Goal: Information Seeking & Learning: Learn about a topic

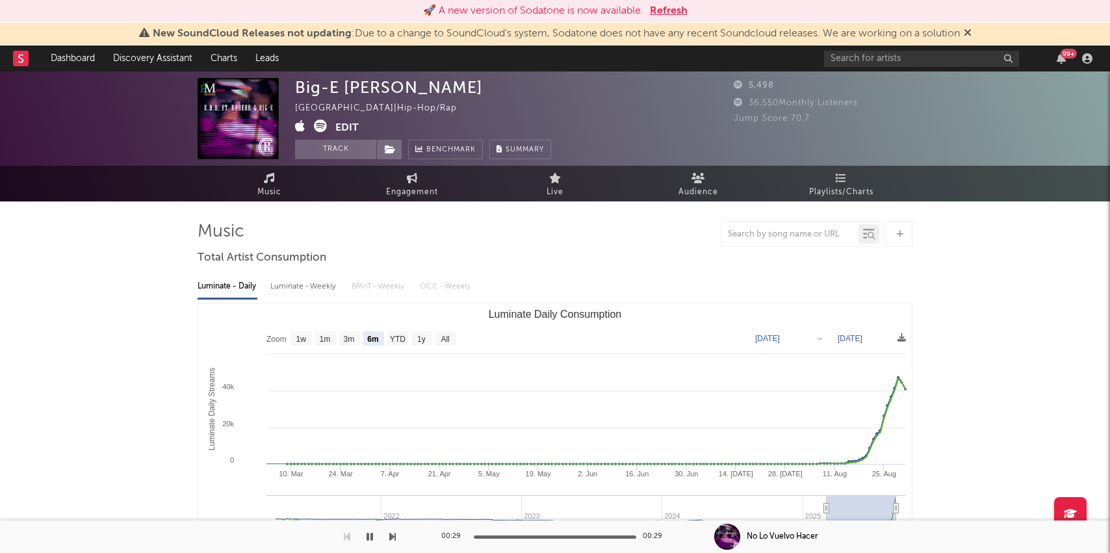
select select "6m"
select select "1w"
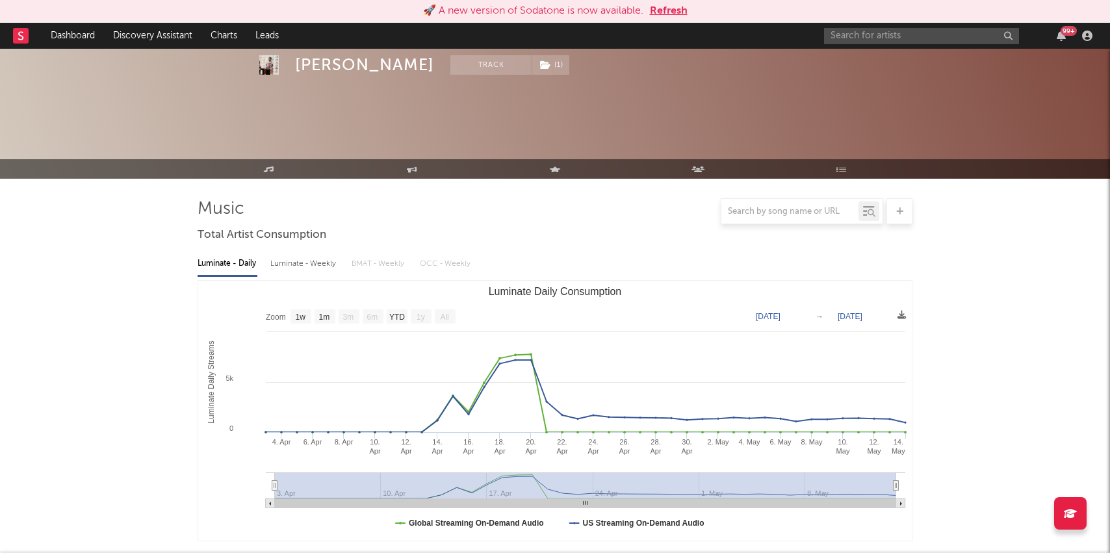
select select "1w"
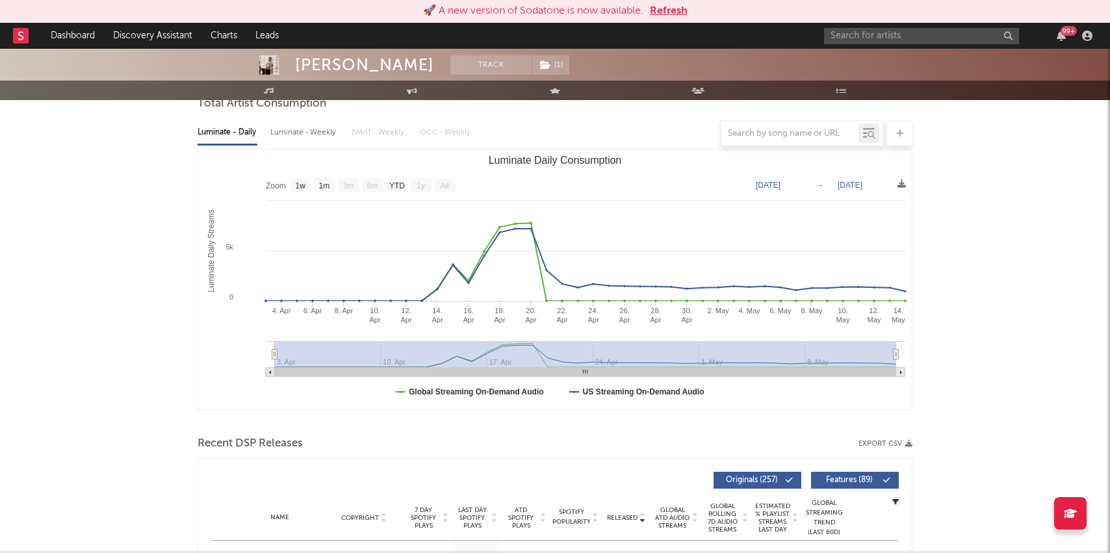
click at [666, 7] on button "Refresh" at bounding box center [669, 11] width 38 height 16
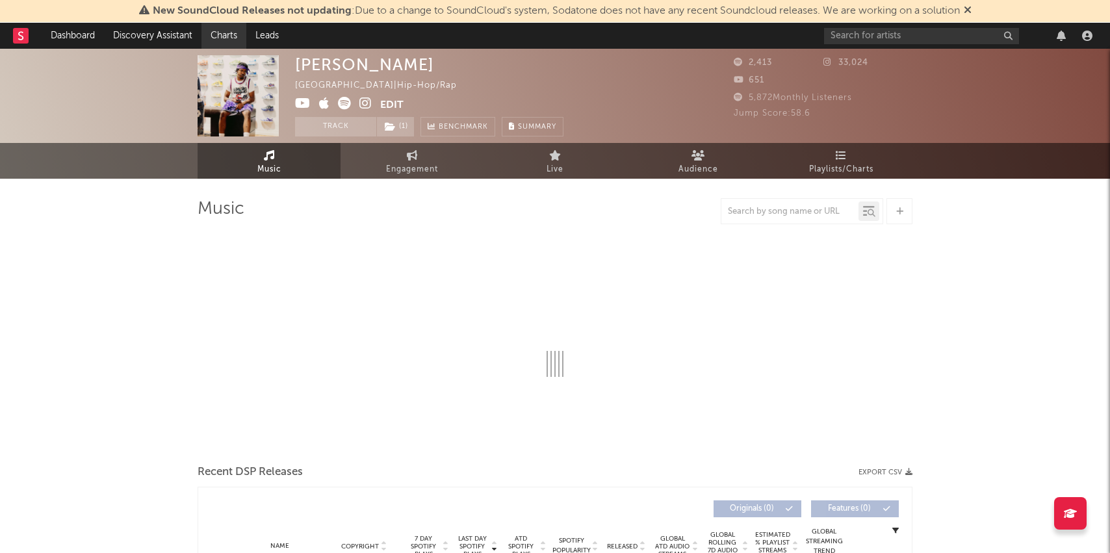
click at [218, 32] on link "Charts" at bounding box center [223, 36] width 45 height 26
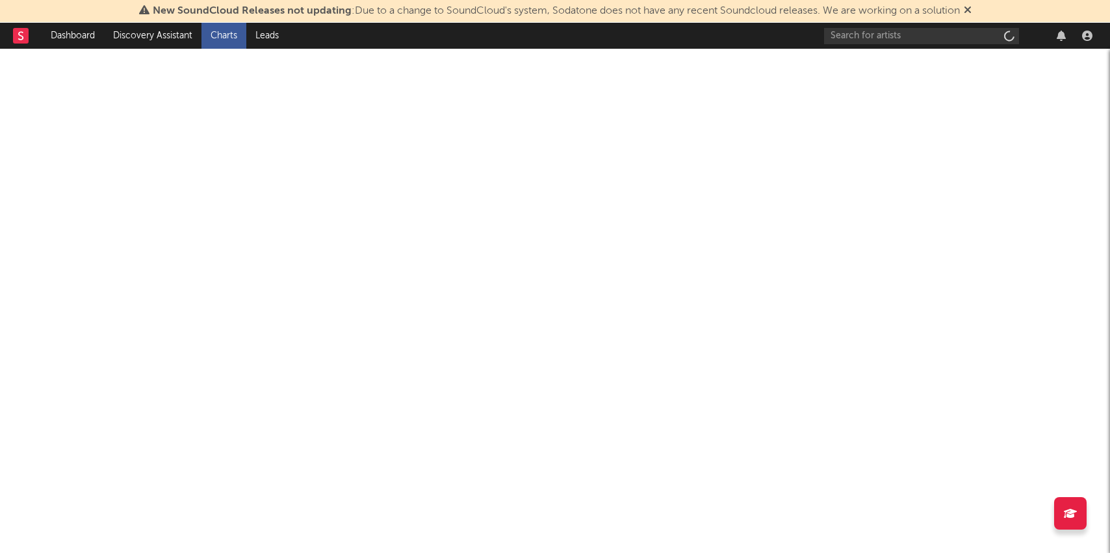
click at [218, 32] on link "Charts" at bounding box center [223, 36] width 45 height 26
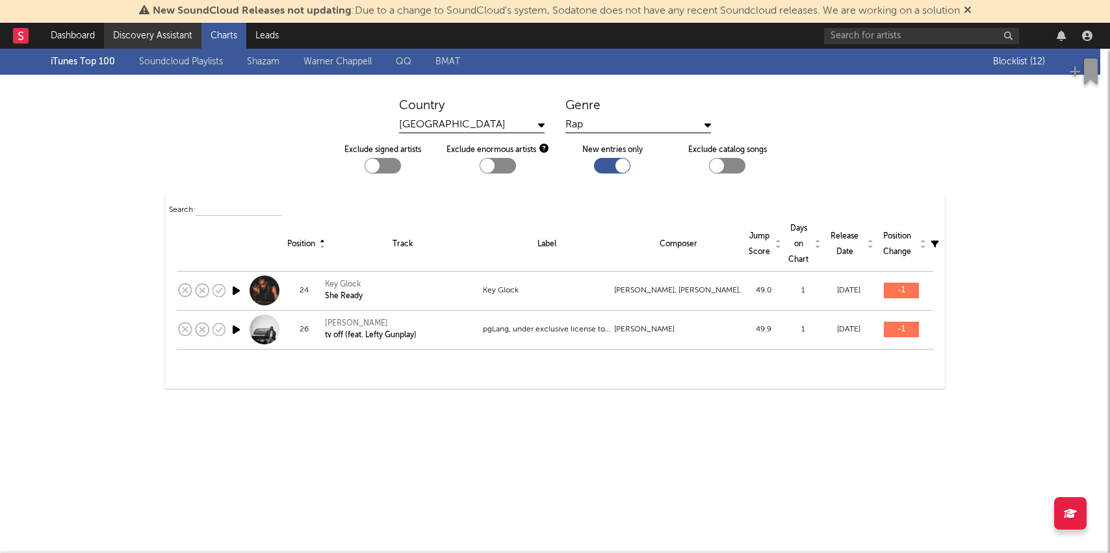
click at [157, 39] on link "Discovery Assistant" at bounding box center [152, 36] width 97 height 26
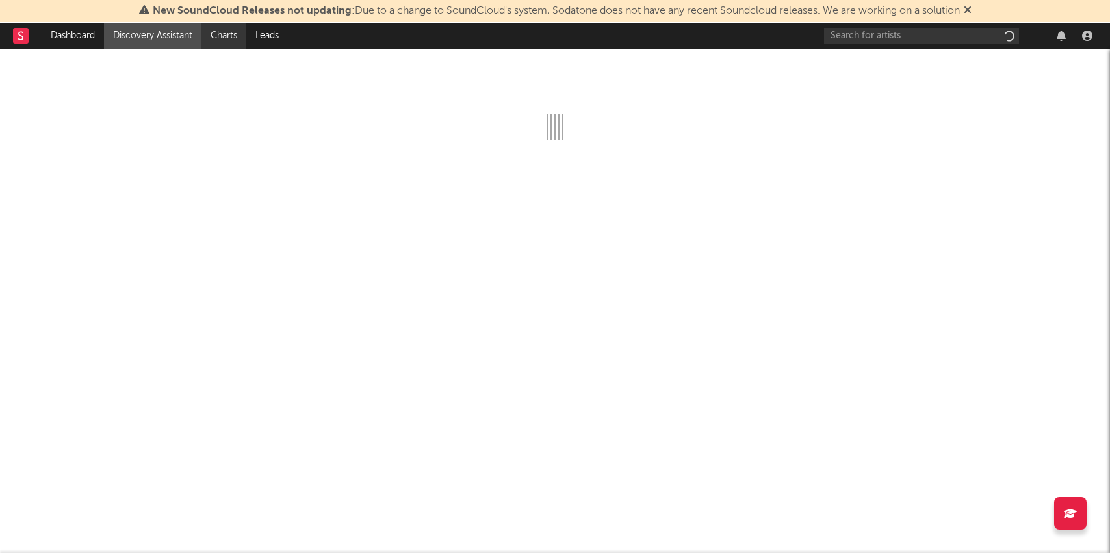
click at [233, 35] on link "Charts" at bounding box center [223, 36] width 45 height 26
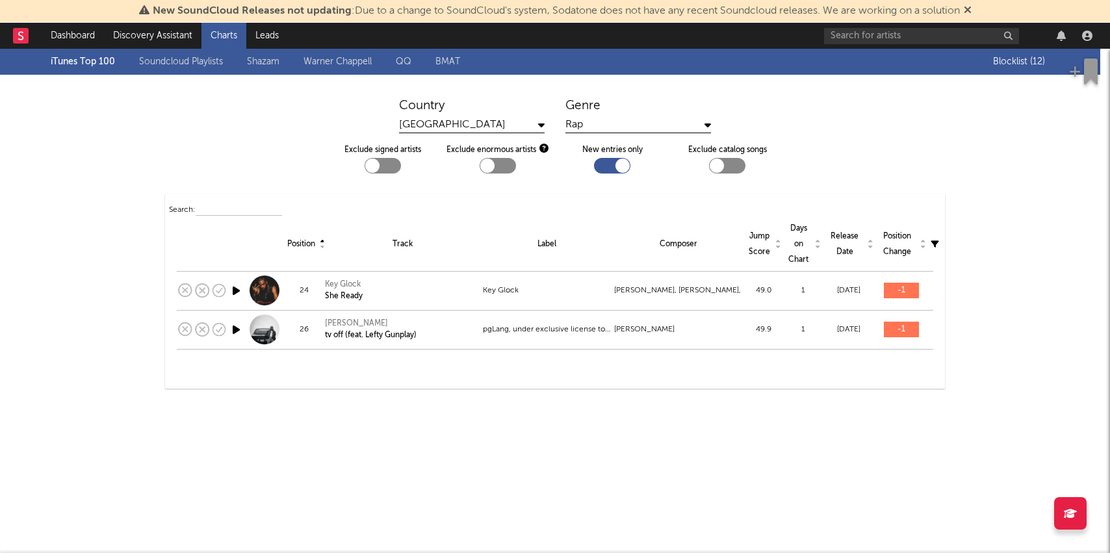
click at [227, 41] on link "Charts" at bounding box center [223, 36] width 45 height 26
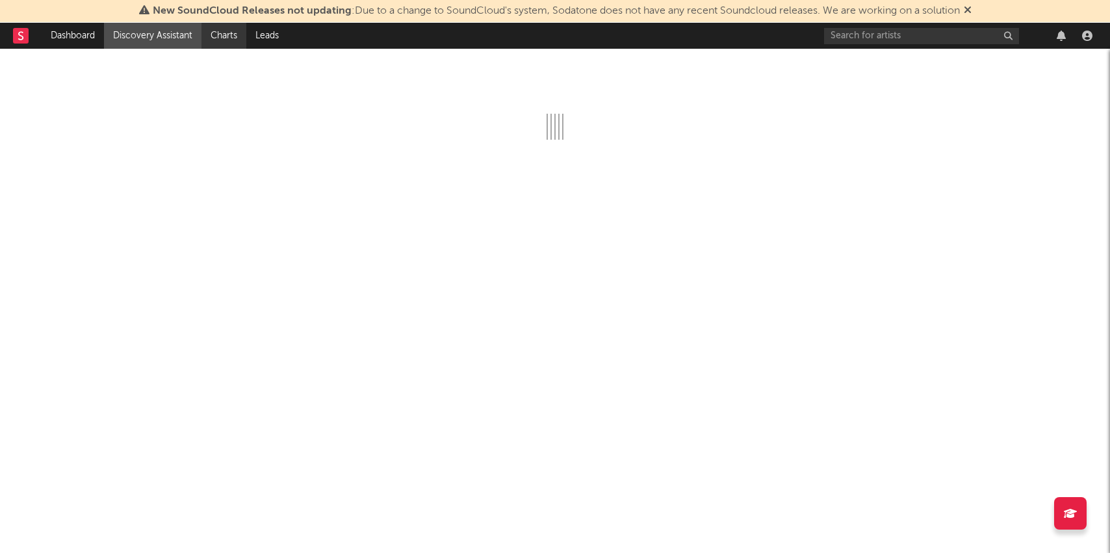
click at [233, 44] on link "Charts" at bounding box center [223, 36] width 45 height 26
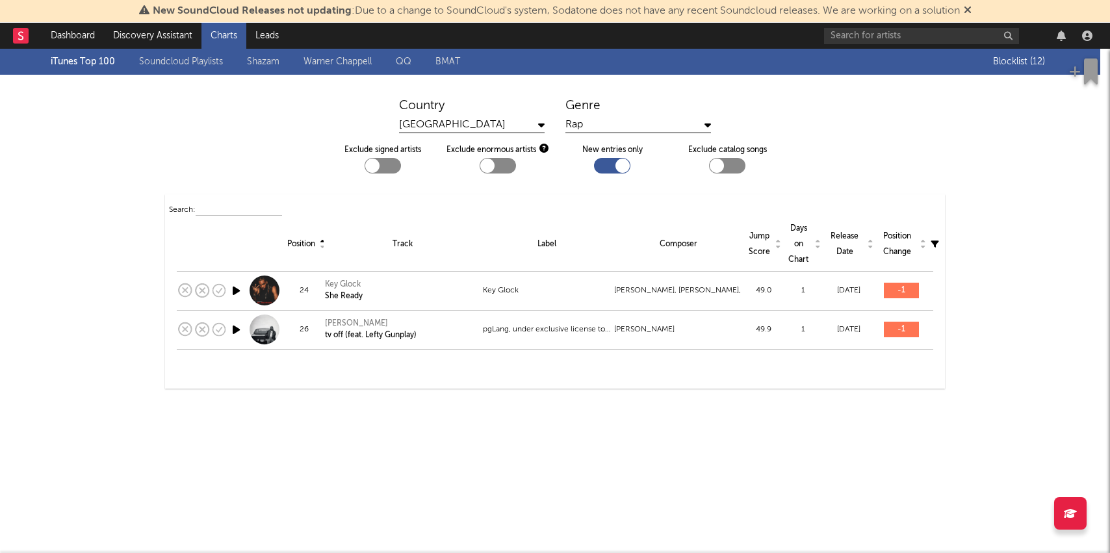
click at [261, 62] on link "Shazam" at bounding box center [263, 62] width 32 height 16
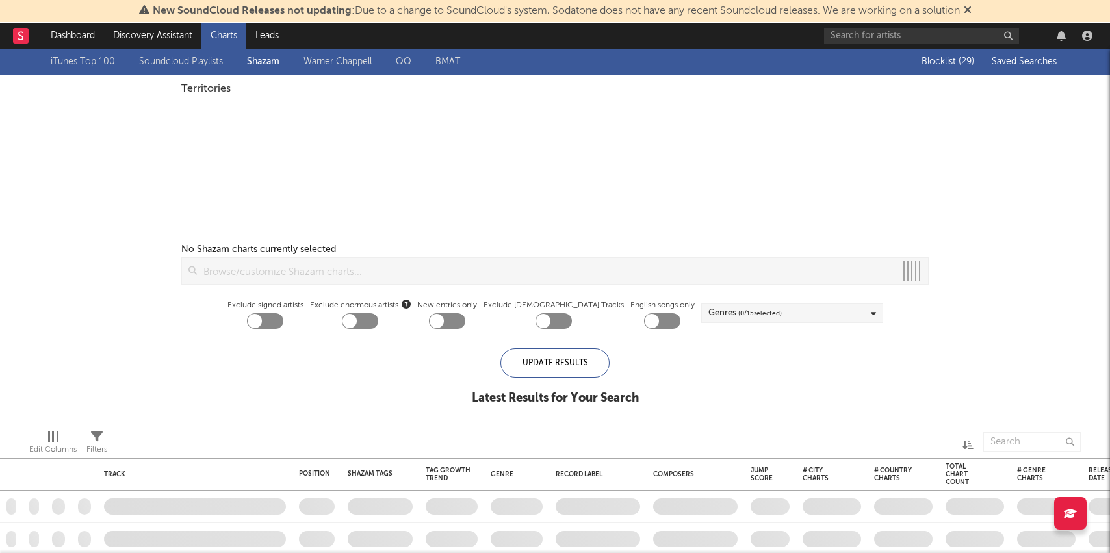
checkbox input "true"
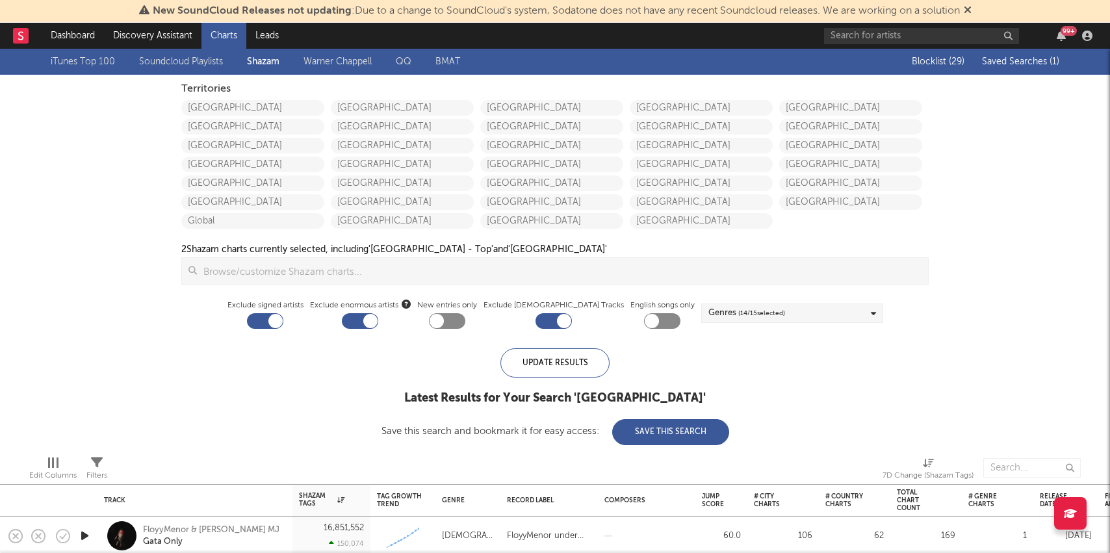
click at [1013, 60] on span "Saved Searches ( 1 )" at bounding box center [1020, 61] width 77 height 9
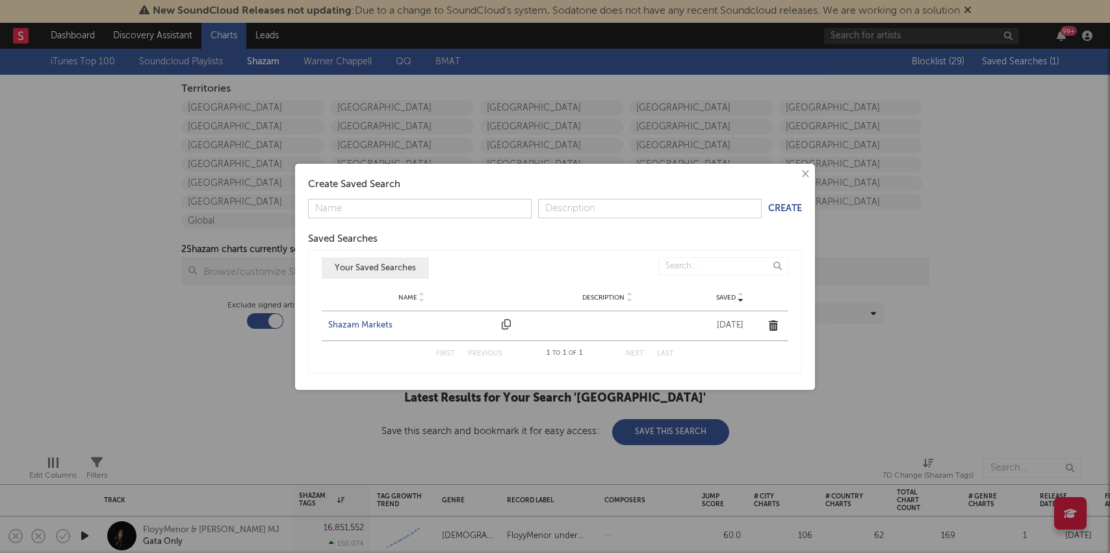
click at [363, 325] on div "Shazam Markets" at bounding box center [411, 325] width 167 height 13
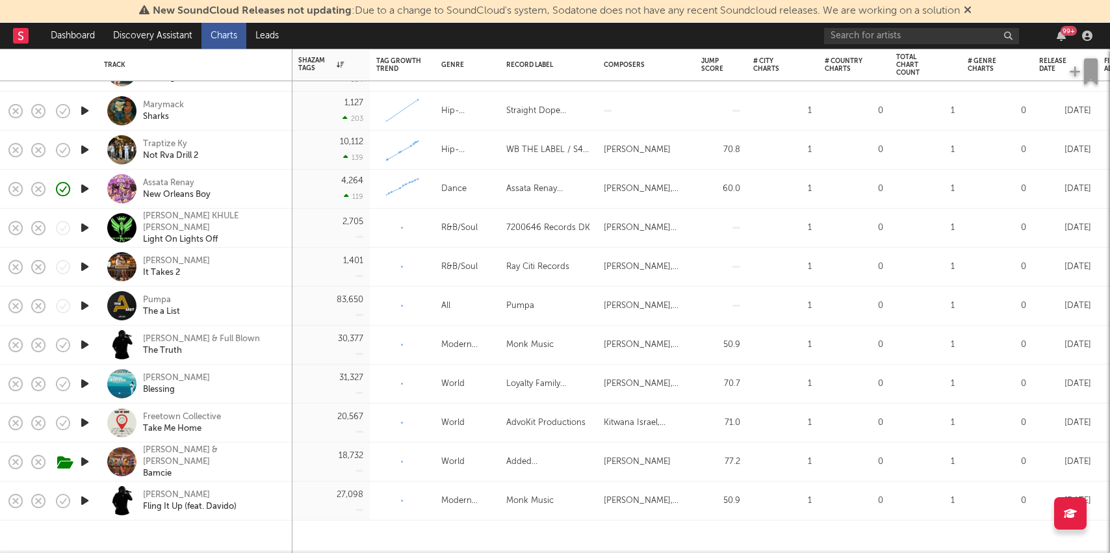
click at [88, 266] on icon "button" at bounding box center [85, 267] width 14 height 16
click at [162, 142] on div "Traptize Ky" at bounding box center [170, 144] width 55 height 12
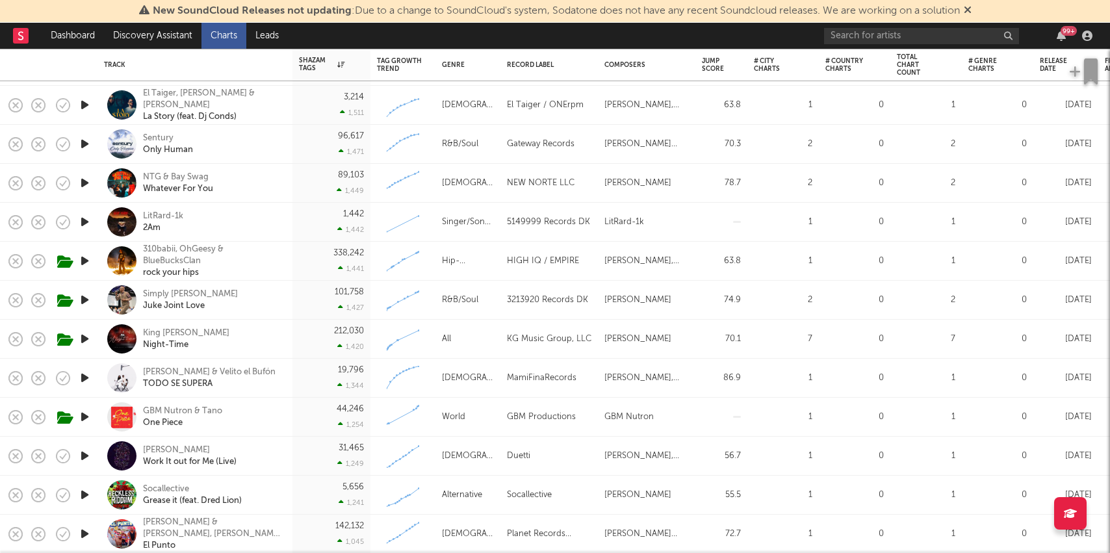
click at [87, 220] on icon "button" at bounding box center [85, 222] width 14 height 16
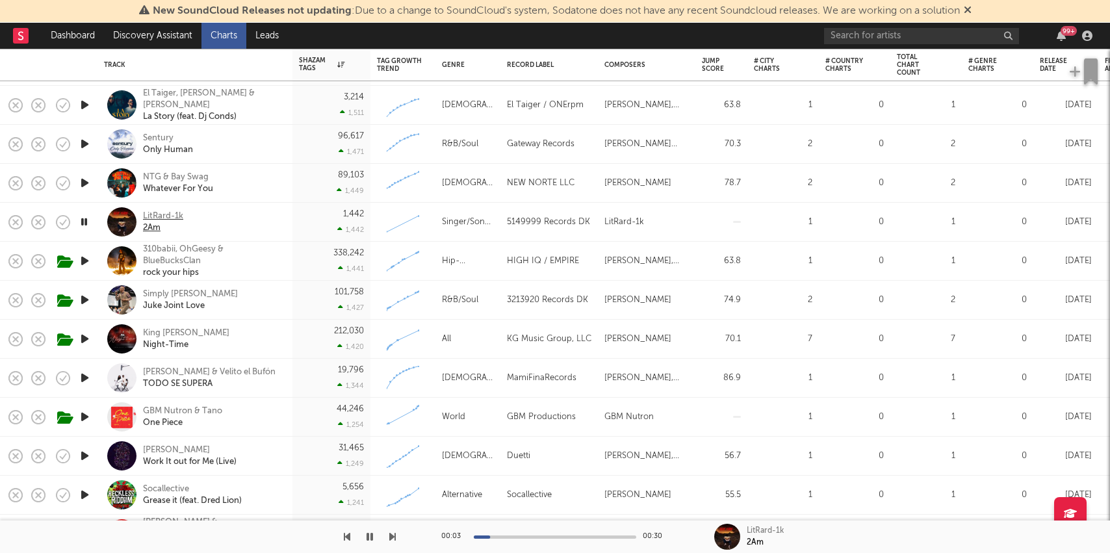
click at [174, 214] on div "LitRard-1k" at bounding box center [163, 217] width 40 height 12
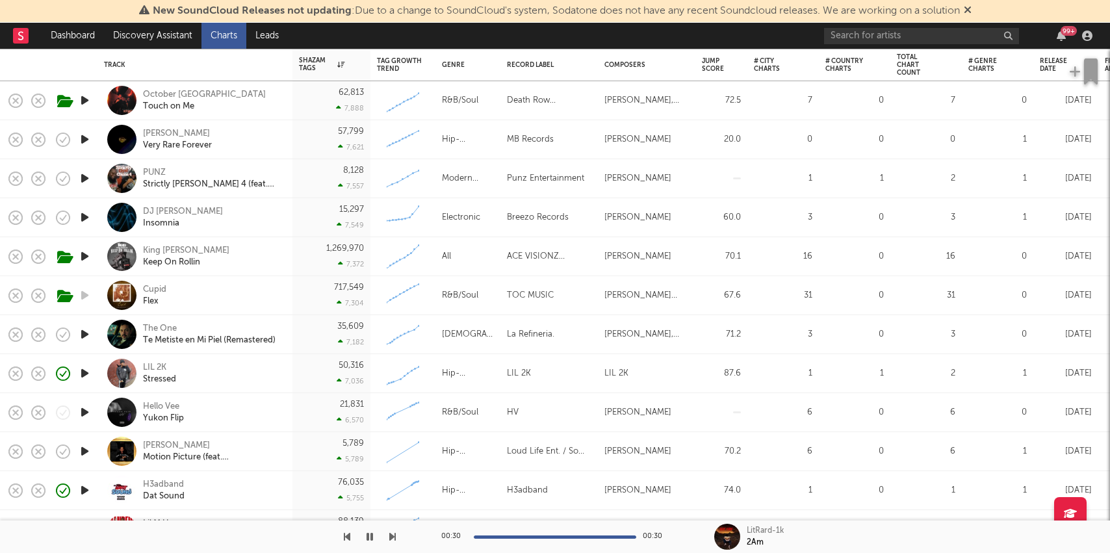
click at [85, 176] on icon "button" at bounding box center [85, 178] width 14 height 16
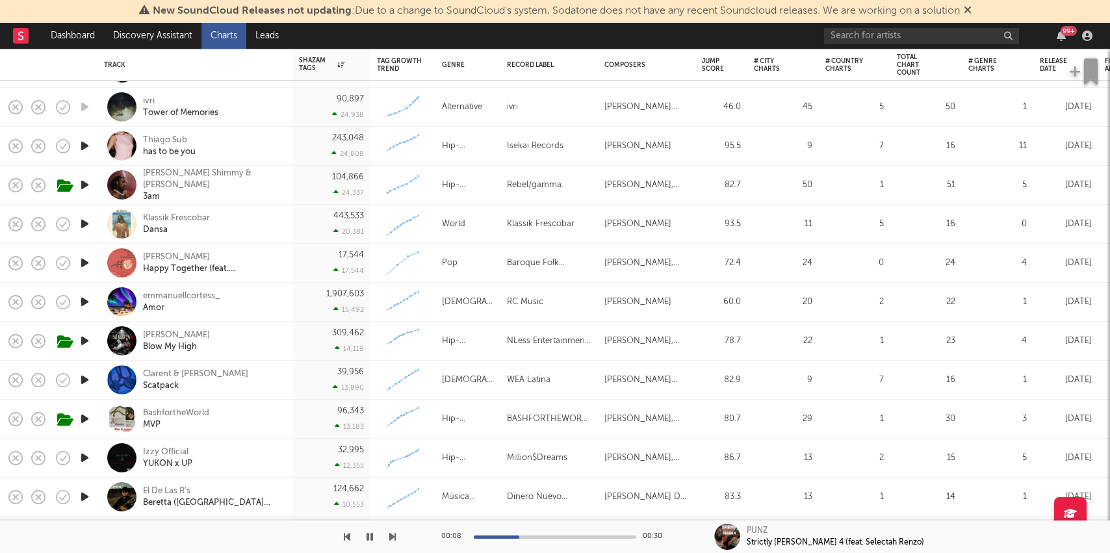
click at [86, 142] on icon "button" at bounding box center [85, 146] width 14 height 16
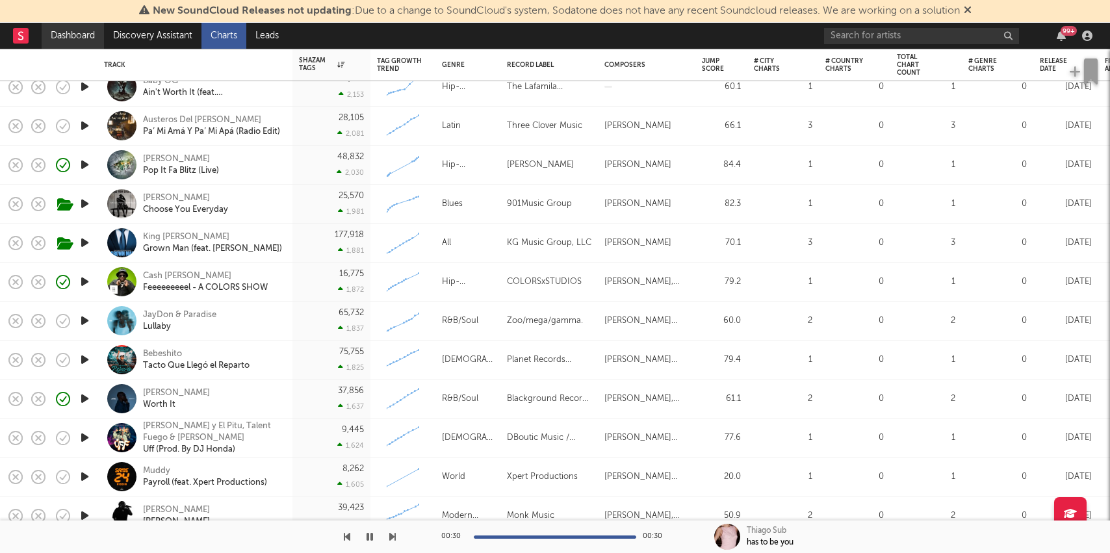
click at [74, 35] on link "Dashboard" at bounding box center [73, 36] width 62 height 26
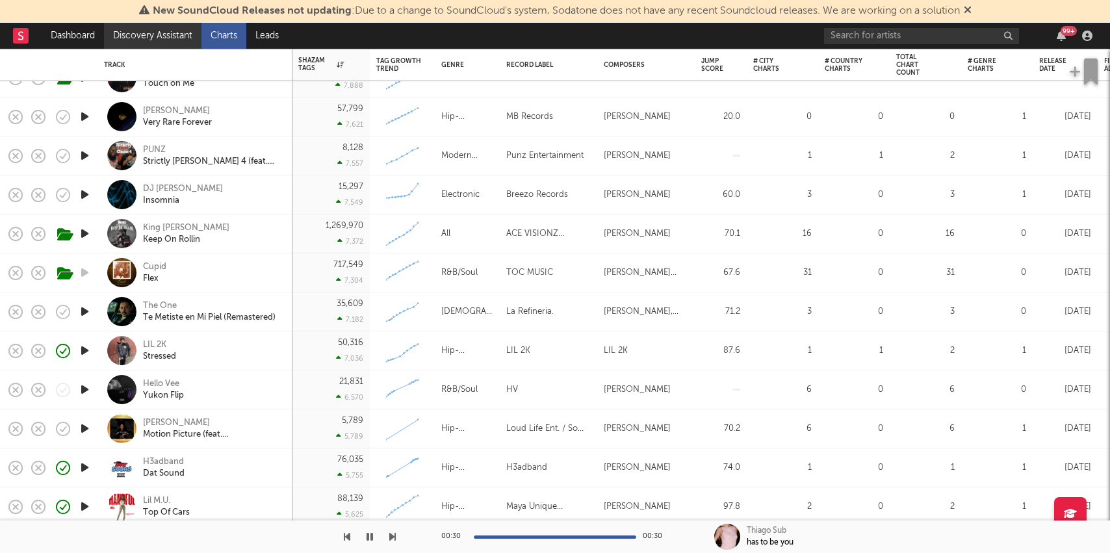
click at [162, 37] on link "Discovery Assistant" at bounding box center [152, 36] width 97 height 26
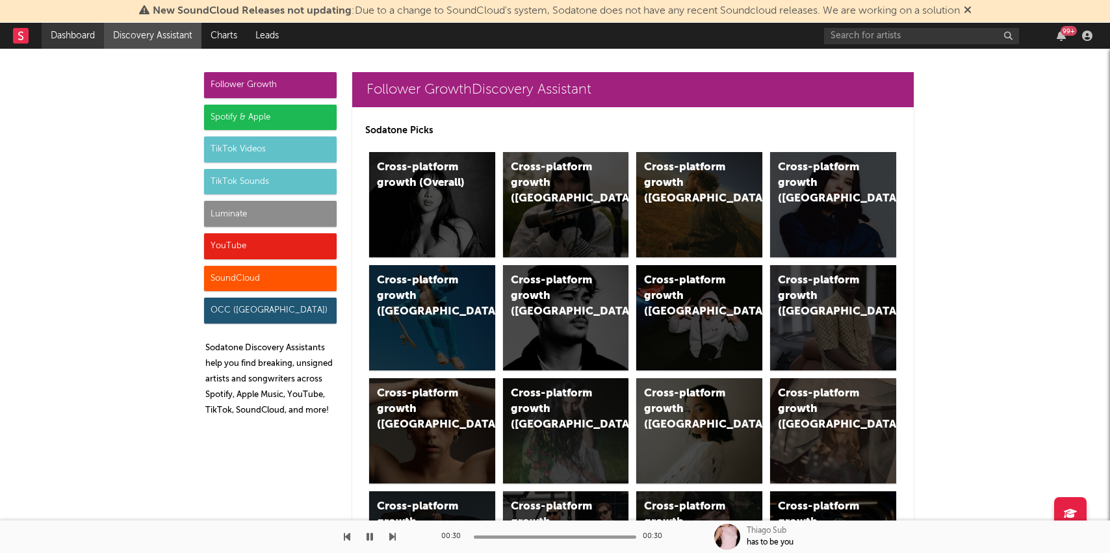
click at [63, 36] on link "Dashboard" at bounding box center [73, 36] width 62 height 26
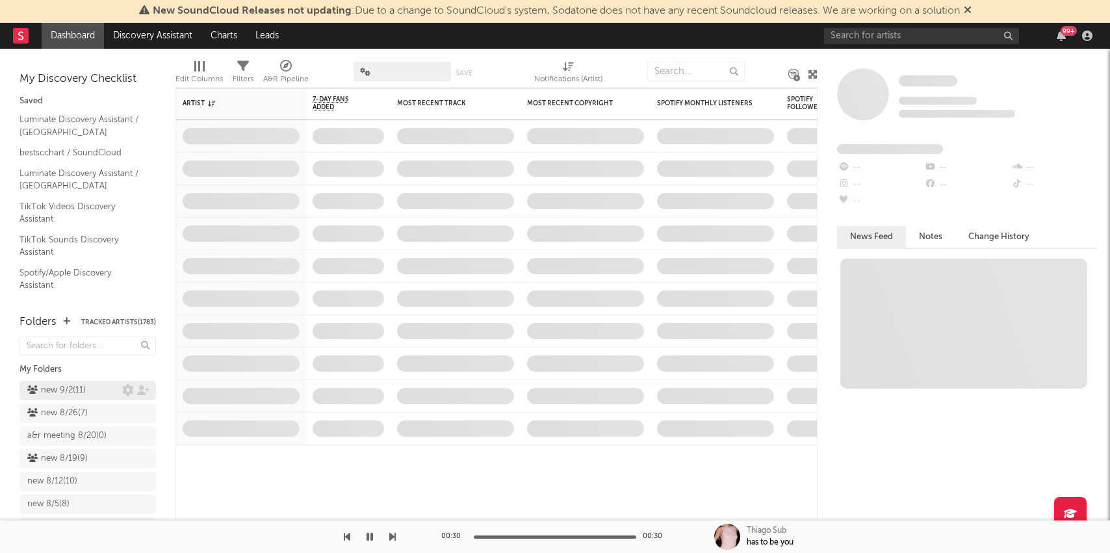
click at [67, 384] on div "new 9/2 ( 11 )" at bounding box center [56, 391] width 58 height 16
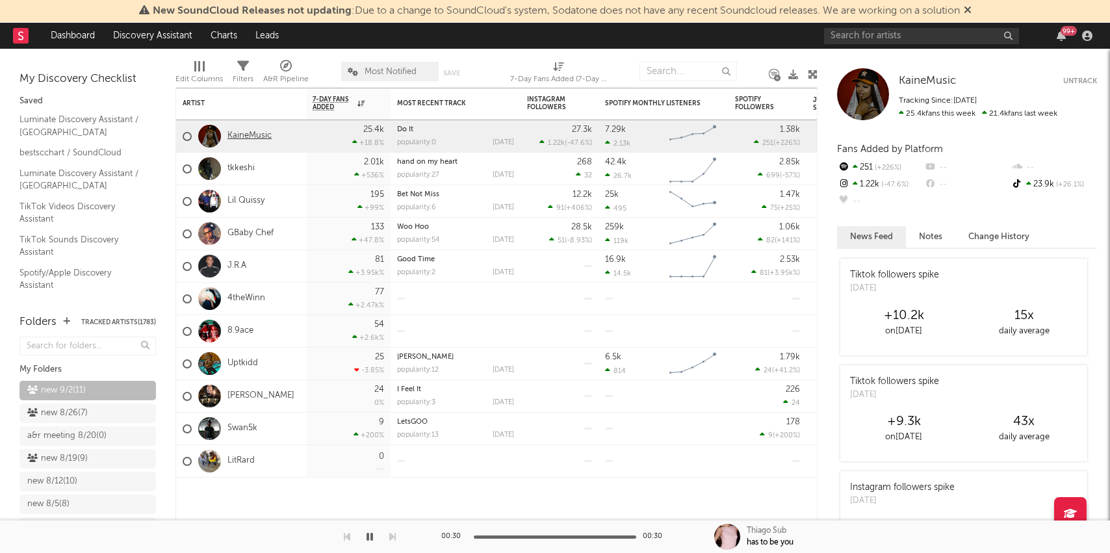
click at [239, 137] on link "KaineMusic" at bounding box center [249, 136] width 44 height 11
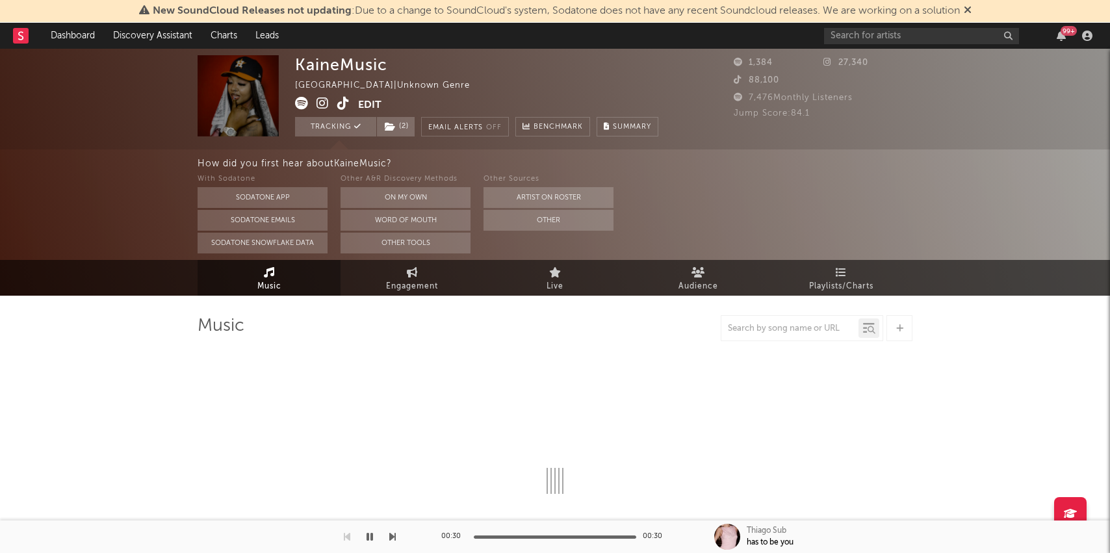
select select "1w"
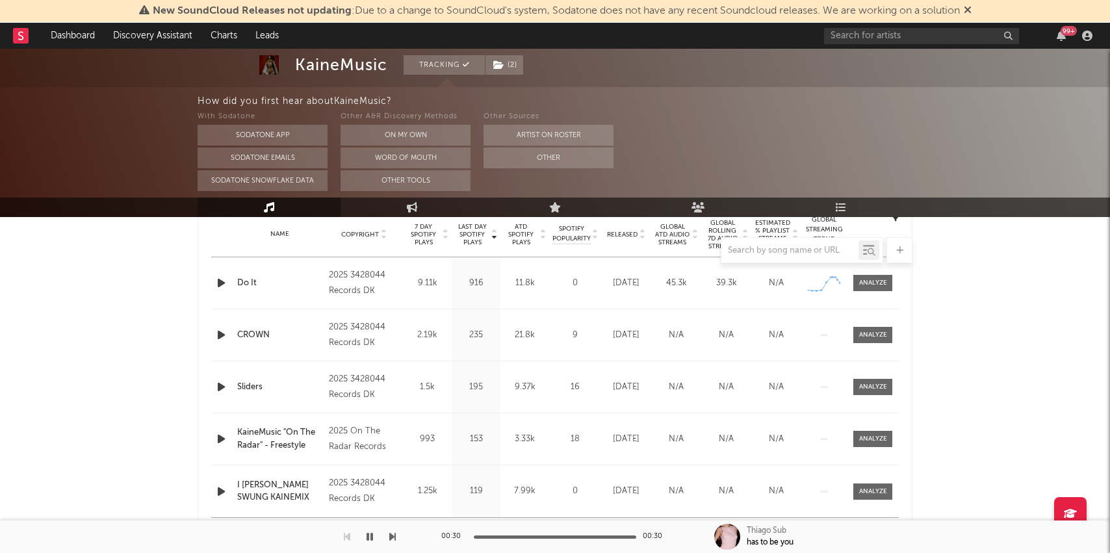
scroll to position [521, 0]
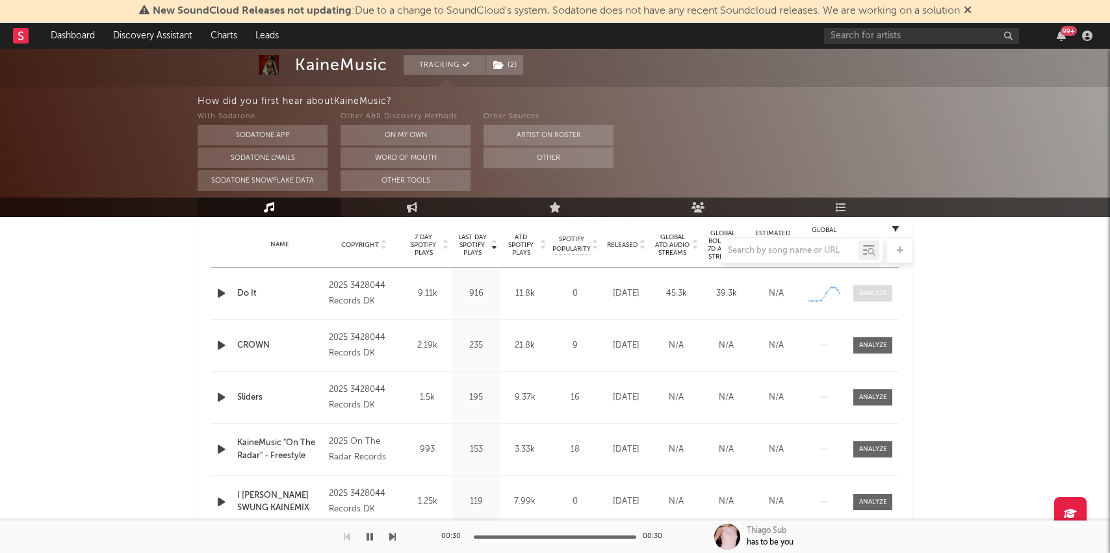
click at [885, 285] on span at bounding box center [872, 293] width 39 height 16
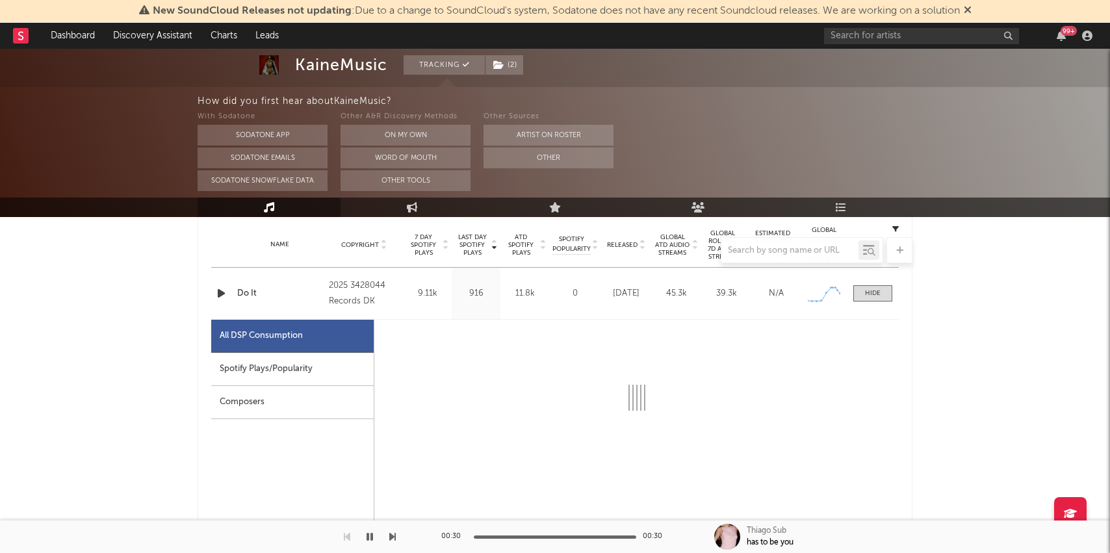
select select "1w"
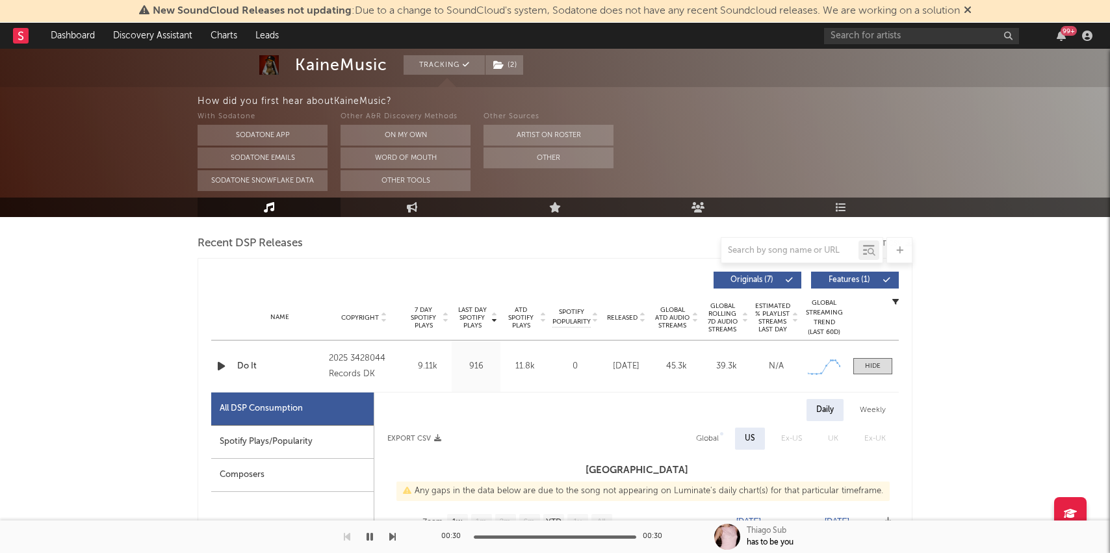
scroll to position [0, 0]
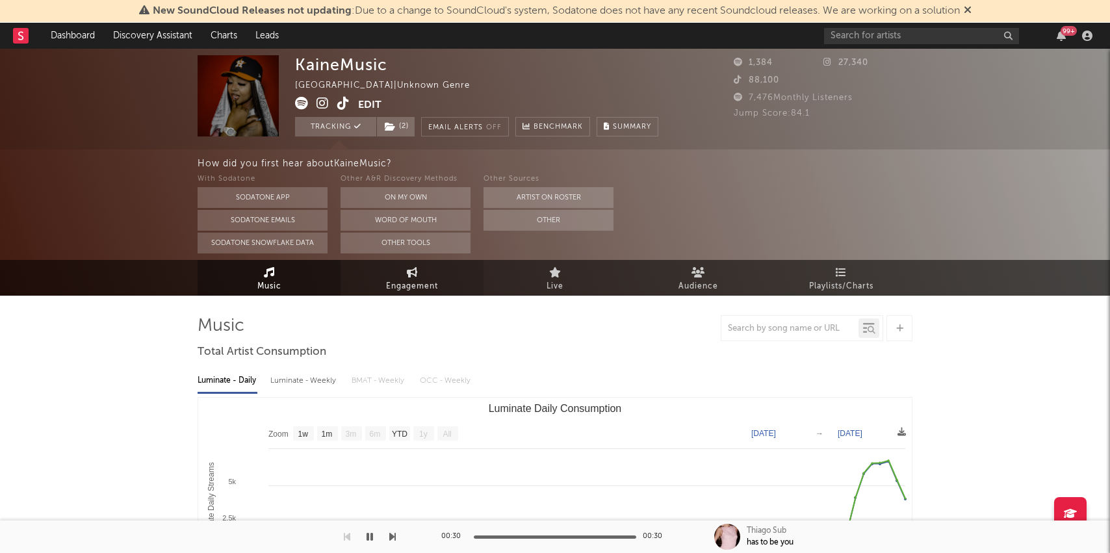
click at [401, 274] on link "Engagement" at bounding box center [412, 278] width 143 height 36
select select "1w"
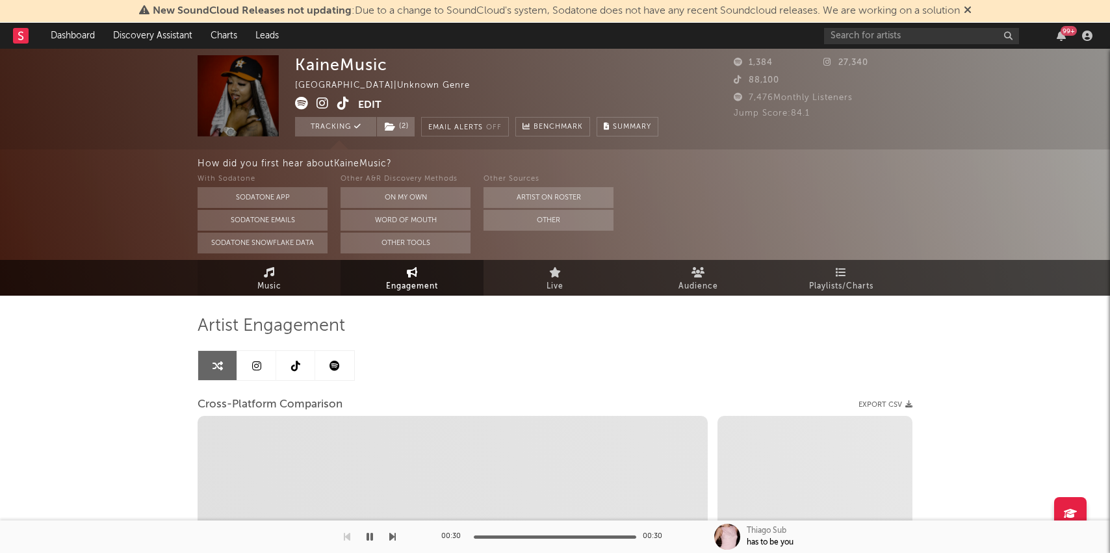
click at [289, 281] on link "Music" at bounding box center [269, 278] width 143 height 36
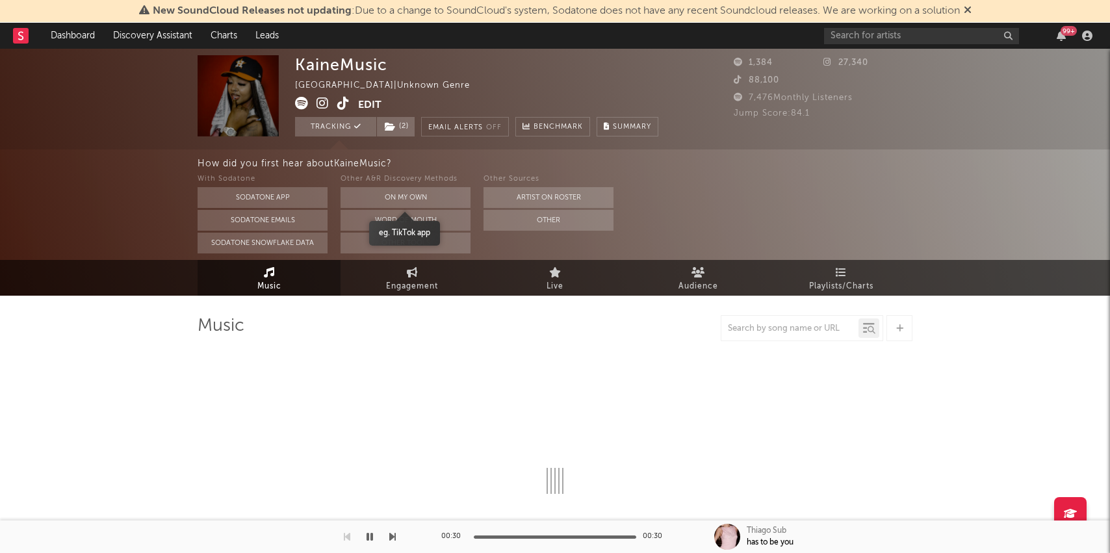
select select "1w"
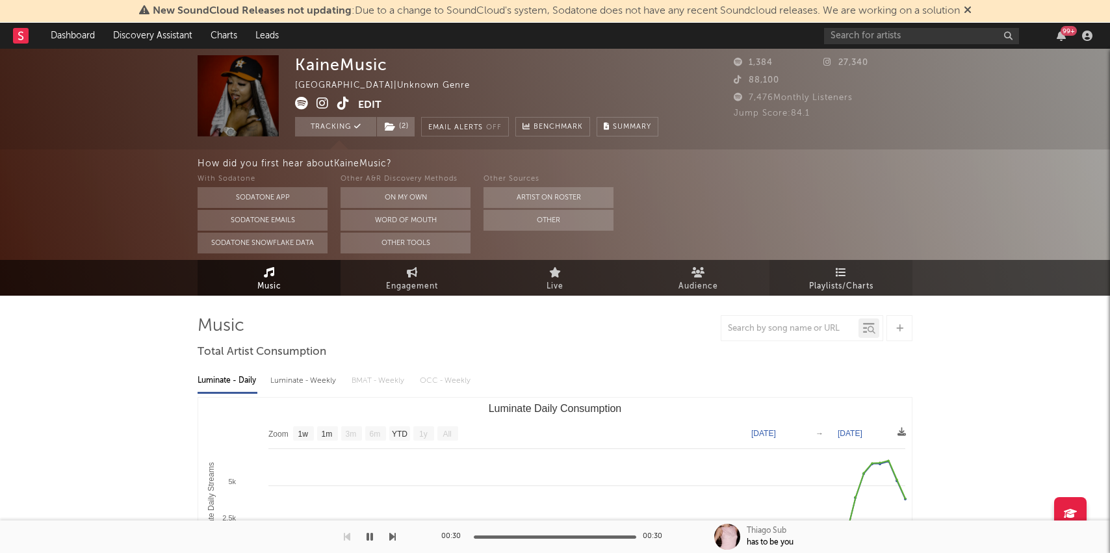
click at [834, 279] on span "Playlists/Charts" at bounding box center [841, 287] width 64 height 16
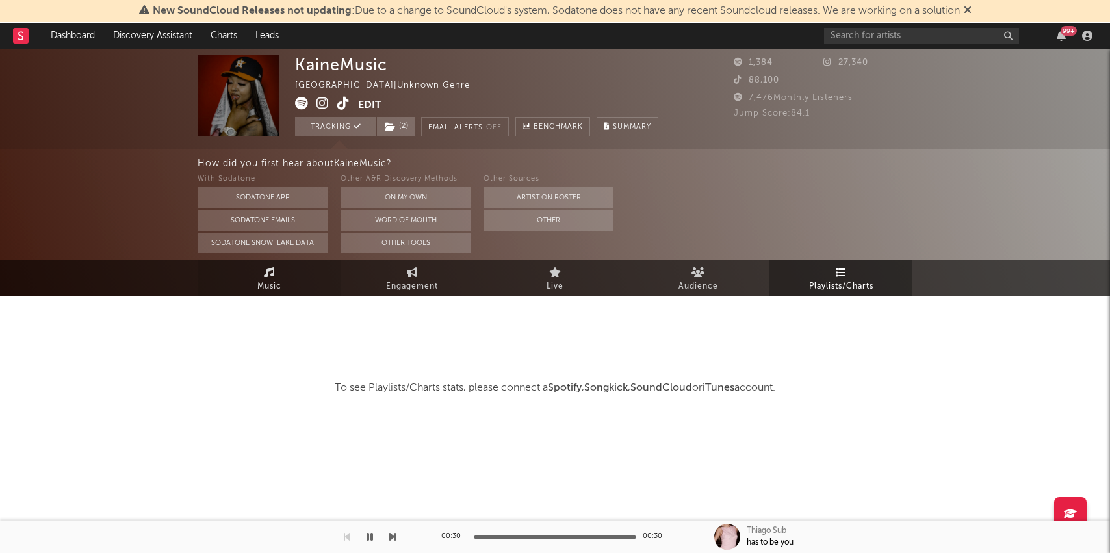
click at [260, 278] on link "Music" at bounding box center [269, 278] width 143 height 36
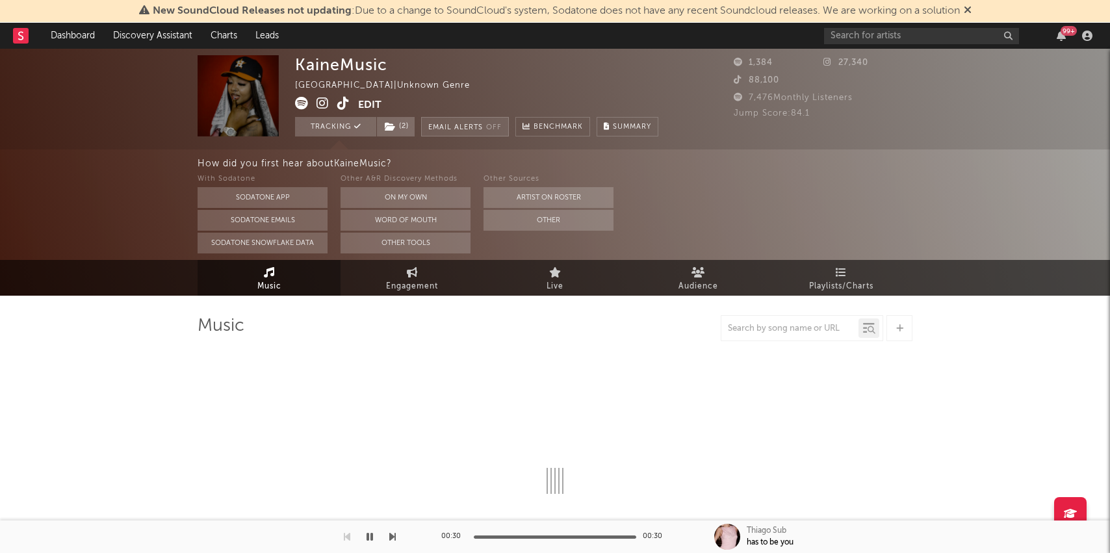
select select "1w"
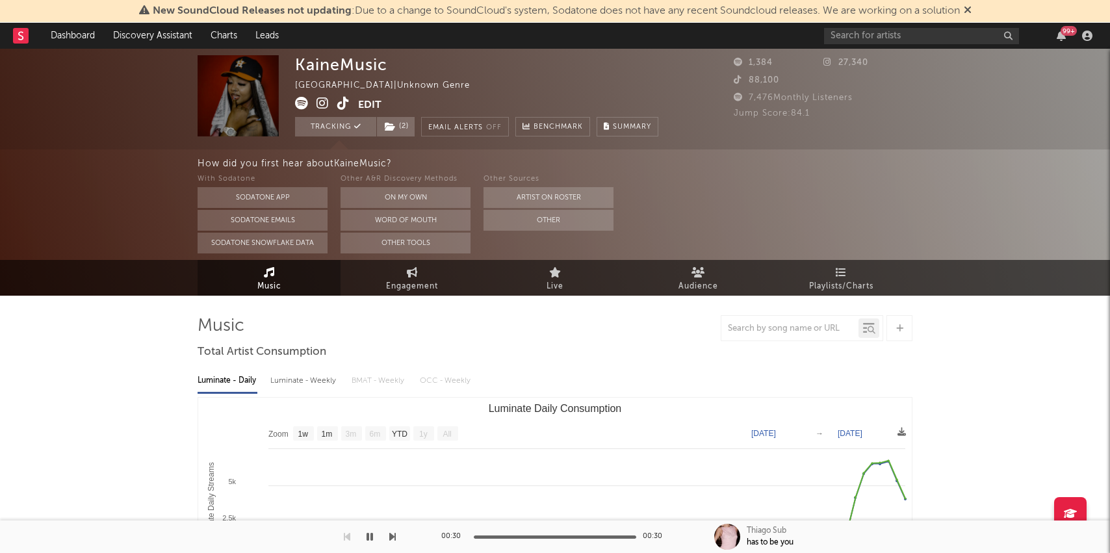
click at [321, 103] on icon at bounding box center [323, 103] width 12 height 13
click at [156, 39] on link "Discovery Assistant" at bounding box center [152, 36] width 97 height 26
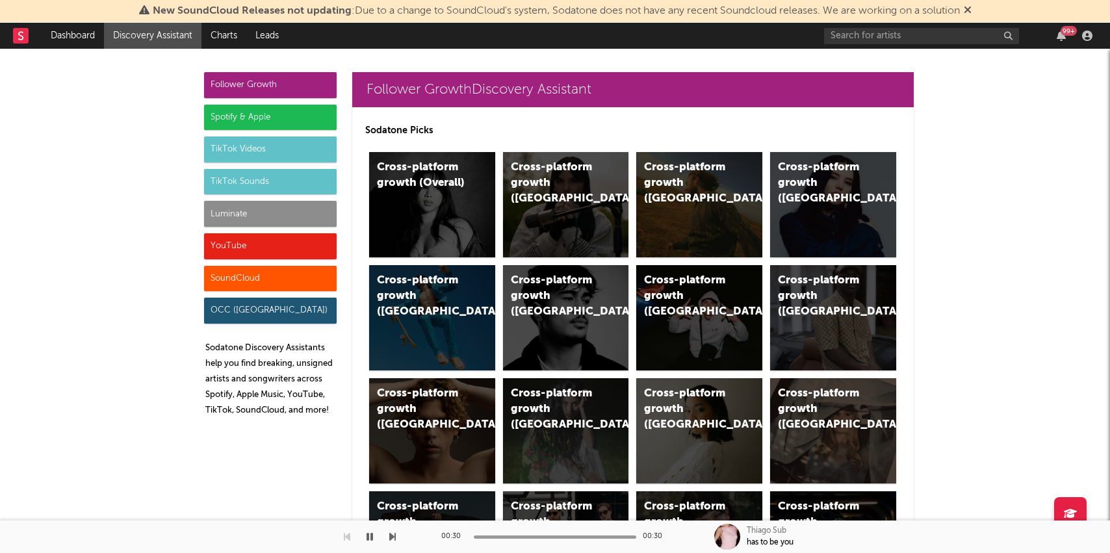
click at [222, 215] on div "Luminate" at bounding box center [270, 214] width 133 height 26
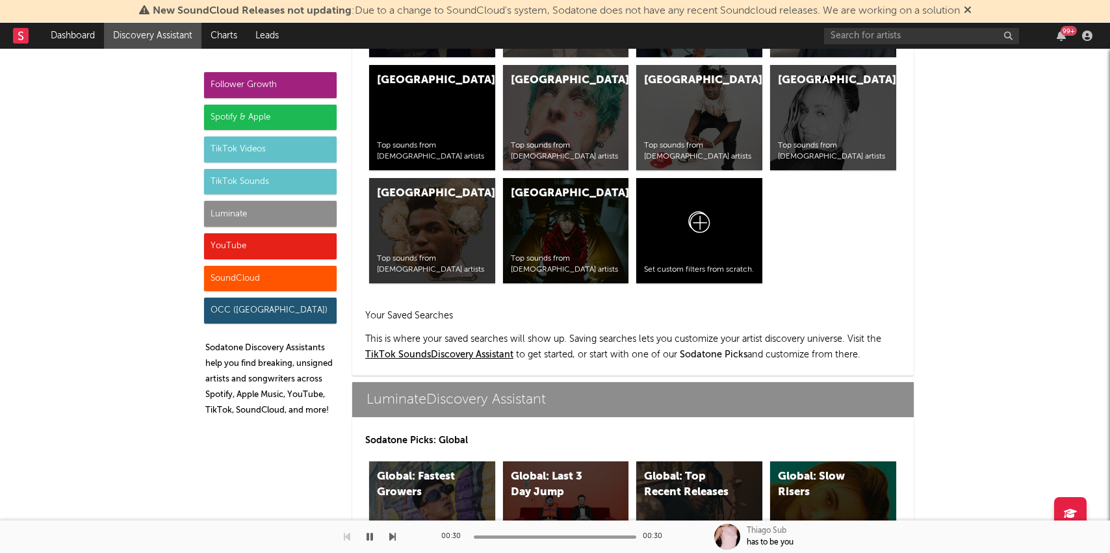
scroll to position [5769, 0]
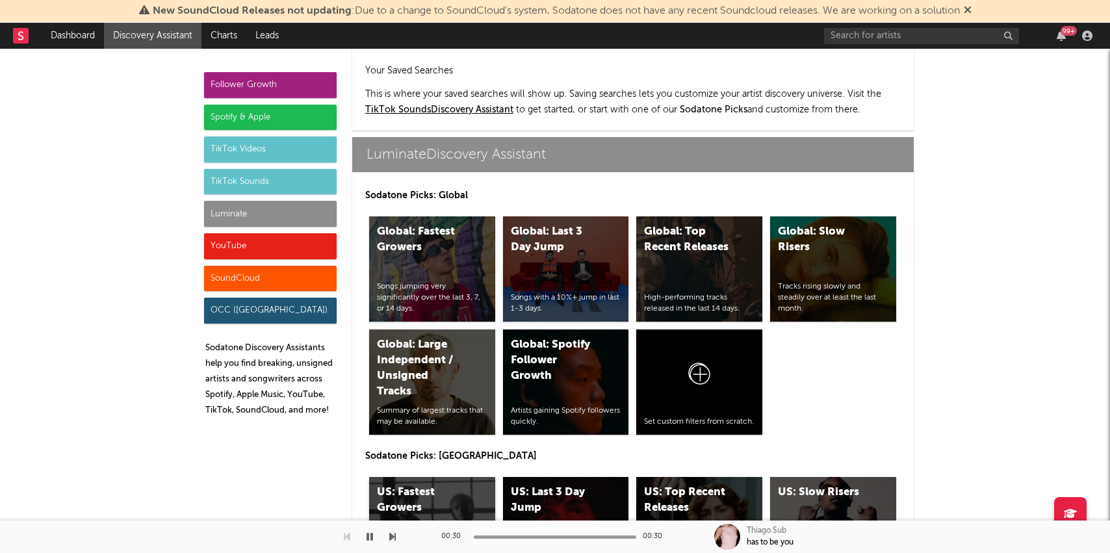
click at [421, 477] on div "US: Fastest Growers Songs jumping very significantly over the last 3, 7, or 14 …" at bounding box center [432, 529] width 126 height 105
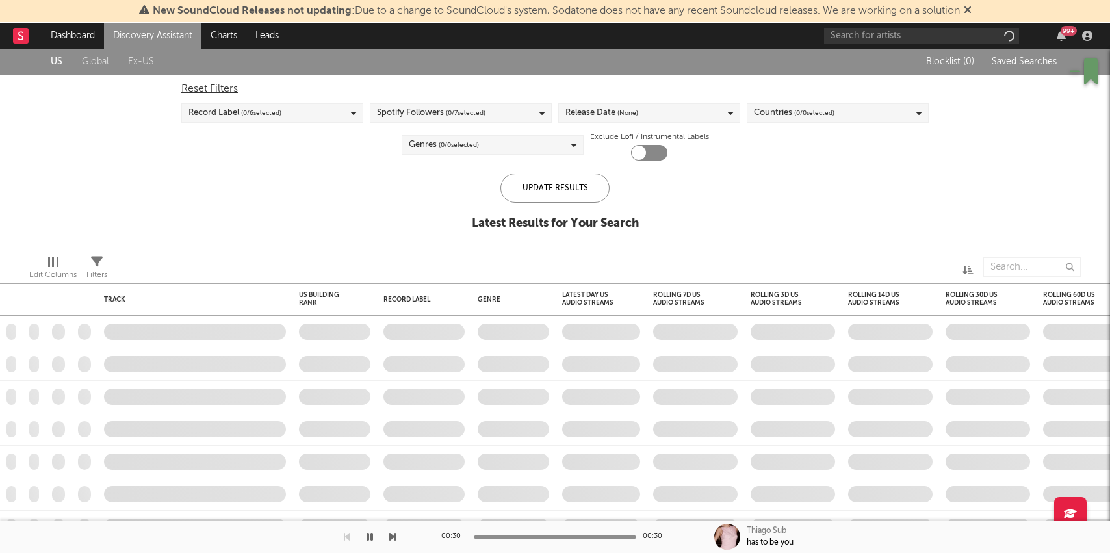
checkbox input "true"
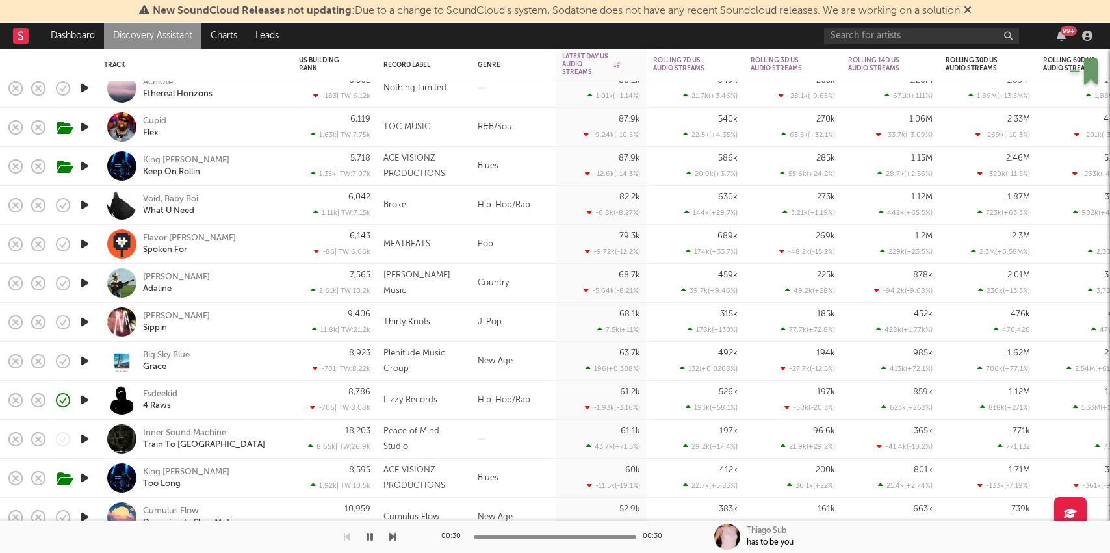
click at [235, 319] on div "Deja Milco Sippin" at bounding box center [213, 322] width 140 height 23
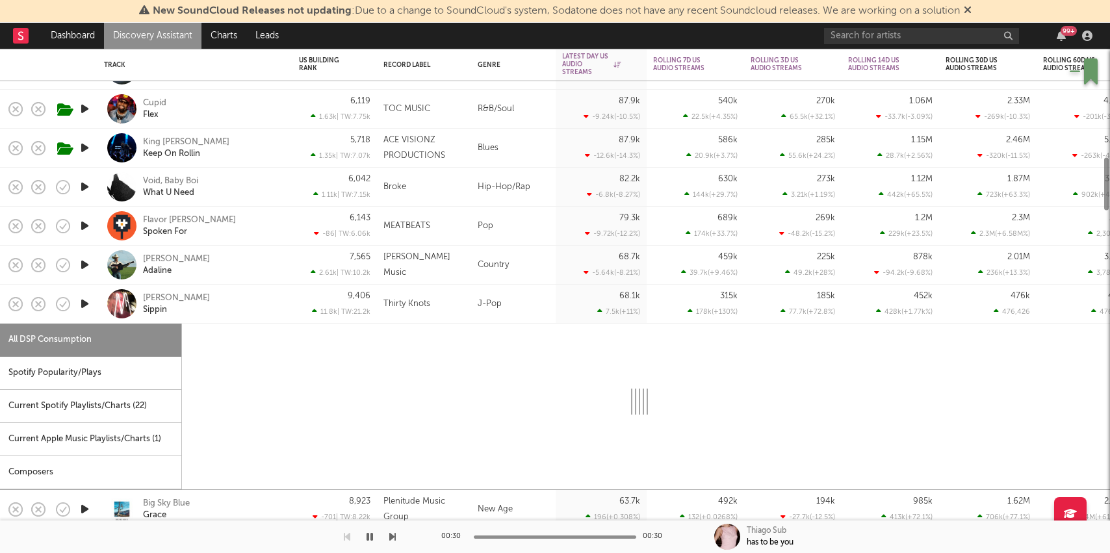
select select "1w"
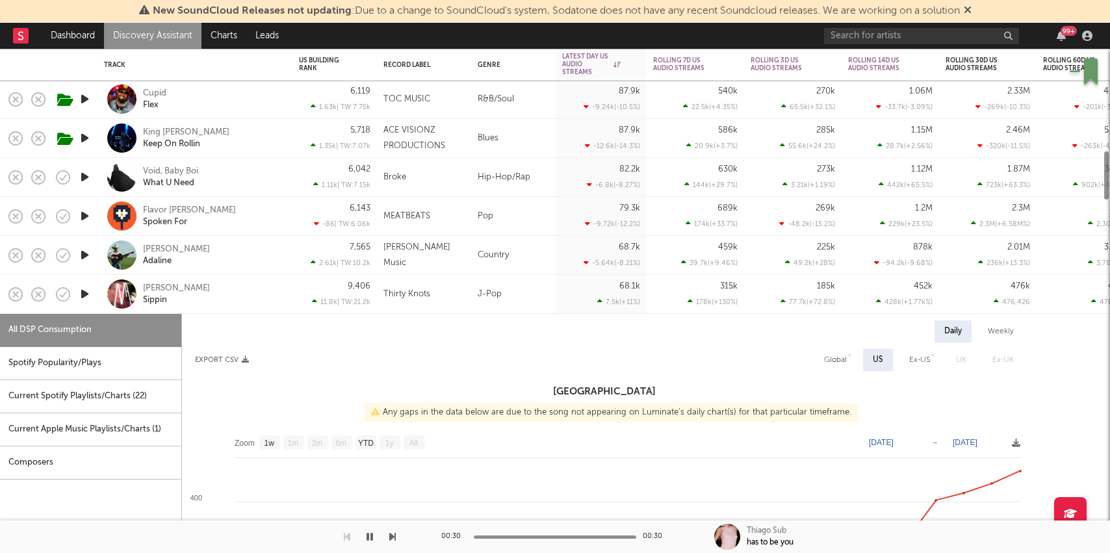
click at [242, 294] on div "Deja Milco Sippin" at bounding box center [213, 294] width 140 height 23
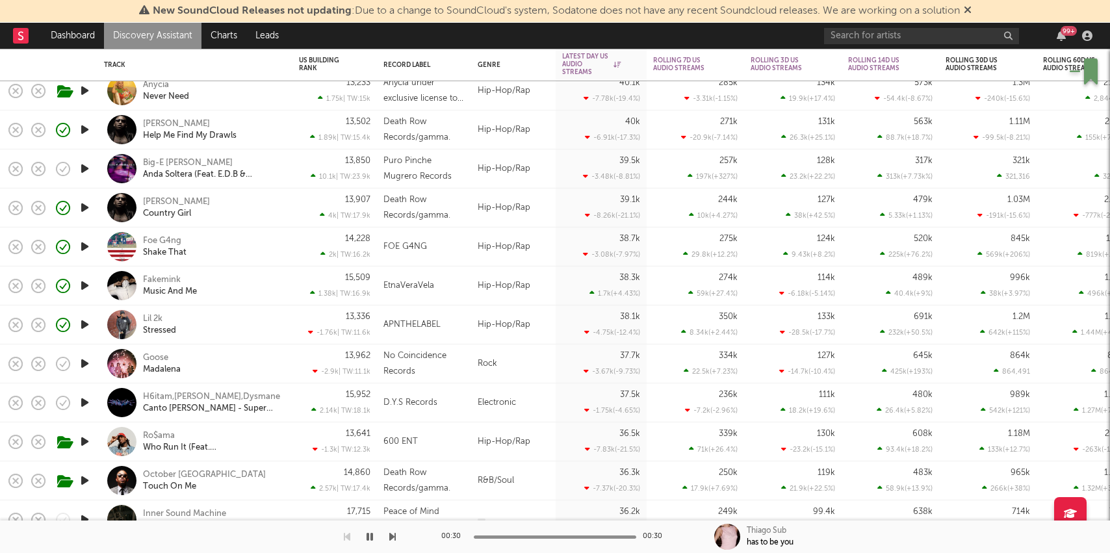
click at [238, 241] on div "Foe G4ng Shake That" at bounding box center [213, 246] width 140 height 23
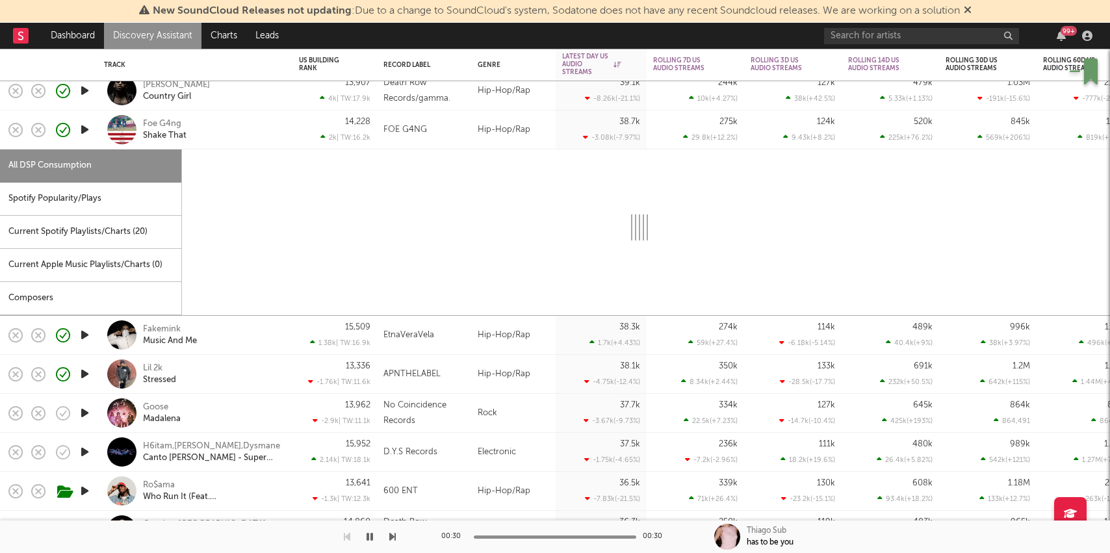
select select "6m"
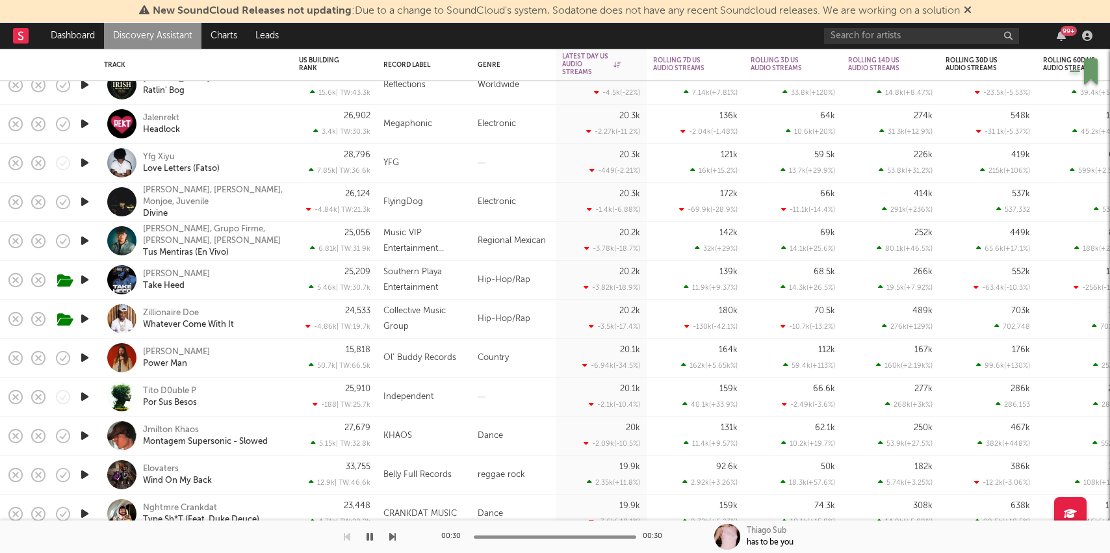
click at [274, 165] on div "Yfg Xiyu Love Letters (Fatso)" at bounding box center [213, 162] width 140 height 23
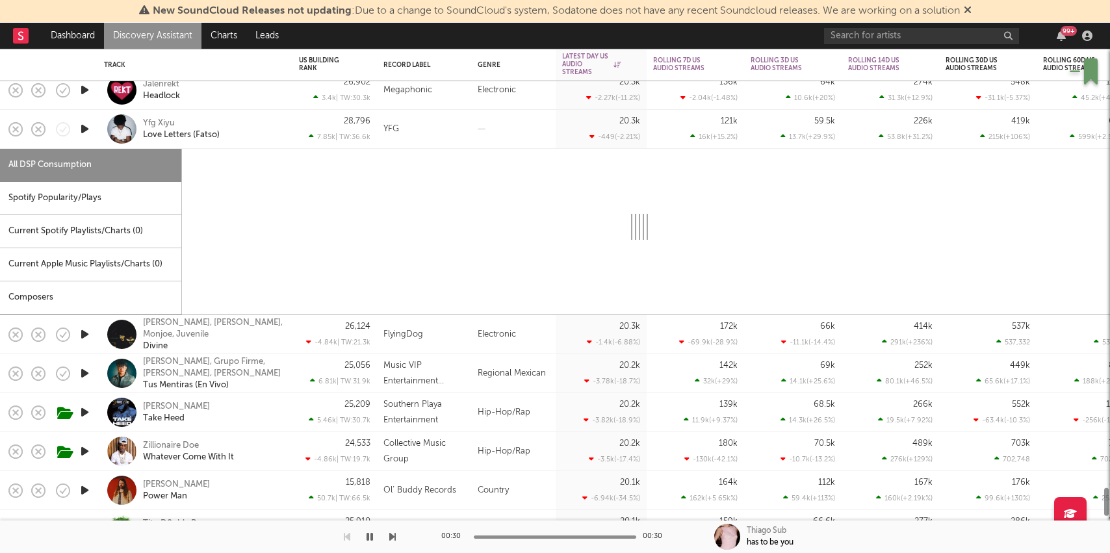
select select "1w"
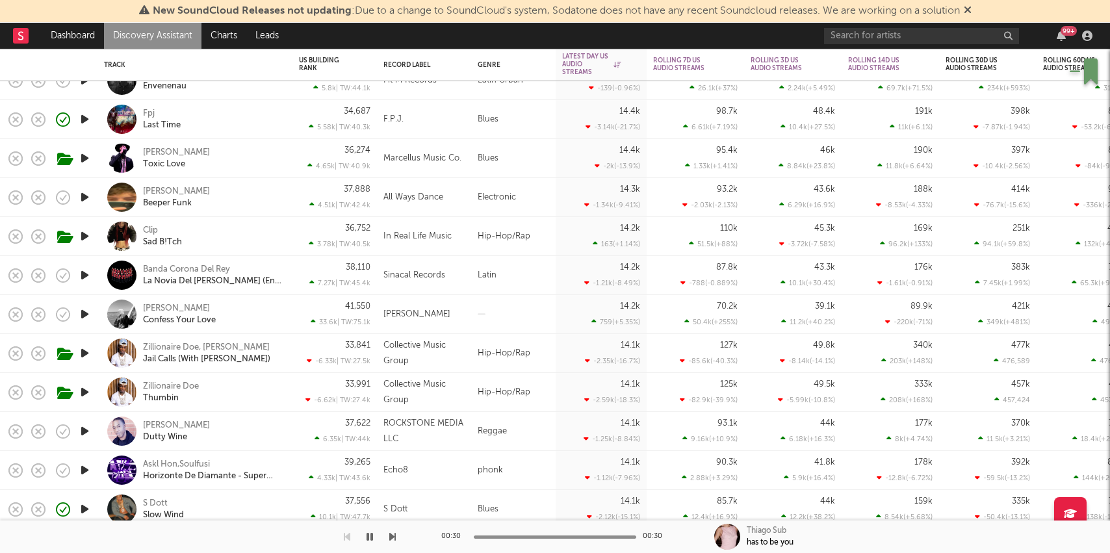
click at [268, 233] on div "Clip Sad B!Tch" at bounding box center [213, 236] width 140 height 23
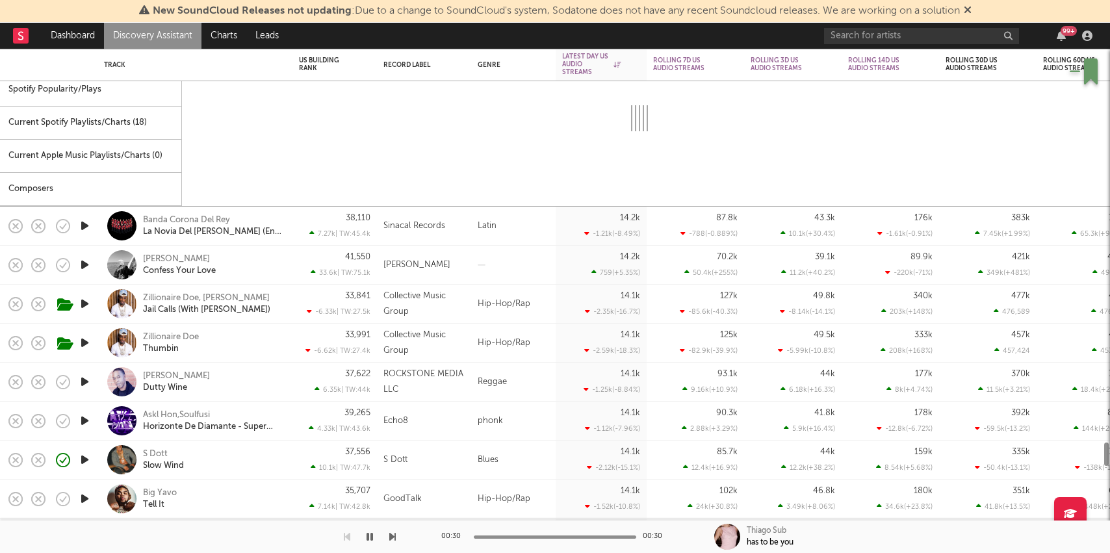
select select "6m"
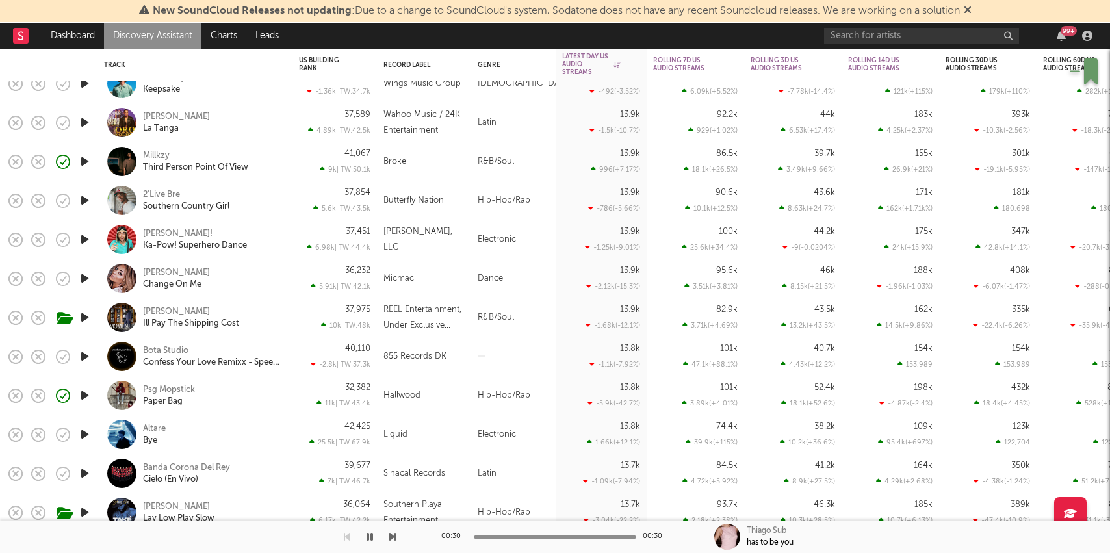
click at [283, 200] on div "2'Live Bre Southern Country Girl" at bounding box center [195, 200] width 182 height 38
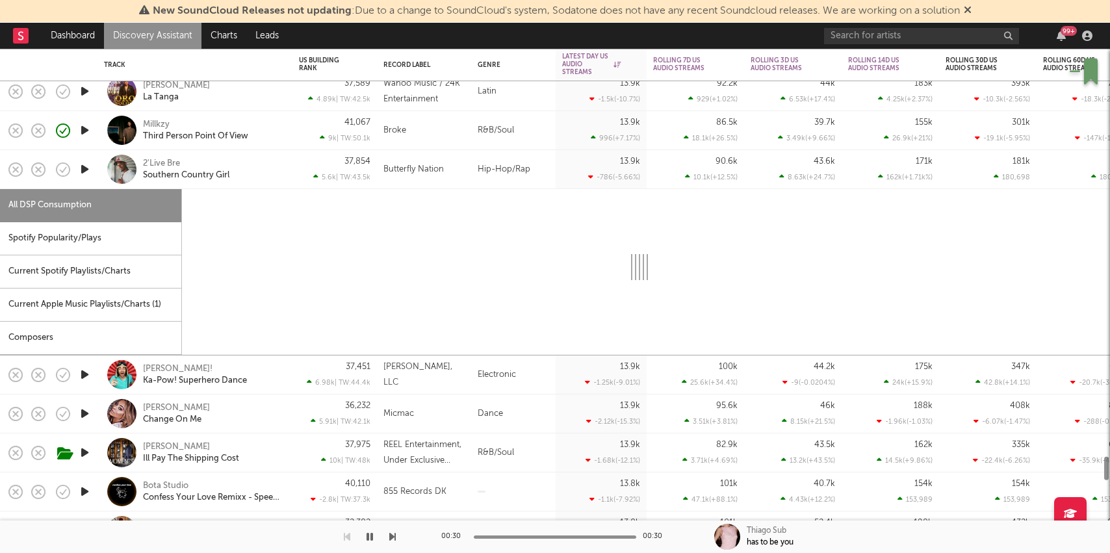
select select "1w"
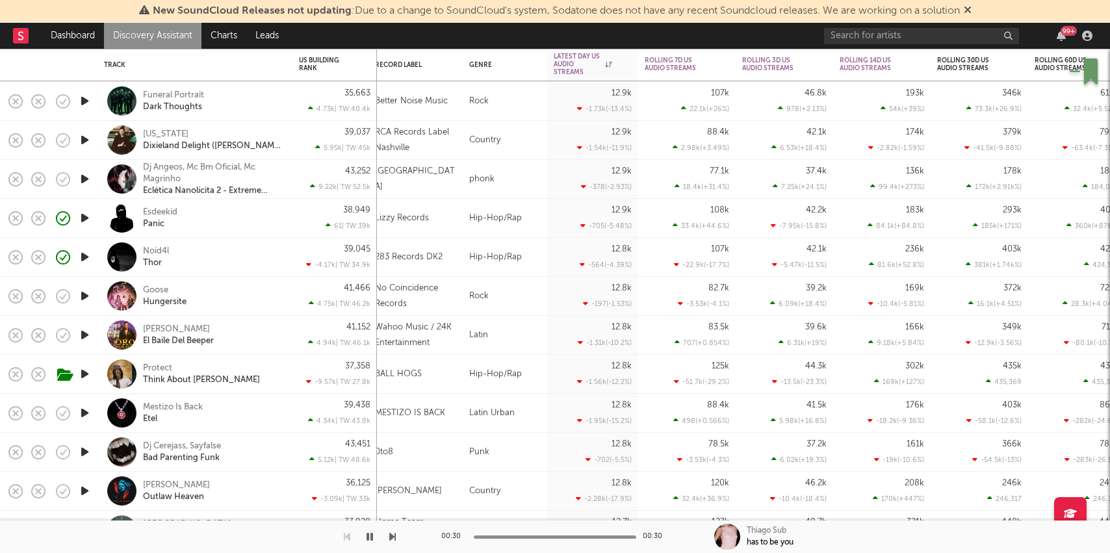
click at [226, 266] on div "Noid4l Thor" at bounding box center [213, 257] width 140 height 23
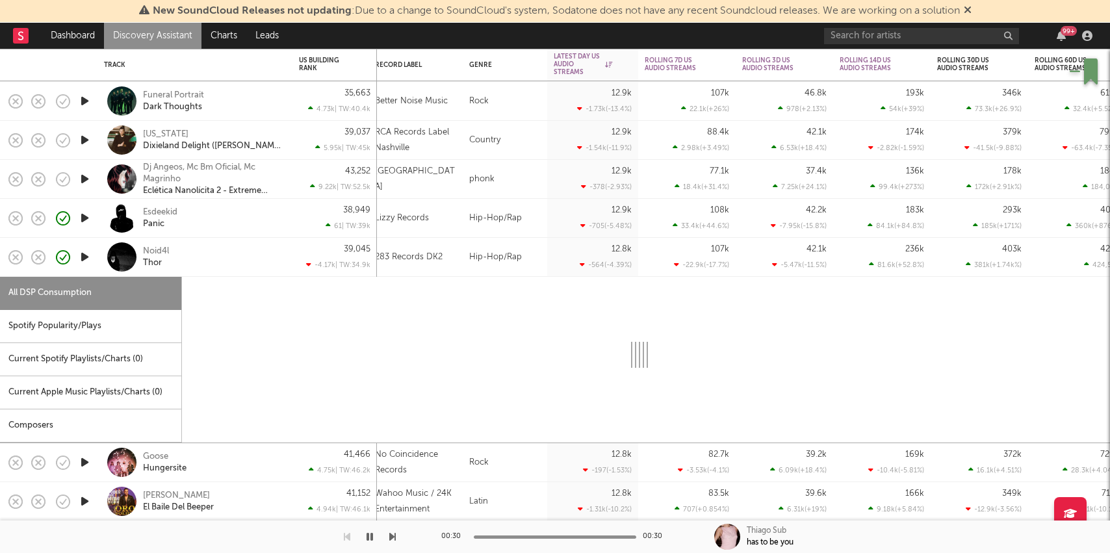
select select "1w"
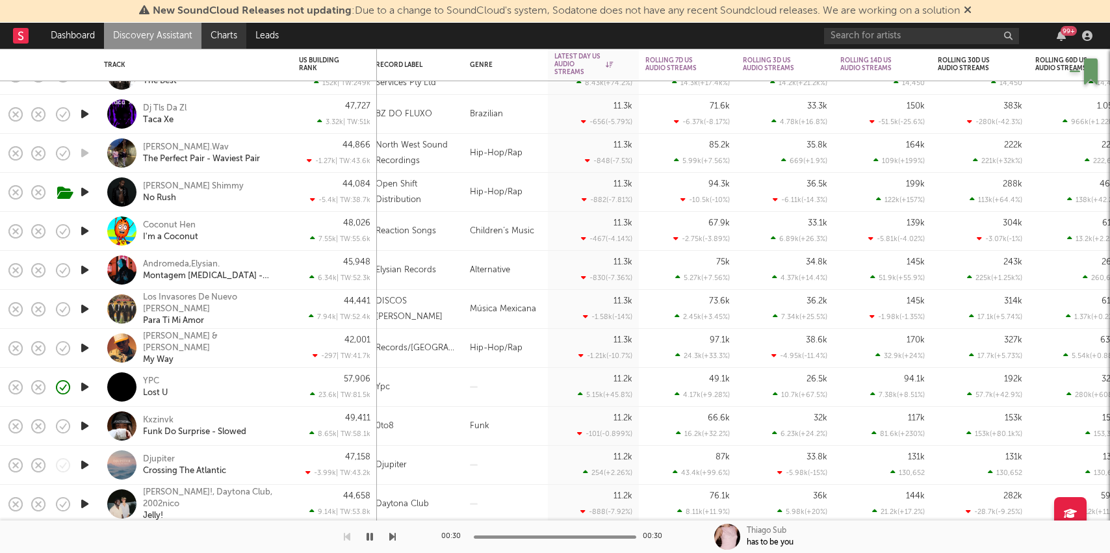
click at [226, 36] on link "Charts" at bounding box center [223, 36] width 45 height 26
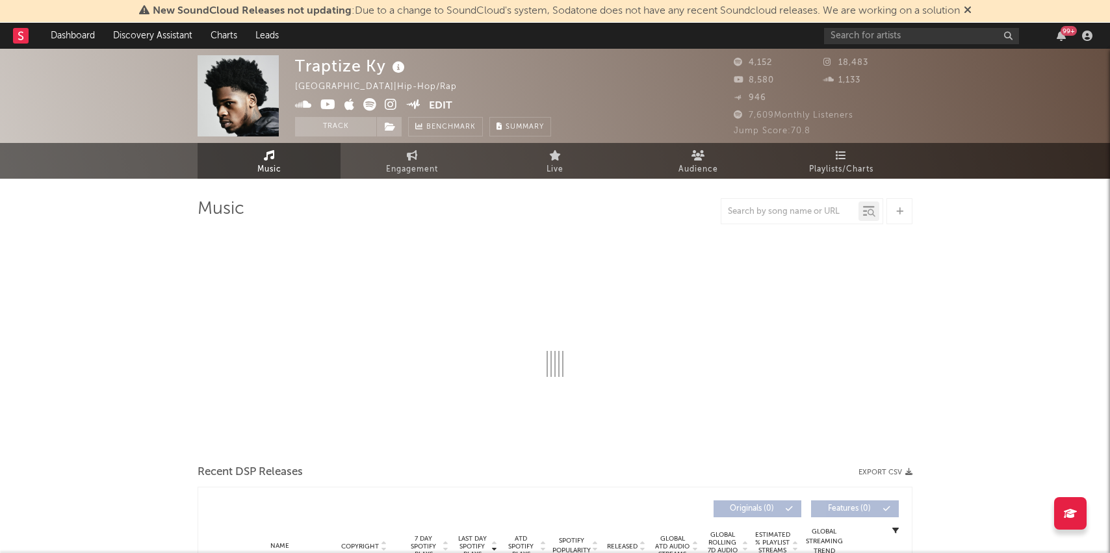
select select "6m"
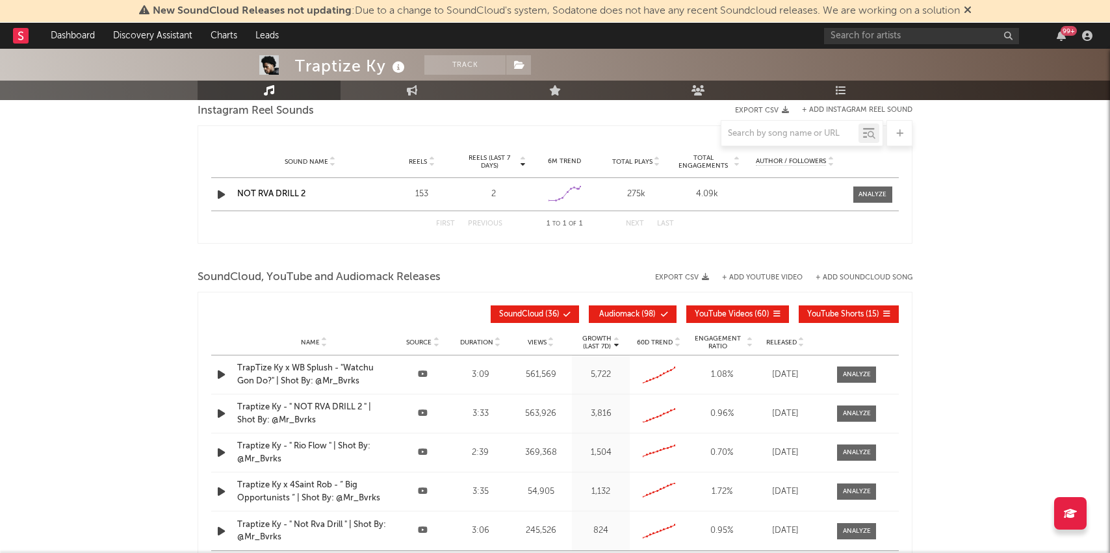
scroll to position [1139, 0]
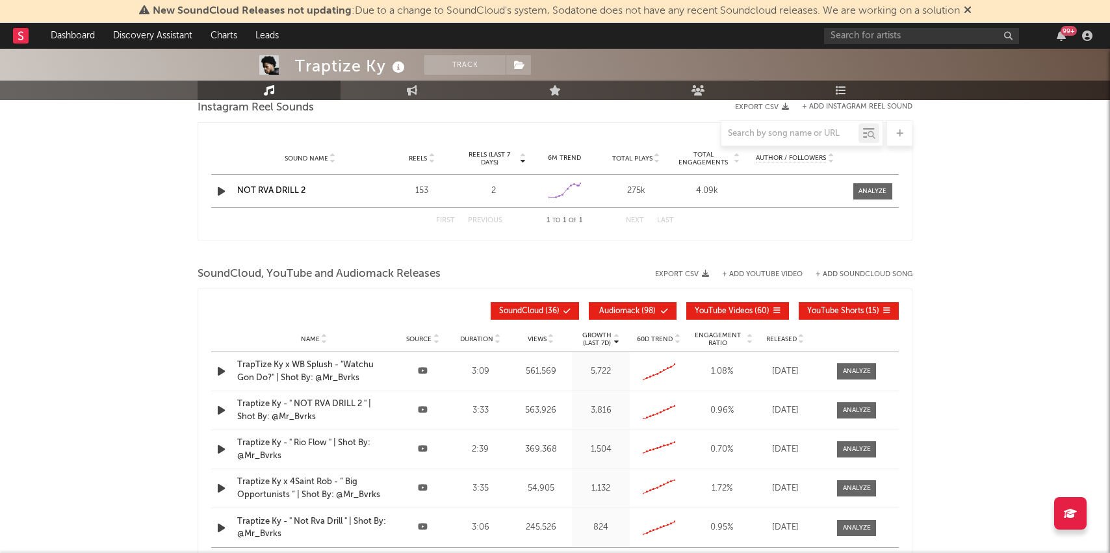
click at [221, 370] on icon "button" at bounding box center [221, 371] width 14 height 16
click at [886, 31] on input "text" at bounding box center [921, 36] width 195 height 16
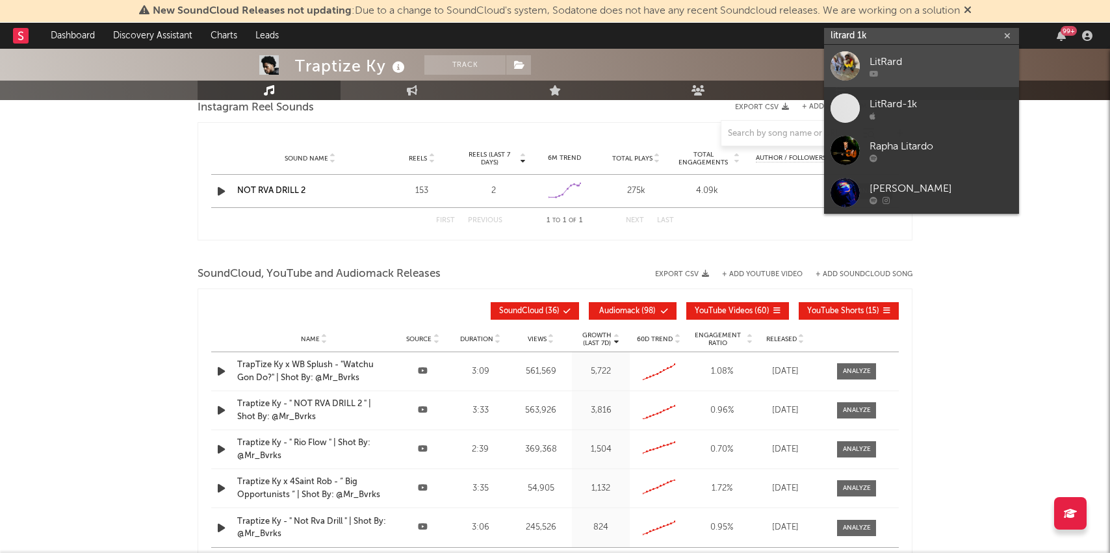
type input "litrard 1k"
click at [938, 68] on div "LitRard" at bounding box center [941, 62] width 143 height 16
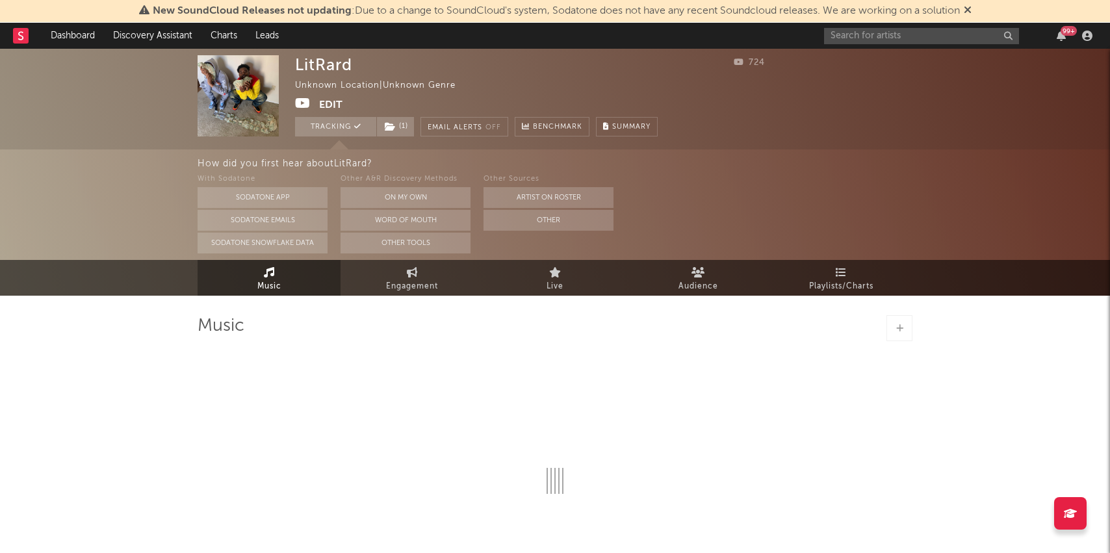
select select "1w"
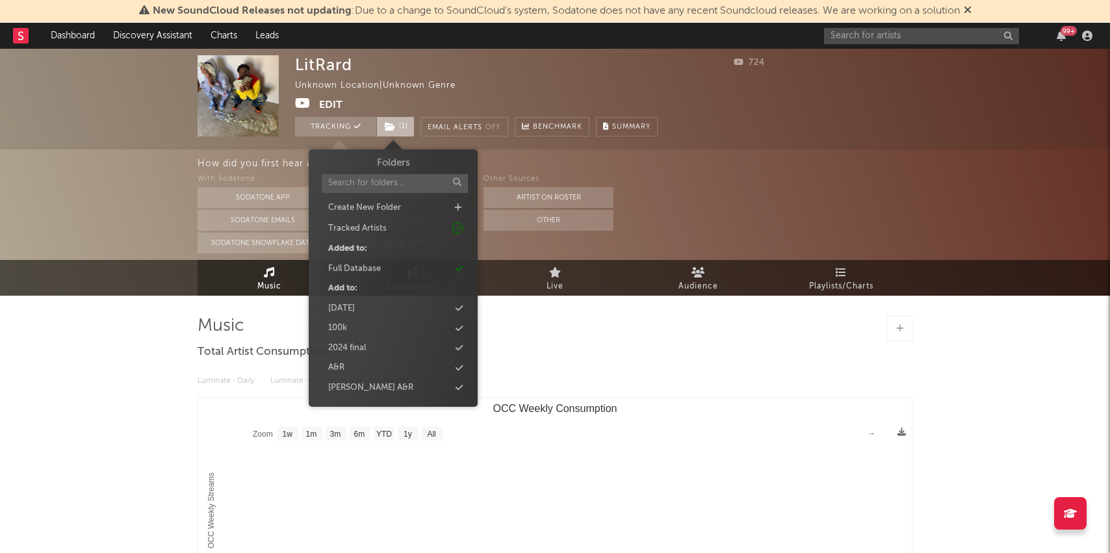
click at [387, 127] on icon at bounding box center [390, 126] width 11 height 9
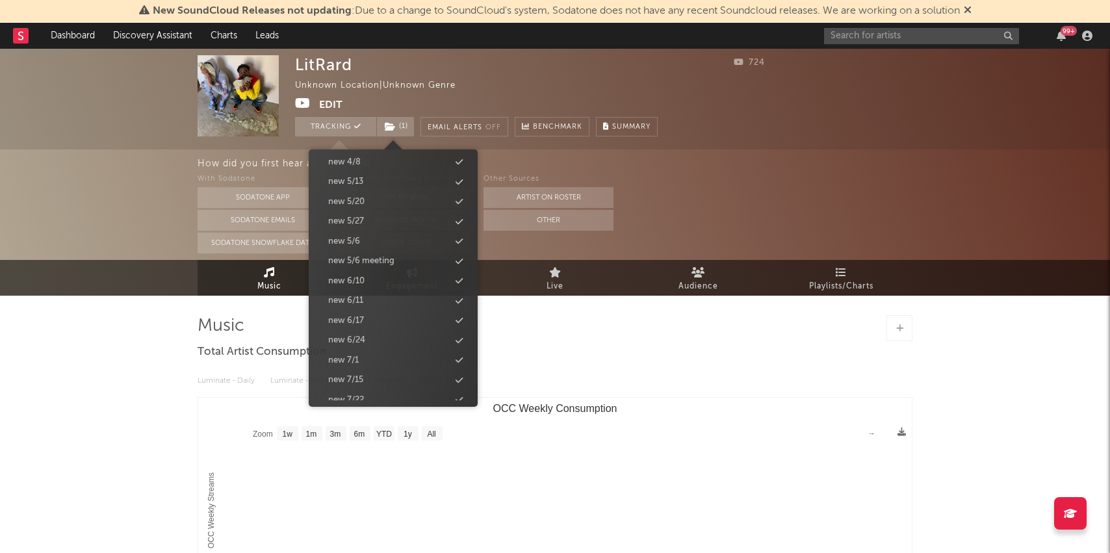
scroll to position [1288, 0]
click at [361, 311] on div "new 9/2" at bounding box center [392, 309] width 149 height 17
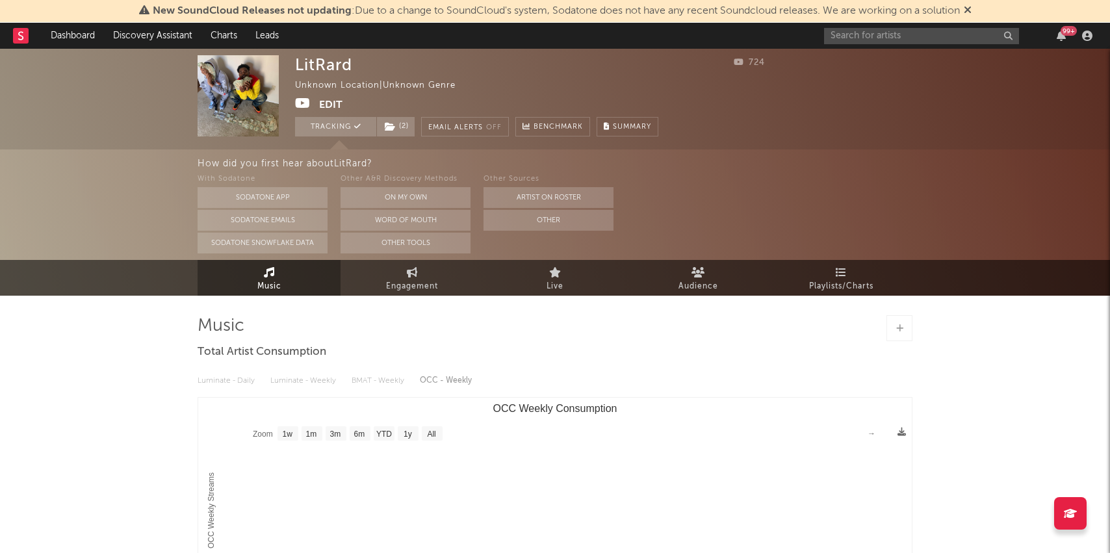
click at [112, 279] on div "Music Engagement Live Audience Playlists/Charts" at bounding box center [555, 278] width 1110 height 36
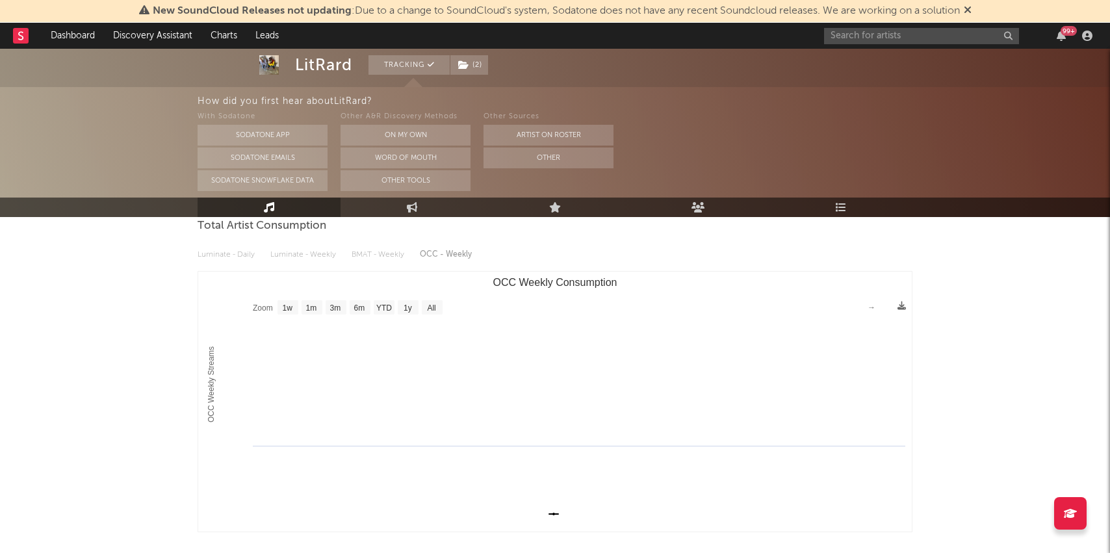
scroll to position [0, 0]
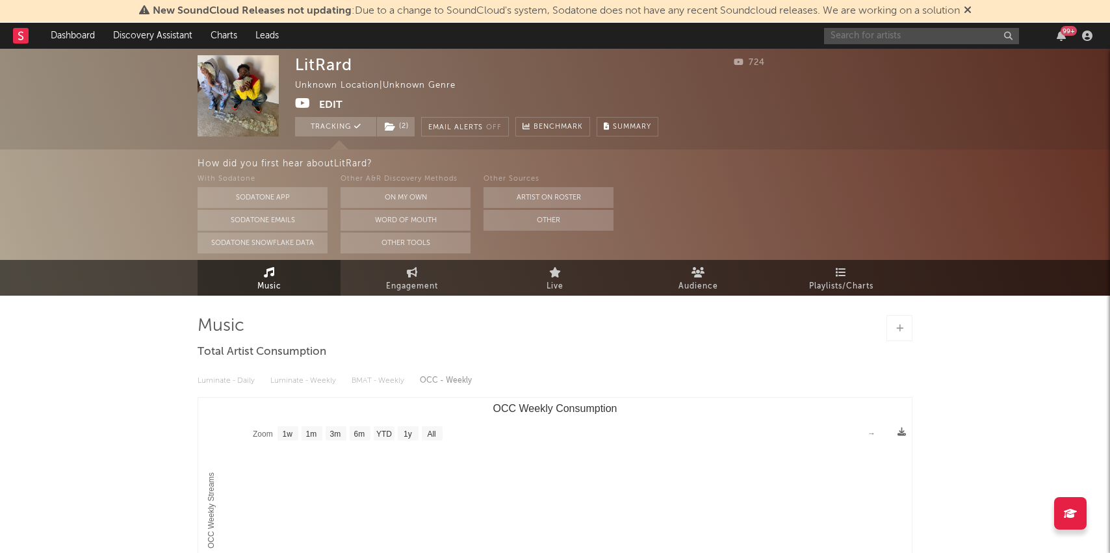
click at [848, 37] on input "text" at bounding box center [921, 36] width 195 height 16
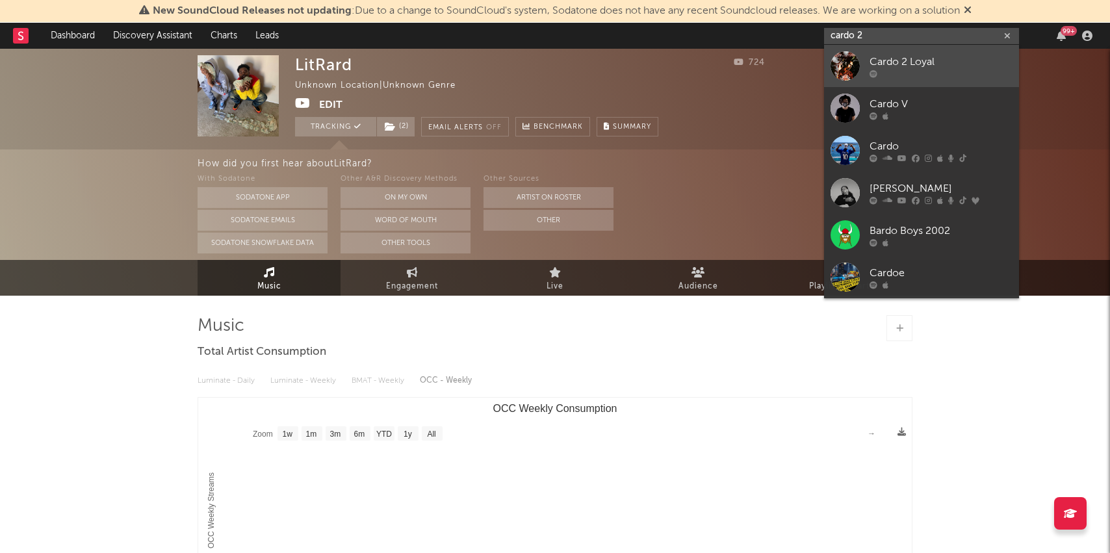
type input "cardo 2"
click at [897, 70] on div at bounding box center [941, 74] width 143 height 8
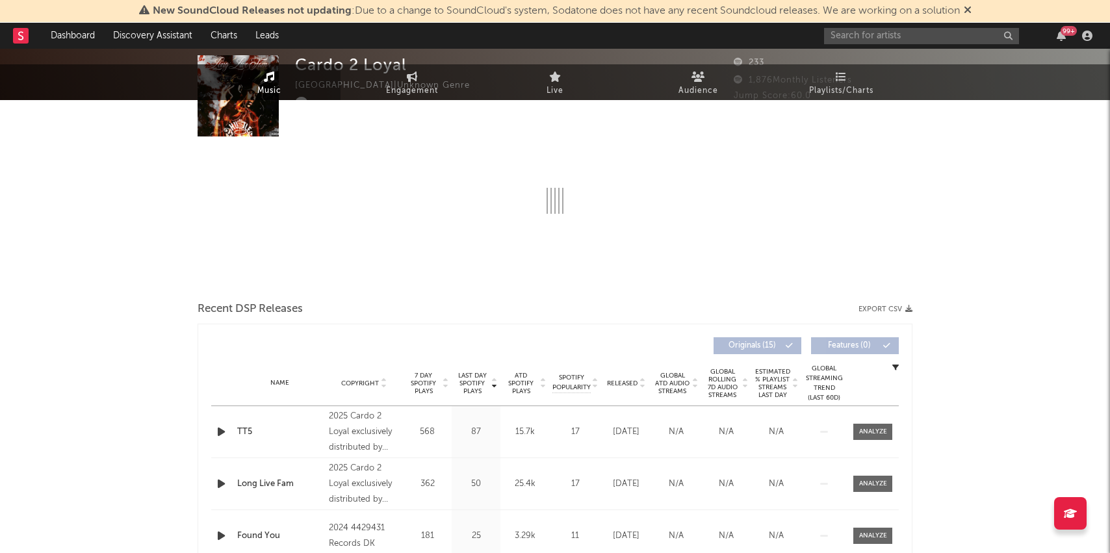
select select "1w"
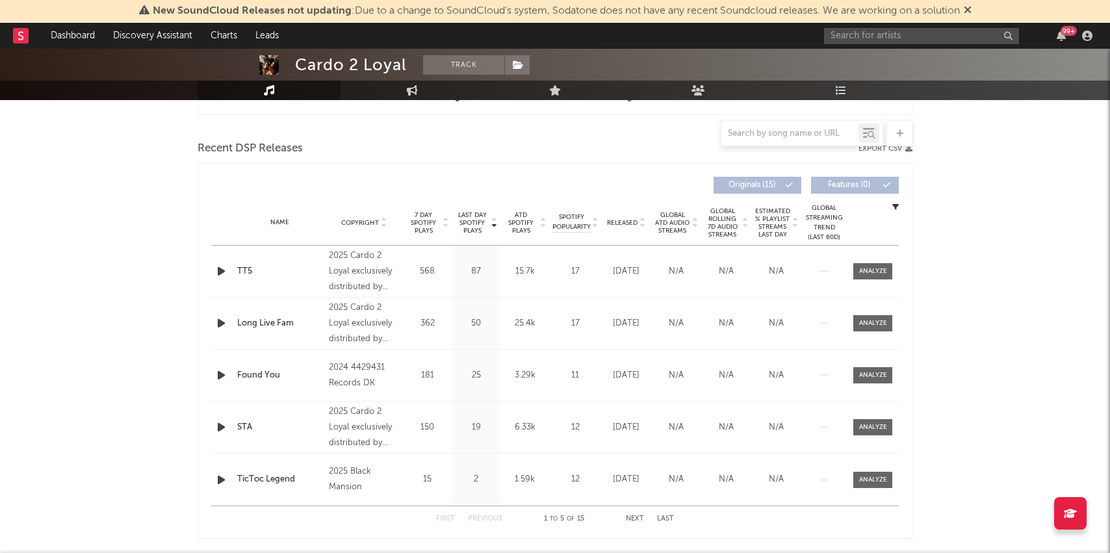
scroll to position [436, 0]
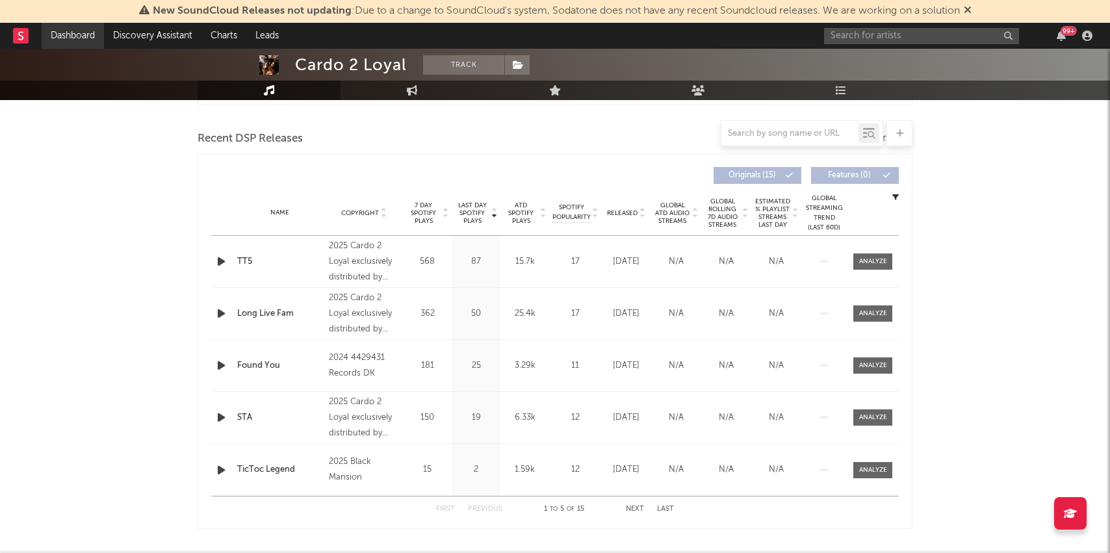
click at [59, 32] on link "Dashboard" at bounding box center [73, 36] width 62 height 26
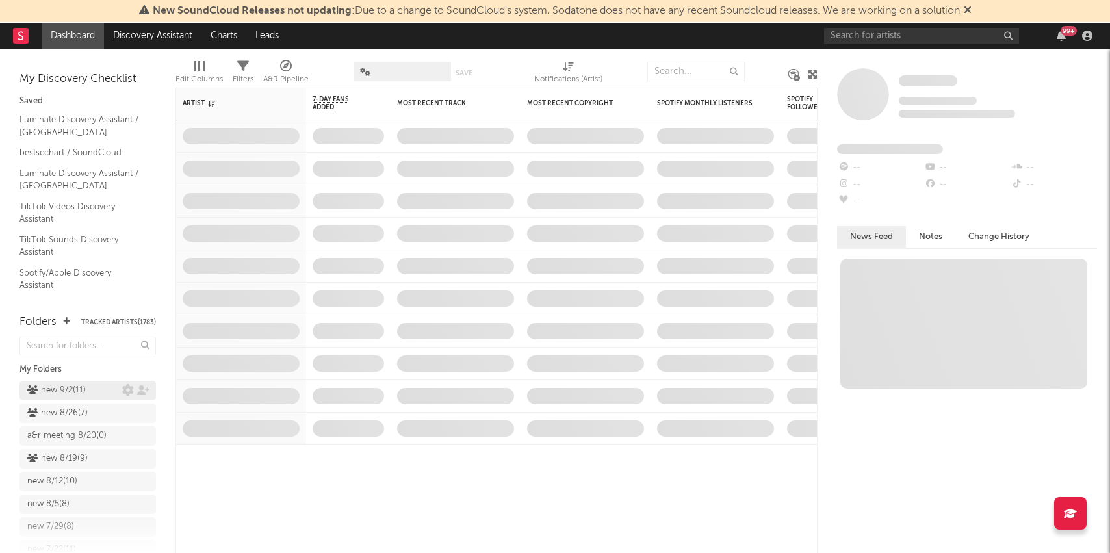
click at [42, 389] on div "new 9/2 ( 11 )" at bounding box center [56, 391] width 58 height 16
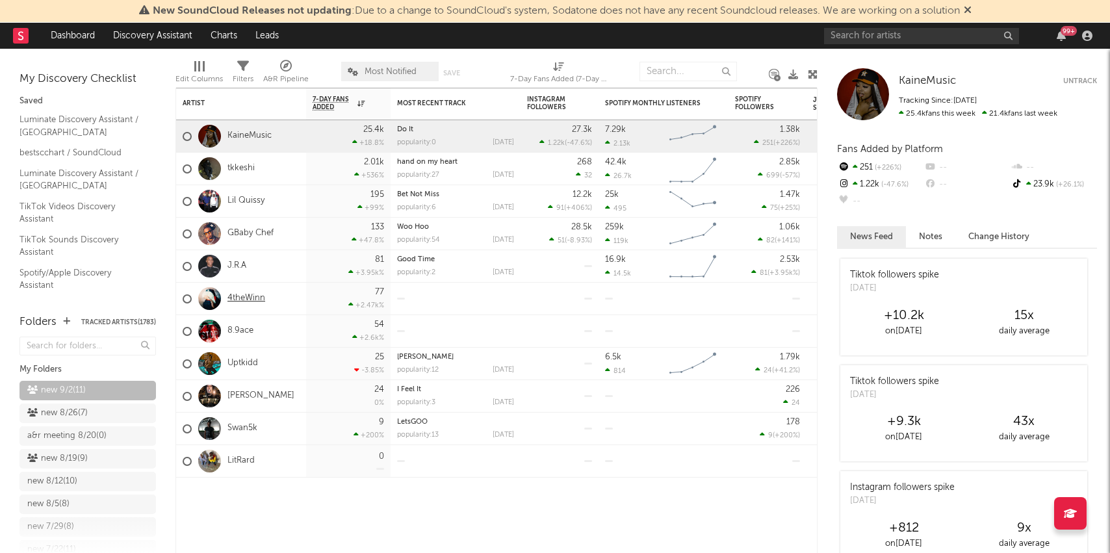
click at [261, 293] on link "4theWinn" at bounding box center [246, 298] width 38 height 11
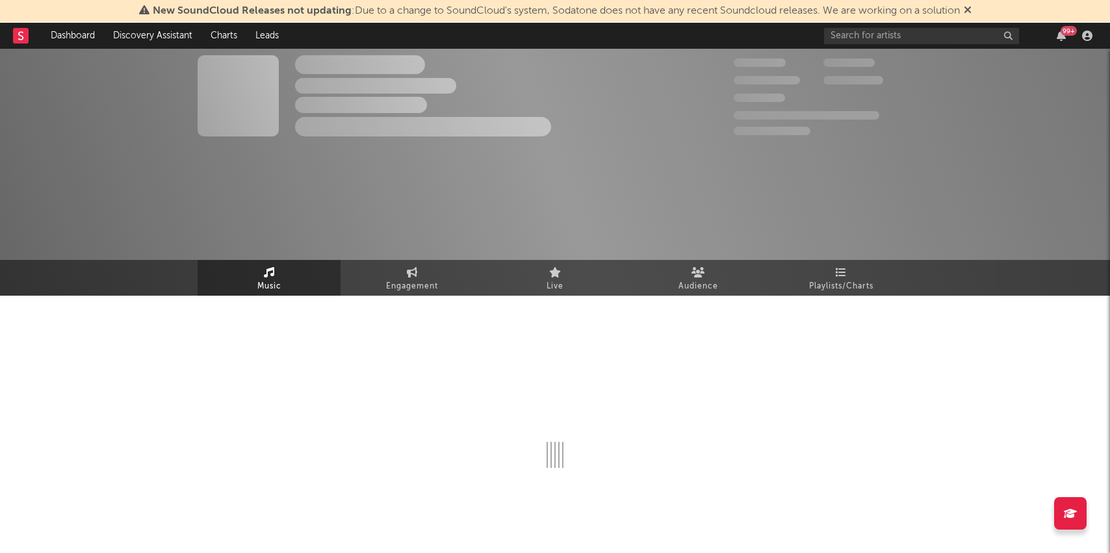
select select "1w"
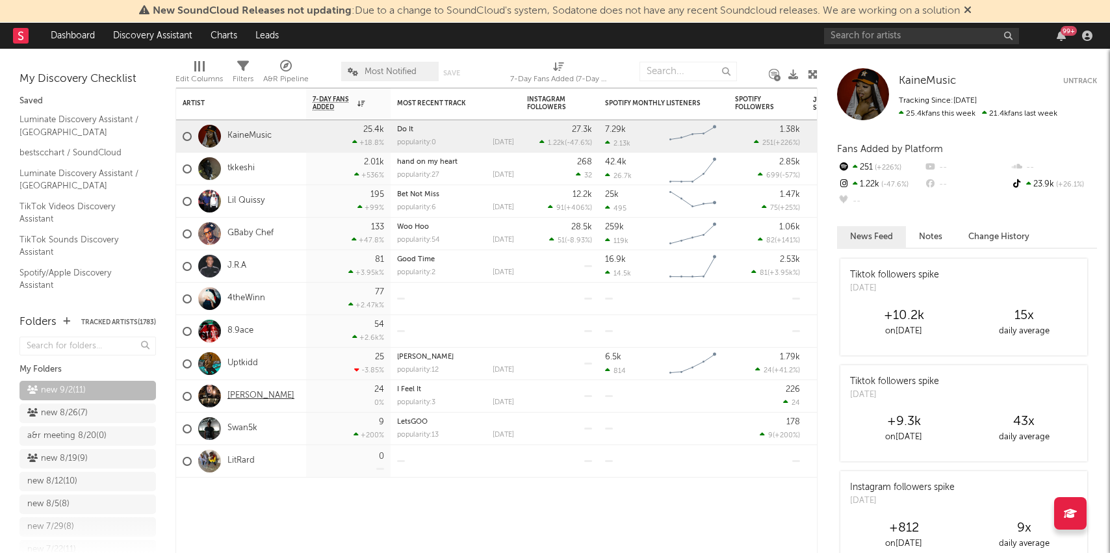
click at [253, 395] on link "Jay Onee" at bounding box center [260, 396] width 67 height 11
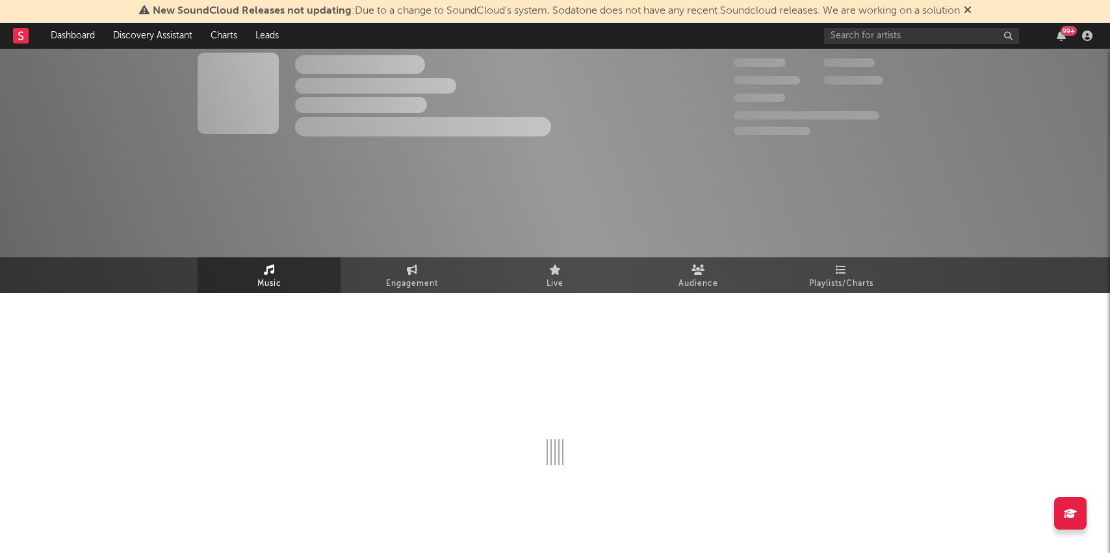
select select "6m"
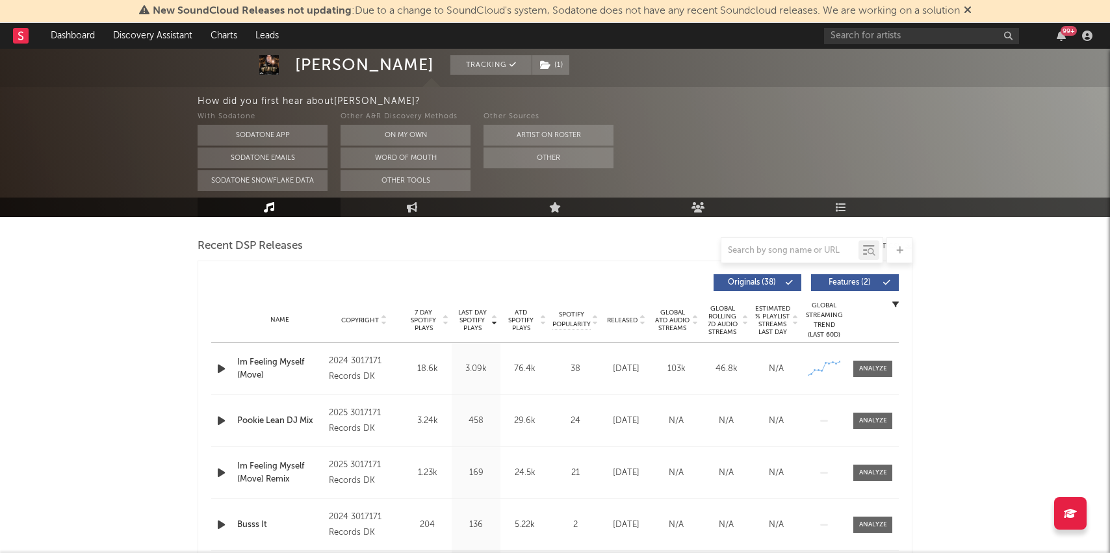
scroll to position [447, 0]
click at [220, 364] on icon "button" at bounding box center [221, 367] width 14 height 16
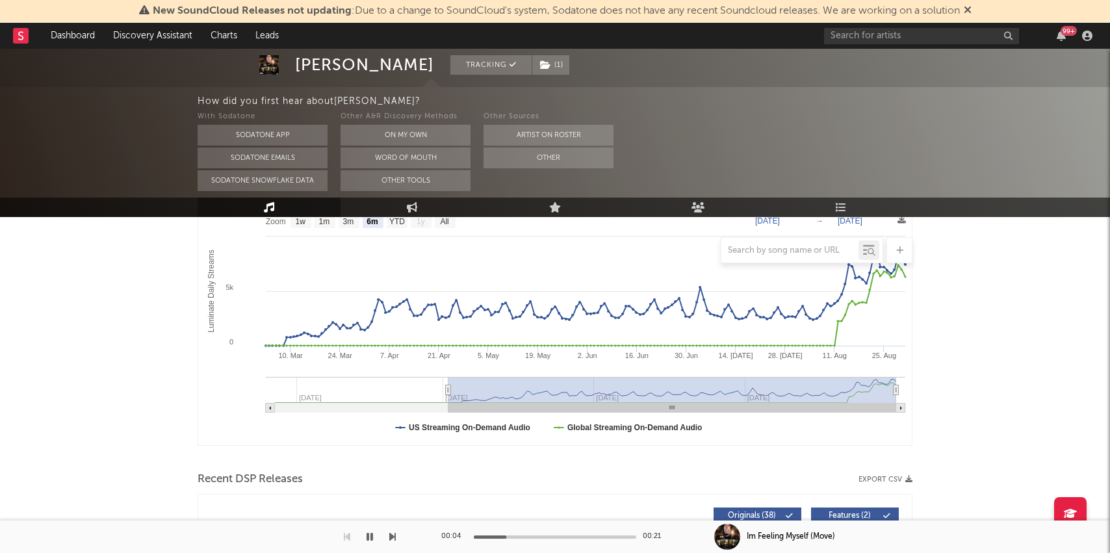
scroll to position [0, 0]
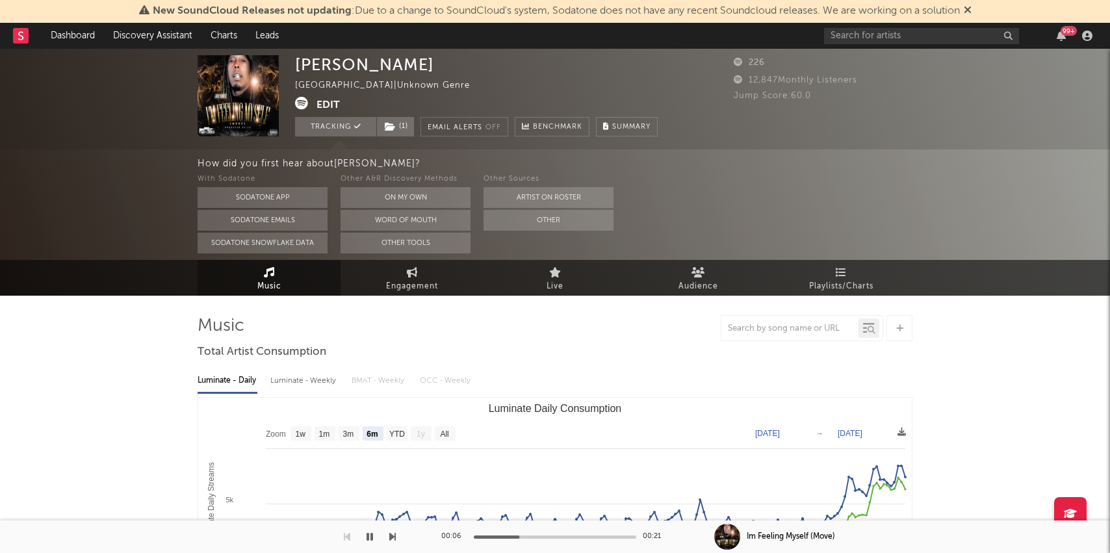
click at [295, 107] on icon at bounding box center [301, 103] width 13 height 13
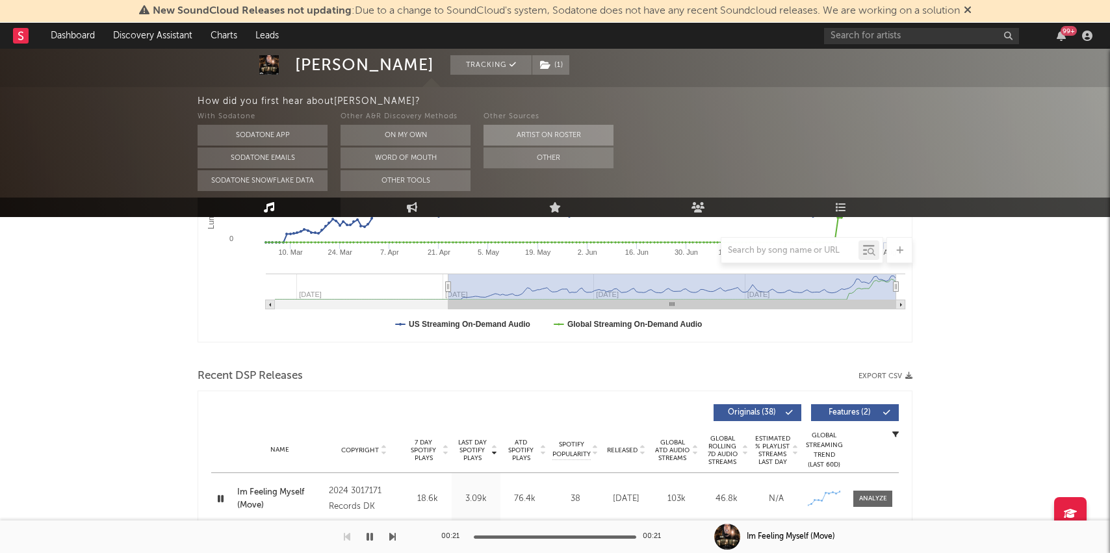
scroll to position [326, 0]
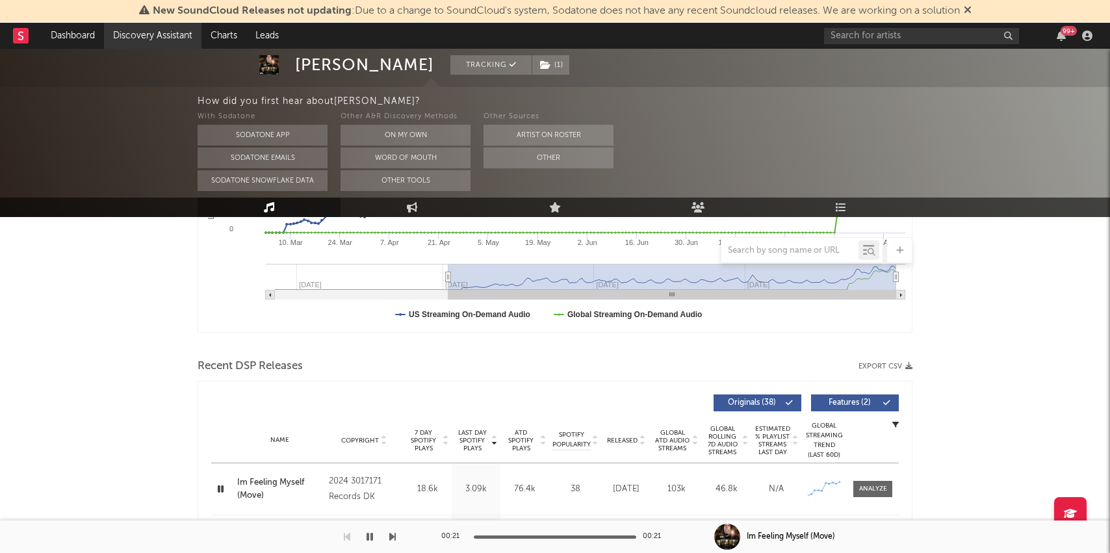
click at [151, 40] on link "Discovery Assistant" at bounding box center [152, 36] width 97 height 26
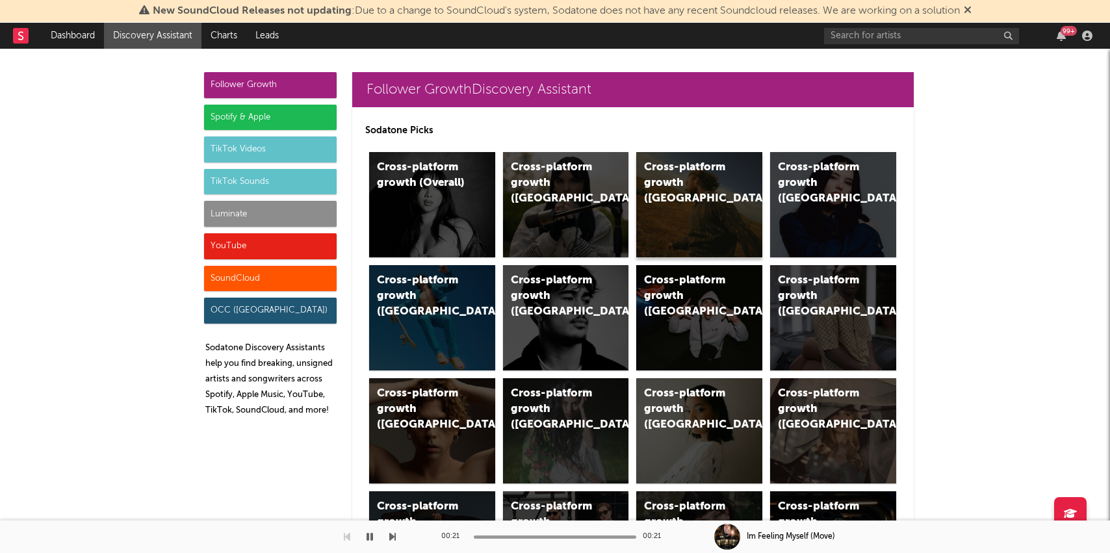
click at [718, 188] on div "Cross-platform growth (US)" at bounding box center [688, 183] width 88 height 47
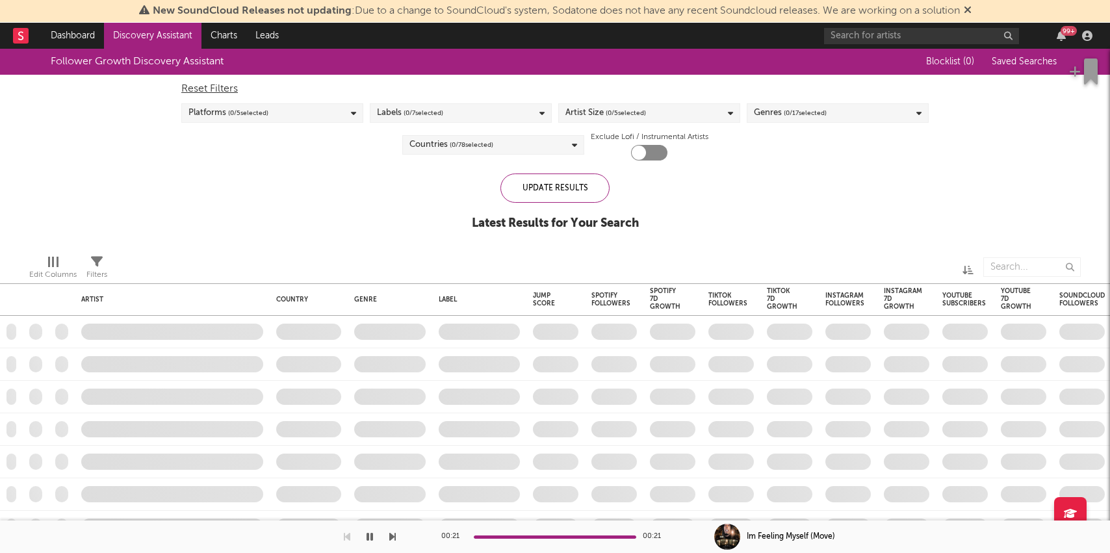
checkbox input "true"
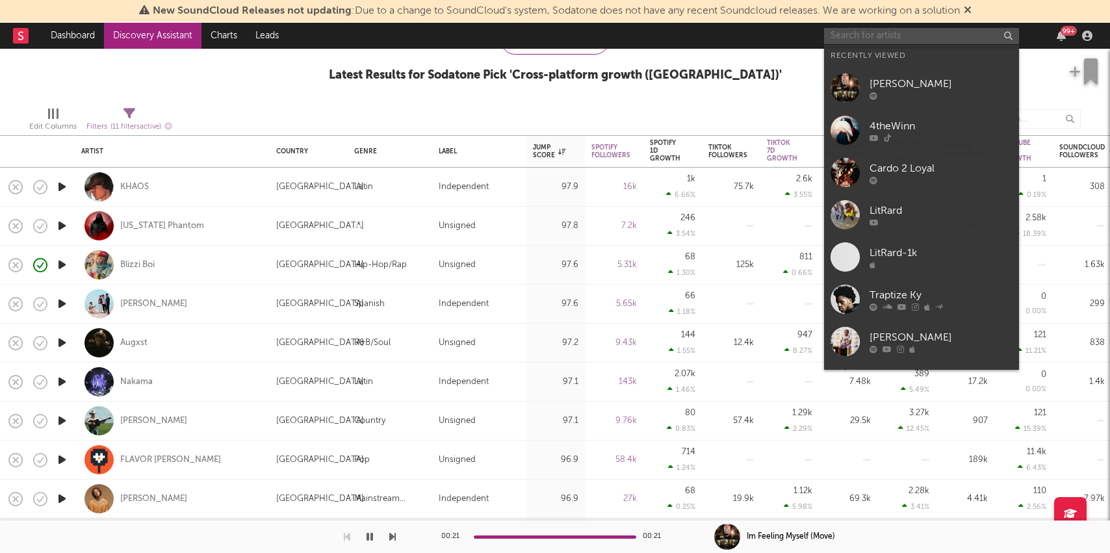
click at [868, 40] on input "text" at bounding box center [921, 36] width 195 height 16
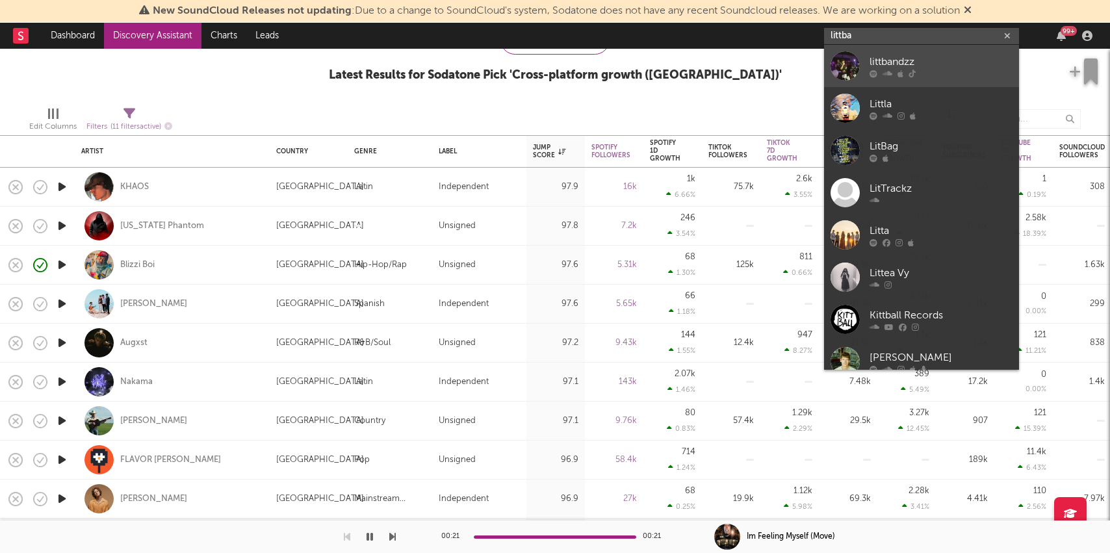
type input "littba"
click at [879, 66] on div "littbandzz" at bounding box center [941, 62] width 143 height 16
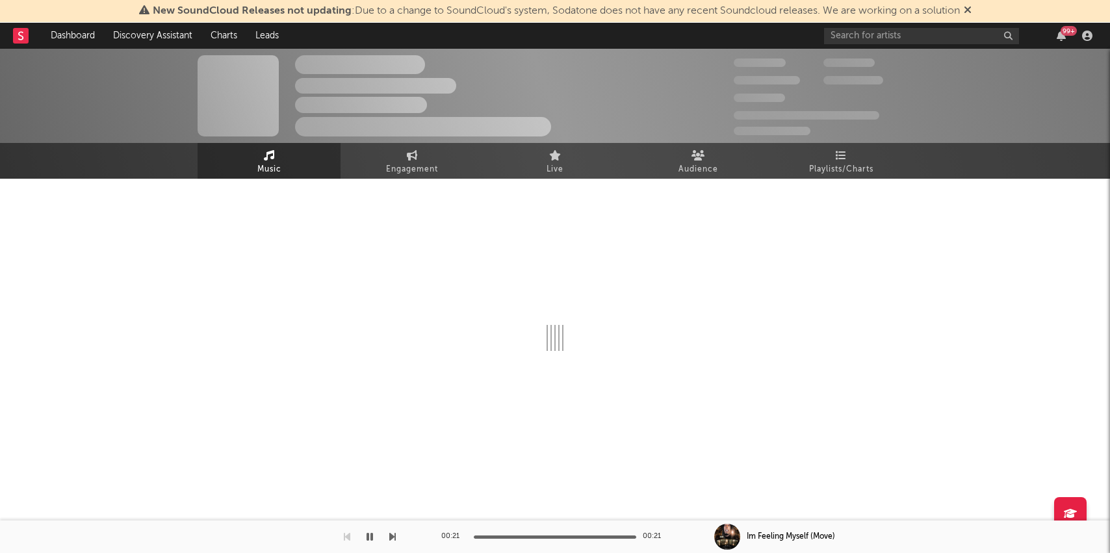
select select "1w"
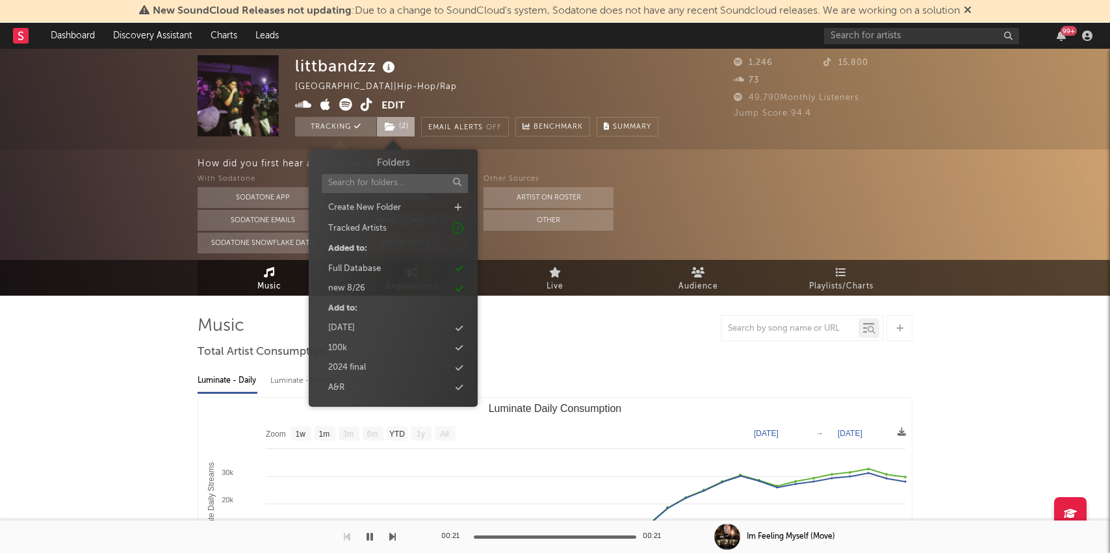
click at [398, 119] on span "( 2 )" at bounding box center [395, 126] width 39 height 19
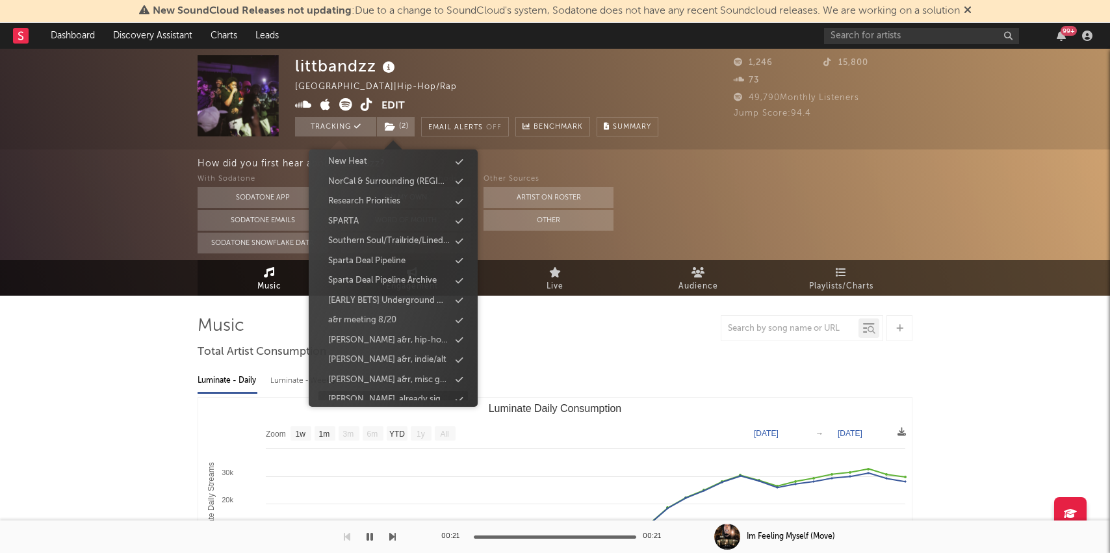
scroll to position [305, 0]
click at [377, 220] on div "Research Priorities" at bounding box center [364, 221] width 72 height 13
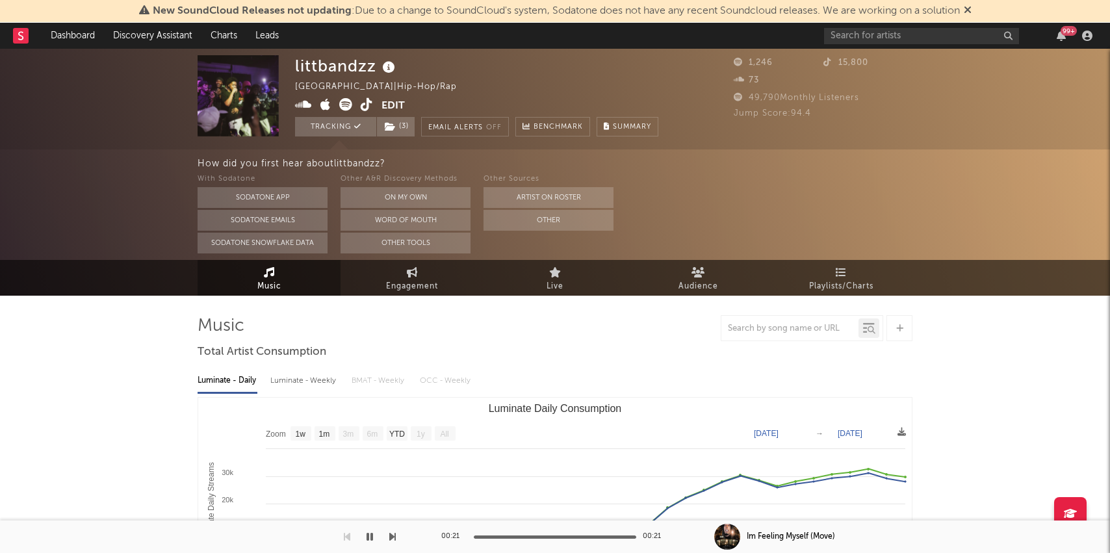
click at [99, 226] on div "How did you first hear about littbandzz ? With Sodatone Sodatone App Sodatone E…" at bounding box center [555, 204] width 1110 height 110
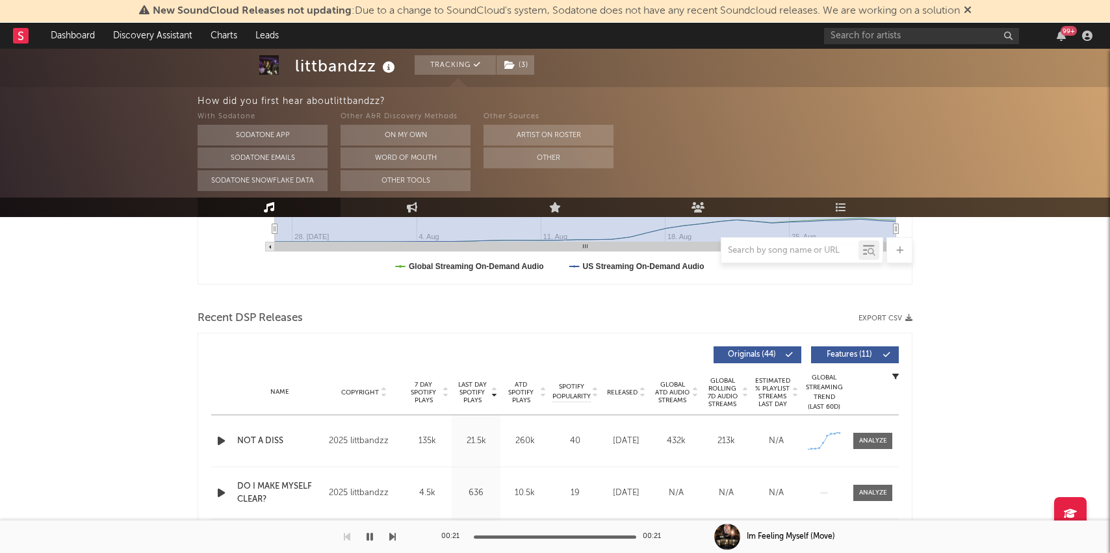
scroll to position [506, 0]
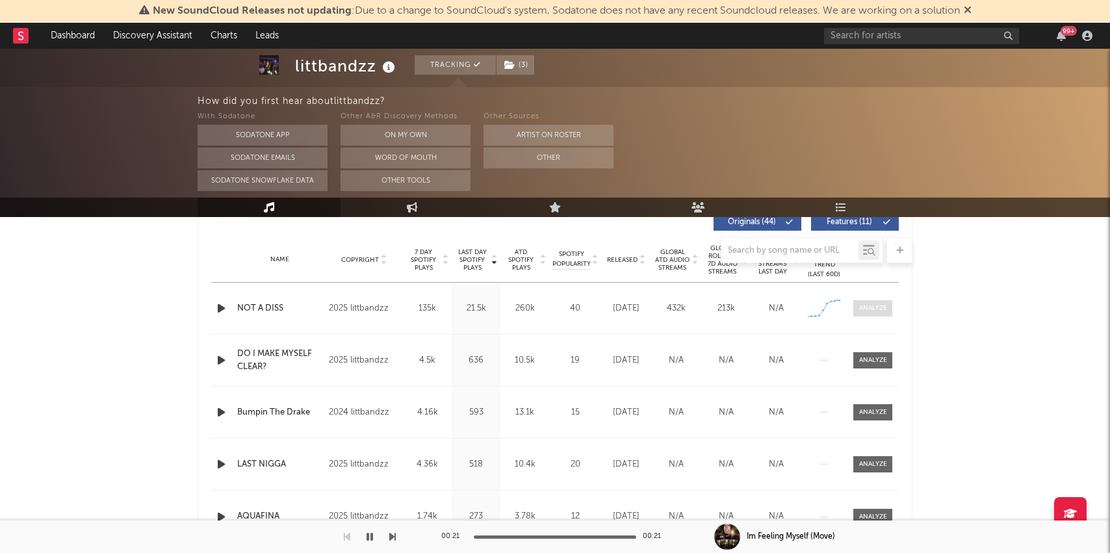
click at [876, 309] on div at bounding box center [873, 309] width 28 height 10
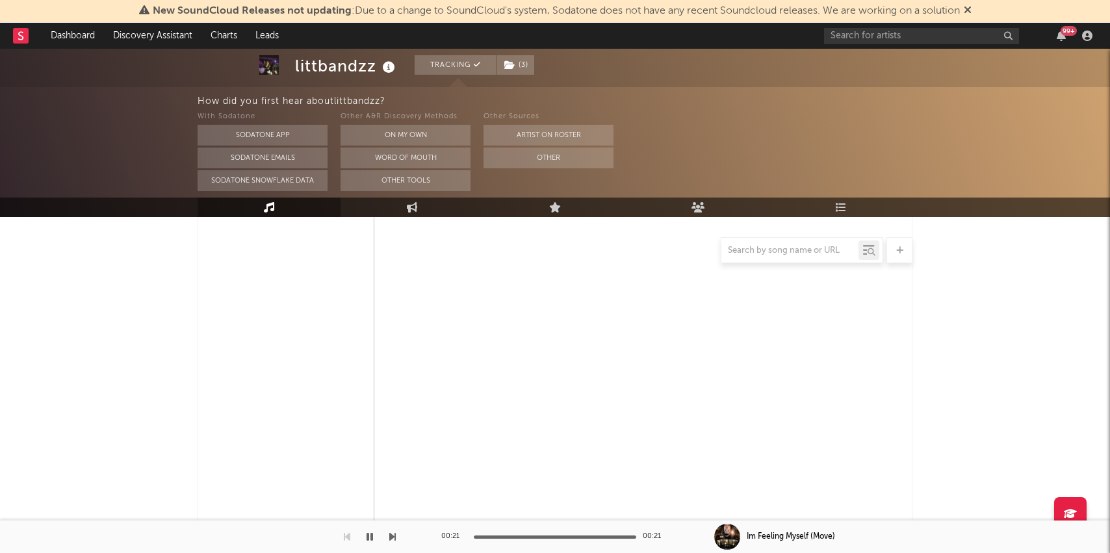
select select "1w"
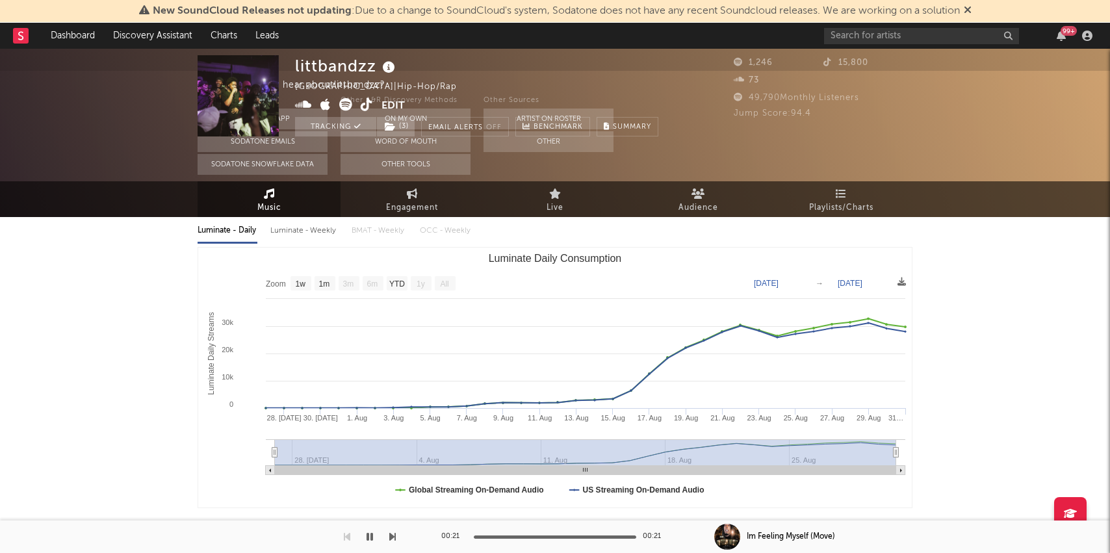
scroll to position [0, 0]
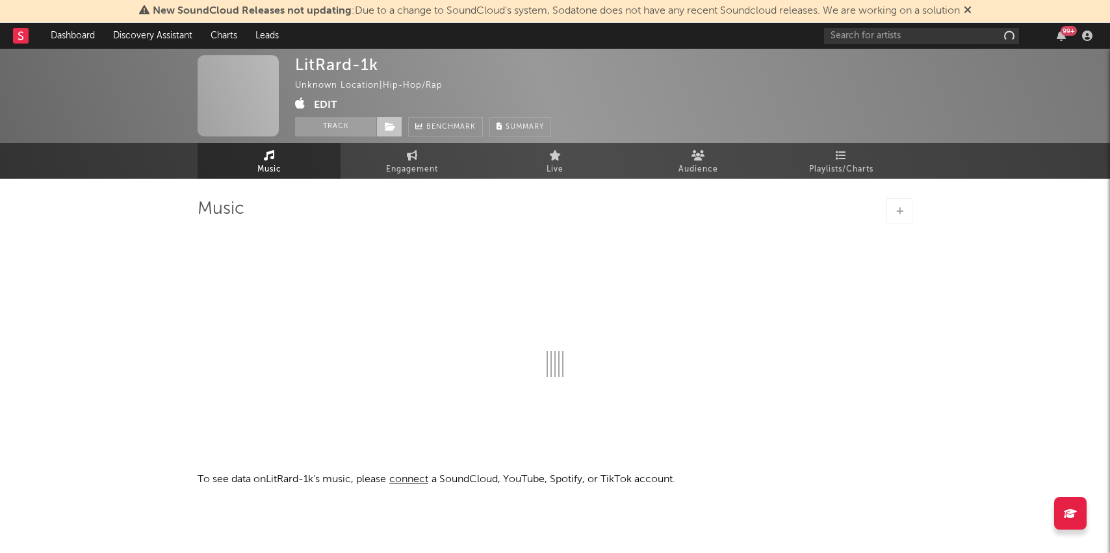
click at [388, 121] on span at bounding box center [389, 126] width 26 height 19
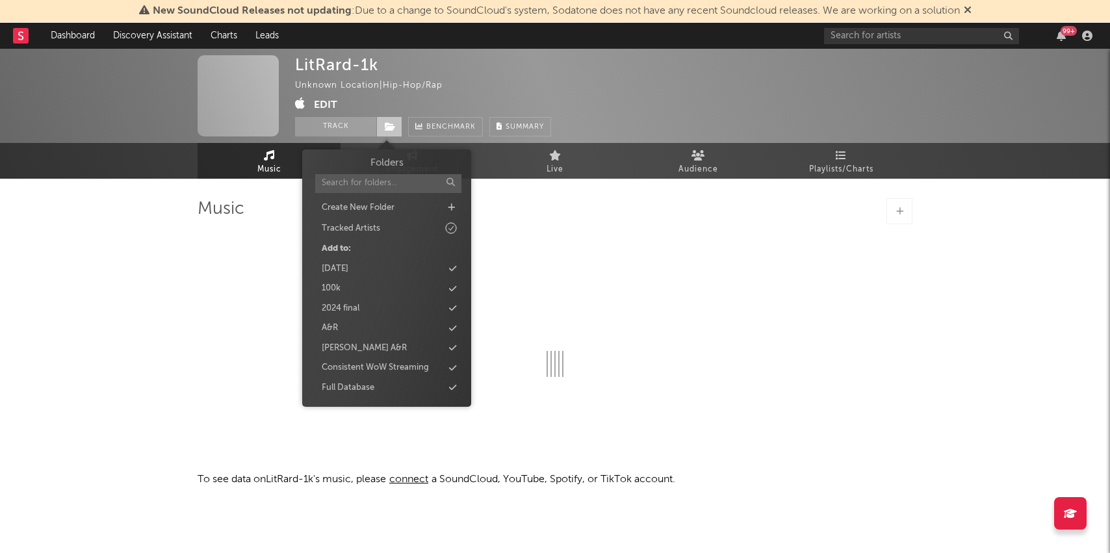
select select "1w"
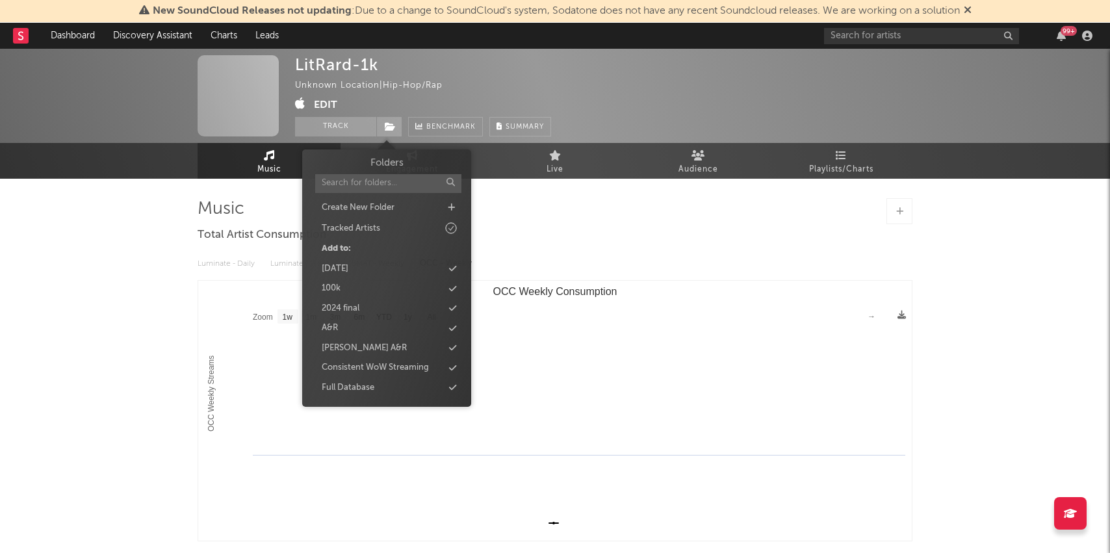
click at [549, 84] on div "LitRard-1k Unknown Location | Hip-Hop/Rap Edit Track Benchmark Summary" at bounding box center [423, 95] width 256 height 81
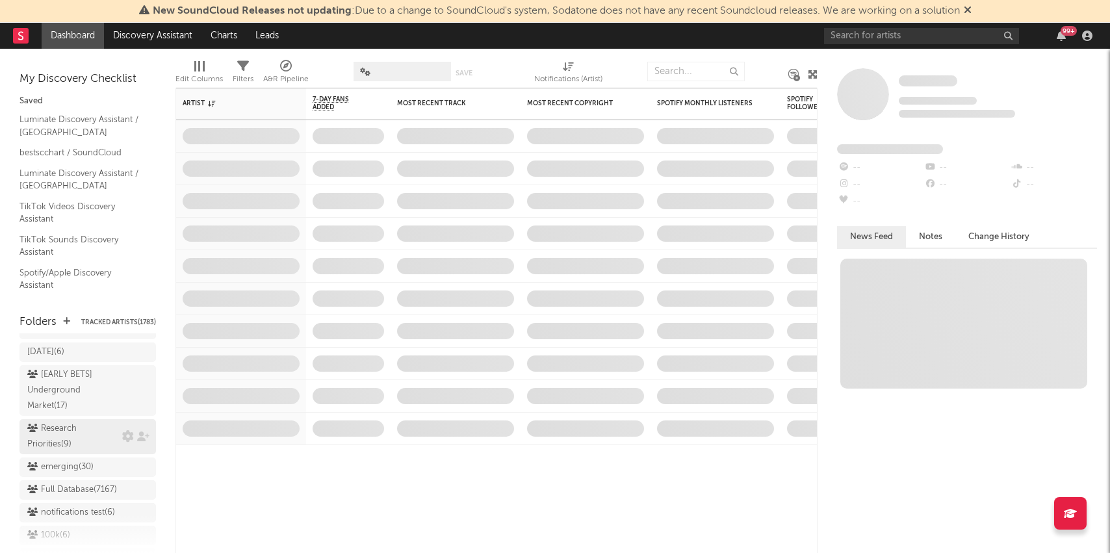
scroll to position [1125, 0]
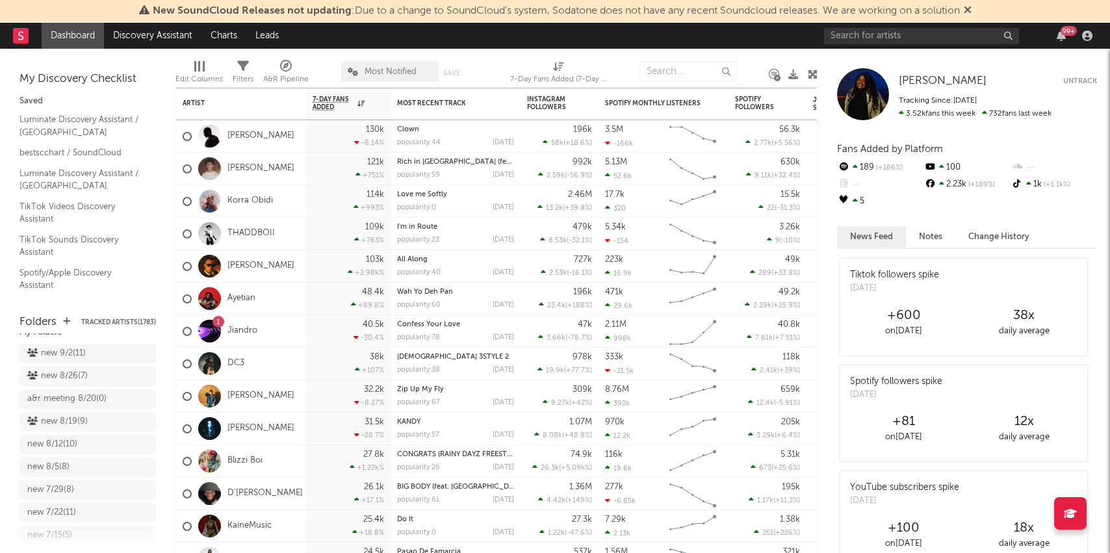
scroll to position [21, 0]
click at [73, 370] on div "new 9/2 ( 11 )" at bounding box center [56, 370] width 58 height 16
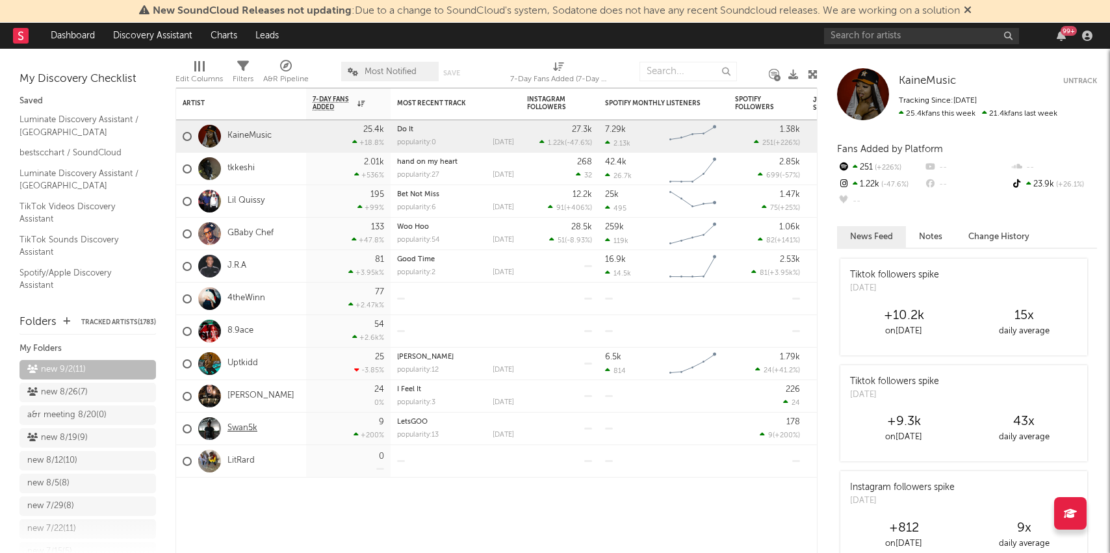
click at [240, 426] on link "Swan5k" at bounding box center [242, 428] width 30 height 11
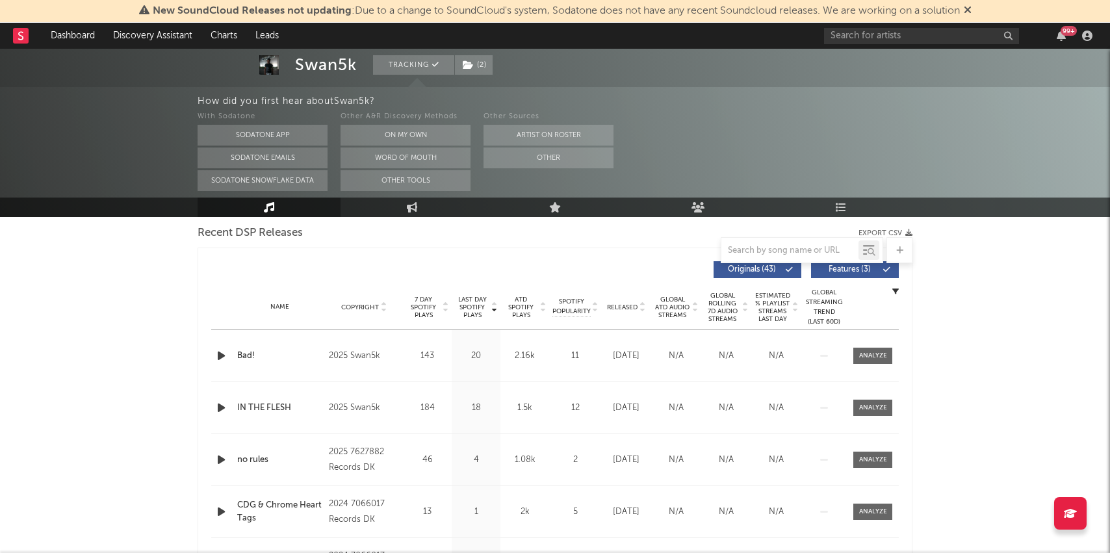
select select "1w"
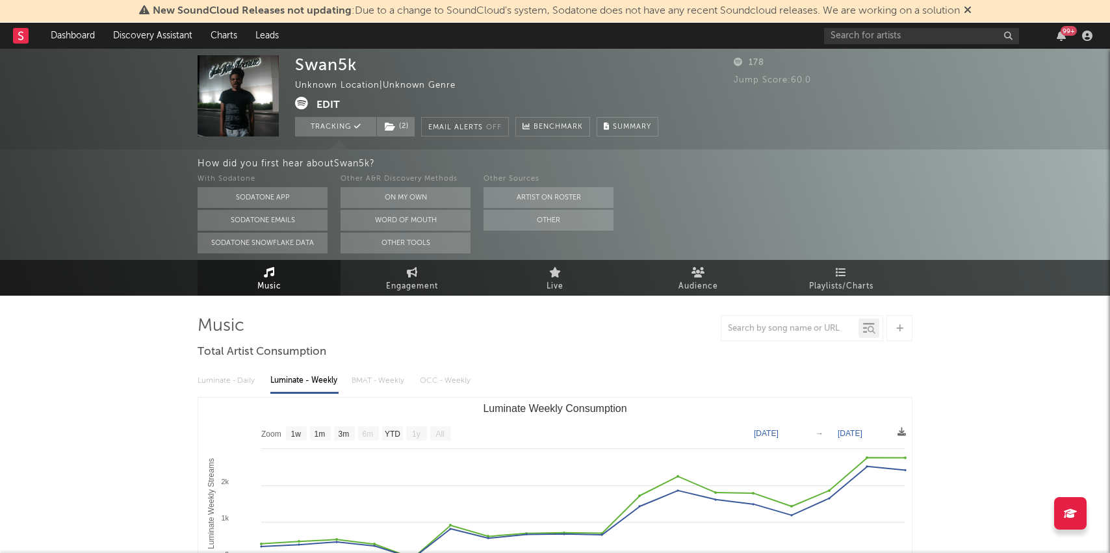
click at [303, 103] on icon at bounding box center [301, 103] width 13 height 13
click at [819, 280] on span "Playlists/Charts" at bounding box center [841, 287] width 64 height 16
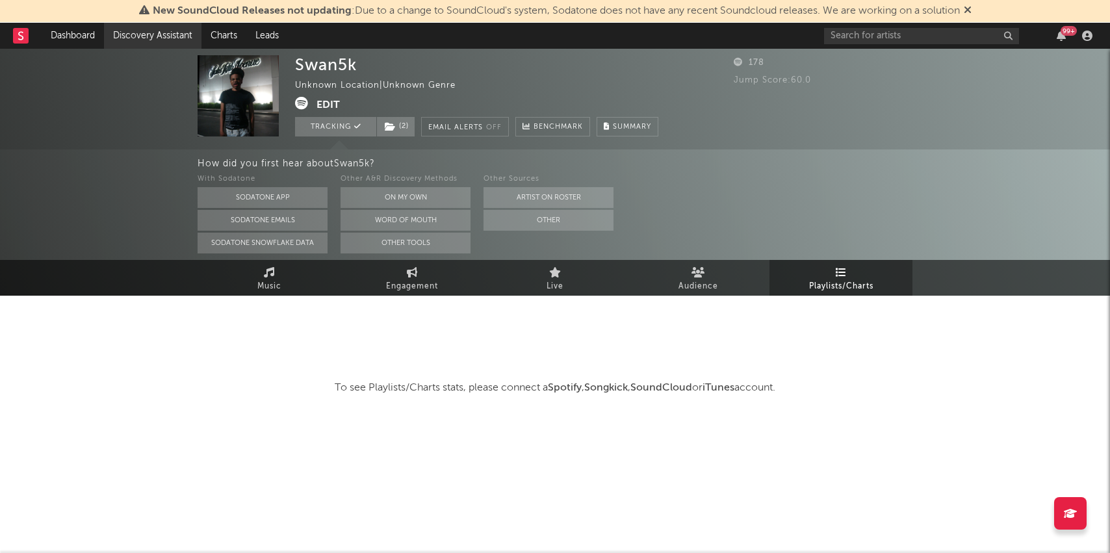
click at [129, 39] on link "Discovery Assistant" at bounding box center [152, 36] width 97 height 26
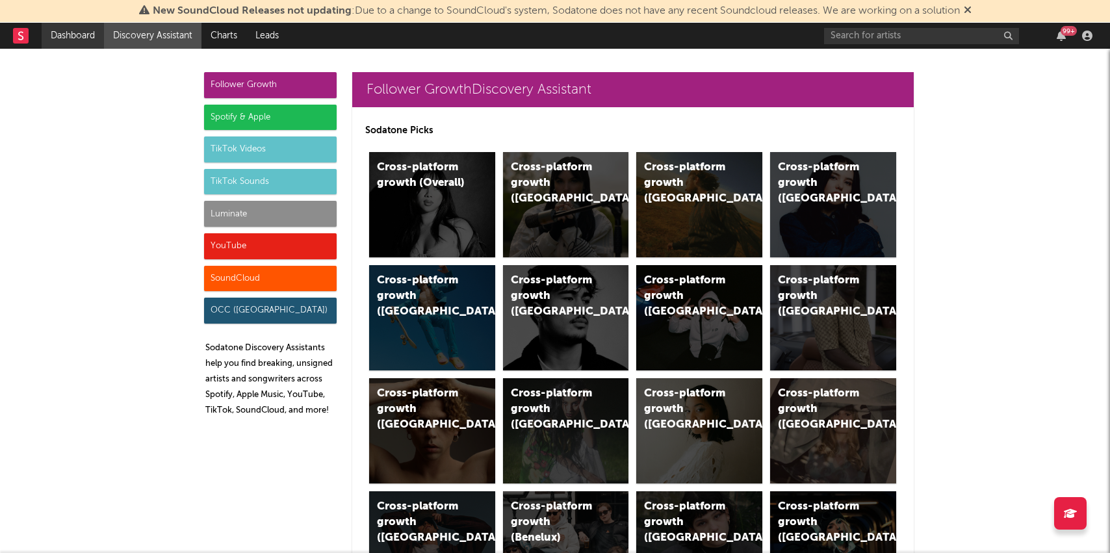
click at [62, 34] on link "Dashboard" at bounding box center [73, 36] width 62 height 26
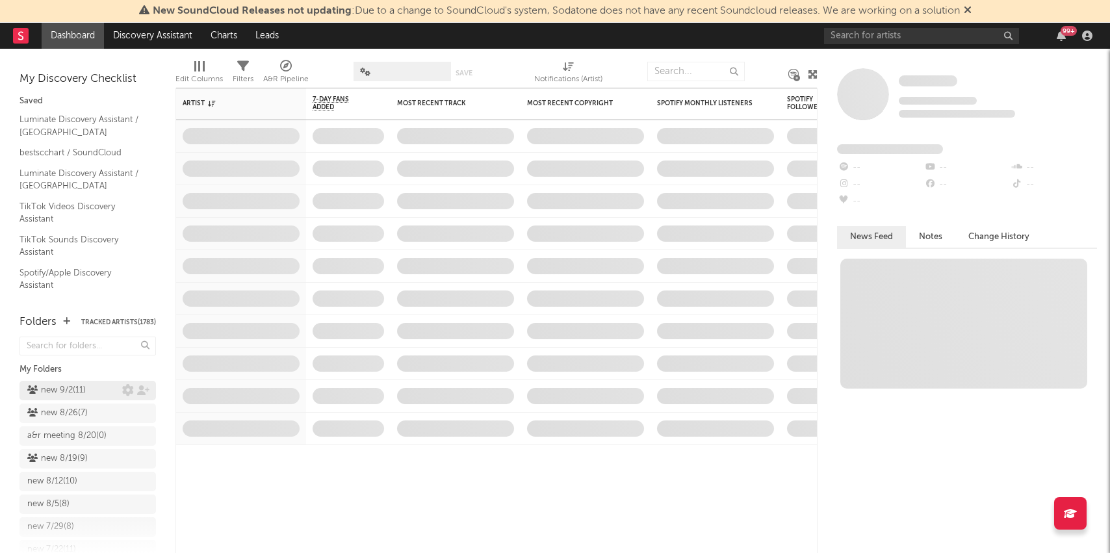
click at [52, 393] on div "new 9/2 ( 11 )" at bounding box center [56, 391] width 58 height 16
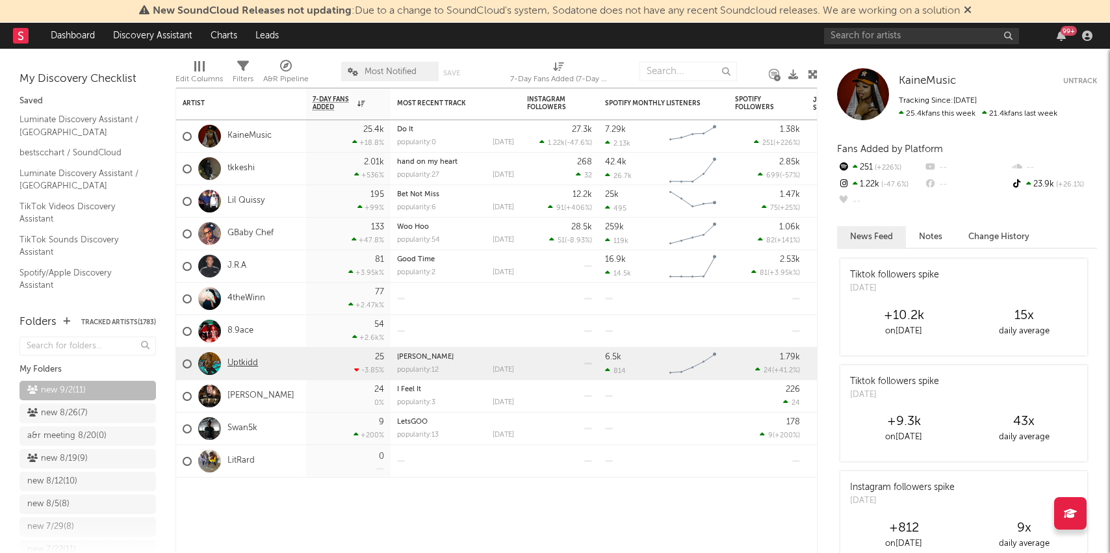
click at [251, 364] on link "Uptkidd" at bounding box center [242, 363] width 31 height 11
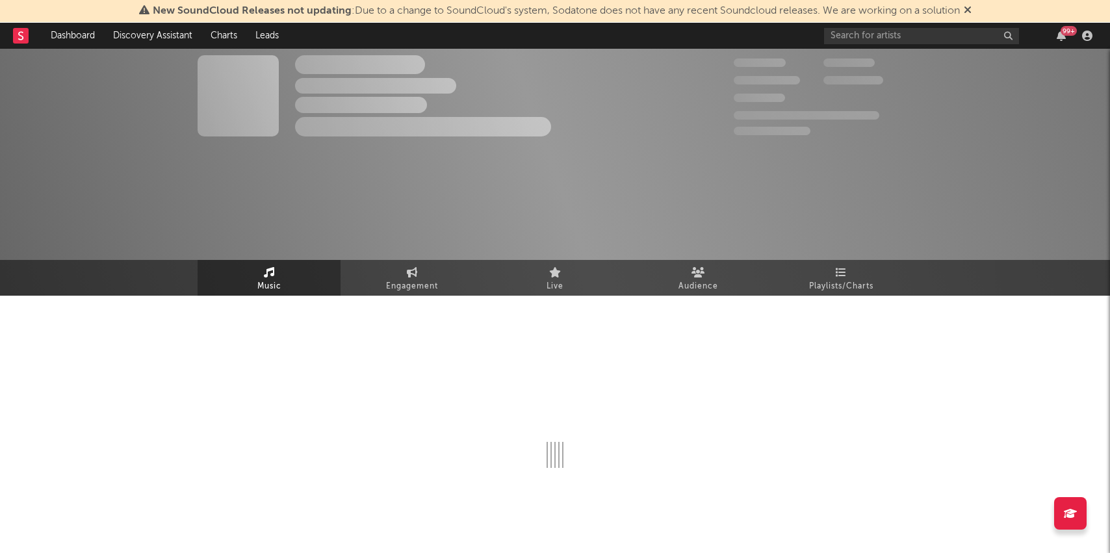
select select "6m"
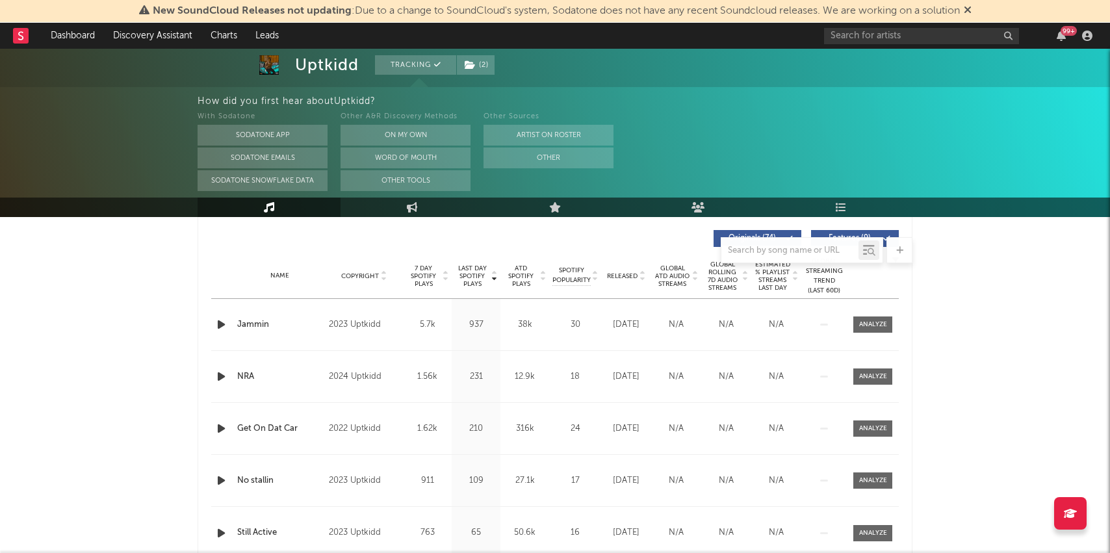
scroll to position [491, 0]
click at [900, 334] on div "Last Day Spotify Plays Copyright 7 Day Spotify Plays Last Day Spotify Plays ATD…" at bounding box center [555, 403] width 715 height 376
click at [888, 327] on span at bounding box center [872, 323] width 39 height 16
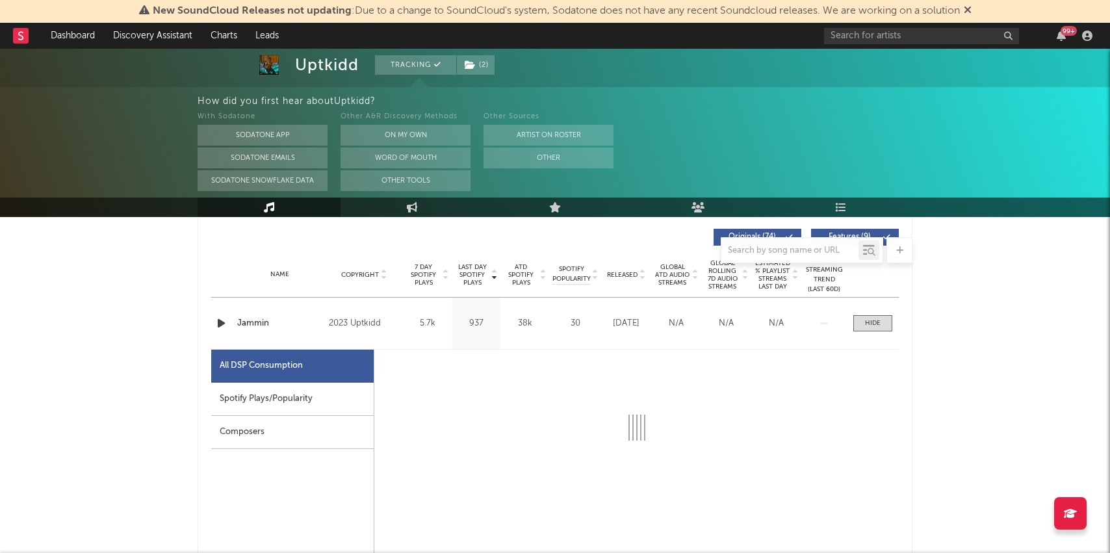
select select "1w"
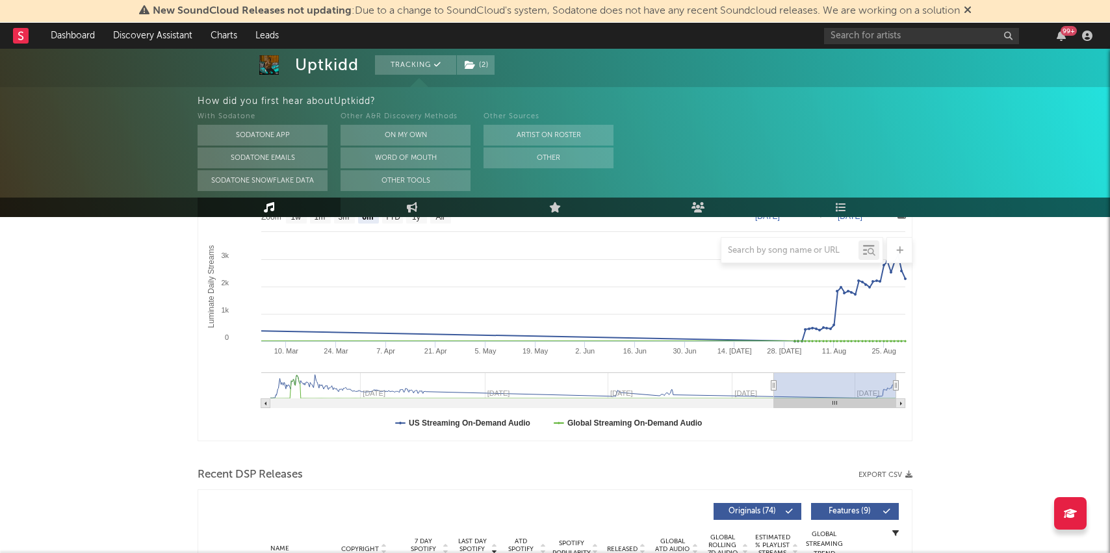
scroll to position [0, 0]
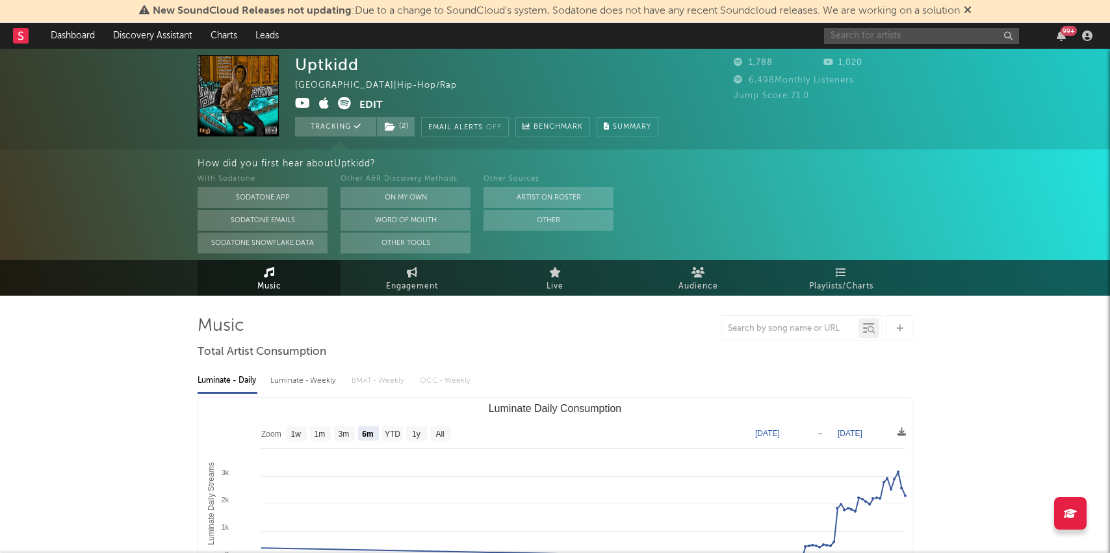
click at [903, 38] on input "text" at bounding box center [921, 36] width 195 height 16
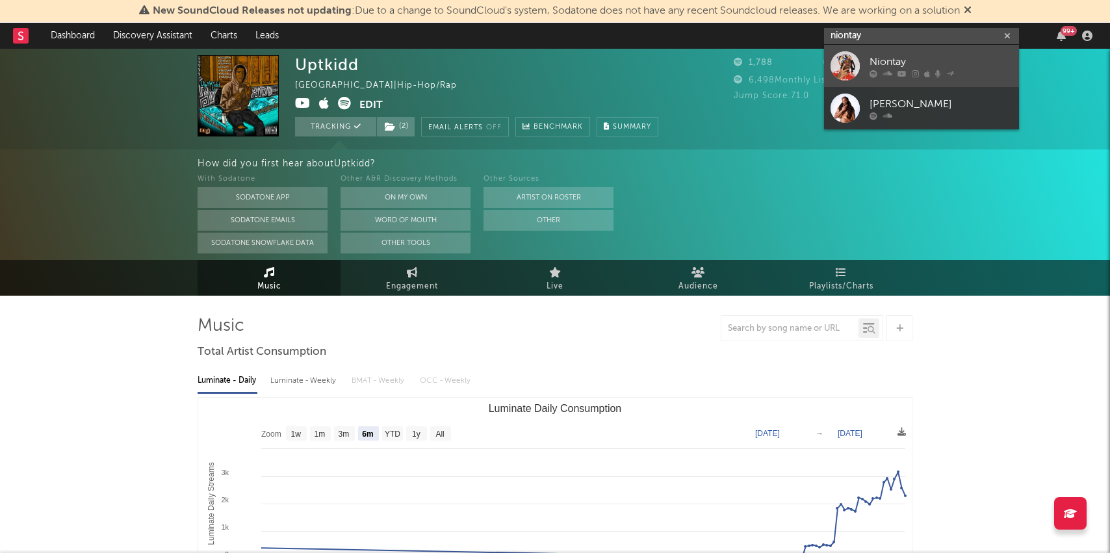
type input "niontay"
click at [916, 58] on div "Niontay" at bounding box center [941, 62] width 143 height 16
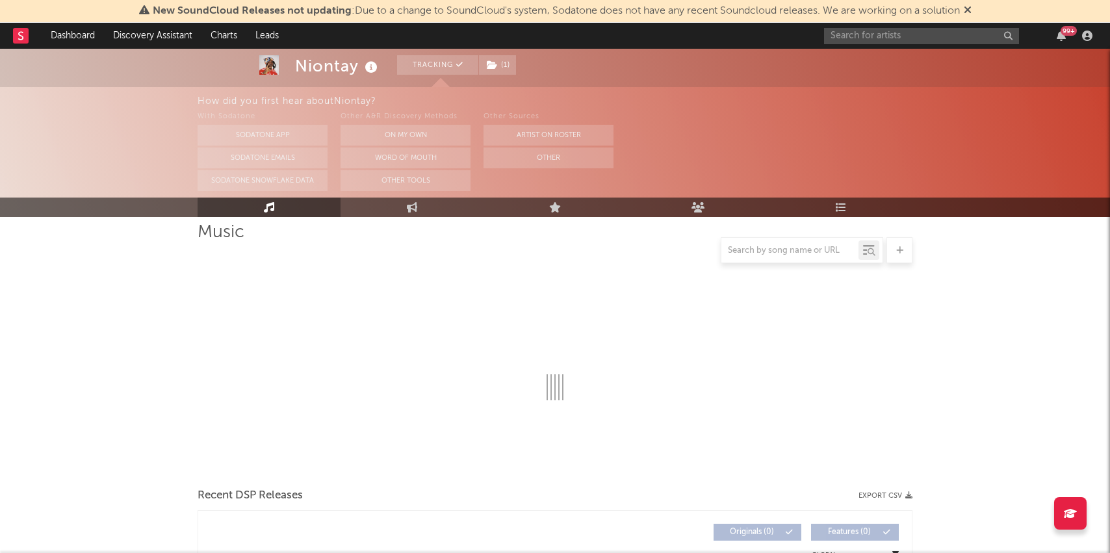
select select "6m"
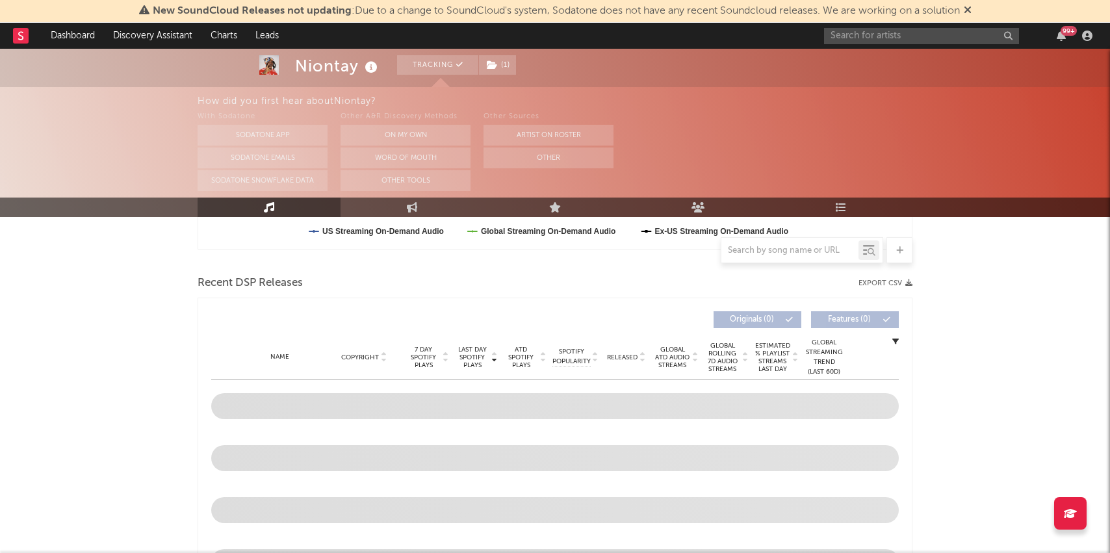
scroll to position [472, 0]
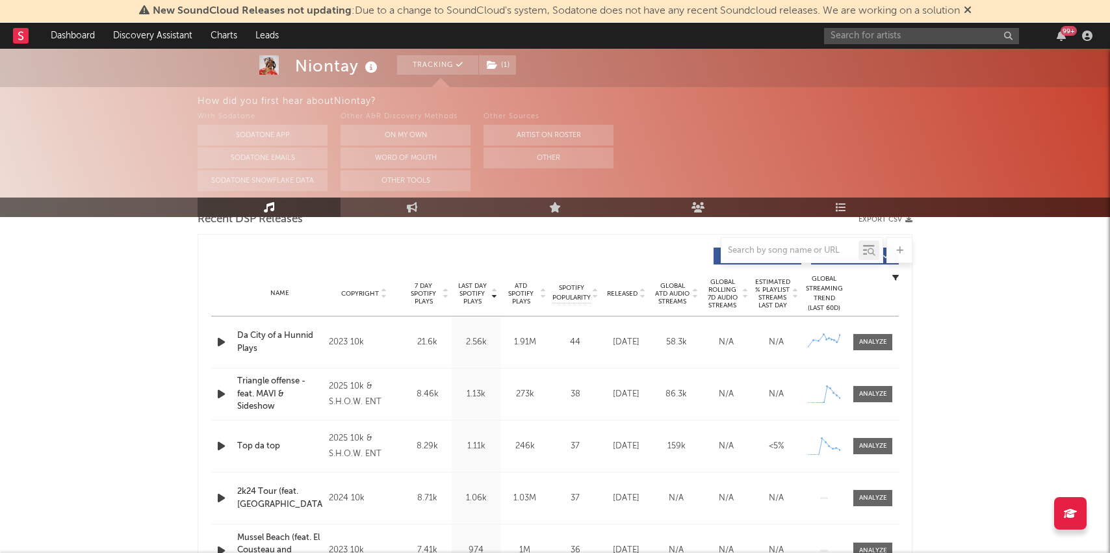
click at [879, 330] on div "Name Da City of a Hunnid Plays Copyright 2023 10k Label 10k Album Names Dontay'…" at bounding box center [555, 342] width 688 height 51
click at [867, 364] on div "Name Da City of a Hunnid Plays Copyright 2023 10k Label 10k Album Names Dontay'…" at bounding box center [555, 342] width 688 height 51
click at [863, 333] on div "Name Da City of a Hunnid Plays Copyright 2023 10k Label 10k Album Names Dontay'…" at bounding box center [555, 342] width 688 height 51
click at [864, 338] on div at bounding box center [873, 342] width 28 height 10
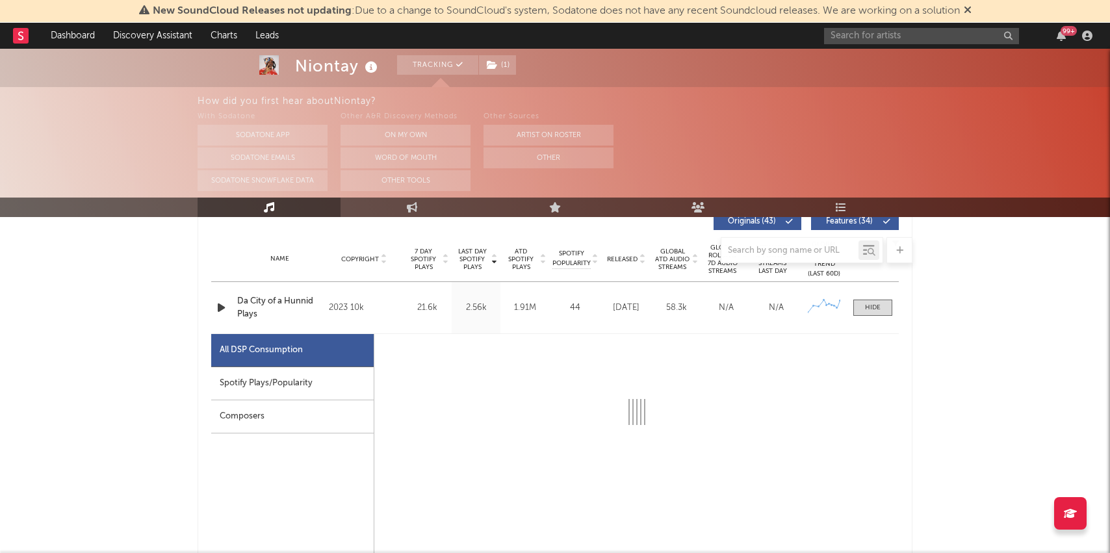
select select "6m"
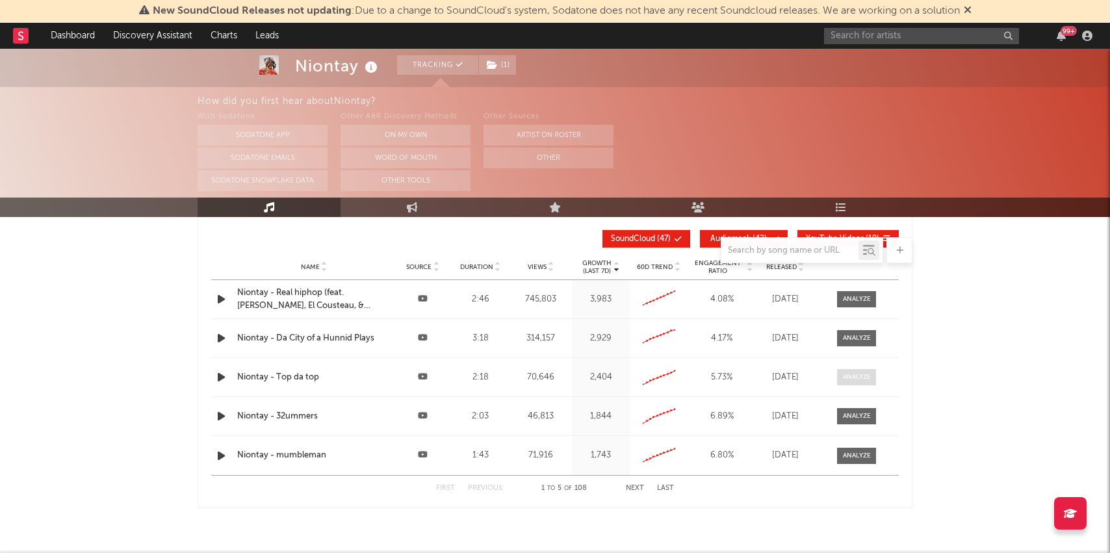
scroll to position [2116, 0]
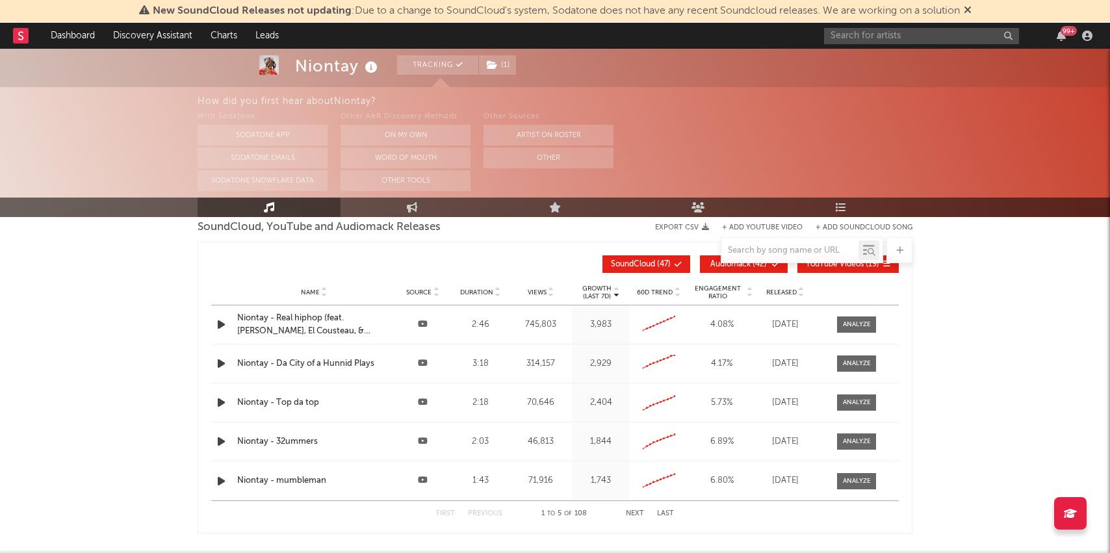
click at [769, 291] on span "Released" at bounding box center [781, 293] width 31 height 8
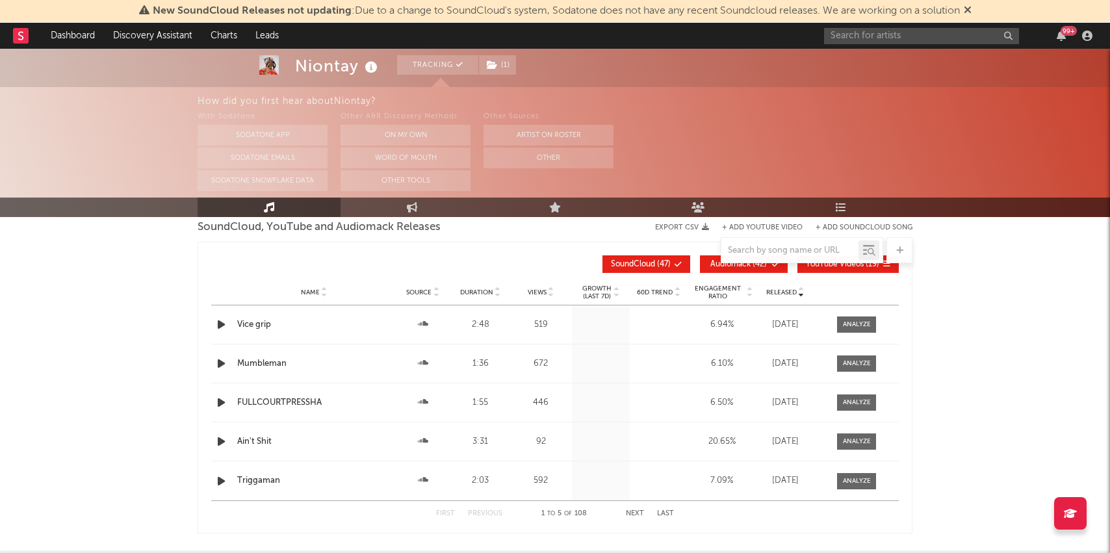
click at [769, 291] on span "Released" at bounding box center [781, 293] width 31 height 8
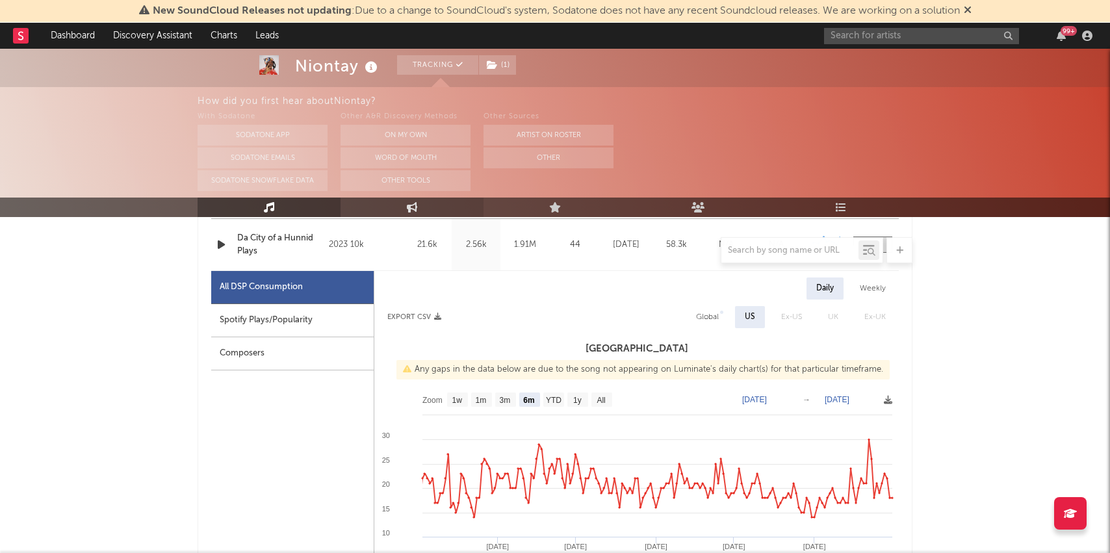
scroll to position [0, 0]
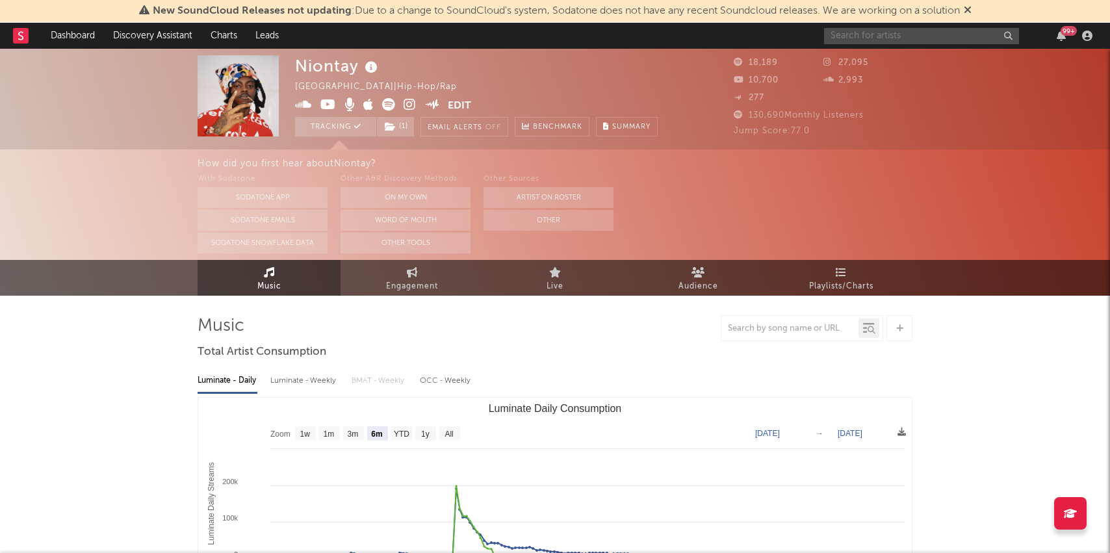
click at [875, 39] on input "text" at bounding box center [921, 36] width 195 height 16
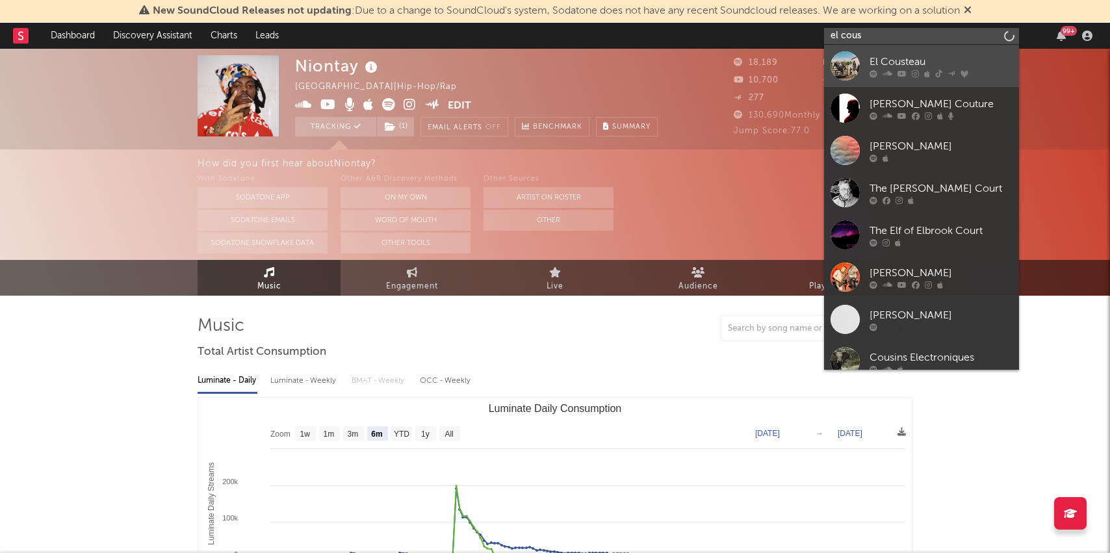
type input "el cous"
click at [887, 60] on div "El Cousteau" at bounding box center [941, 62] width 143 height 16
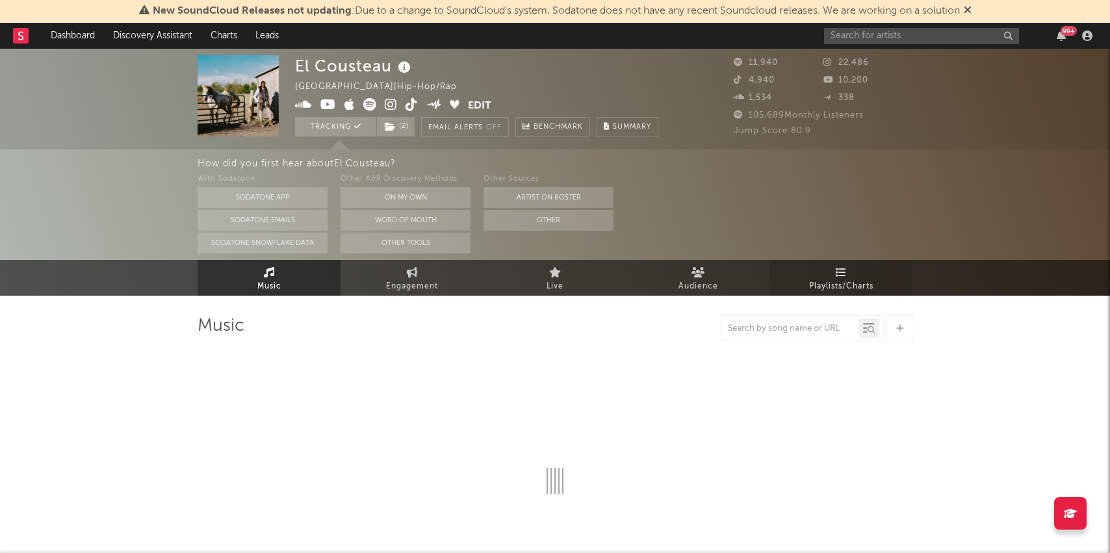
select select "6m"
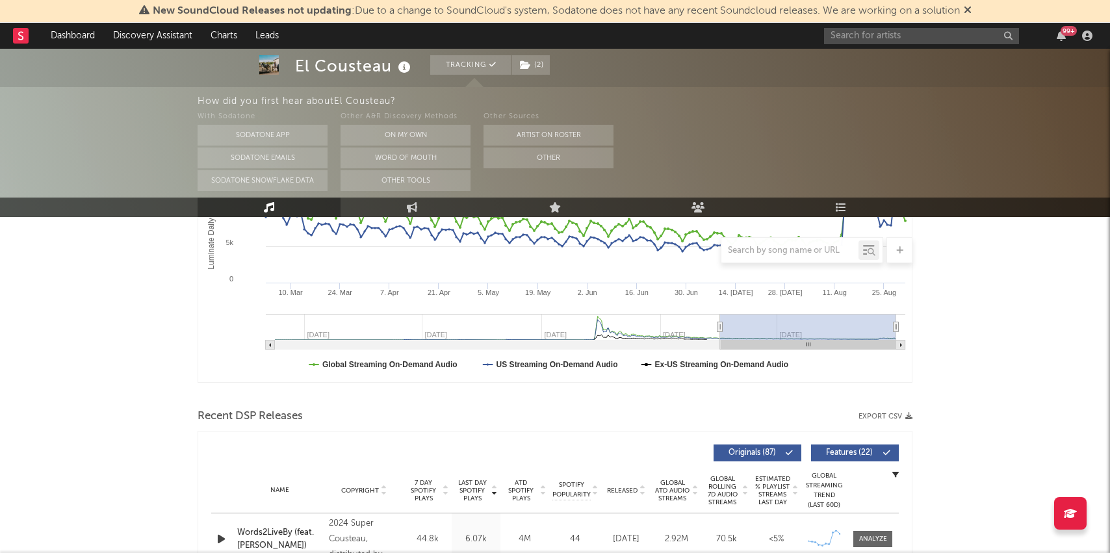
scroll to position [190, 0]
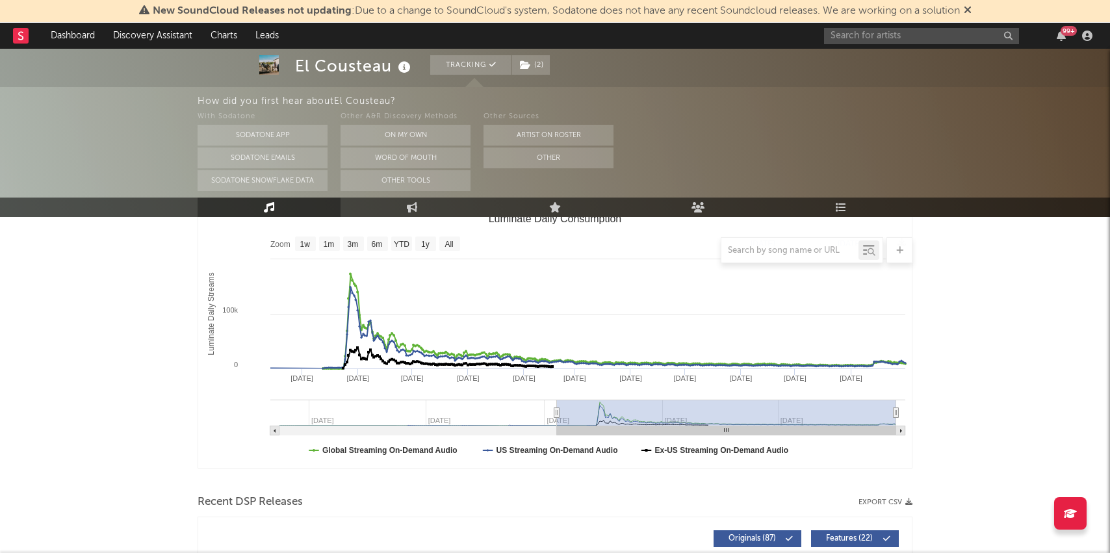
type input "2024-09-11"
drag, startPoint x: 717, startPoint y: 411, endPoint x: 555, endPoint y: 412, distance: 161.8
click at [555, 412] on icon "Luminate Daily Consumption" at bounding box center [556, 413] width 5 height 10
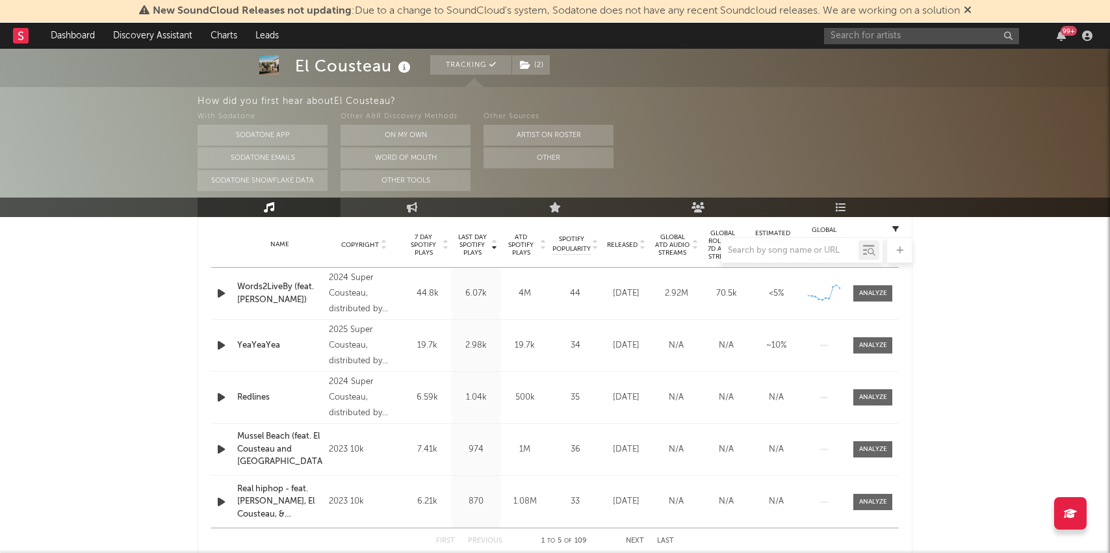
scroll to position [522, 0]
click at [863, 295] on div at bounding box center [873, 293] width 28 height 10
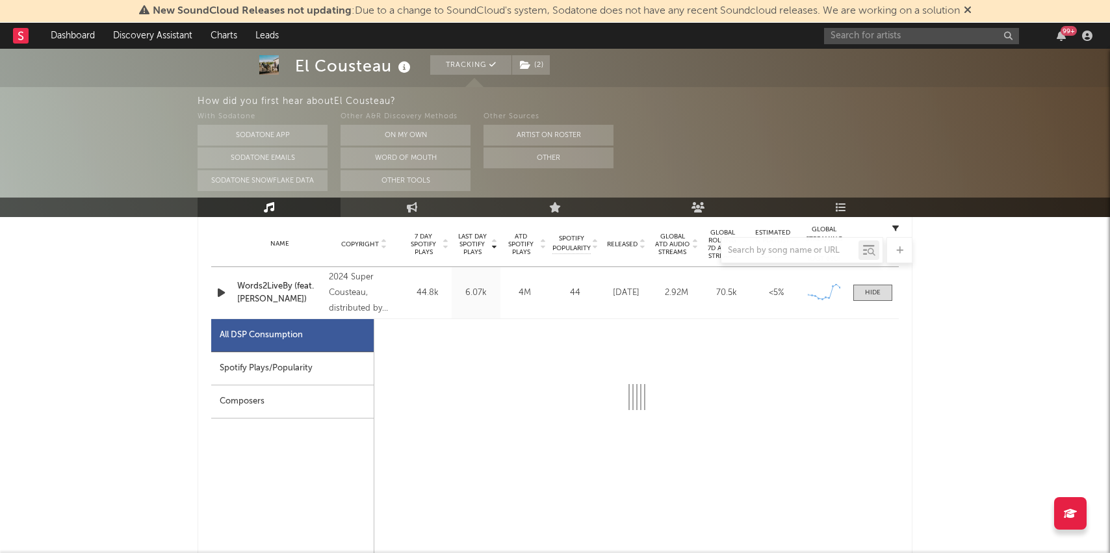
select select "6m"
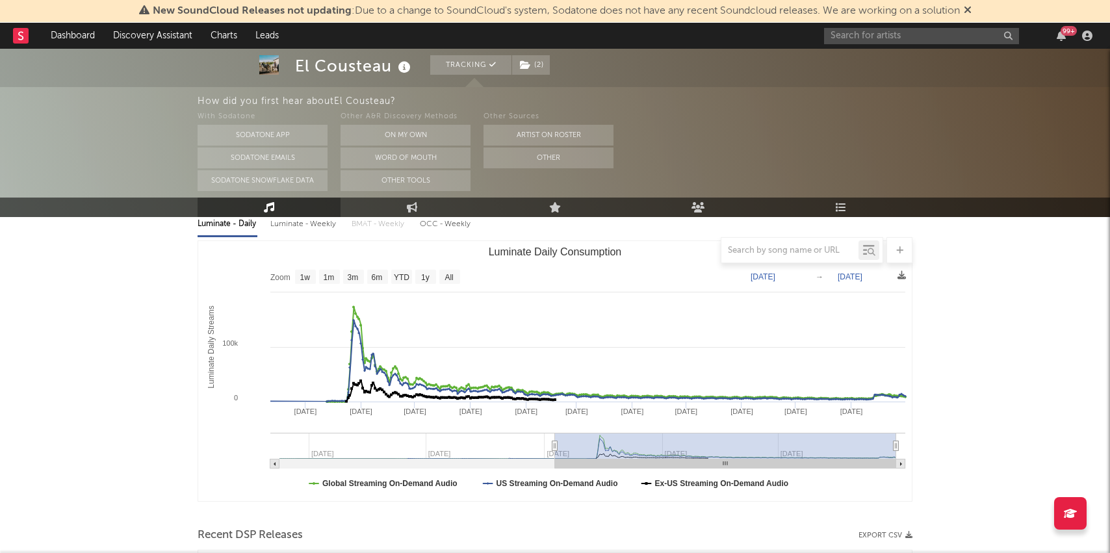
scroll to position [0, 0]
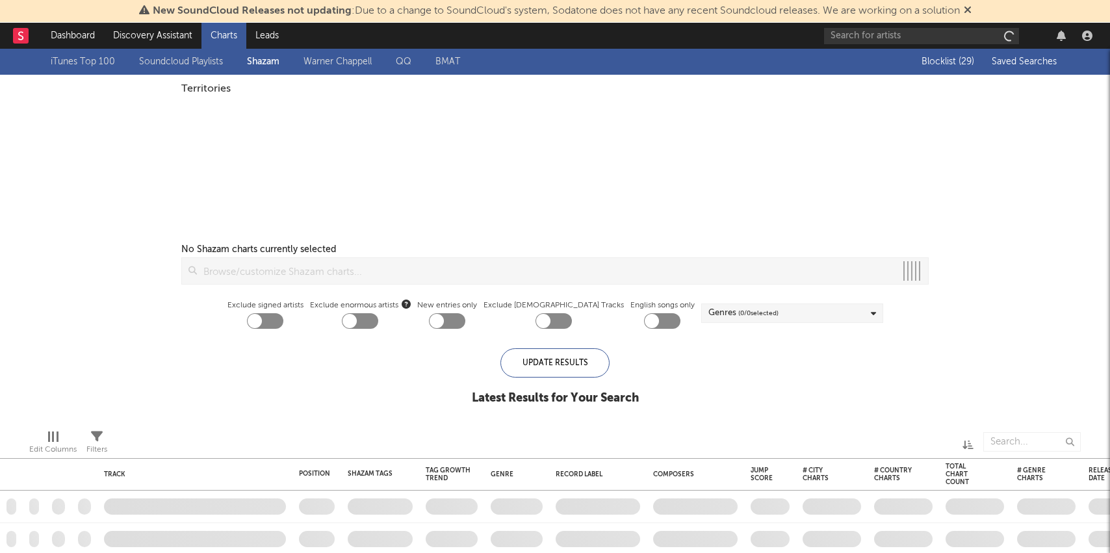
checkbox input "true"
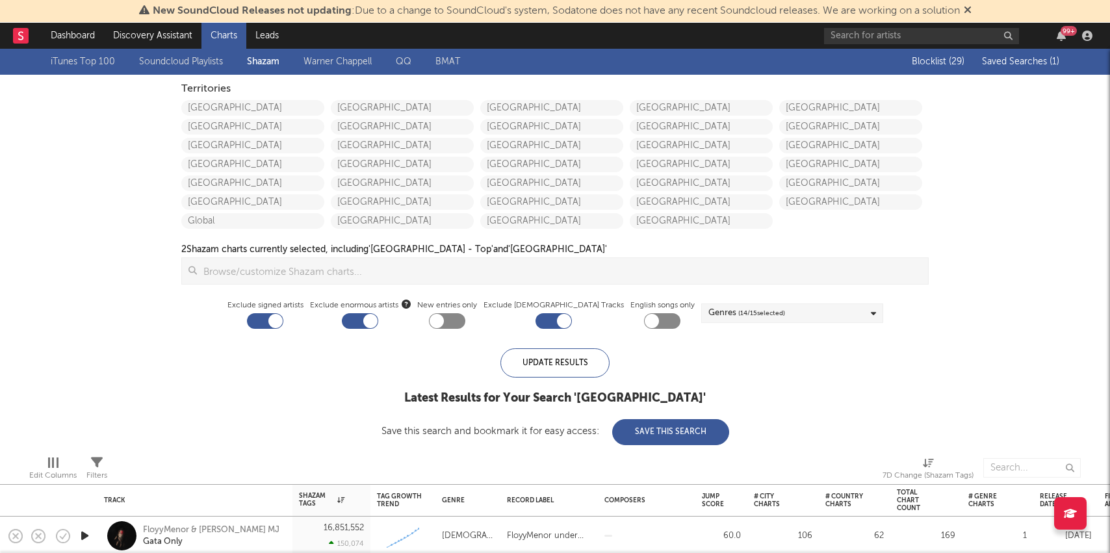
click at [1010, 60] on span "Saved Searches ( 1 )" at bounding box center [1020, 61] width 77 height 9
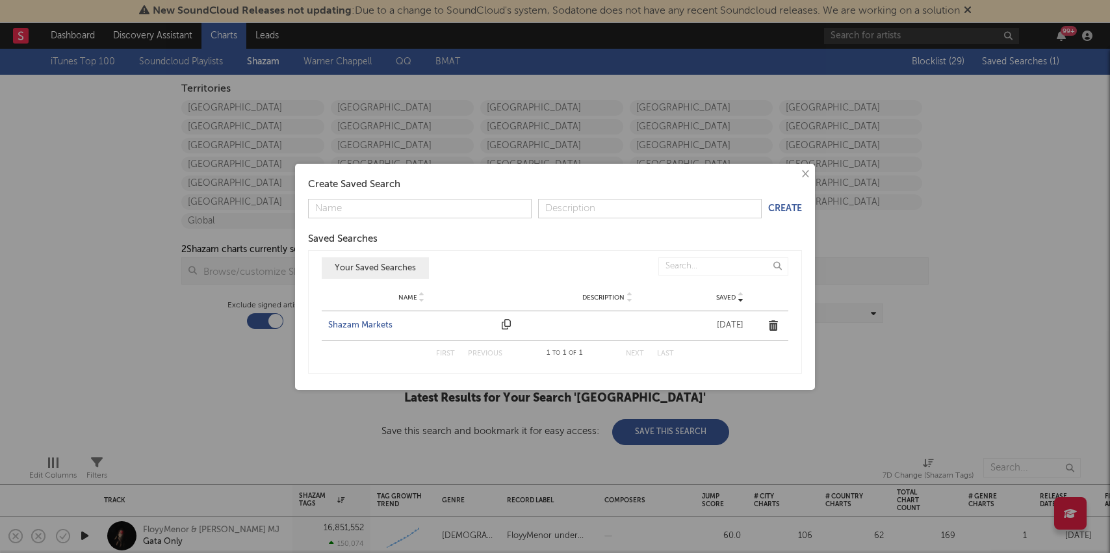
click at [347, 320] on div "Shazam Markets" at bounding box center [411, 325] width 167 height 13
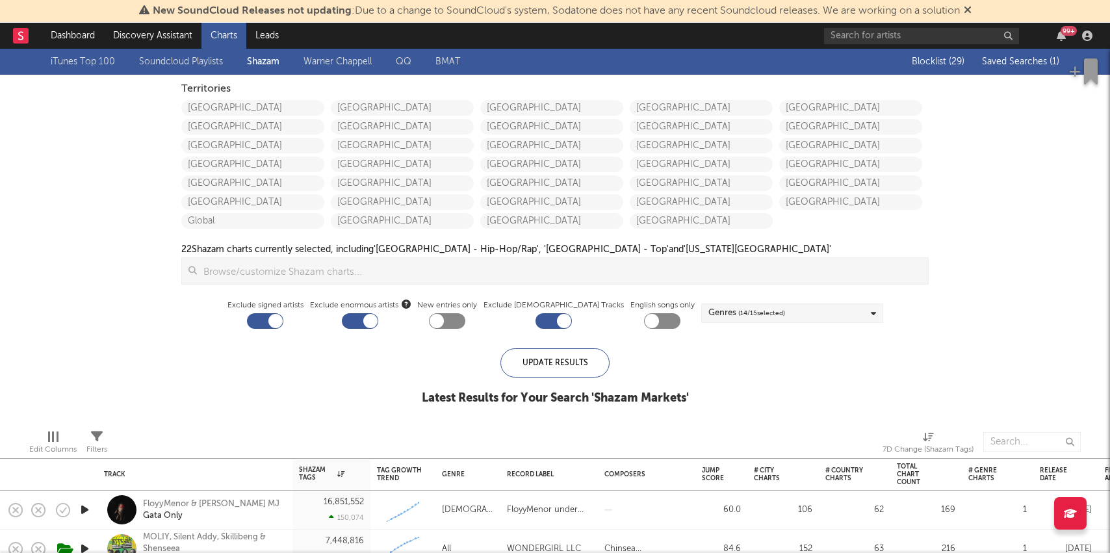
click at [211, 40] on link "Charts" at bounding box center [223, 36] width 45 height 26
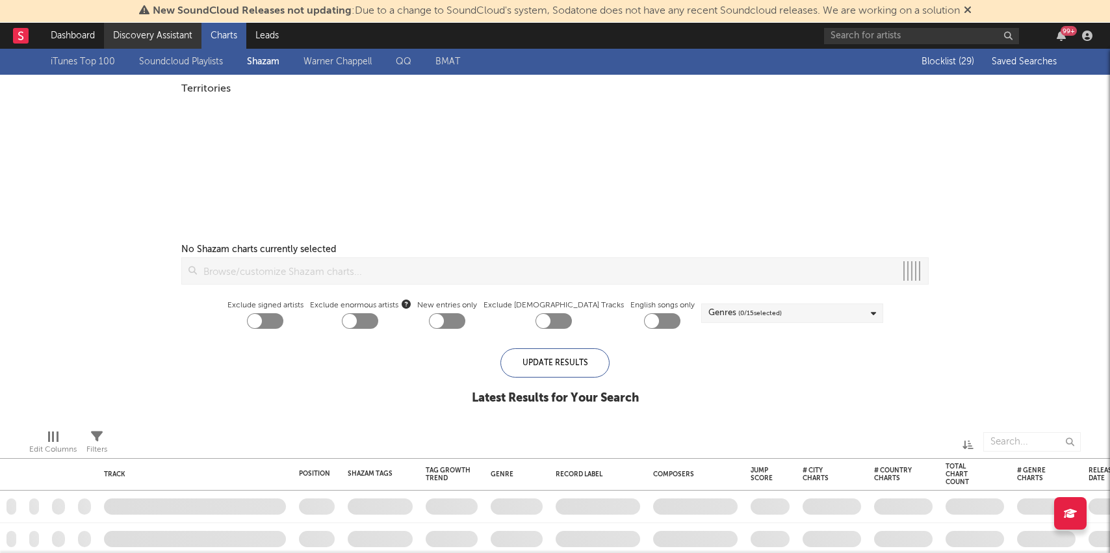
checkbox input "true"
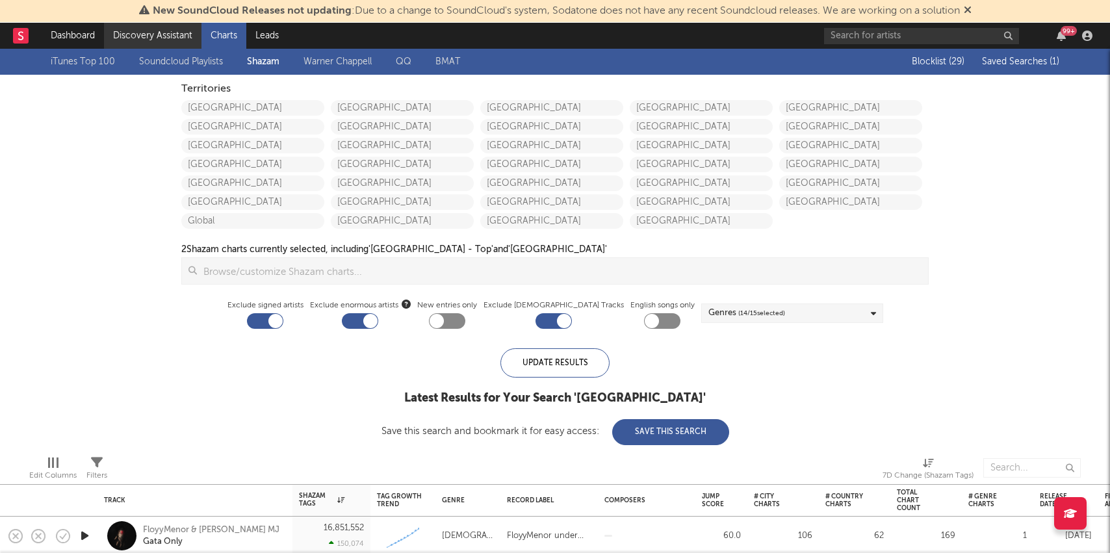
click at [178, 32] on link "Discovery Assistant" at bounding box center [152, 36] width 97 height 26
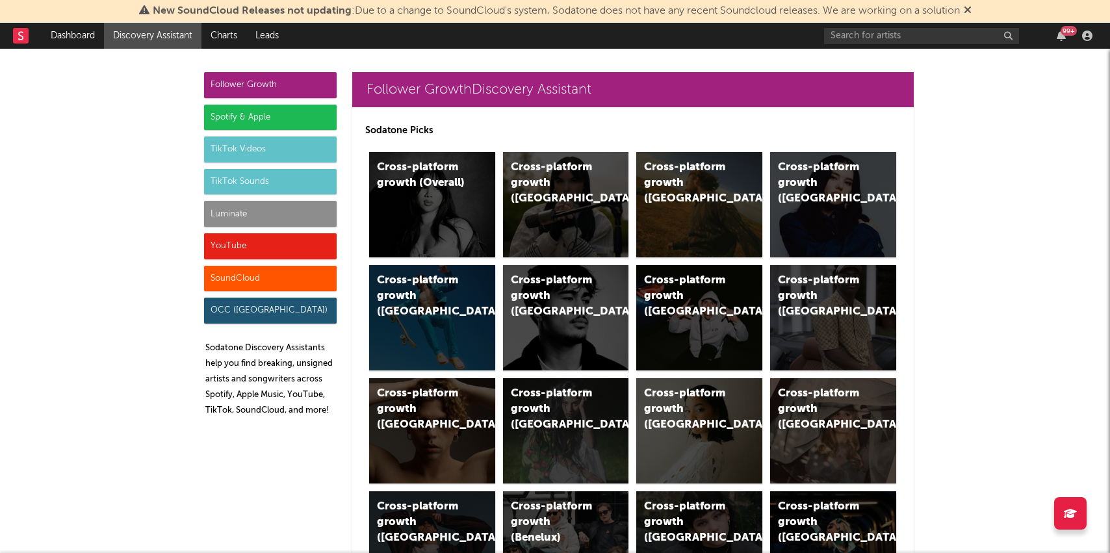
click at [235, 209] on div "Luminate" at bounding box center [270, 214] width 133 height 26
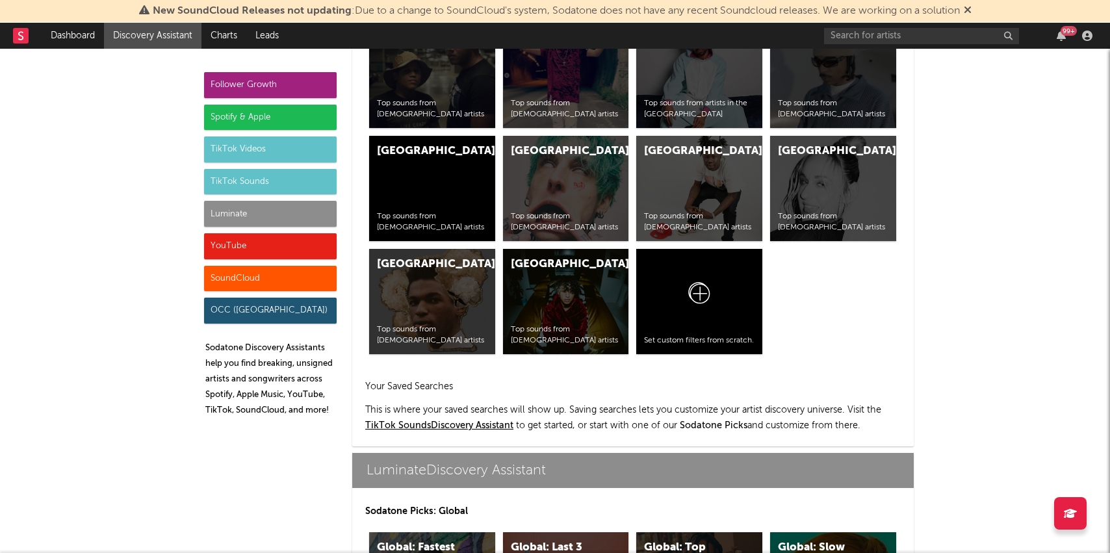
scroll to position [5769, 0]
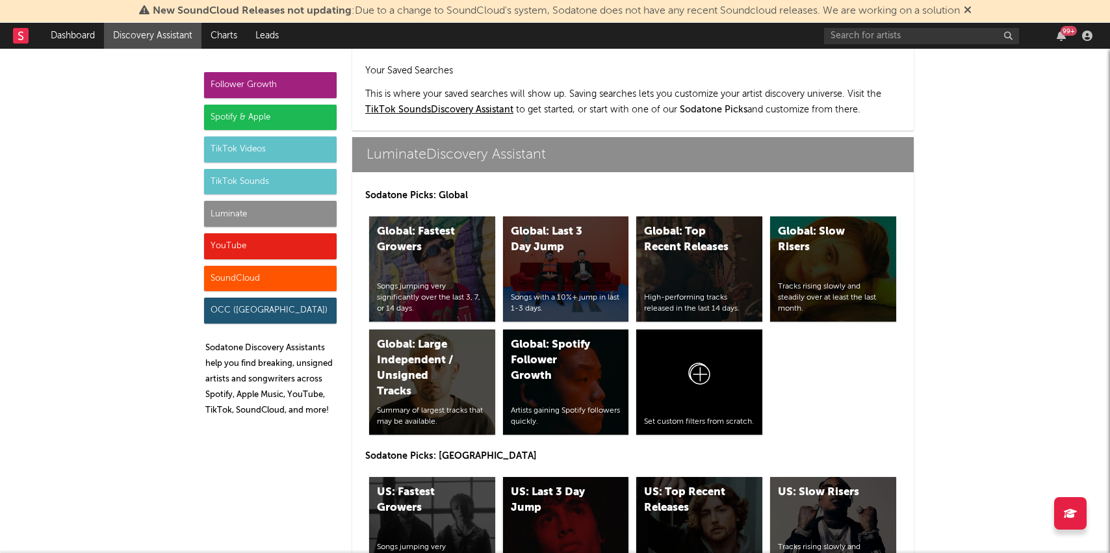
click at [554, 477] on div "US: Last 3 Day Jump Songs with a 10%+ jump in last 1-3 days." at bounding box center [566, 529] width 126 height 105
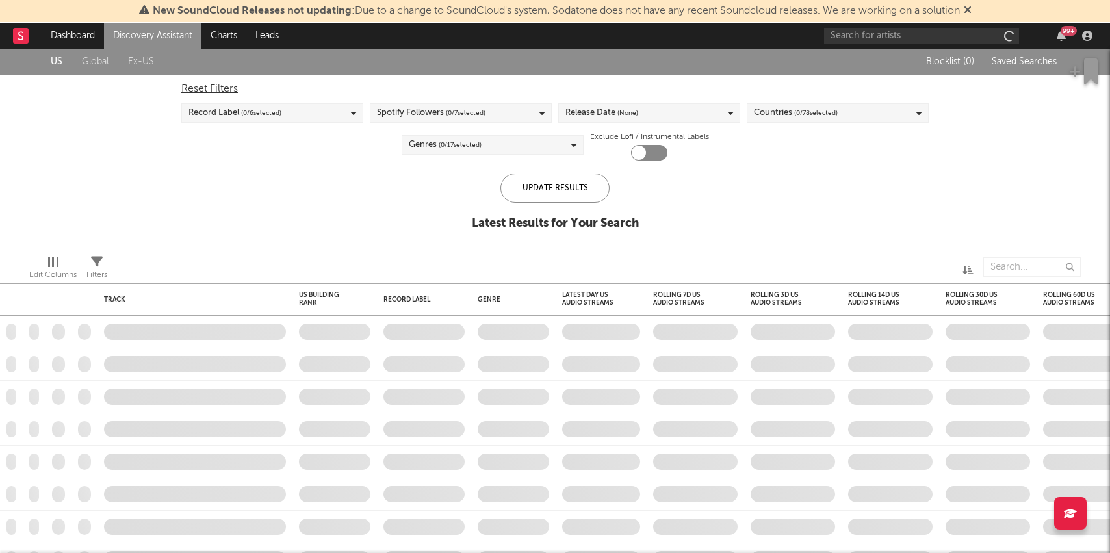
checkbox input "true"
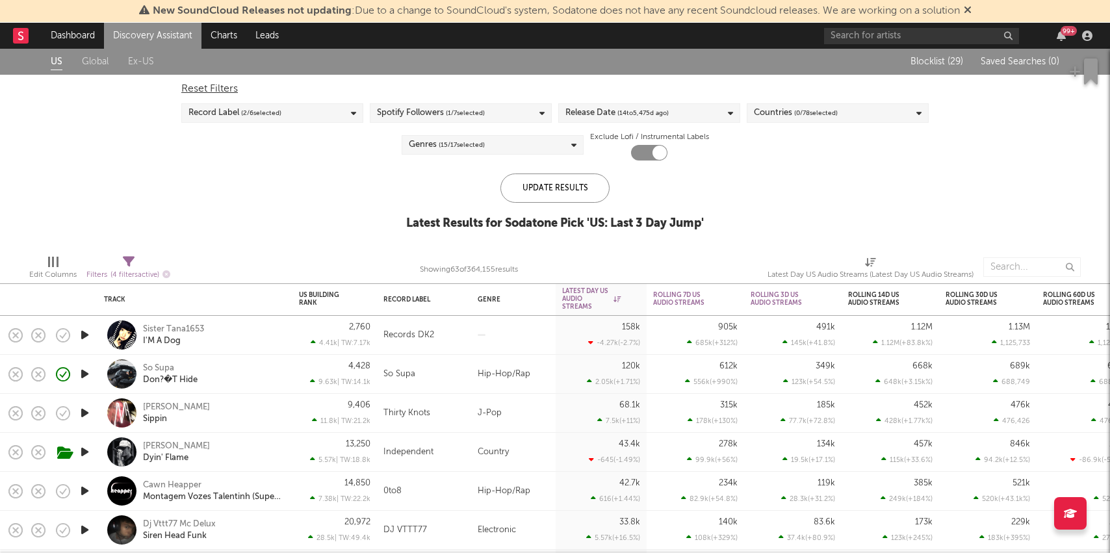
click at [259, 334] on div "Sister Tana1653 I'M A Dog" at bounding box center [213, 335] width 140 height 23
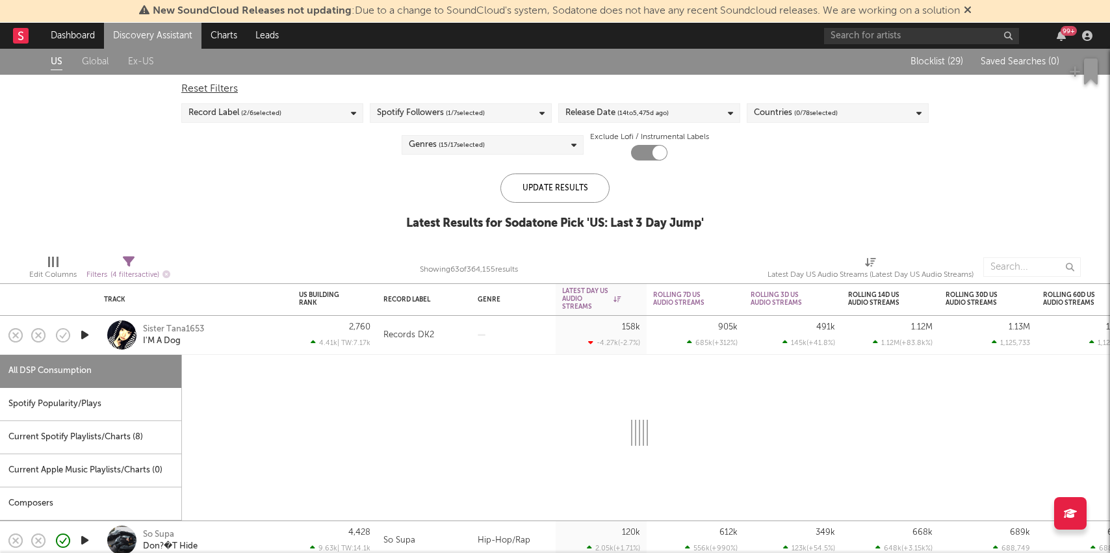
select select "1w"
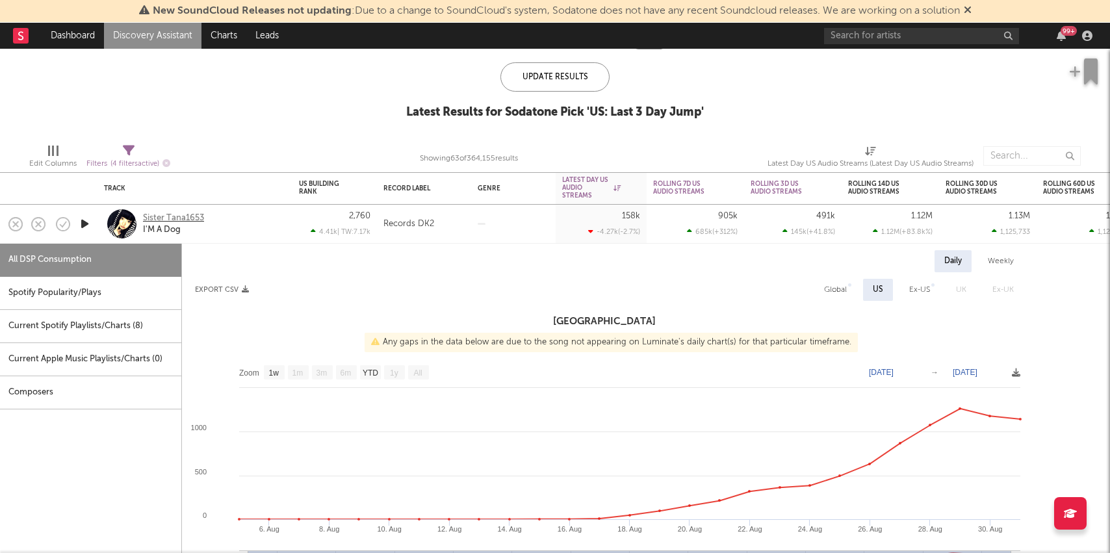
click at [153, 219] on div "Sister Tana1653" at bounding box center [173, 219] width 61 height 12
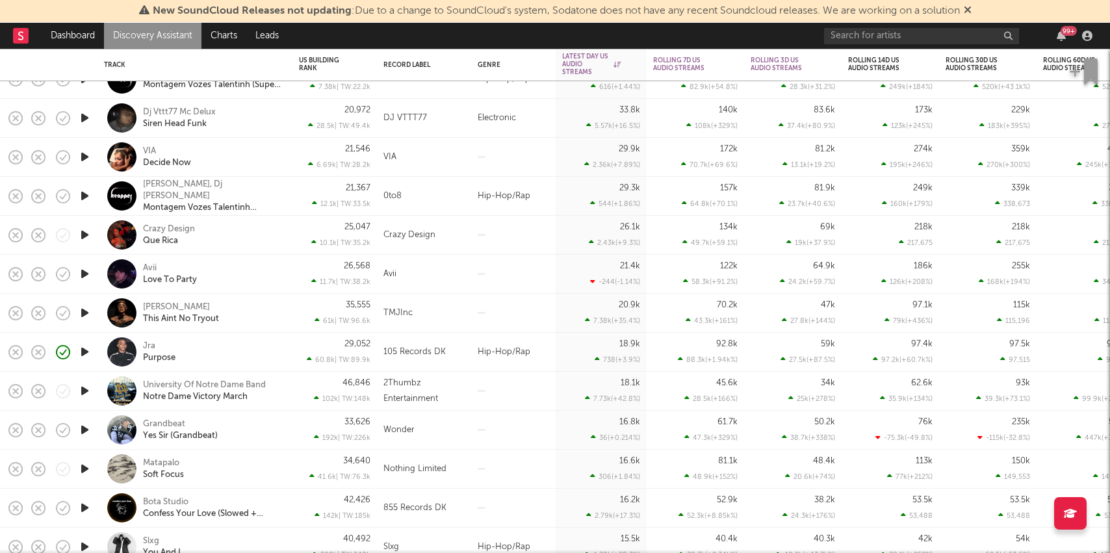
click at [214, 347] on div "Jra Purpose" at bounding box center [213, 352] width 140 height 23
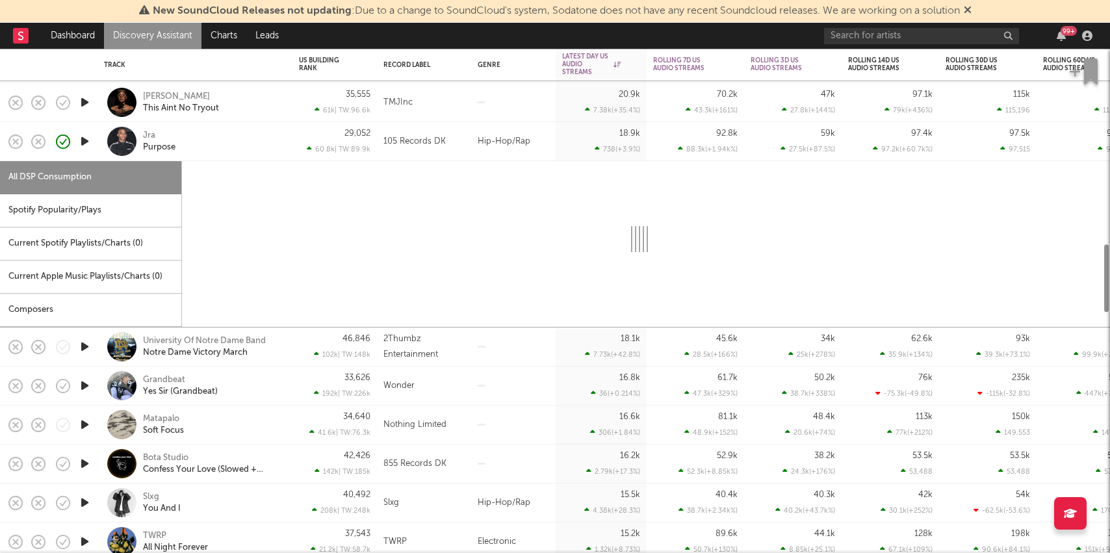
select select "1w"
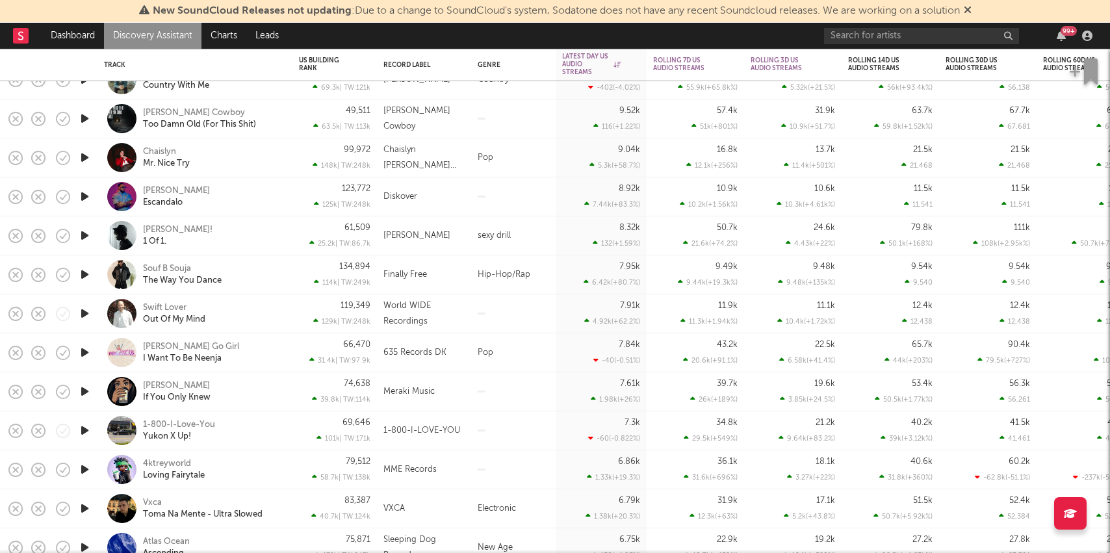
click at [258, 232] on div "[PERSON_NAME]! 1 Of 1." at bounding box center [213, 235] width 140 height 23
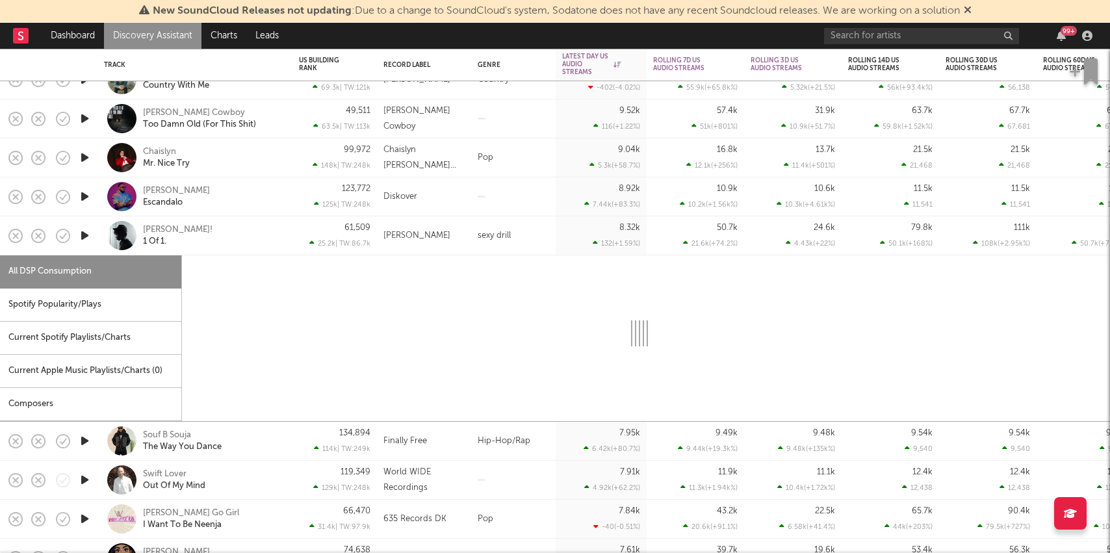
select select "1w"
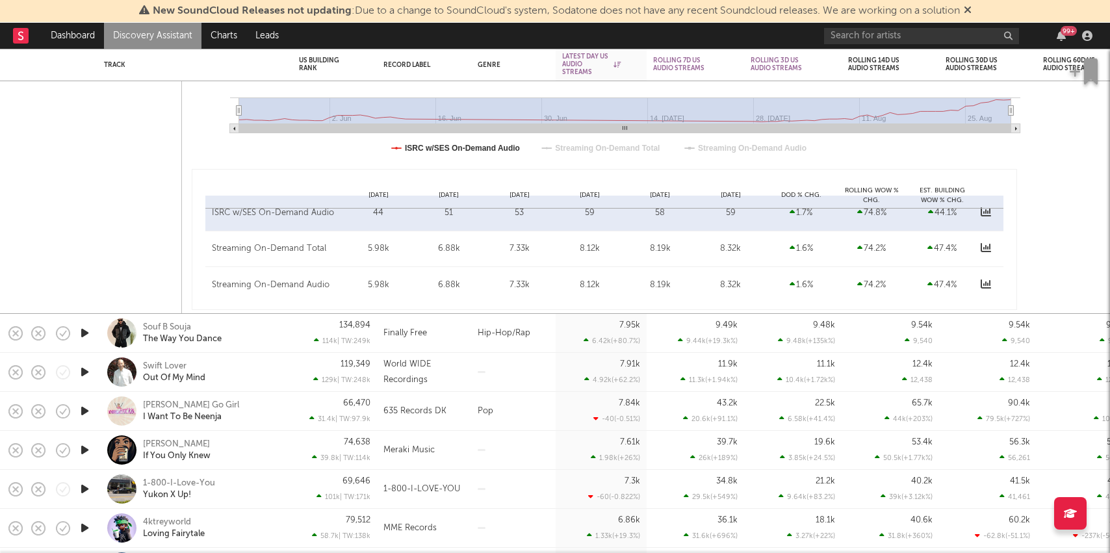
click at [285, 337] on div "Souf B Souja The Way You Dance" at bounding box center [195, 333] width 182 height 38
select select "1w"
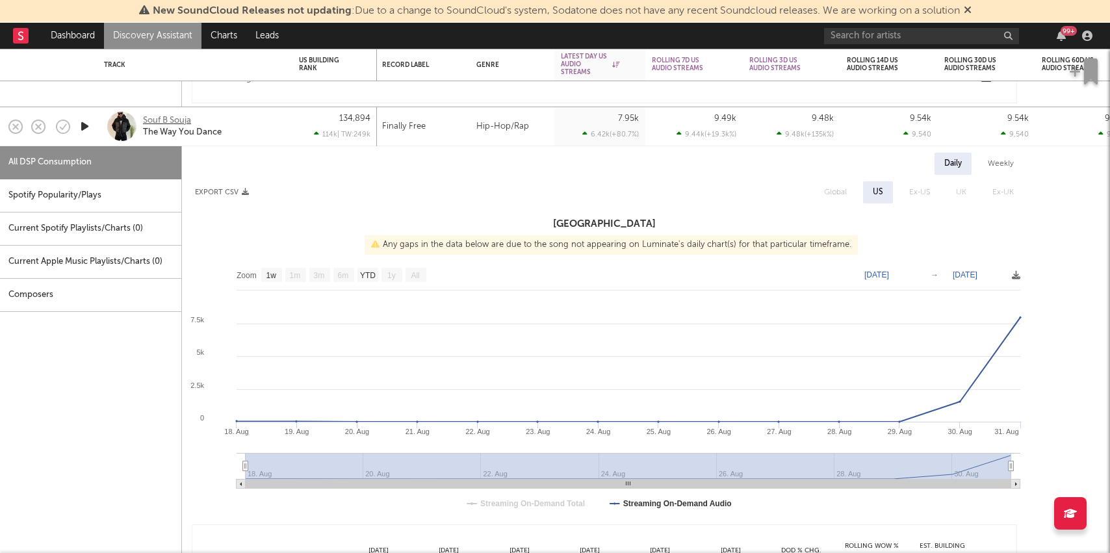
click at [169, 118] on div "Souf B Souja" at bounding box center [167, 121] width 48 height 12
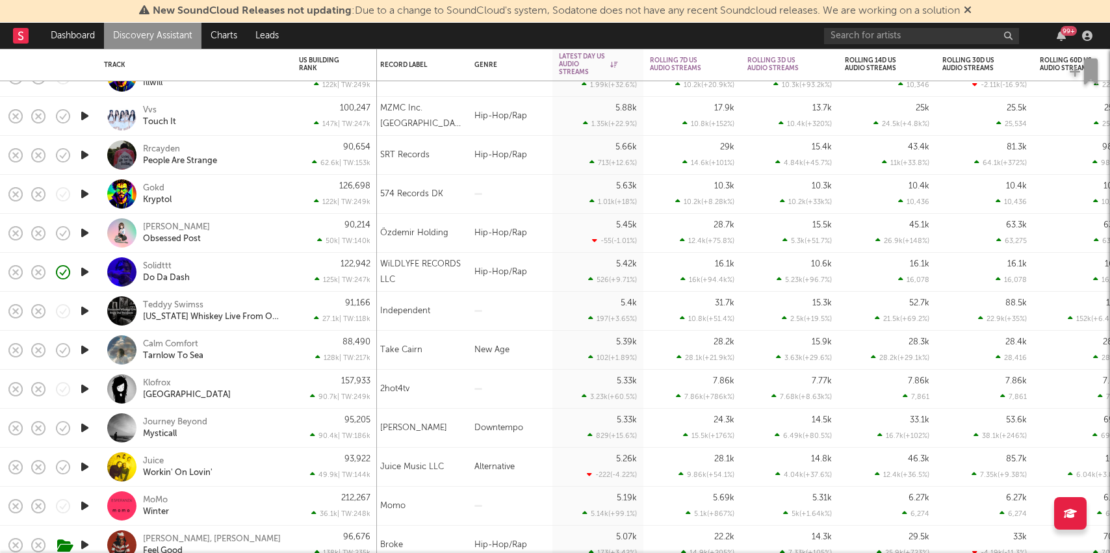
click at [278, 274] on div "Solidttt Do Da Dash" at bounding box center [213, 272] width 140 height 23
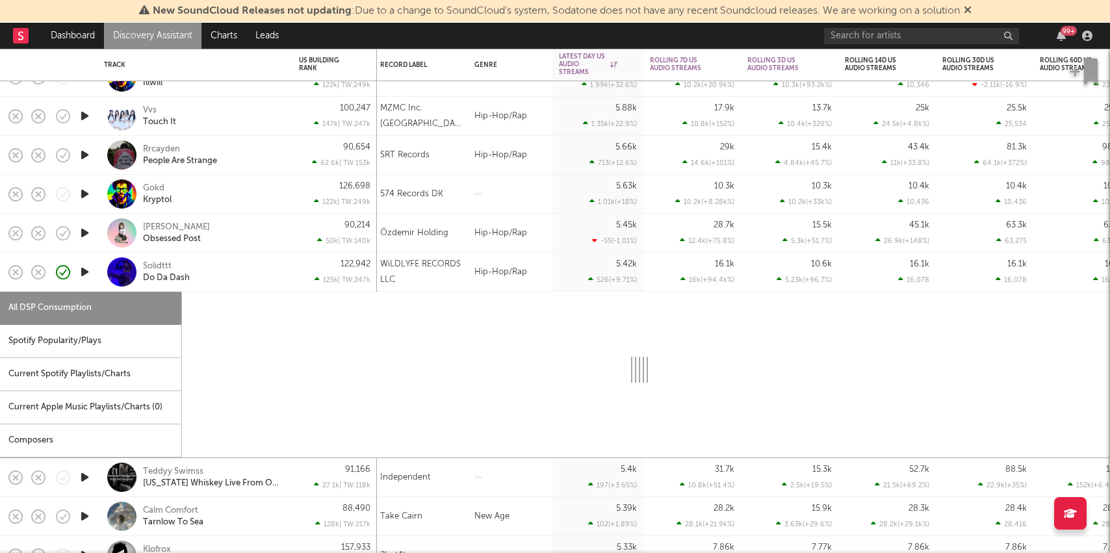
select select "1w"
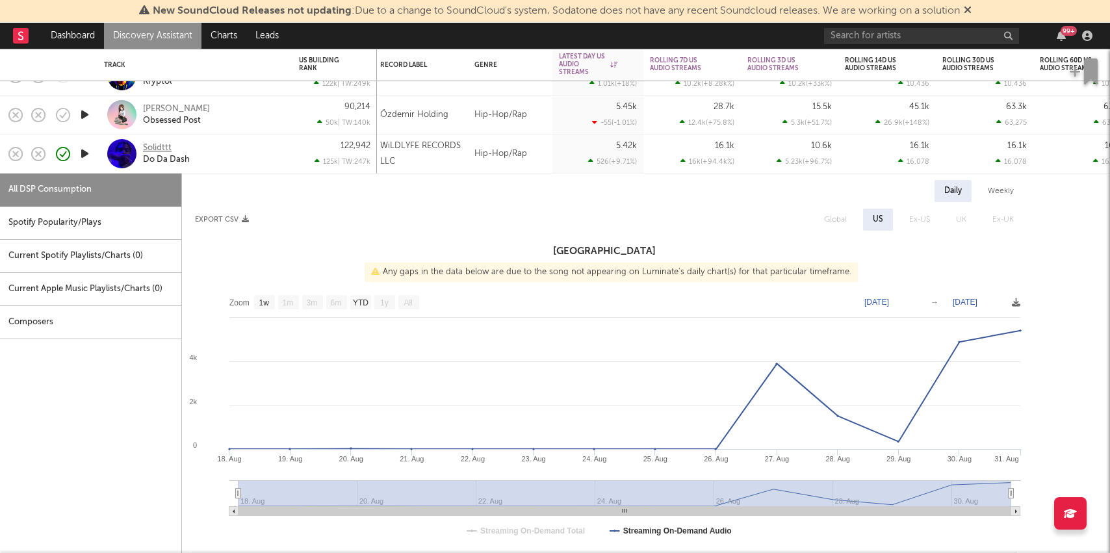
click at [157, 149] on div "Solidttt" at bounding box center [157, 148] width 29 height 12
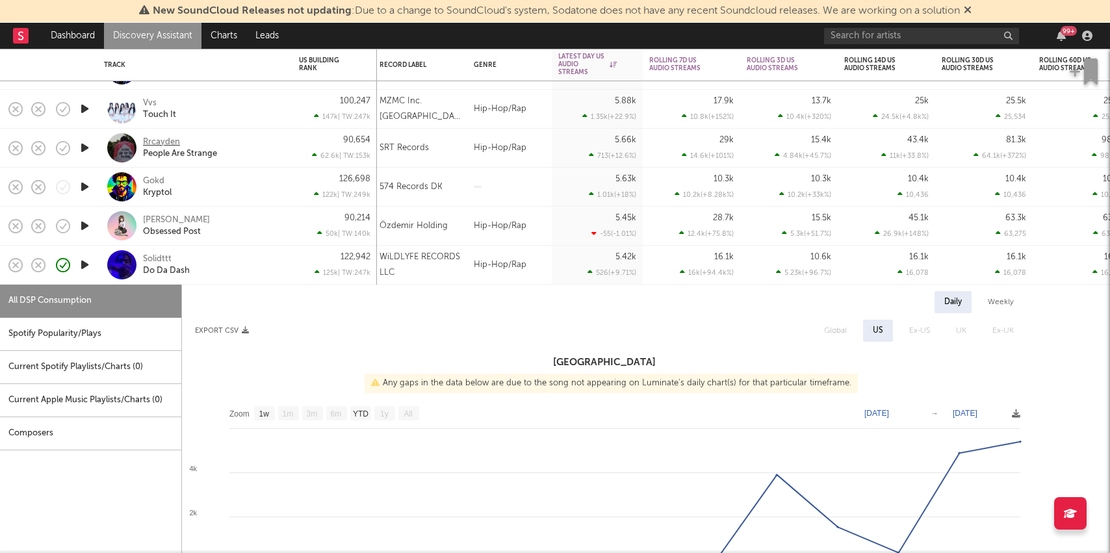
click at [165, 142] on div "Rrcayden" at bounding box center [161, 142] width 37 height 12
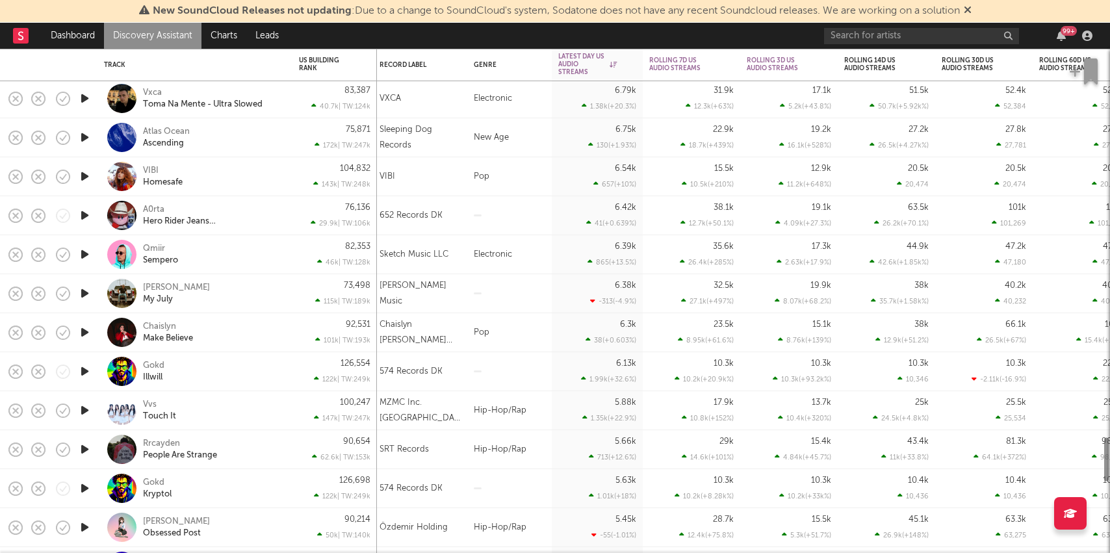
select select "1w"
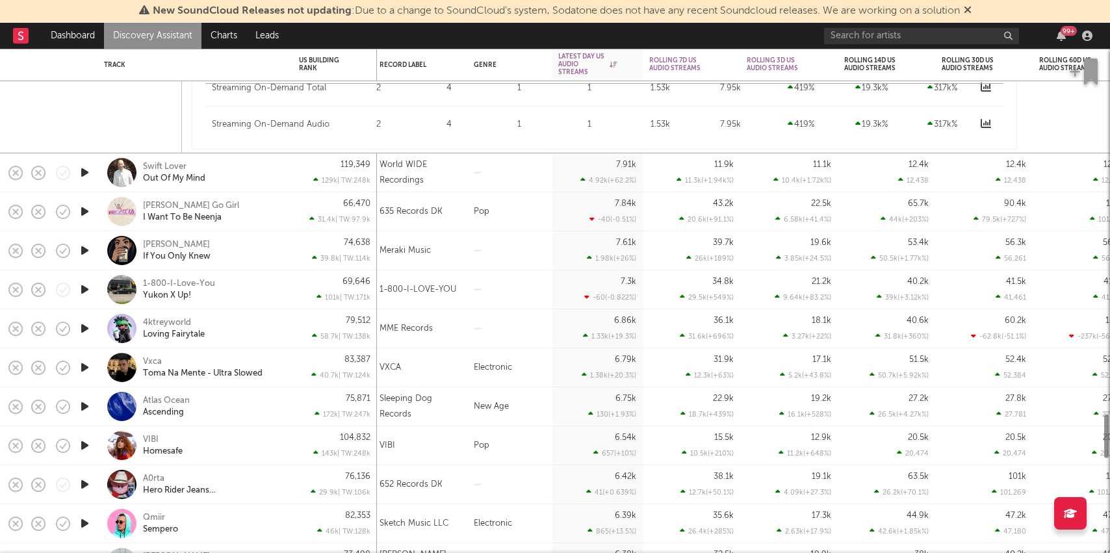
select select "1w"
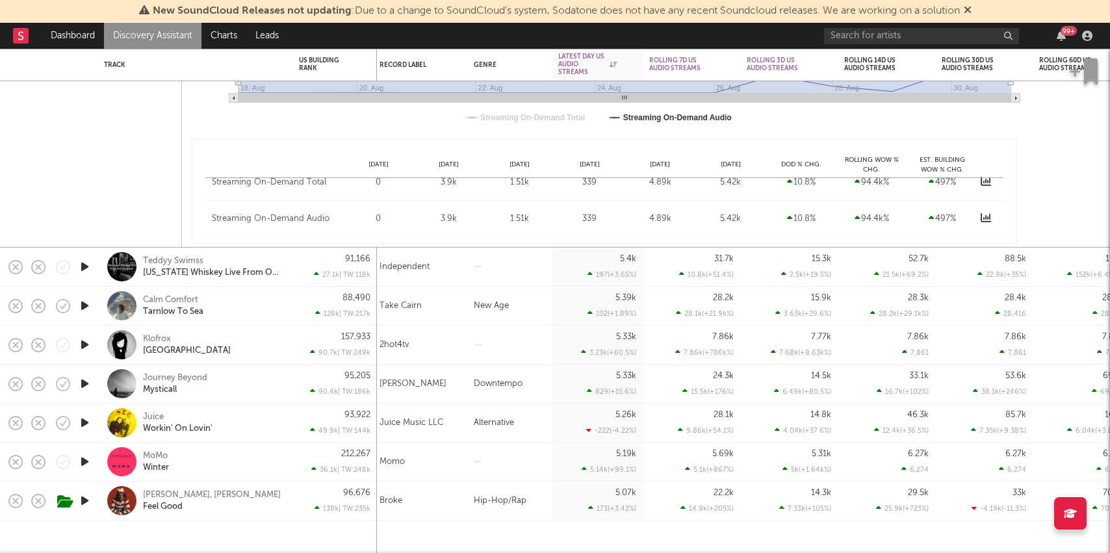
click at [183, 41] on link "Discovery Assistant" at bounding box center [152, 36] width 97 height 26
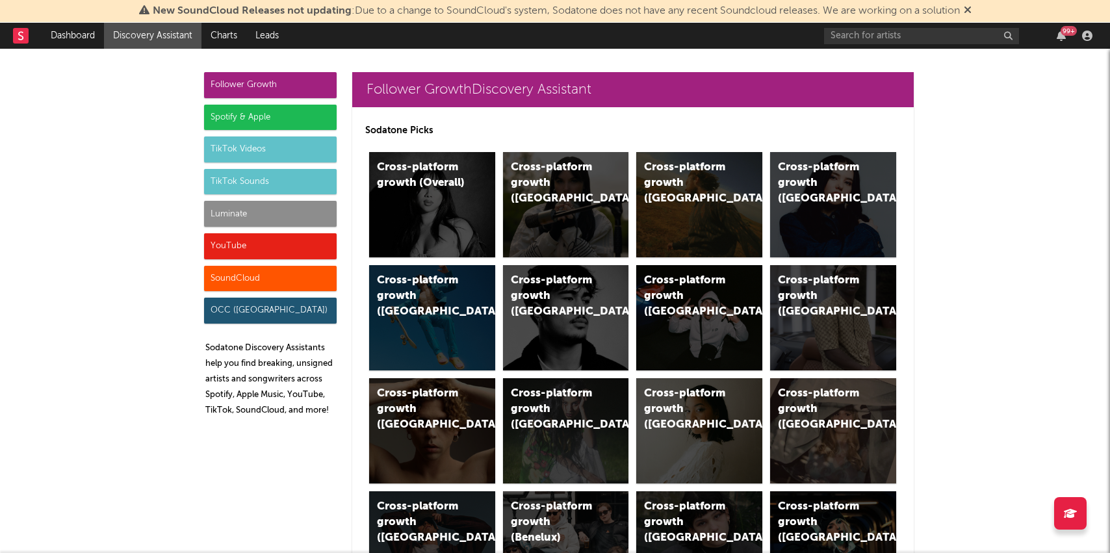
click at [251, 220] on div "Luminate" at bounding box center [270, 214] width 133 height 26
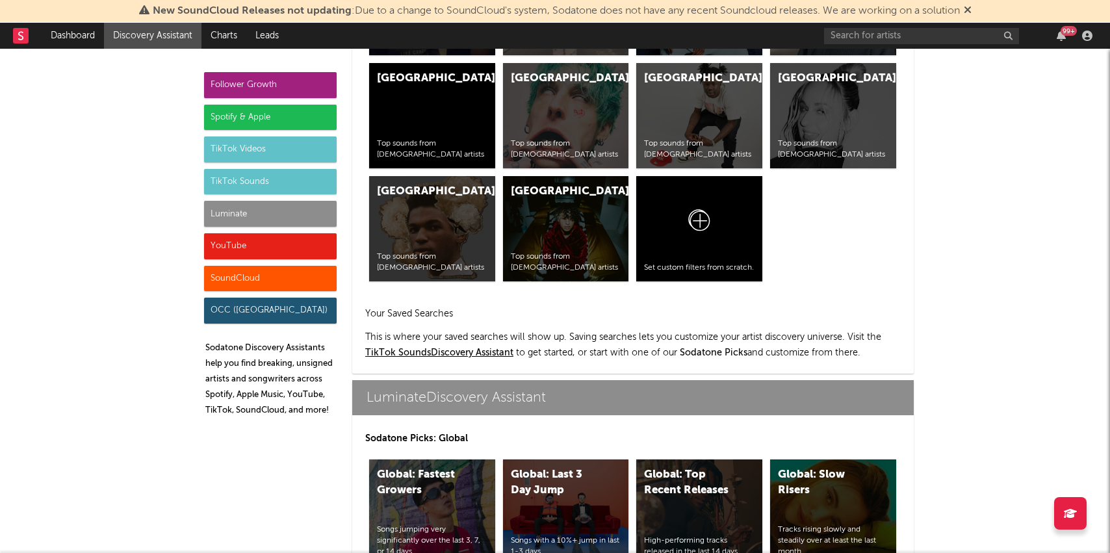
scroll to position [5769, 0]
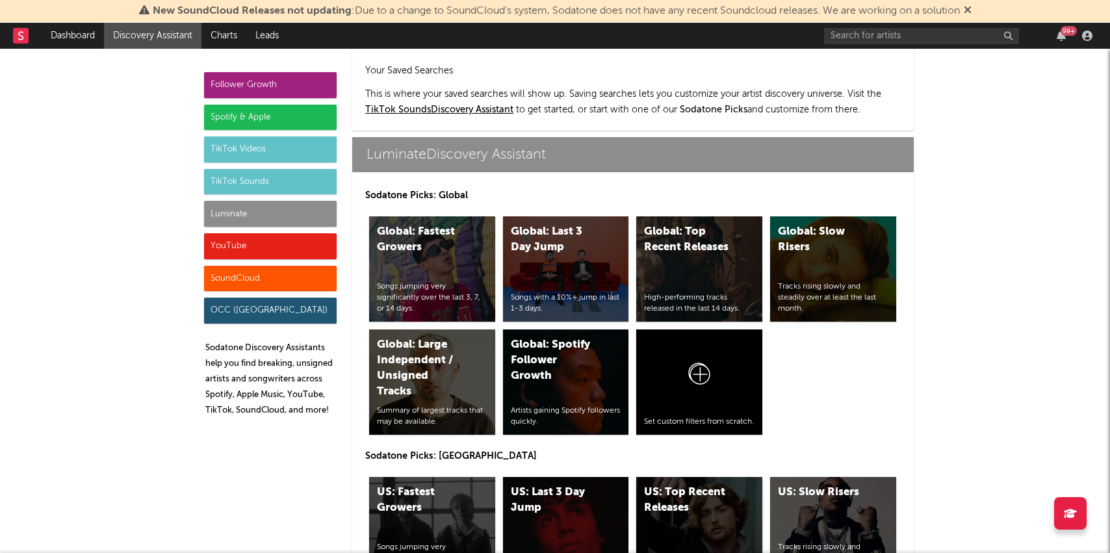
click at [725, 484] on div "US: Top Recent Releases High-performing tracks released in the last 14 days." at bounding box center [699, 529] width 126 height 105
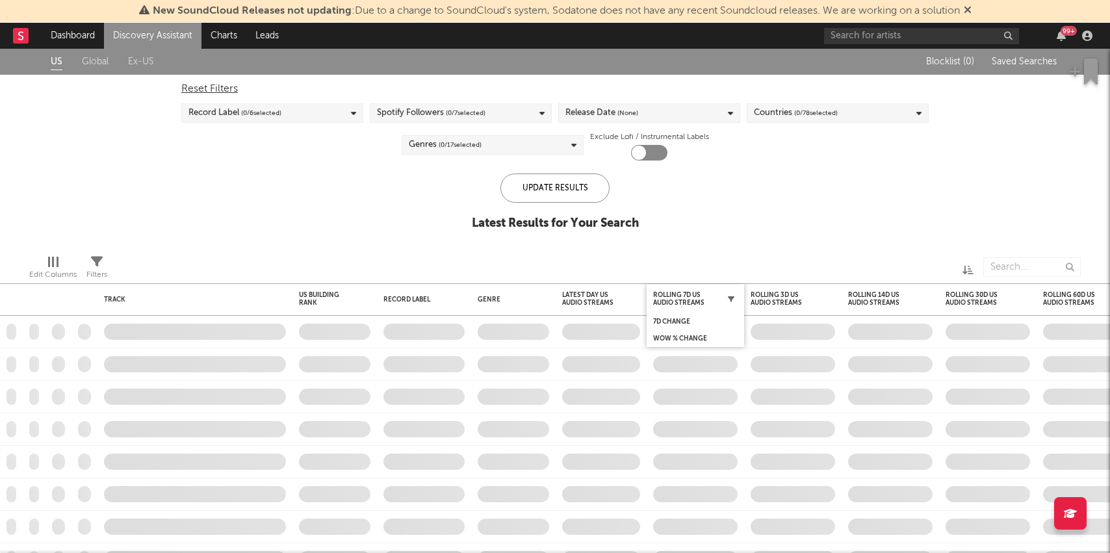
checkbox input "true"
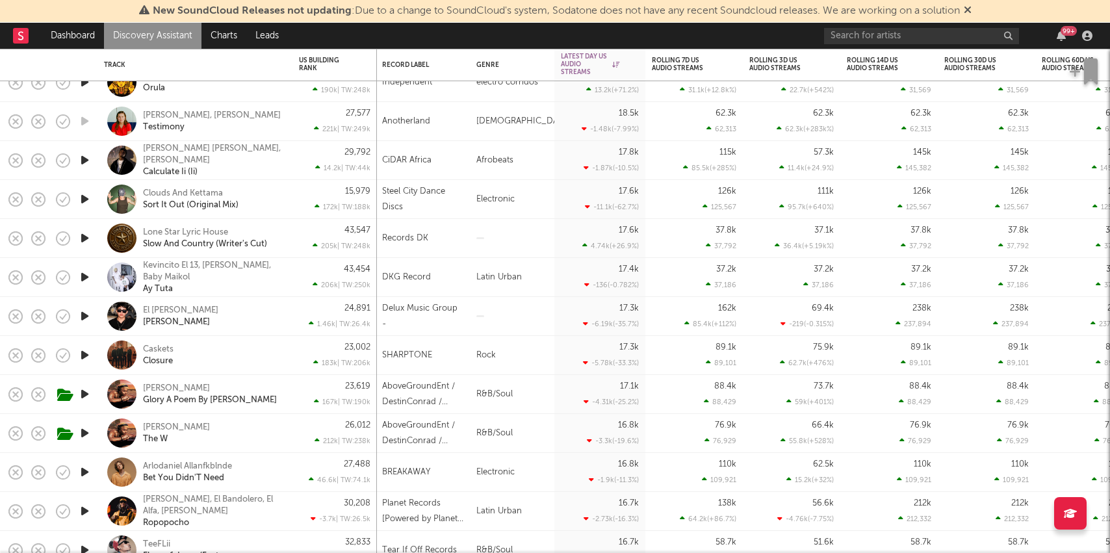
click at [139, 32] on link "Discovery Assistant" at bounding box center [152, 36] width 97 height 26
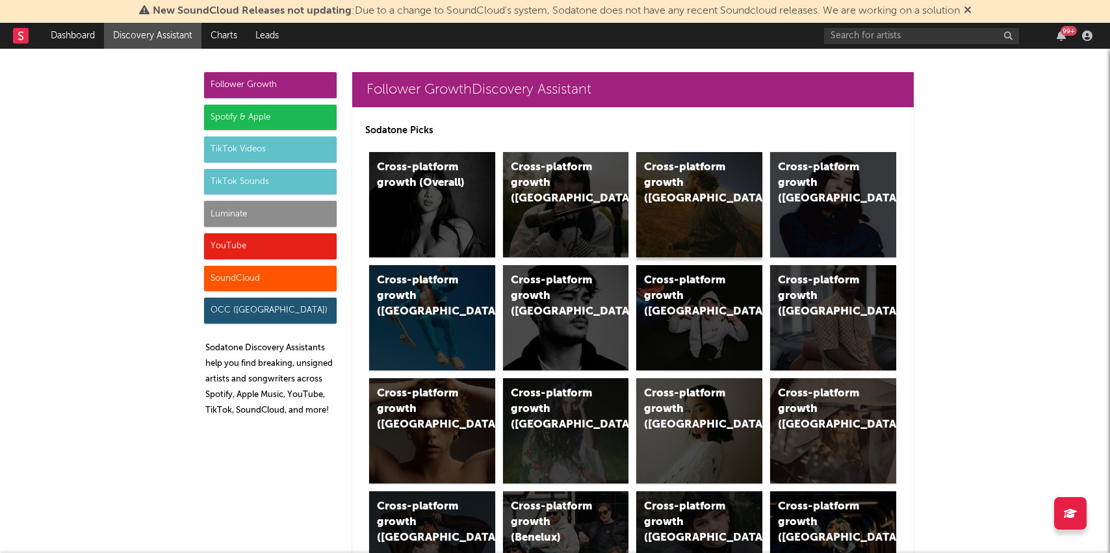
click at [677, 222] on div "Cross-platform growth ([GEOGRAPHIC_DATA])" at bounding box center [699, 204] width 126 height 105
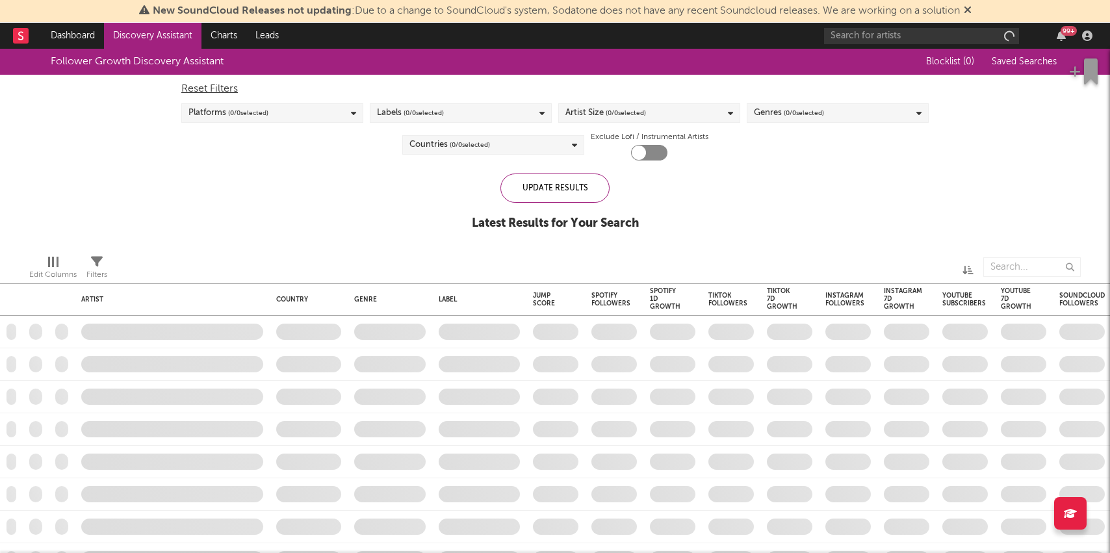
checkbox input "true"
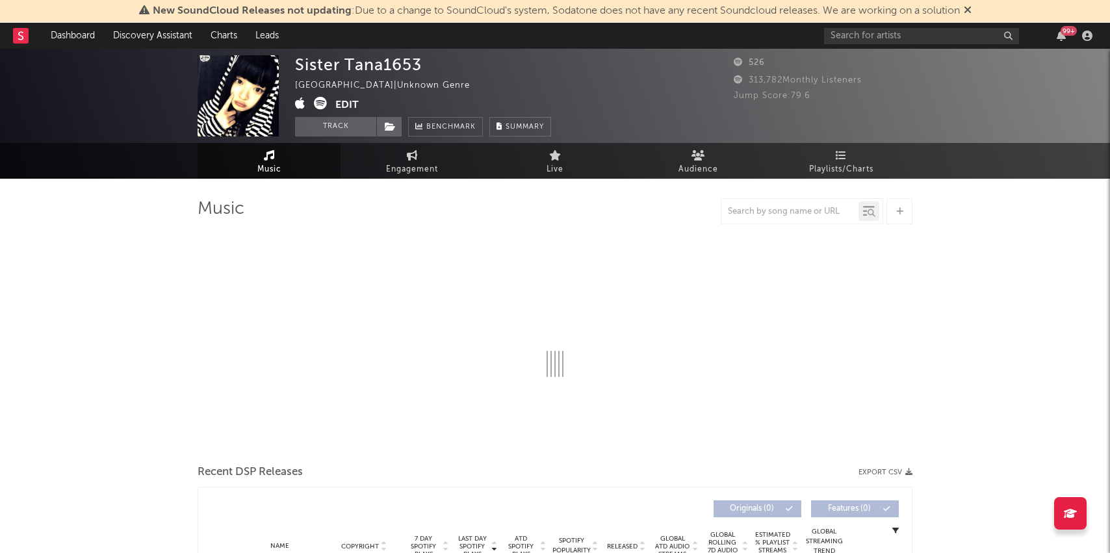
select select "1w"
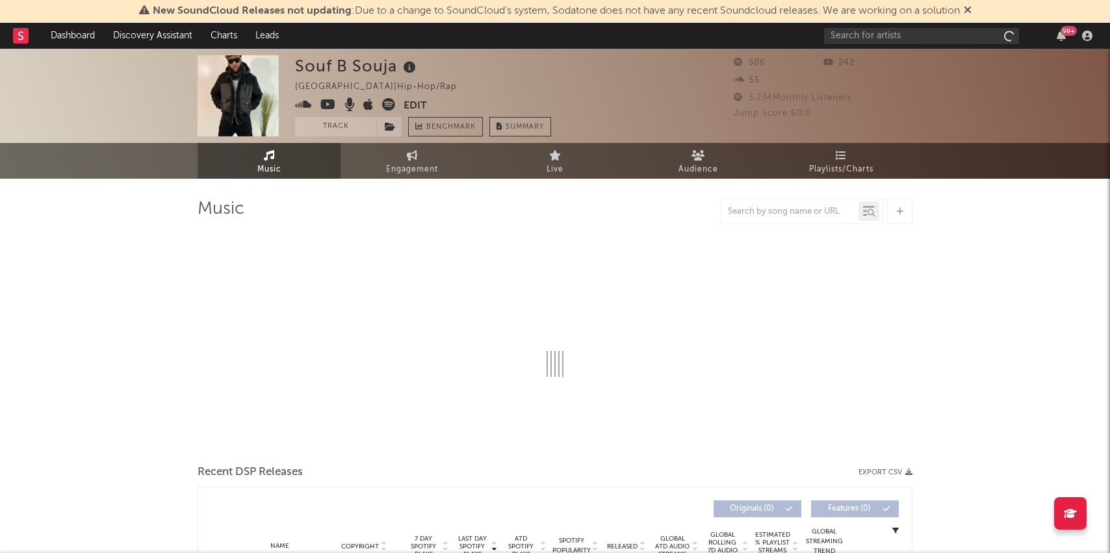
select select "1w"
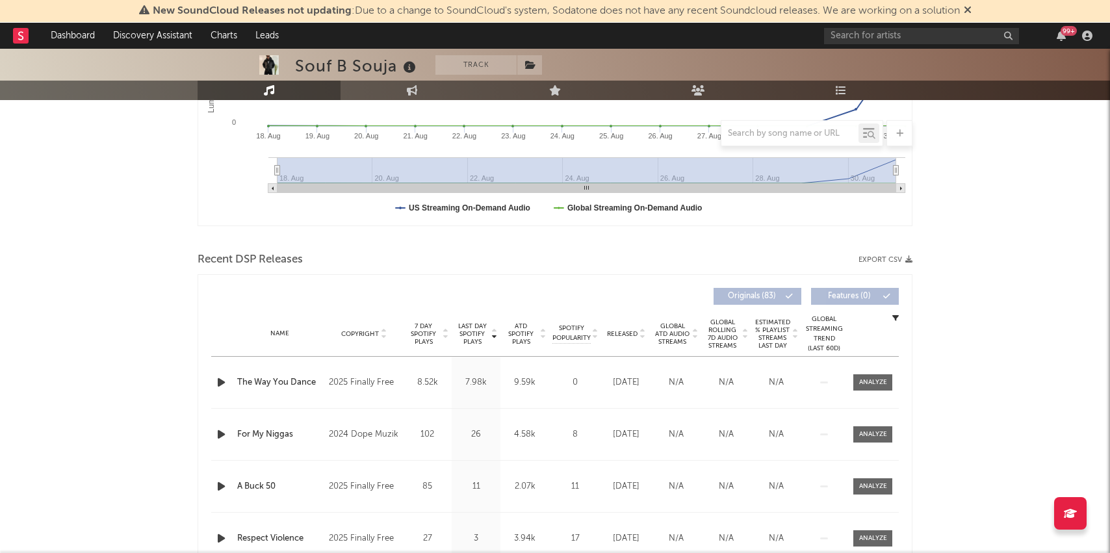
scroll to position [339, 0]
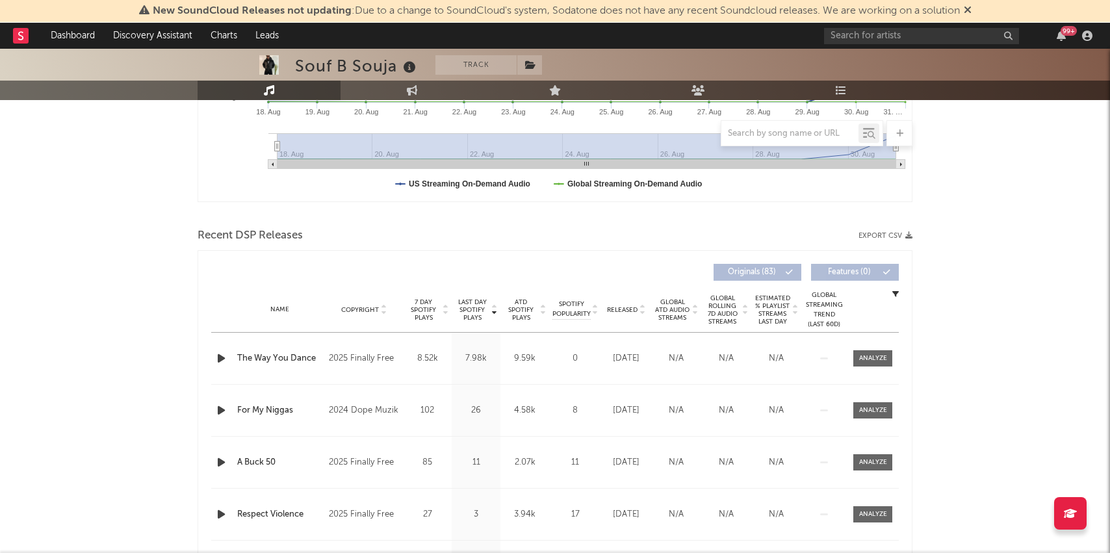
click at [892, 359] on div at bounding box center [873, 358] width 52 height 16
click at [868, 359] on div at bounding box center [873, 359] width 28 height 10
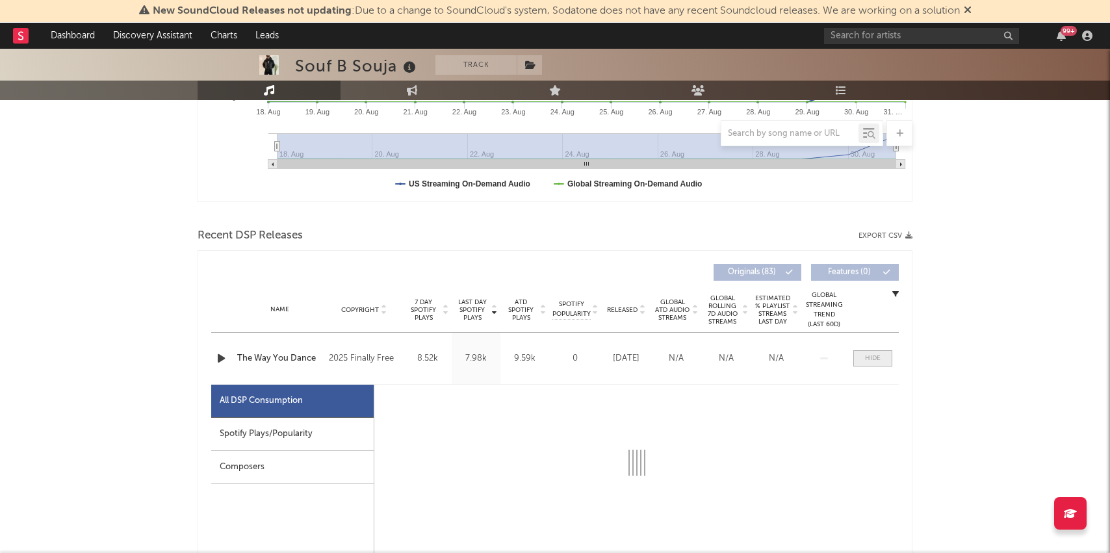
select select "1w"
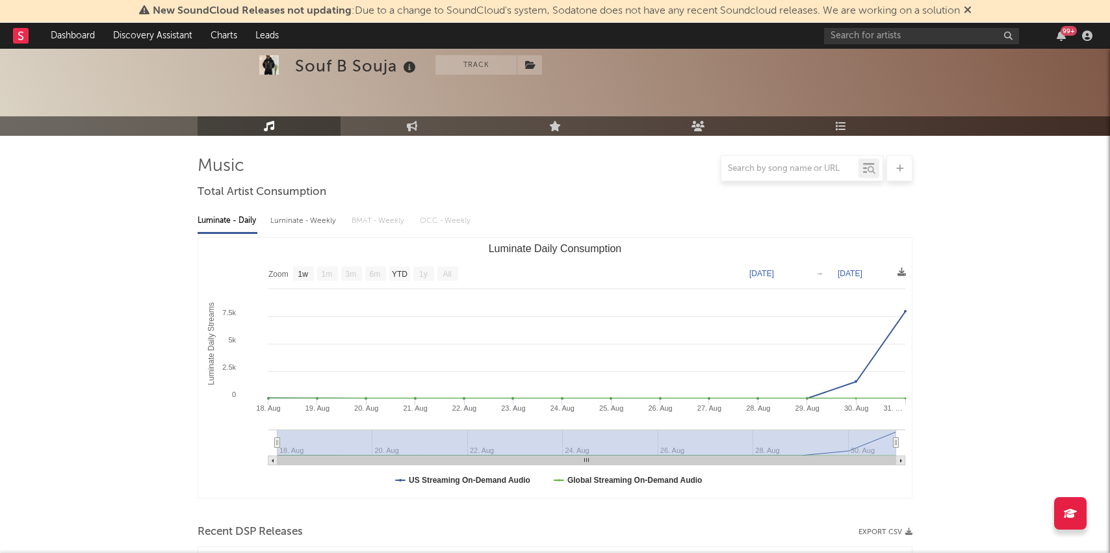
scroll to position [0, 0]
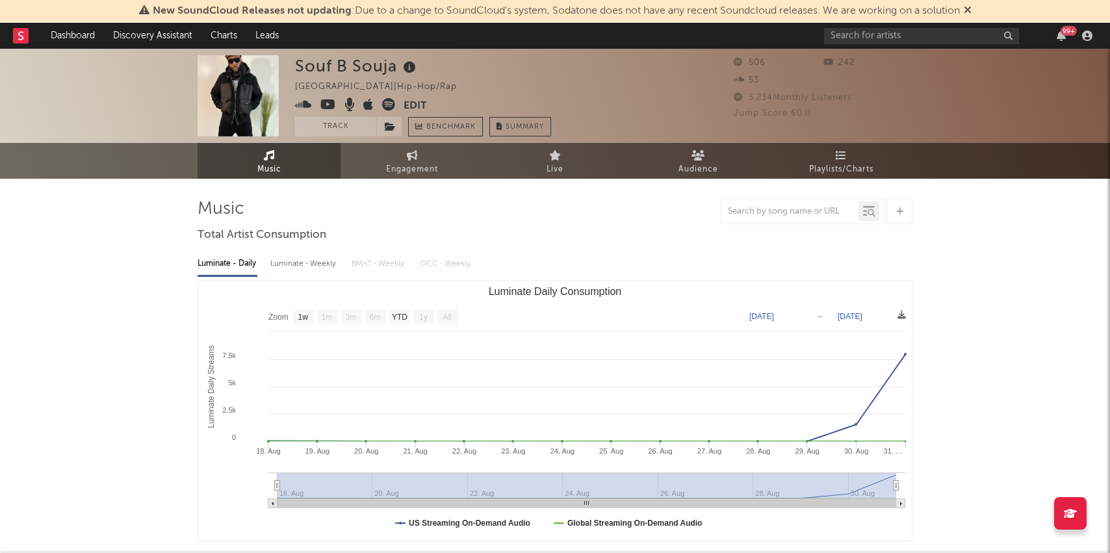
click at [328, 104] on icon at bounding box center [328, 104] width 16 height 13
click at [132, 41] on link "Discovery Assistant" at bounding box center [152, 36] width 97 height 26
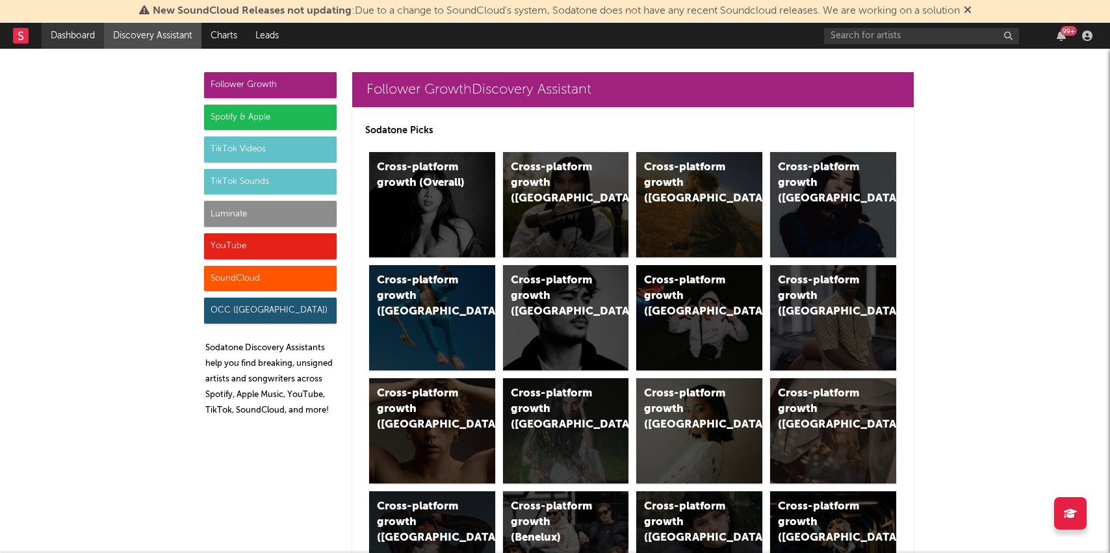
click at [56, 29] on link "Dashboard" at bounding box center [73, 36] width 62 height 26
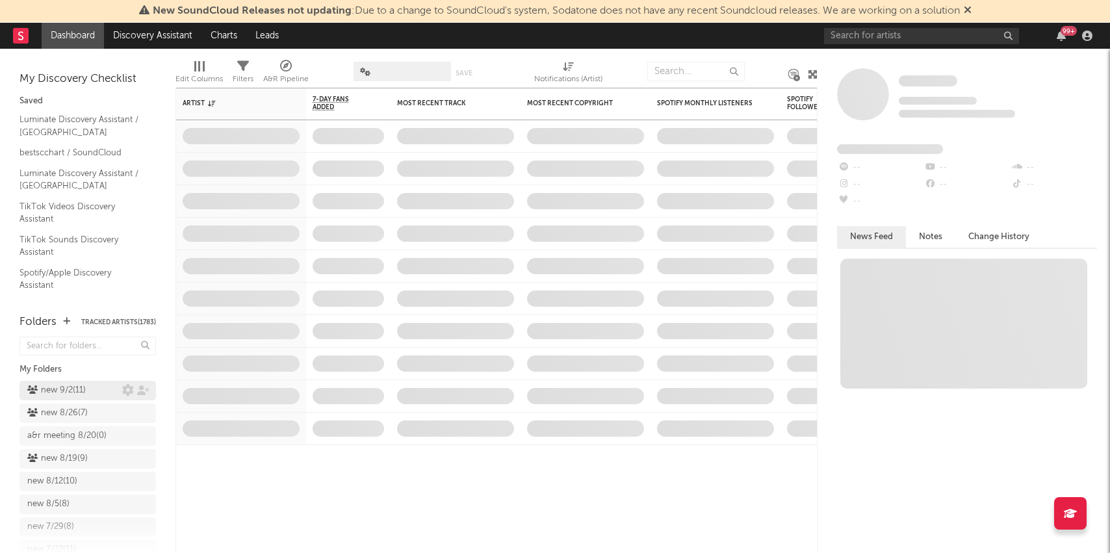
click at [64, 386] on div "new 9/2 ( 11 )" at bounding box center [56, 391] width 58 height 16
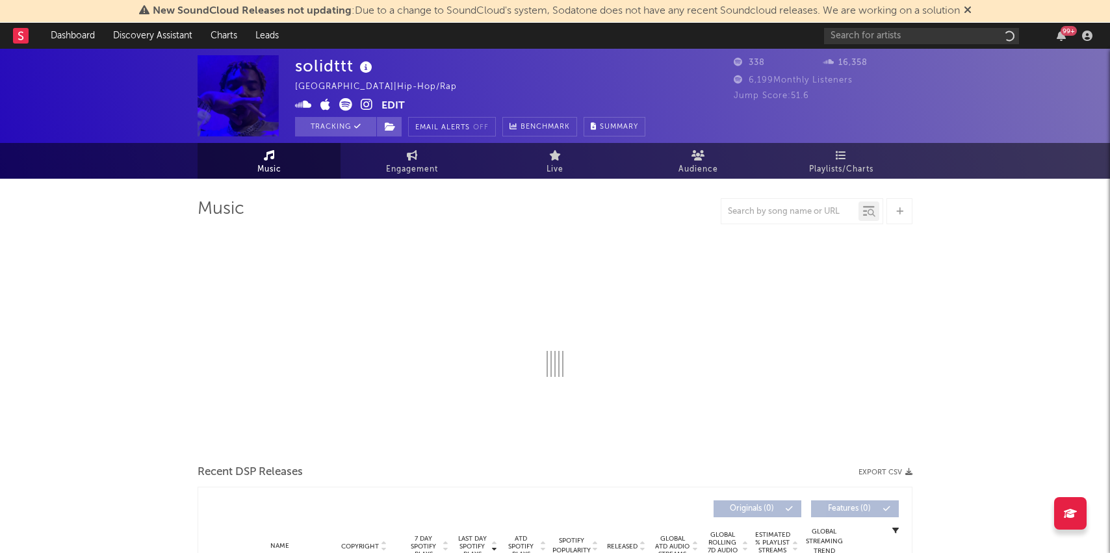
select select "1w"
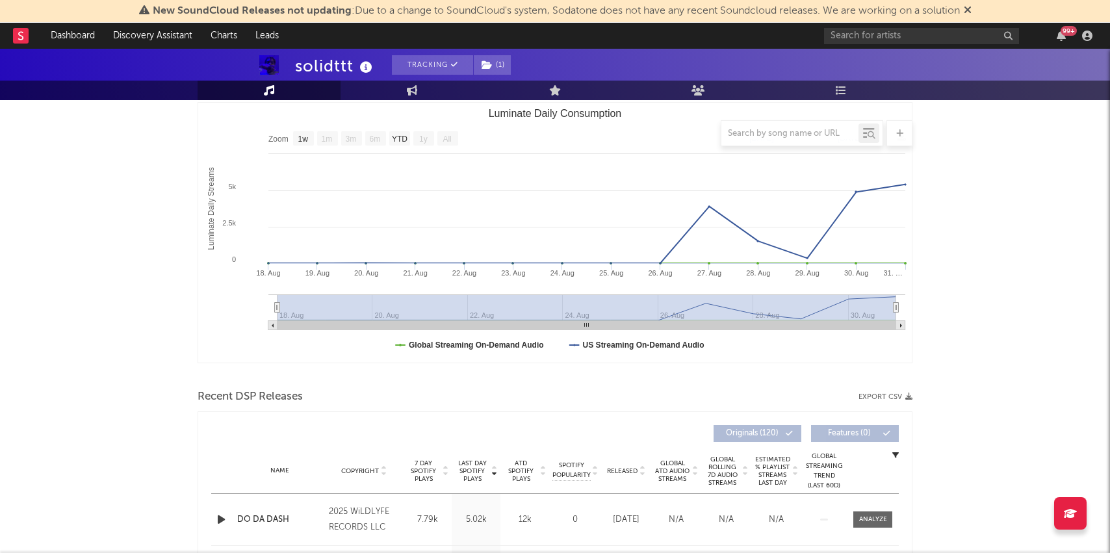
scroll to position [340, 0]
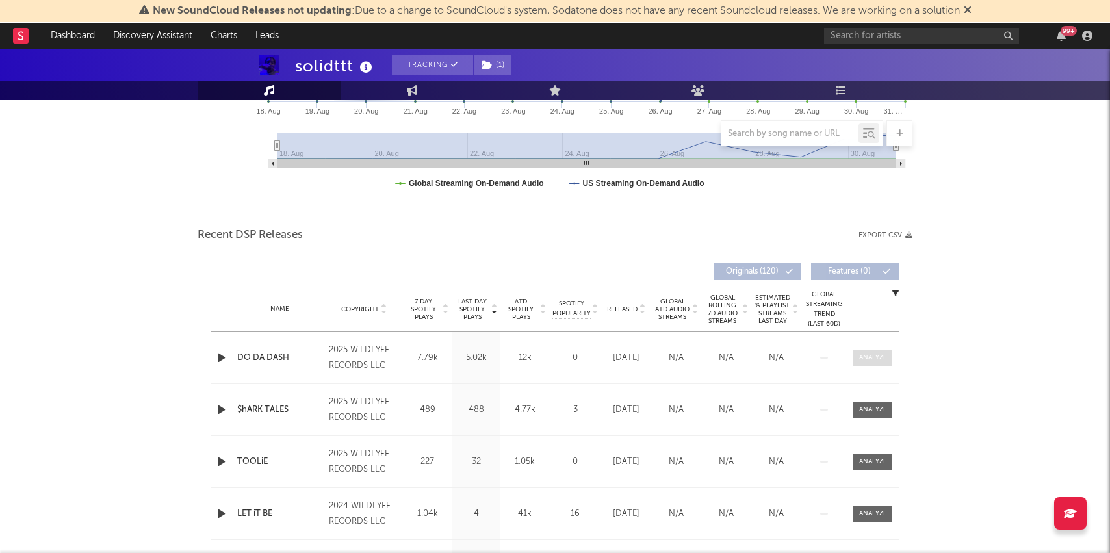
click at [861, 355] on div at bounding box center [873, 358] width 28 height 10
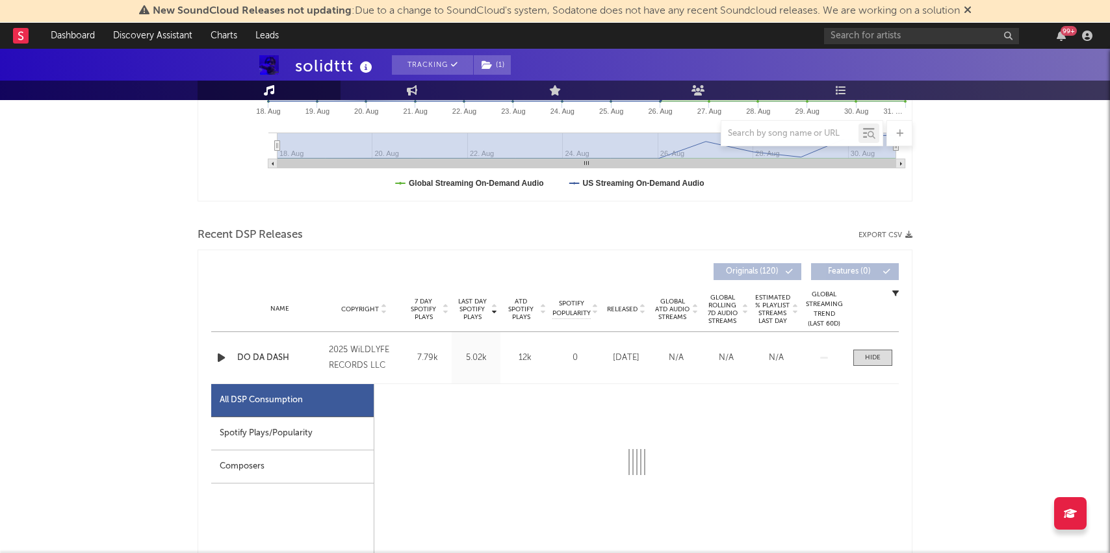
select select "1w"
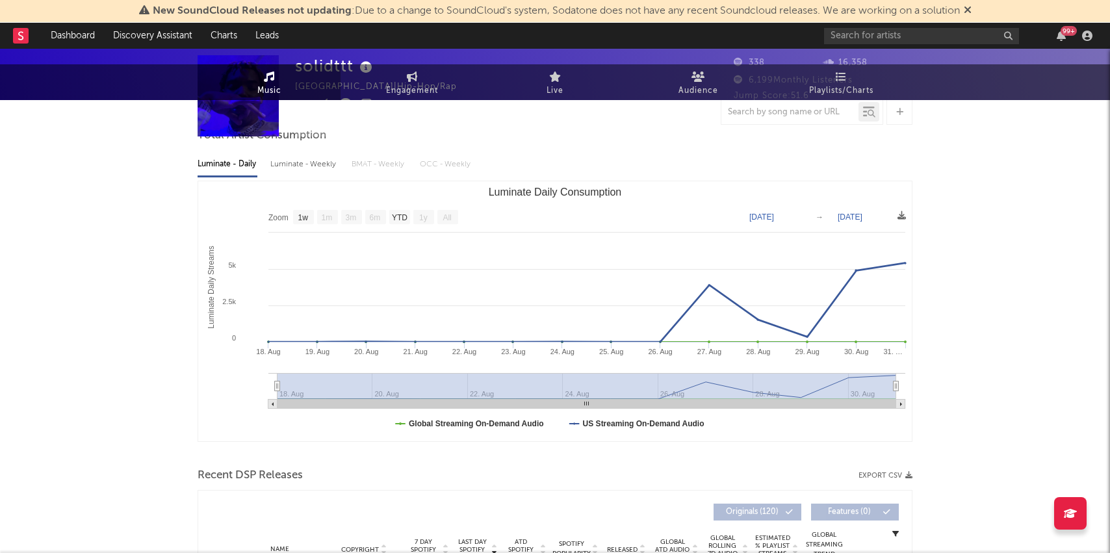
scroll to position [0, 0]
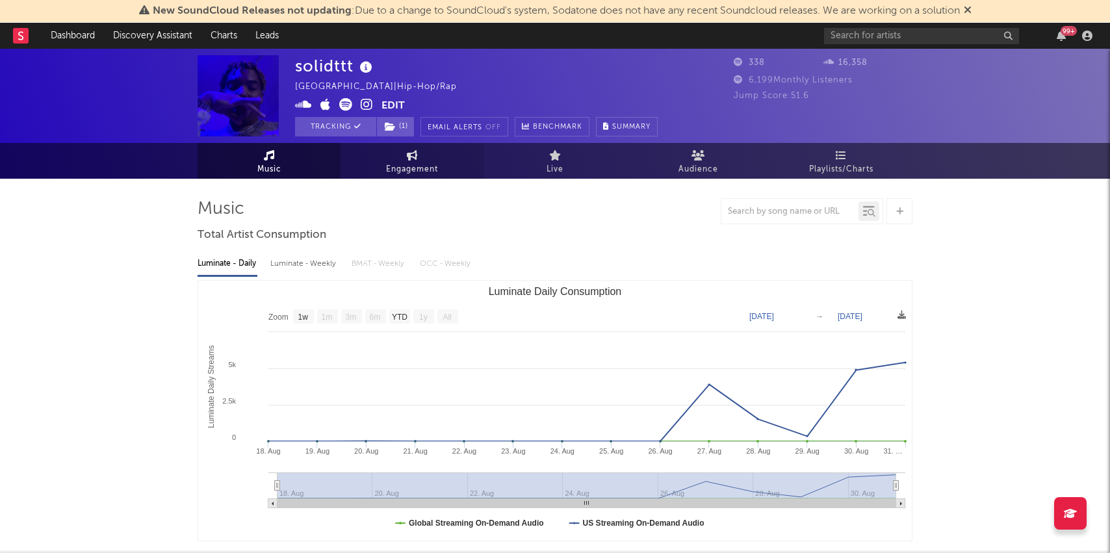
click at [398, 165] on span "Engagement" at bounding box center [412, 170] width 52 height 16
select select "1w"
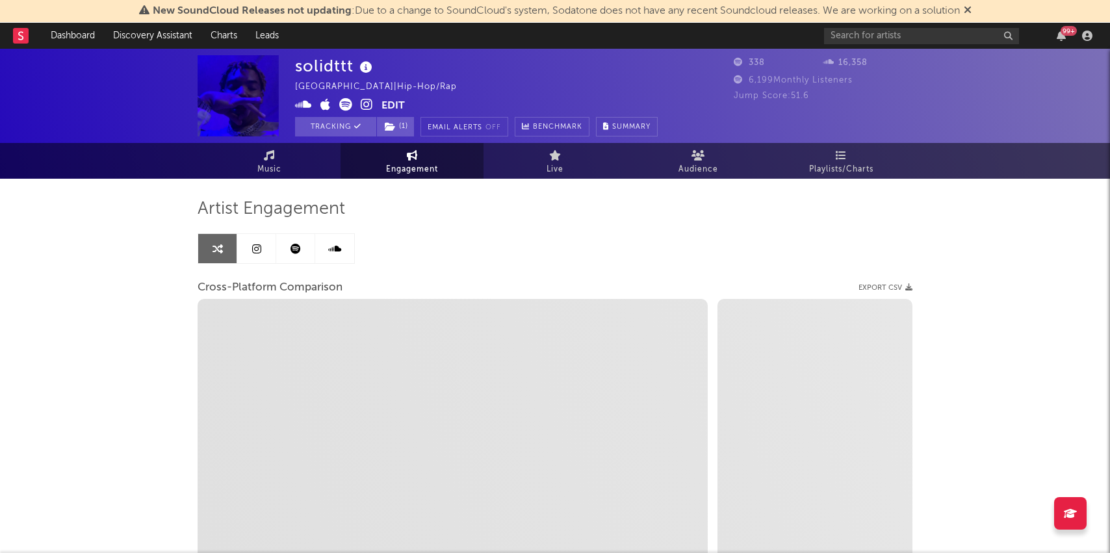
click at [367, 104] on icon at bounding box center [367, 104] width 12 height 13
select select "1m"
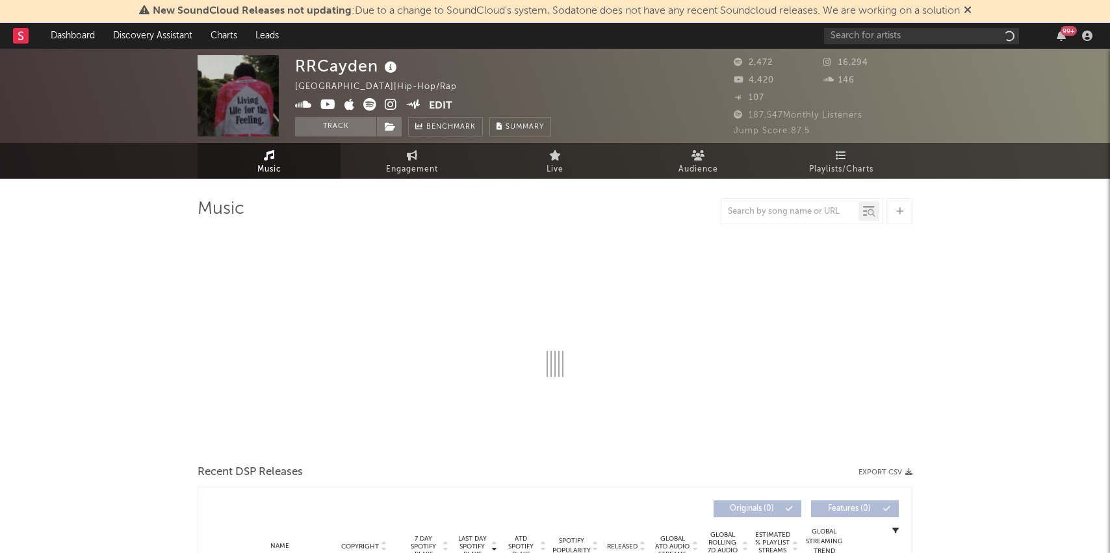
select select "6m"
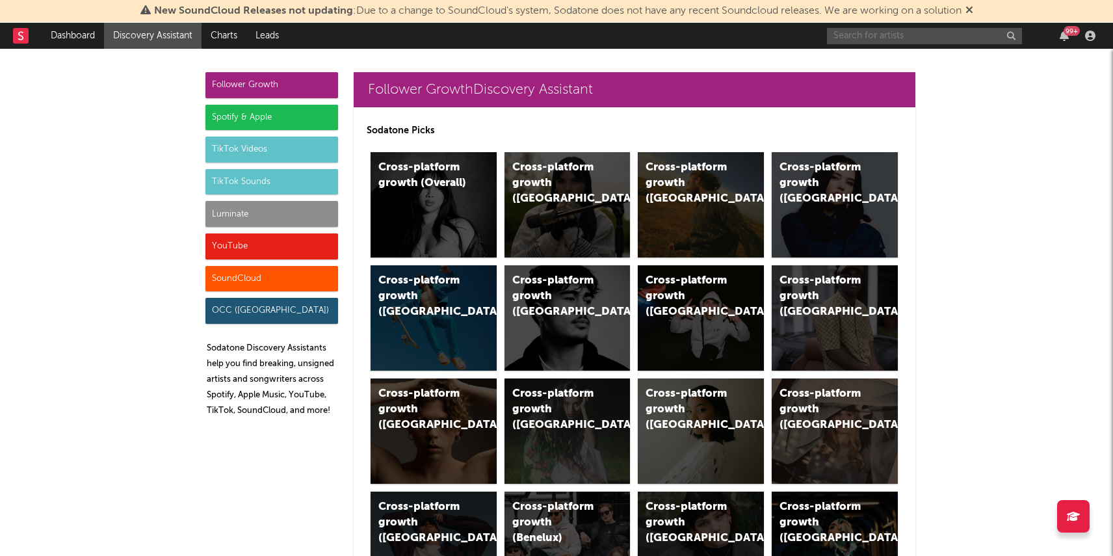
click at [920, 36] on input "text" at bounding box center [924, 36] width 195 height 16
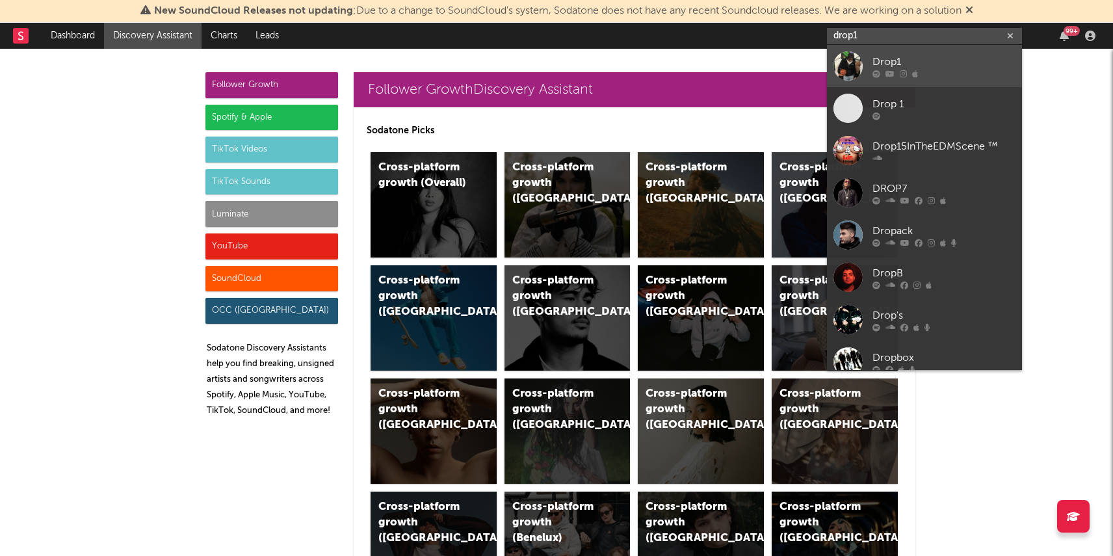
type input "drop1"
click at [915, 62] on div "Drop1" at bounding box center [943, 62] width 143 height 16
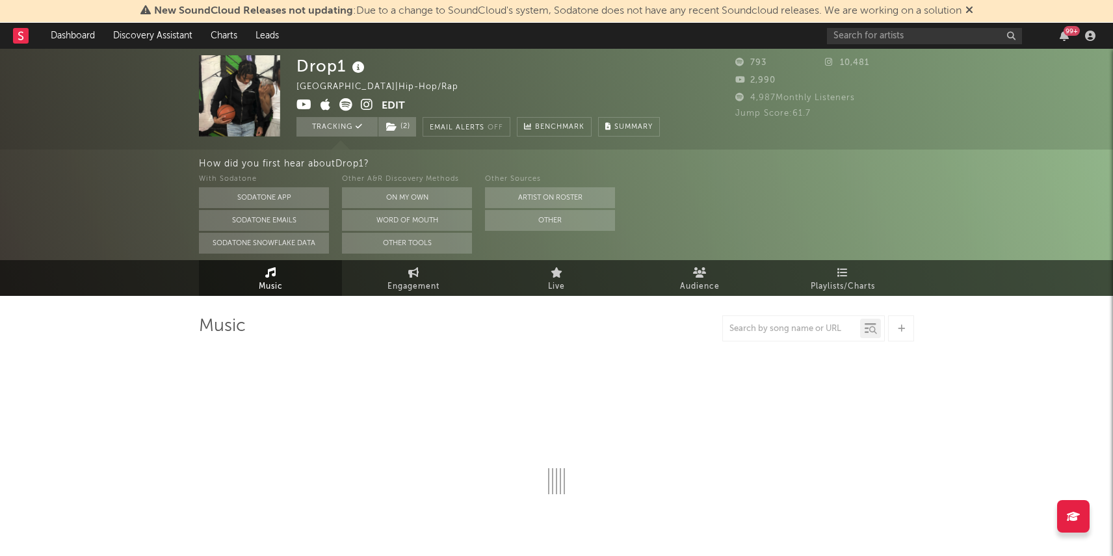
select select "1w"
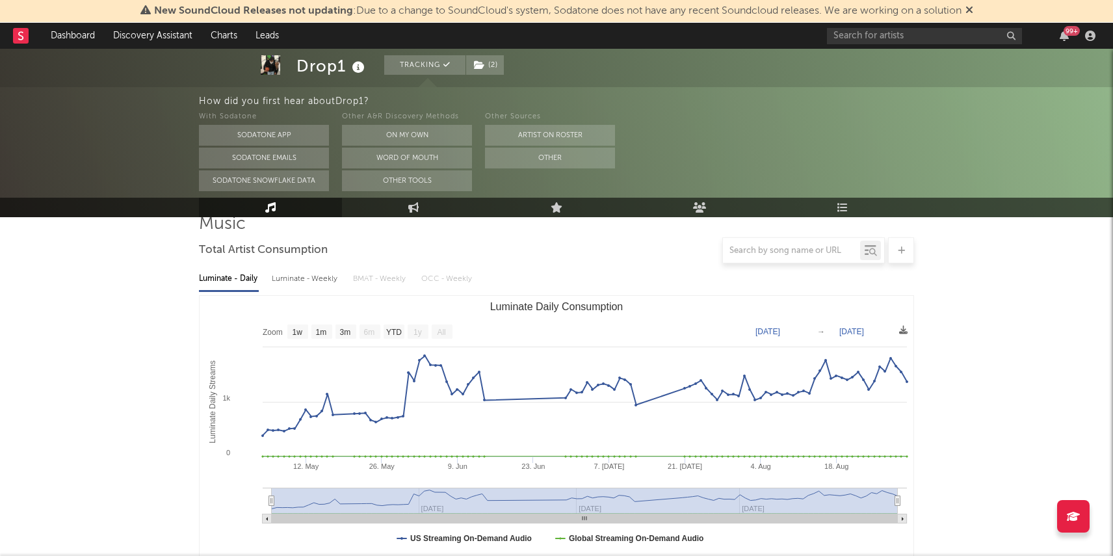
scroll to position [105, 0]
click at [159, 38] on link "Discovery Assistant" at bounding box center [152, 36] width 97 height 26
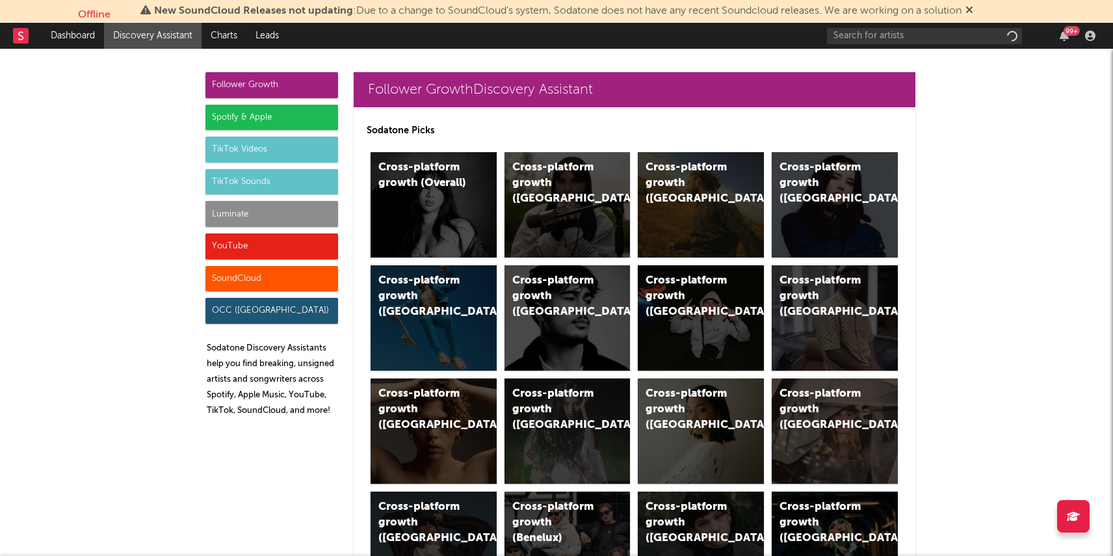
click at [270, 214] on div "Luminate" at bounding box center [271, 214] width 133 height 26
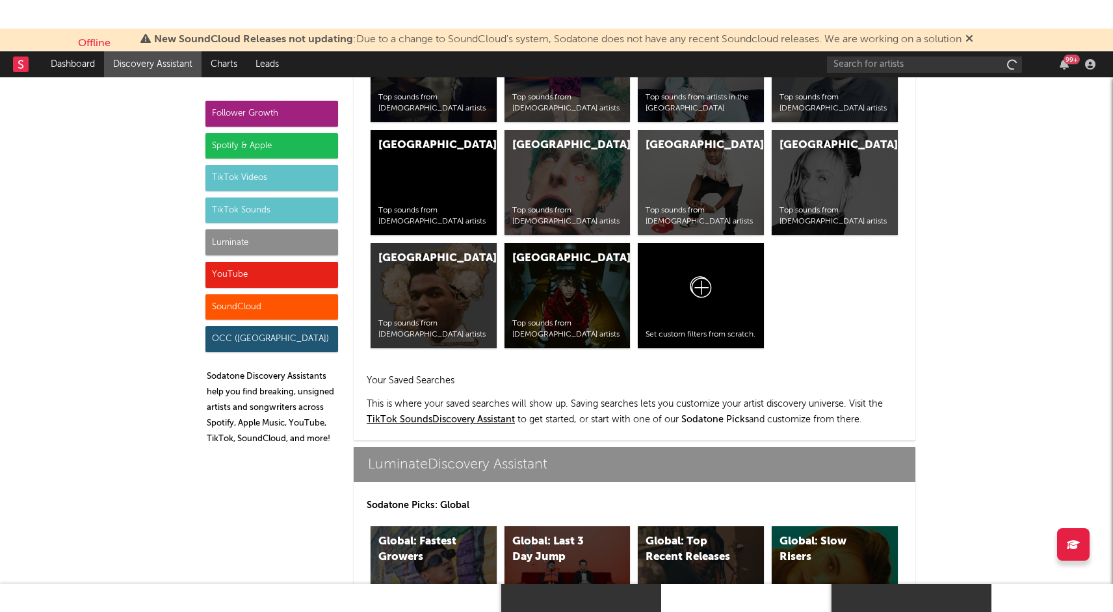
scroll to position [5769, 0]
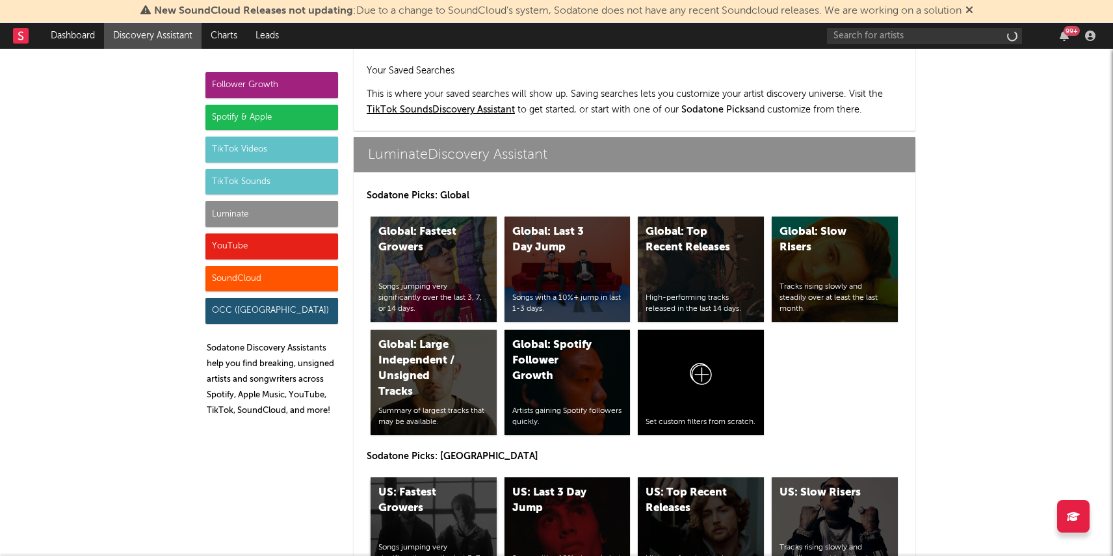
click at [392, 542] on div "Songs jumping very significantly over the last 3, 7, or 14 days." at bounding box center [433, 558] width 110 height 32
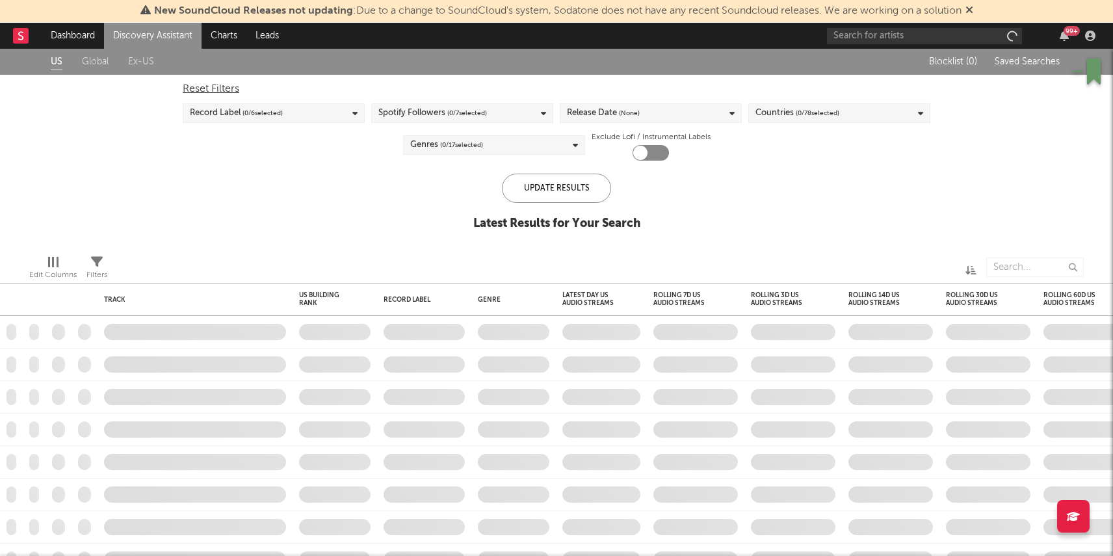
checkbox input "true"
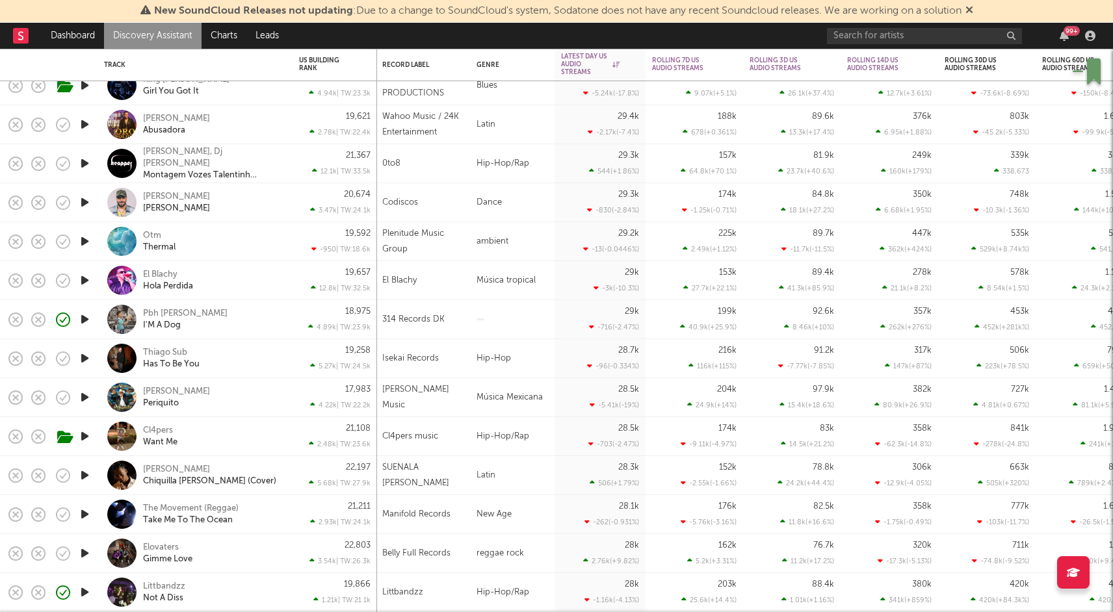
click at [144, 40] on link "Discovery Assistant" at bounding box center [152, 36] width 97 height 26
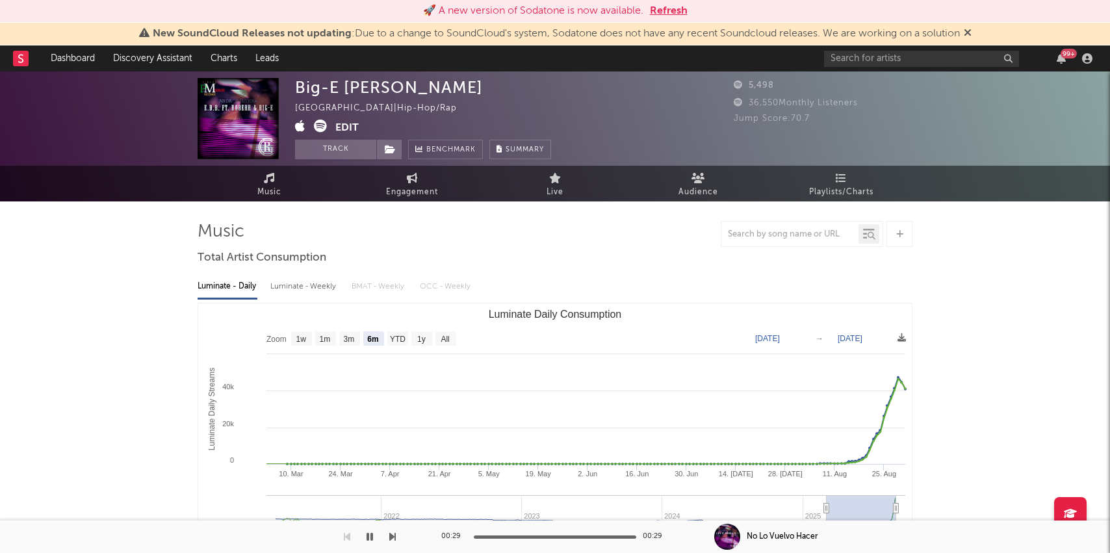
select select "6m"
select select "1w"
click at [667, 6] on button "Refresh" at bounding box center [669, 11] width 38 height 16
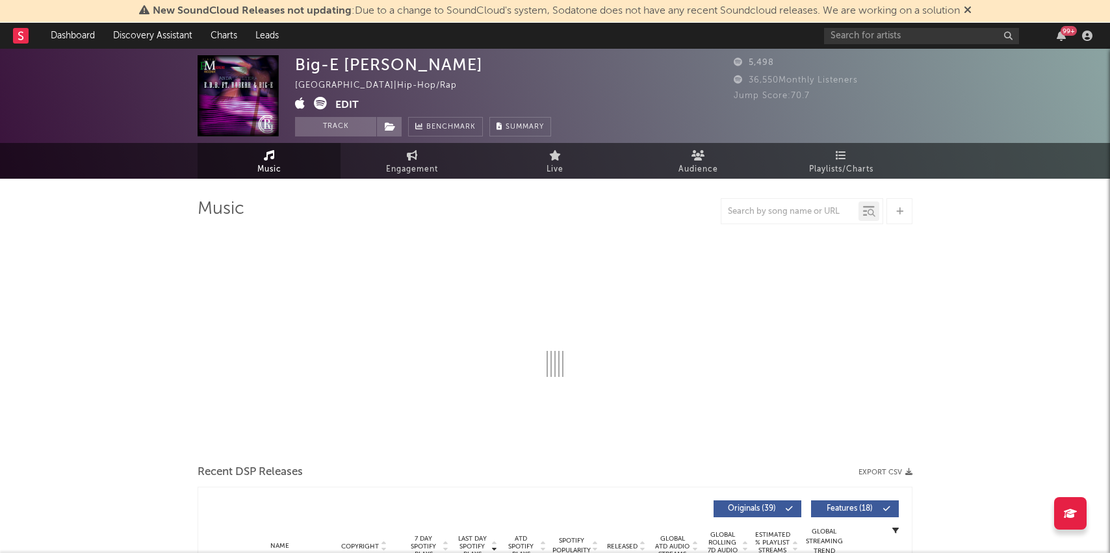
select select "6m"
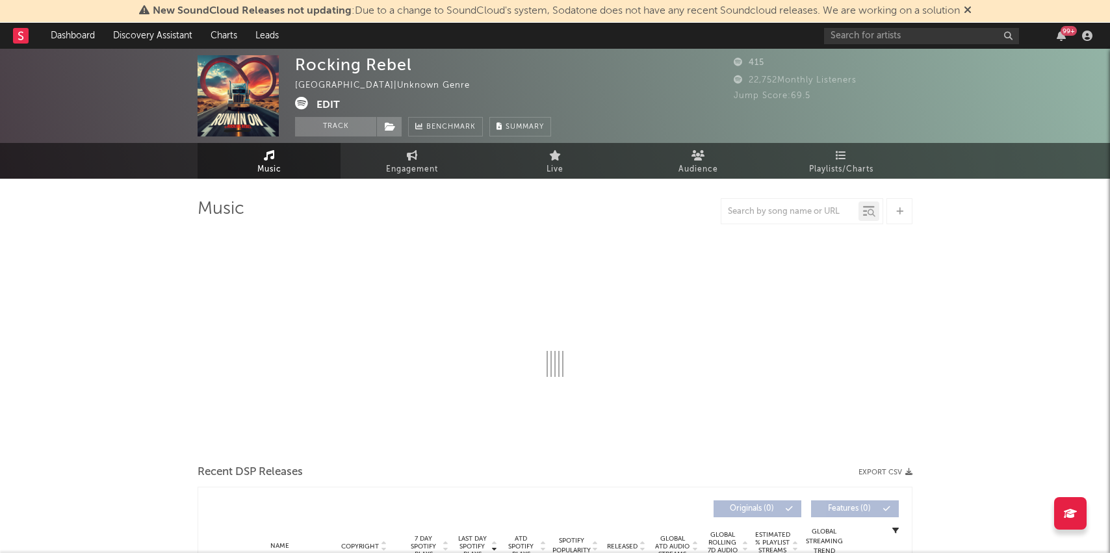
select select "1w"
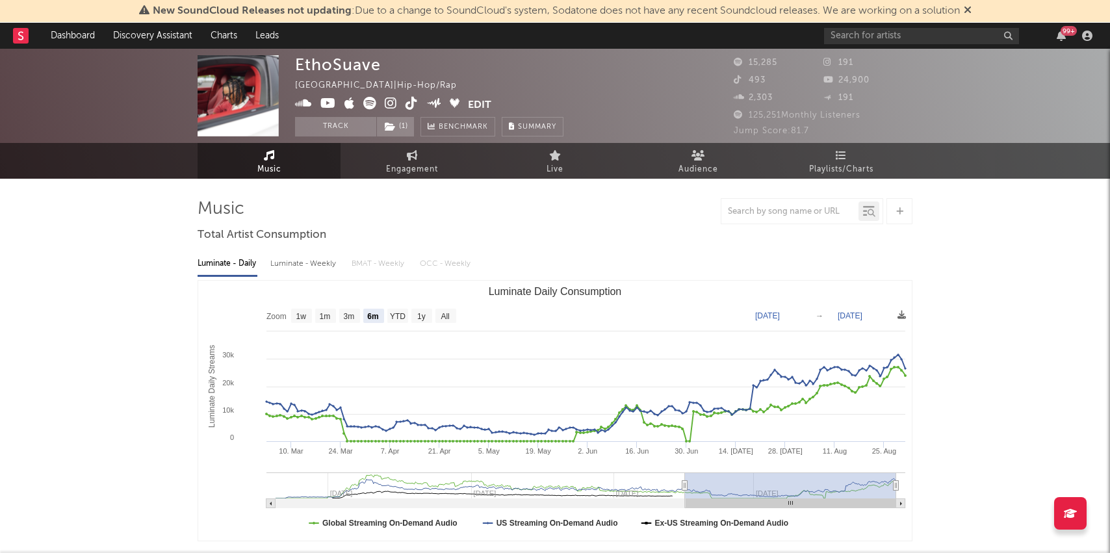
select select "6m"
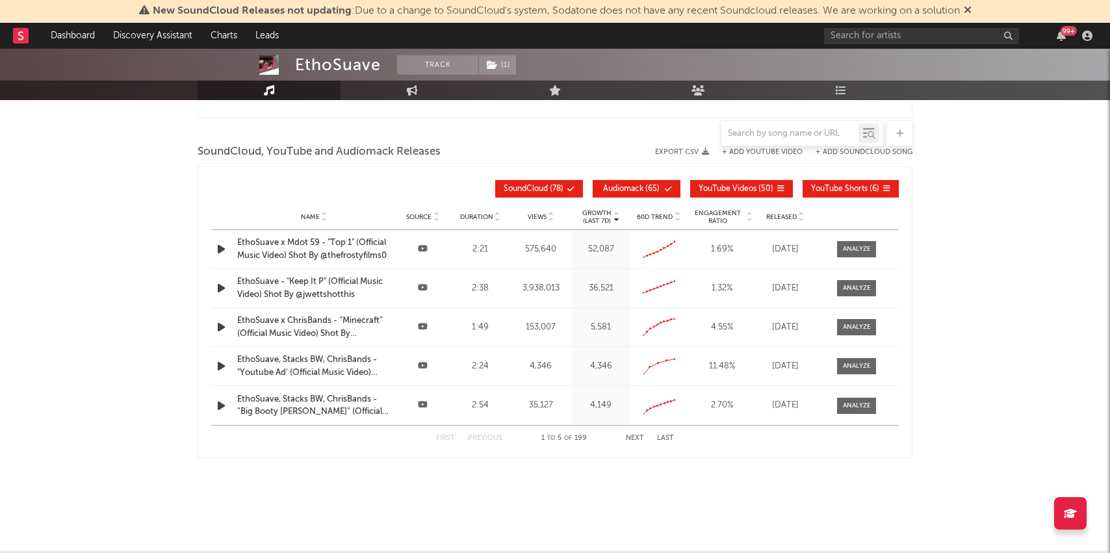
scroll to position [1199, 0]
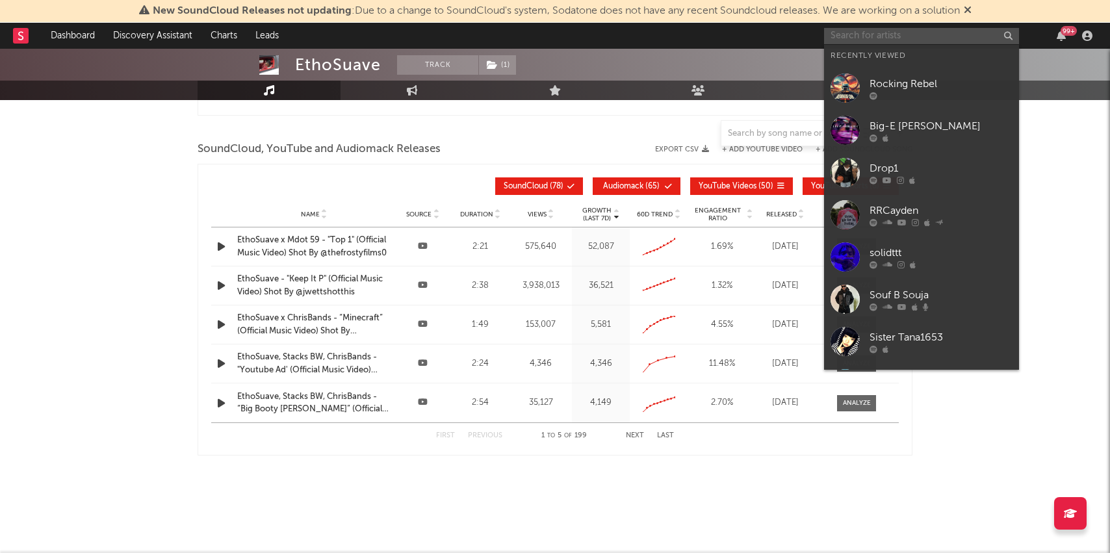
click at [907, 38] on input "text" at bounding box center [921, 36] width 195 height 16
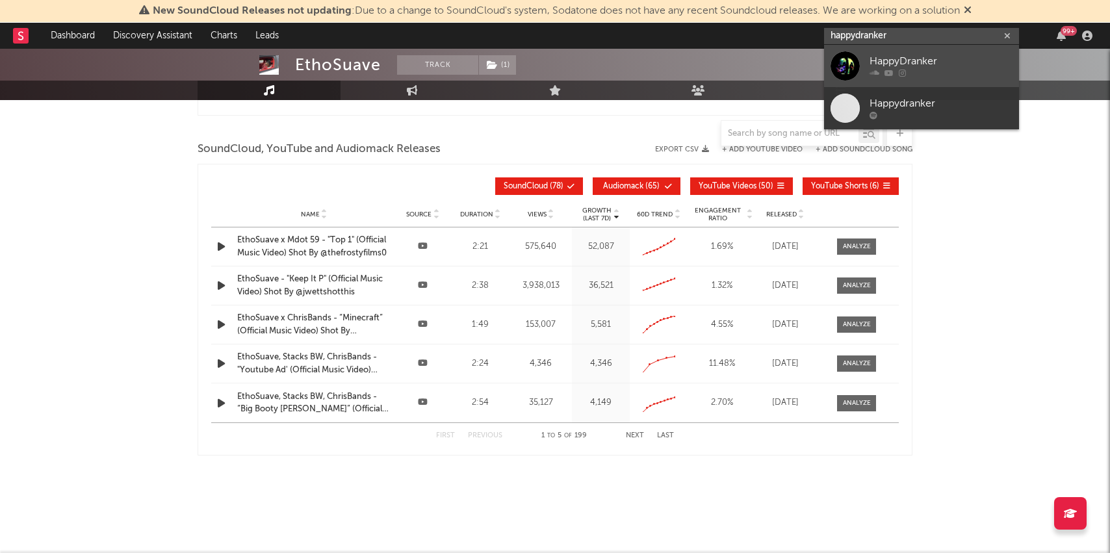
type input "happydranker"
click at [882, 59] on div "HappyDranker" at bounding box center [941, 62] width 143 height 16
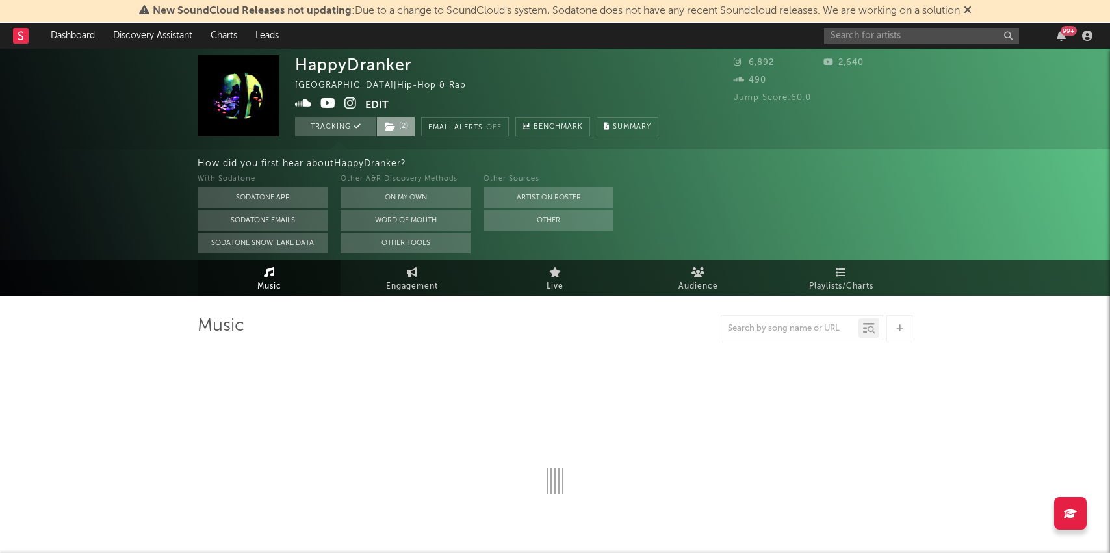
select select "1w"
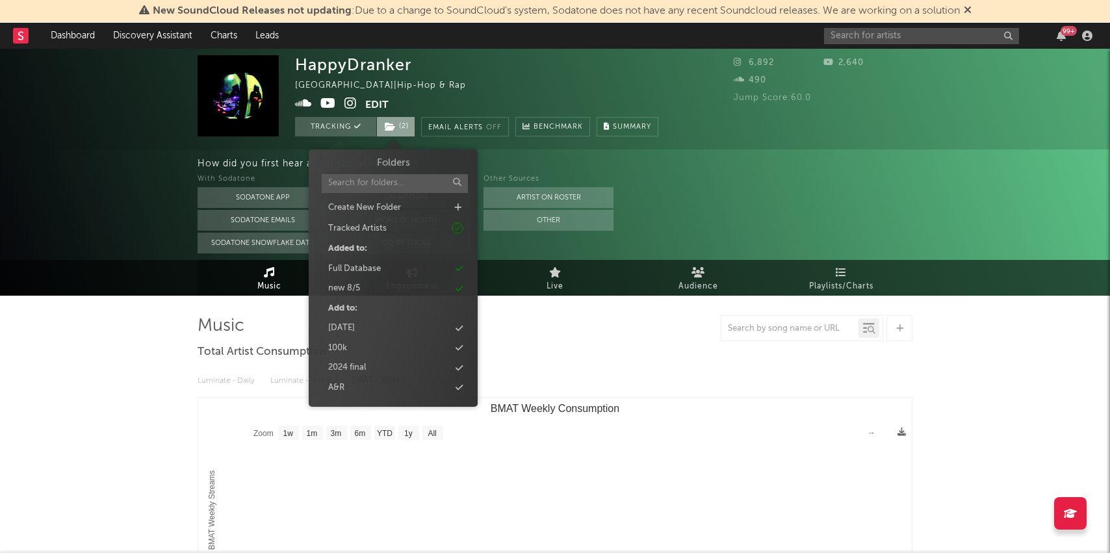
click at [395, 130] on icon at bounding box center [390, 126] width 11 height 9
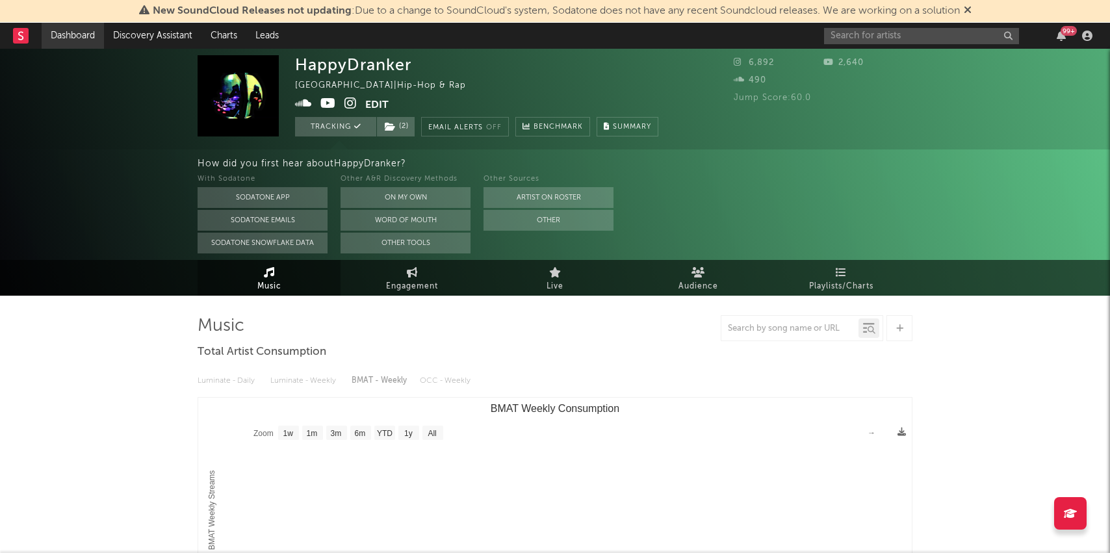
click at [95, 25] on link "Dashboard" at bounding box center [73, 36] width 62 height 26
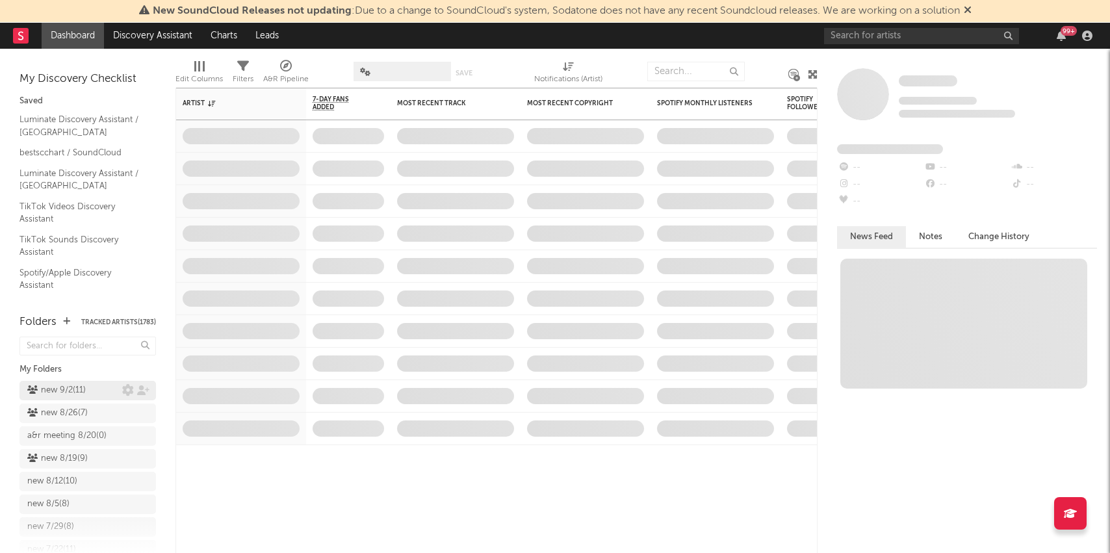
click at [85, 390] on div "new 9/2 ( 11 )" at bounding box center [56, 391] width 58 height 16
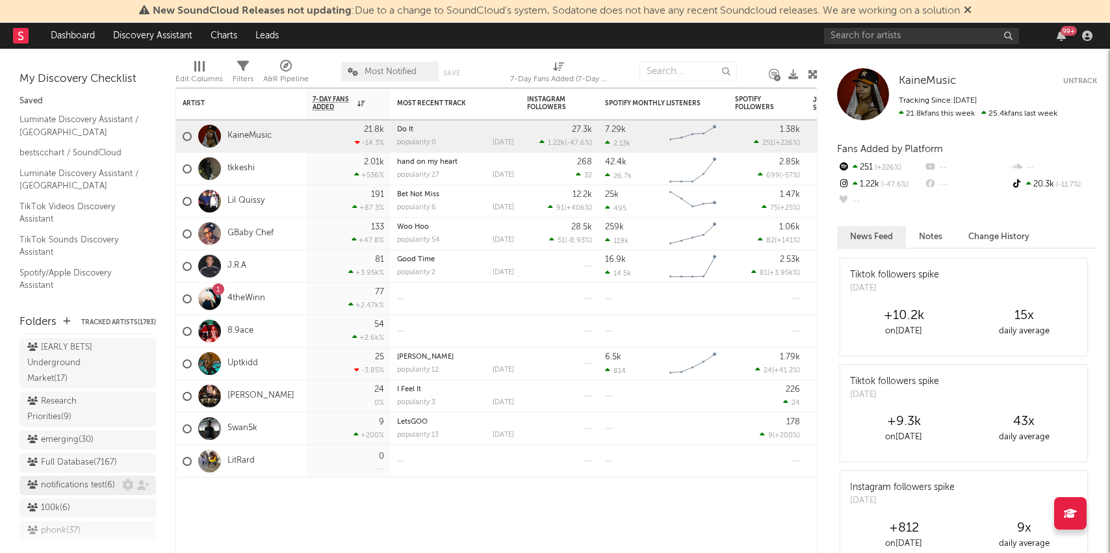
scroll to position [1149, 0]
click at [60, 395] on div "Research Priorities ( 9 )" at bounding box center [73, 410] width 92 height 31
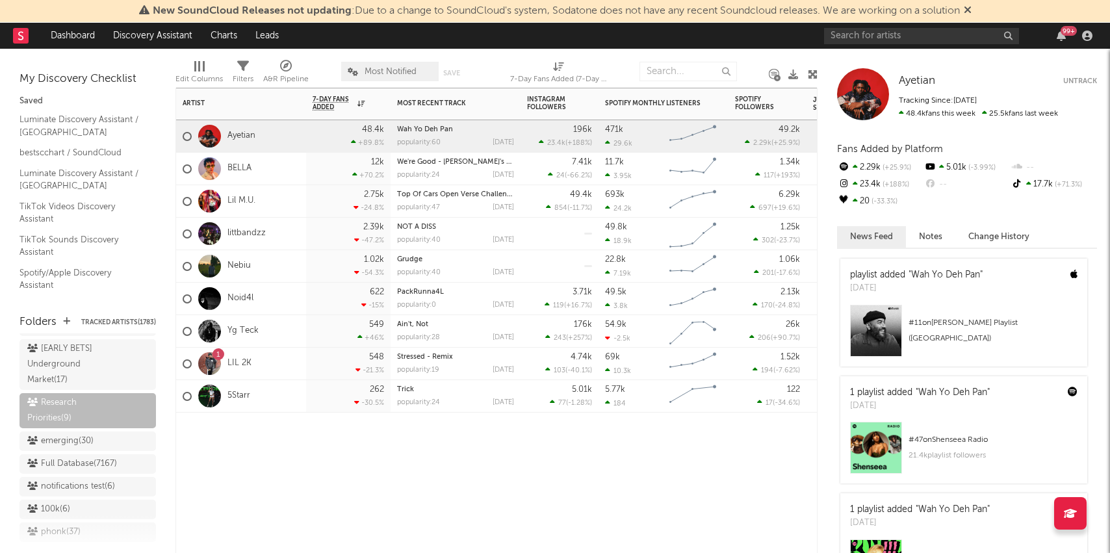
click at [251, 361] on div "1 LIL 2K" at bounding box center [241, 364] width 130 height 32
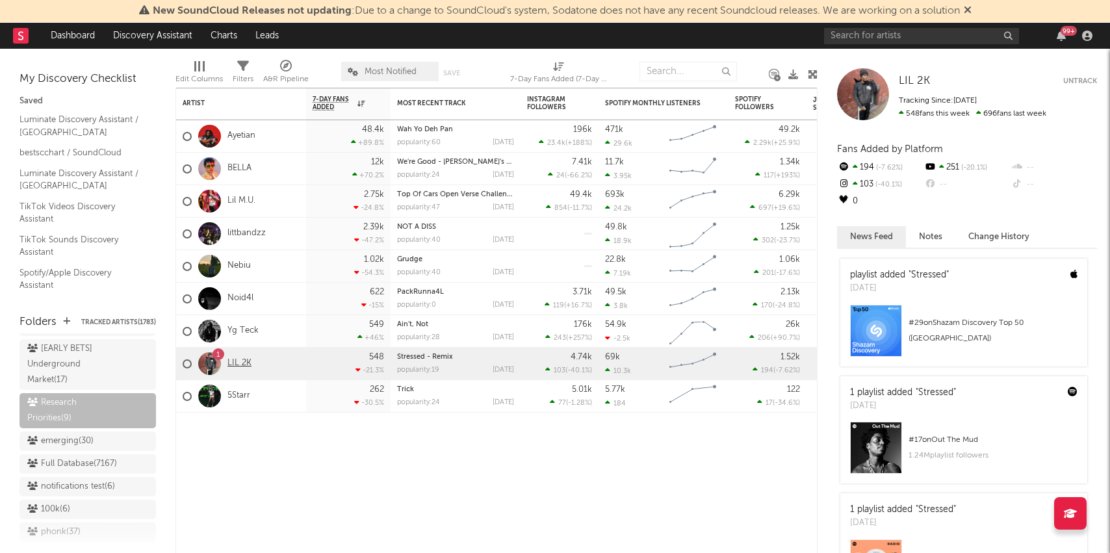
click at [240, 362] on link "LIL 2K" at bounding box center [239, 363] width 24 height 11
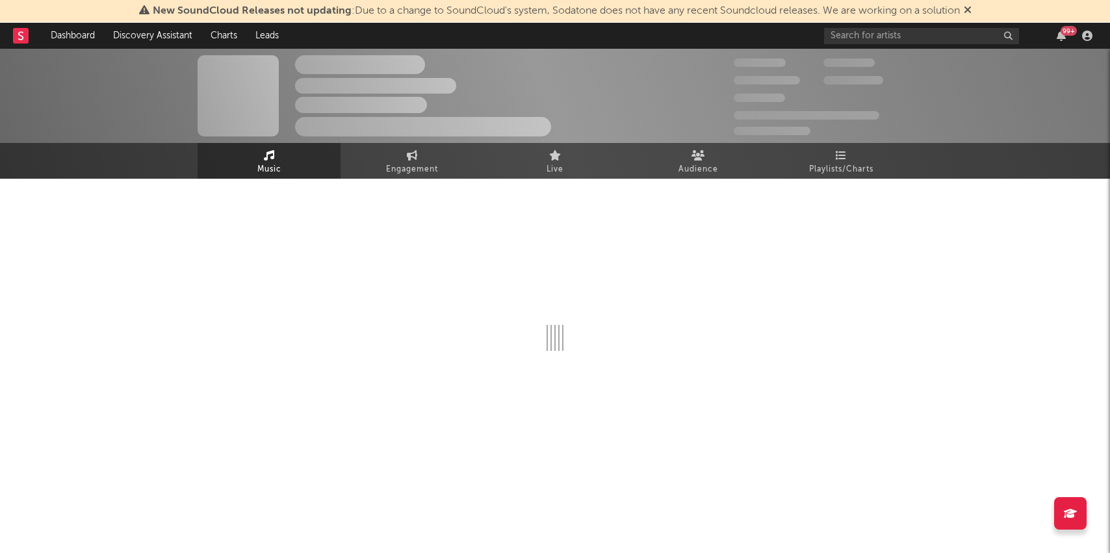
select select "6m"
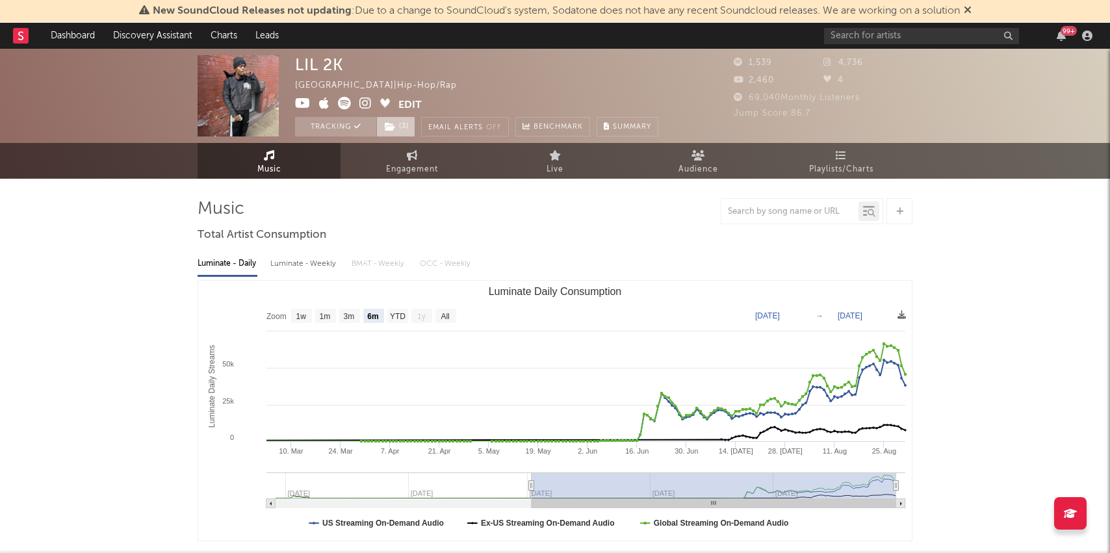
click at [398, 125] on span "( 3 )" at bounding box center [395, 126] width 39 height 19
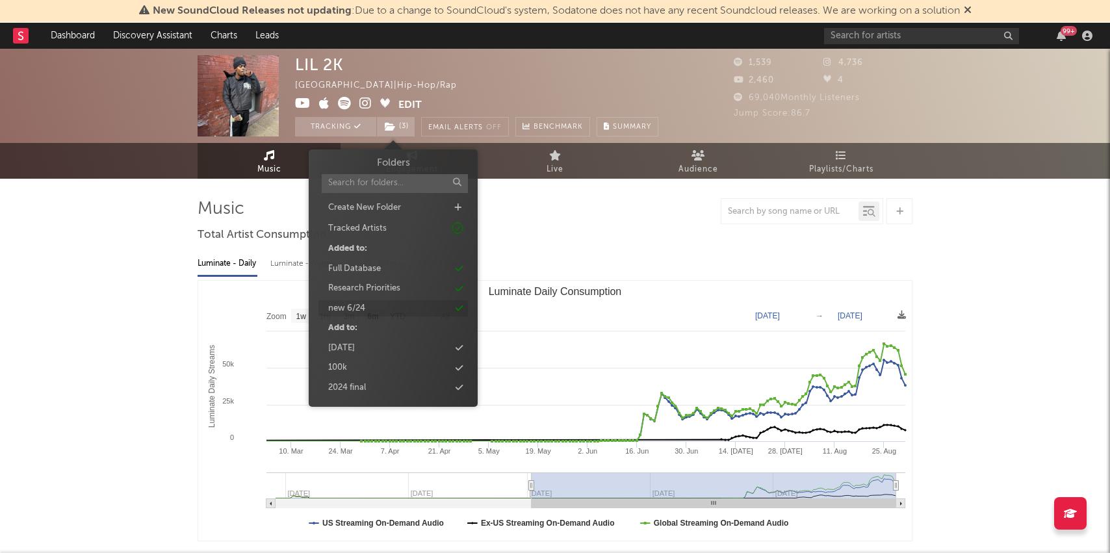
click at [380, 313] on div "new 6/24" at bounding box center [392, 308] width 149 height 17
click at [372, 288] on div "Research Priorities" at bounding box center [364, 288] width 72 height 13
click at [369, 291] on div "new 6/24" at bounding box center [392, 294] width 149 height 17
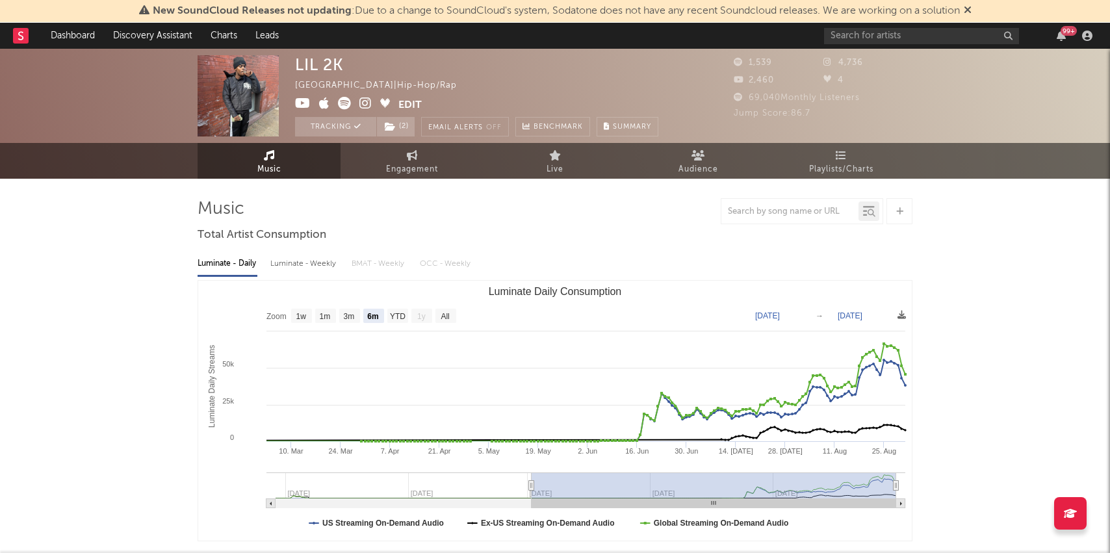
click at [896, 36] on input "text" at bounding box center [921, 36] width 195 height 16
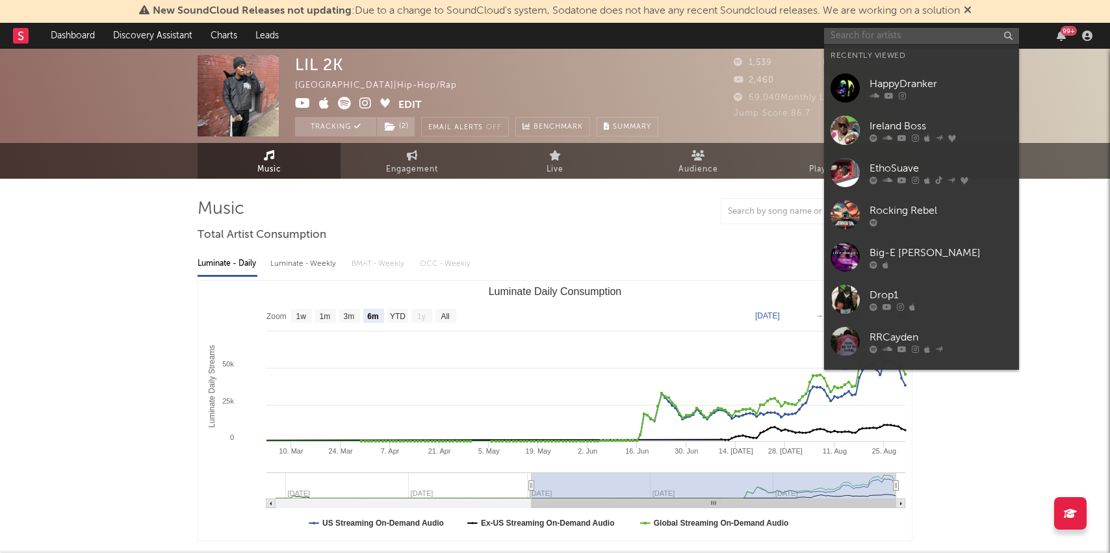
click at [896, 36] on input "text" at bounding box center [921, 36] width 195 height 16
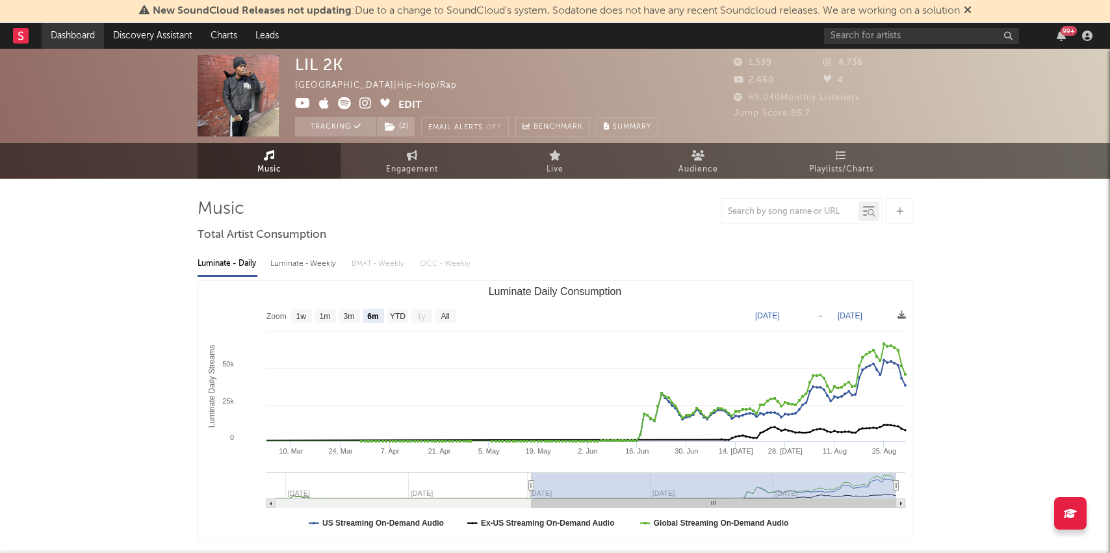
click at [76, 38] on link "Dashboard" at bounding box center [73, 36] width 62 height 26
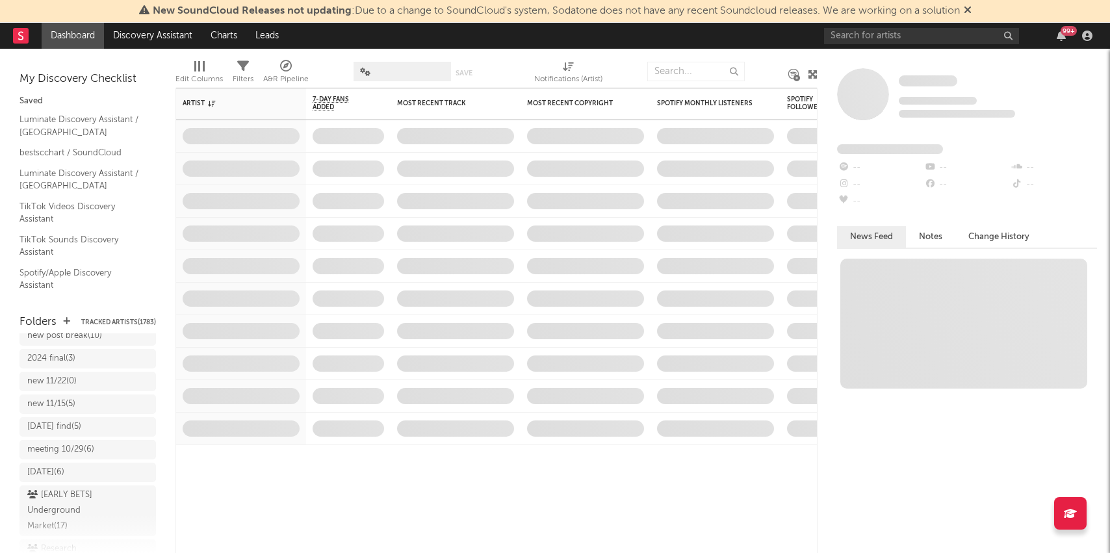
scroll to position [1007, 0]
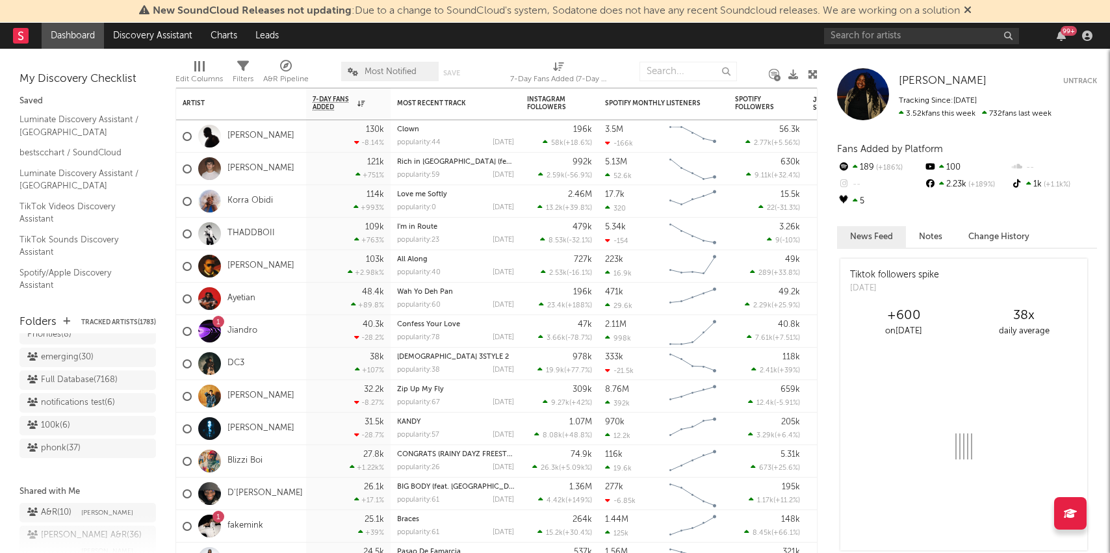
scroll to position [1091, 0]
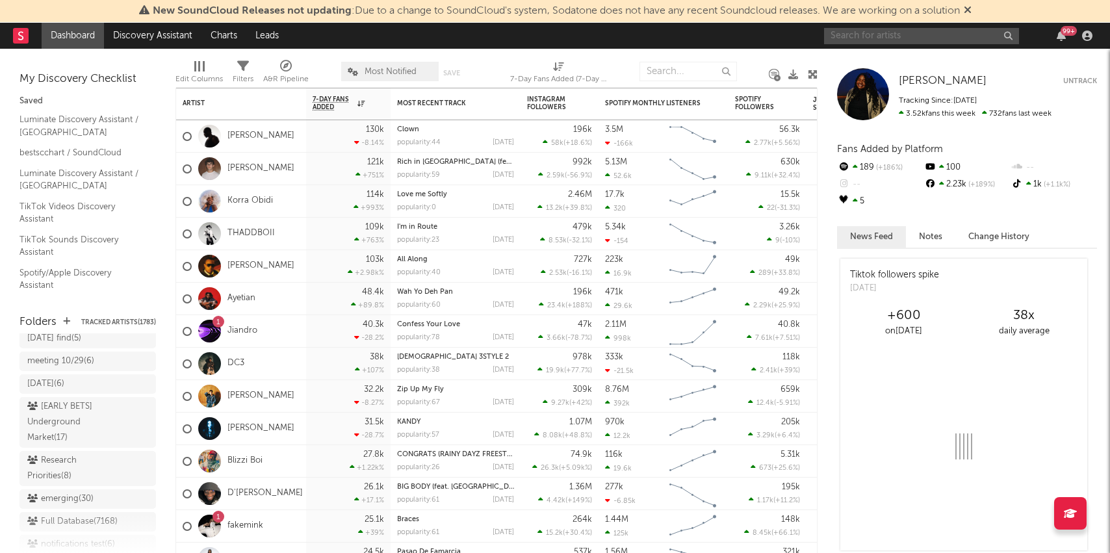
click at [859, 37] on input "text" at bounding box center [921, 36] width 195 height 16
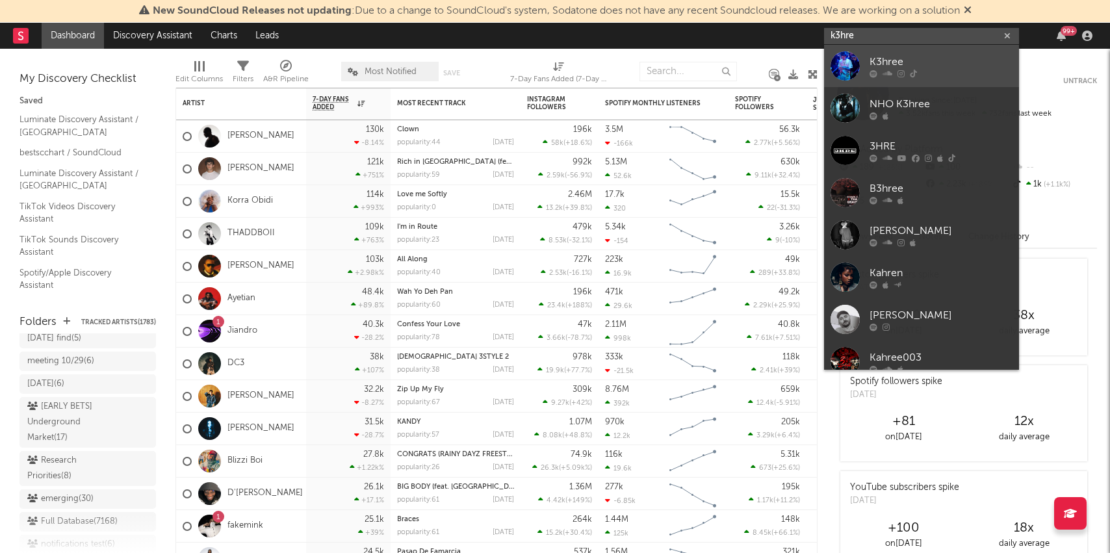
type input "k3hre"
click at [886, 65] on div "K3hree" at bounding box center [941, 62] width 143 height 16
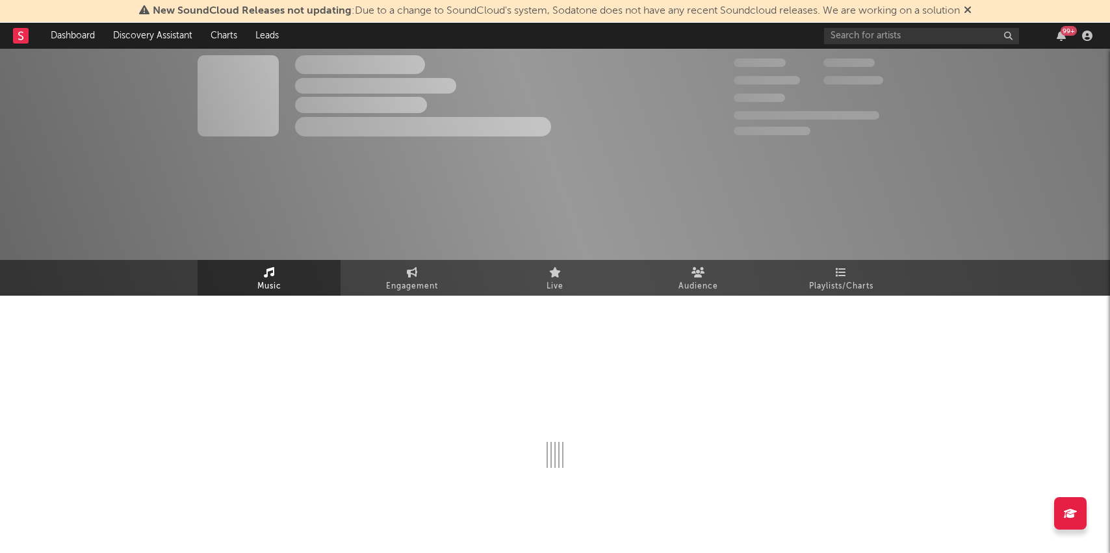
select select "6m"
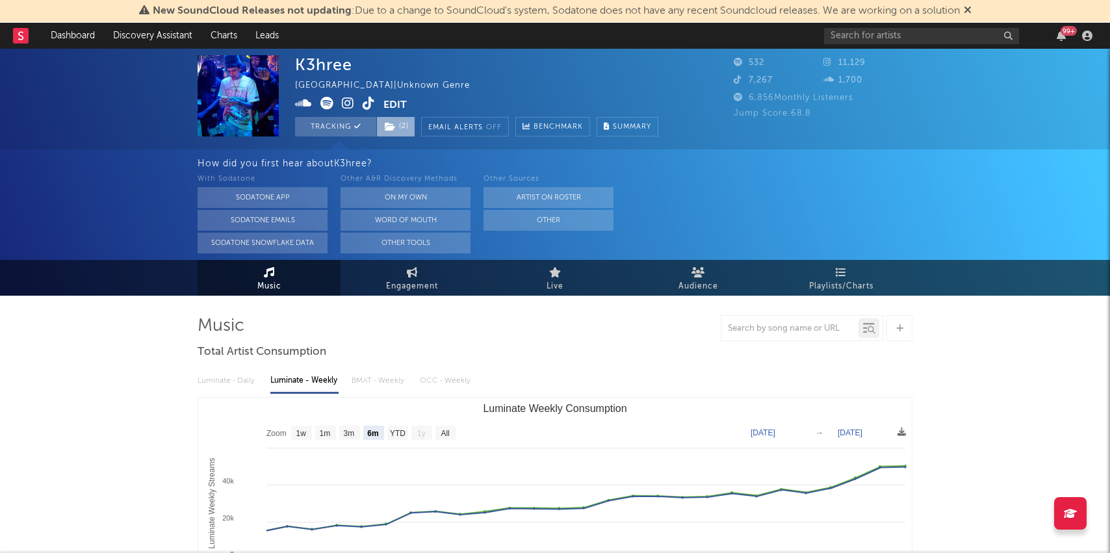
click at [402, 130] on span "( 2 )" at bounding box center [395, 126] width 39 height 19
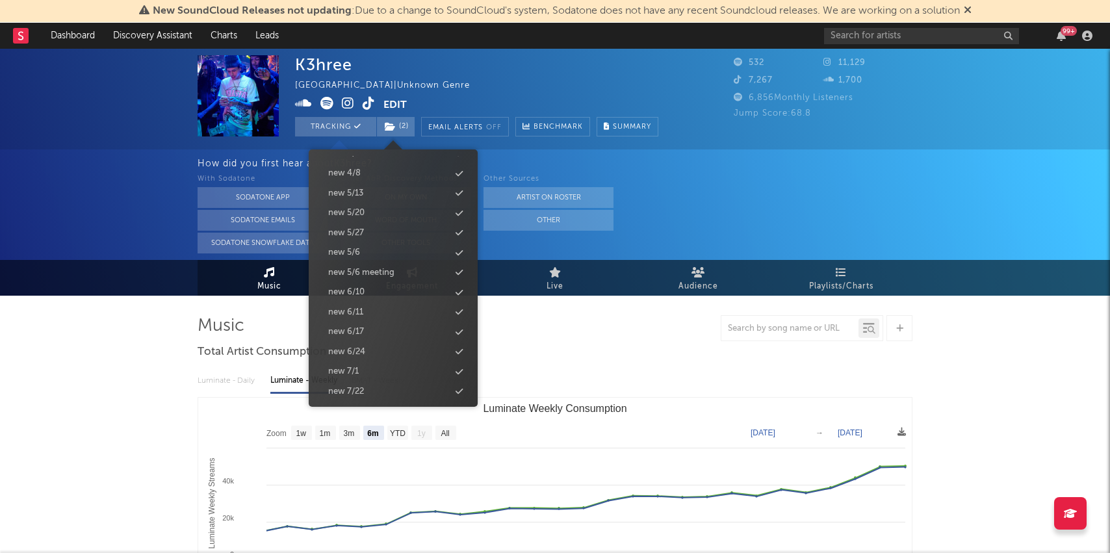
scroll to position [1288, 0]
click at [394, 129] on icon at bounding box center [390, 126] width 11 height 9
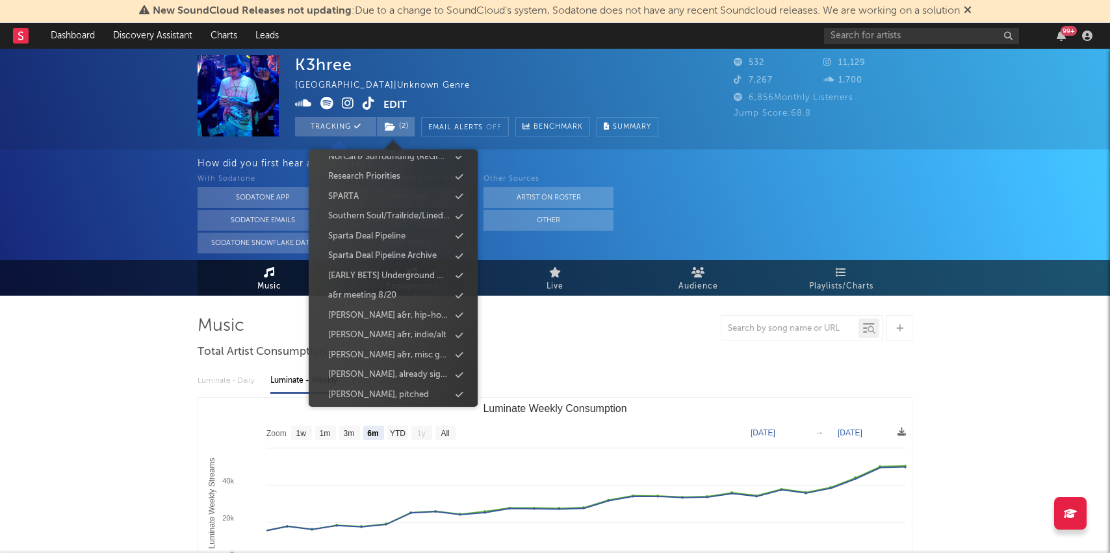
scroll to position [326, 0]
click at [363, 195] on div "Research Priorities" at bounding box center [364, 200] width 72 height 13
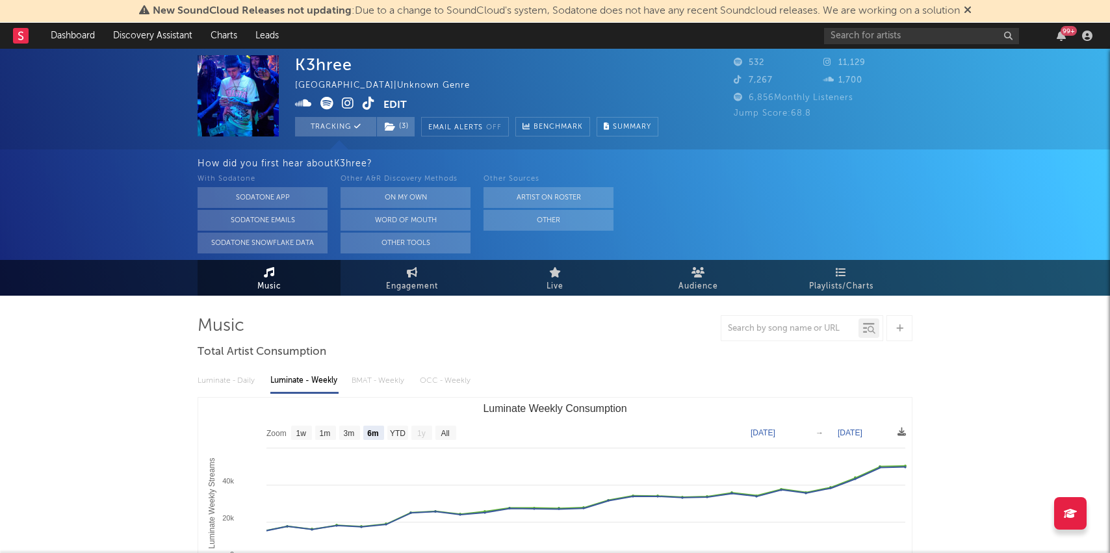
click at [147, 32] on link "Discovery Assistant" at bounding box center [152, 36] width 97 height 26
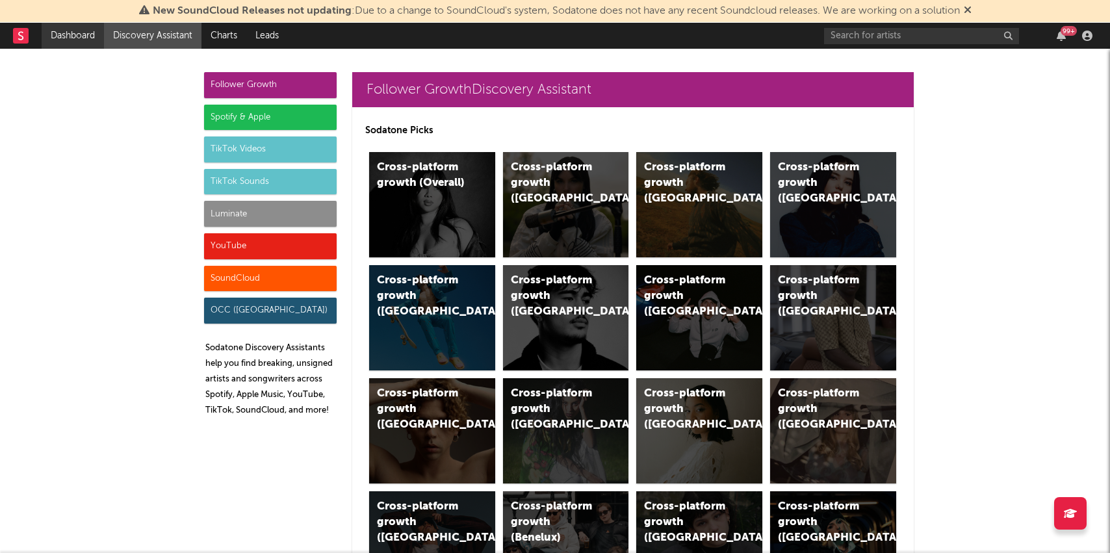
click at [73, 34] on link "Dashboard" at bounding box center [73, 36] width 62 height 26
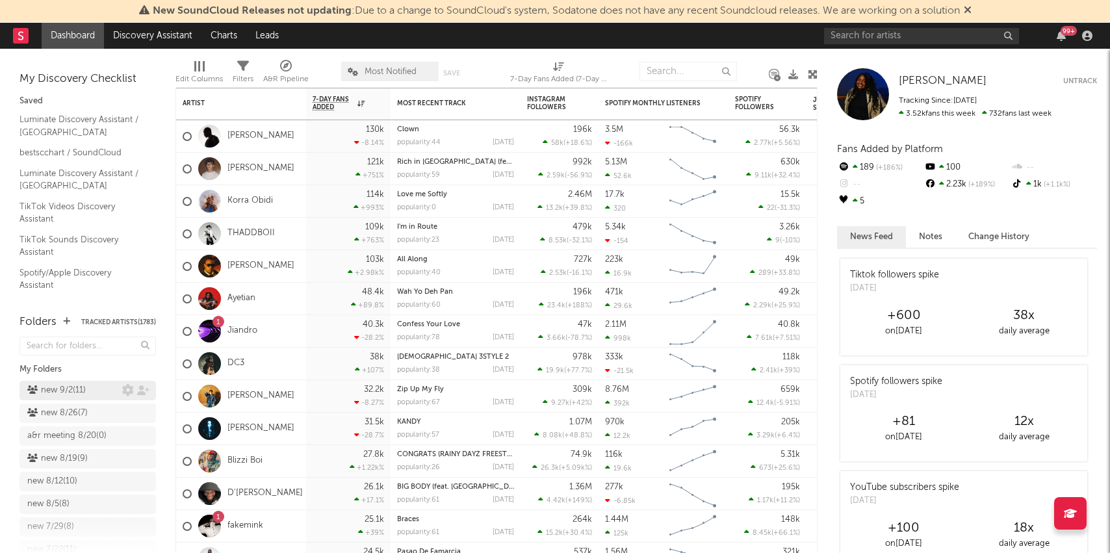
click at [75, 391] on div "new 9/2 ( 11 )" at bounding box center [56, 391] width 58 height 16
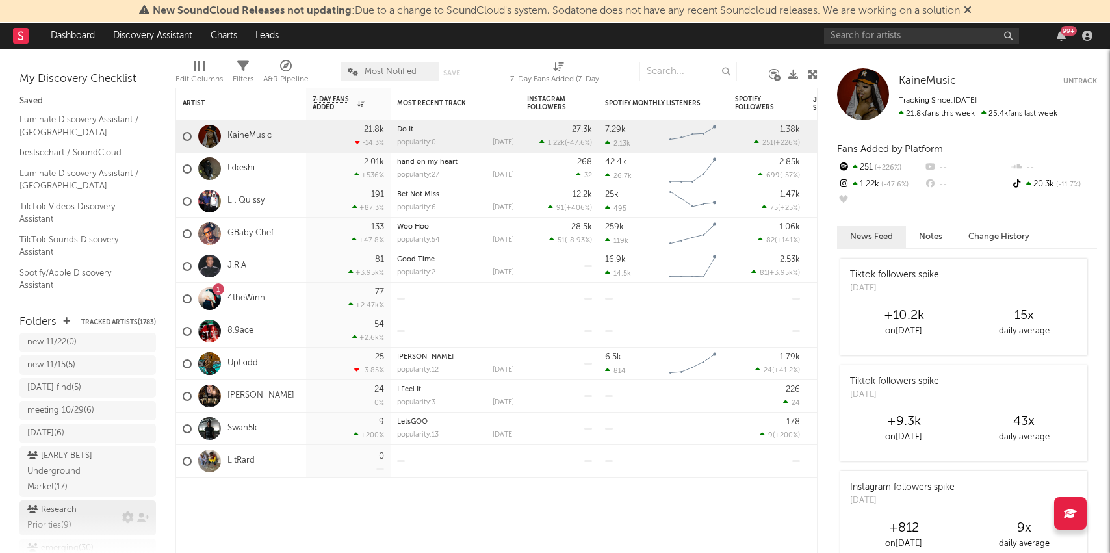
scroll to position [1084, 0]
click at [60, 460] on div "Research Priorities ( 9 )" at bounding box center [73, 475] width 92 height 31
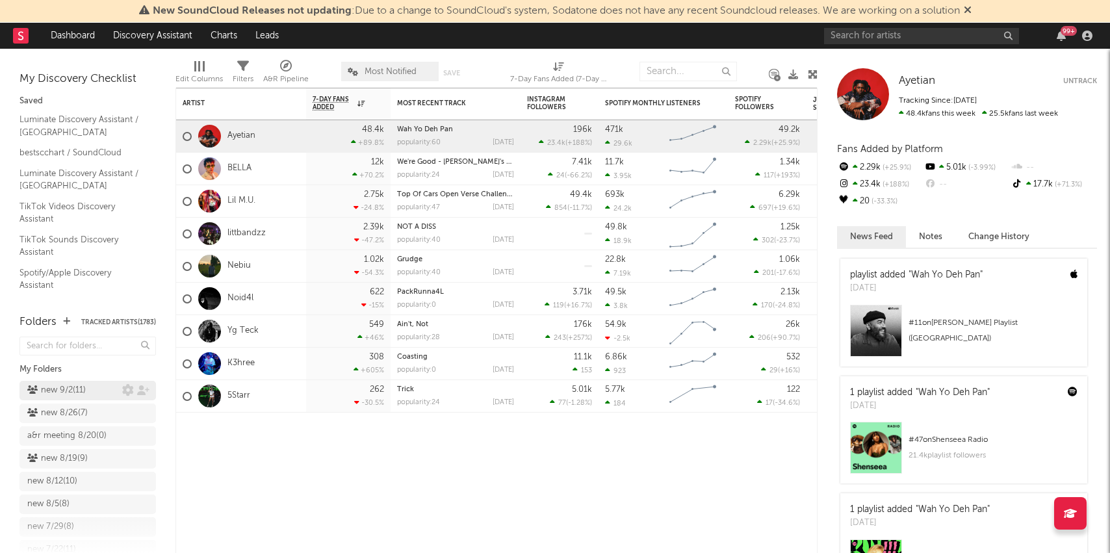
click at [78, 387] on div "new 9/2 ( 11 )" at bounding box center [56, 391] width 58 height 16
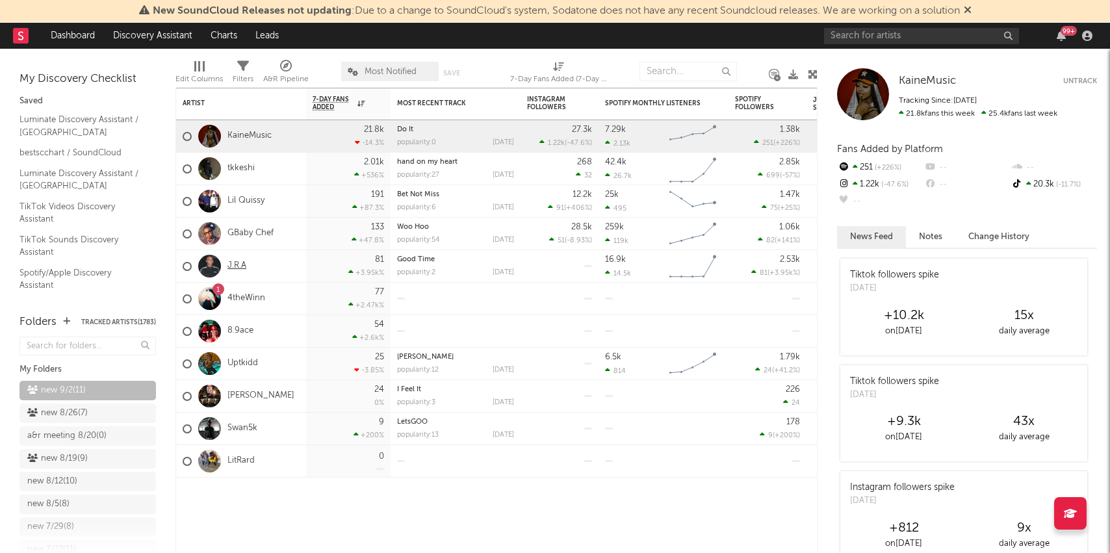
click at [237, 268] on link "J.R.A" at bounding box center [236, 266] width 19 height 11
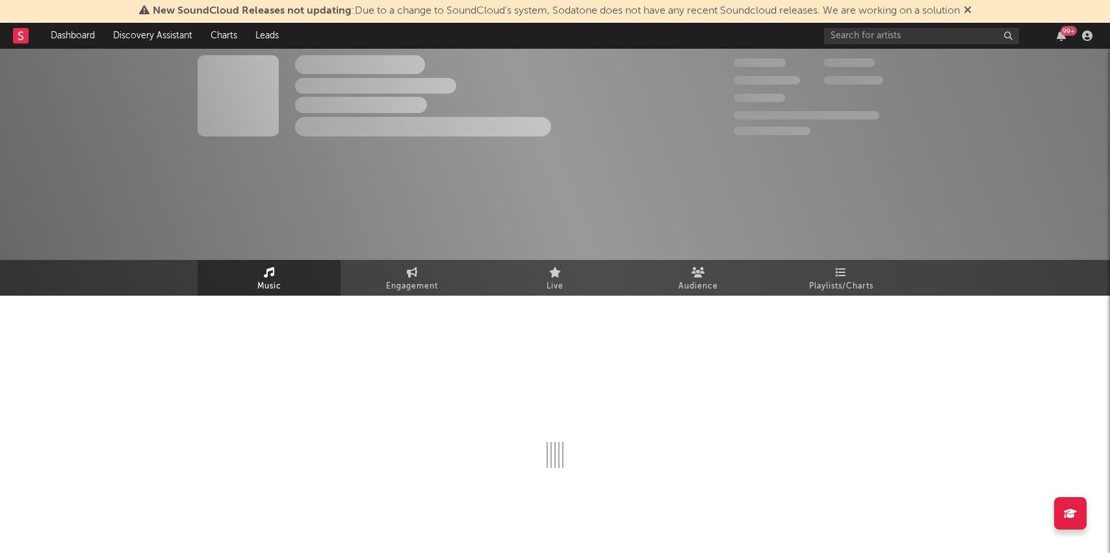
select select "1w"
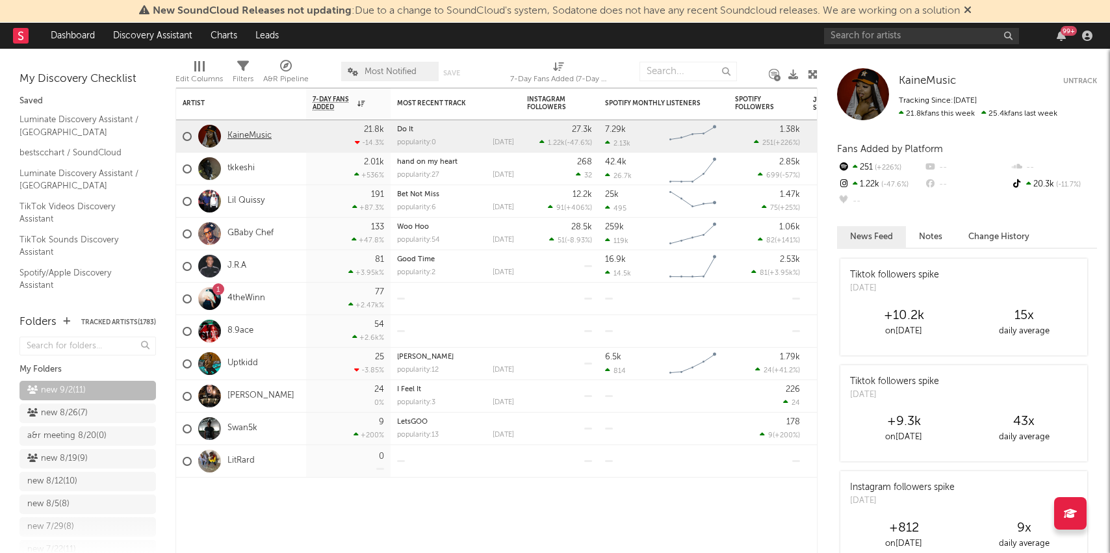
click at [252, 137] on link "KaineMusic" at bounding box center [249, 136] width 44 height 11
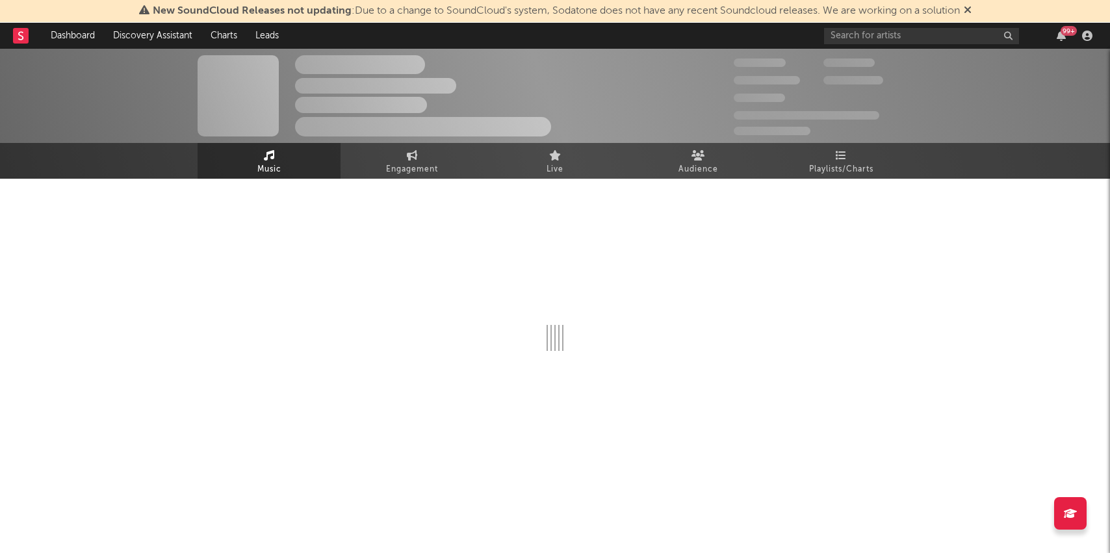
select select "1w"
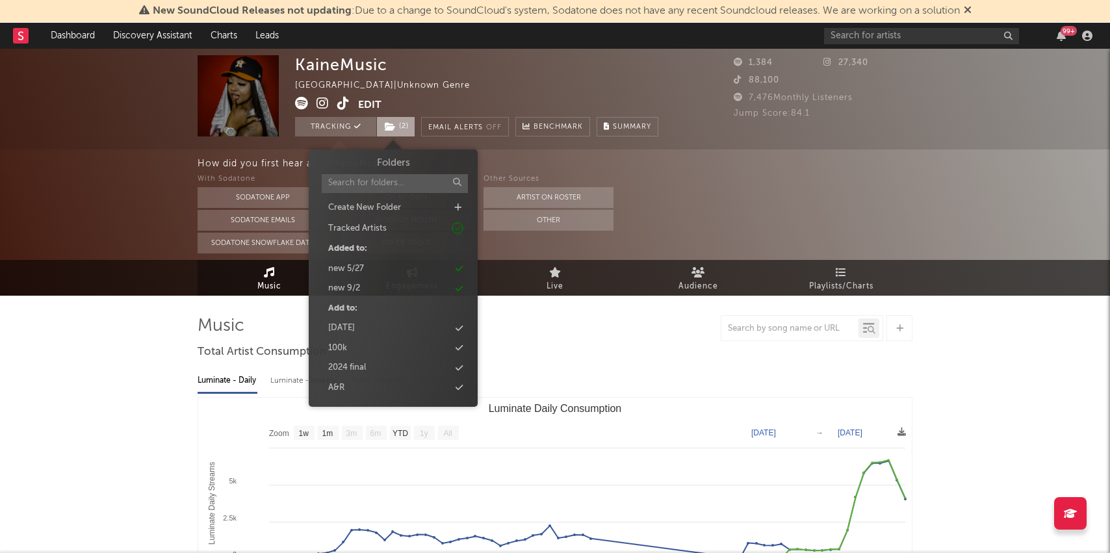
click at [398, 125] on span "( 2 )" at bounding box center [395, 126] width 39 height 19
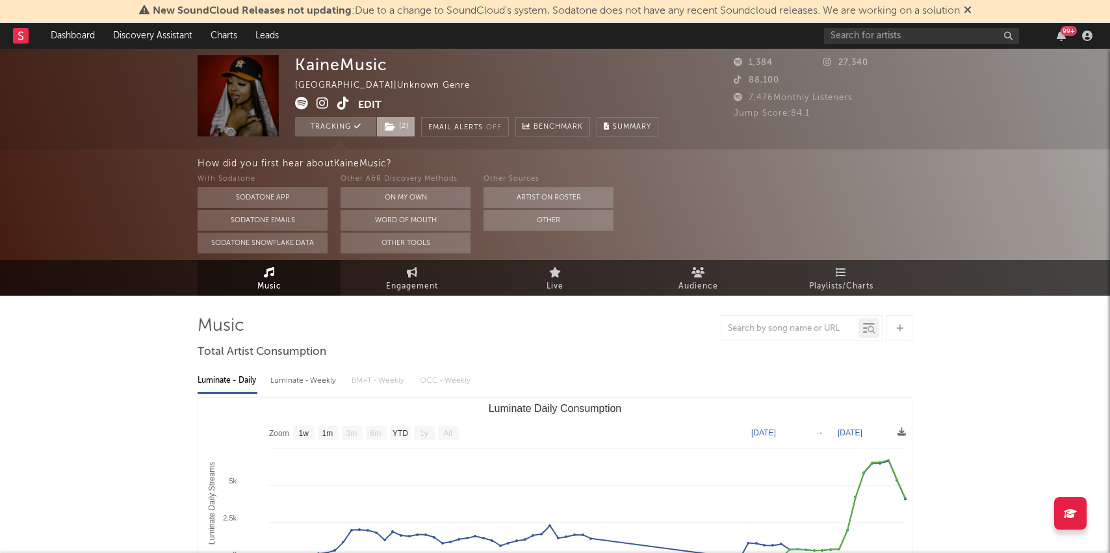
click at [409, 131] on span "( 2 )" at bounding box center [395, 126] width 39 height 19
click at [125, 247] on div "How did you first hear about KaineMusic ? With Sodatone Sodatone App Sodatone E…" at bounding box center [555, 204] width 1110 height 110
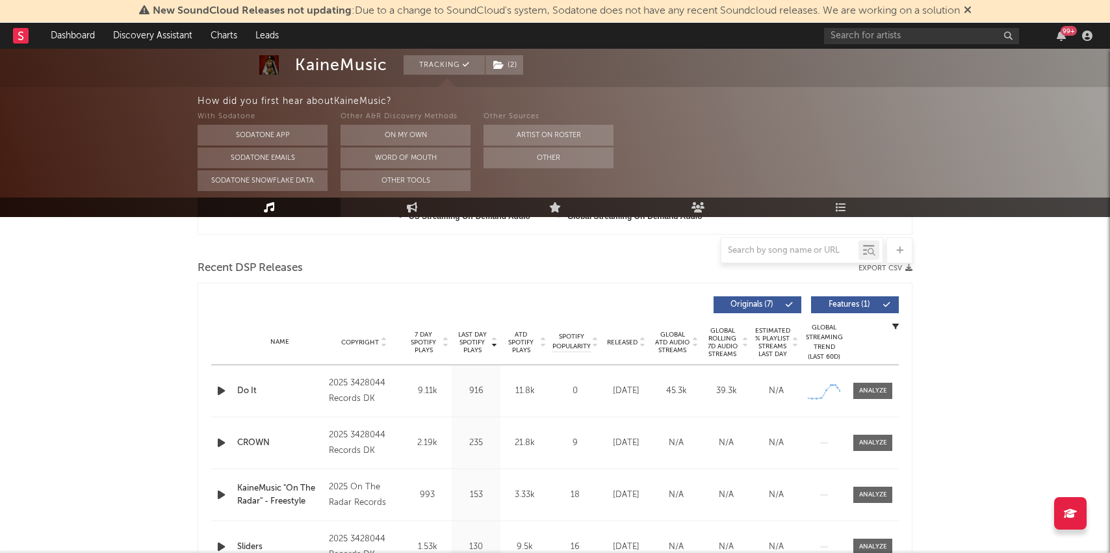
scroll to position [421, 0]
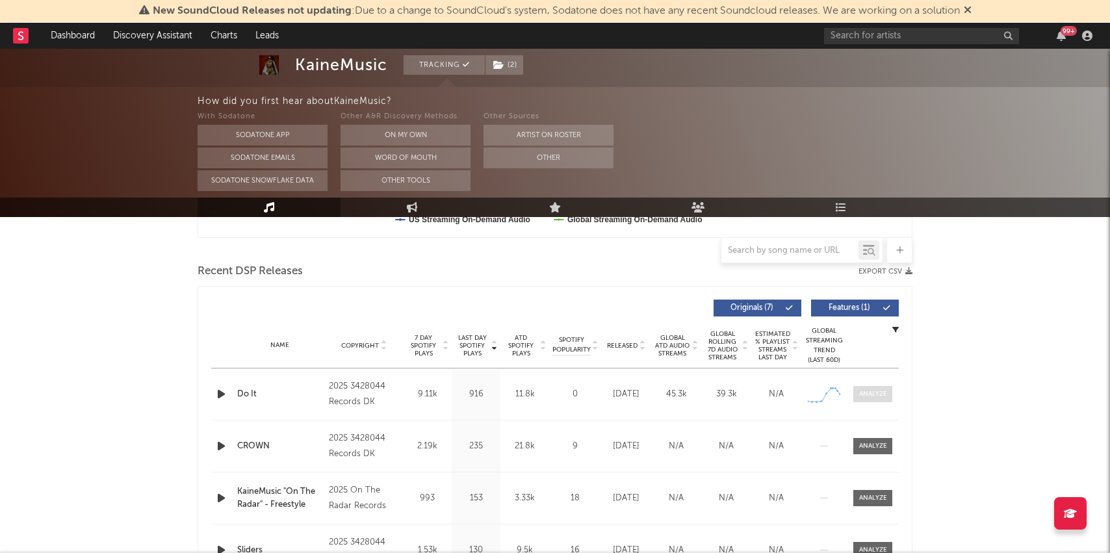
click at [873, 393] on div at bounding box center [873, 394] width 28 height 10
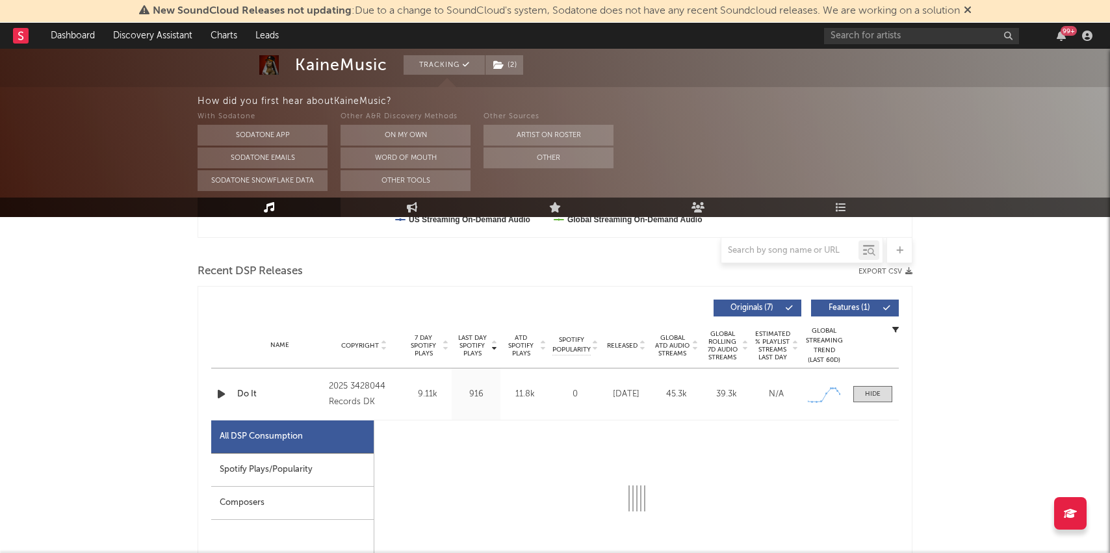
select select "1w"
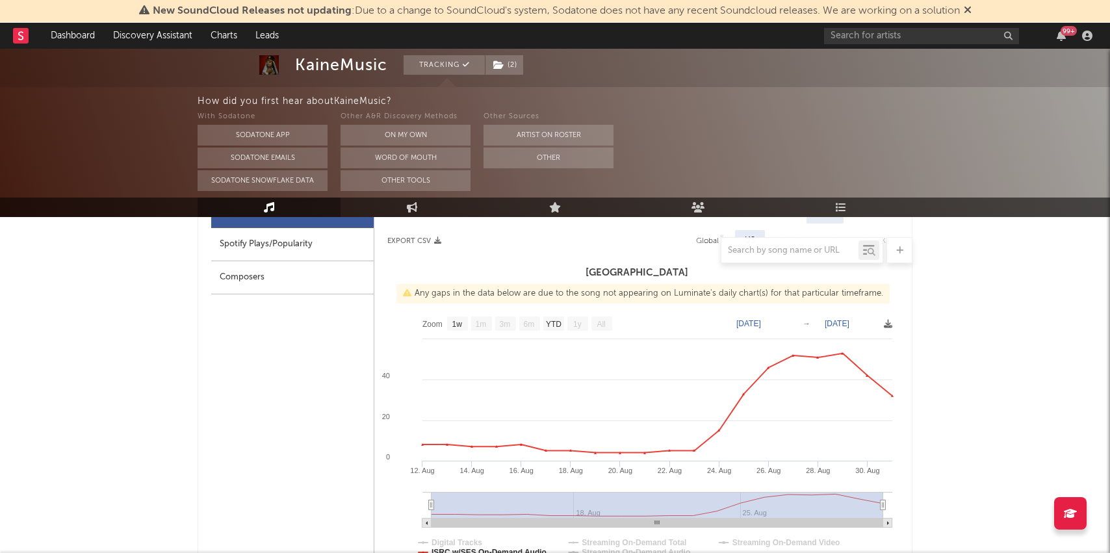
scroll to position [0, 0]
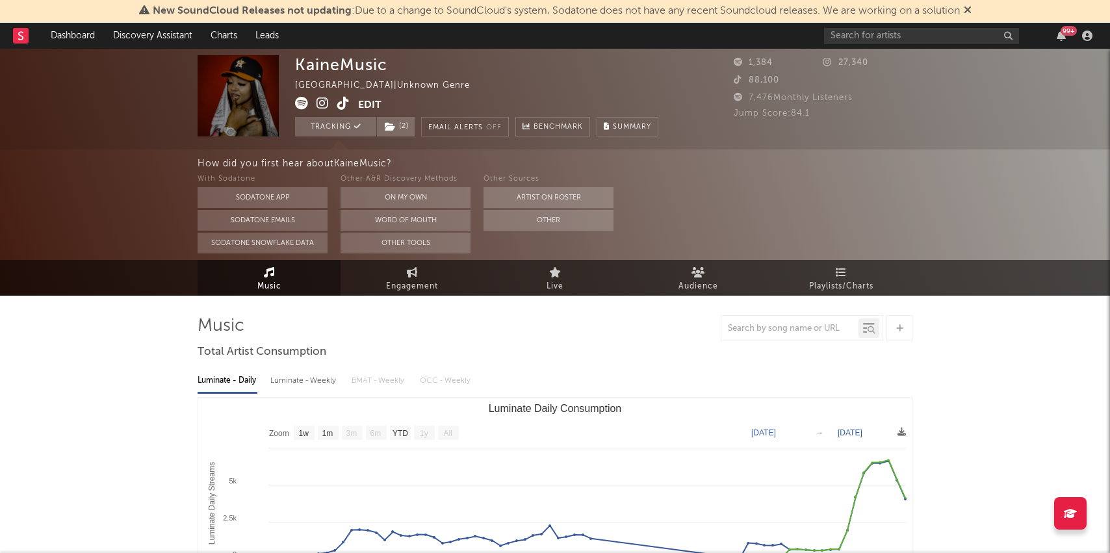
click at [297, 281] on link "Music" at bounding box center [269, 278] width 143 height 36
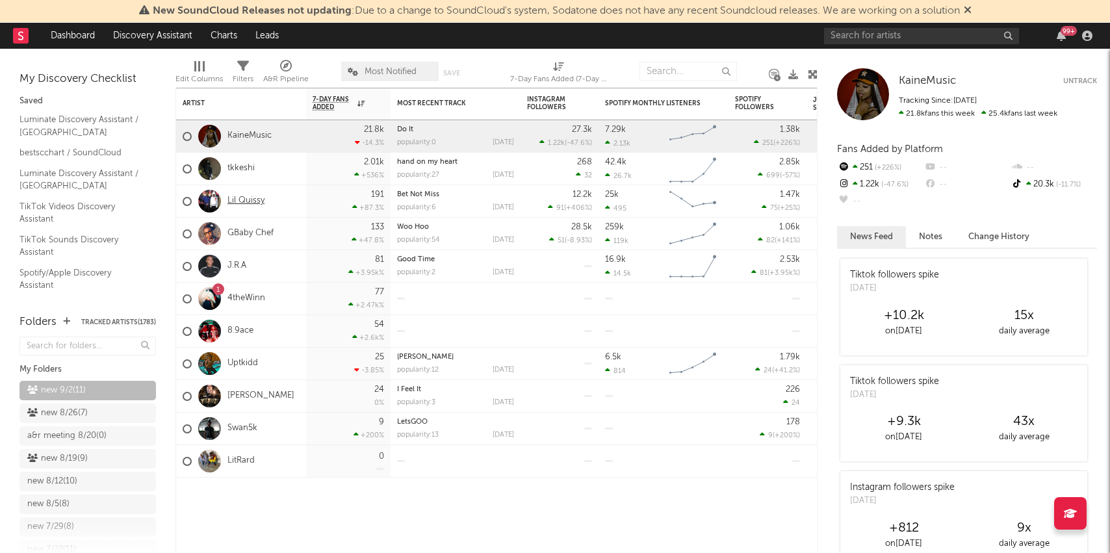
click at [261, 204] on link "Lil Quissy" at bounding box center [245, 201] width 37 height 11
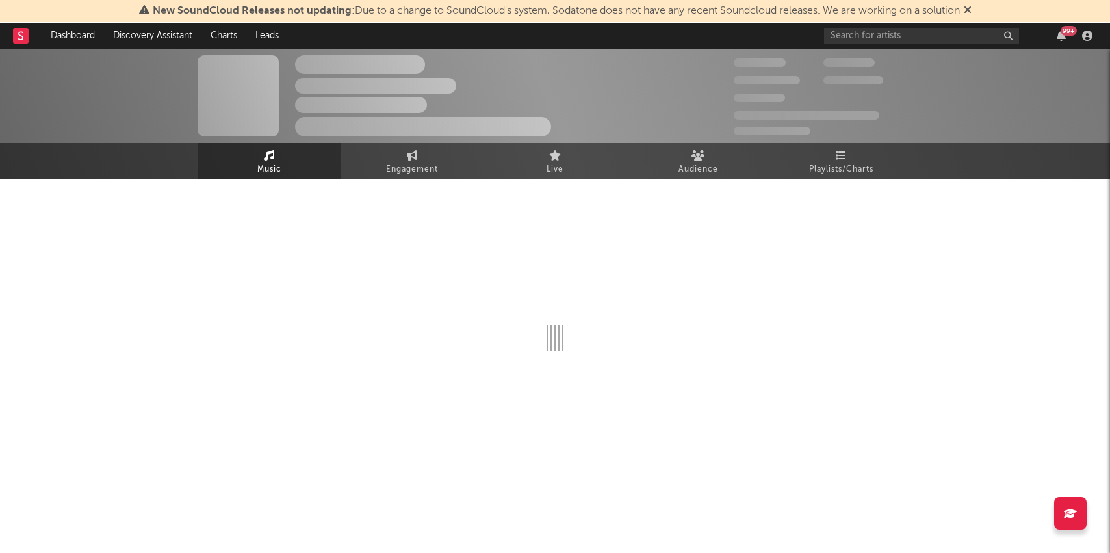
select select "1w"
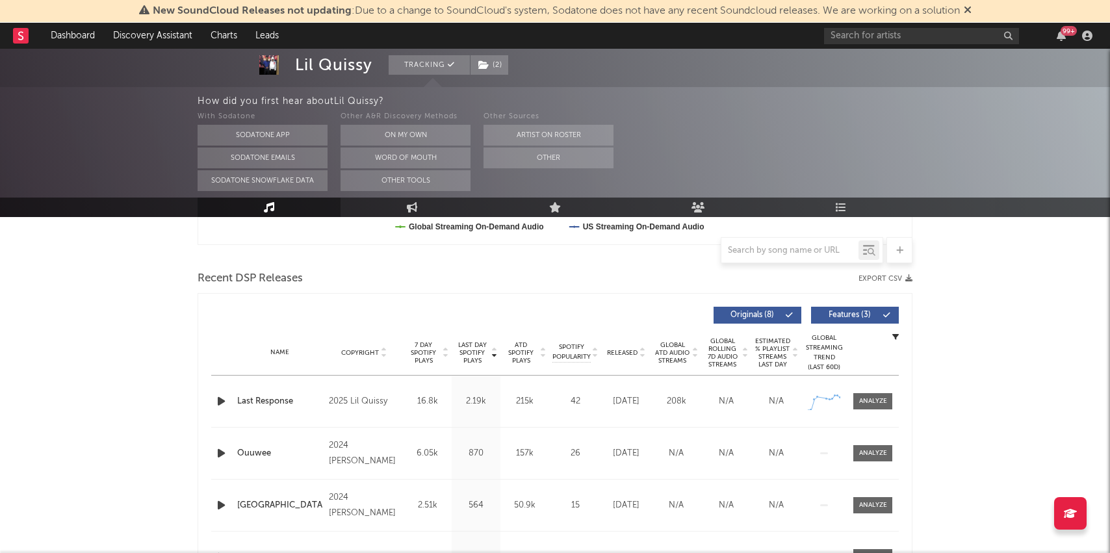
scroll to position [521, 0]
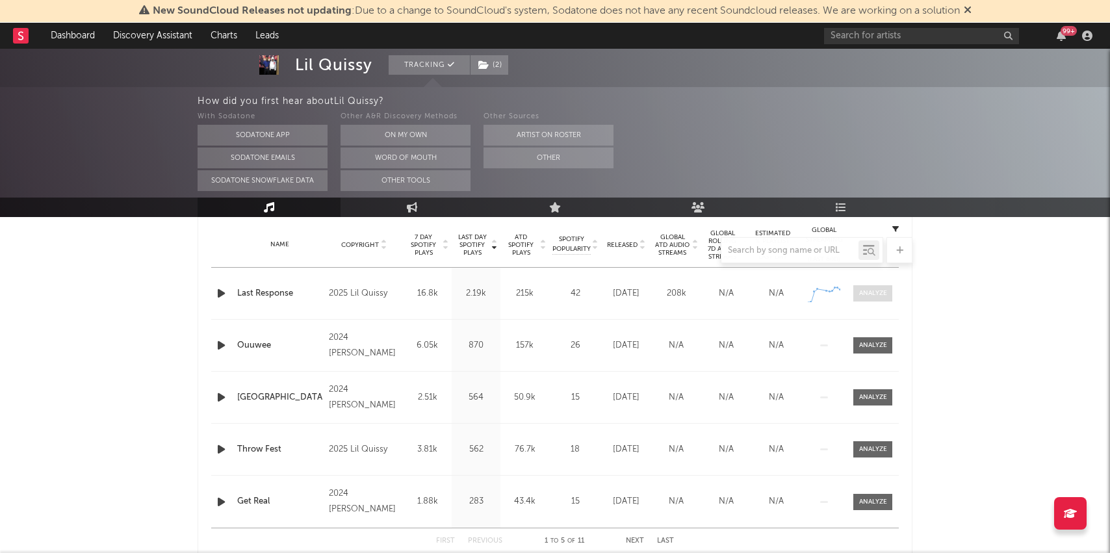
click at [886, 291] on div at bounding box center [873, 294] width 28 height 10
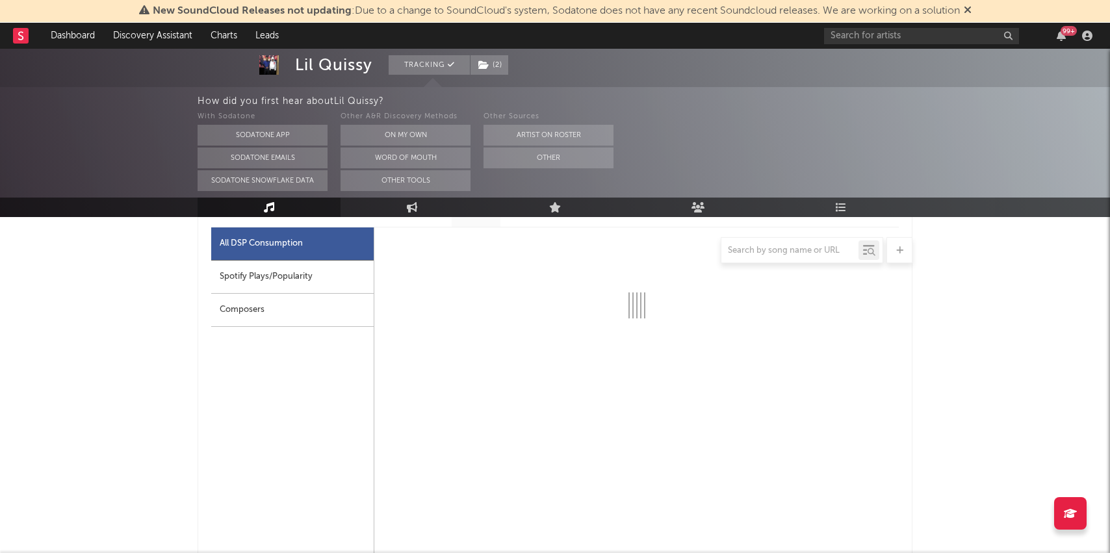
select select "1w"
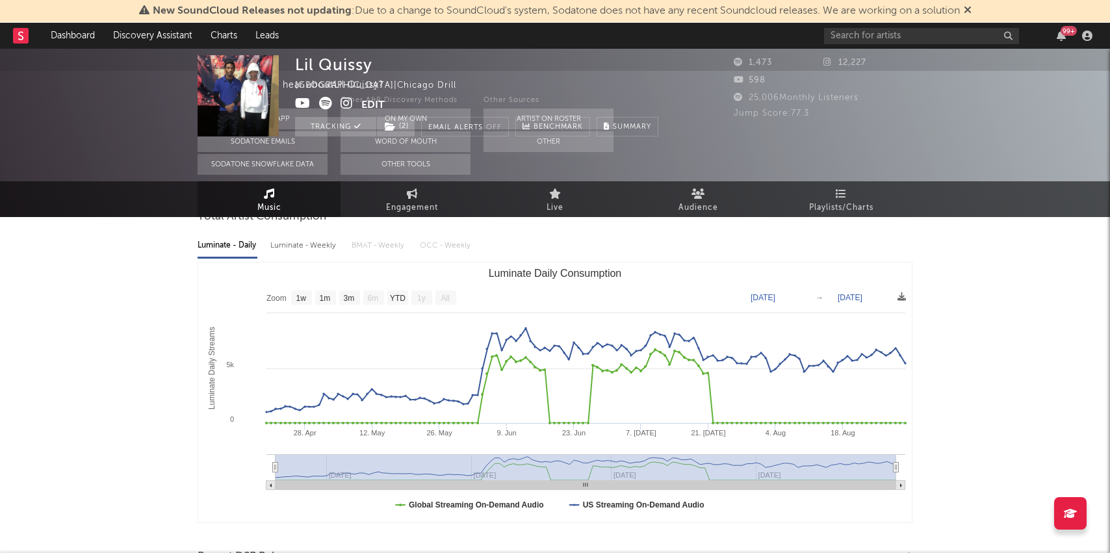
scroll to position [0, 0]
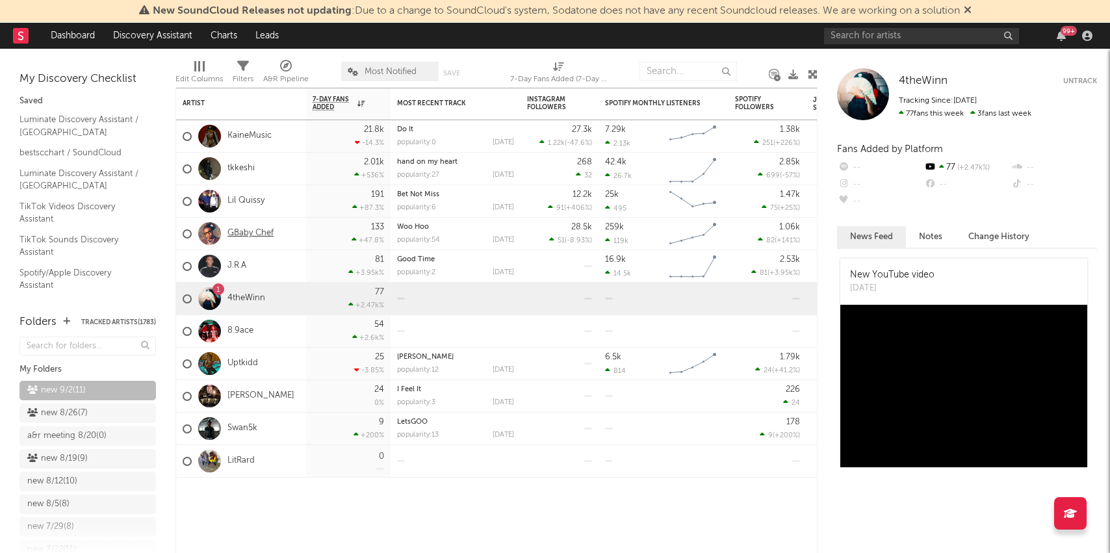
click at [250, 235] on link "GBaby Chef" at bounding box center [250, 233] width 46 height 11
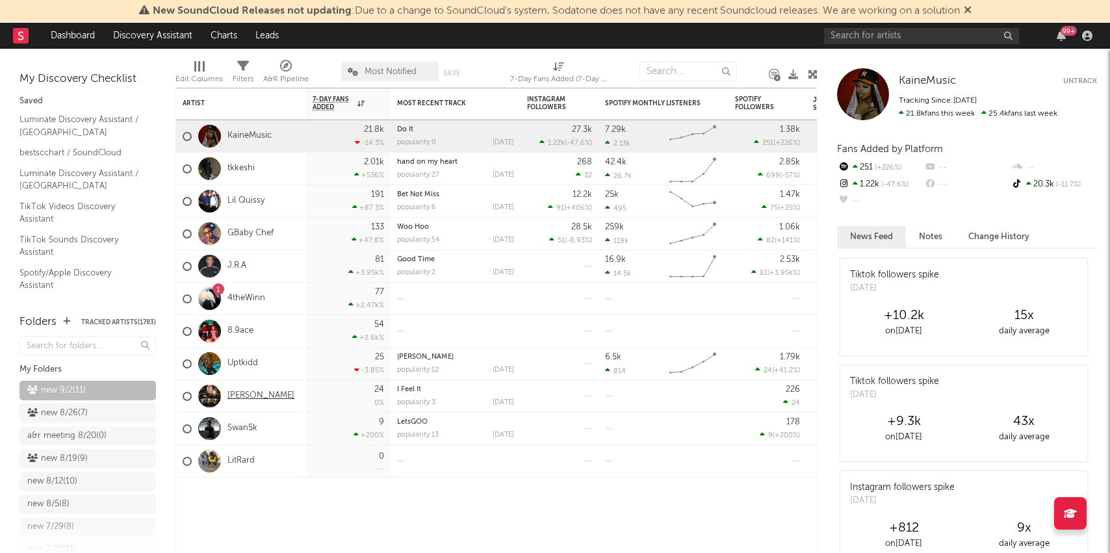
click at [257, 398] on link "Jay Onee" at bounding box center [260, 396] width 67 height 11
click at [248, 366] on link "Uptkidd" at bounding box center [242, 363] width 31 height 11
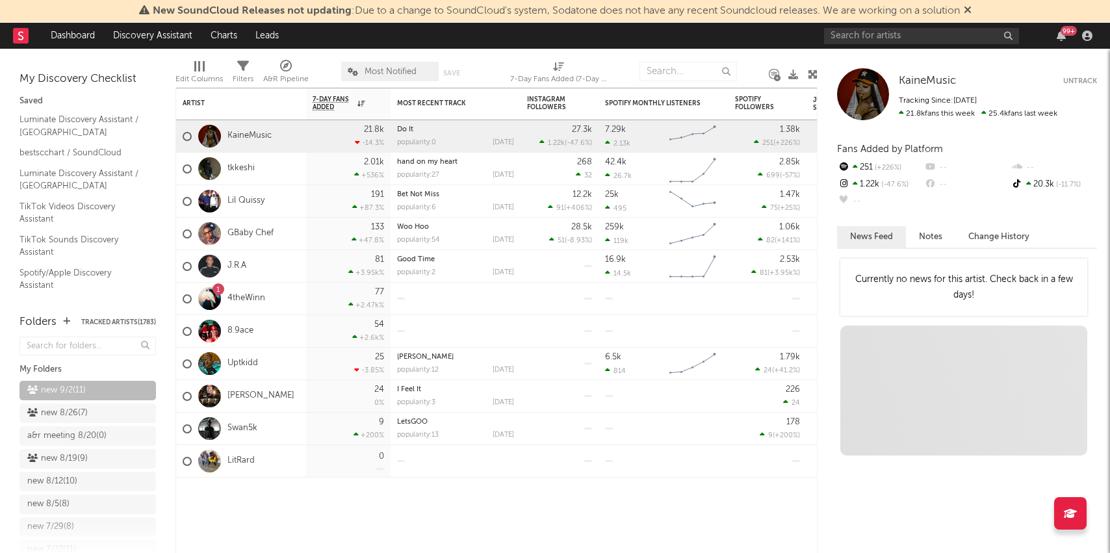
click at [239, 396] on link "[PERSON_NAME]" at bounding box center [260, 396] width 67 height 11
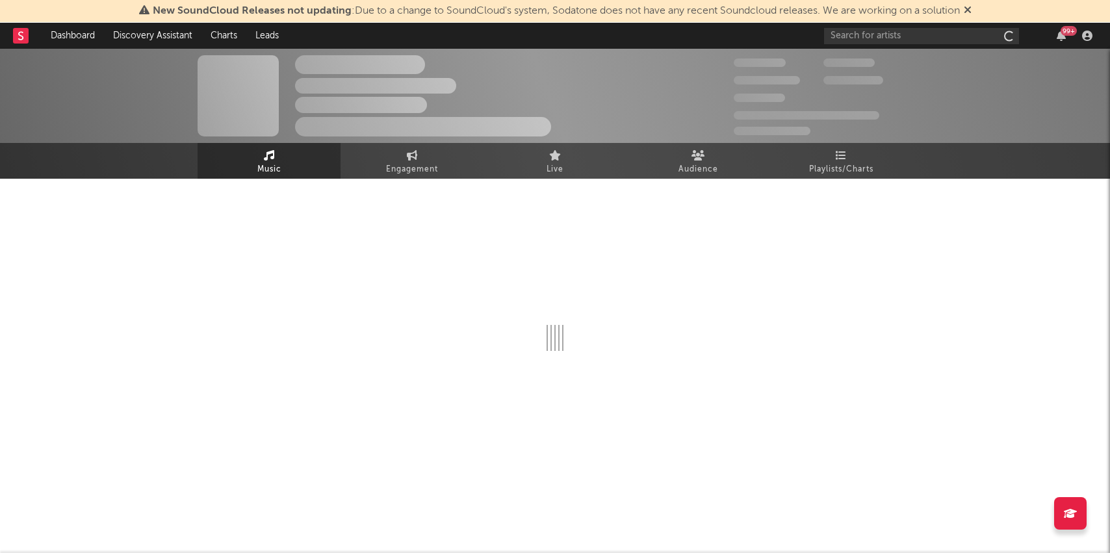
select select "6m"
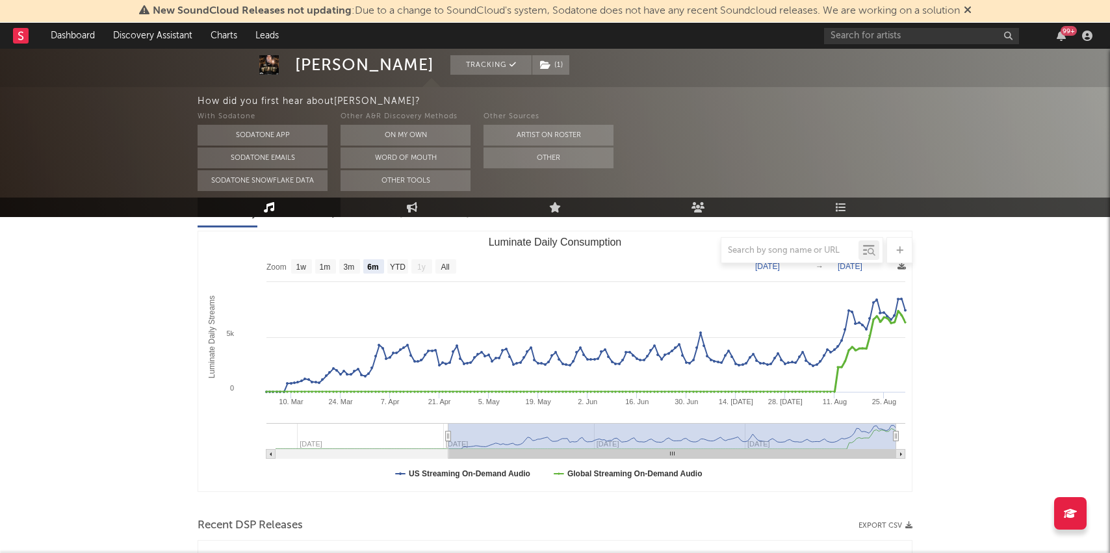
scroll to position [170, 0]
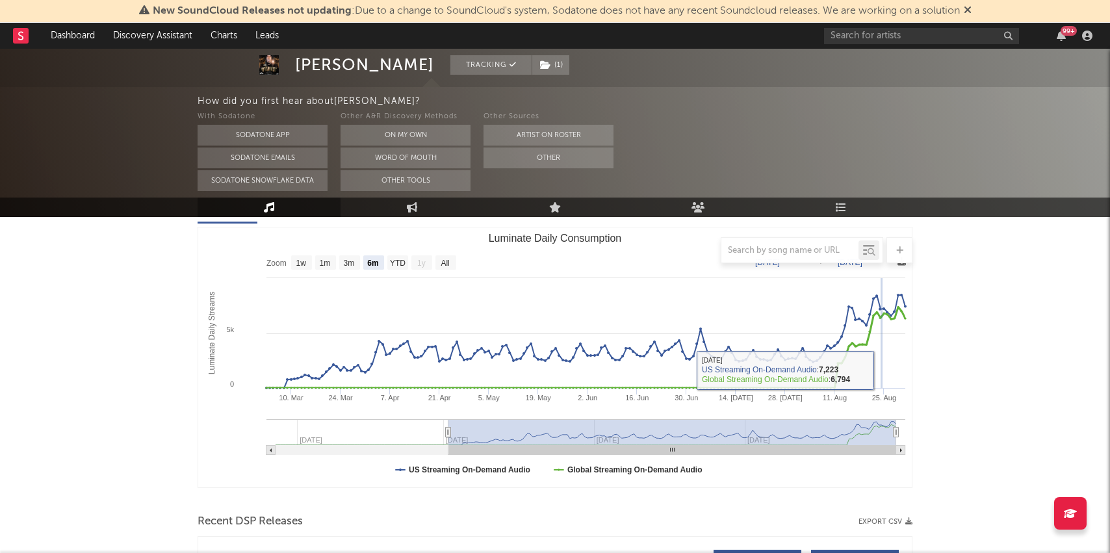
drag, startPoint x: 883, startPoint y: 363, endPoint x: 881, endPoint y: 502, distance: 139.1
type input "[DATE]"
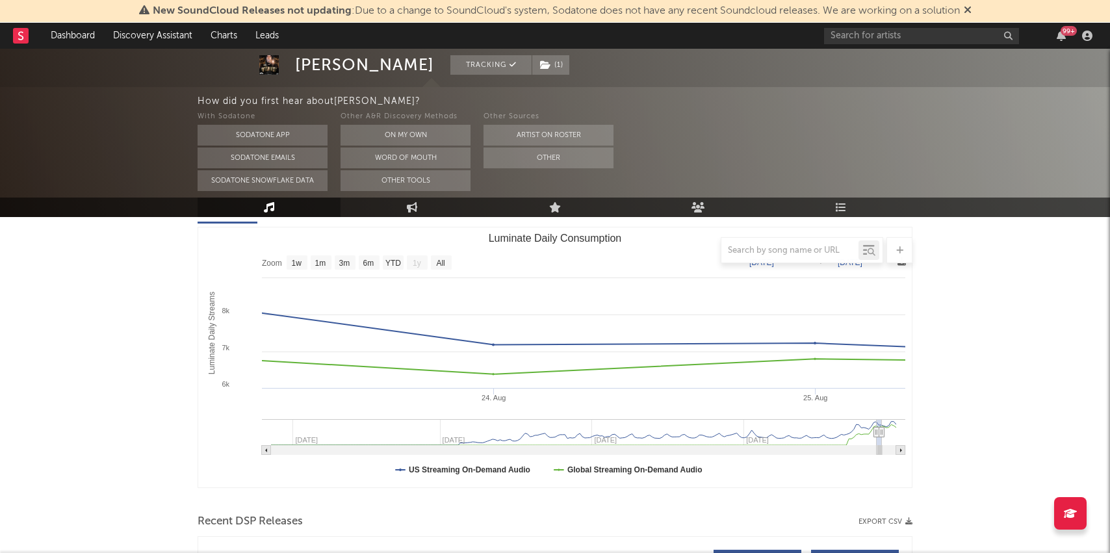
type input "[DATE]"
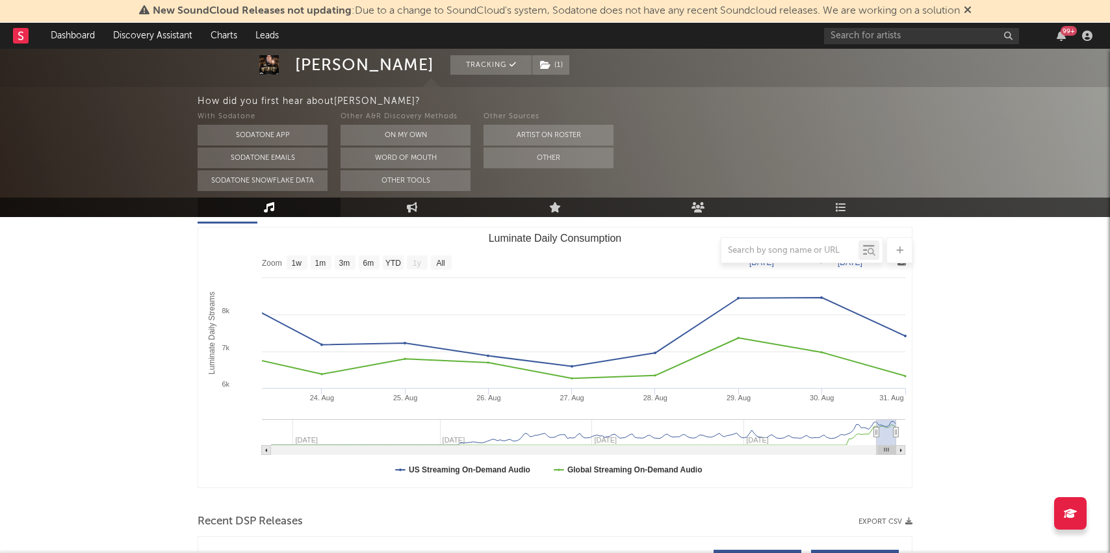
drag, startPoint x: 883, startPoint y: 430, endPoint x: 972, endPoint y: 426, distance: 89.2
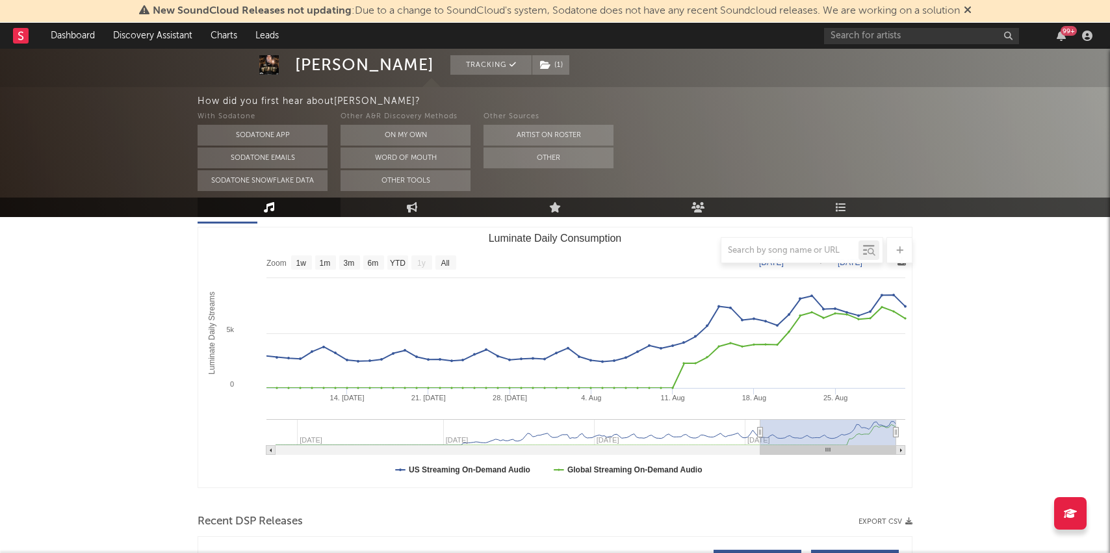
type input "2025-06-09"
select select "3m"
drag, startPoint x: 879, startPoint y: 427, endPoint x: 680, endPoint y: 426, distance: 198.9
click at [758, 428] on icon "Luminate Daily Consumption" at bounding box center [760, 433] width 5 height 10
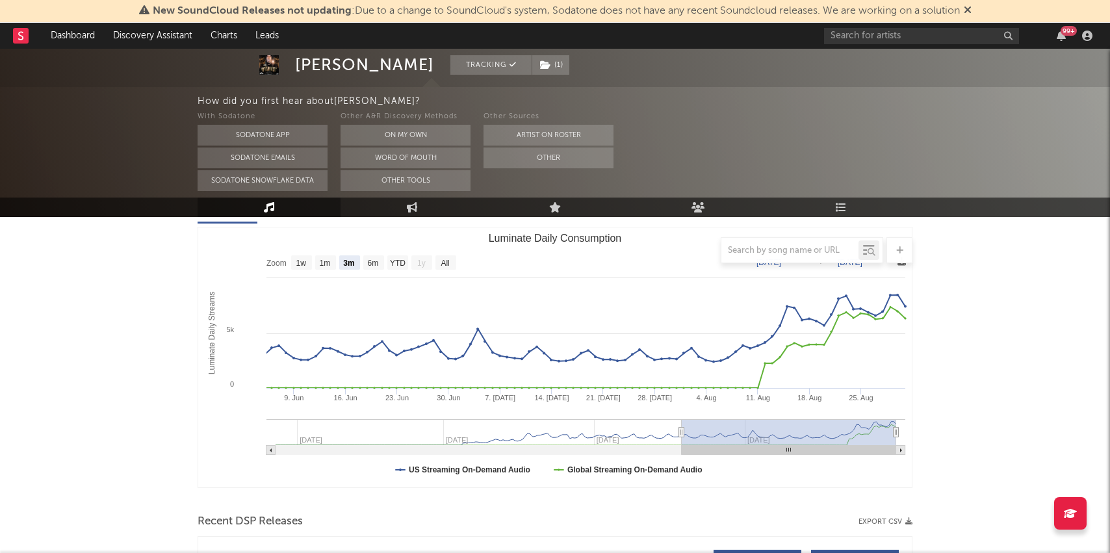
drag, startPoint x: 681, startPoint y: 433, endPoint x: 497, endPoint y: 433, distance: 184.6
click at [679, 433] on icon "Luminate Daily Consumption" at bounding box center [681, 433] width 5 height 10
type input "2025-03-22"
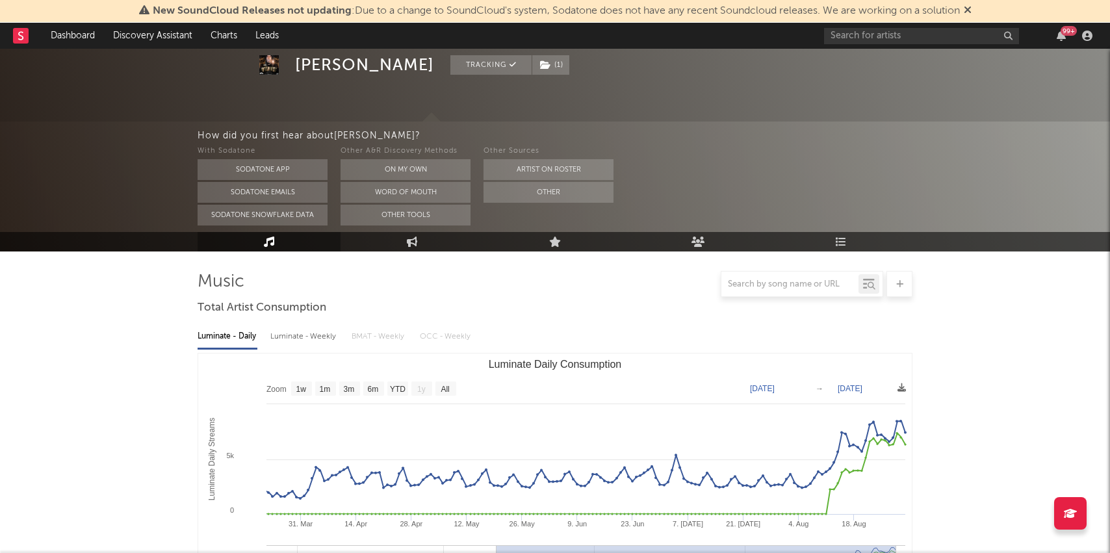
scroll to position [0, 0]
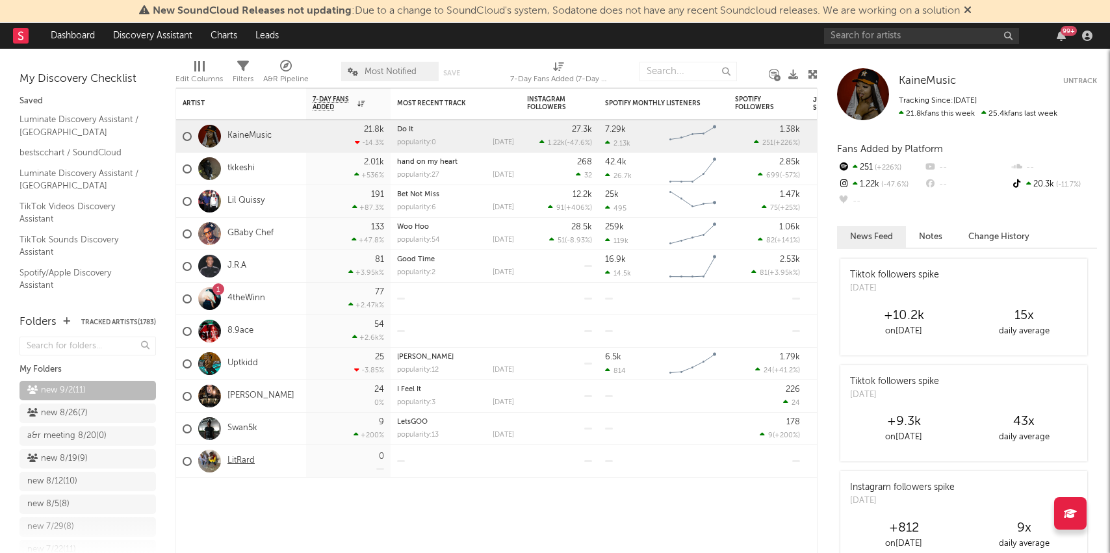
click at [241, 463] on link "LitRard" at bounding box center [240, 461] width 27 height 11
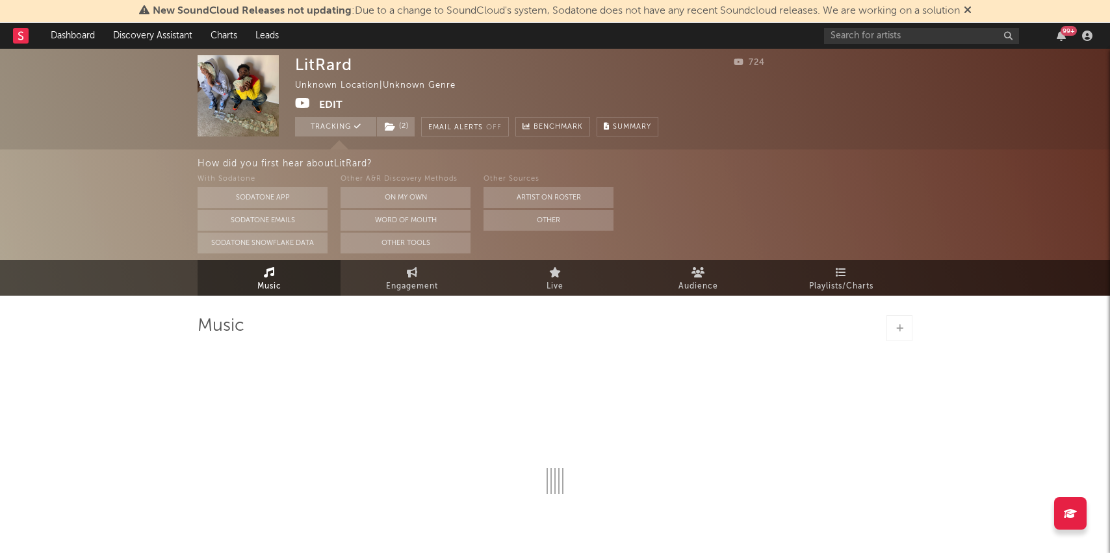
select select "1w"
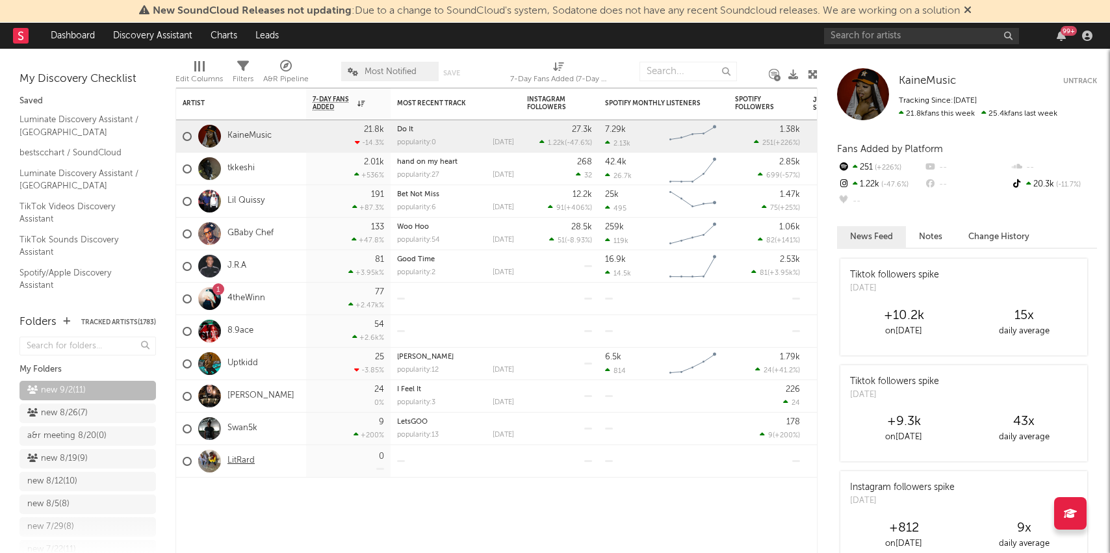
click at [246, 463] on link "LitRard" at bounding box center [240, 461] width 27 height 11
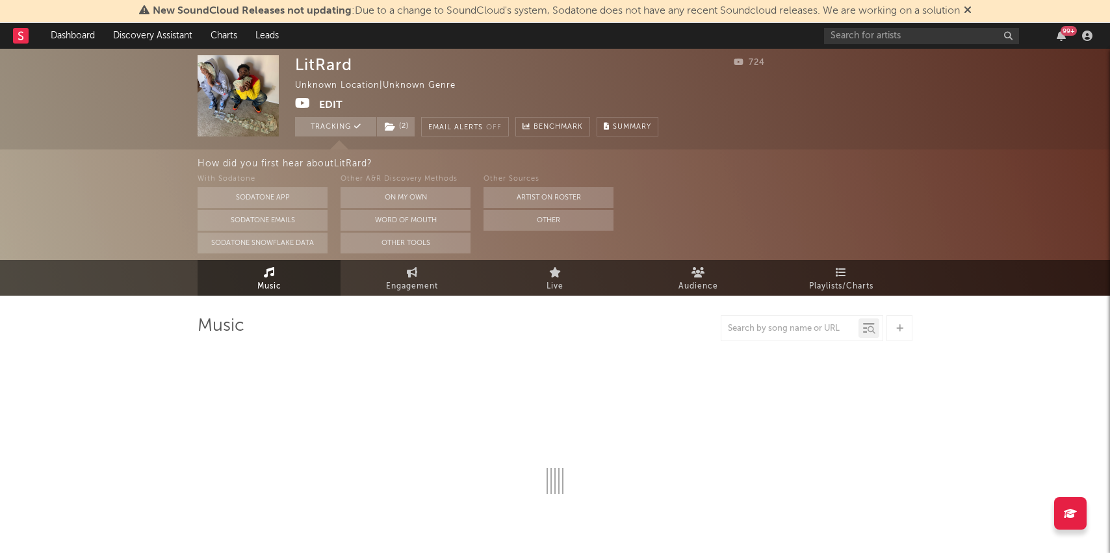
select select "1w"
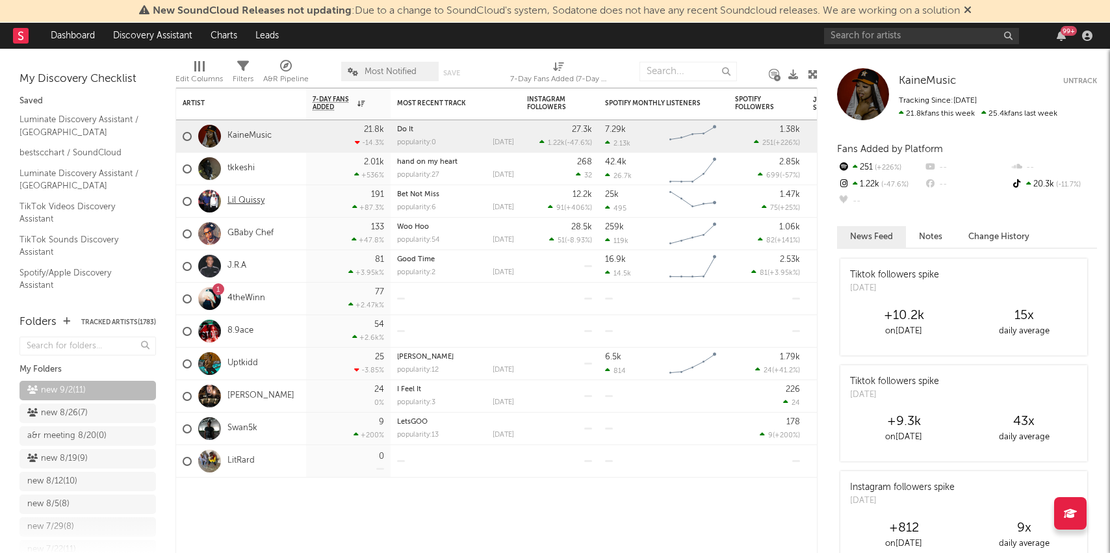
click at [255, 198] on link "Lil Quissy" at bounding box center [245, 201] width 37 height 11
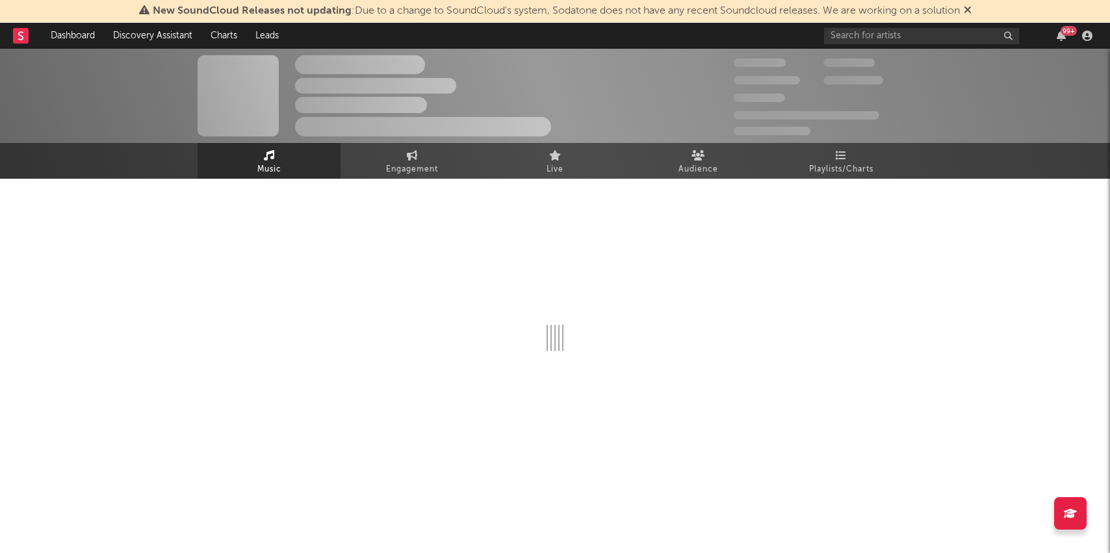
select select "1w"
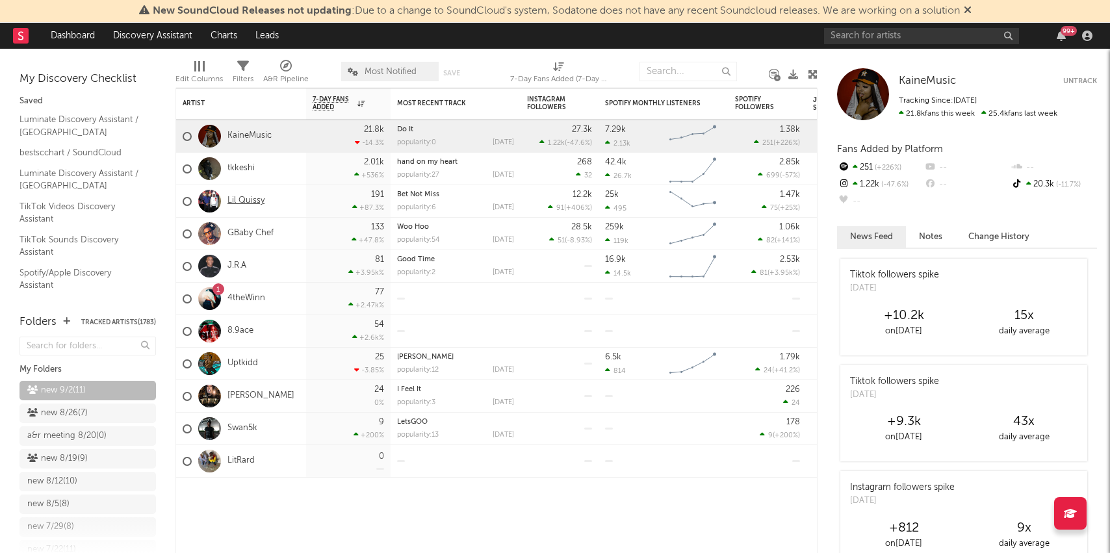
click at [244, 196] on link "Lil Quissy" at bounding box center [245, 201] width 37 height 11
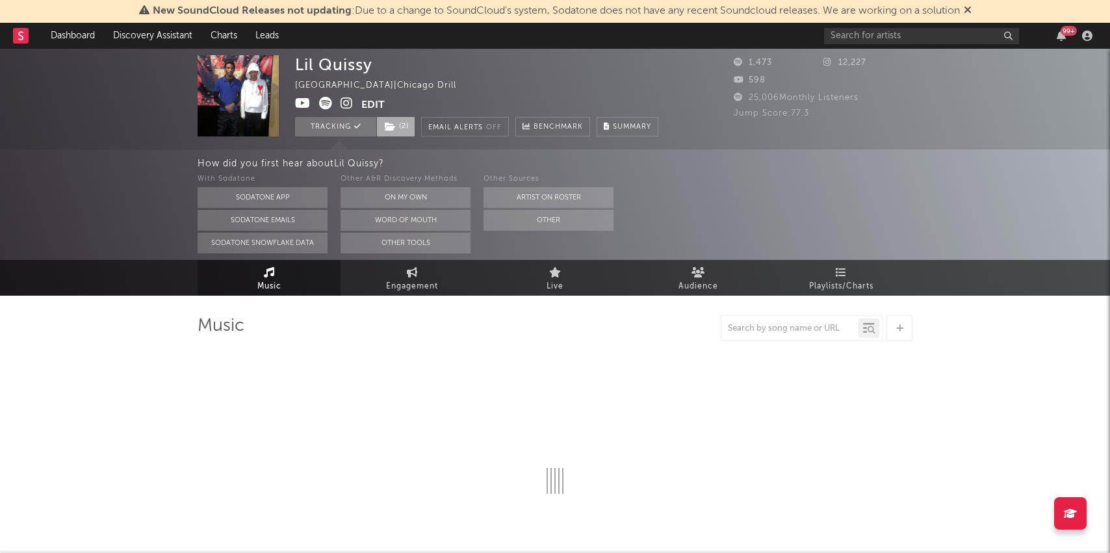
select select "1w"
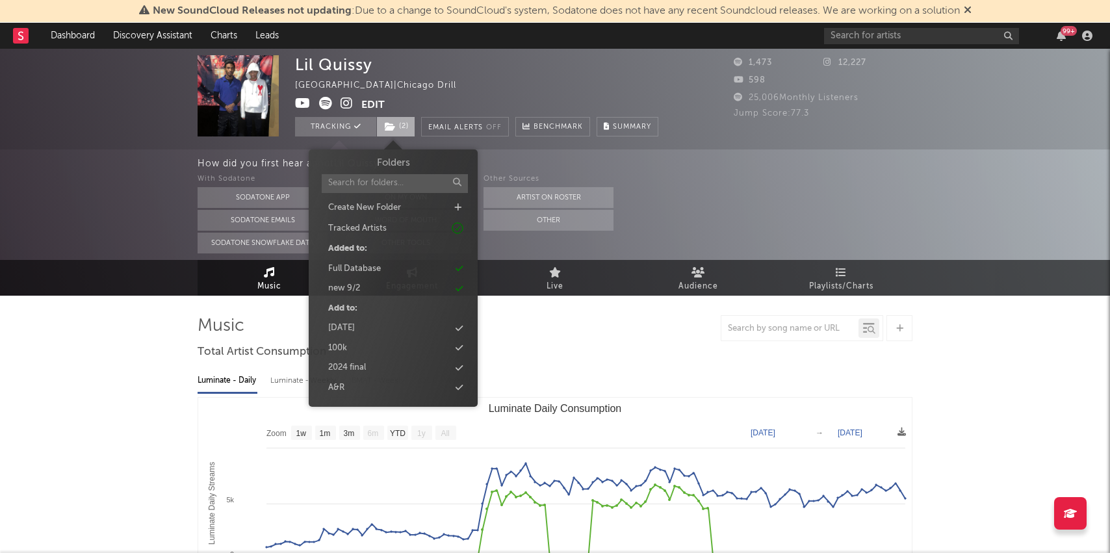
click at [390, 124] on icon at bounding box center [390, 126] width 11 height 9
click at [398, 289] on div "new 9/2" at bounding box center [392, 288] width 149 height 17
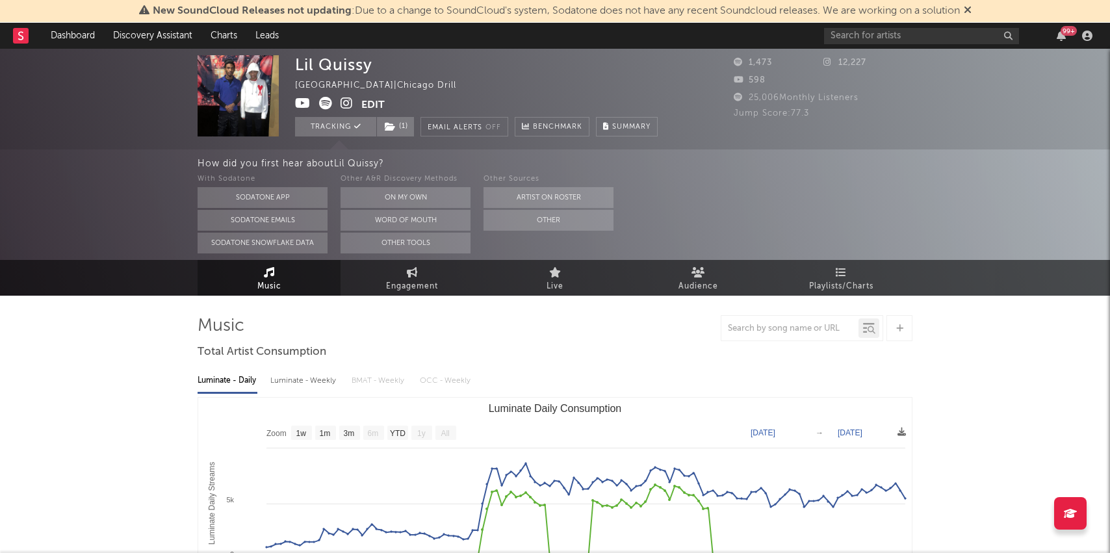
click at [838, 57] on div "12,227" at bounding box center [868, 63] width 90 height 16
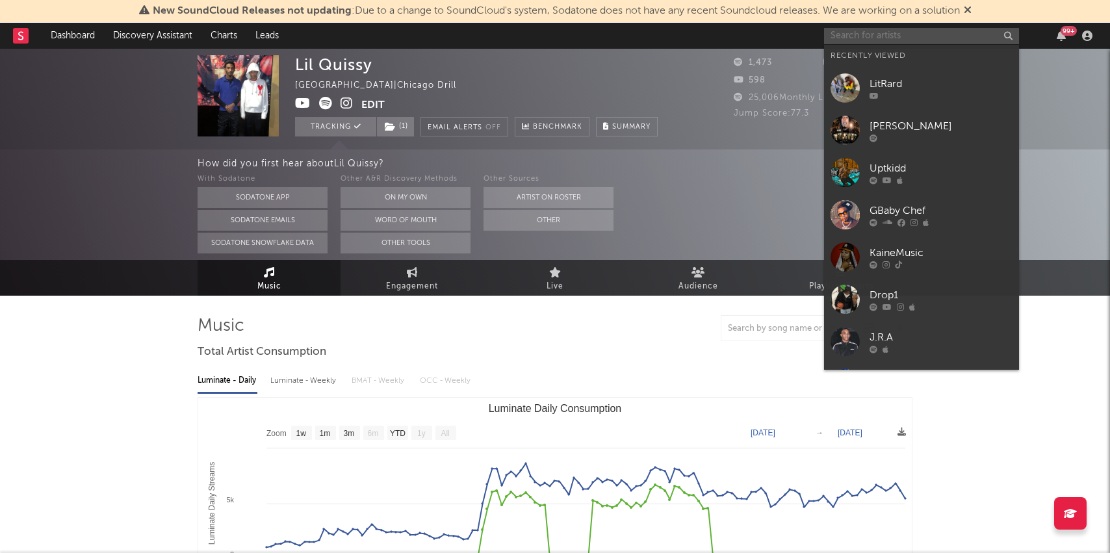
click at [840, 38] on input "text" at bounding box center [921, 36] width 195 height 16
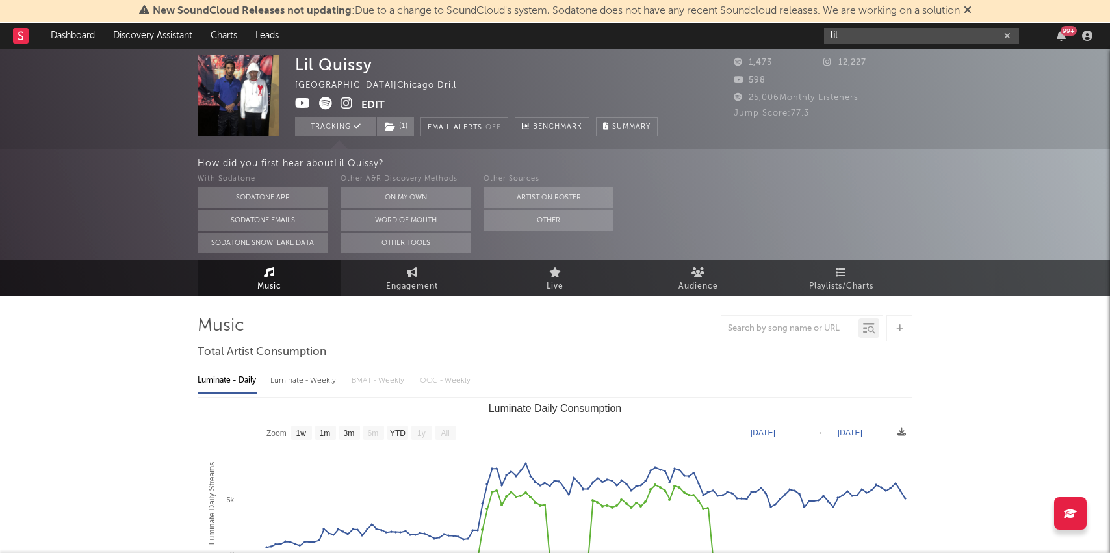
click at [887, 28] on input "lil" at bounding box center [921, 36] width 195 height 16
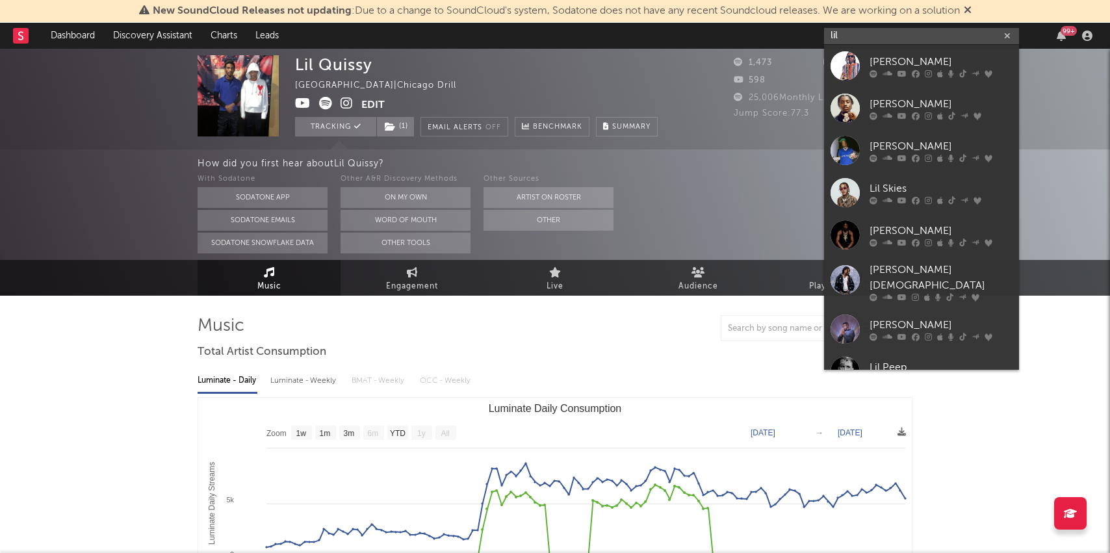
click at [874, 28] on input "lil" at bounding box center [921, 36] width 195 height 16
click at [842, 38] on input "lil" at bounding box center [921, 36] width 195 height 16
type input "l"
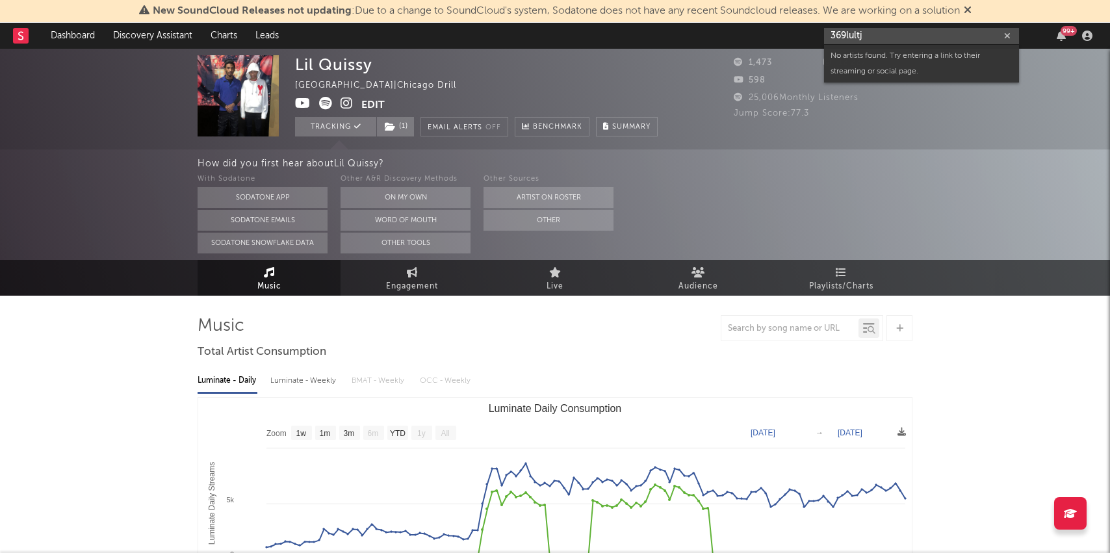
drag, startPoint x: 890, startPoint y: 31, endPoint x: 762, endPoint y: 16, distance: 128.8
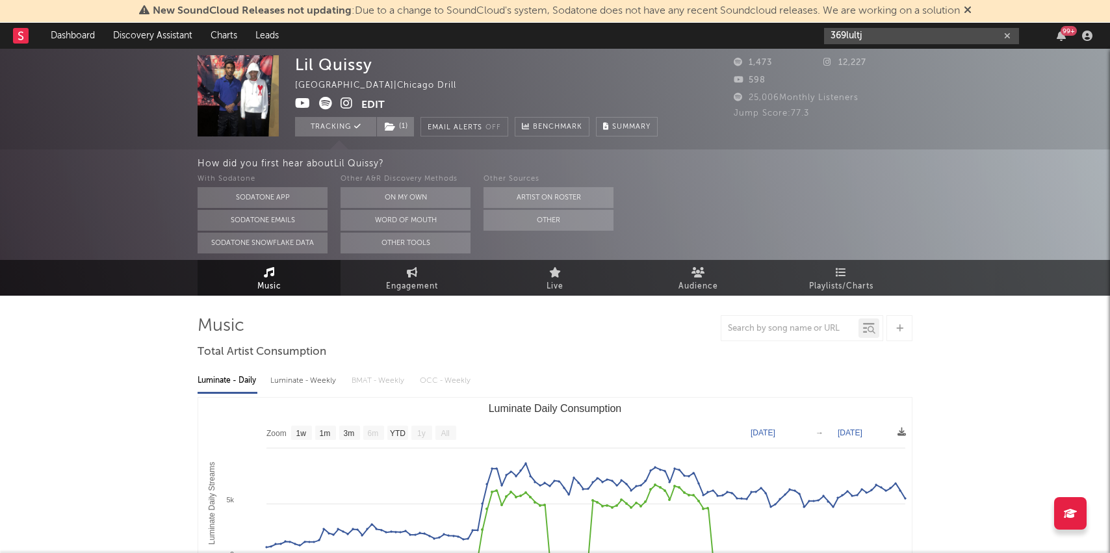
paste input "https://www.youtube.com/watch?v=LqSe3II80sU"
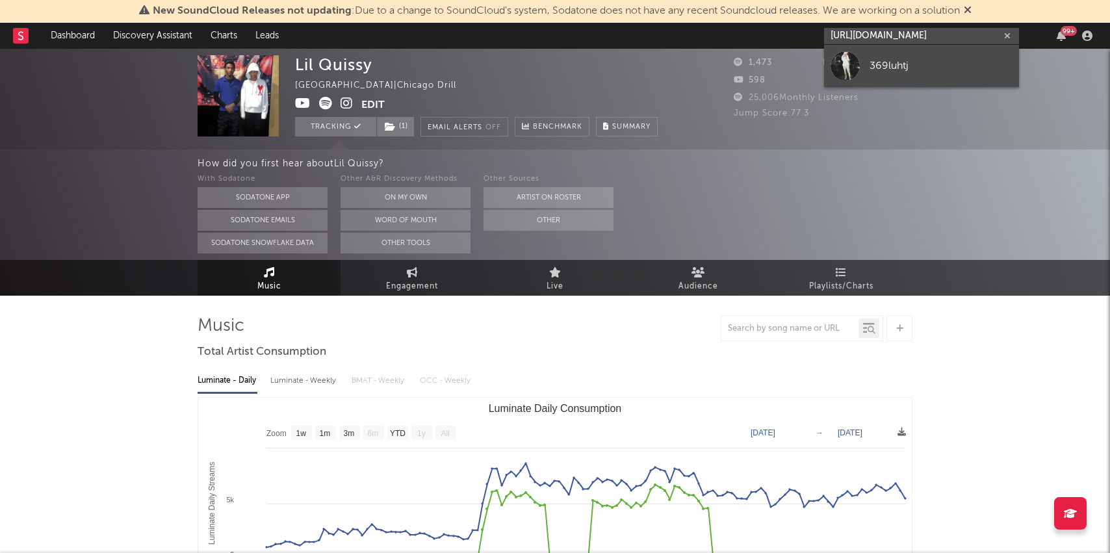
type input "https://www.youtube.com/watch?v=LqSe3II80sU"
click at [935, 71] on div "369luhtj" at bounding box center [941, 66] width 143 height 16
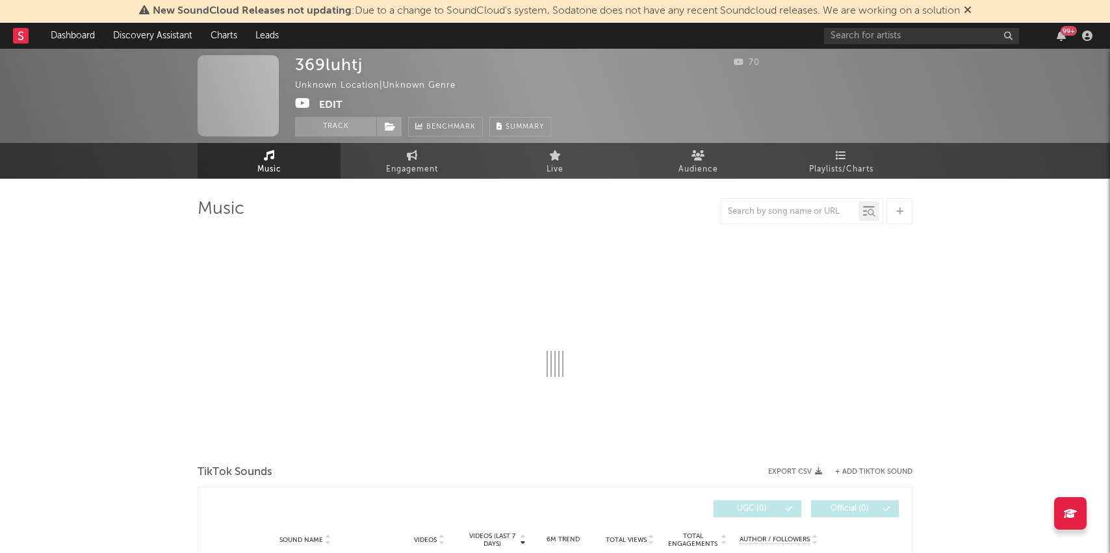
select select "1w"
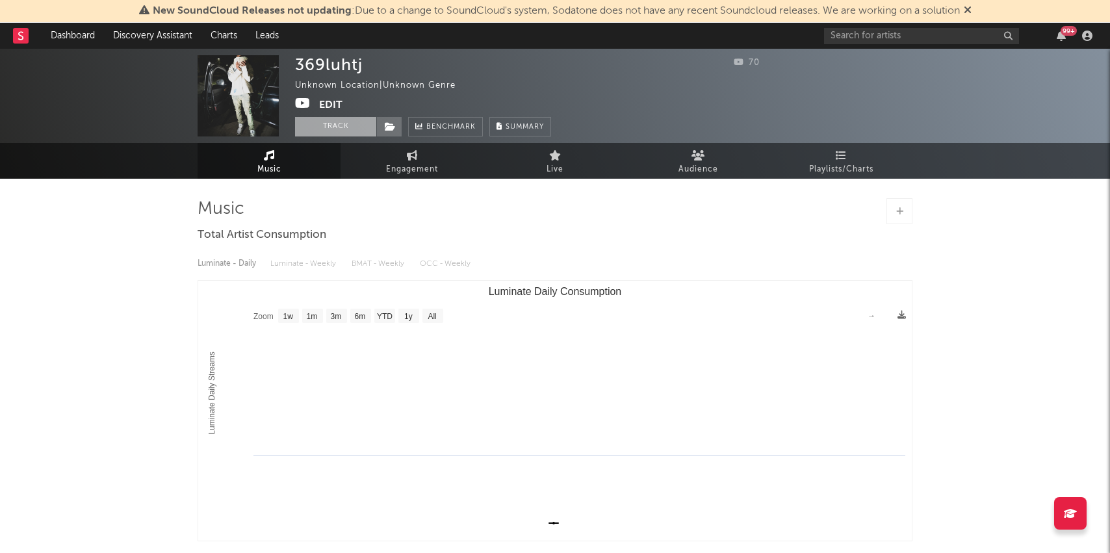
click at [360, 123] on button "Track" at bounding box center [335, 126] width 81 height 19
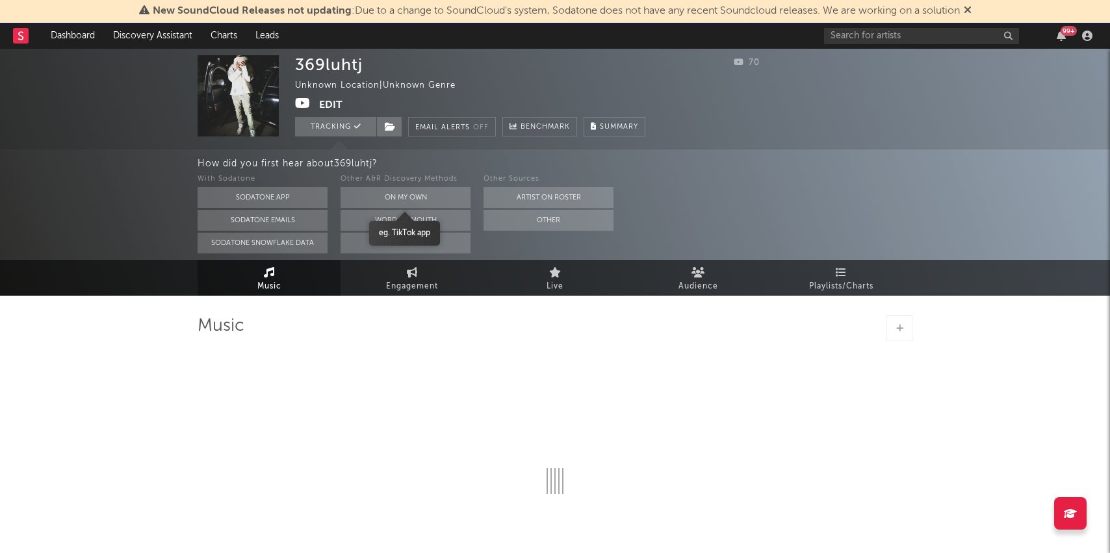
select select "1w"
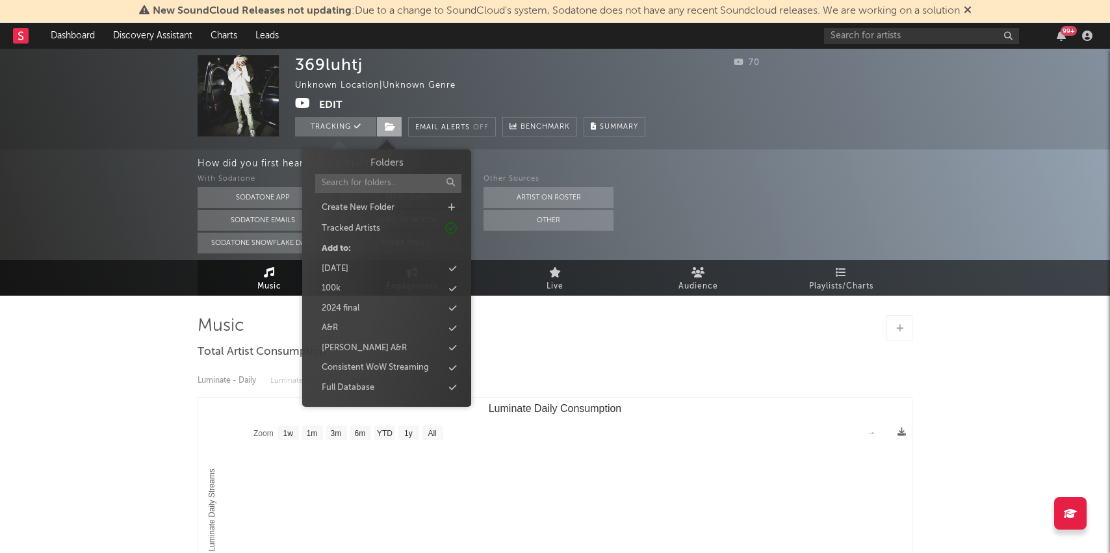
click at [389, 122] on icon at bounding box center [390, 126] width 11 height 9
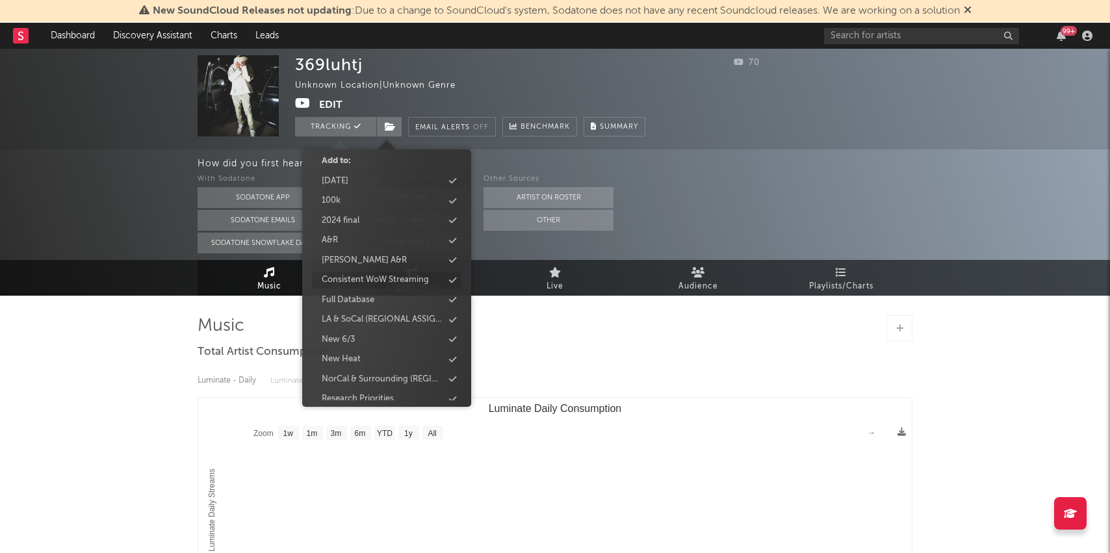
scroll to position [89, 0]
click at [351, 287] on div "Full Database" at bounding box center [348, 282] width 53 height 13
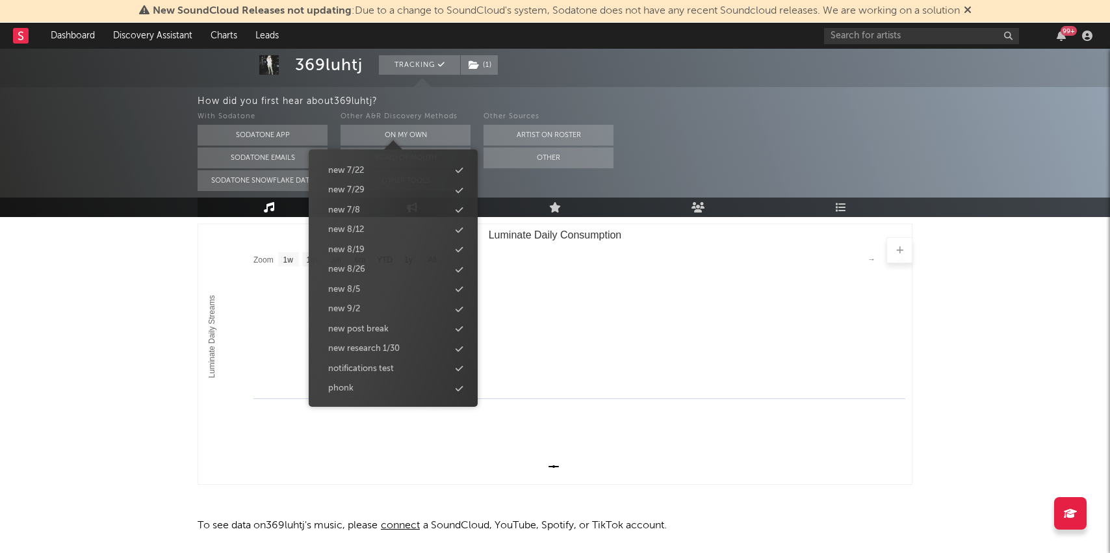
scroll to position [223, 0]
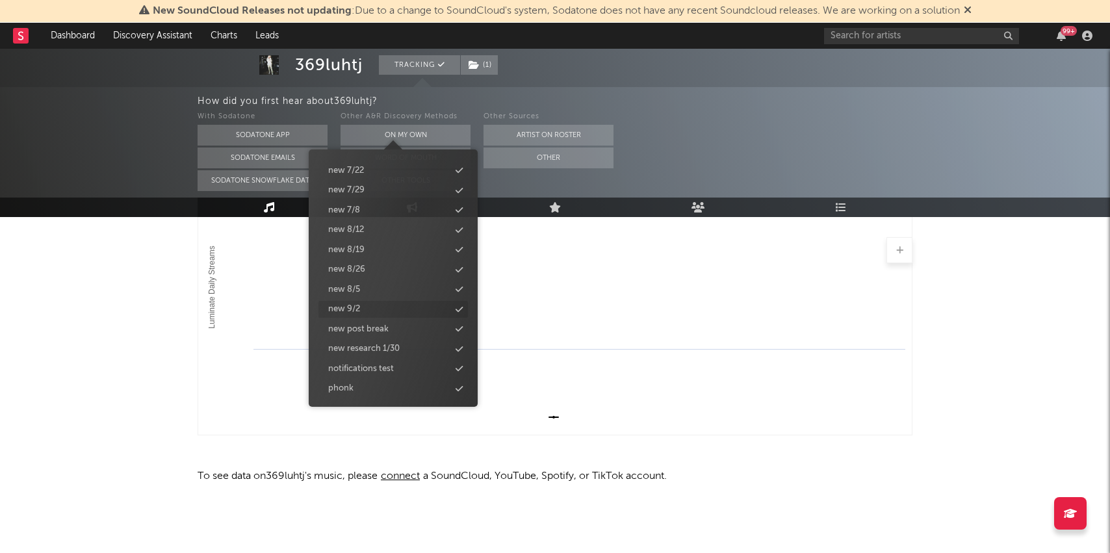
click at [351, 307] on div "new 9/2" at bounding box center [344, 309] width 32 height 13
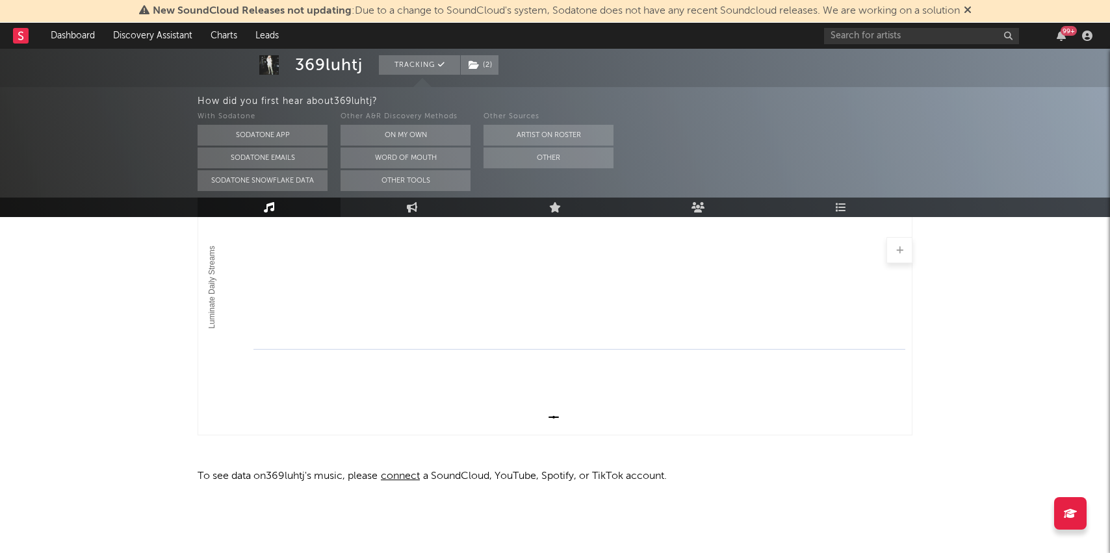
click at [157, 311] on div "369luhtj Tracking ( 2 ) Unknown Location | Unknown Genre Edit Tracking ( 2 ) Em…" at bounding box center [555, 189] width 1110 height 727
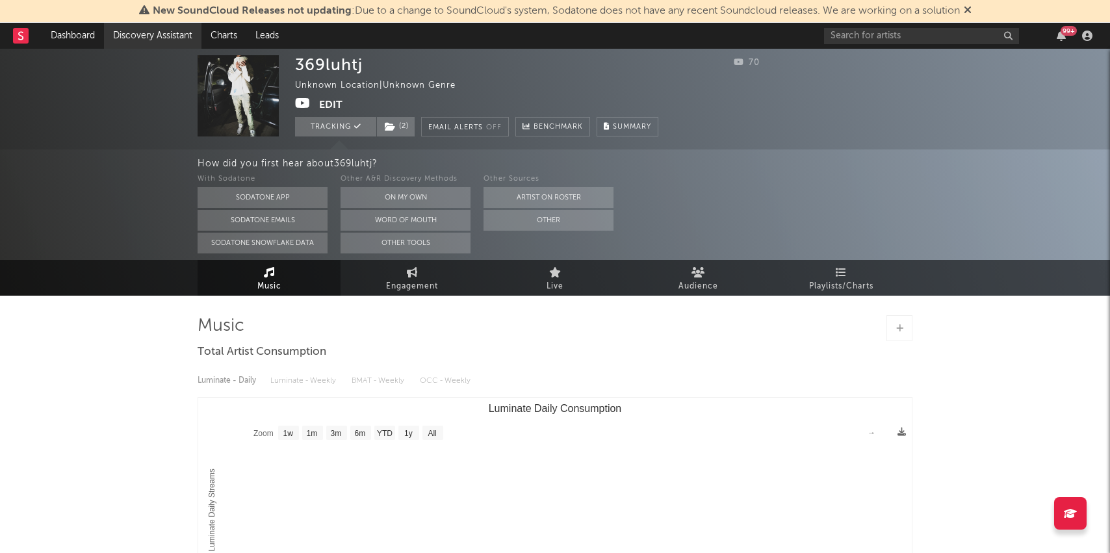
click at [129, 43] on link "Discovery Assistant" at bounding box center [152, 36] width 97 height 26
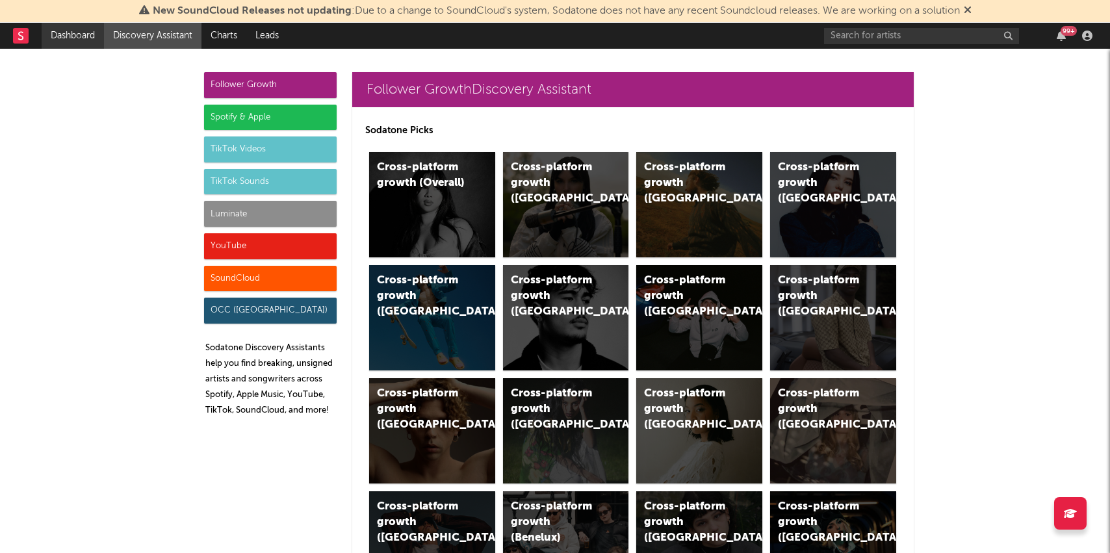
click at [76, 40] on link "Dashboard" at bounding box center [73, 36] width 62 height 26
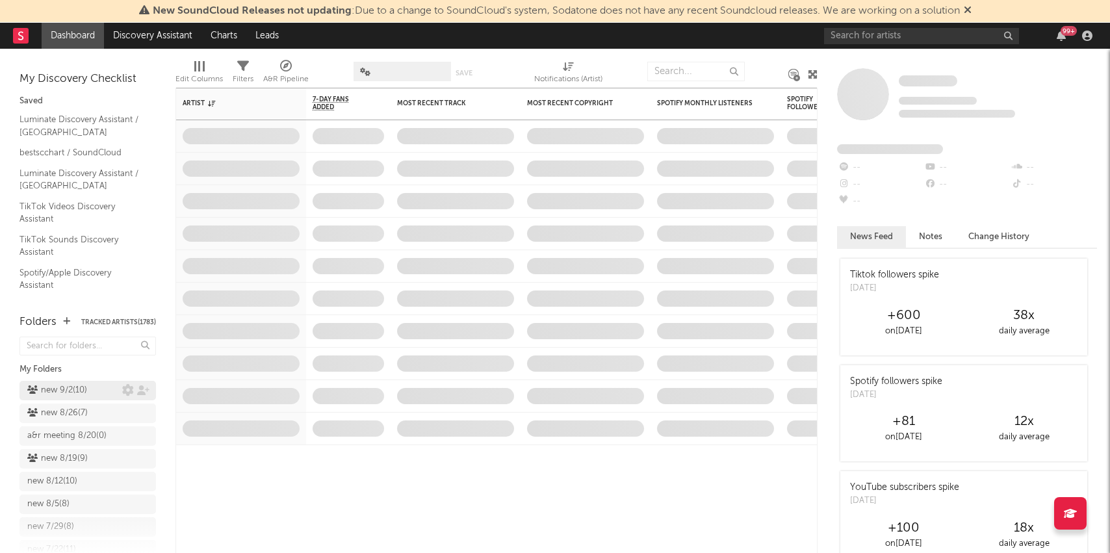
click at [72, 384] on div "new 9/2 ( 10 )" at bounding box center [57, 391] width 60 height 16
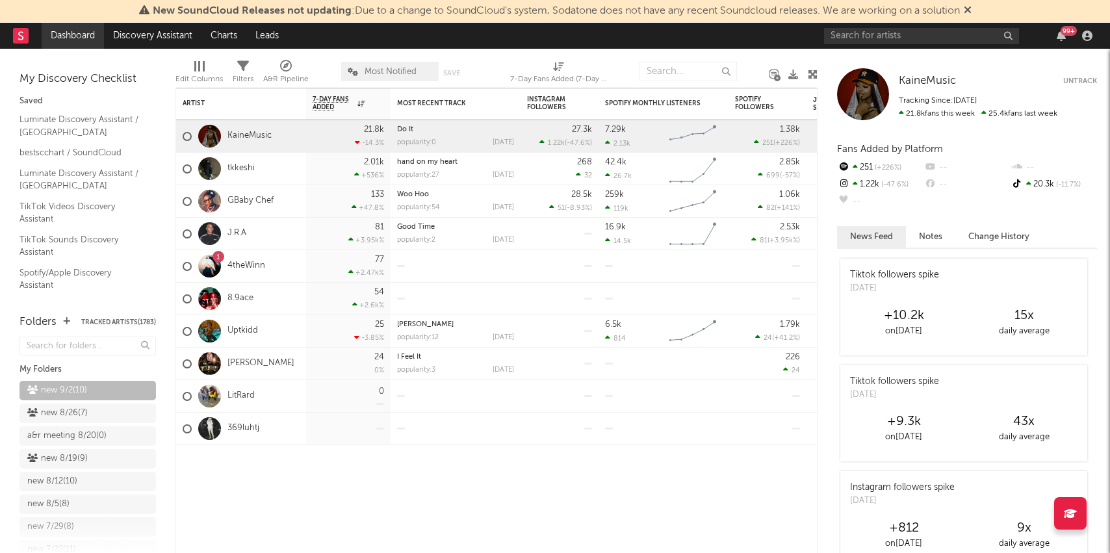
click at [62, 40] on link "Dashboard" at bounding box center [73, 36] width 62 height 26
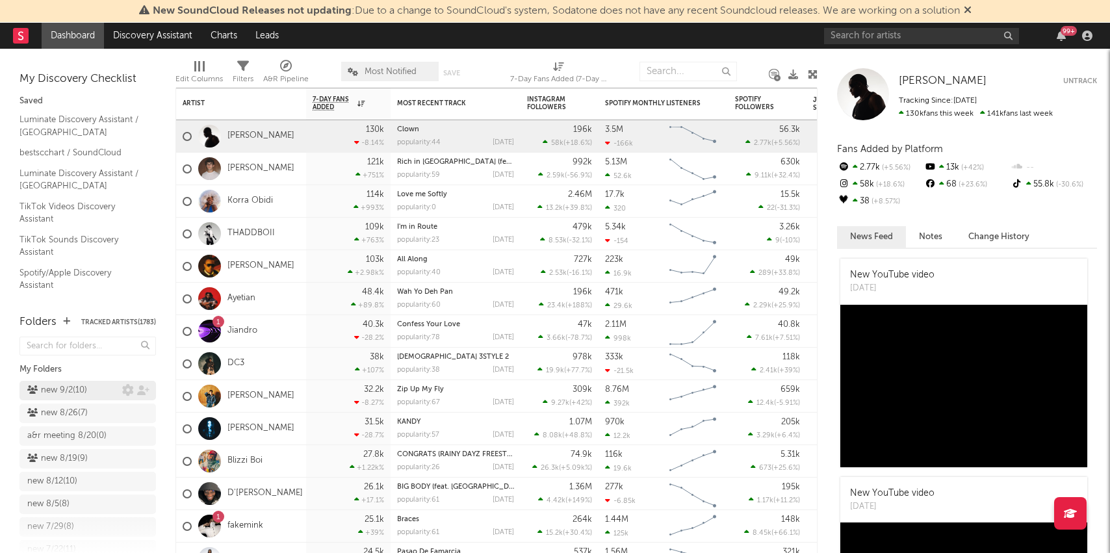
click at [36, 385] on icon at bounding box center [32, 389] width 10 height 8
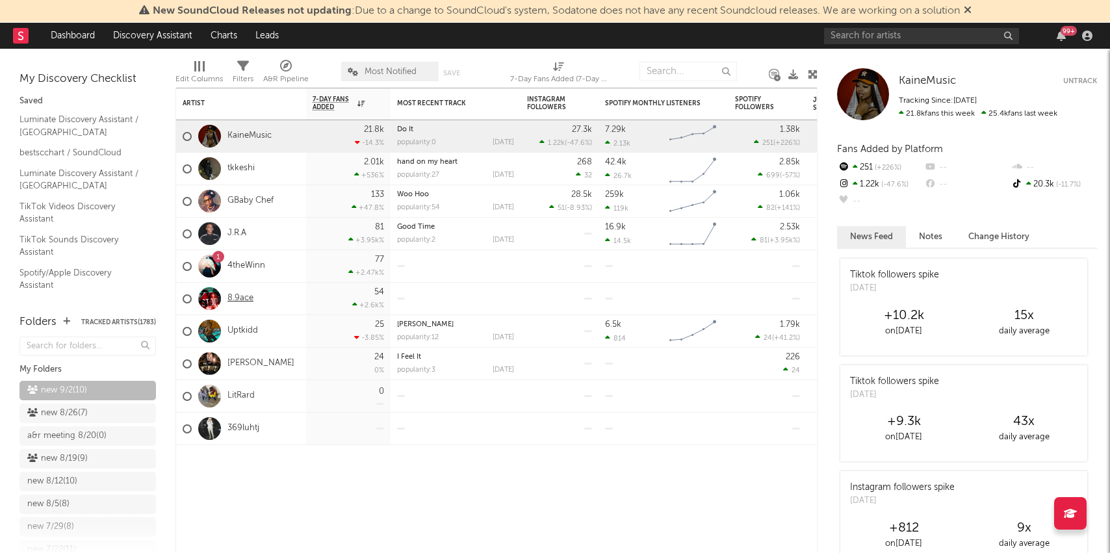
click at [239, 299] on link "8.9ace" at bounding box center [240, 298] width 26 height 11
click at [252, 268] on link "4theWinn" at bounding box center [246, 266] width 38 height 11
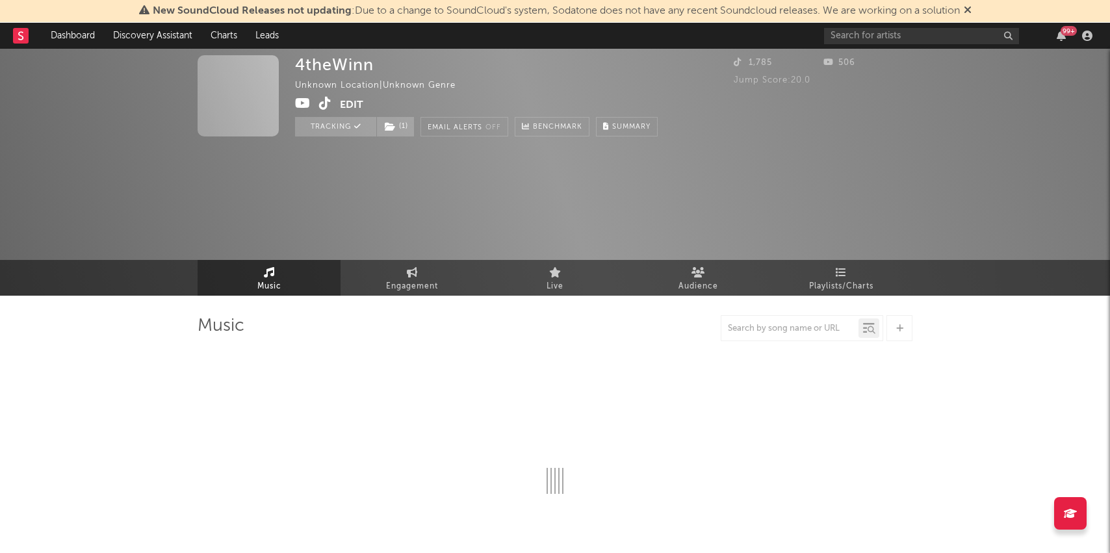
select select "1w"
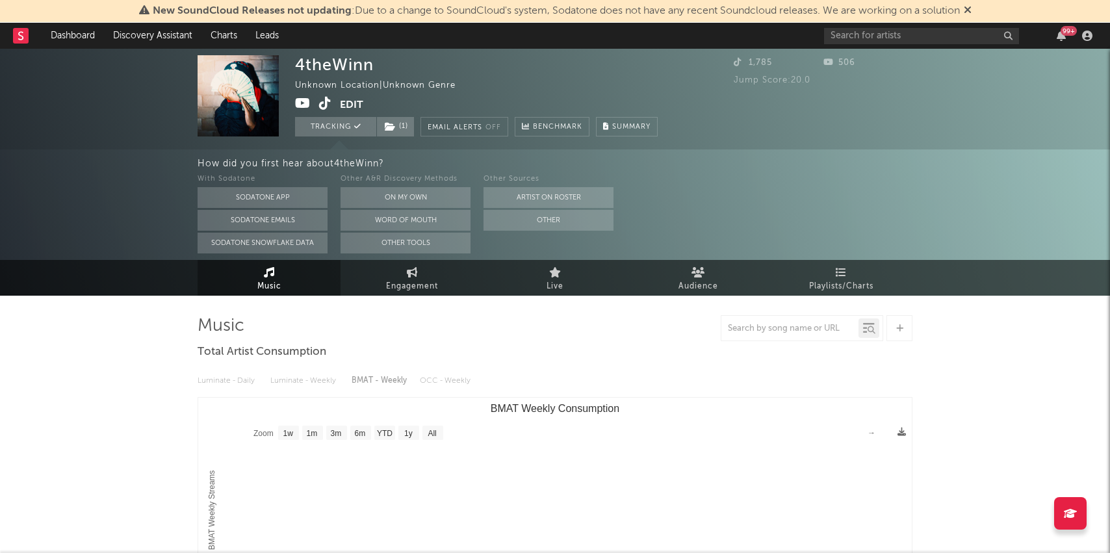
click at [259, 295] on link "Music" at bounding box center [269, 278] width 143 height 36
click at [820, 287] on span "Playlists/Charts" at bounding box center [841, 287] width 64 height 16
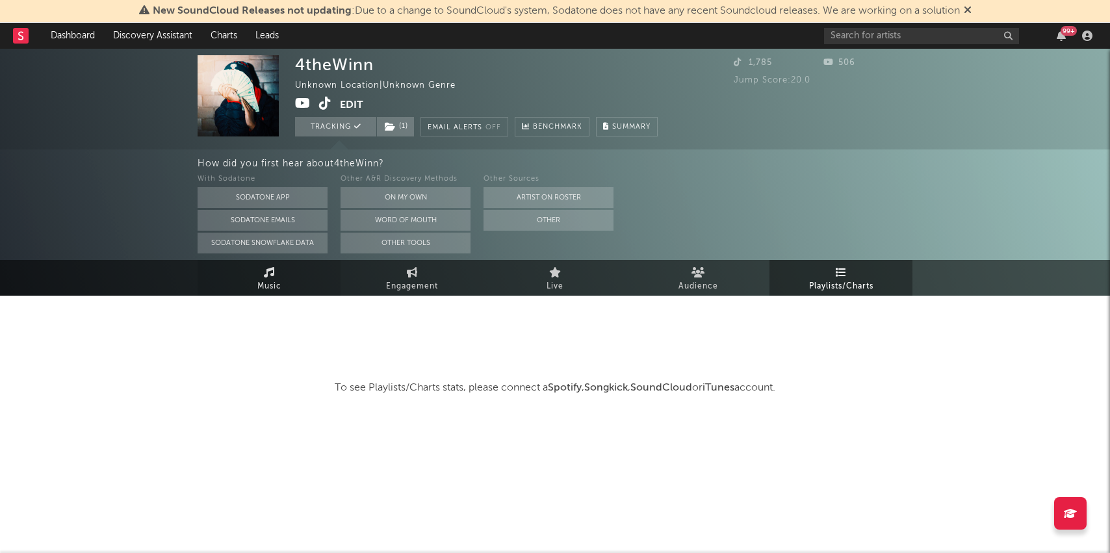
click at [294, 278] on link "Music" at bounding box center [269, 278] width 143 height 36
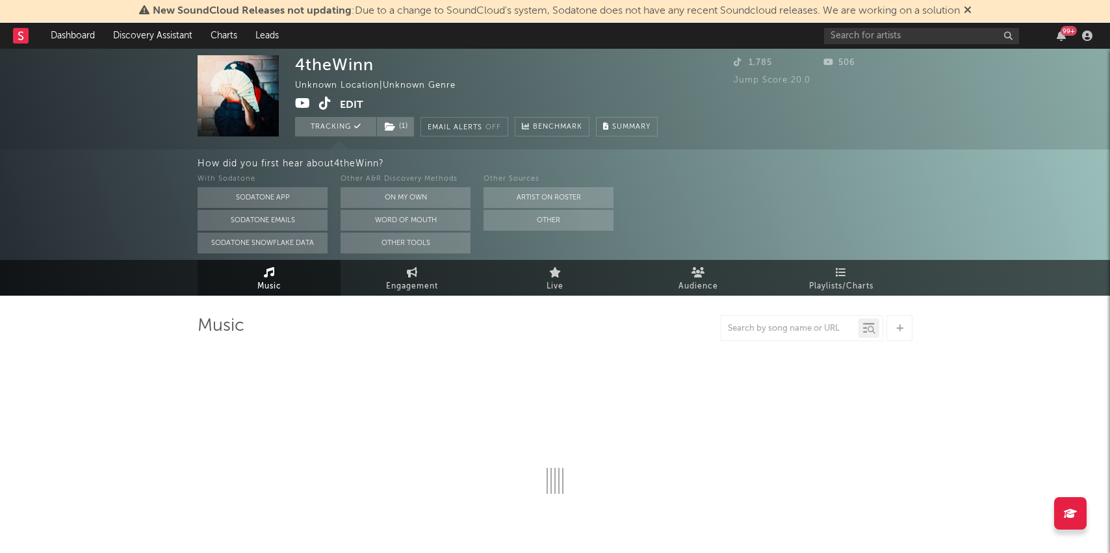
select select "1w"
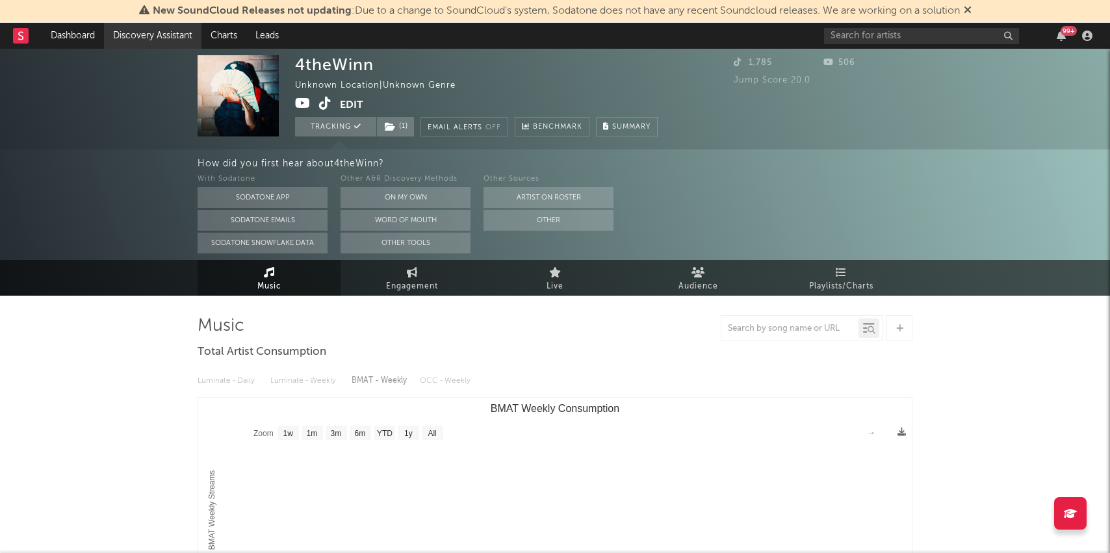
click at [122, 37] on link "Discovery Assistant" at bounding box center [152, 36] width 97 height 26
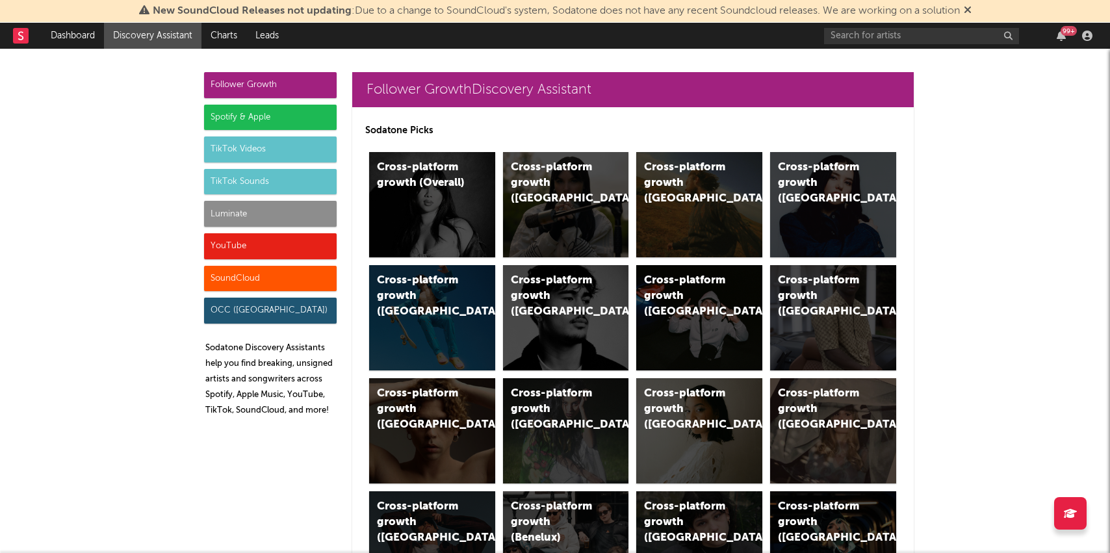
click at [255, 252] on div "YouTube" at bounding box center [270, 246] width 133 height 26
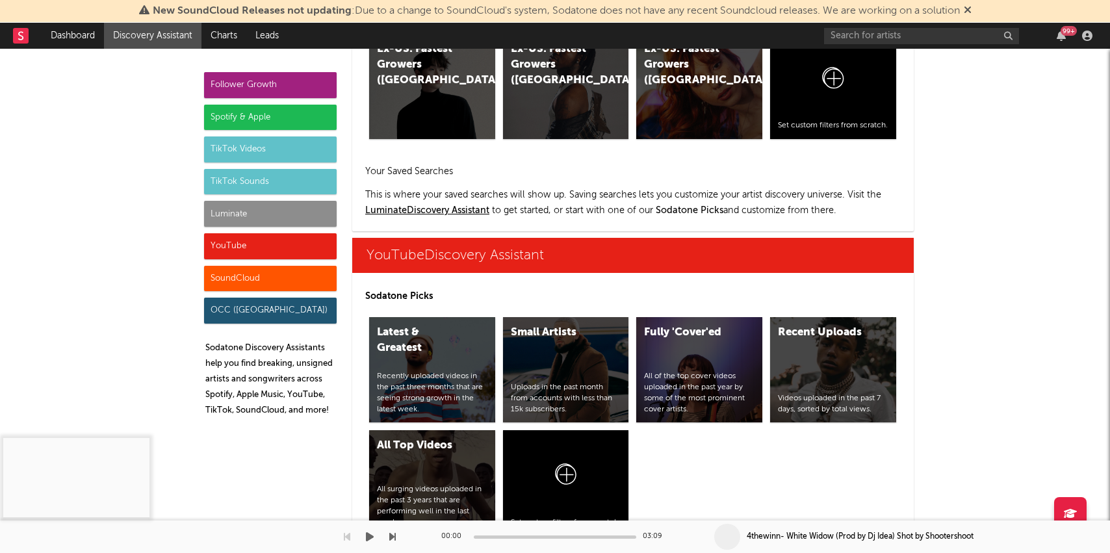
scroll to position [7400, 0]
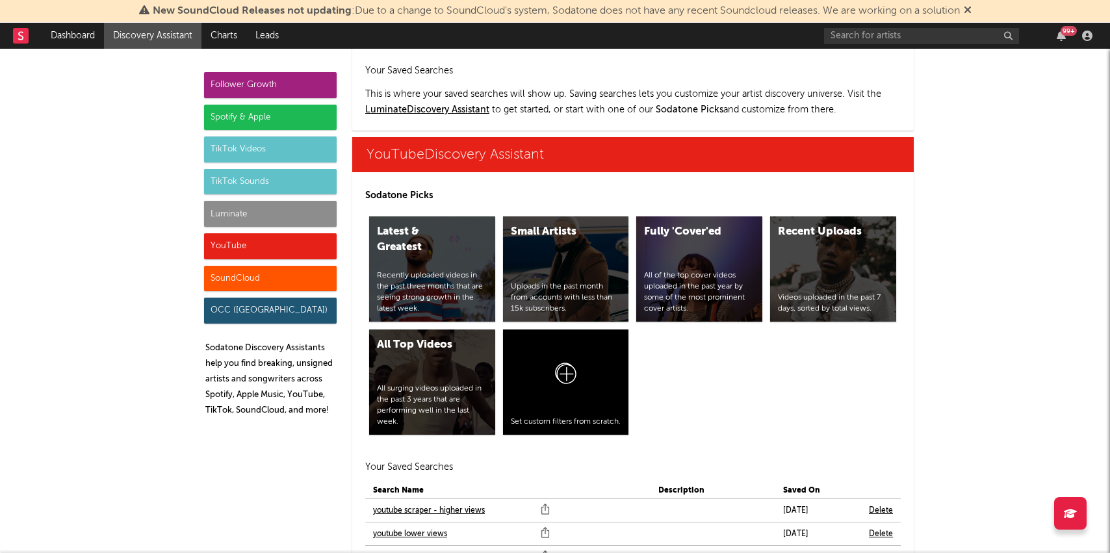
click at [396, 550] on link "youtube scraper" at bounding box center [402, 558] width 58 height 16
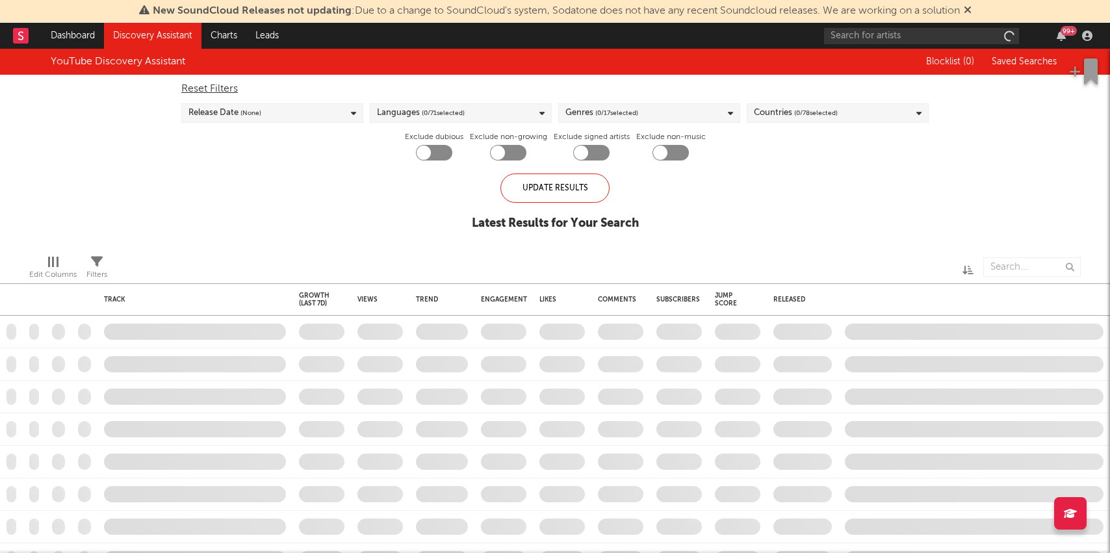
checkbox input "true"
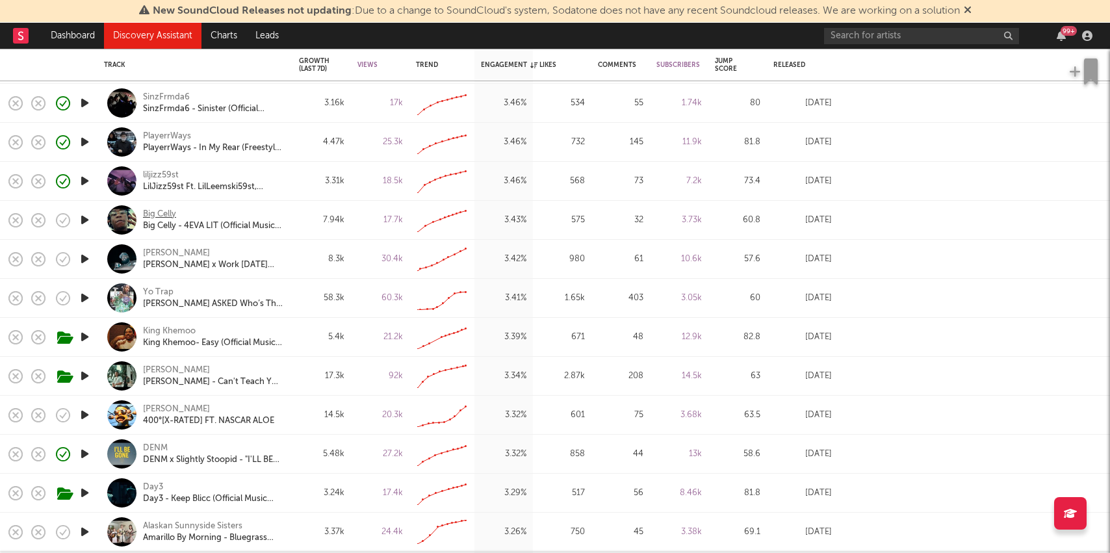
click at [167, 215] on div "Big Celly" at bounding box center [159, 215] width 33 height 12
click at [54, 45] on link "Dashboard" at bounding box center [73, 36] width 62 height 26
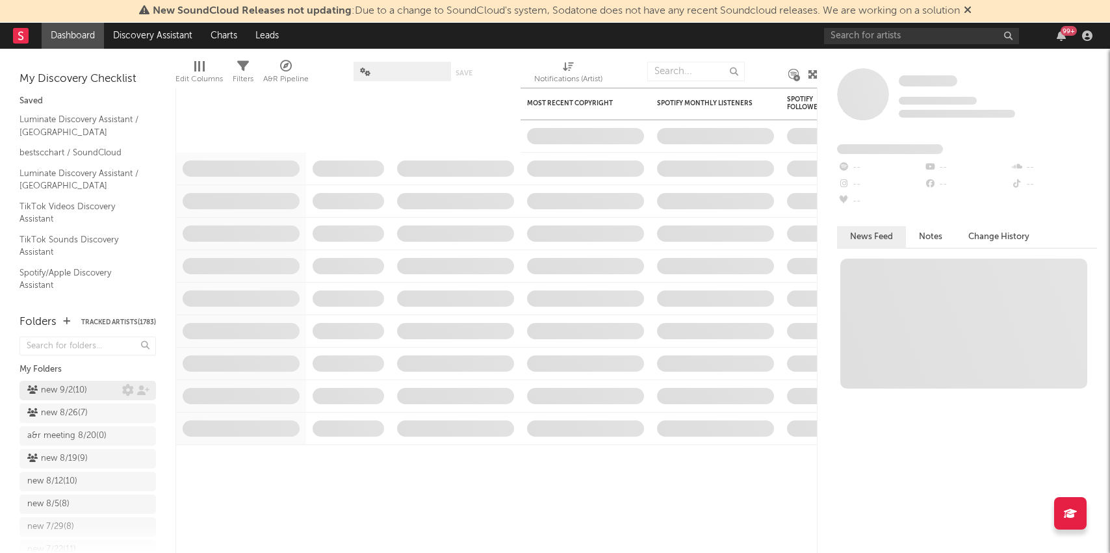
click at [77, 383] on div "new 9/2 ( 10 )" at bounding box center [57, 391] width 60 height 16
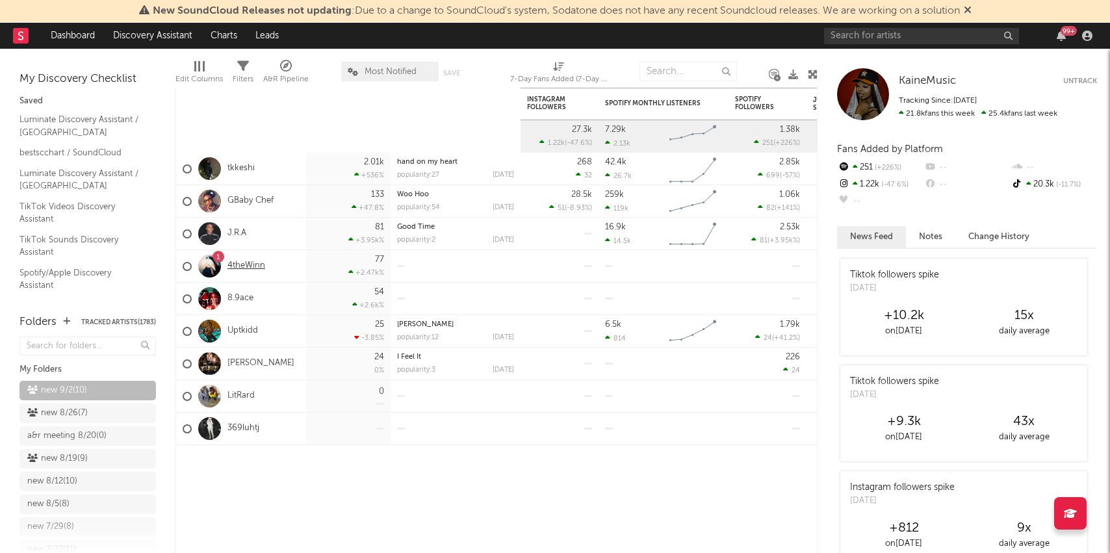
click at [253, 265] on link "4theWinn" at bounding box center [246, 266] width 38 height 11
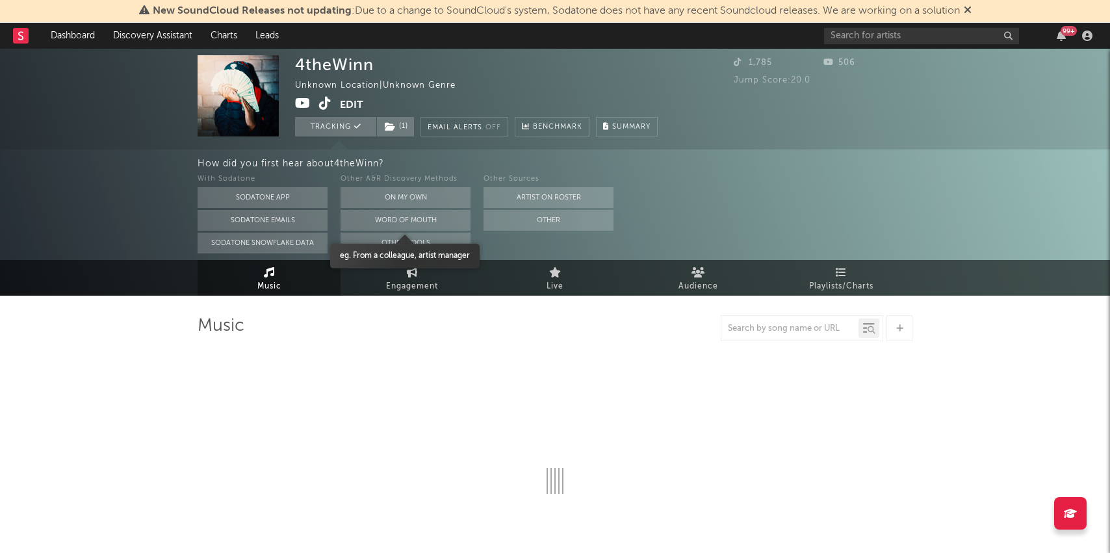
select select "1w"
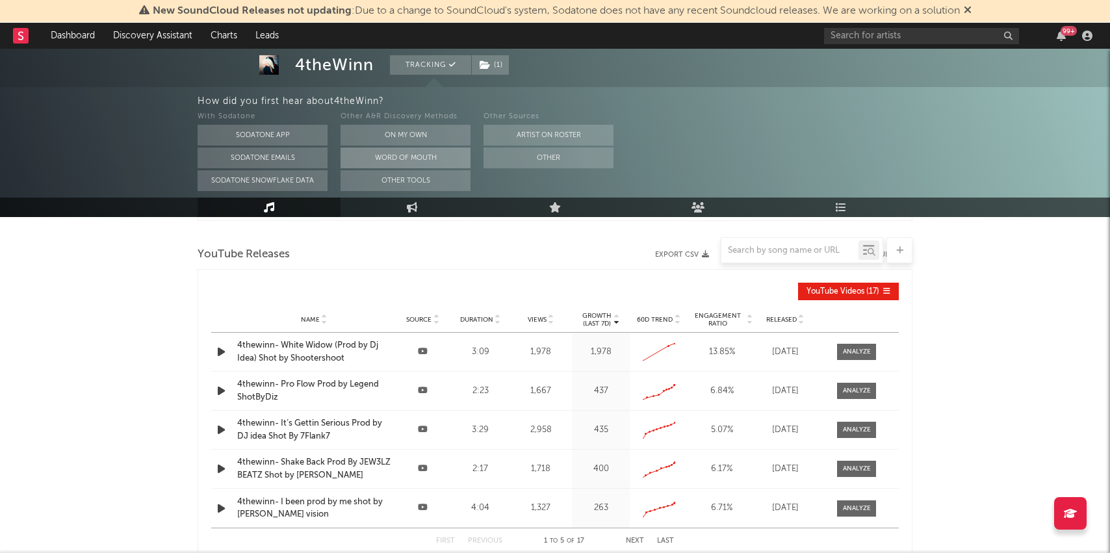
scroll to position [439, 0]
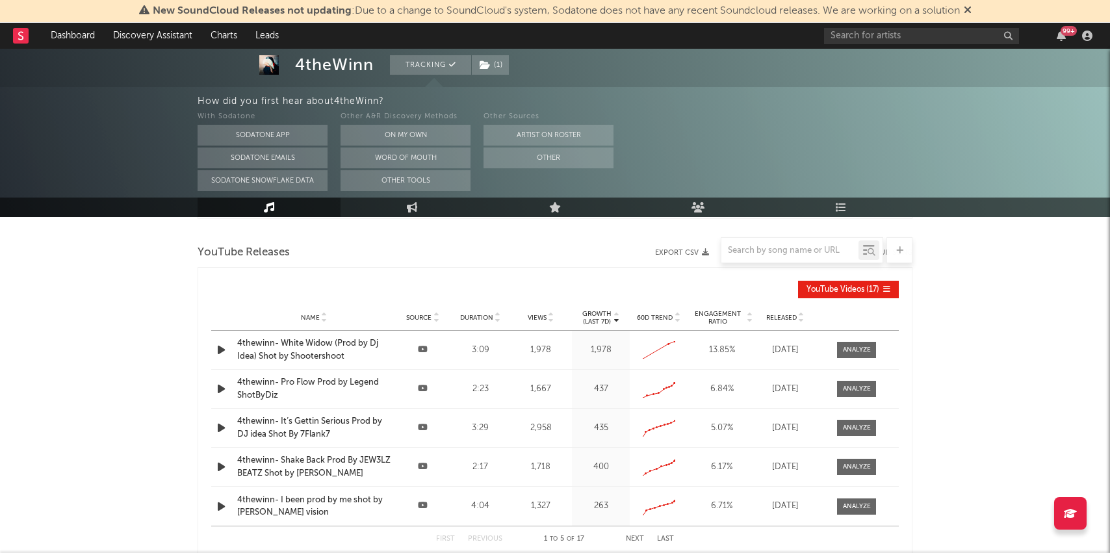
click at [230, 350] on div at bounding box center [222, 350] width 16 height 16
click at [216, 352] on icon "button" at bounding box center [221, 350] width 14 height 16
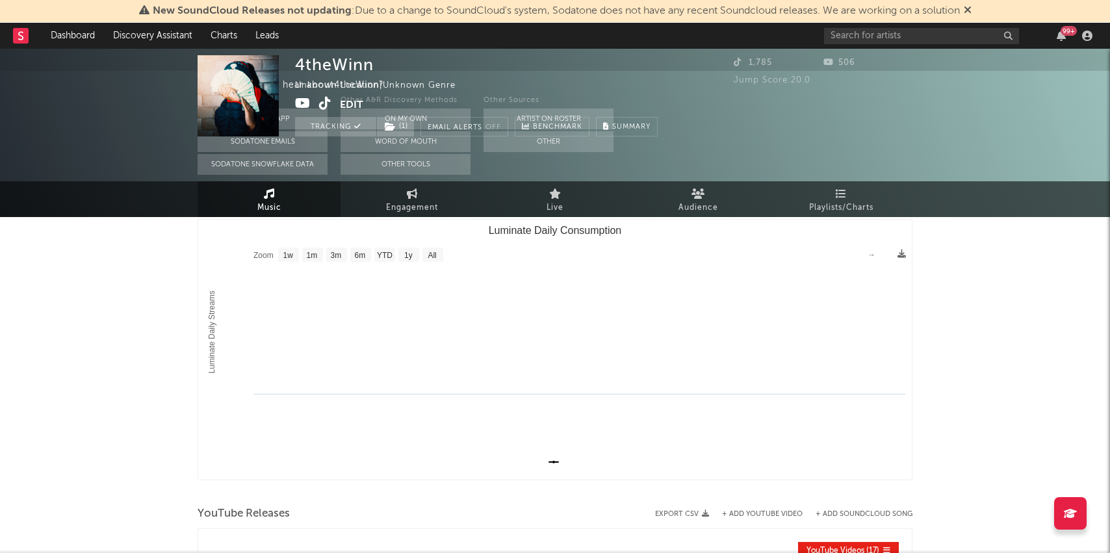
scroll to position [0, 0]
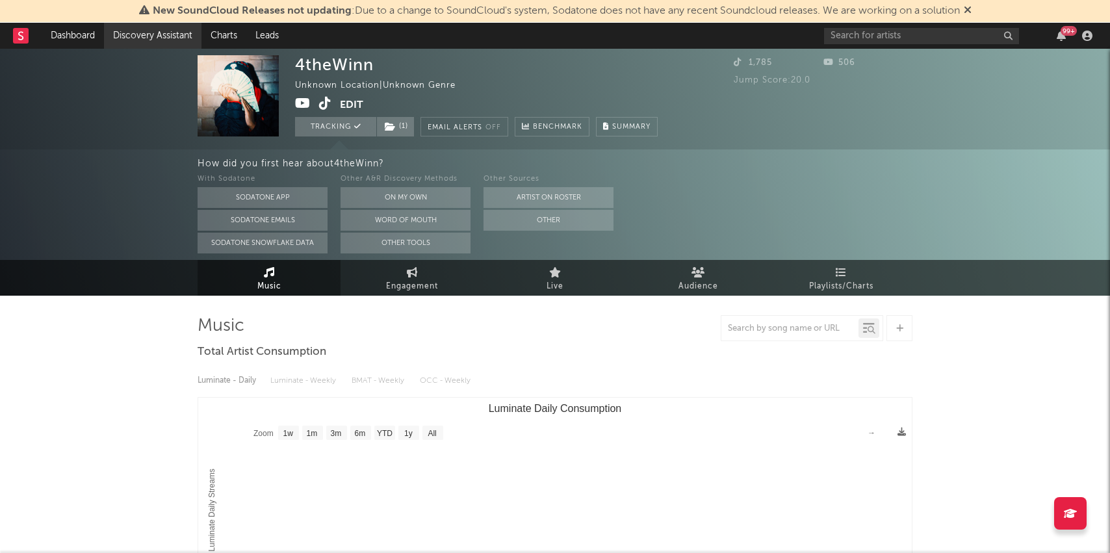
click at [127, 32] on link "Discovery Assistant" at bounding box center [152, 36] width 97 height 26
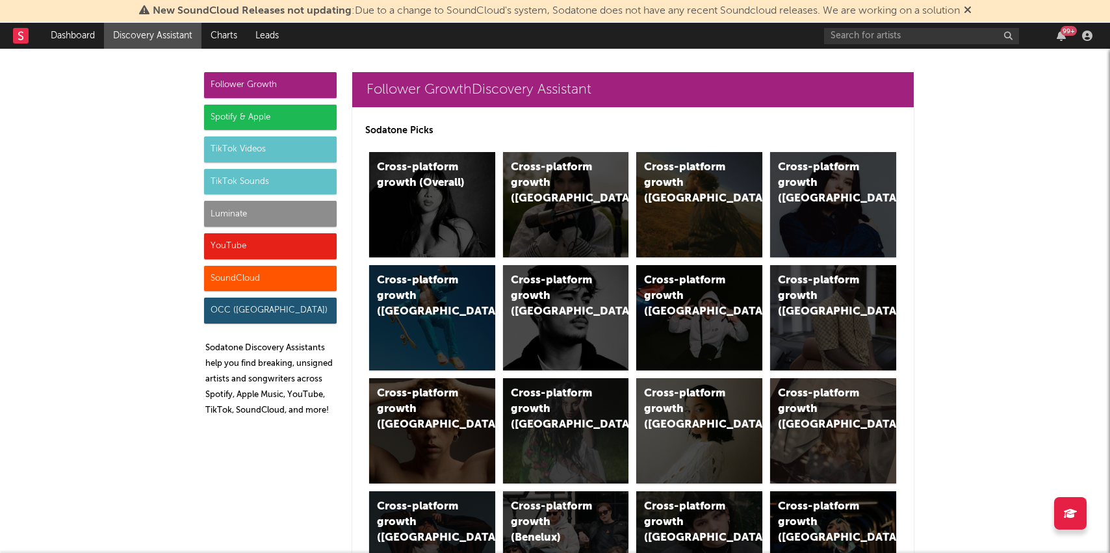
click at [261, 278] on div "SoundCloud" at bounding box center [270, 279] width 133 height 26
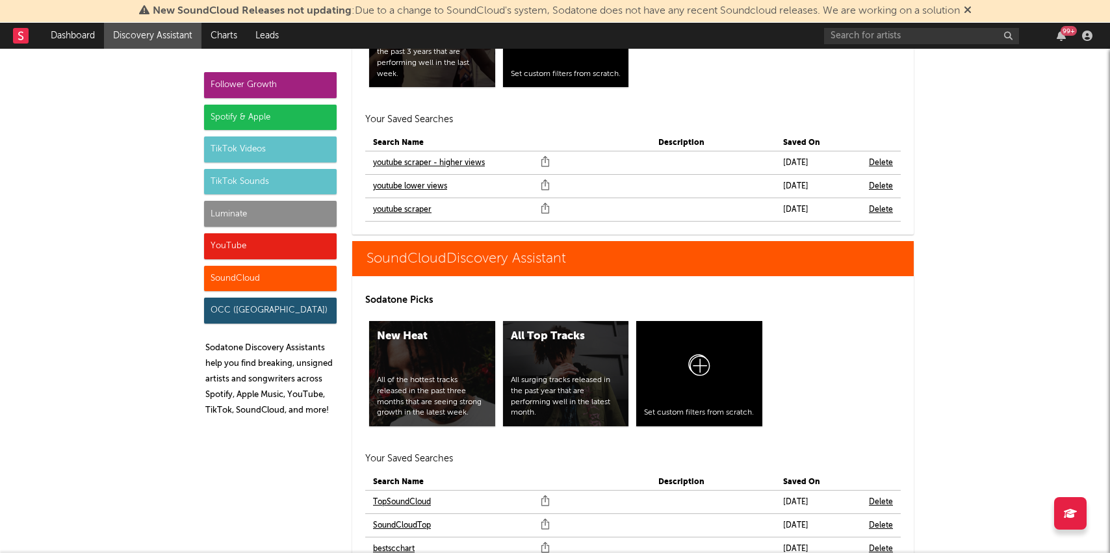
scroll to position [7852, 0]
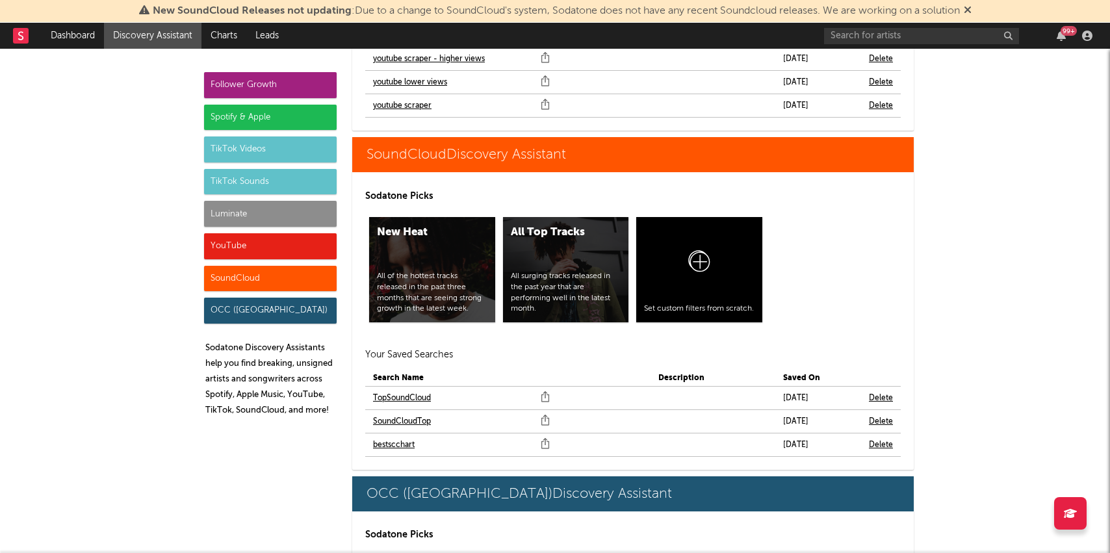
click at [404, 437] on link "bestscchart" at bounding box center [394, 445] width 42 height 16
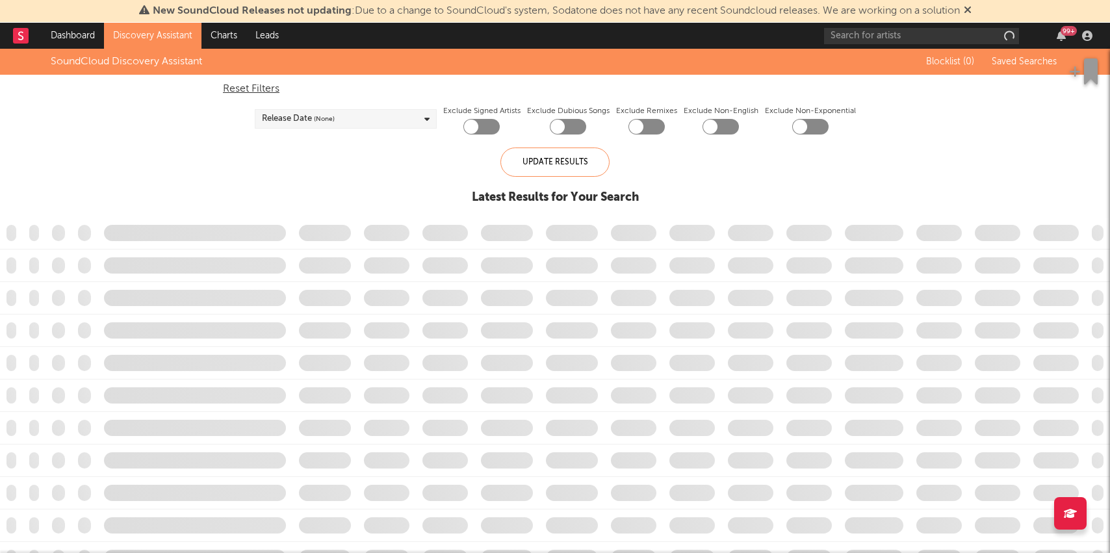
checkbox input "true"
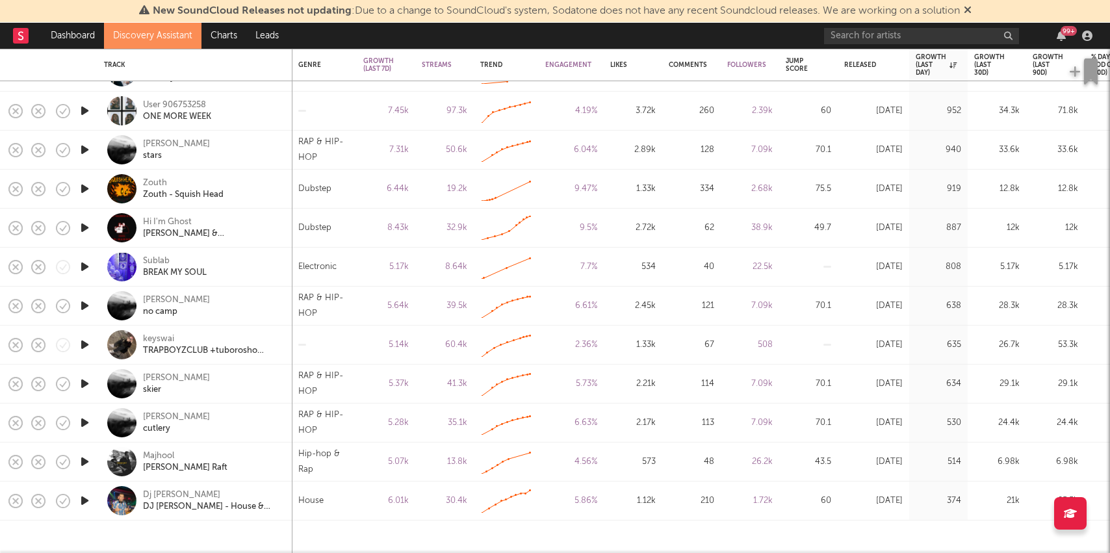
click at [83, 109] on icon "button" at bounding box center [85, 111] width 14 height 16
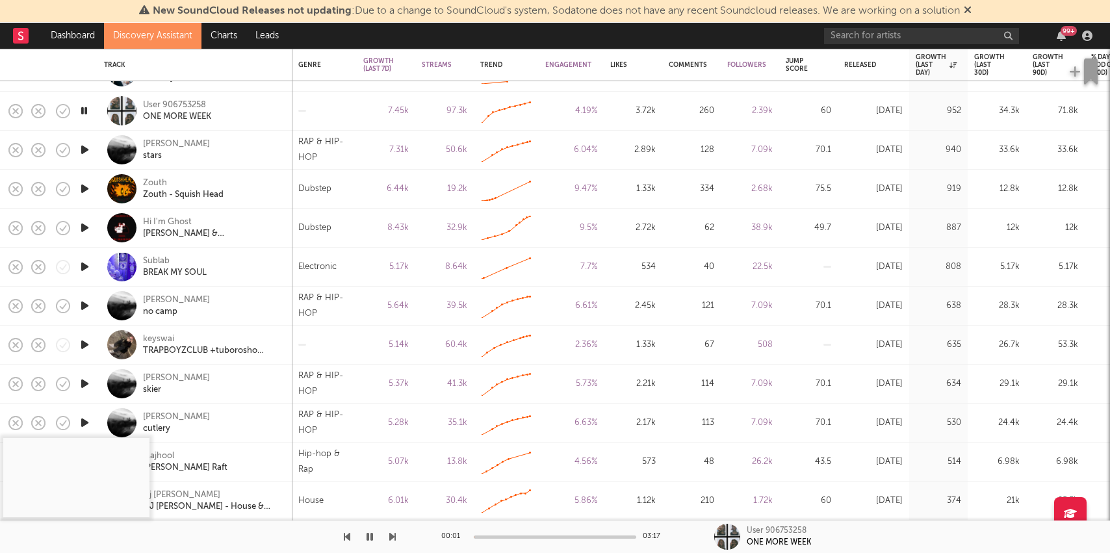
click at [521, 537] on div at bounding box center [555, 537] width 162 height 3
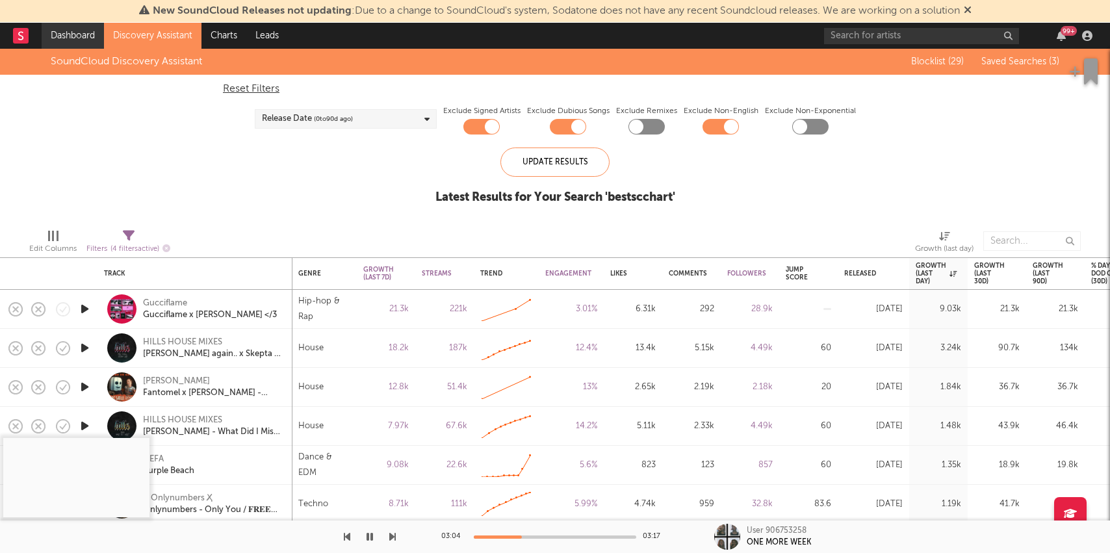
click at [73, 38] on link "Dashboard" at bounding box center [73, 36] width 62 height 26
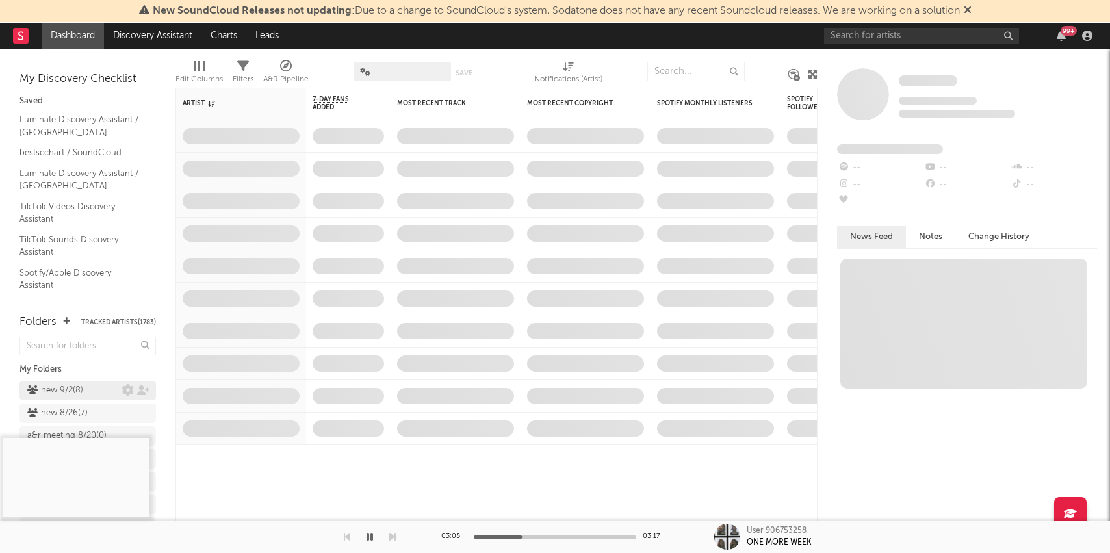
click at [87, 389] on div "new 9/2 ( 8 )" at bounding box center [74, 391] width 95 height 16
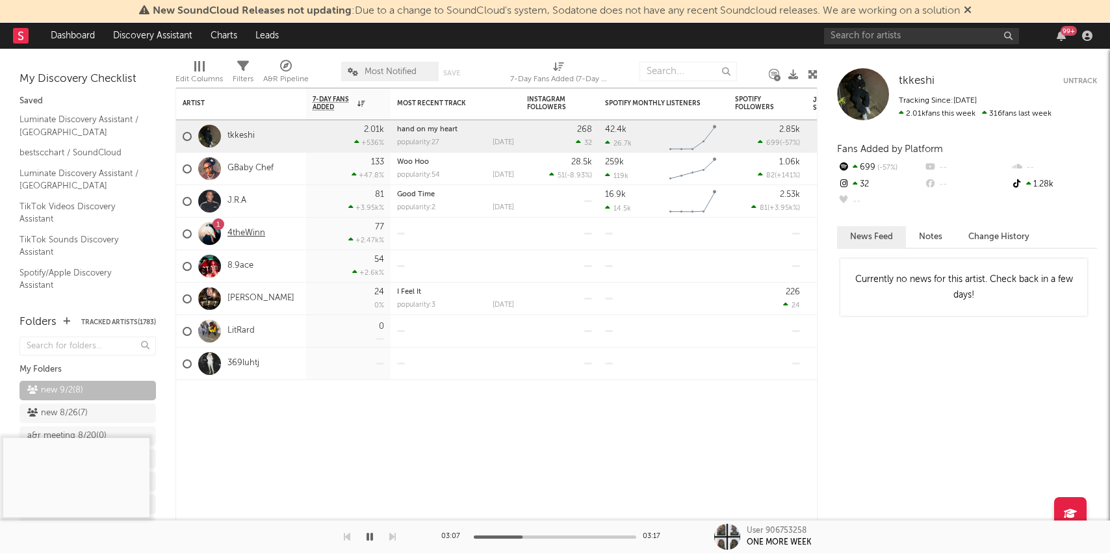
click at [248, 235] on link "4theWinn" at bounding box center [246, 233] width 38 height 11
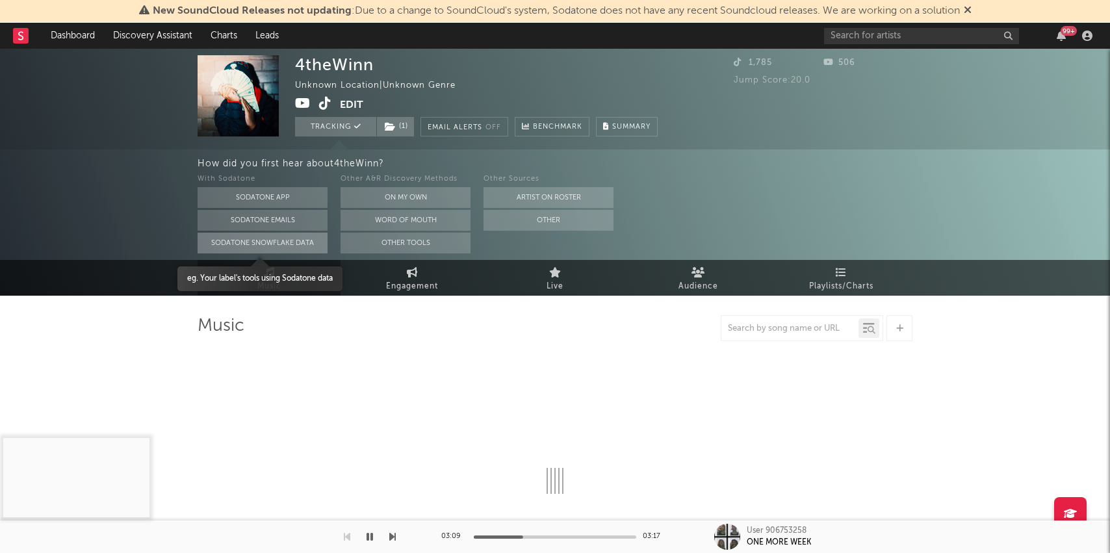
select select "1w"
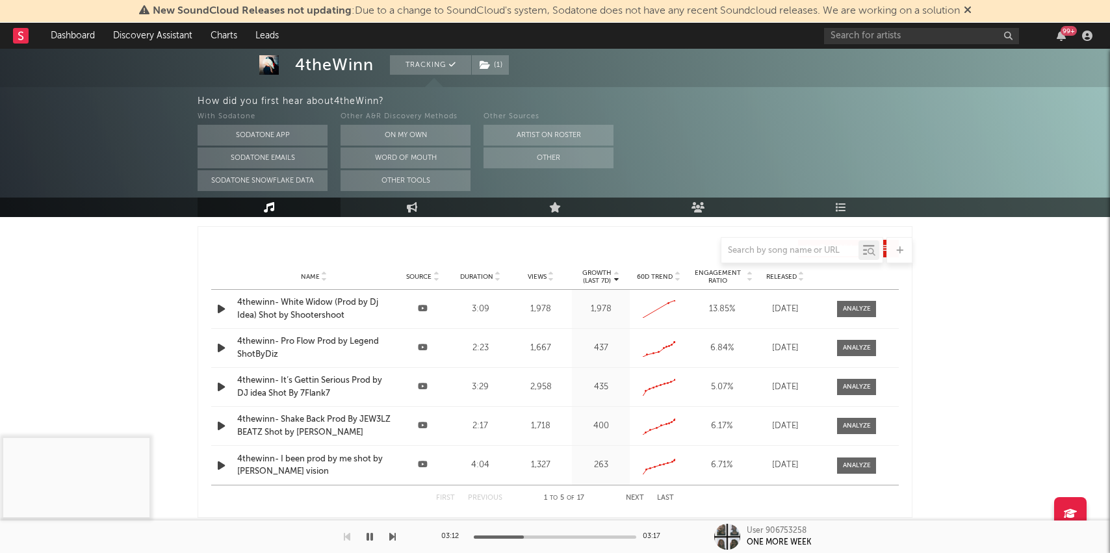
scroll to position [479, 0]
click at [320, 309] on div "4thewinn- White Widow (Prod by Dj Idea) Shot by Shootershoot" at bounding box center [313, 310] width 153 height 25
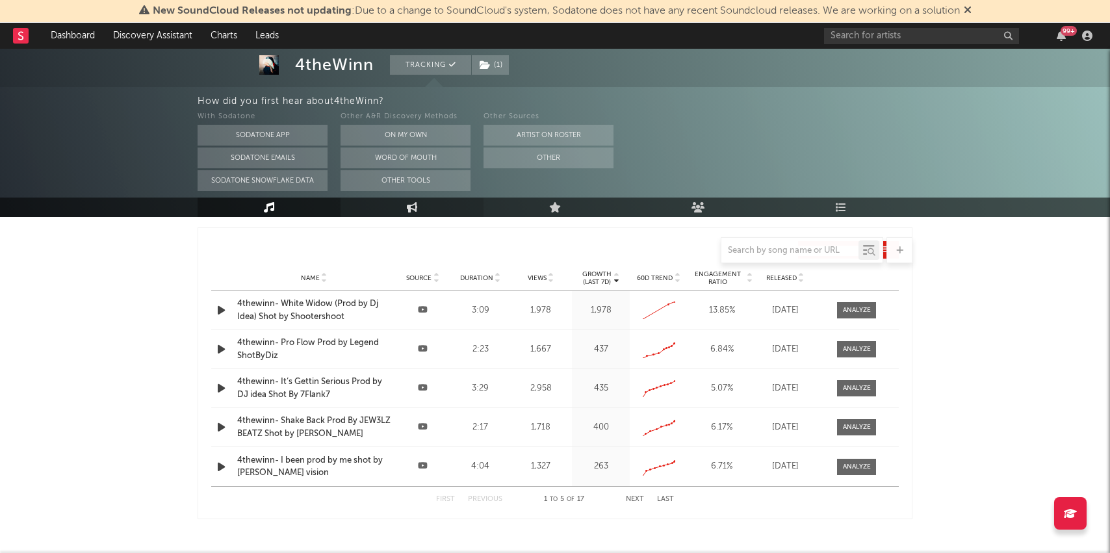
click at [429, 210] on link "Engagement" at bounding box center [412, 207] width 143 height 19
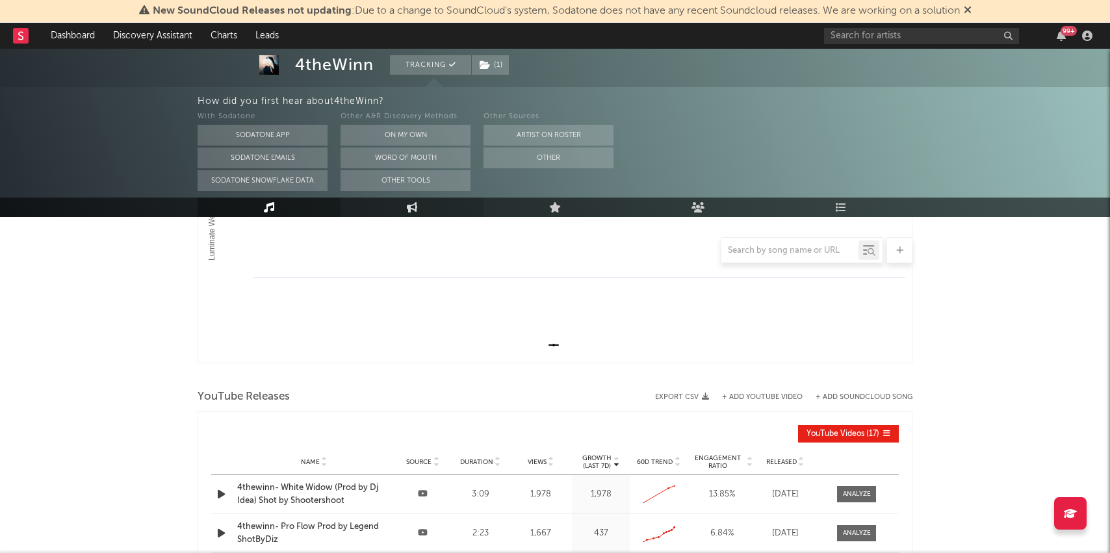
select select "1w"
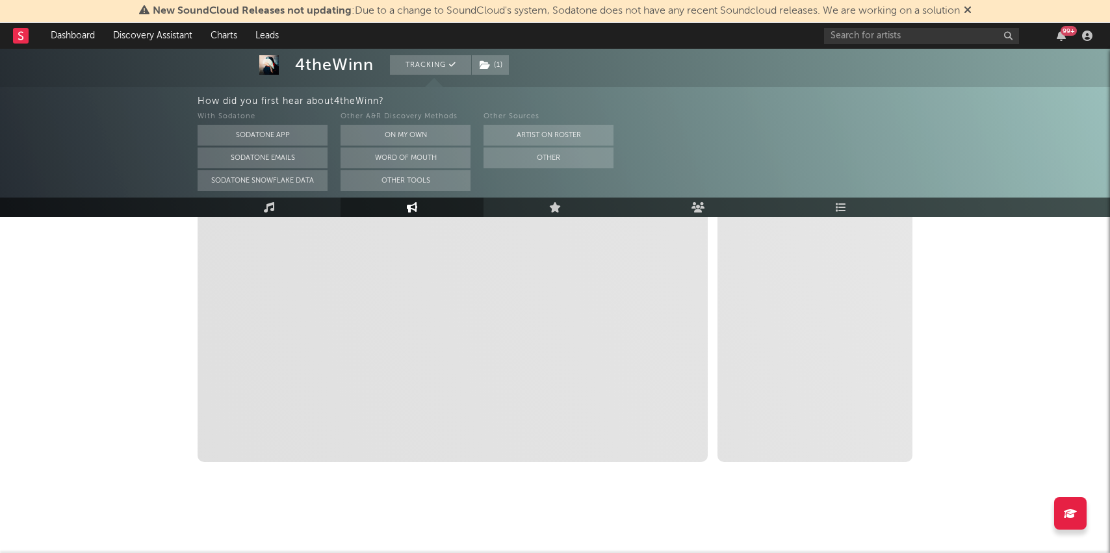
select select "1m"
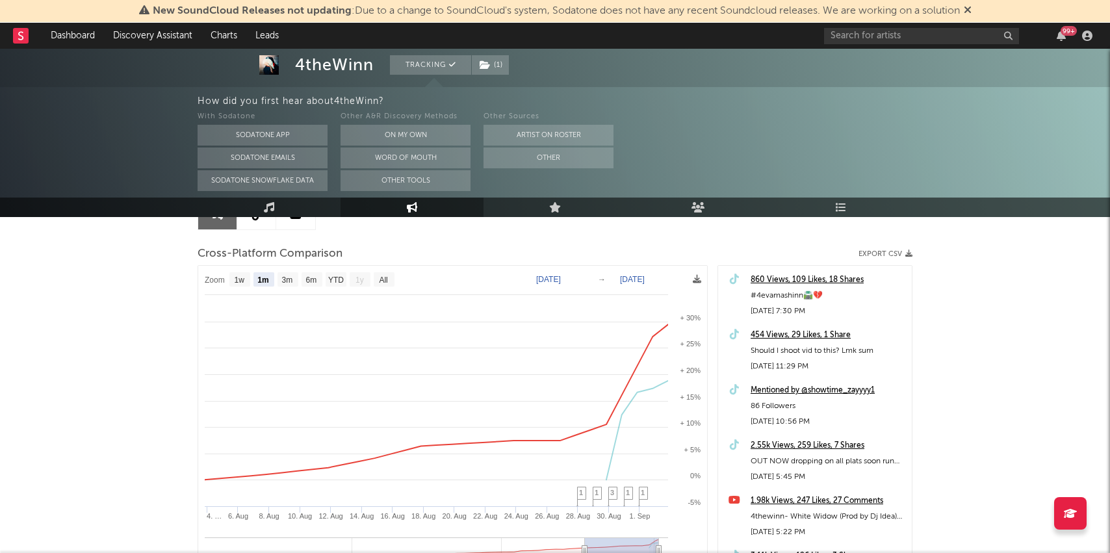
scroll to position [0, 0]
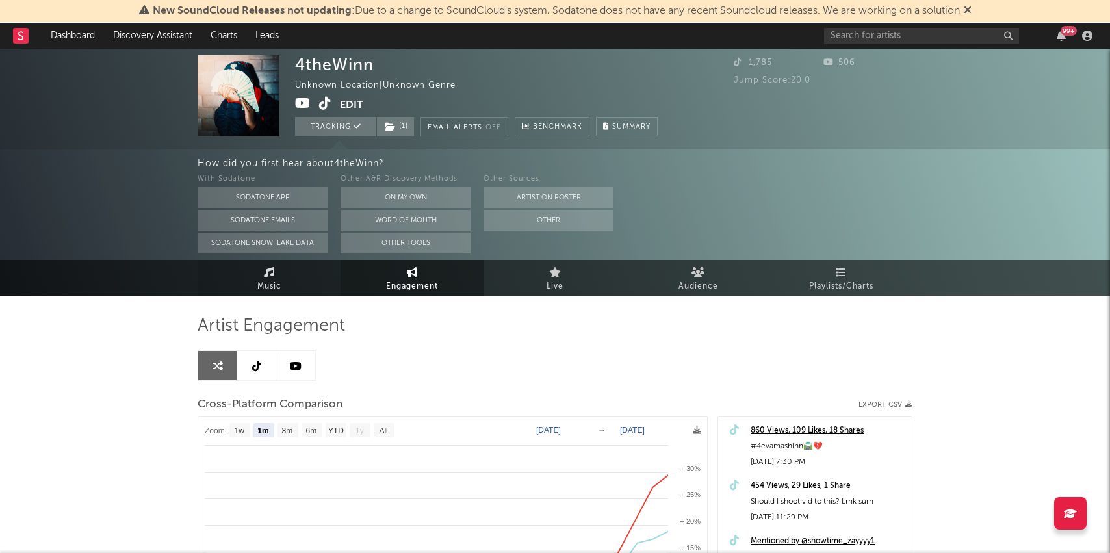
click at [262, 280] on span "Music" at bounding box center [269, 287] width 24 height 16
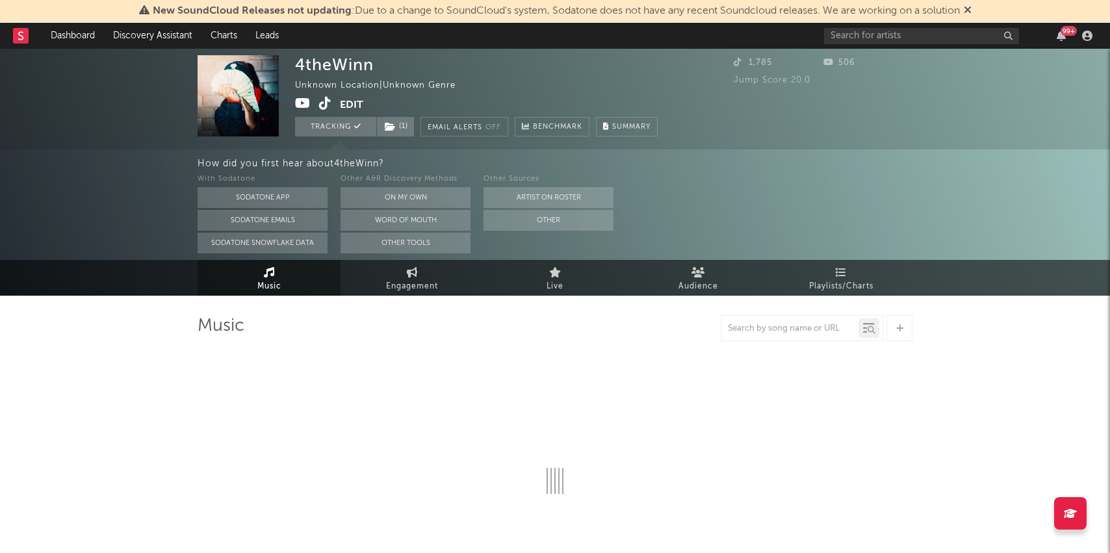
select select "1w"
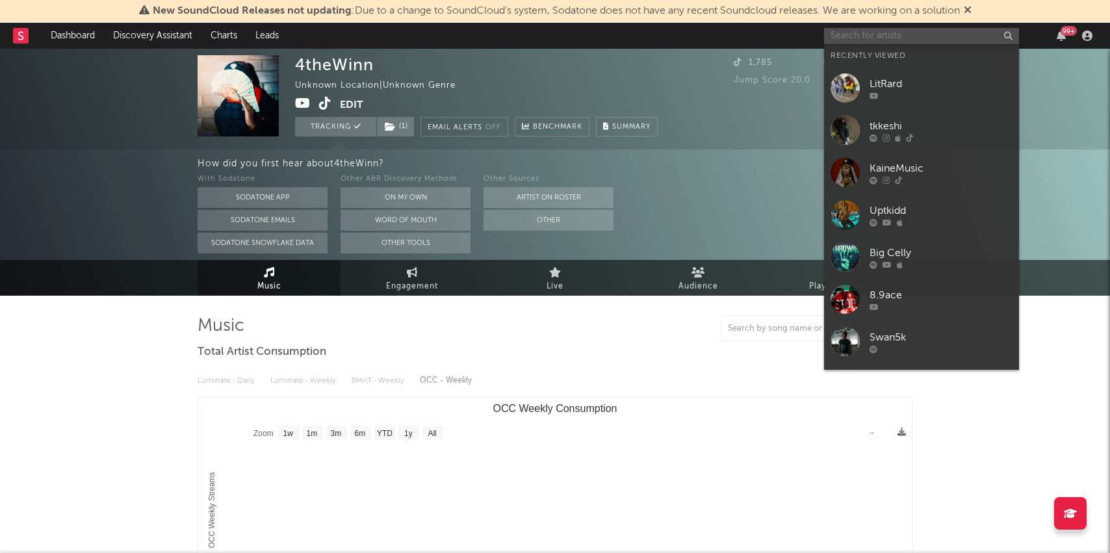
click at [885, 33] on input "text" at bounding box center [921, 36] width 195 height 16
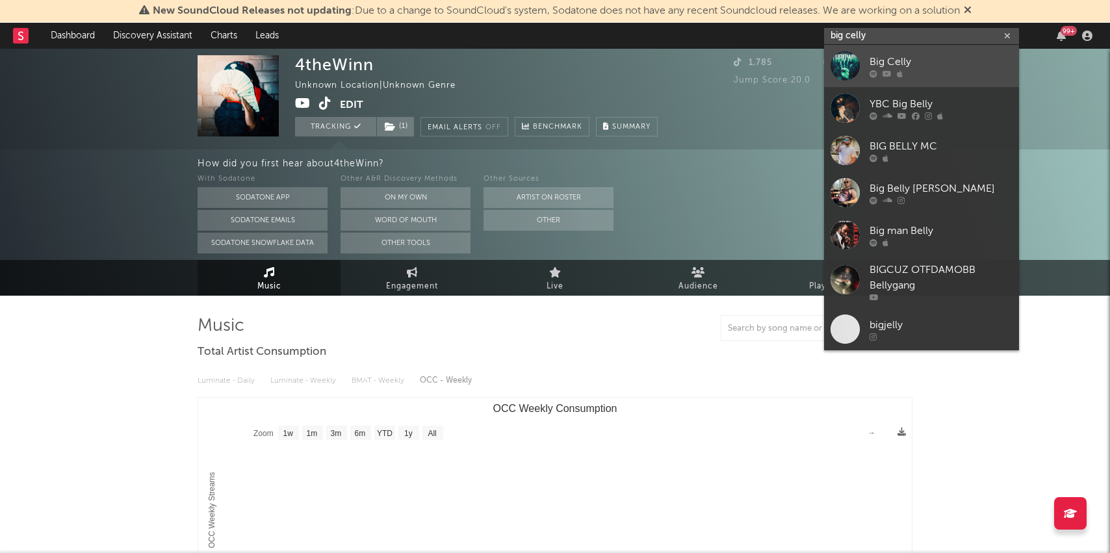
type input "big celly"
click at [881, 66] on div "Big Celly" at bounding box center [941, 62] width 143 height 16
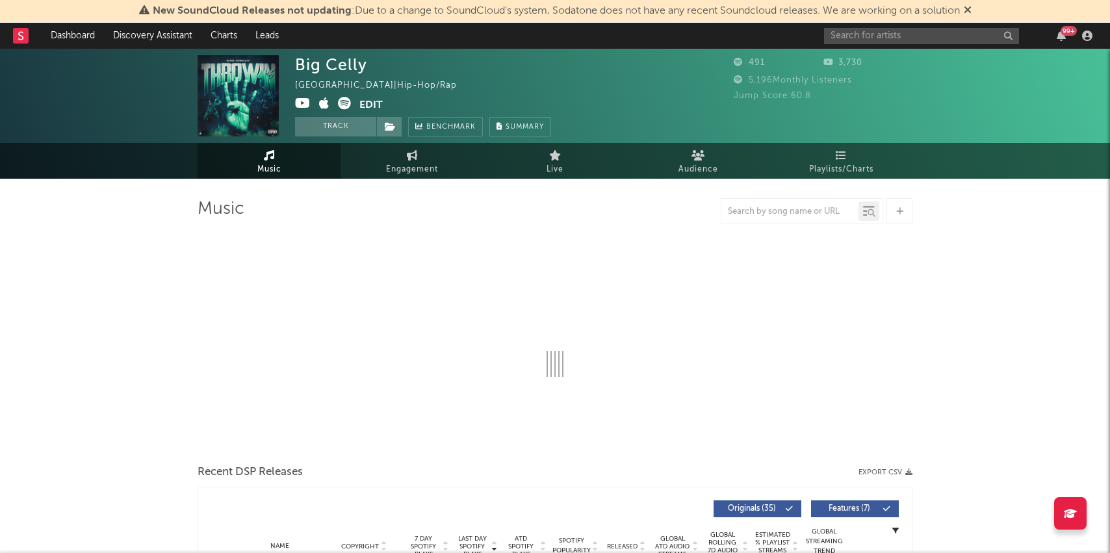
select select "1w"
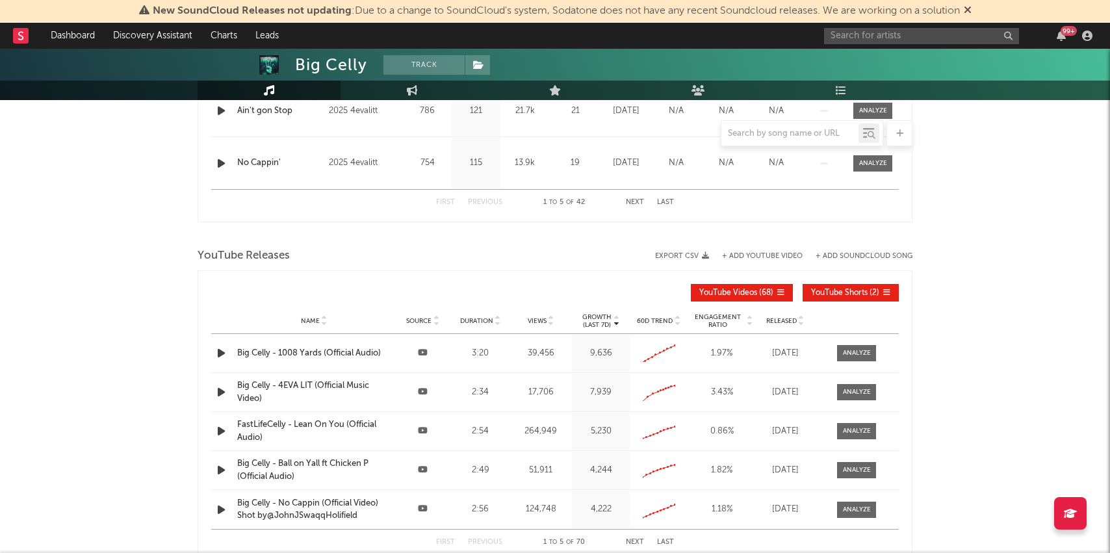
scroll to position [773, 0]
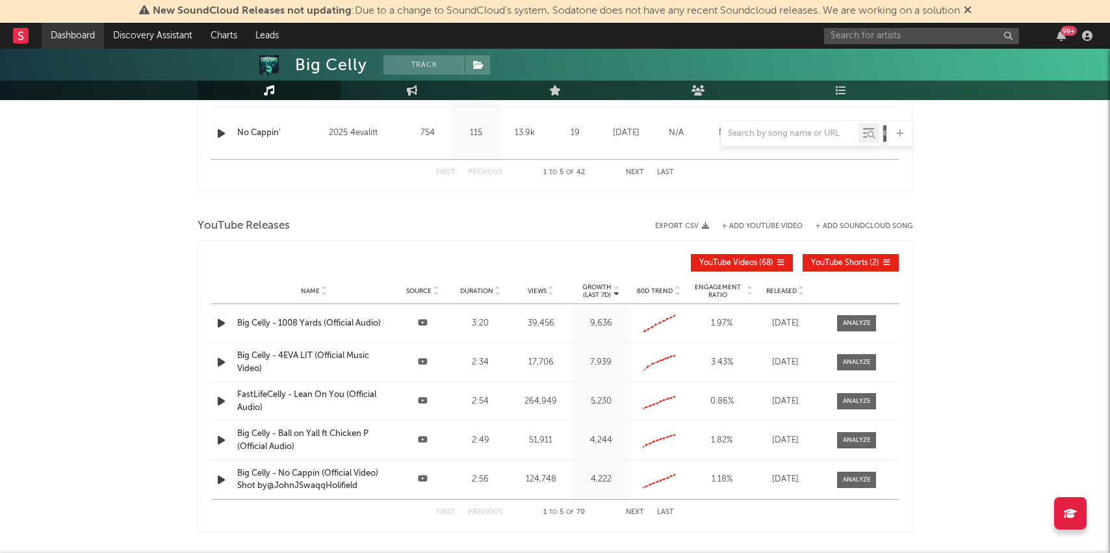
click at [73, 29] on link "Dashboard" at bounding box center [73, 36] width 62 height 26
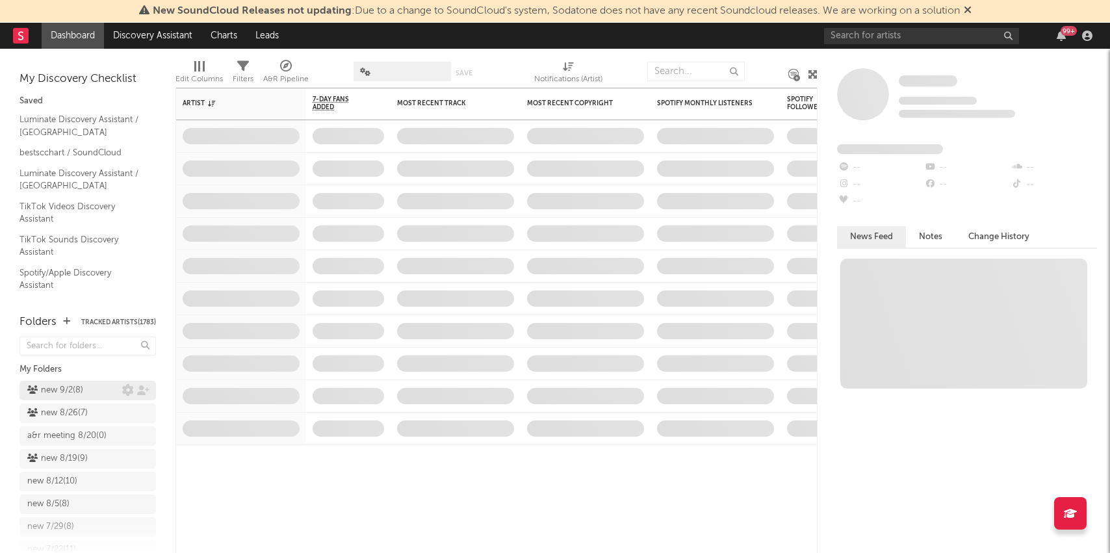
click at [86, 396] on div "new 9/2 ( 8 )" at bounding box center [74, 391] width 95 height 16
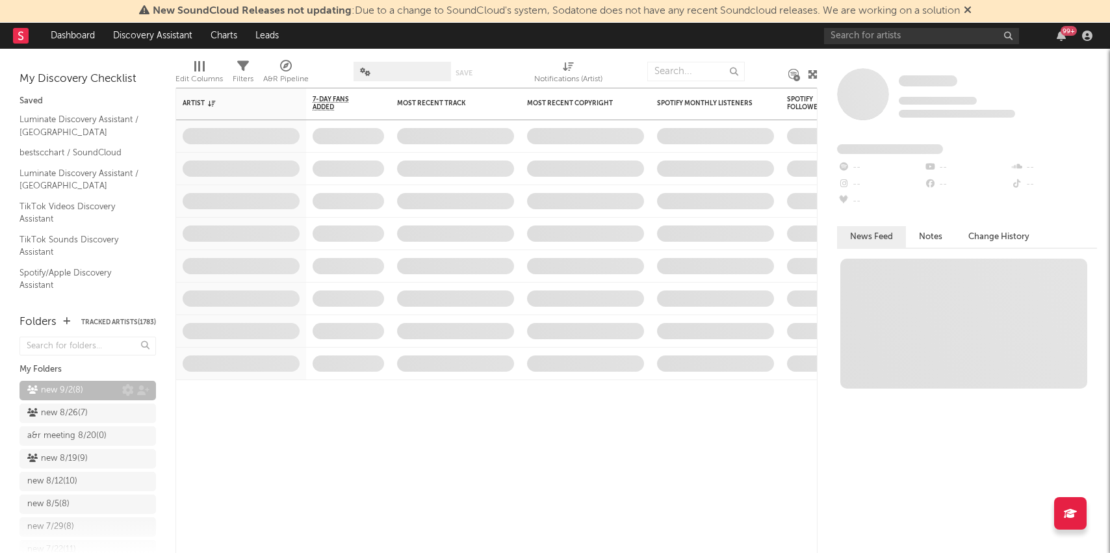
click at [86, 396] on div "new 9/2 ( 8 )" at bounding box center [74, 391] width 95 height 16
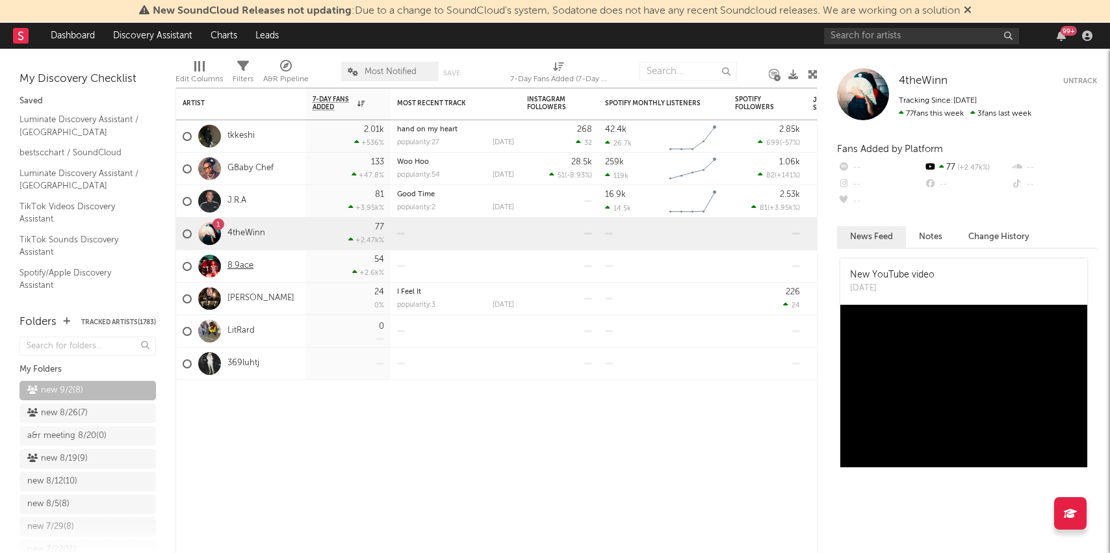
click at [241, 265] on link "8.9ace" at bounding box center [240, 266] width 26 height 11
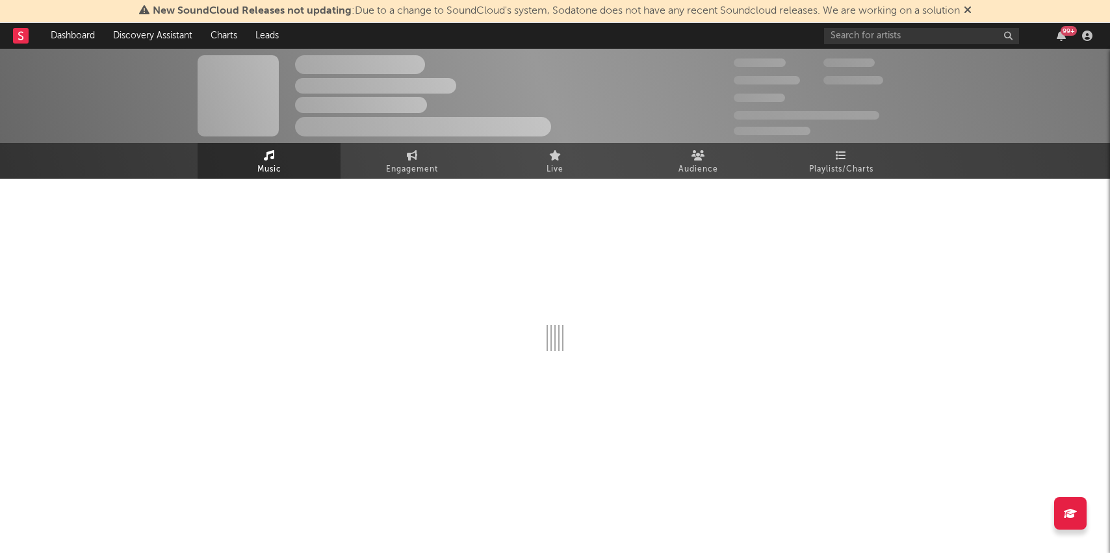
select select "1w"
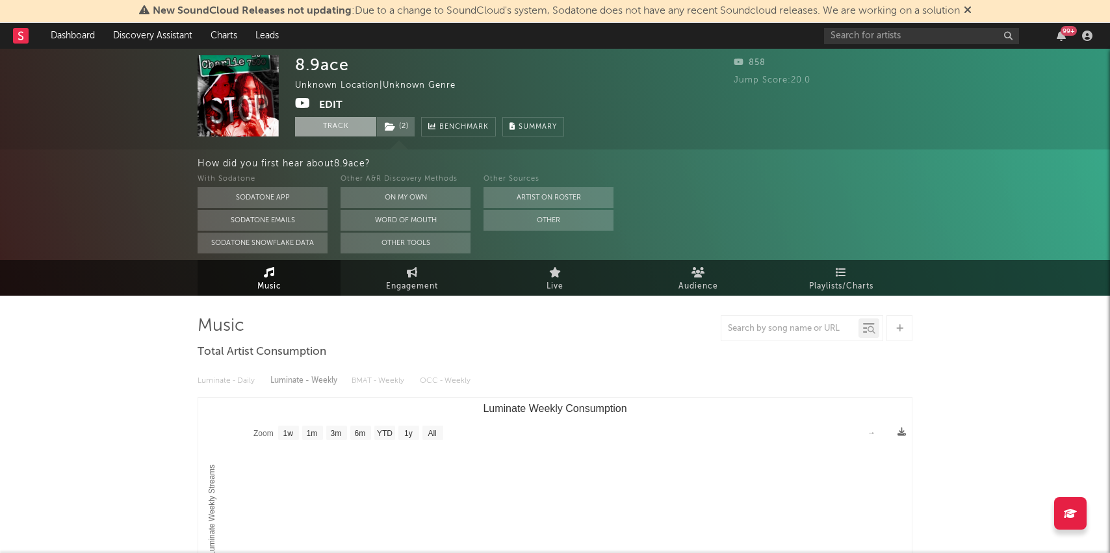
click at [323, 127] on button "Track" at bounding box center [335, 126] width 81 height 19
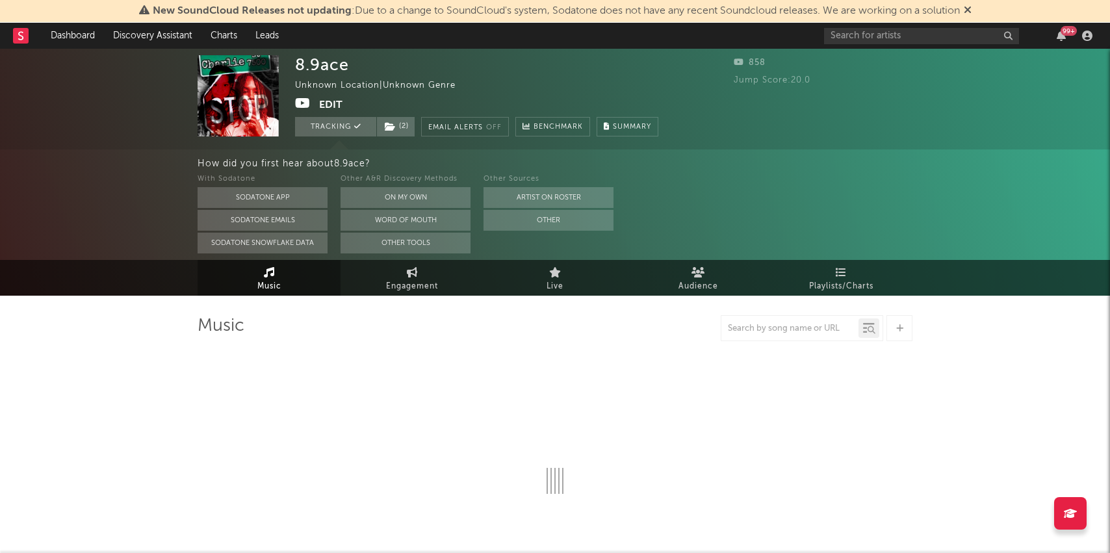
select select "1w"
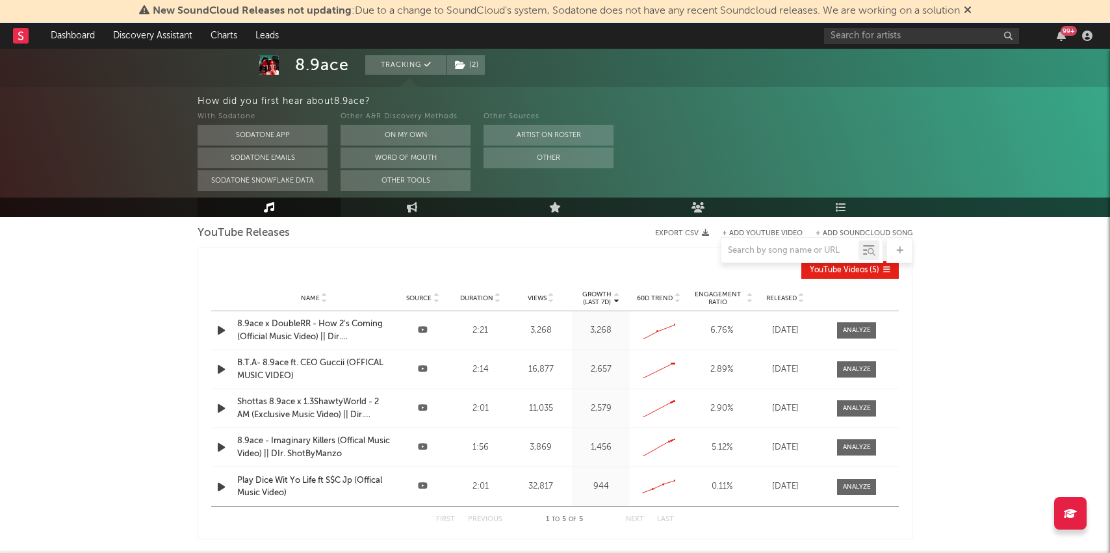
scroll to position [470, 0]
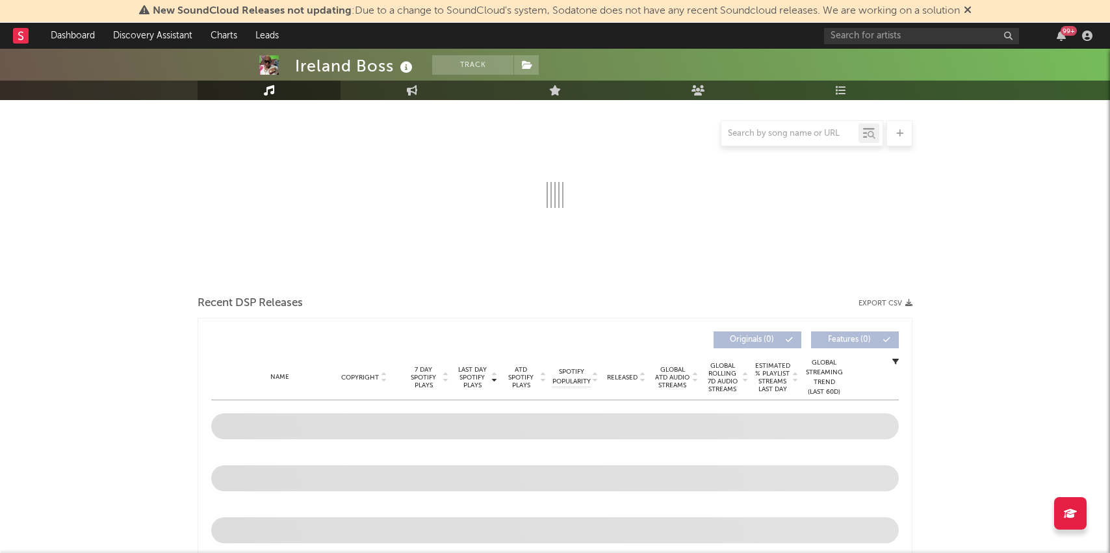
select select "6m"
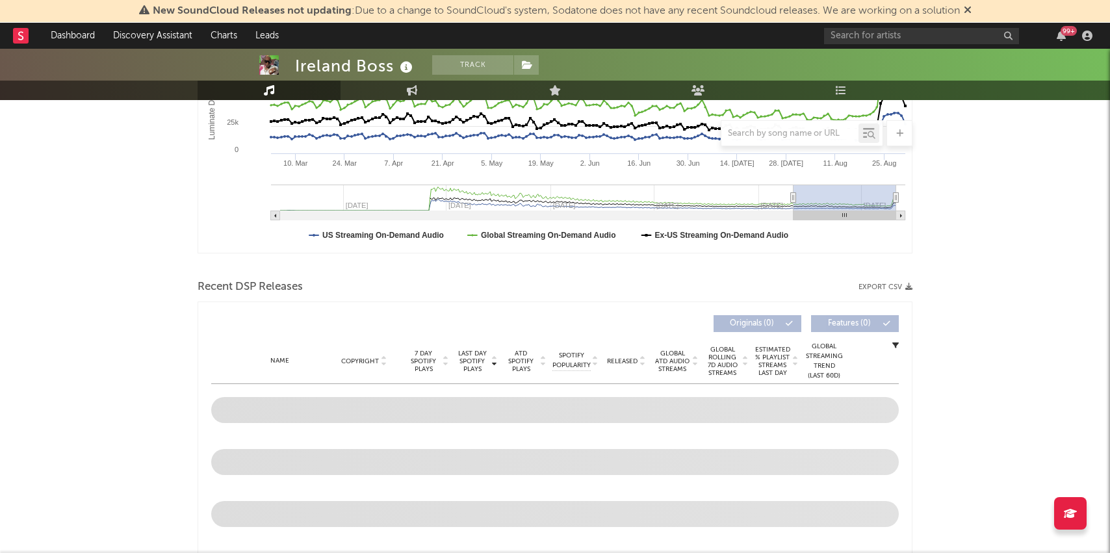
scroll to position [291, 0]
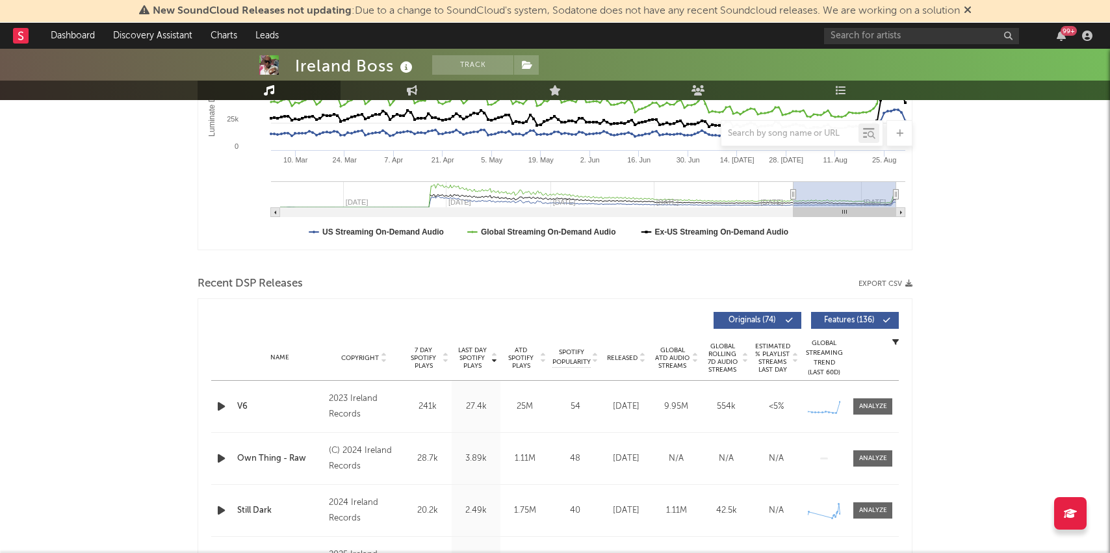
click at [222, 402] on icon "button" at bounding box center [221, 406] width 14 height 16
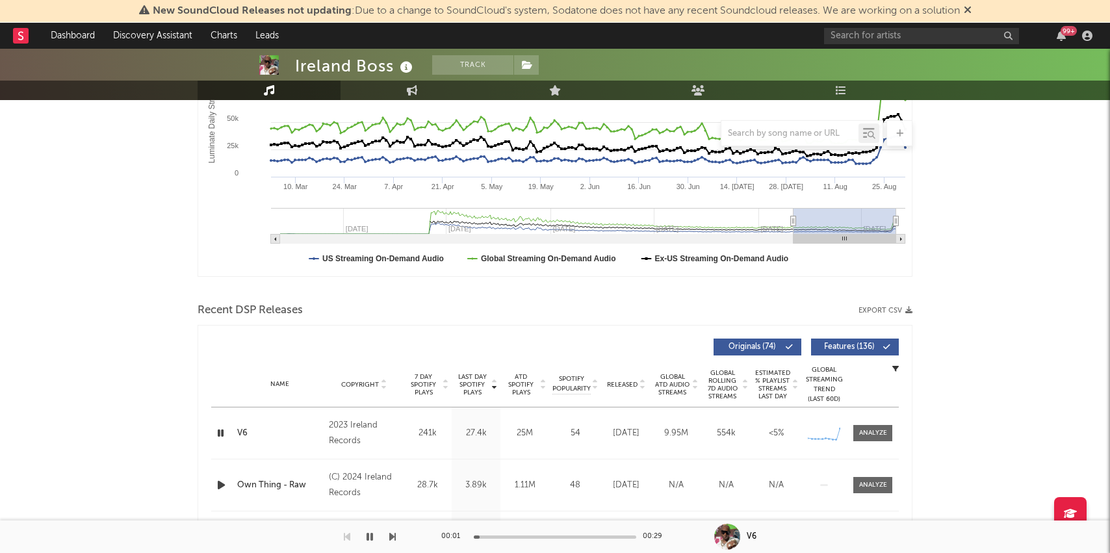
scroll to position [265, 0]
click at [876, 441] on div "Name V6 Copyright 2023 Ireland Records Label Ireland Records Album Names V6 Jug…" at bounding box center [555, 432] width 688 height 51
click at [878, 437] on div at bounding box center [873, 433] width 28 height 10
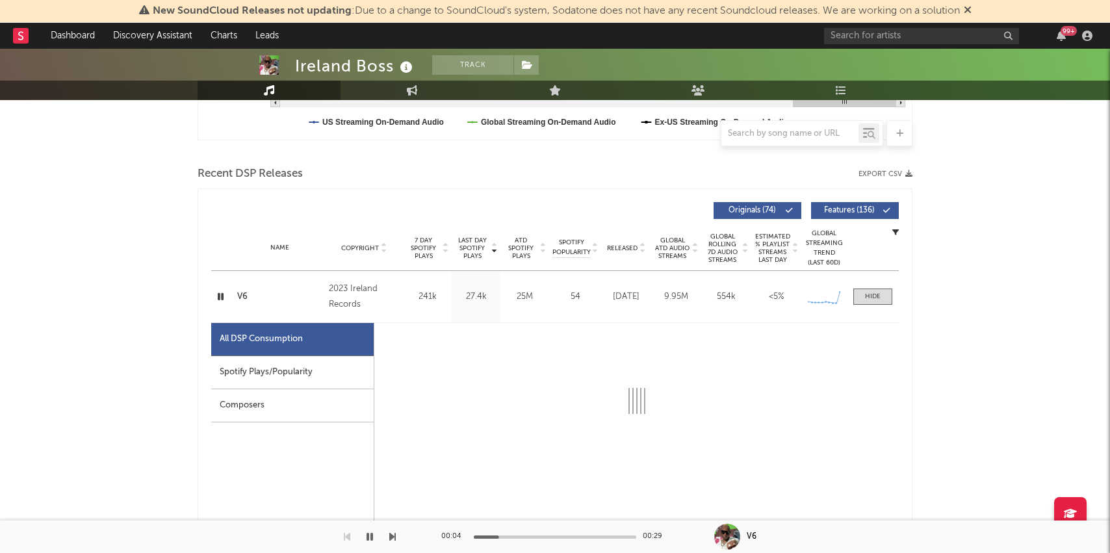
select select "6m"
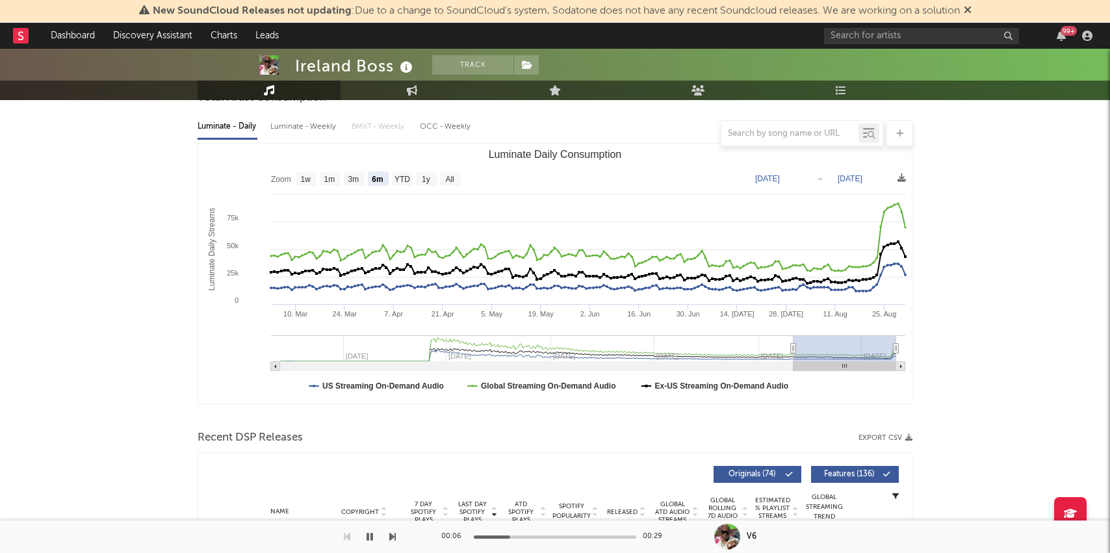
scroll to position [0, 0]
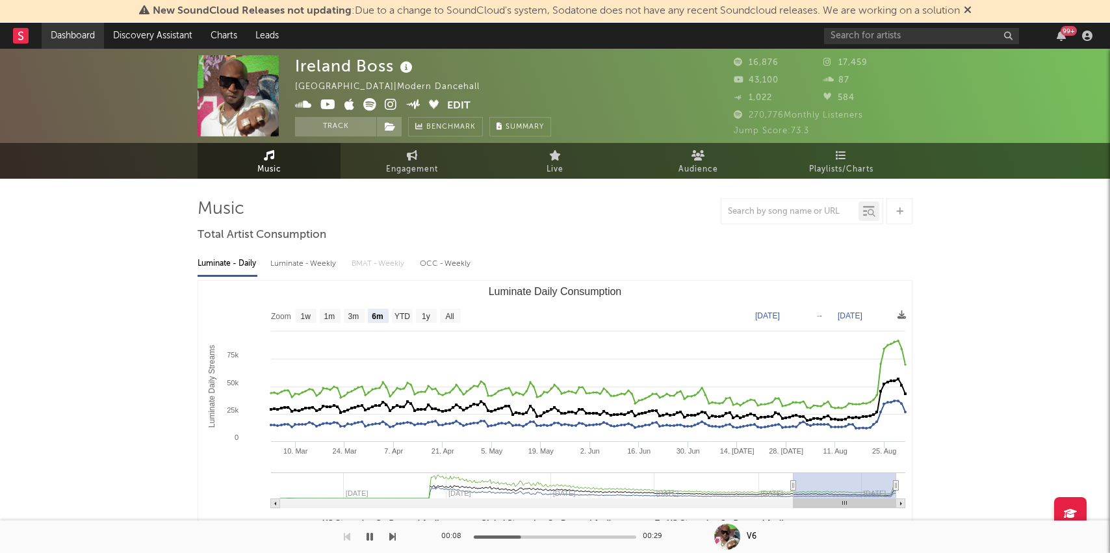
click at [62, 42] on link "Dashboard" at bounding box center [73, 36] width 62 height 26
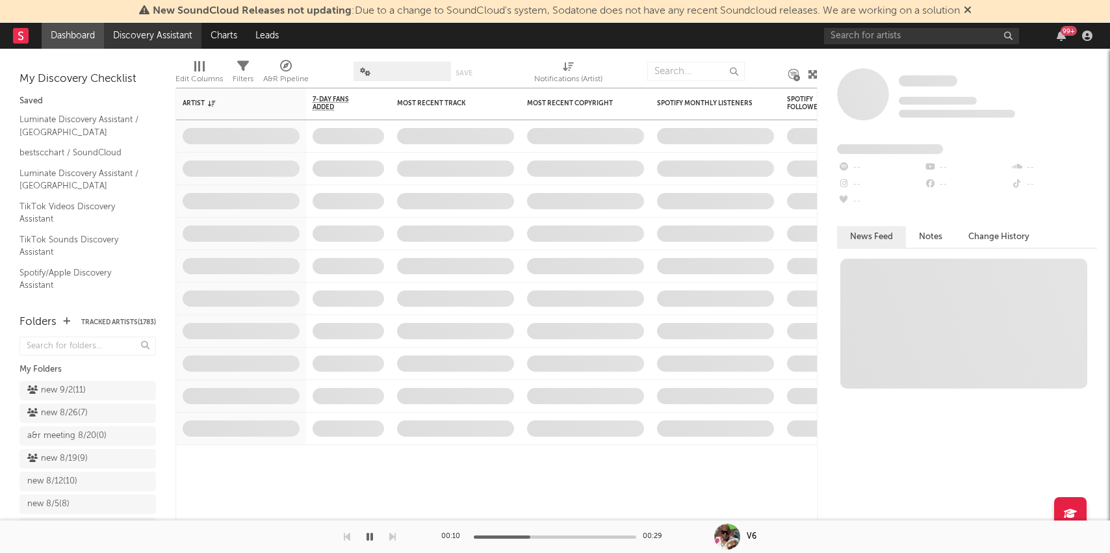
click at [153, 39] on link "Discovery Assistant" at bounding box center [152, 36] width 97 height 26
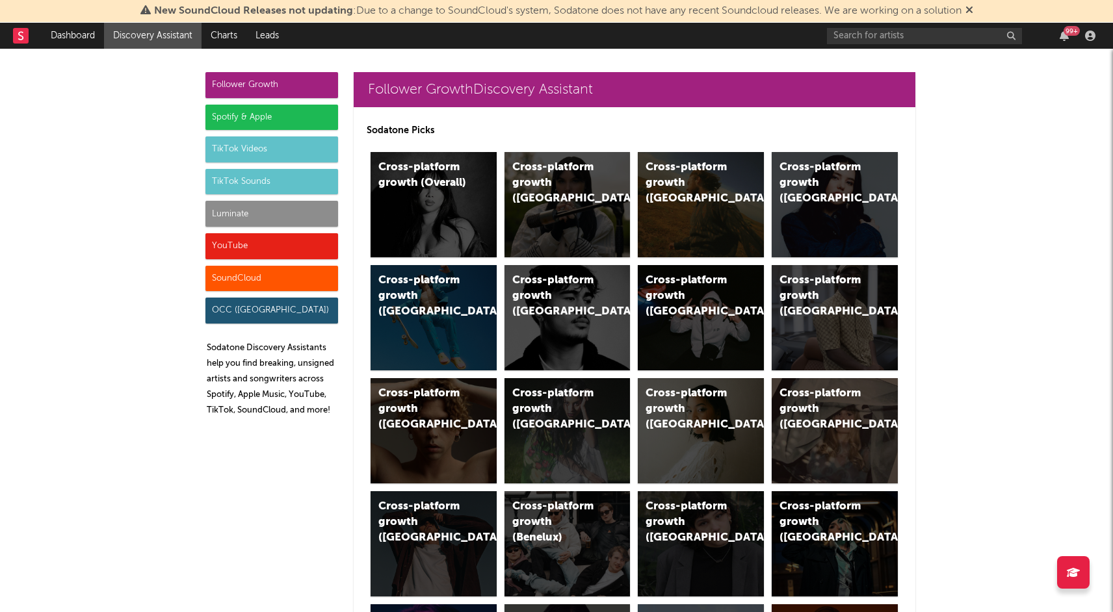
click at [244, 250] on div "YouTube" at bounding box center [271, 246] width 133 height 26
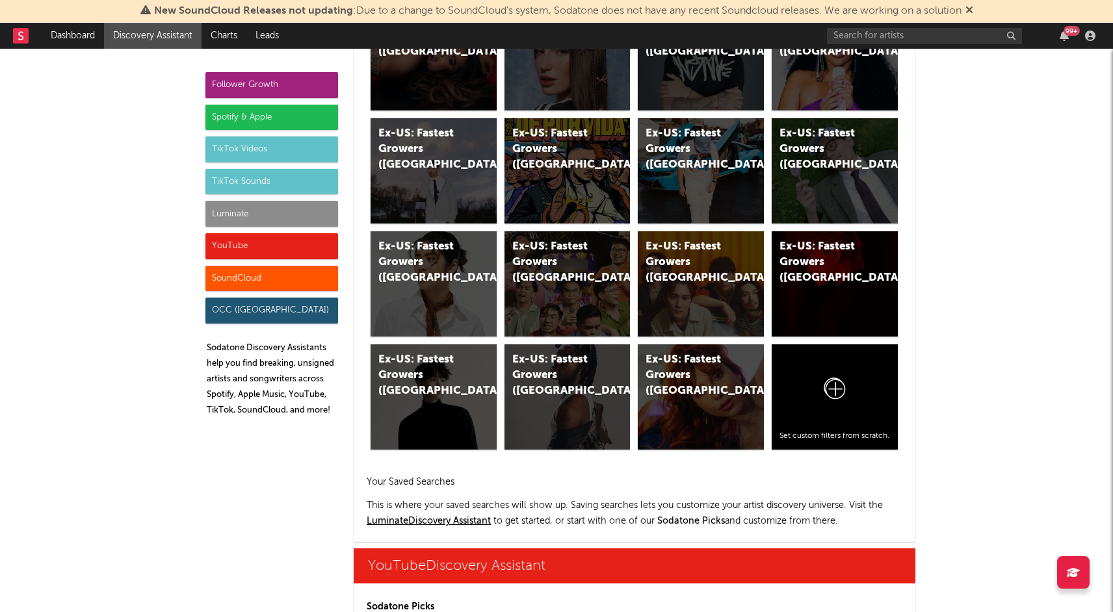
scroll to position [7400, 0]
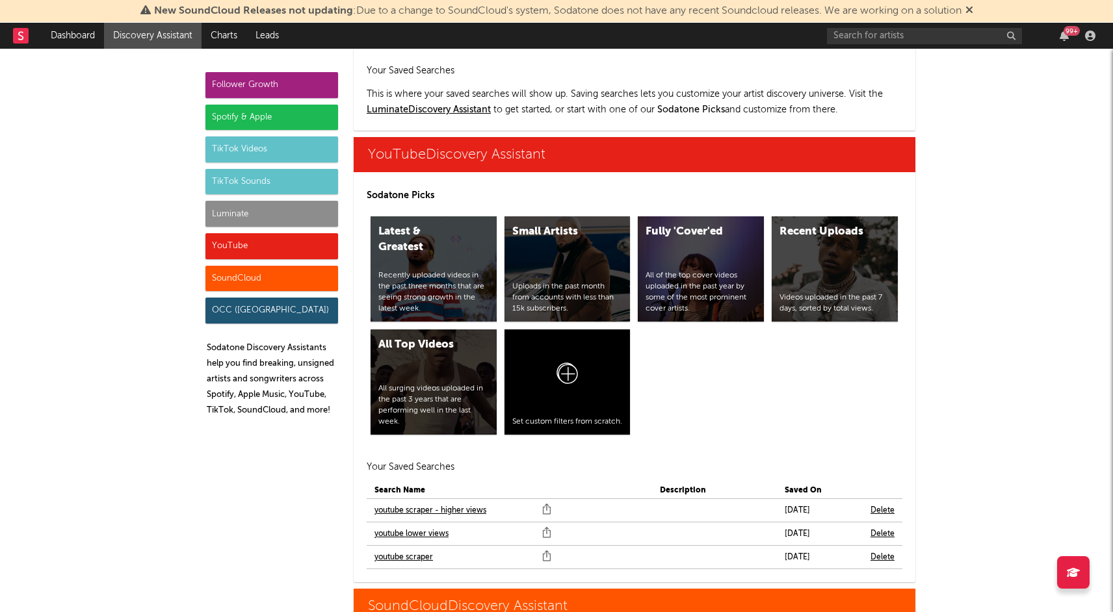
click at [408, 550] on link "youtube scraper" at bounding box center [403, 558] width 58 height 16
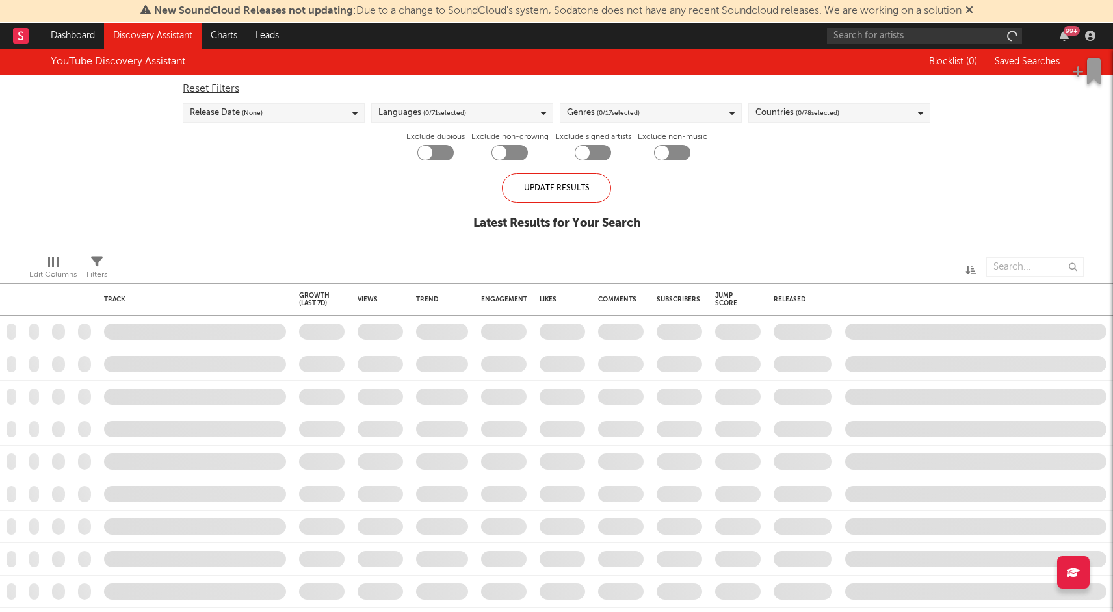
checkbox input "true"
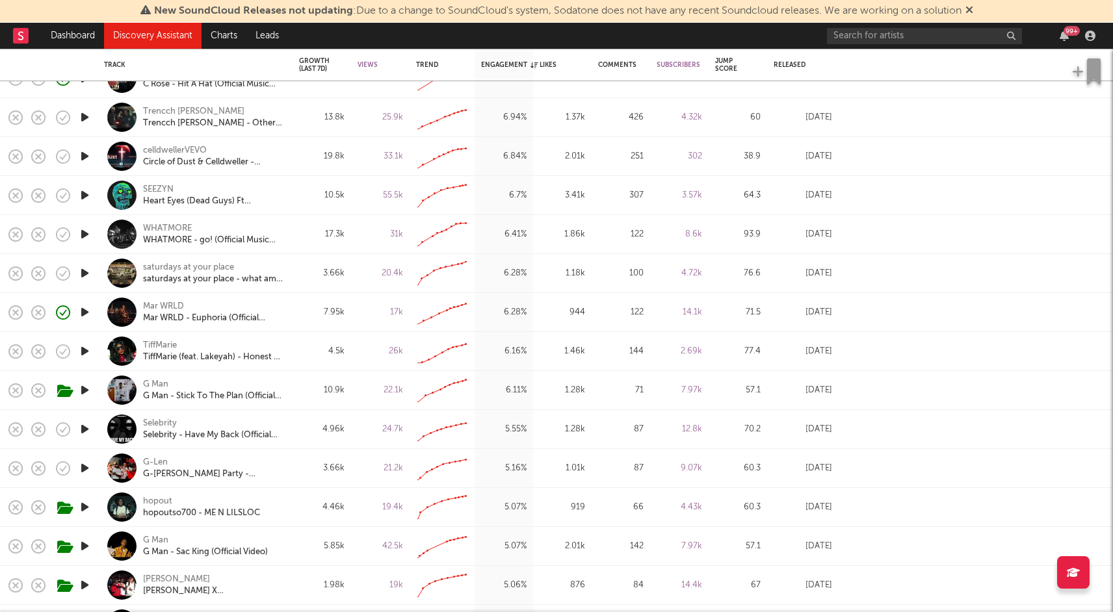
click at [82, 124] on icon "button" at bounding box center [85, 117] width 14 height 16
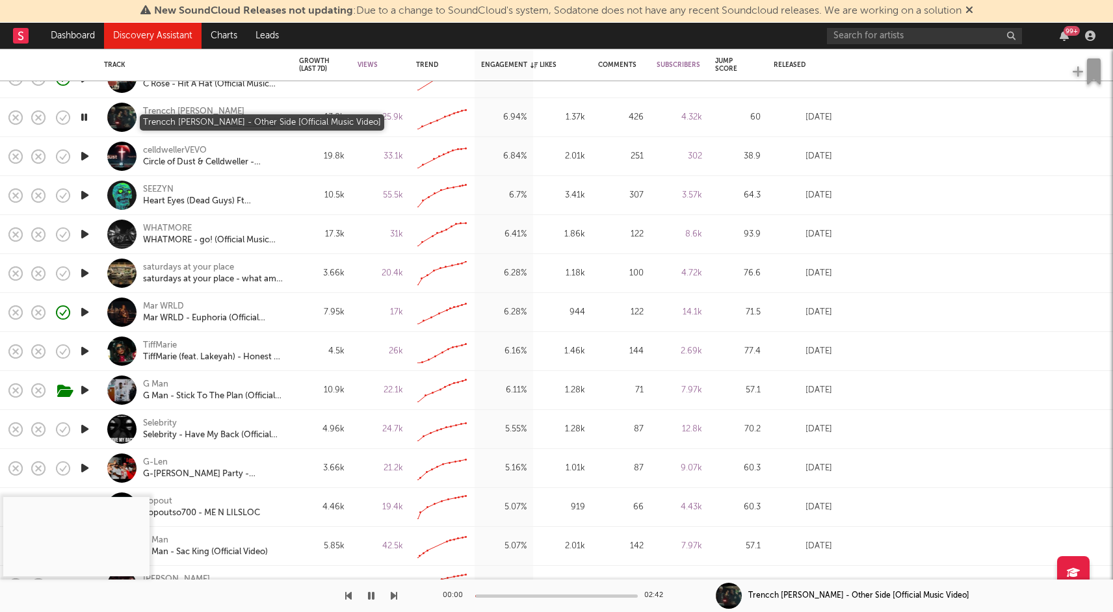
click at [237, 123] on div "Trencch [PERSON_NAME] - Other Side [Official Music Video]" at bounding box center [213, 124] width 140 height 12
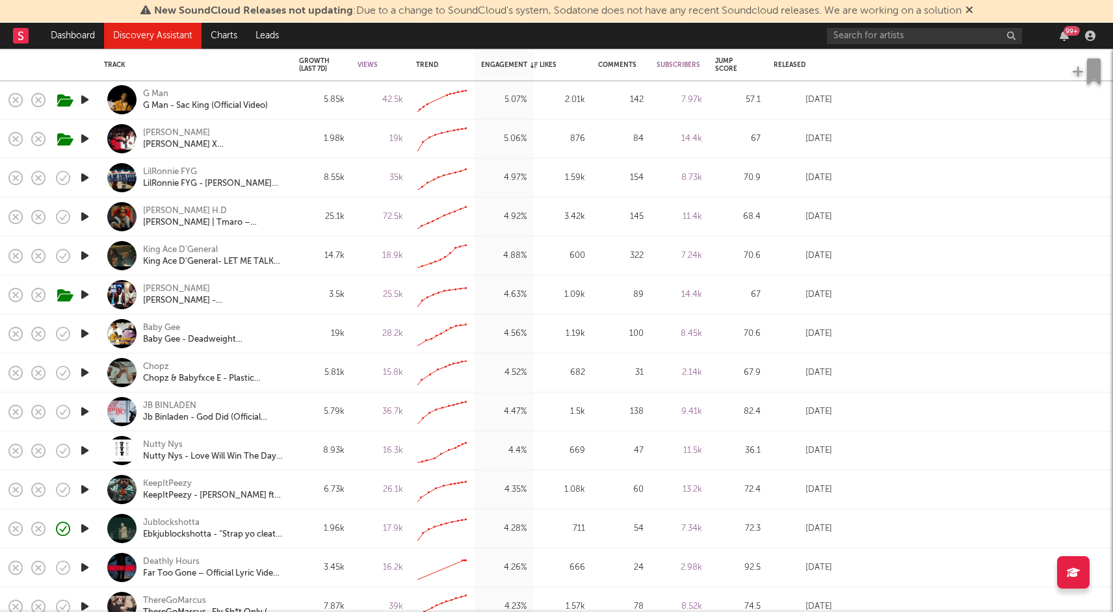
click at [89, 333] on icon "button" at bounding box center [85, 334] width 14 height 16
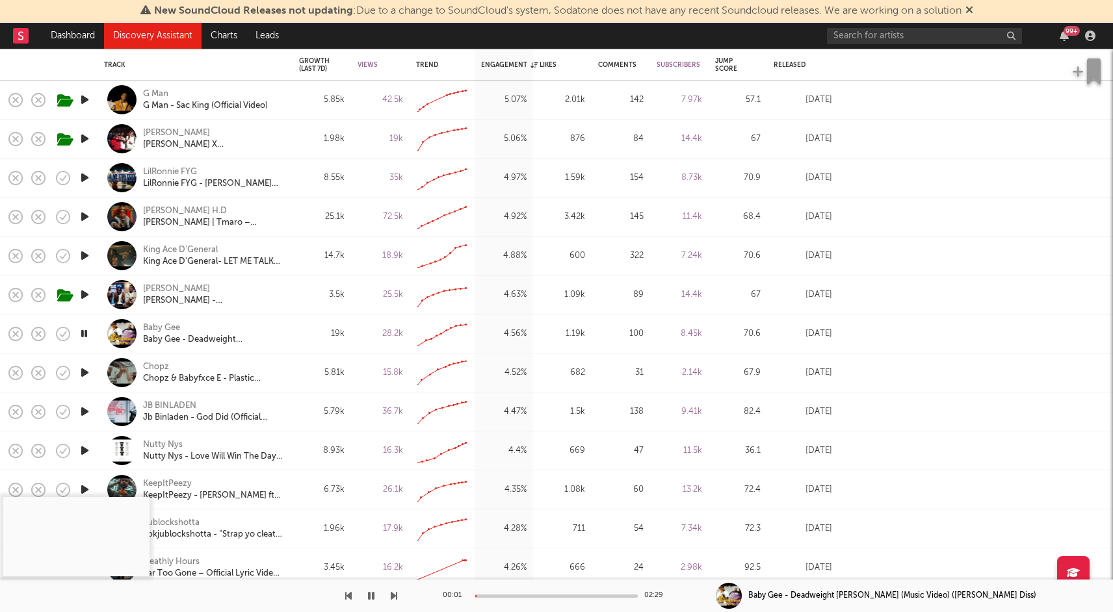
click at [552, 596] on div at bounding box center [556, 596] width 162 height 3
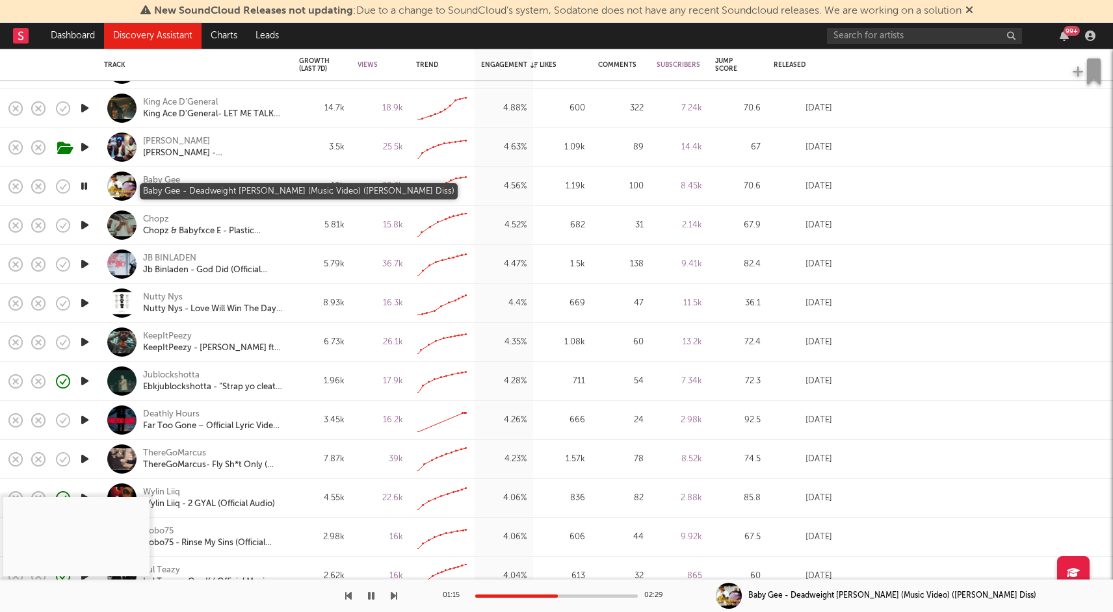
click at [216, 191] on div "Baby Gee - Deadweight [PERSON_NAME] (Music Video) ([PERSON_NAME] Diss)" at bounding box center [213, 193] width 140 height 12
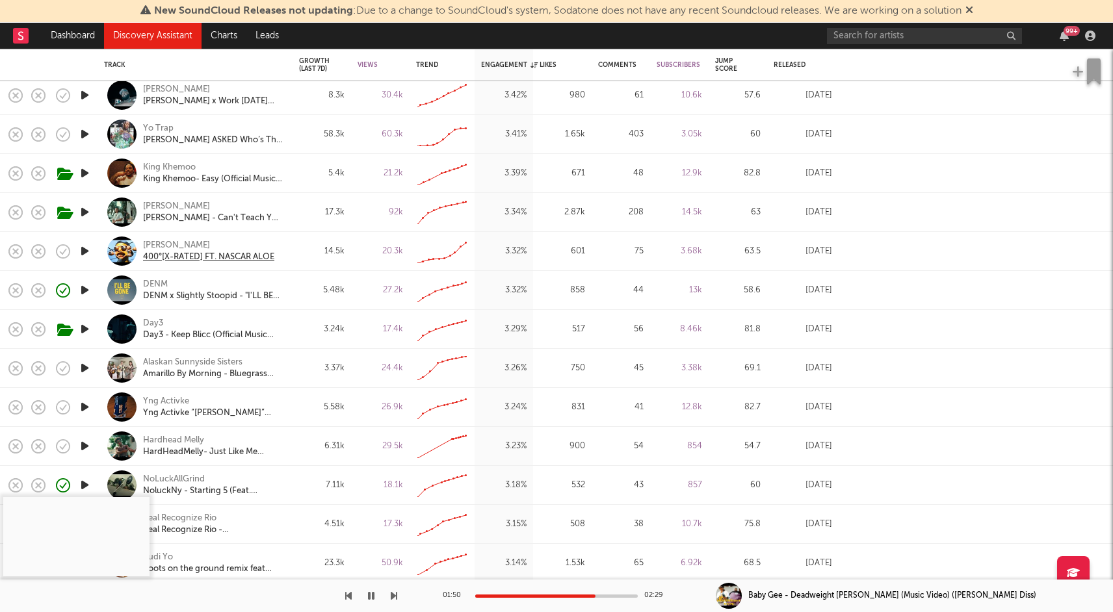
click at [157, 259] on div "400°[X-RATED] FT. NASCAR ALOE" at bounding box center [208, 258] width 131 height 12
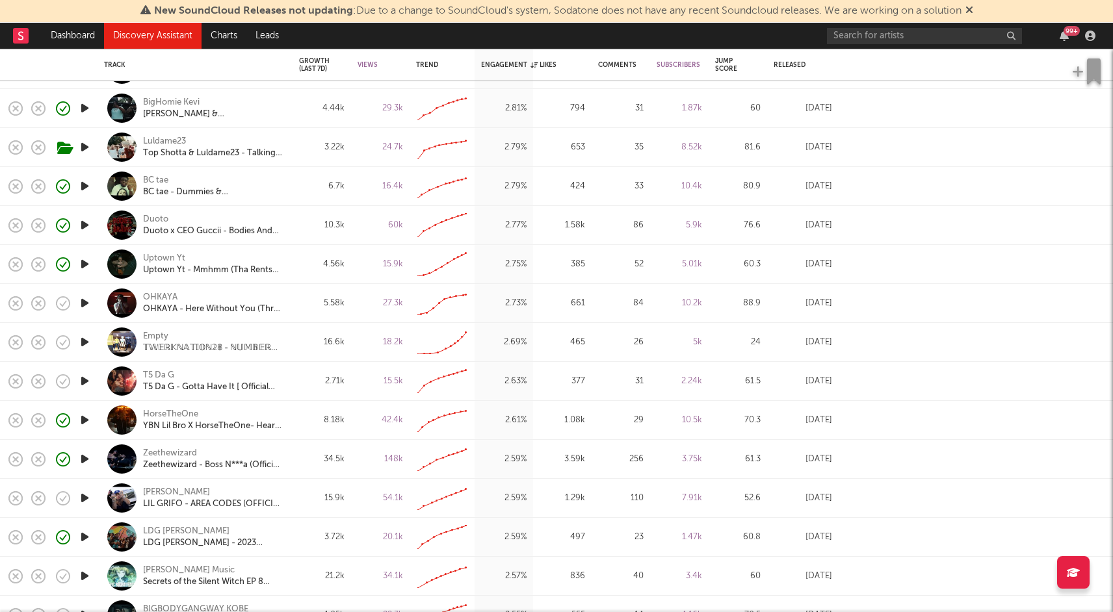
click at [88, 382] on icon "button" at bounding box center [85, 381] width 14 height 16
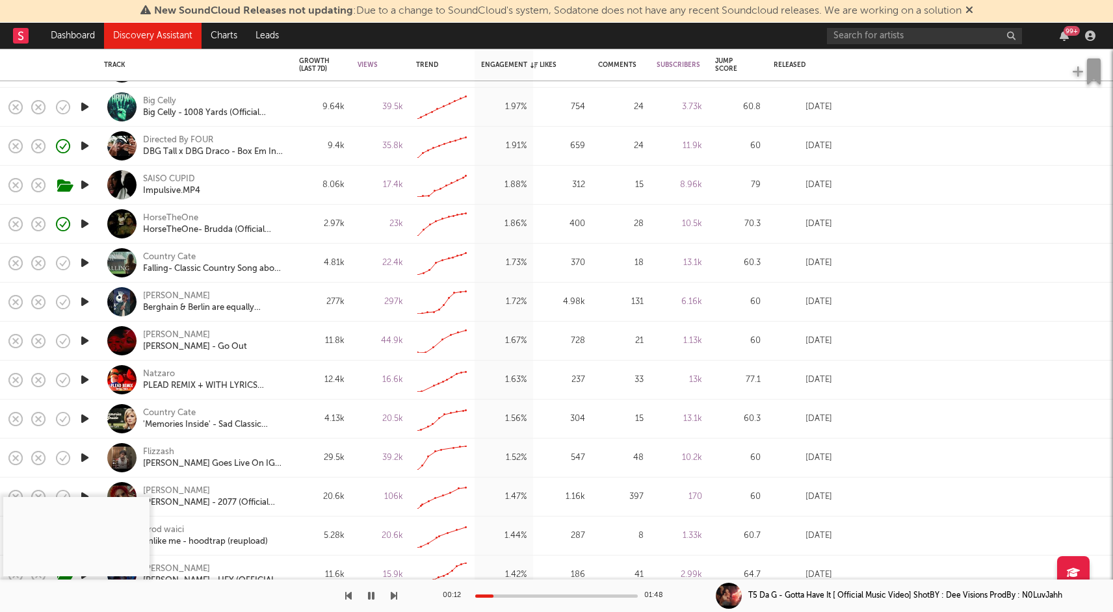
click at [84, 341] on icon "button" at bounding box center [85, 341] width 14 height 16
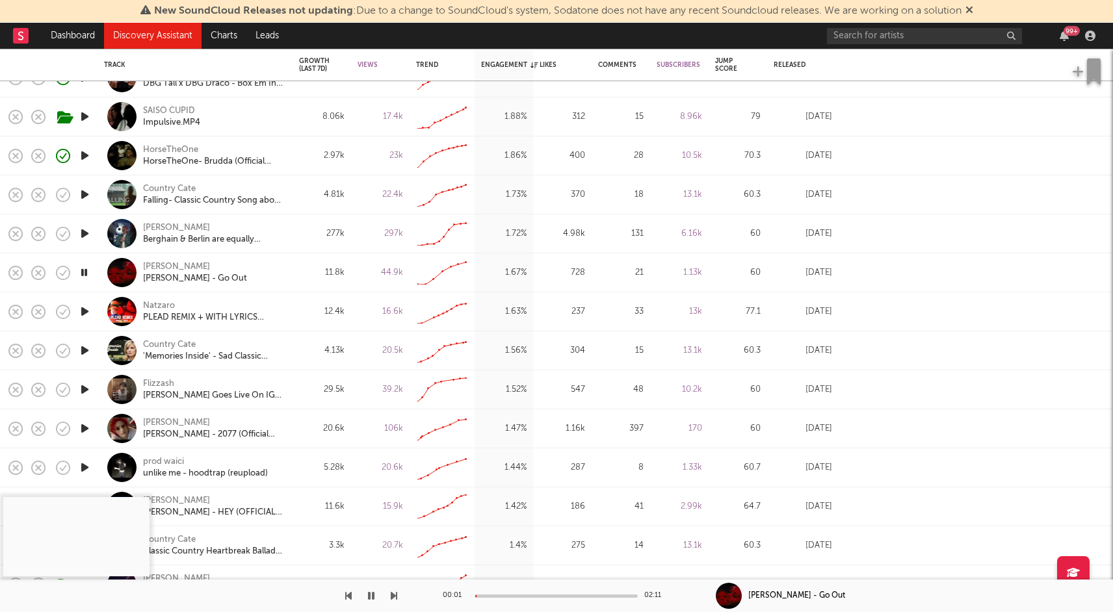
click at [508, 596] on div at bounding box center [556, 596] width 162 height 3
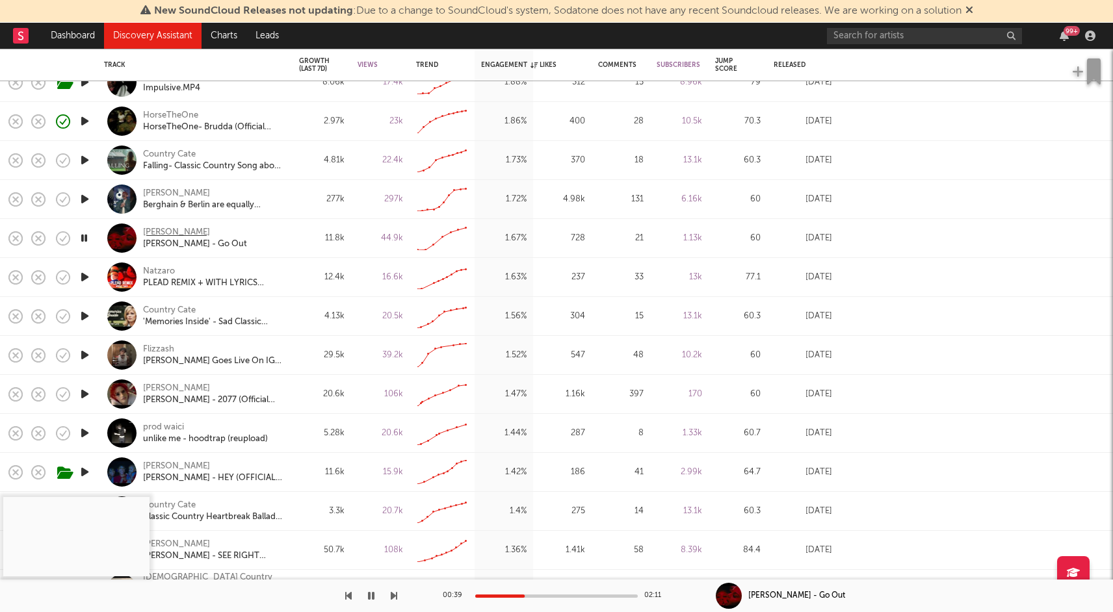
click at [151, 233] on div "[PERSON_NAME]" at bounding box center [176, 233] width 67 height 12
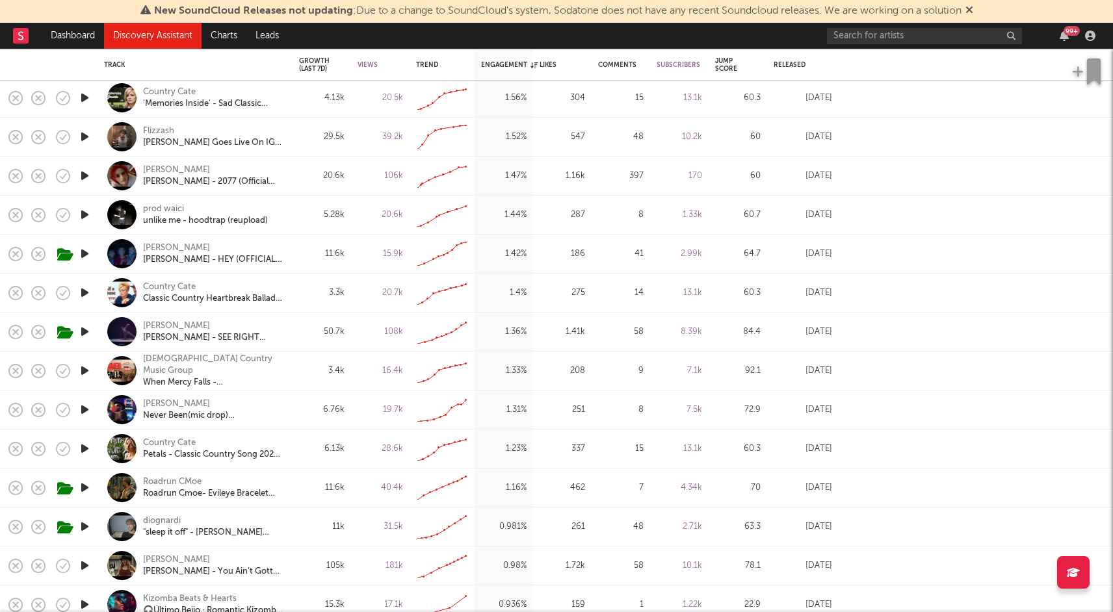
click at [82, 485] on icon "button" at bounding box center [85, 488] width 14 height 16
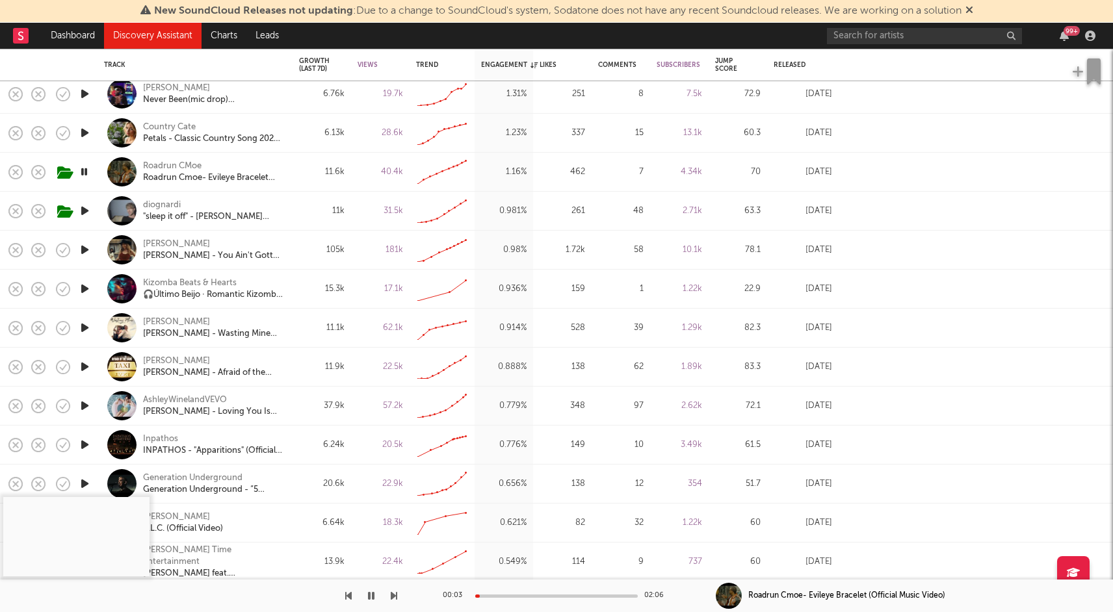
click at [532, 596] on div at bounding box center [556, 596] width 162 height 3
click at [180, 164] on div "Roadrun CMoe" at bounding box center [172, 165] width 58 height 12
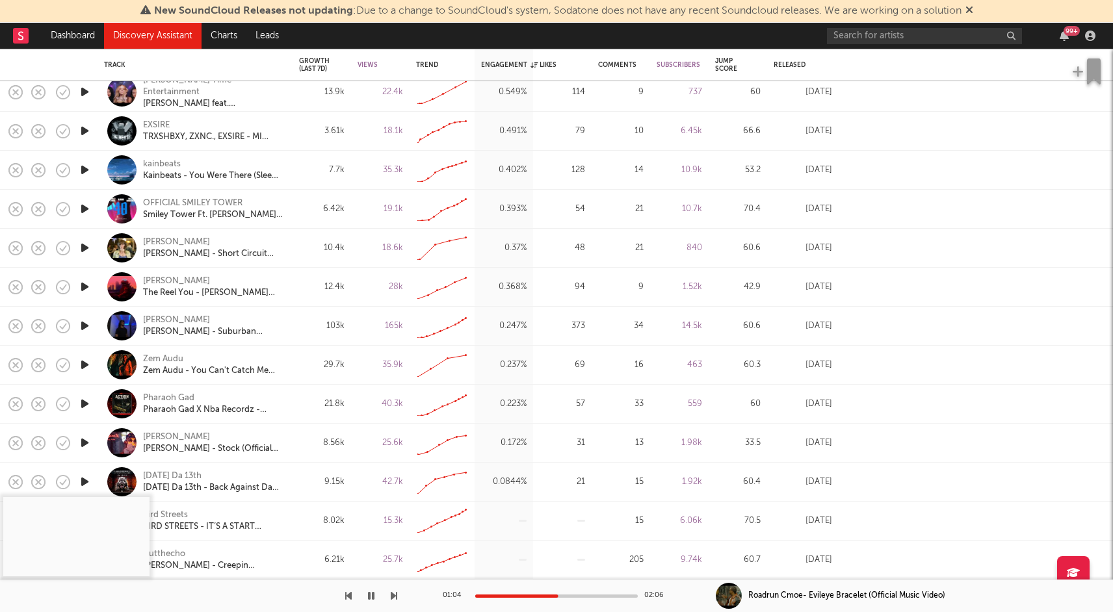
click at [166, 30] on link "Discovery Assistant" at bounding box center [152, 36] width 97 height 26
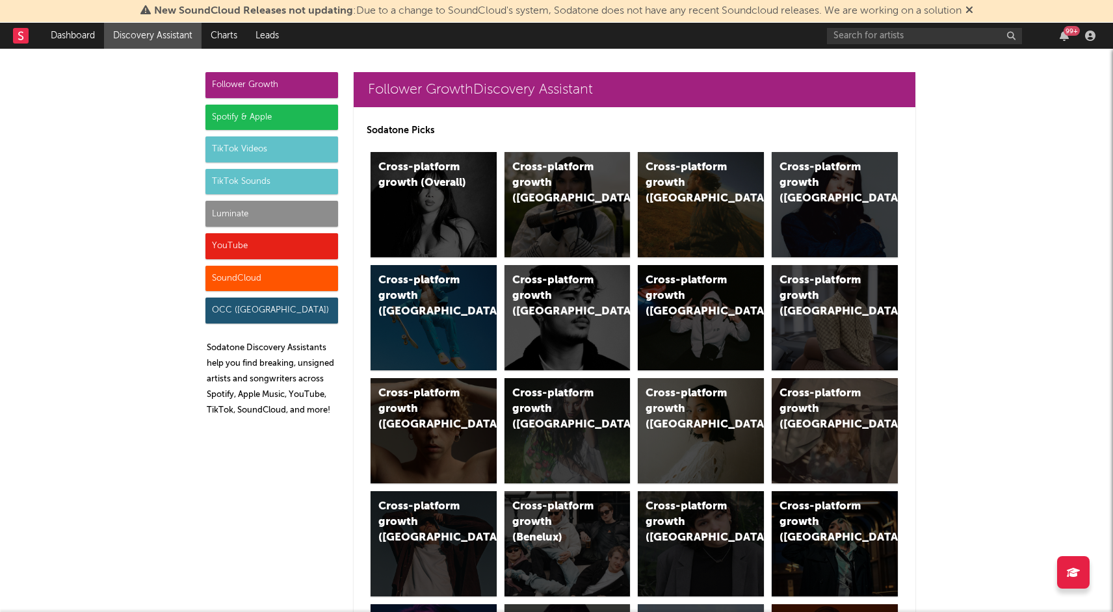
click at [272, 211] on div "Luminate" at bounding box center [271, 214] width 133 height 26
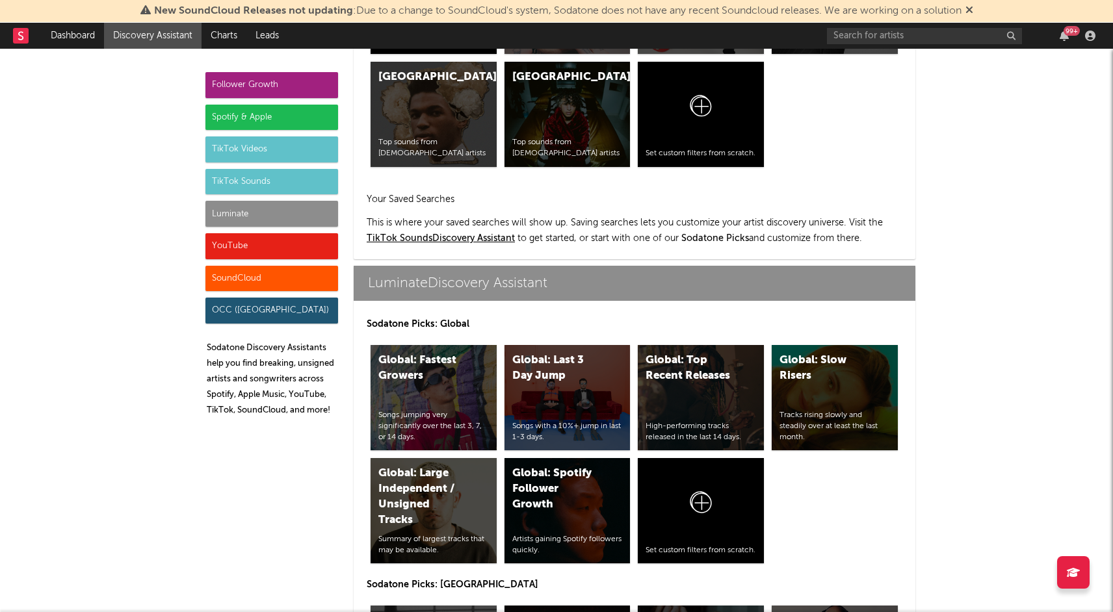
scroll to position [5769, 0]
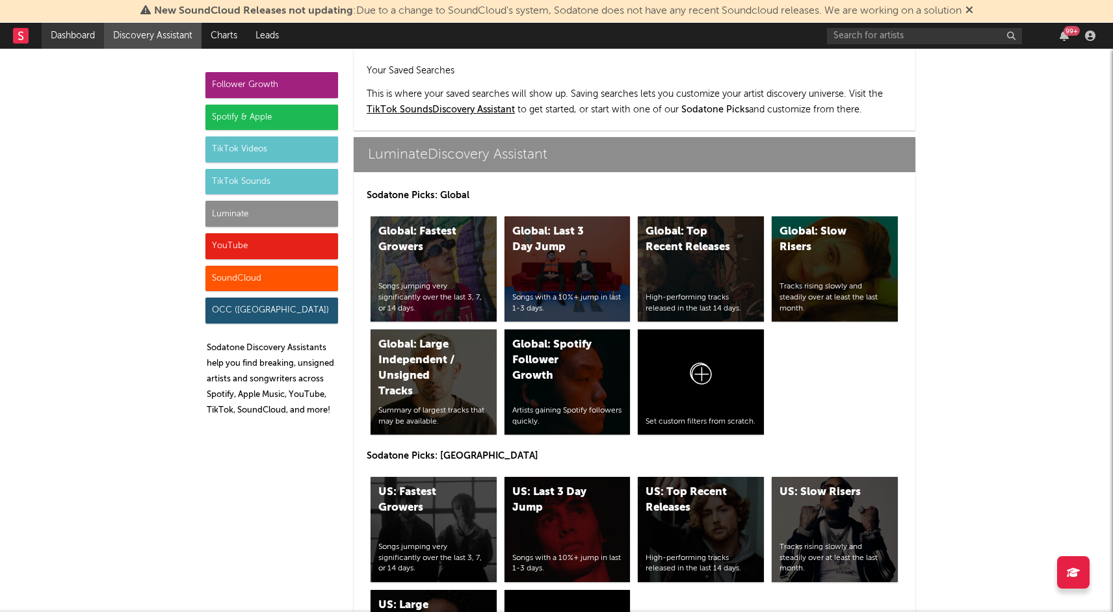
click at [66, 34] on link "Dashboard" at bounding box center [73, 36] width 62 height 26
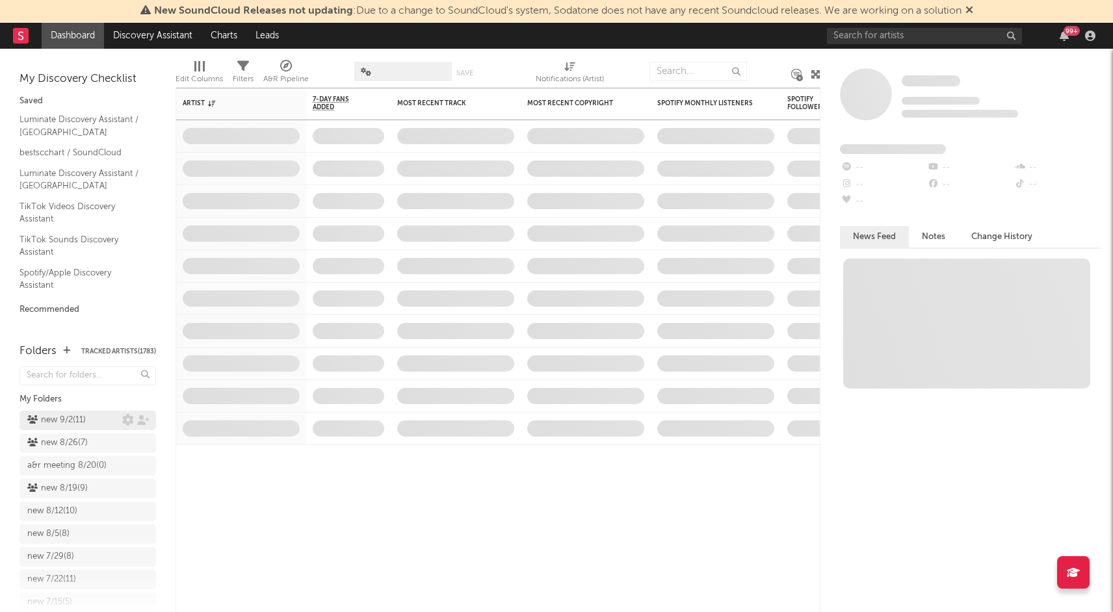
click at [86, 420] on div "new 9/2 ( 11 )" at bounding box center [56, 421] width 58 height 16
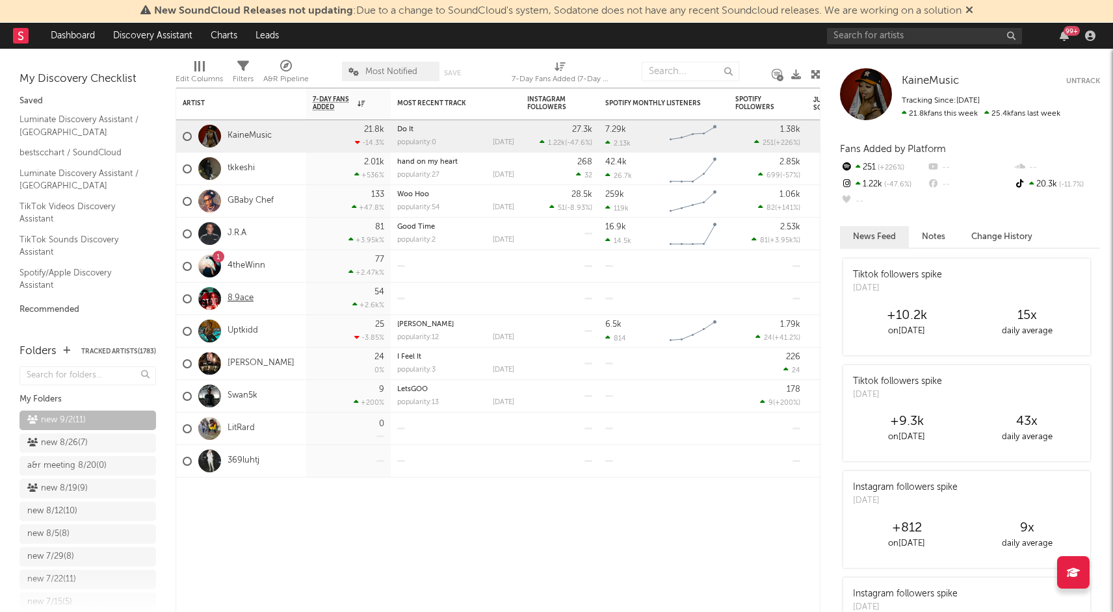
click at [242, 300] on link "8.9ace" at bounding box center [240, 298] width 26 height 11
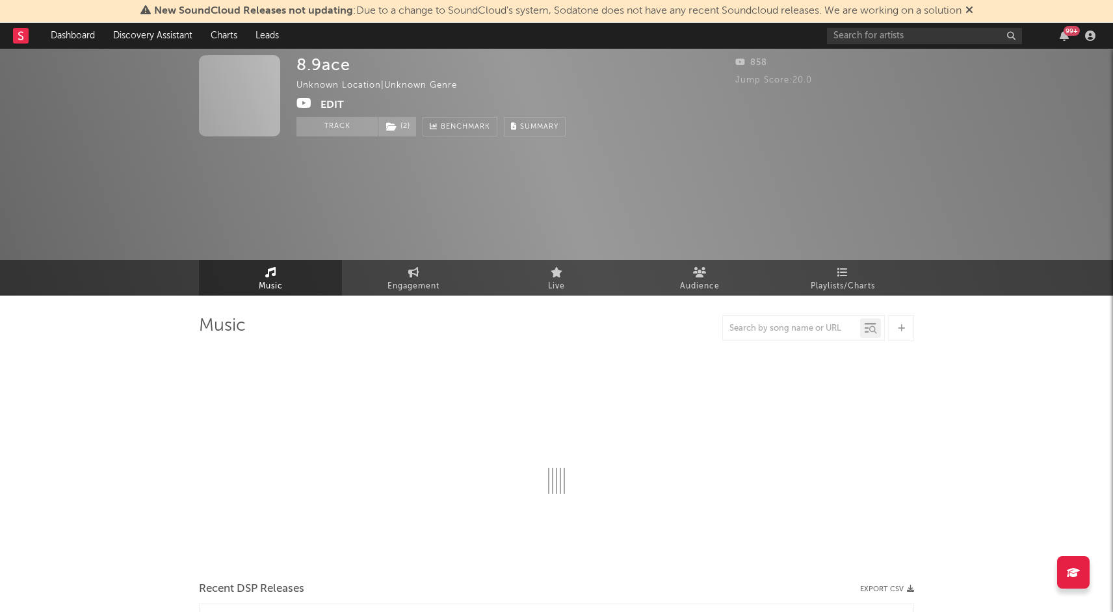
select select "1w"
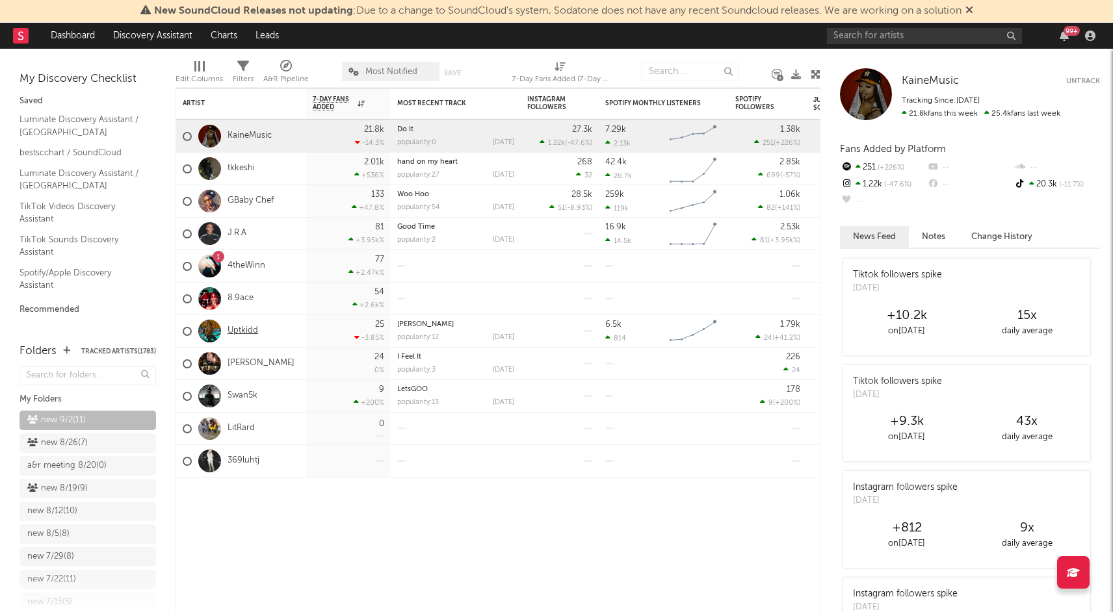
click at [248, 332] on link "Uptkidd" at bounding box center [242, 331] width 31 height 11
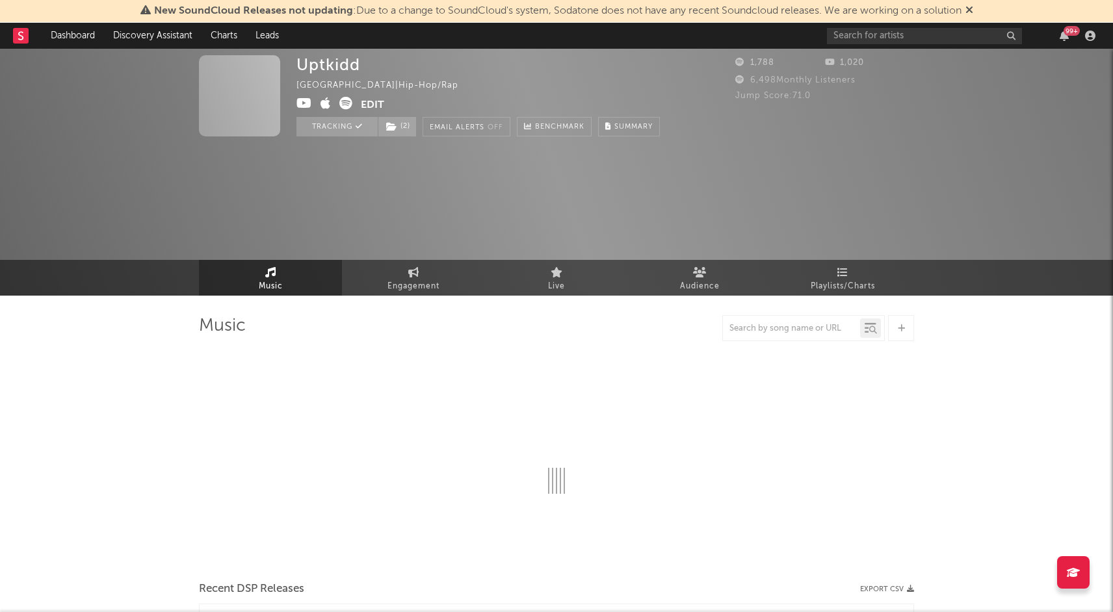
select select "6m"
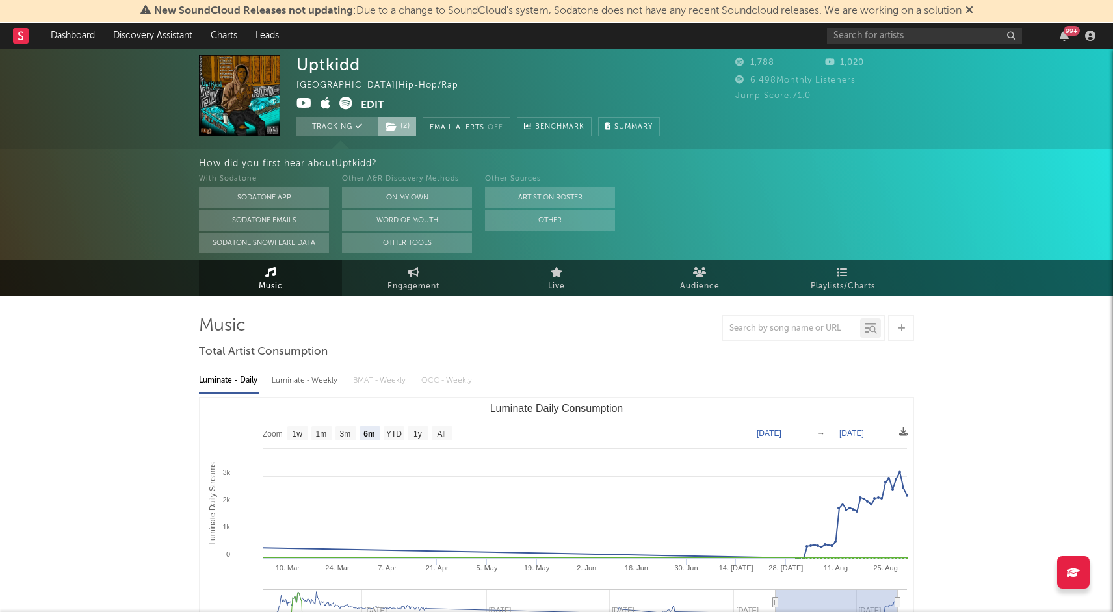
click at [402, 132] on span "( 2 )" at bounding box center [397, 126] width 39 height 19
click at [143, 71] on div "Uptkidd United States | Hip-Hop/Rap Edit Tracking ( 2 ) Email Alerts Off Benchm…" at bounding box center [556, 99] width 1113 height 101
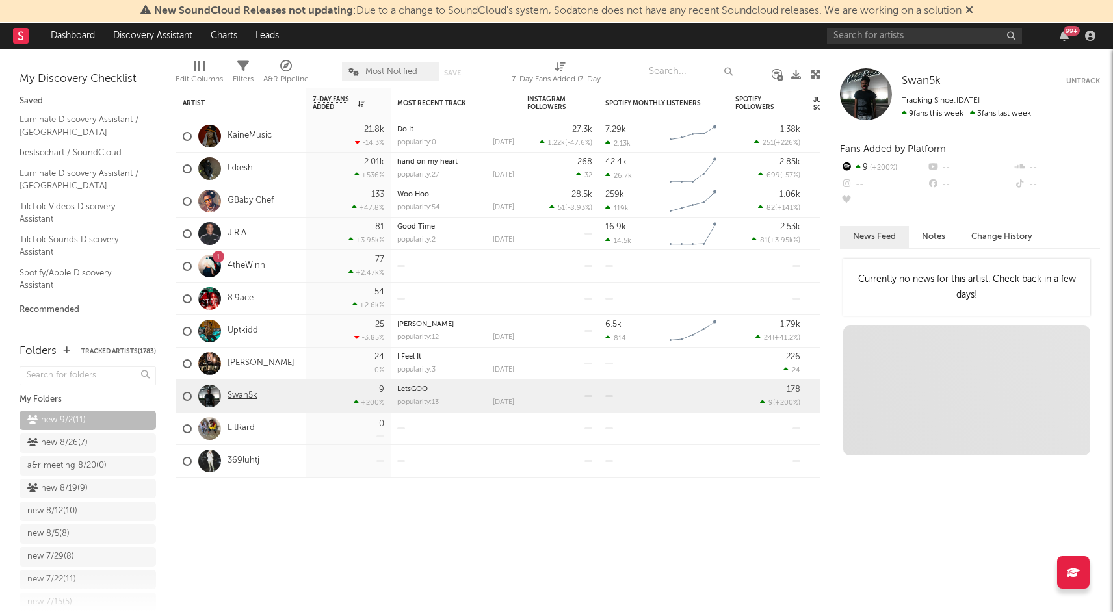
click at [250, 398] on link "Swan5k" at bounding box center [242, 396] width 30 height 11
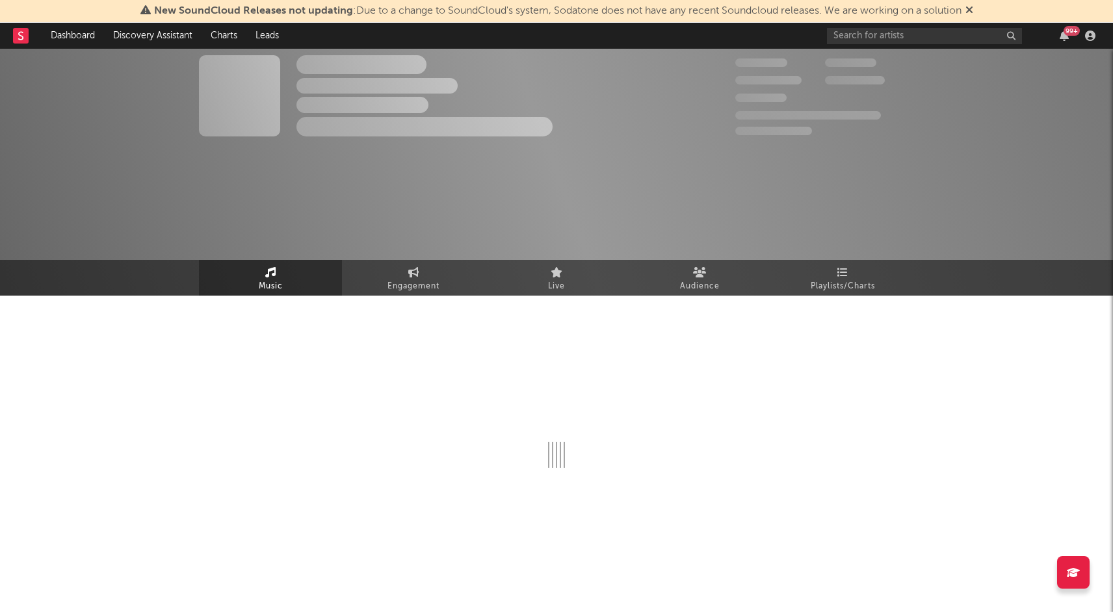
select select "1w"
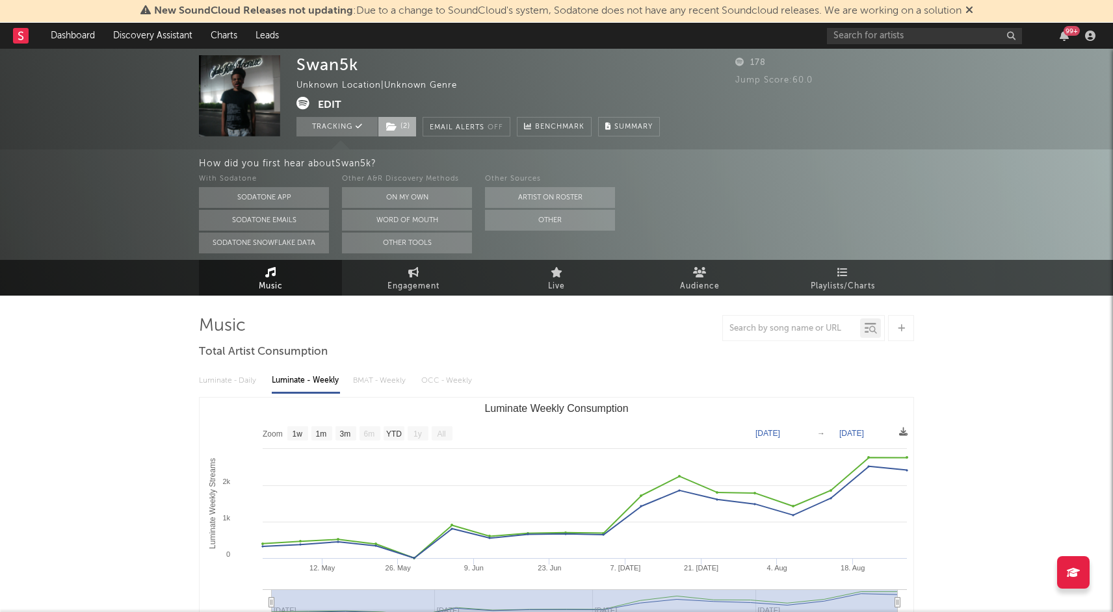
click at [398, 129] on span "( 2 )" at bounding box center [397, 126] width 39 height 19
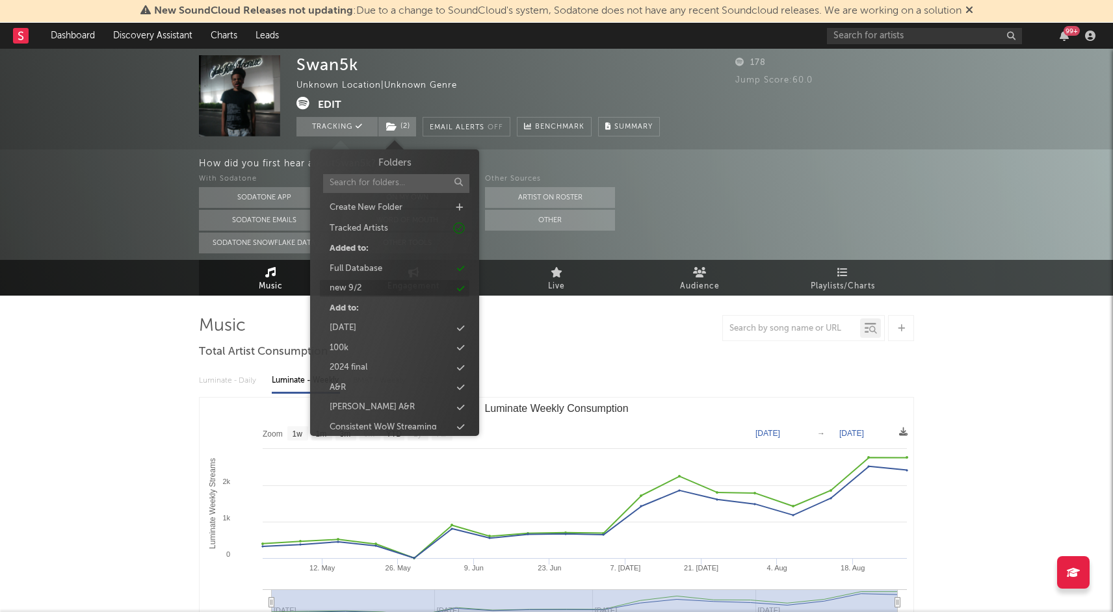
click at [367, 287] on div "new 9/2" at bounding box center [394, 288] width 149 height 17
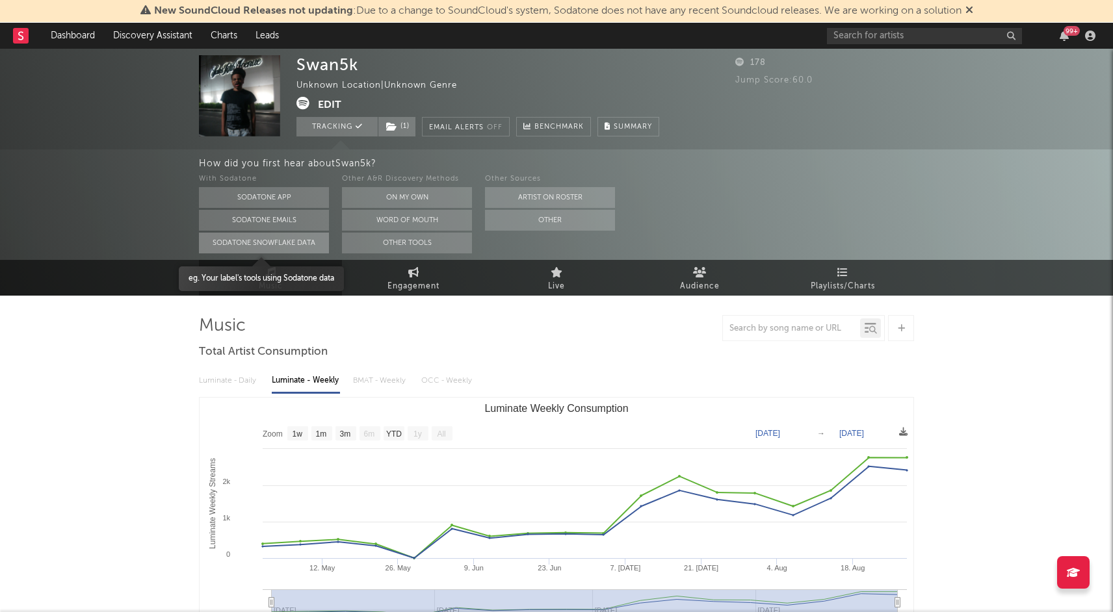
click at [201, 250] on button "Sodatone Snowflake Data" at bounding box center [264, 243] width 130 height 21
click at [420, 285] on span "Engagement" at bounding box center [413, 287] width 52 height 16
select select "1w"
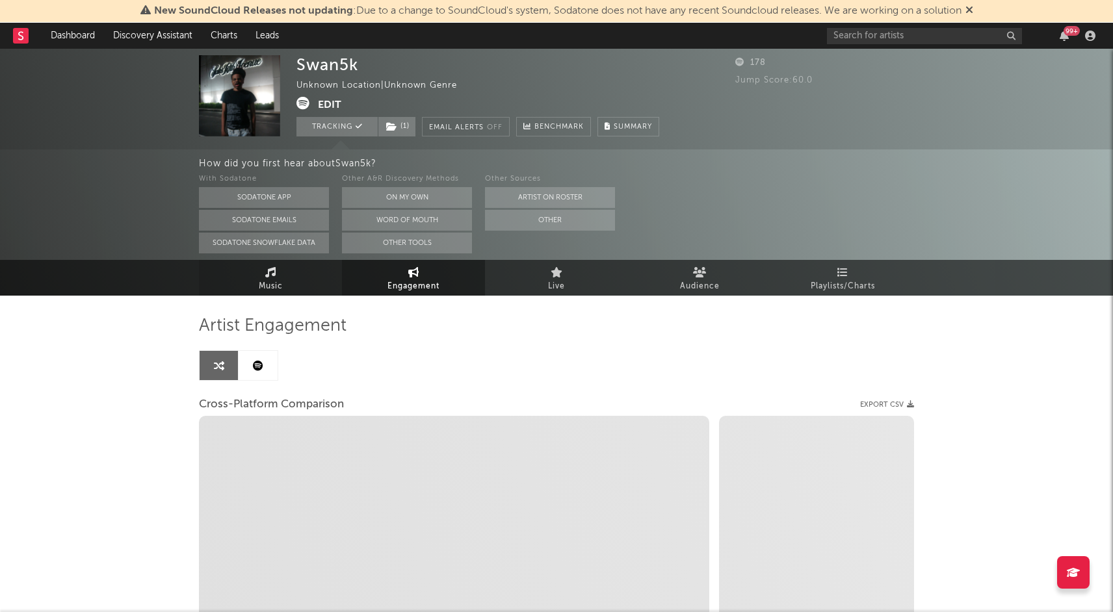
select select "1m"
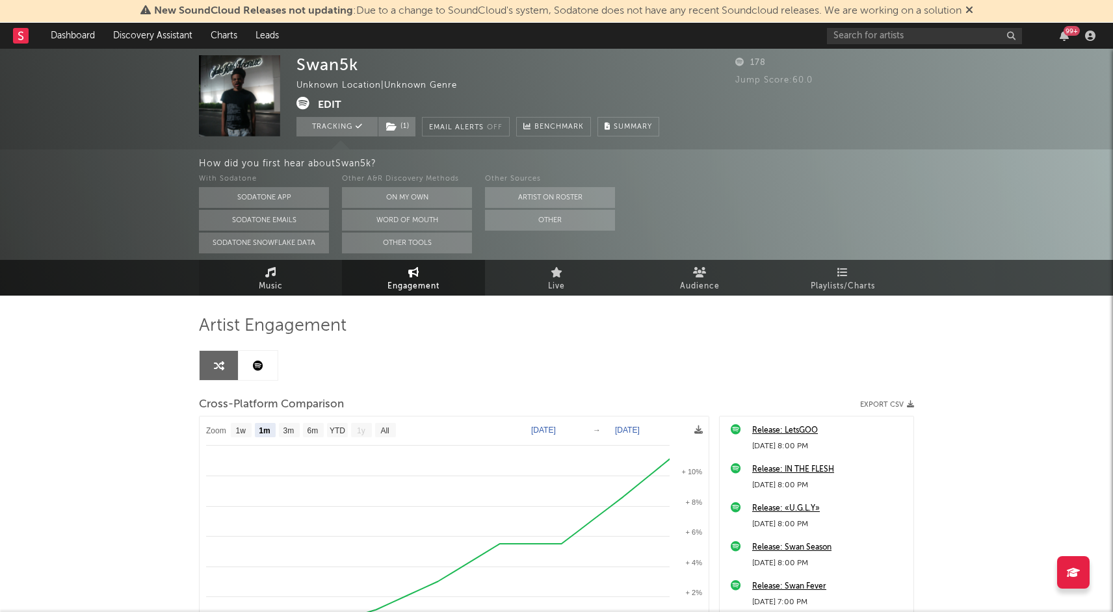
click at [283, 276] on link "Music" at bounding box center [270, 278] width 143 height 36
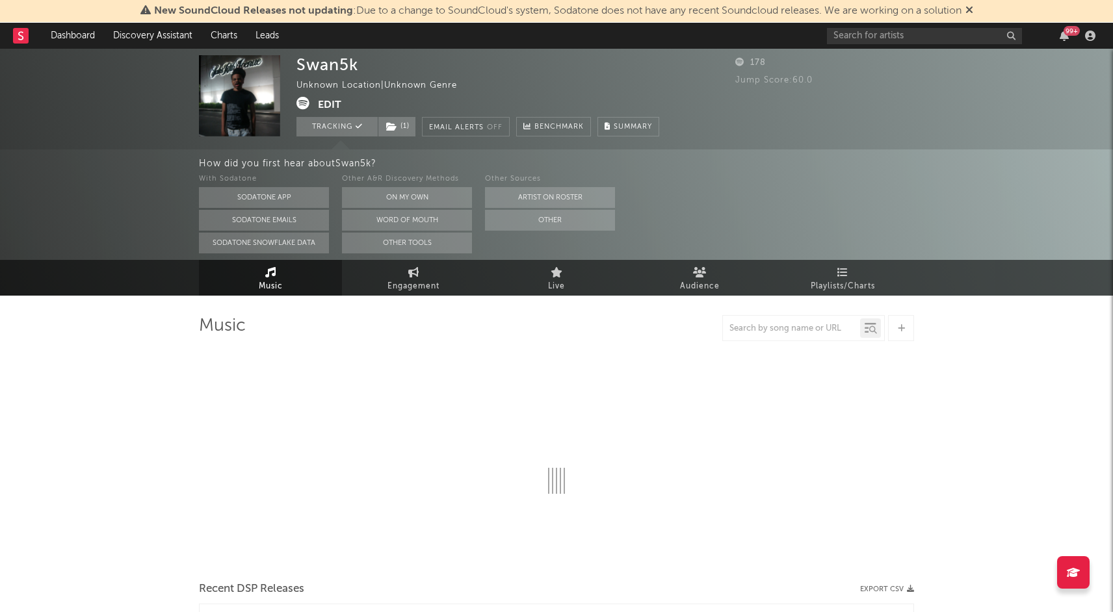
select select "1w"
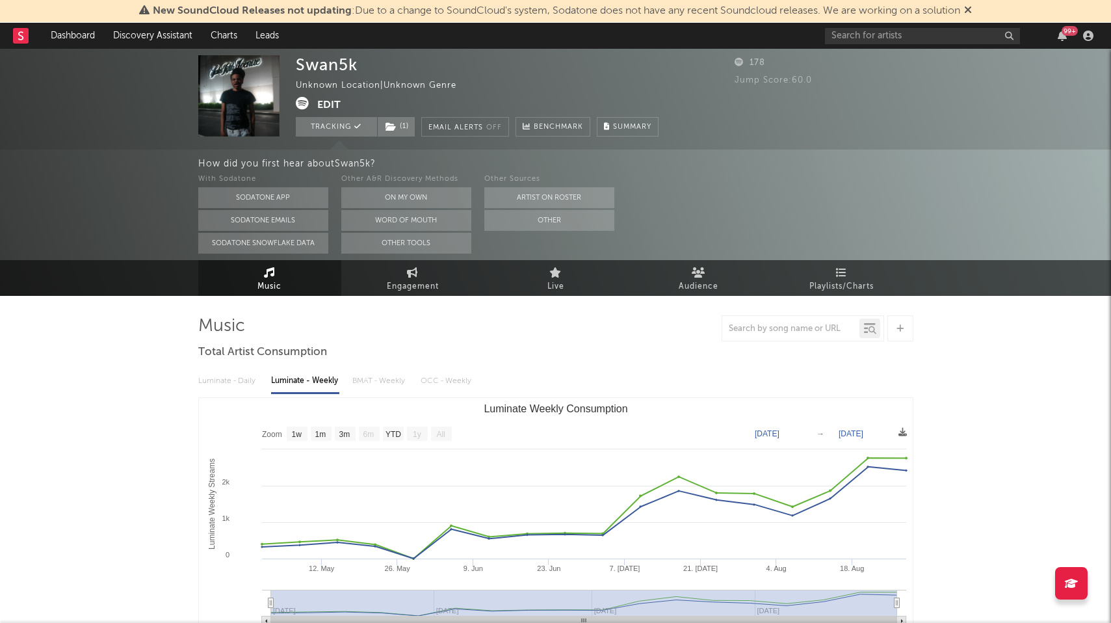
select select "1w"
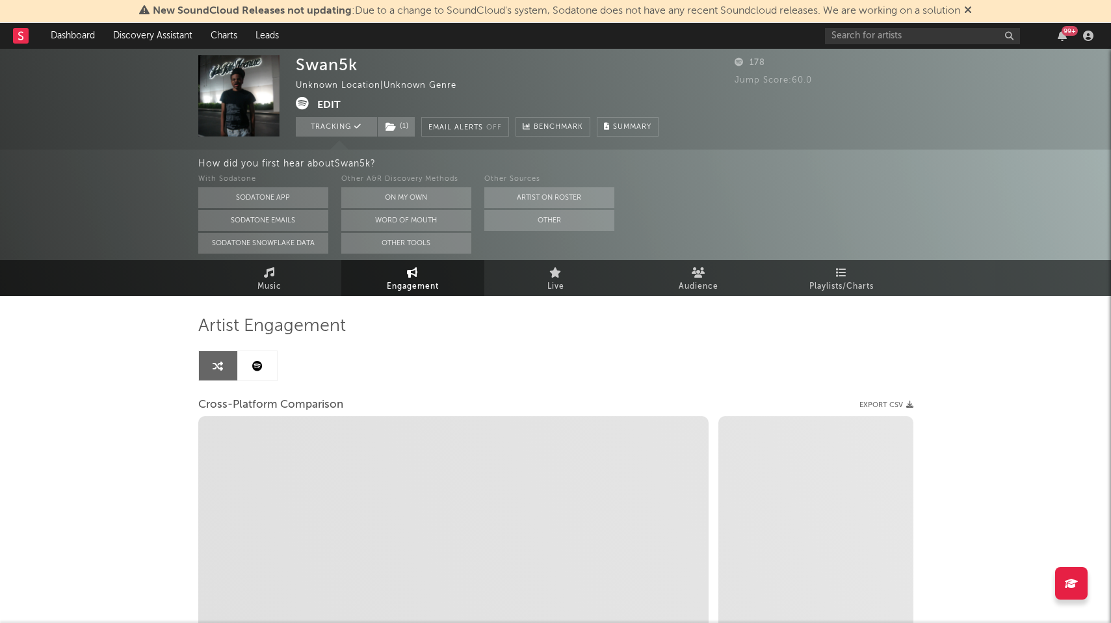
select select "1m"
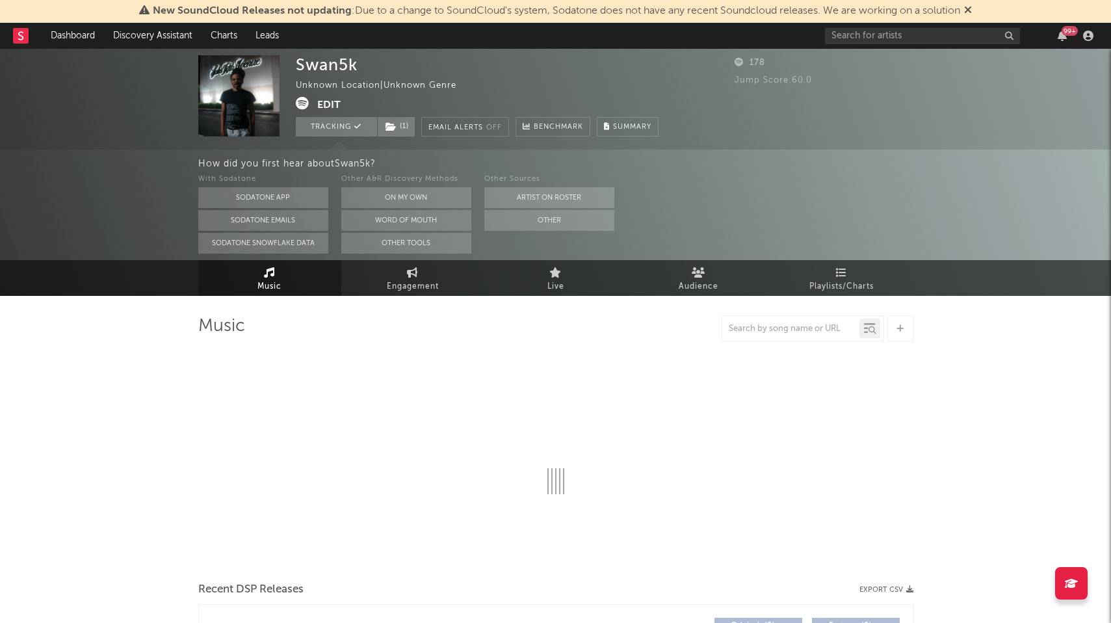
select select "1w"
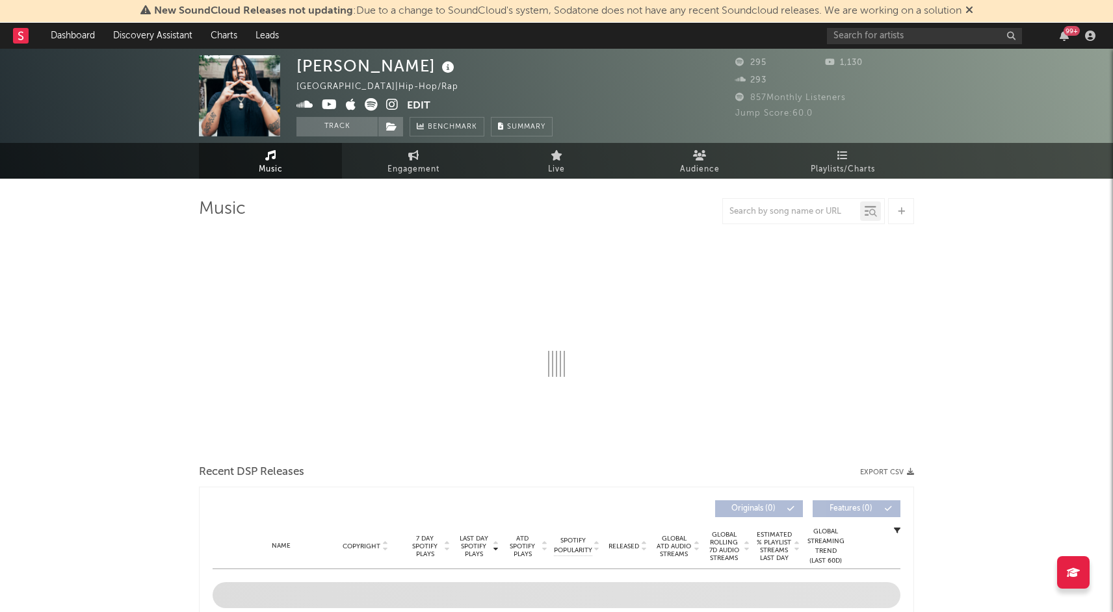
select select "1w"
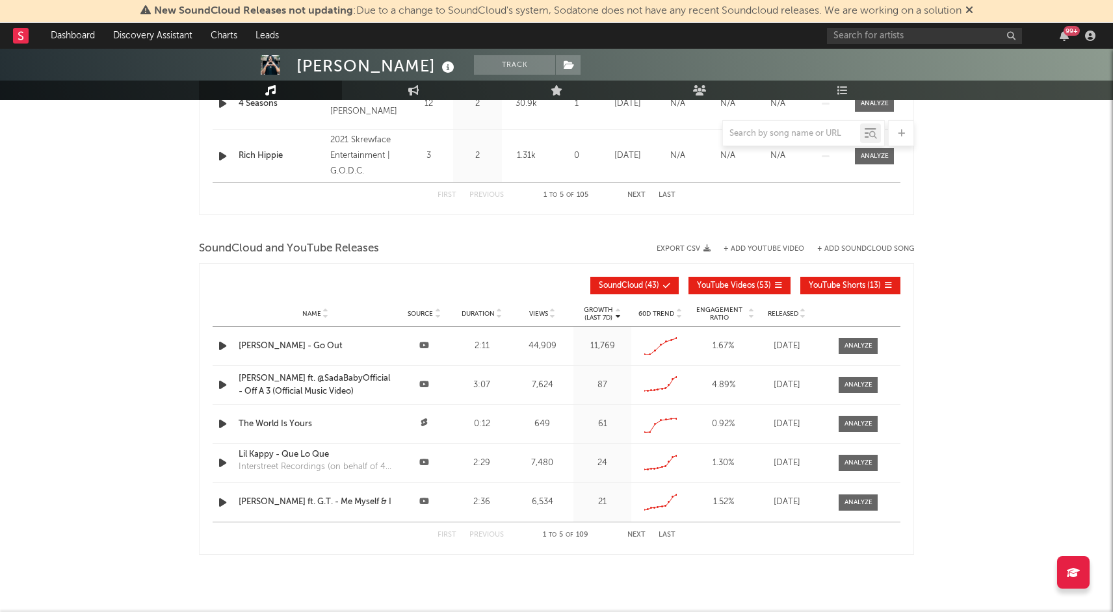
scroll to position [790, 0]
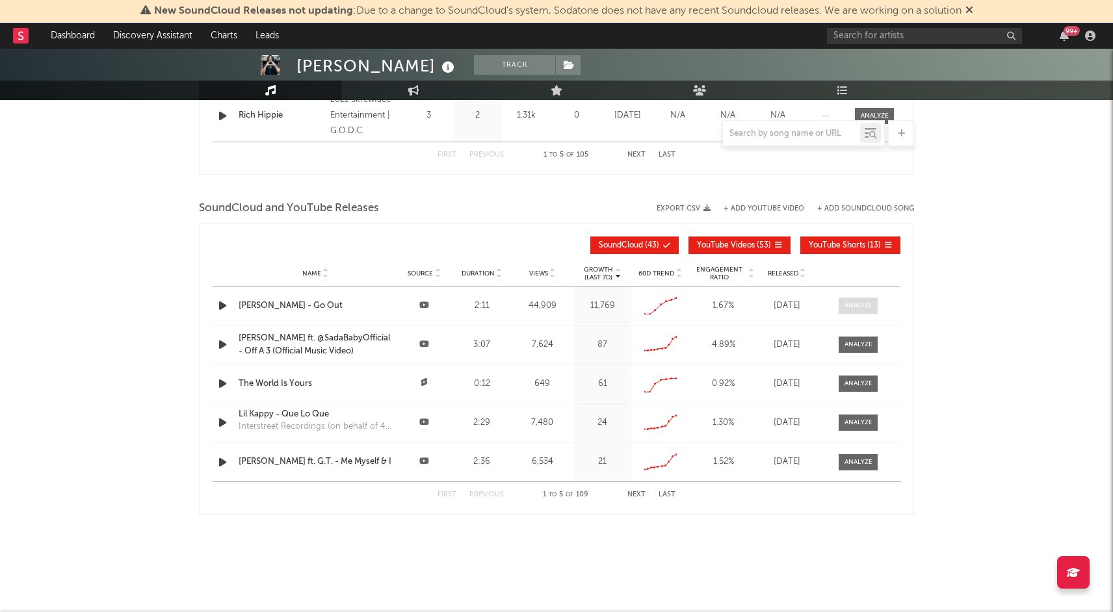
click at [863, 301] on div at bounding box center [858, 306] width 28 height 10
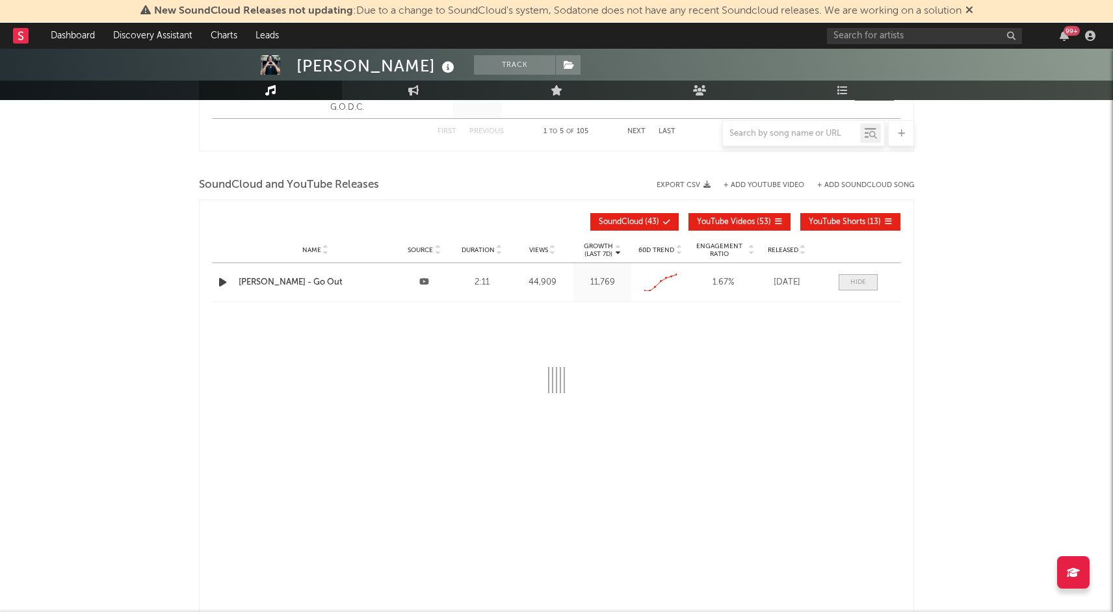
select select "All"
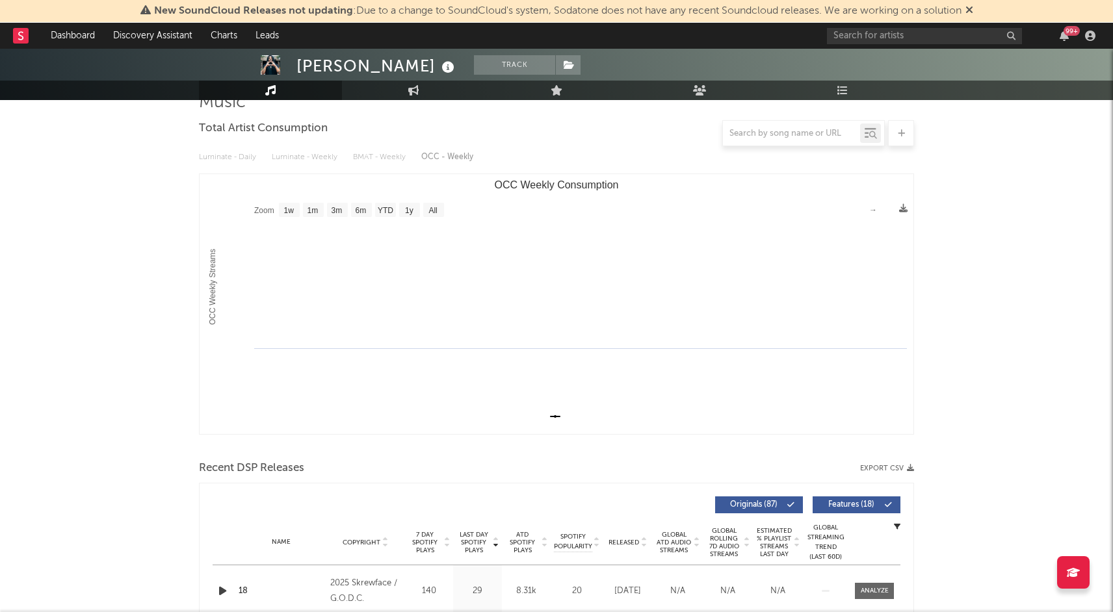
scroll to position [0, 0]
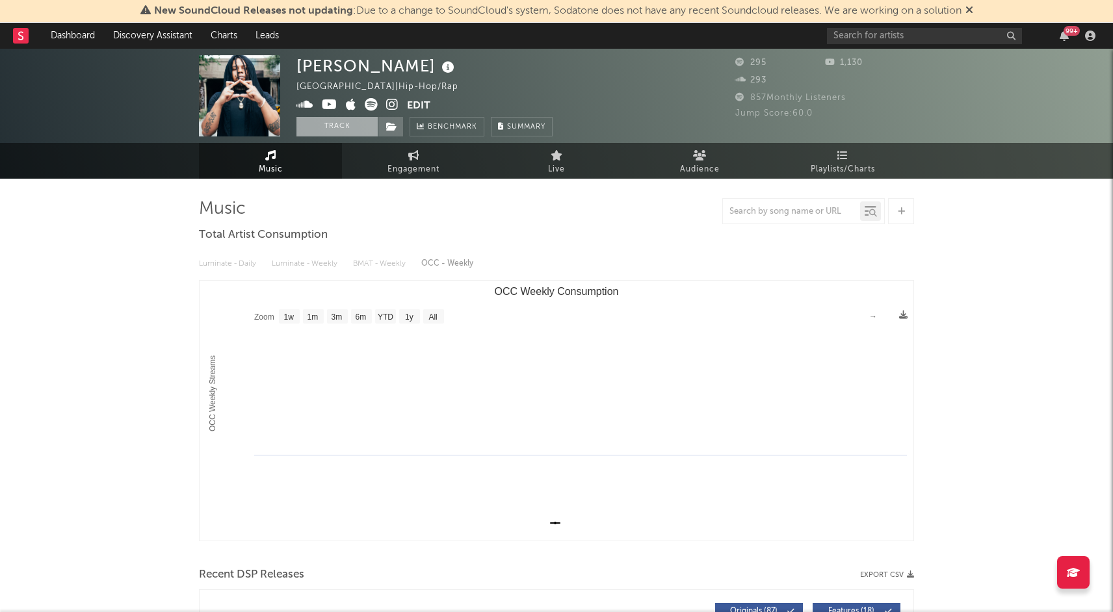
click at [315, 127] on button "Track" at bounding box center [336, 126] width 81 height 19
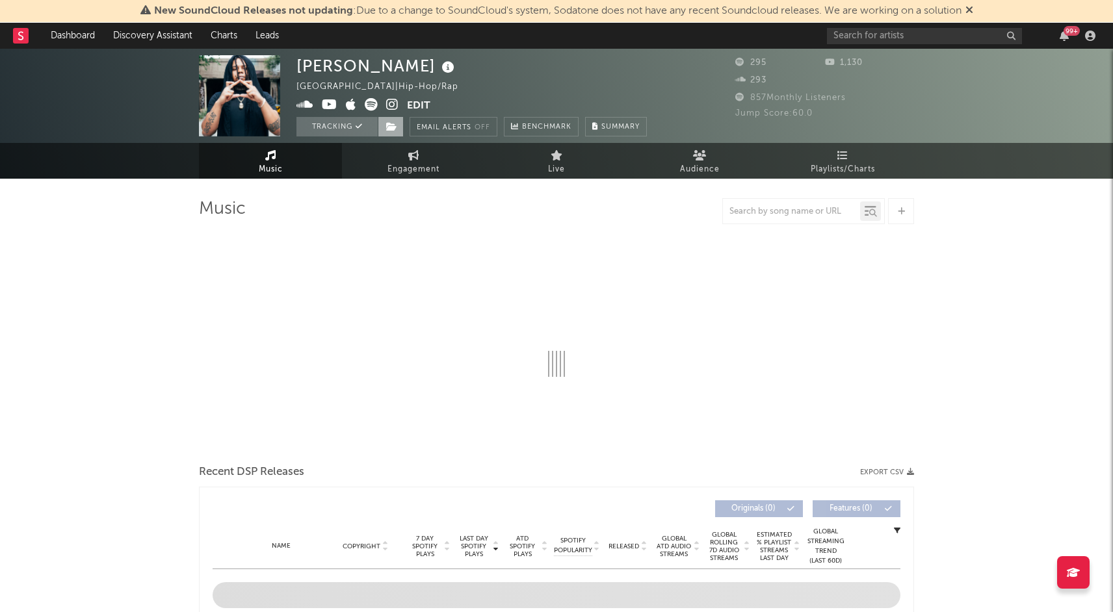
select select "1w"
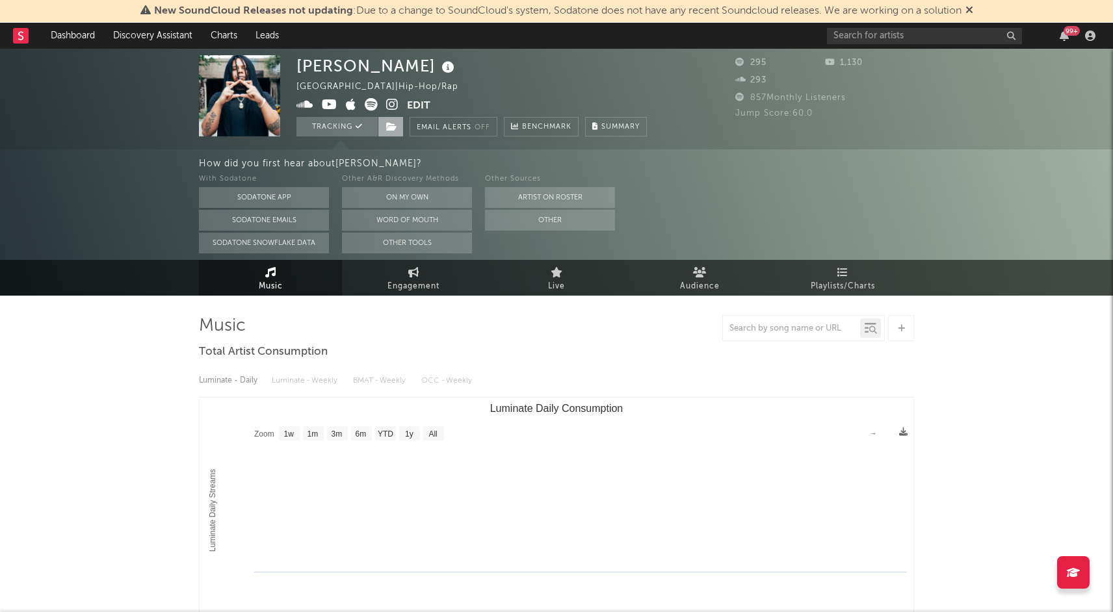
click at [389, 120] on span at bounding box center [391, 126] width 26 height 19
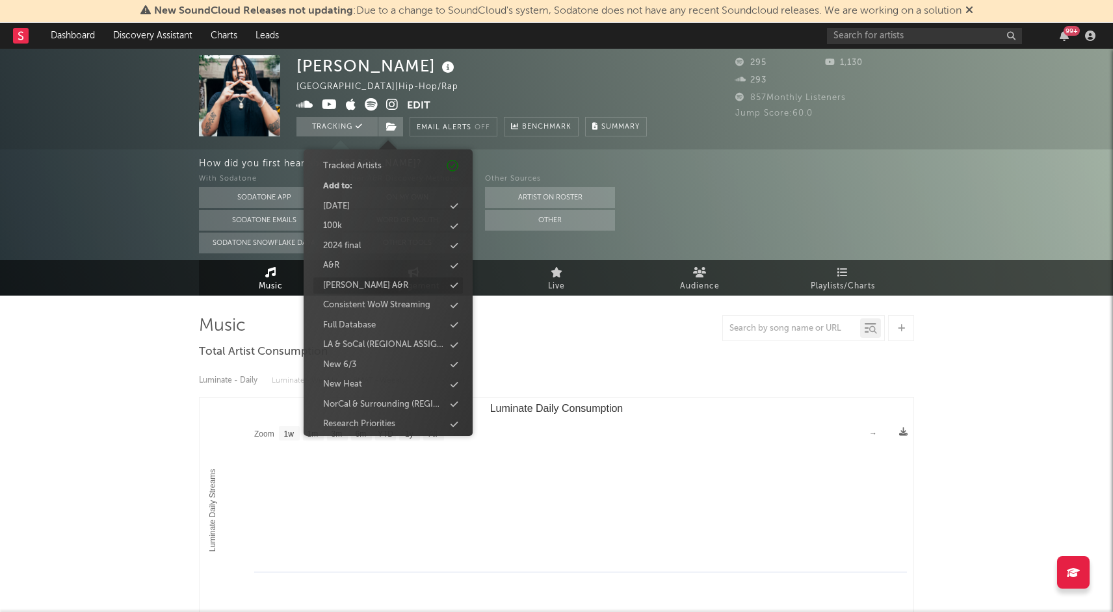
scroll to position [67, 0]
click at [351, 324] on div "Full Database" at bounding box center [349, 321] width 53 height 13
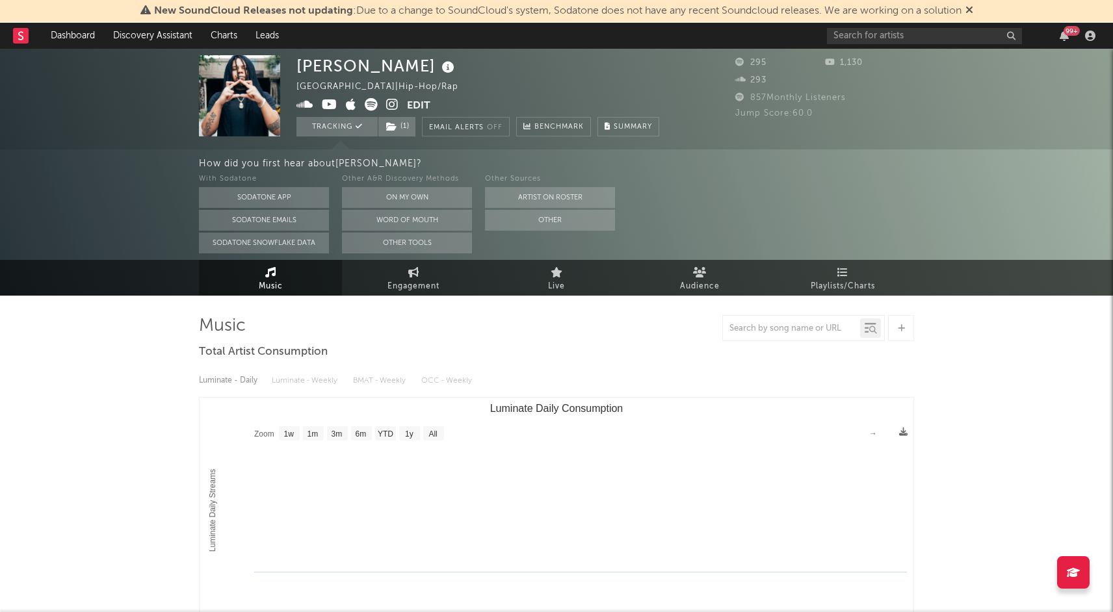
click at [395, 103] on icon at bounding box center [392, 104] width 12 height 13
click at [328, 109] on icon at bounding box center [330, 104] width 16 height 13
click at [140, 37] on link "Discovery Assistant" at bounding box center [152, 36] width 97 height 26
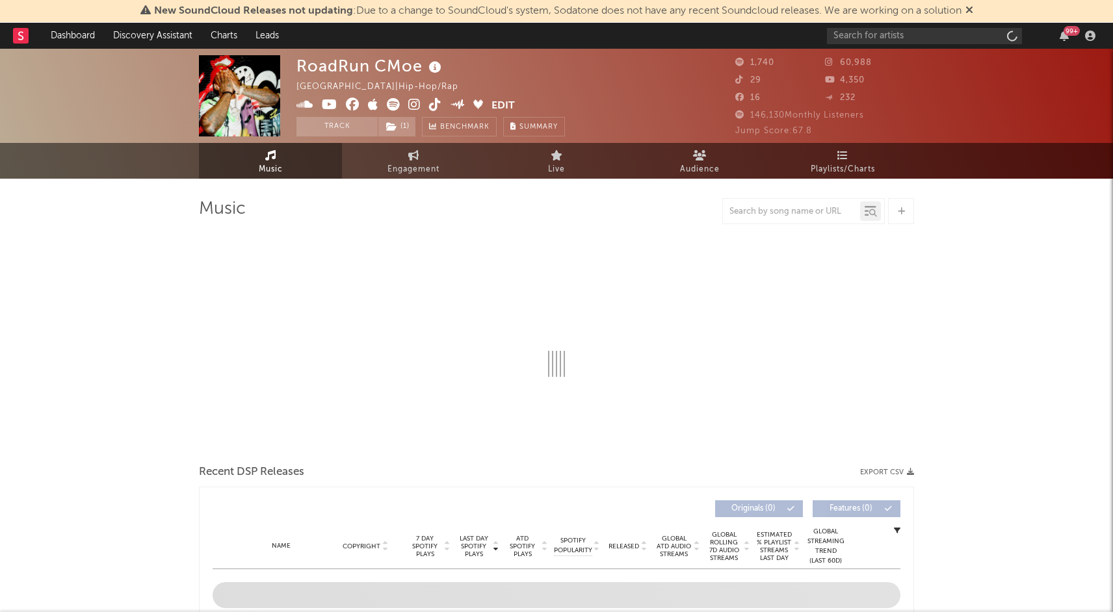
select select "6m"
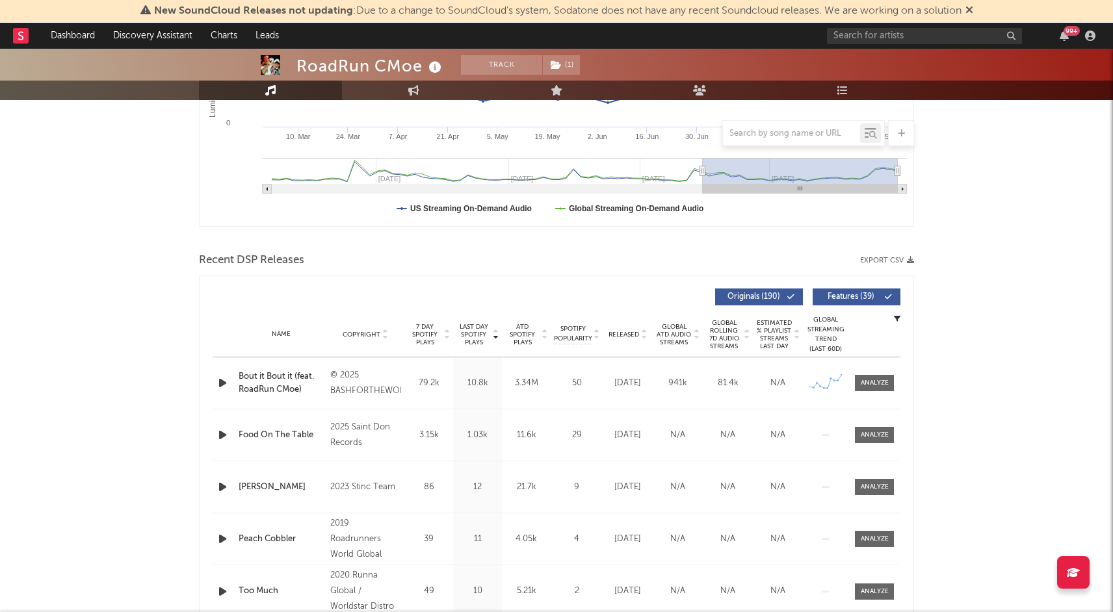
scroll to position [332, 0]
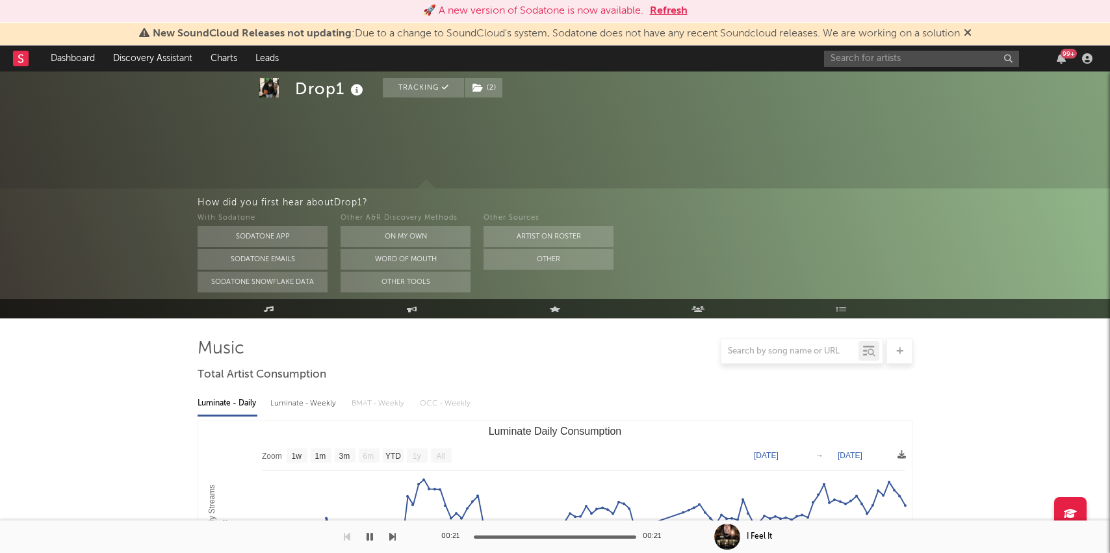
select select "1w"
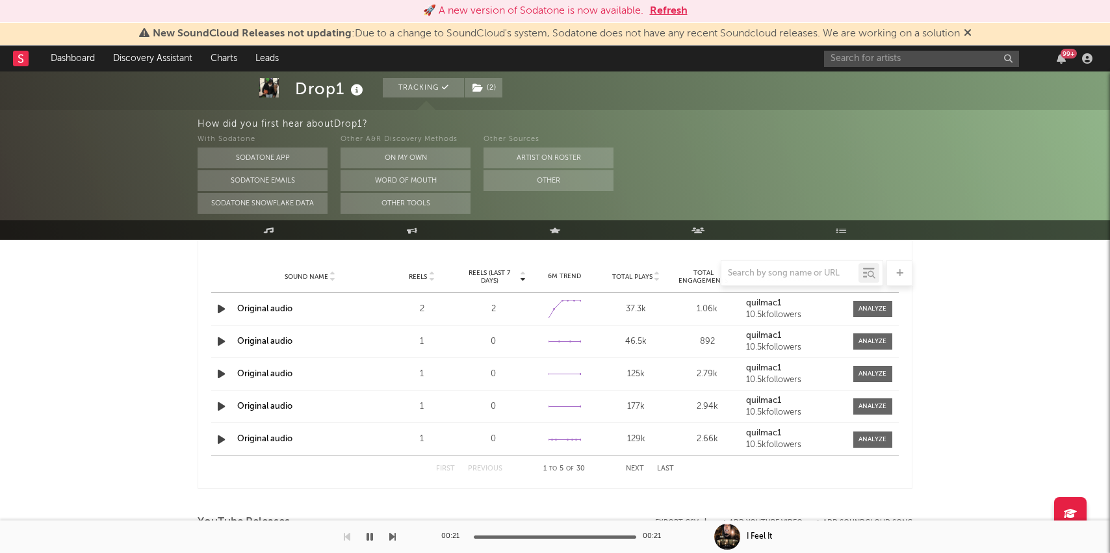
click at [662, 10] on button "Refresh" at bounding box center [669, 11] width 38 height 16
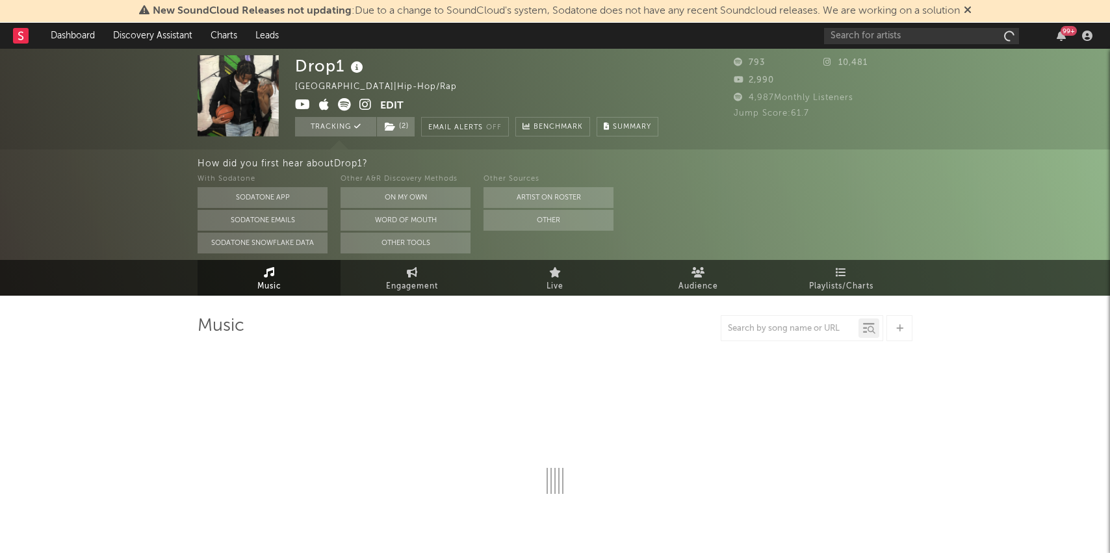
select select "1w"
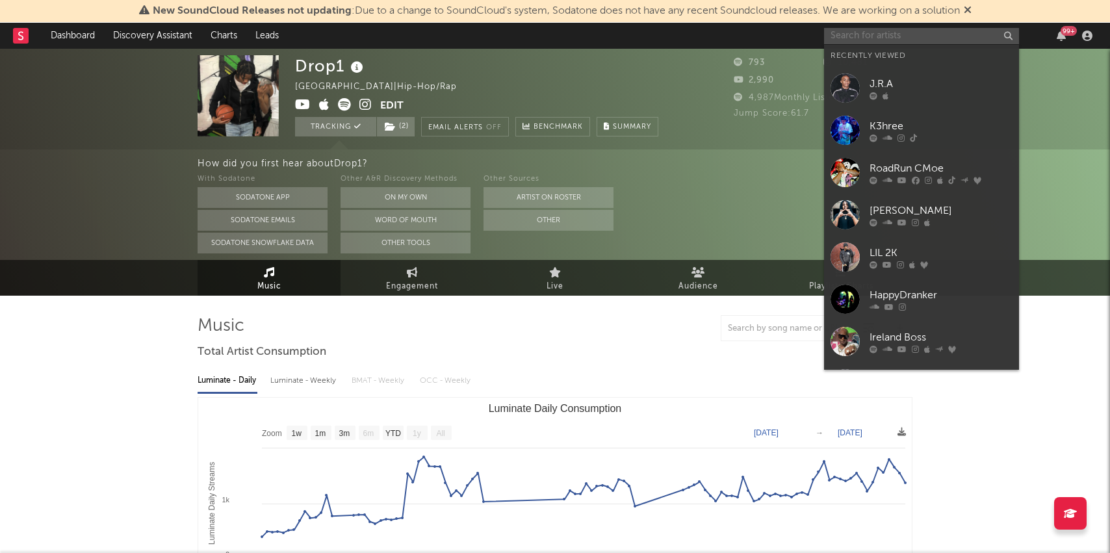
click at [864, 35] on input "text" at bounding box center [921, 36] width 195 height 16
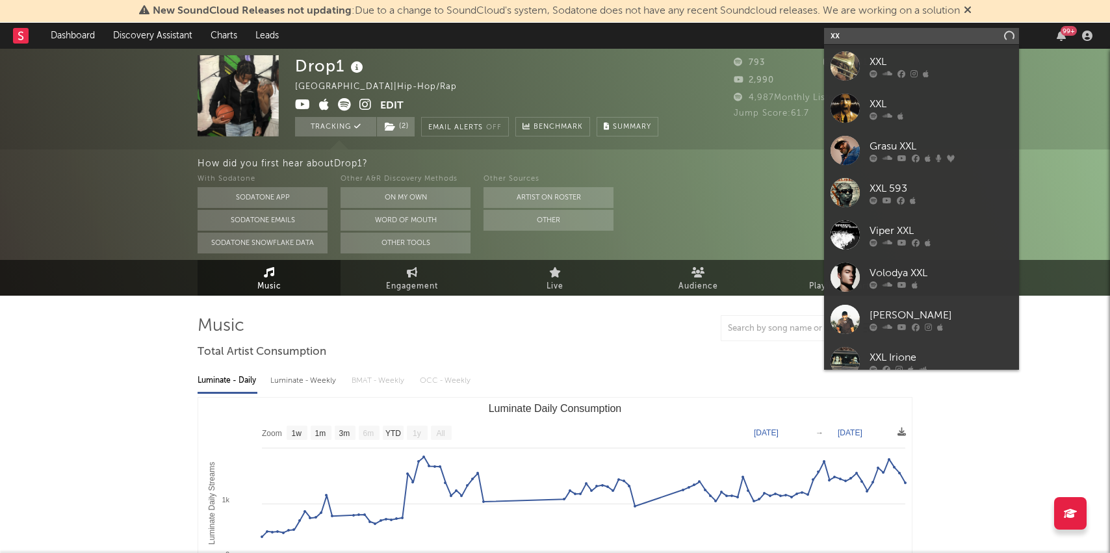
type input "x"
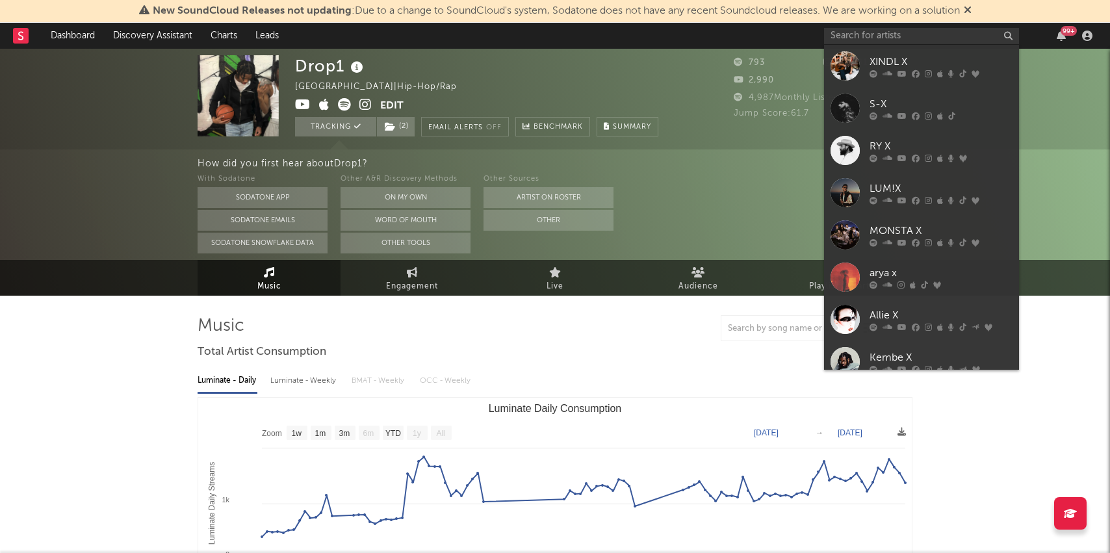
click at [144, 153] on div "How did you first hear about Drop1 ? With Sodatone Sodatone App Sodatone Emails…" at bounding box center [555, 204] width 1110 height 110
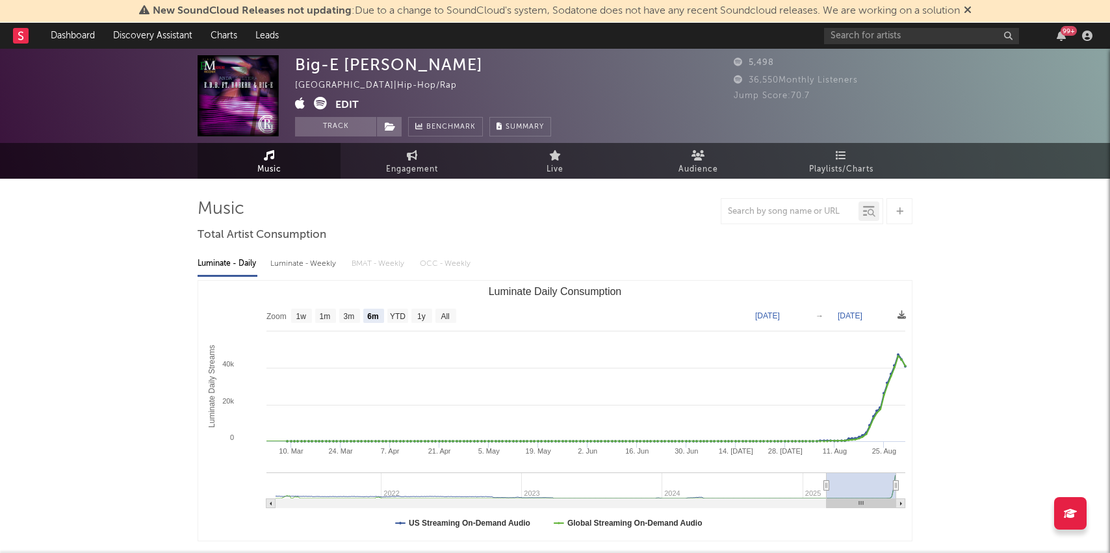
select select "6m"
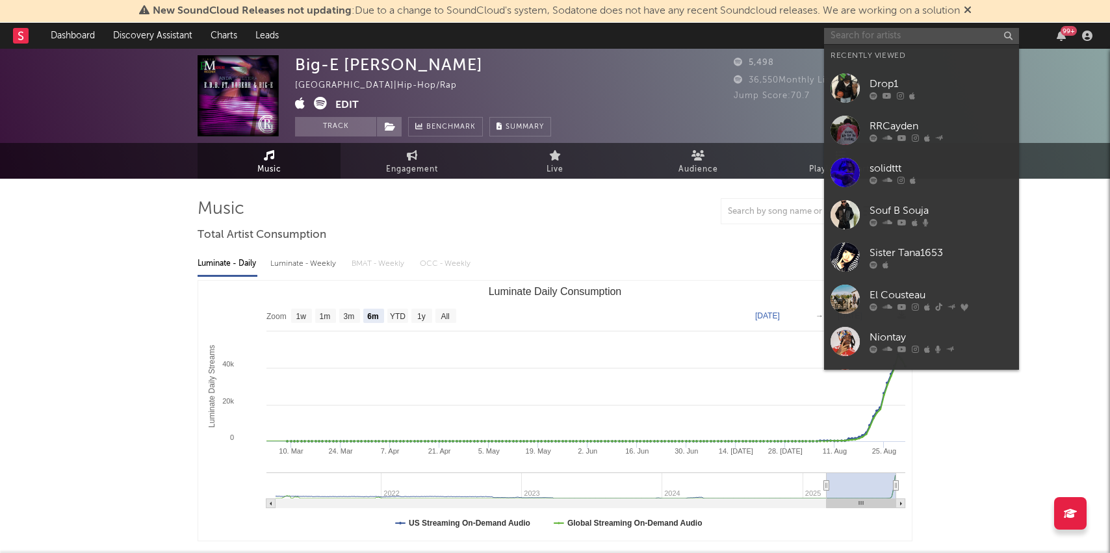
click at [860, 42] on input "text" at bounding box center [921, 36] width 195 height 16
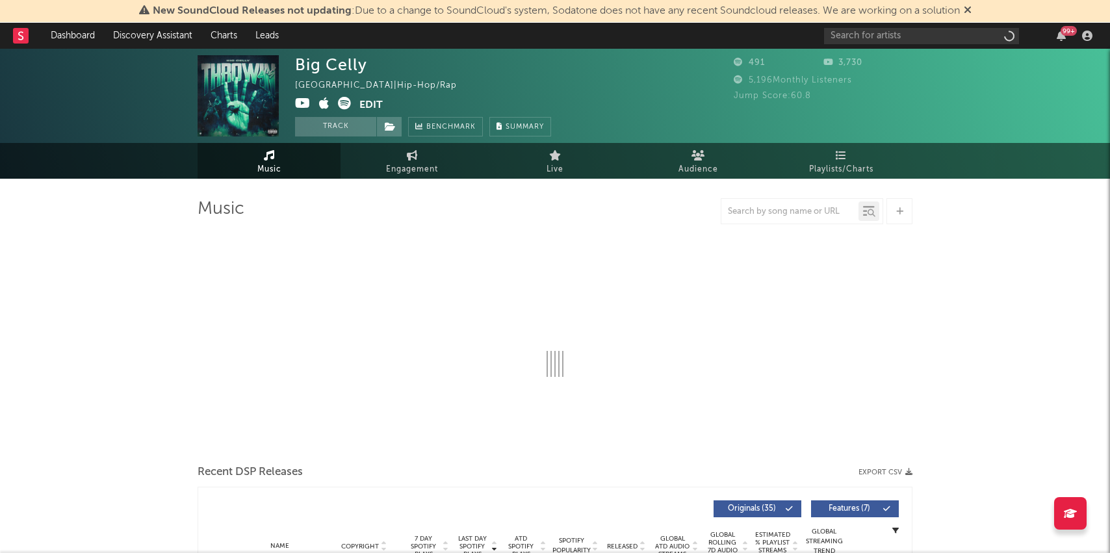
select select "1w"
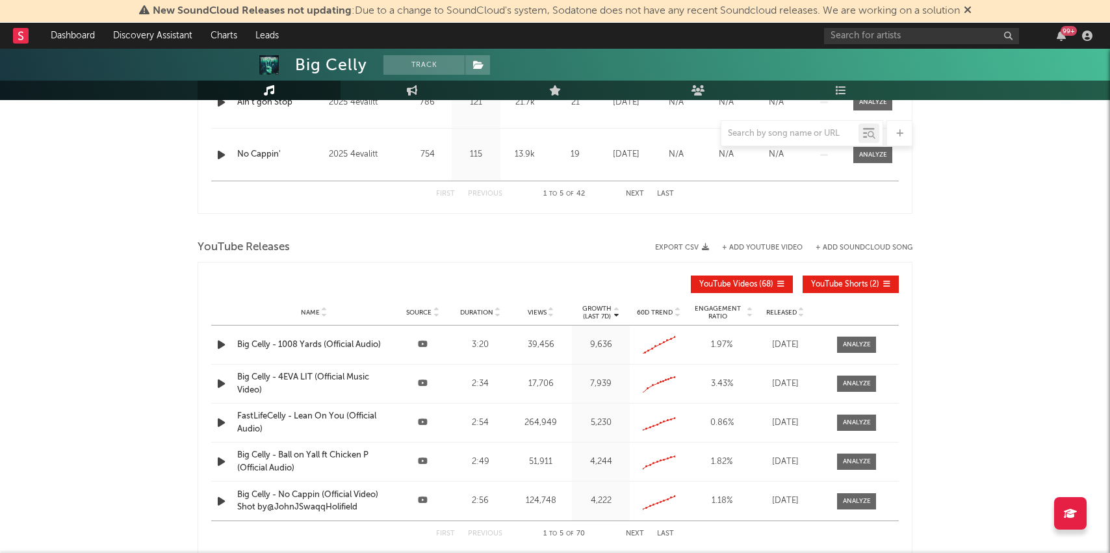
scroll to position [849, 0]
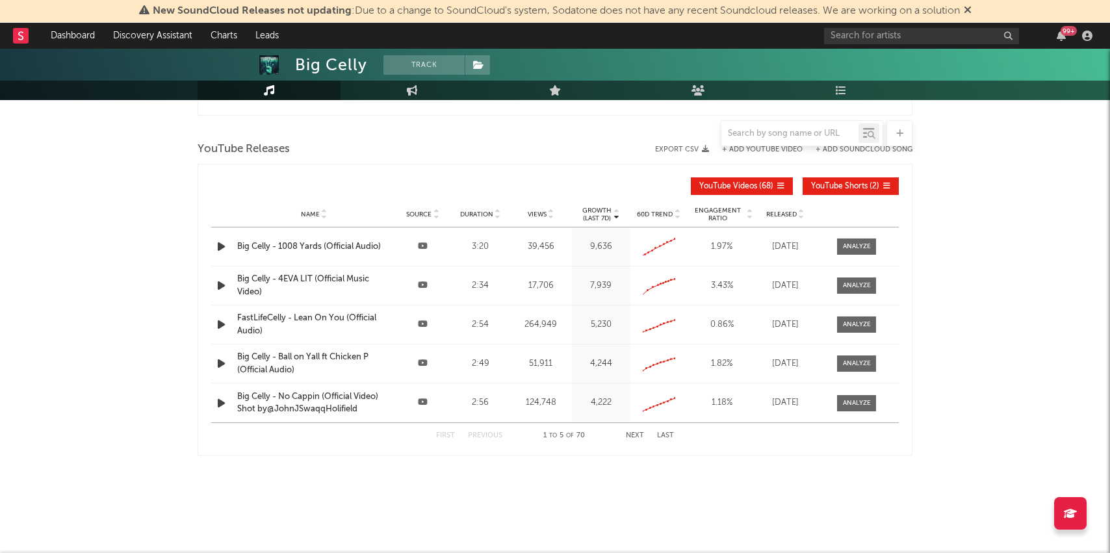
click at [805, 211] on div "Released" at bounding box center [785, 214] width 52 height 10
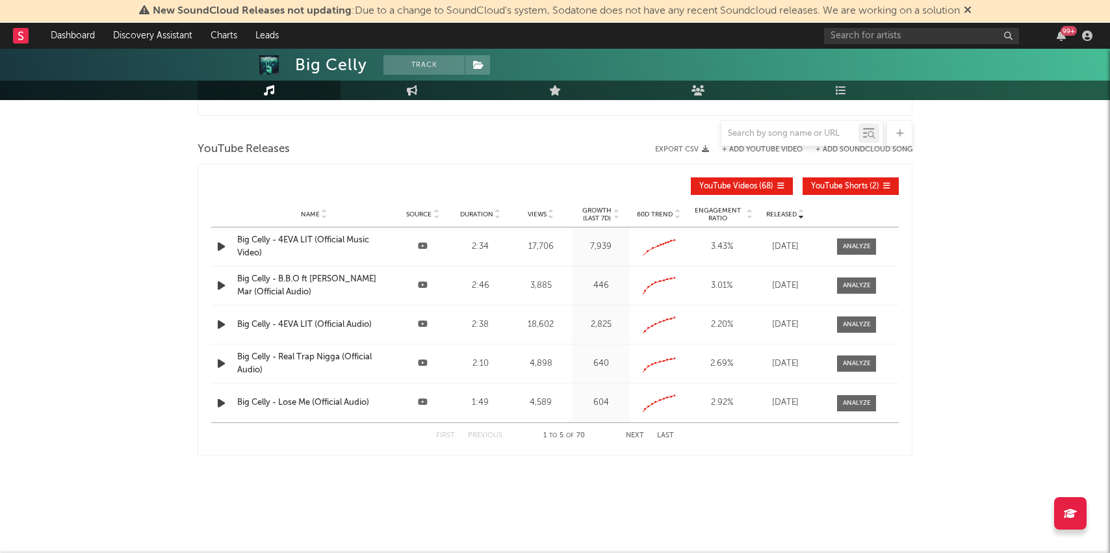
click at [265, 88] on icon at bounding box center [269, 90] width 11 height 10
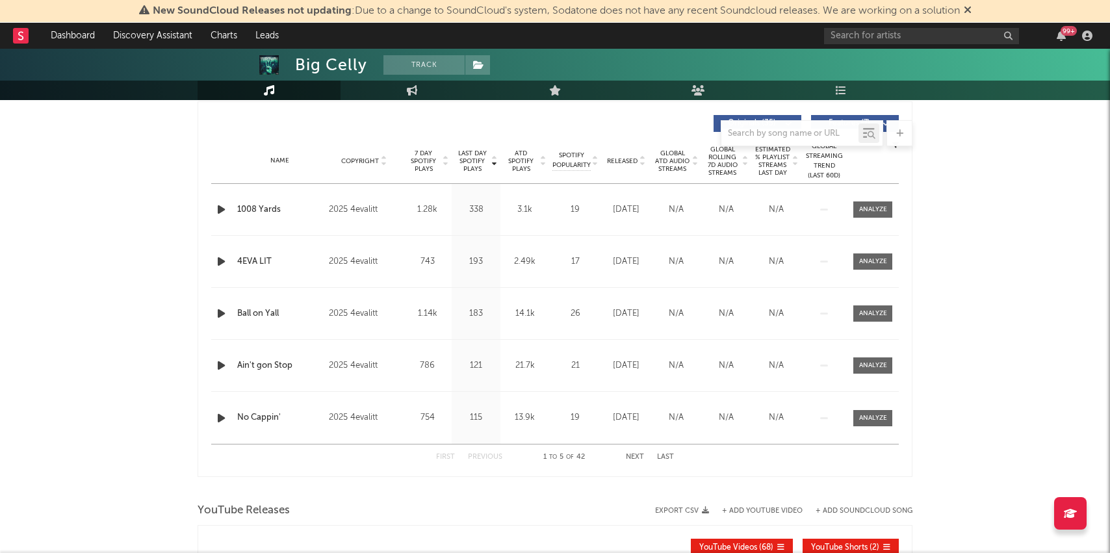
scroll to position [0, 0]
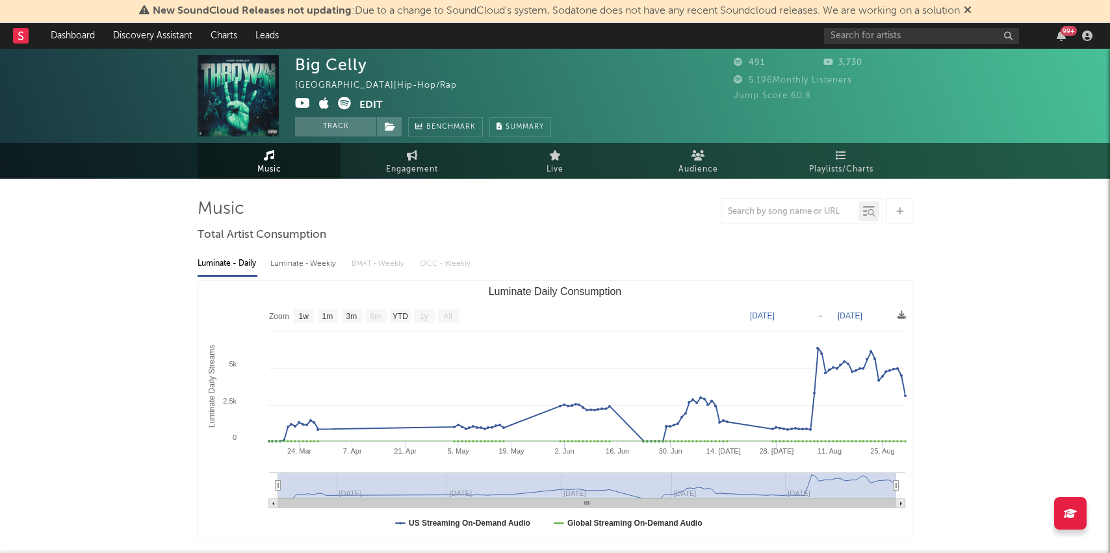
click at [303, 97] on icon at bounding box center [303, 103] width 16 height 13
click at [287, 165] on link "Music" at bounding box center [269, 161] width 143 height 36
click at [845, 156] on icon at bounding box center [841, 155] width 11 height 10
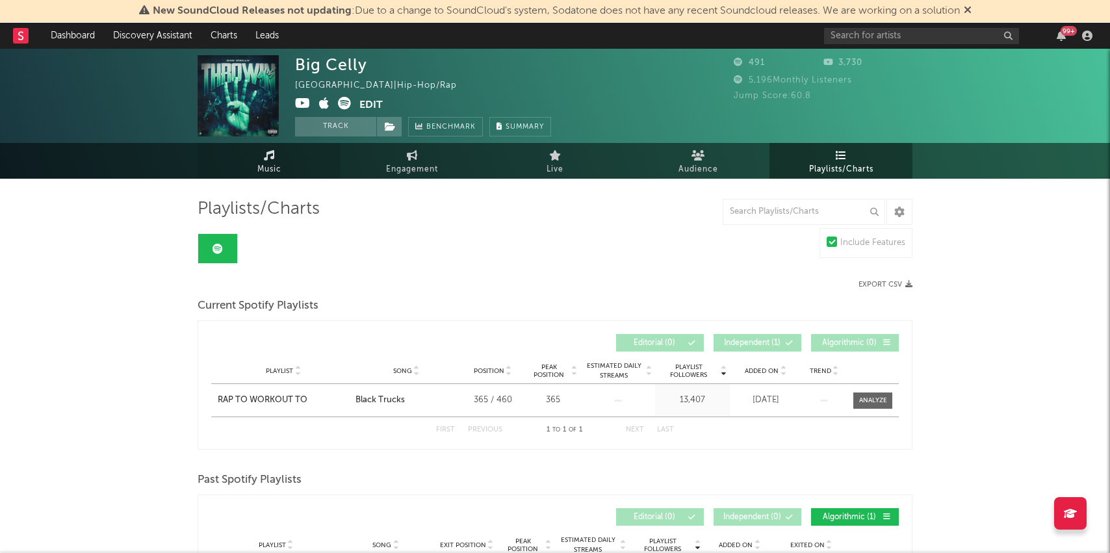
click at [292, 153] on link "Music" at bounding box center [269, 161] width 143 height 36
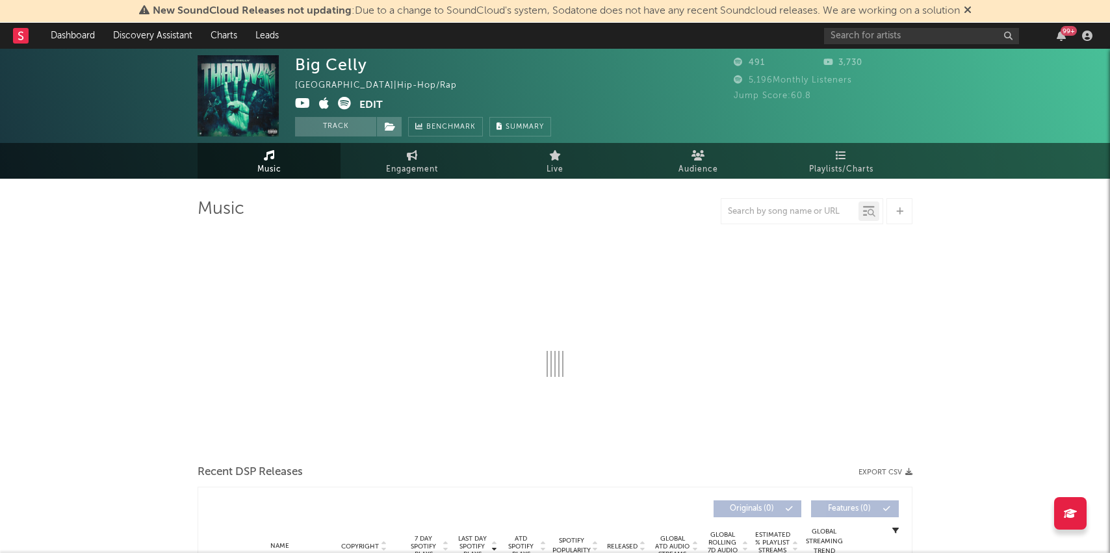
select select "1w"
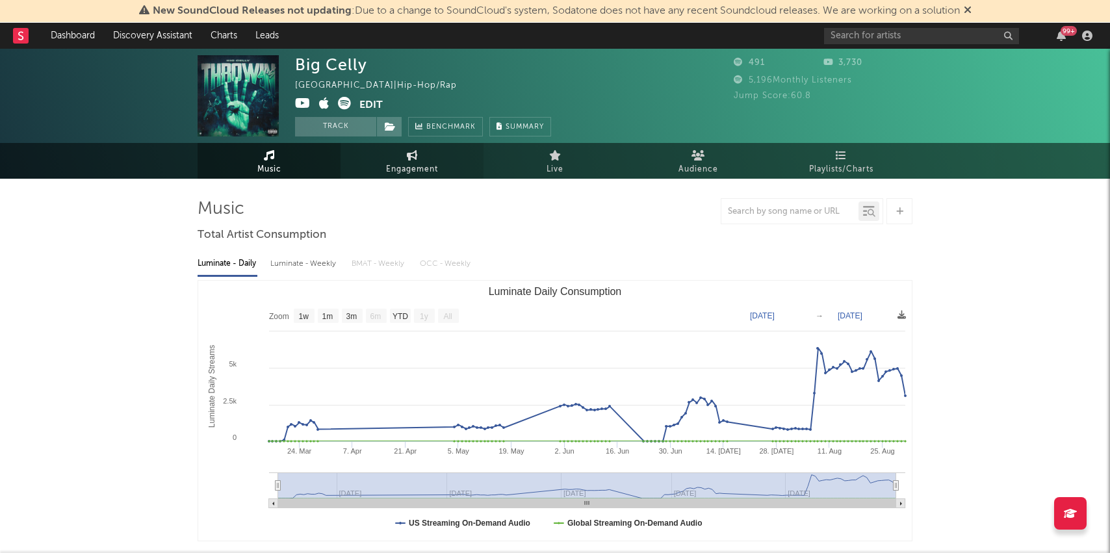
click at [410, 155] on icon at bounding box center [412, 155] width 11 height 10
select select "1w"
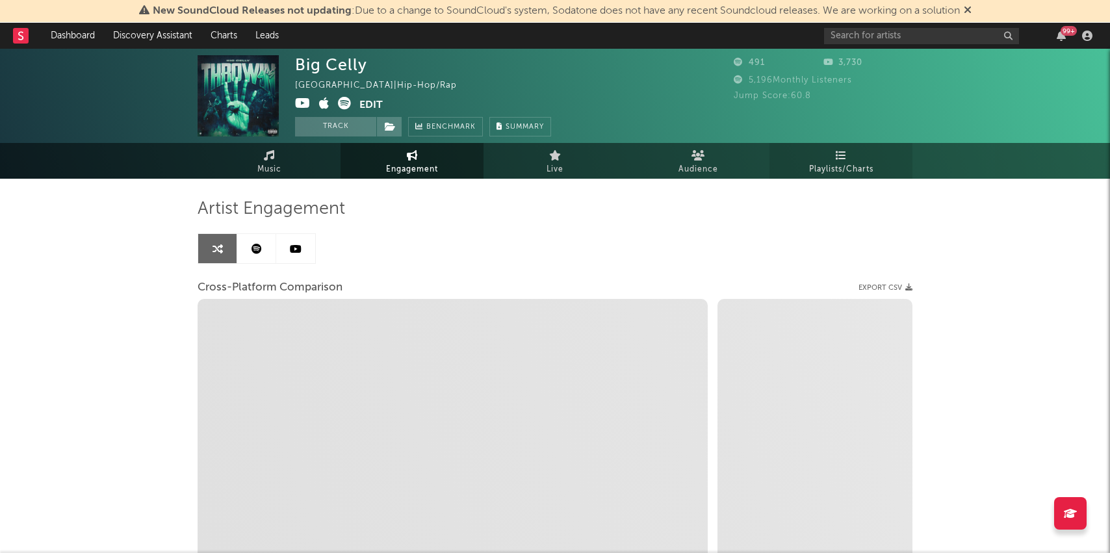
click at [834, 170] on span "Playlists/Charts" at bounding box center [841, 170] width 64 height 16
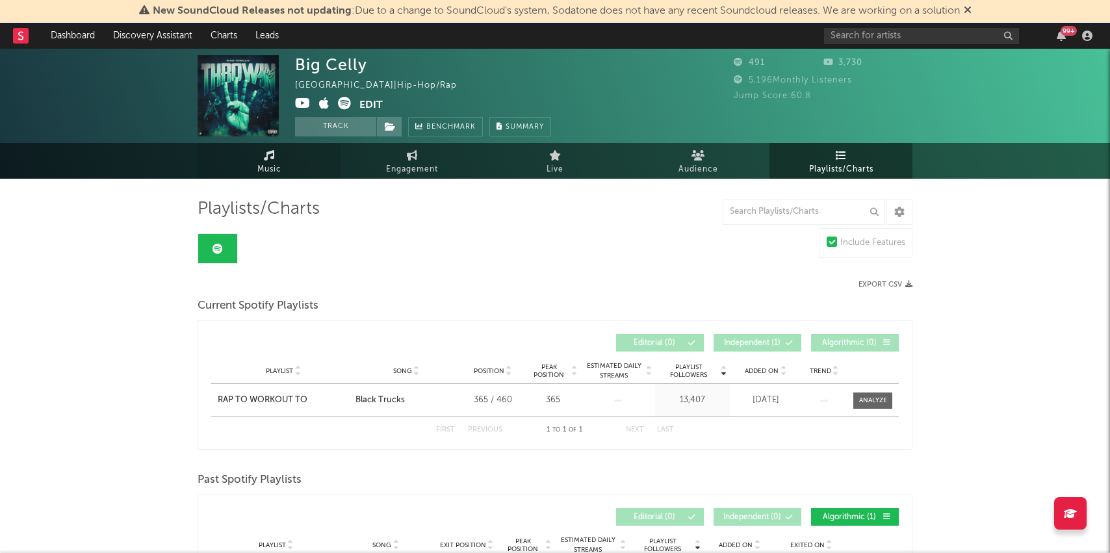
click at [231, 168] on link "Music" at bounding box center [269, 161] width 143 height 36
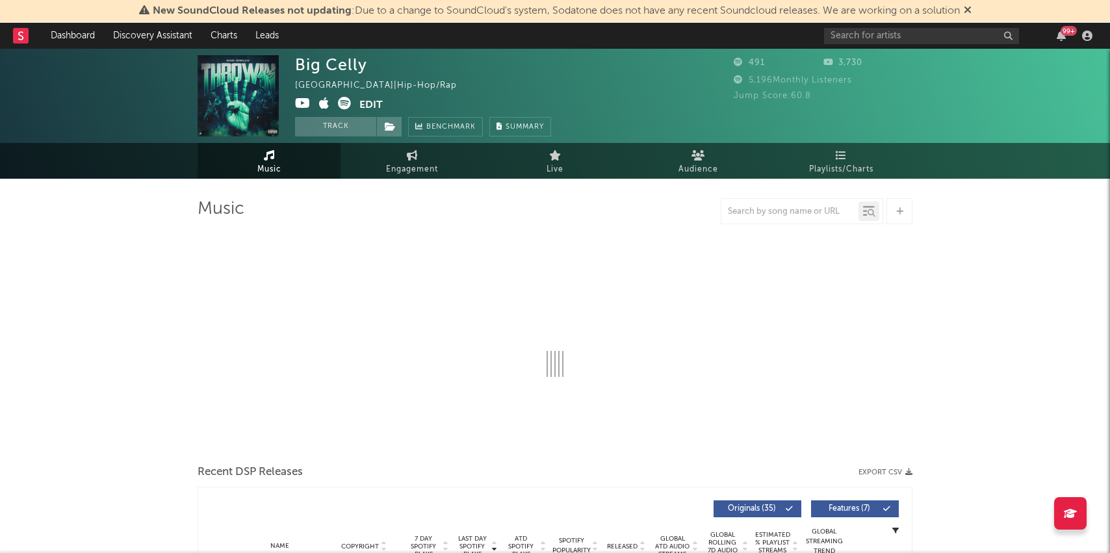
select select "1w"
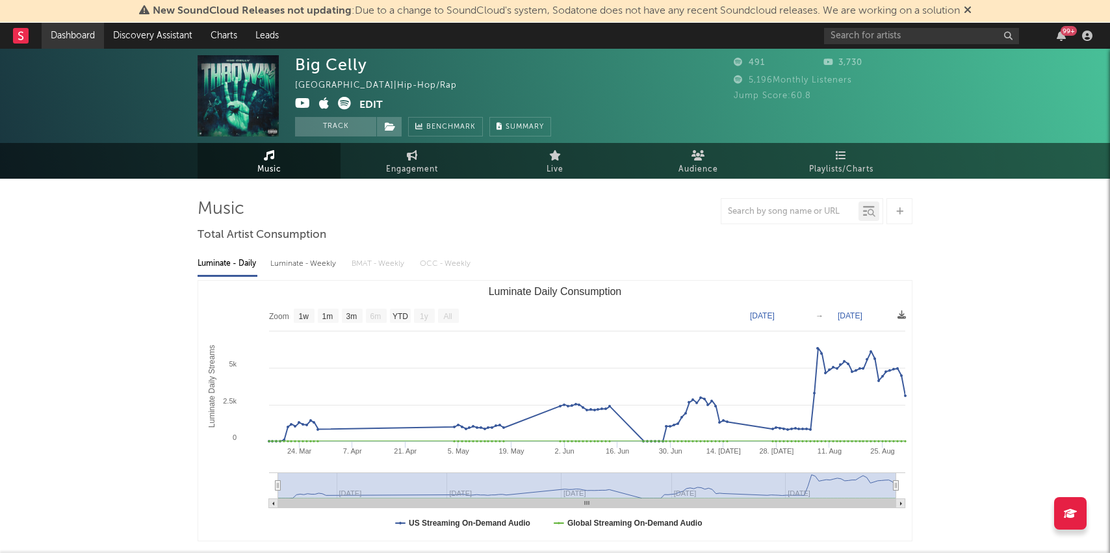
click at [56, 43] on link "Dashboard" at bounding box center [73, 36] width 62 height 26
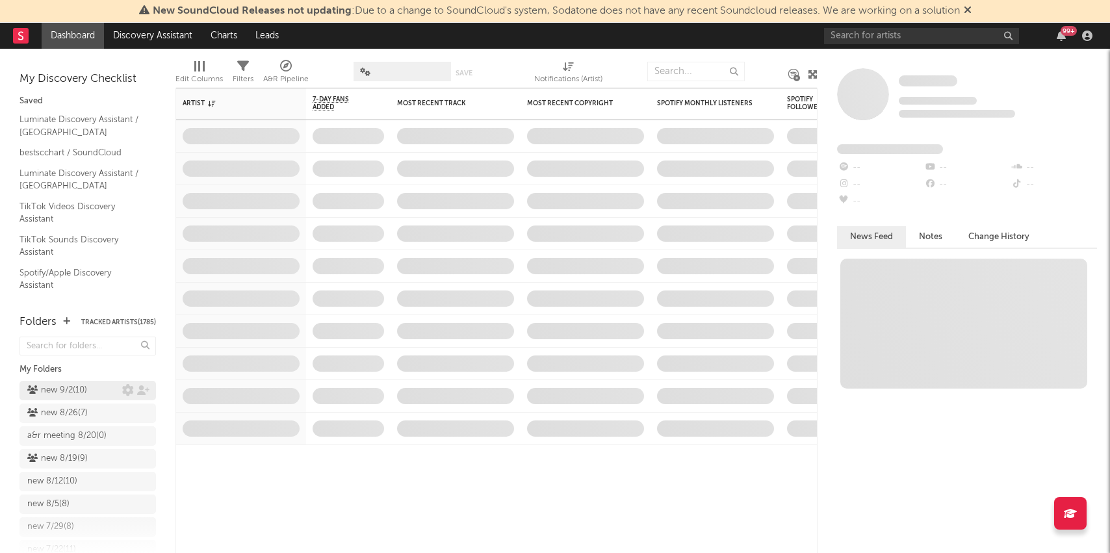
click at [79, 391] on div "new 9/2 ( 10 )" at bounding box center [57, 391] width 60 height 16
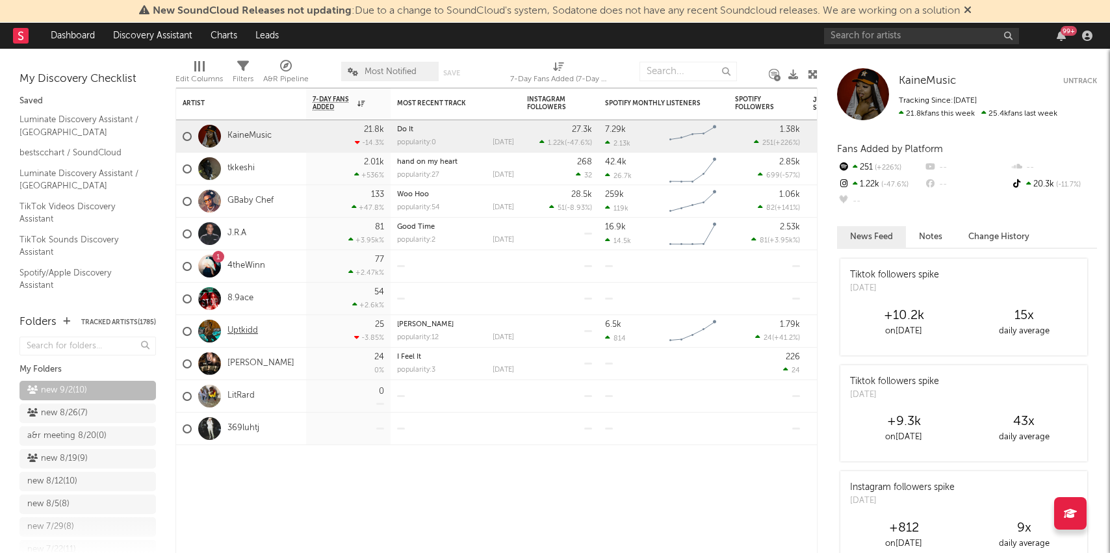
click at [245, 329] on link "Uptkidd" at bounding box center [242, 331] width 31 height 11
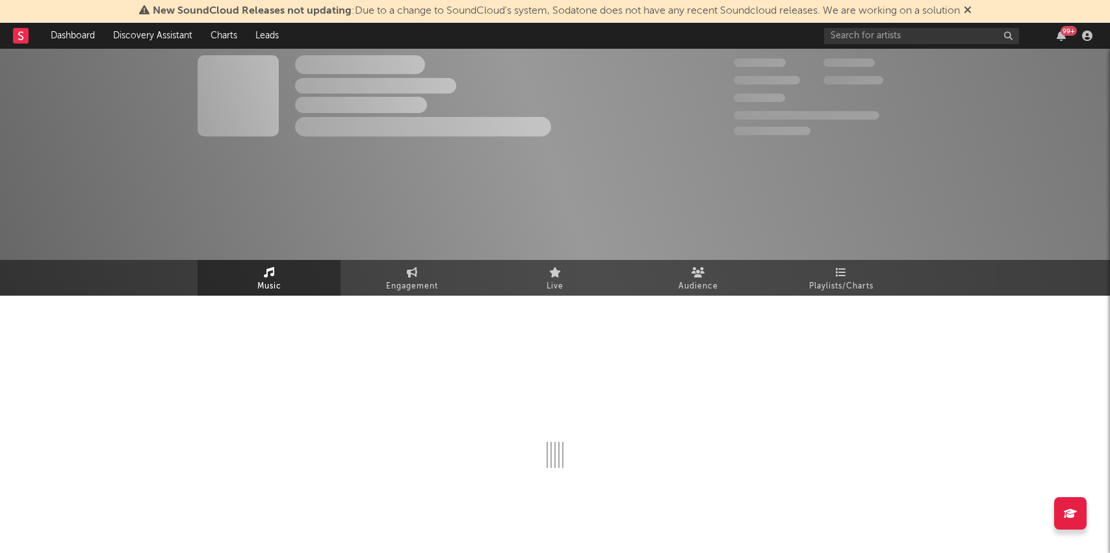
select select "6m"
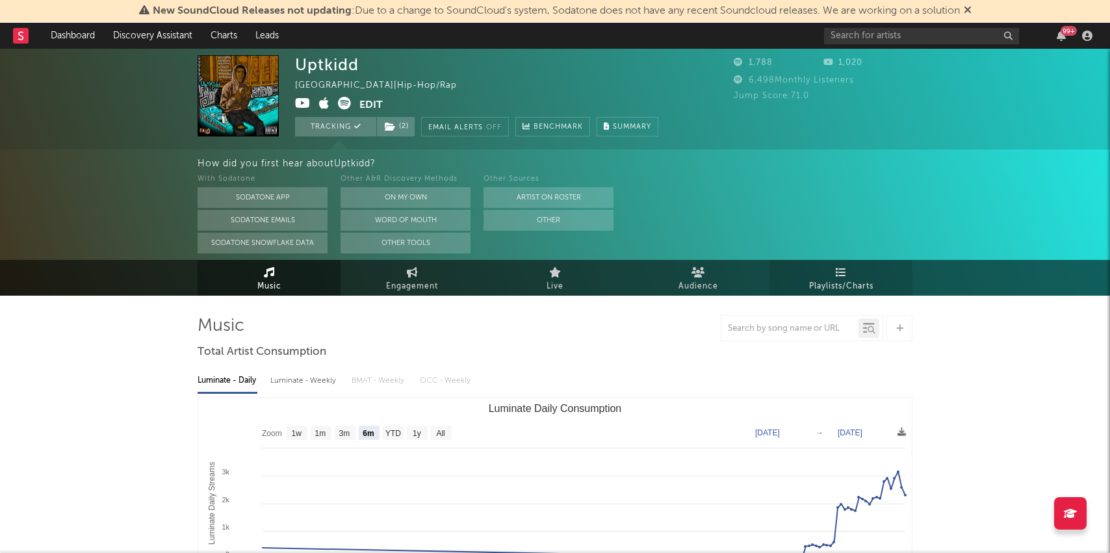
click at [851, 279] on span "Playlists/Charts" at bounding box center [841, 287] width 64 height 16
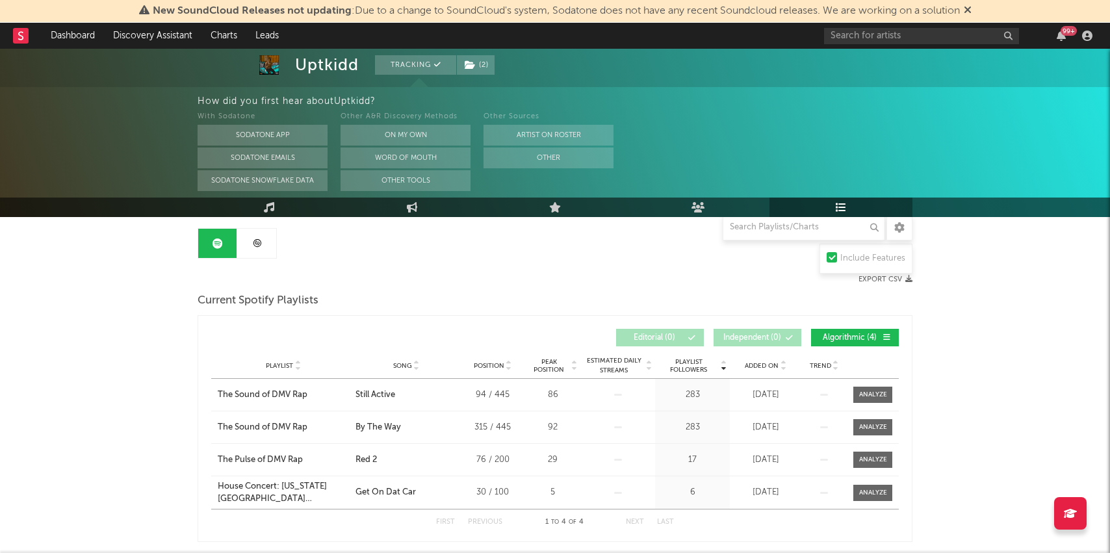
click at [263, 238] on link at bounding box center [256, 243] width 39 height 29
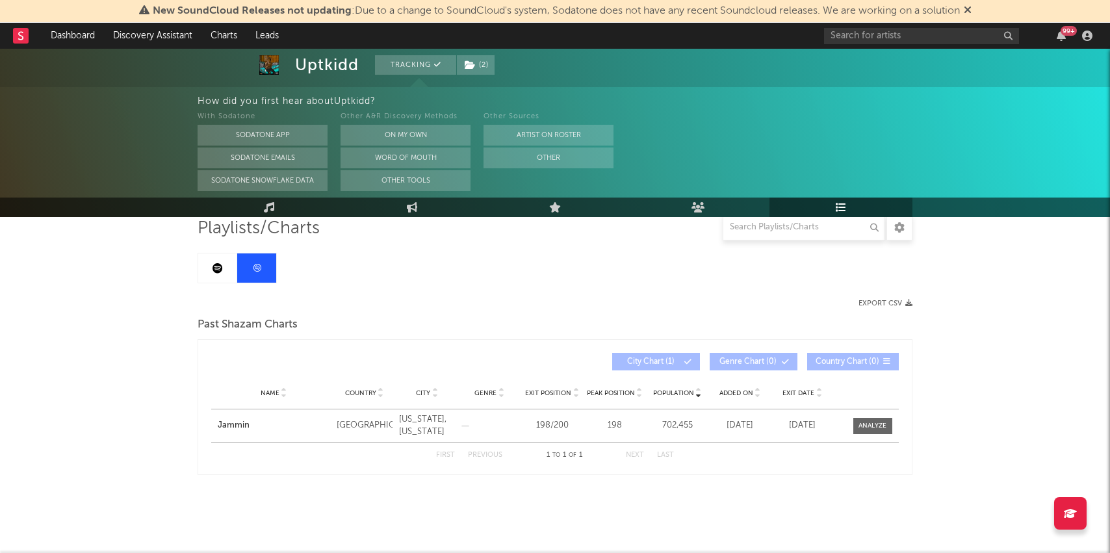
scroll to position [97, 0]
click at [482, 52] on div "Uptkidd Tracking ( 2 ) United States | Hip-Hop/Rap Edit Tracking ( 2 ) Email Al…" at bounding box center [506, 17] width 422 height 81
click at [482, 60] on span "( 2 )" at bounding box center [475, 64] width 39 height 19
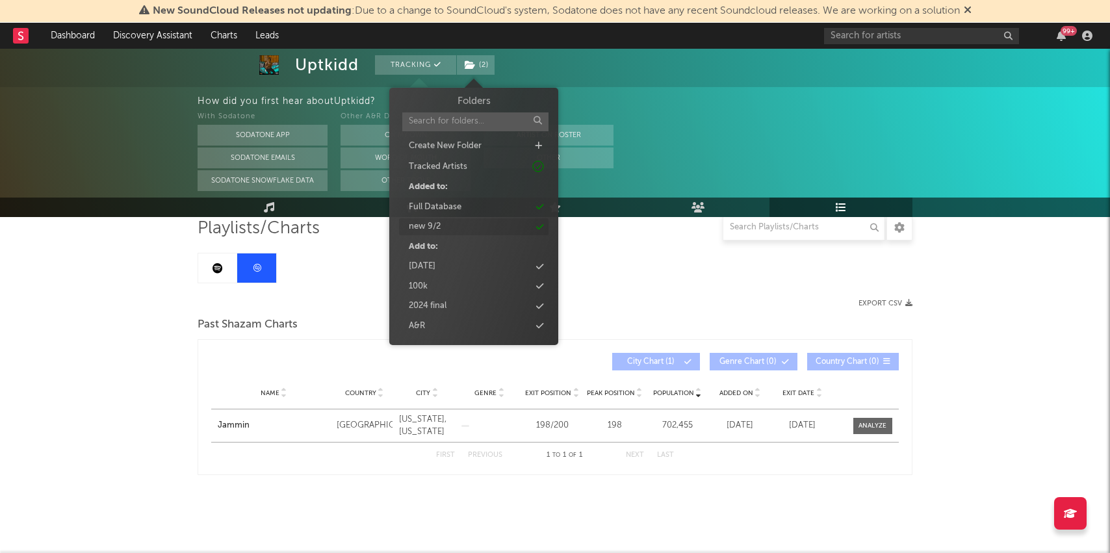
click at [428, 225] on div "new 9/2" at bounding box center [425, 226] width 32 height 13
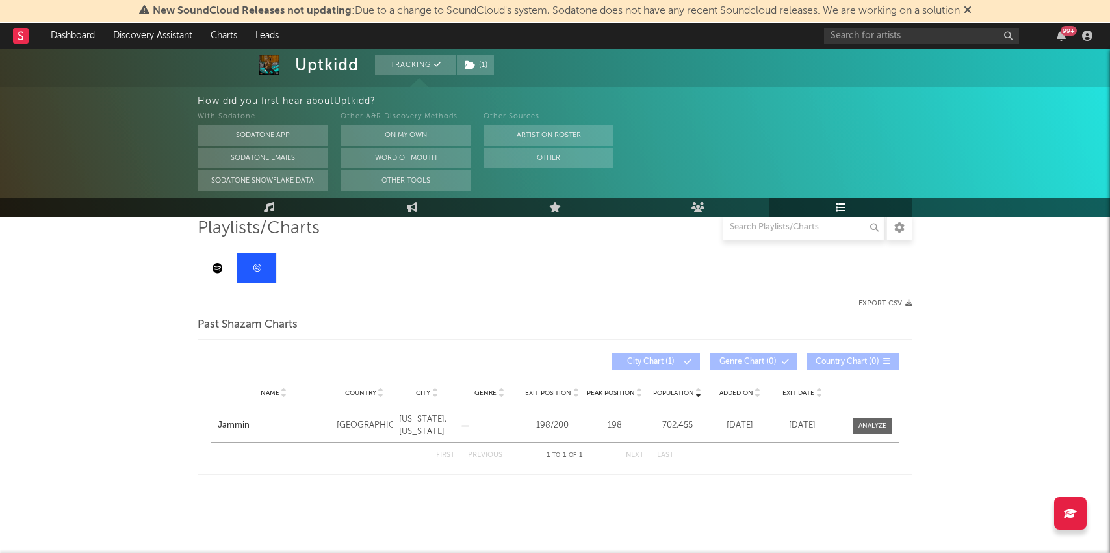
drag, startPoint x: 99, startPoint y: 350, endPoint x: 346, endPoint y: 10, distance: 420.7
click at [99, 350] on div "Uptkidd Tracking ( 1 ) United States | Hip-Hop/Rap Edit Tracking ( 1 ) Email Al…" at bounding box center [555, 252] width 1110 height 602
click at [73, 44] on link "Dashboard" at bounding box center [73, 36] width 62 height 26
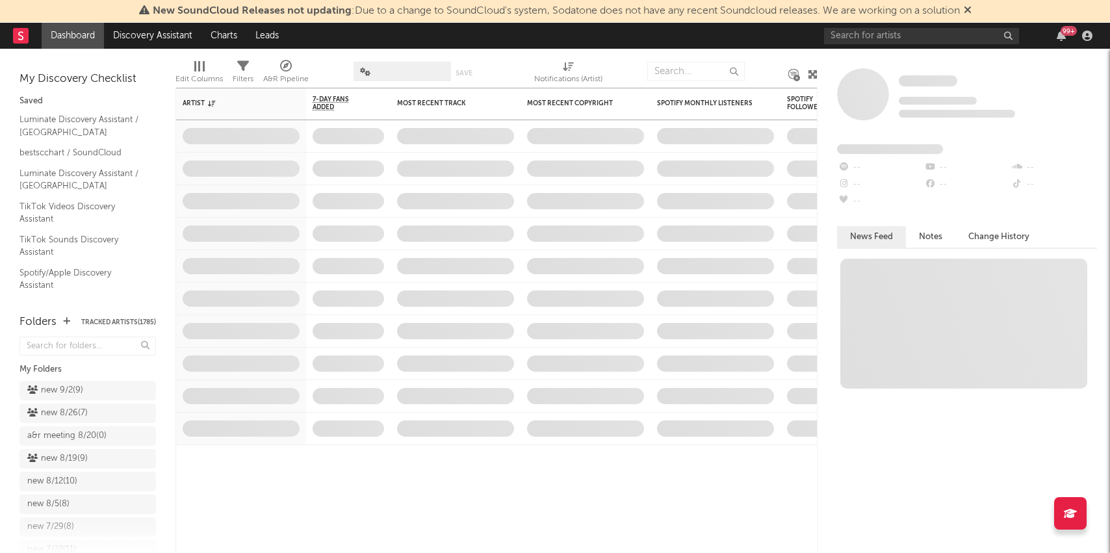
click at [54, 383] on div "new 9/2 ( 9 )" at bounding box center [55, 391] width 56 height 16
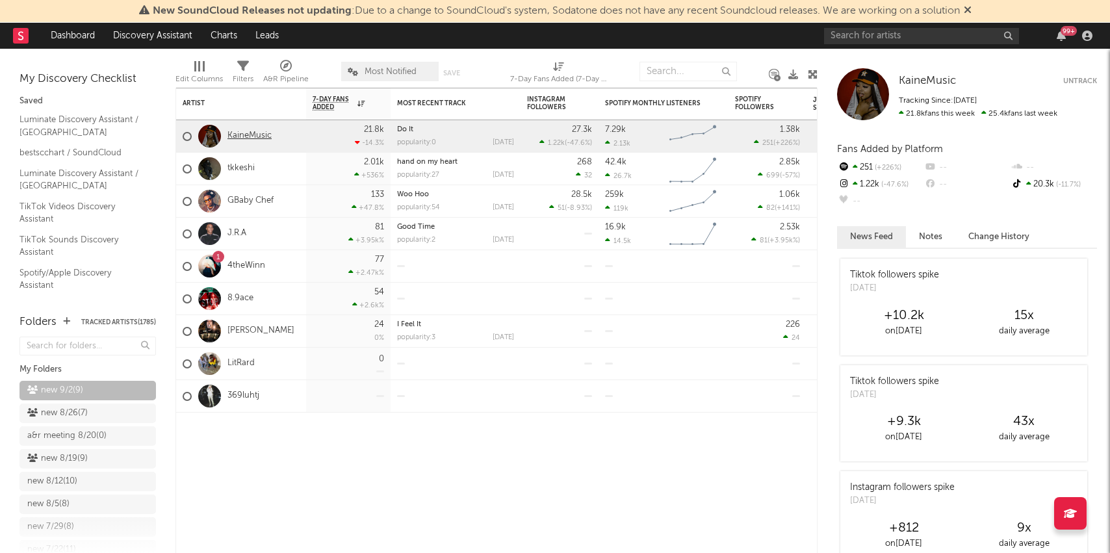
click at [245, 139] on link "KaineMusic" at bounding box center [249, 136] width 44 height 11
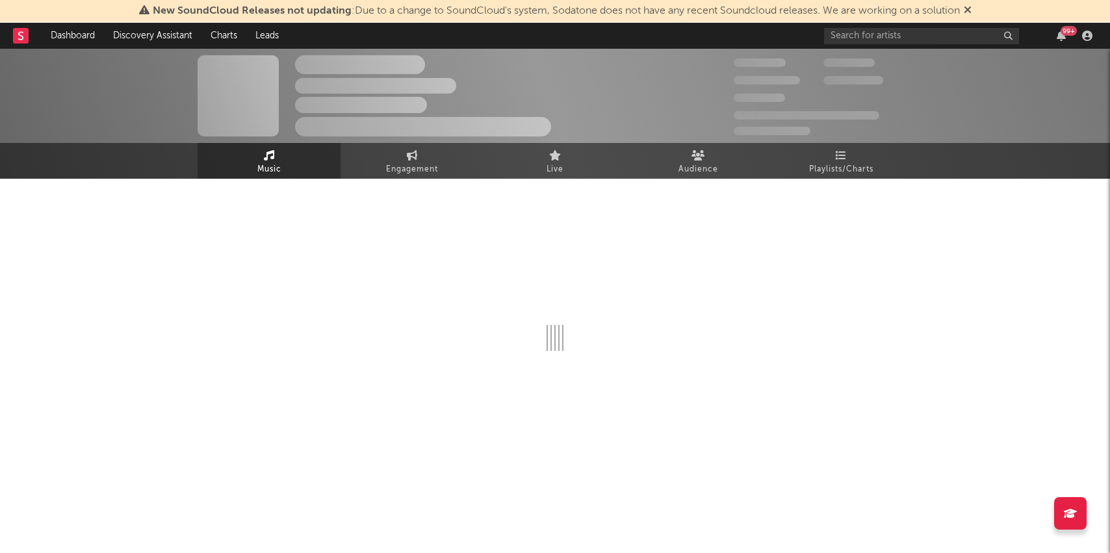
select select "1w"
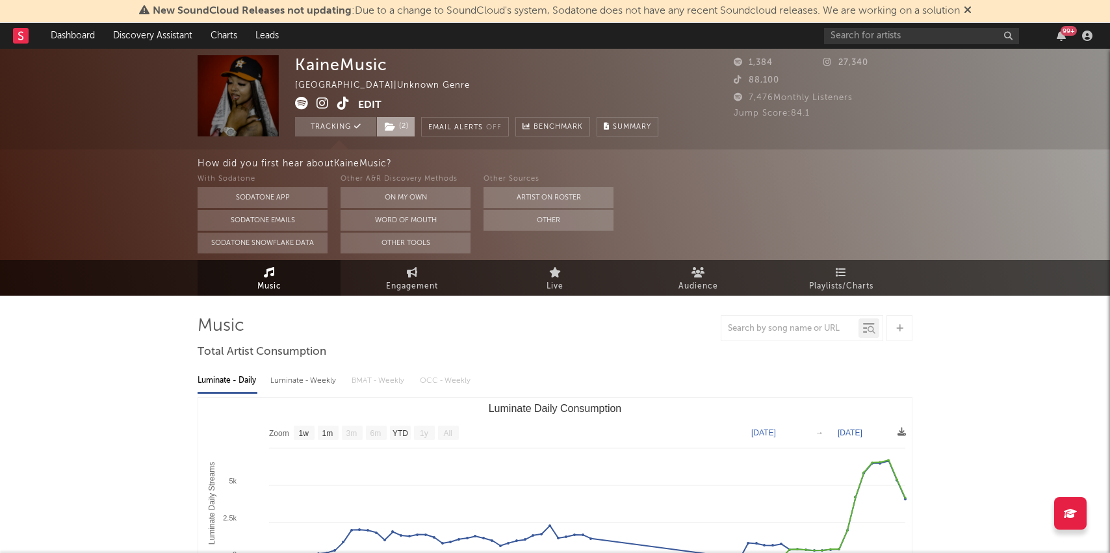
click at [406, 125] on span "( 2 )" at bounding box center [395, 126] width 39 height 19
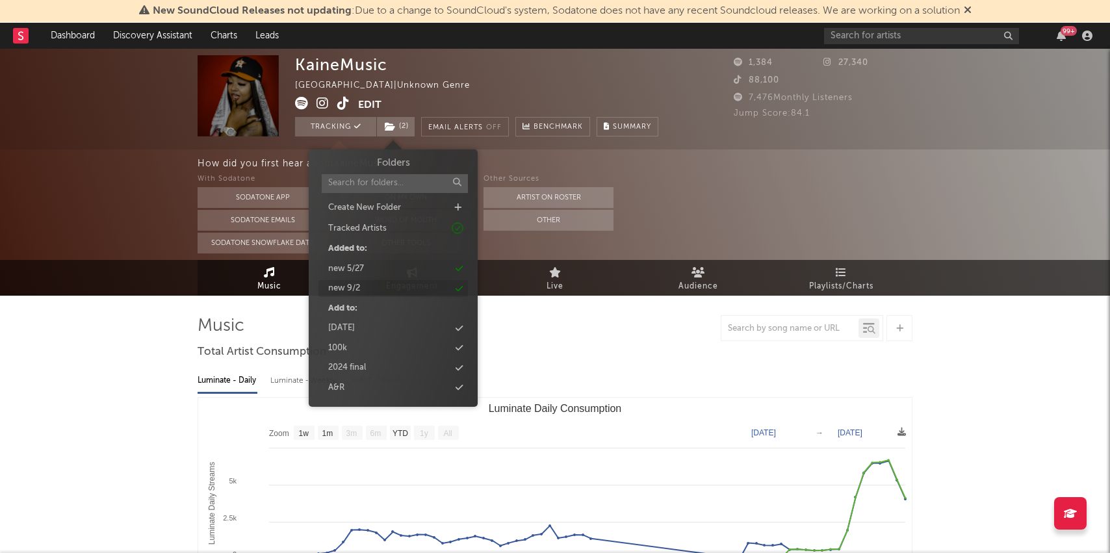
click at [391, 284] on div "new 9/2" at bounding box center [392, 288] width 149 height 17
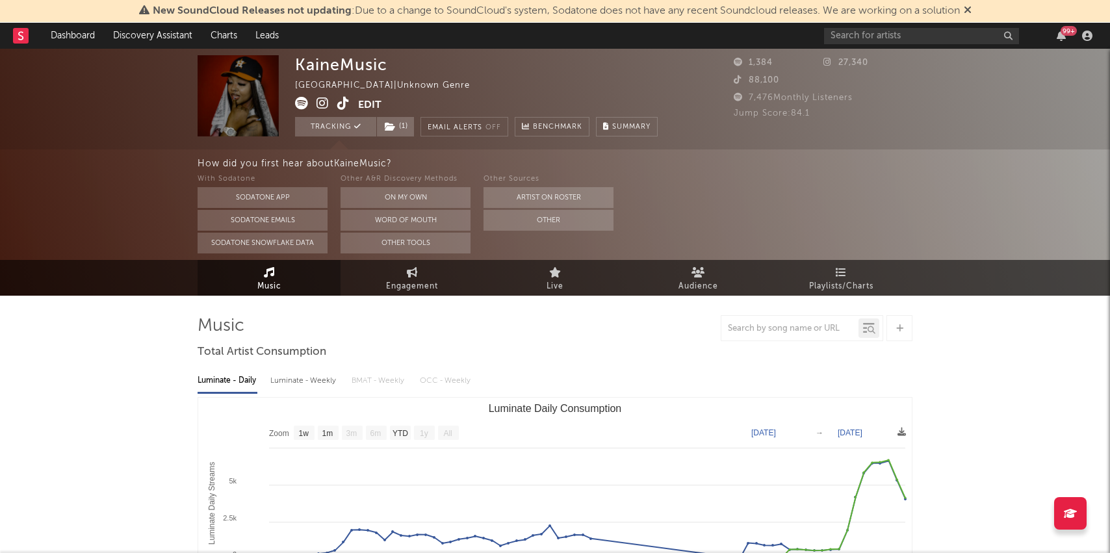
drag, startPoint x: 119, startPoint y: 305, endPoint x: 118, endPoint y: 114, distance: 190.4
click at [66, 32] on link "Dashboard" at bounding box center [73, 36] width 62 height 26
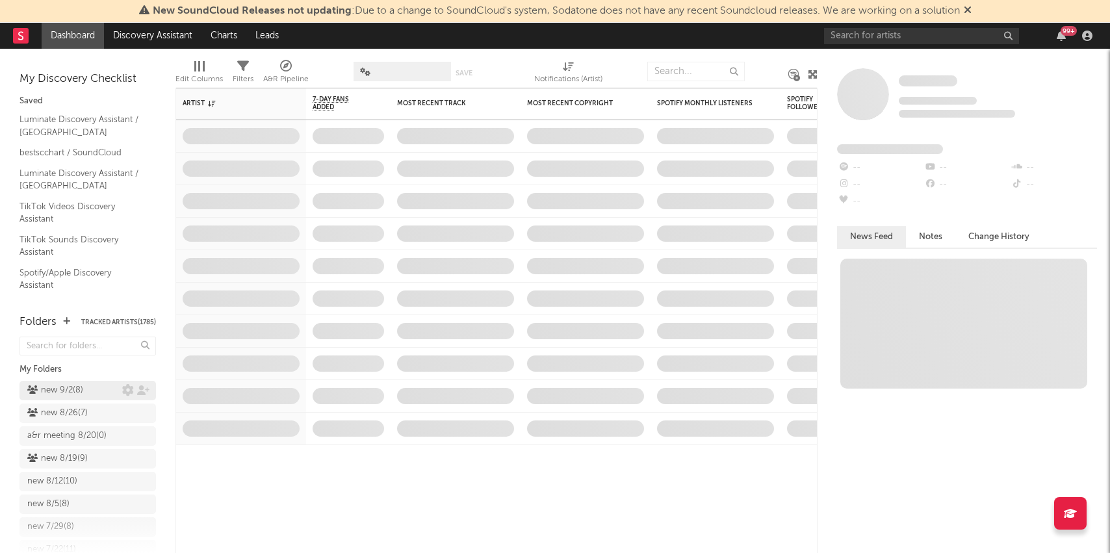
click at [76, 387] on div "new 9/2 ( 8 )" at bounding box center [55, 391] width 56 height 16
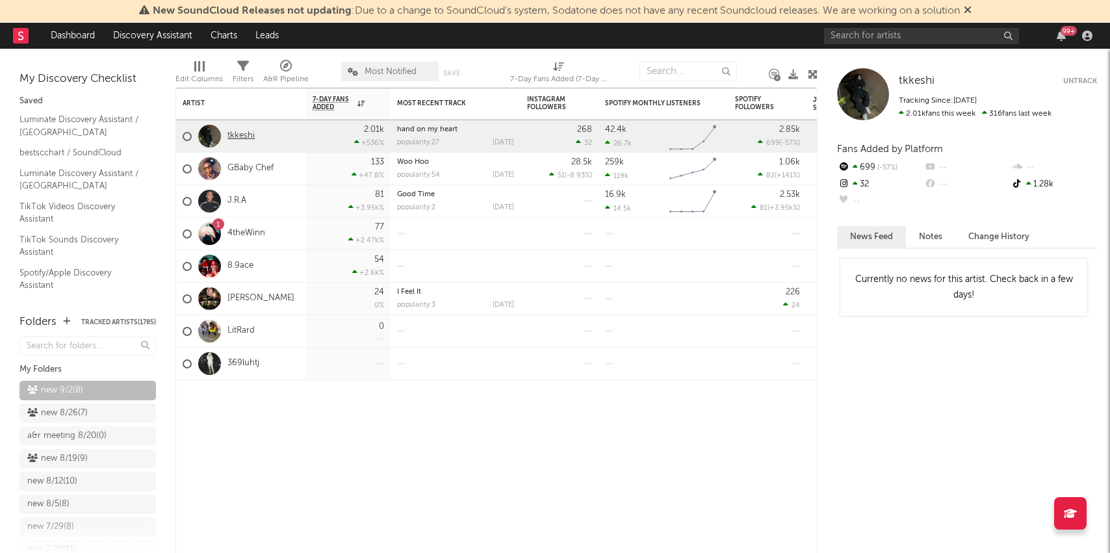
click at [250, 139] on link "tkkeshi" at bounding box center [240, 136] width 27 height 11
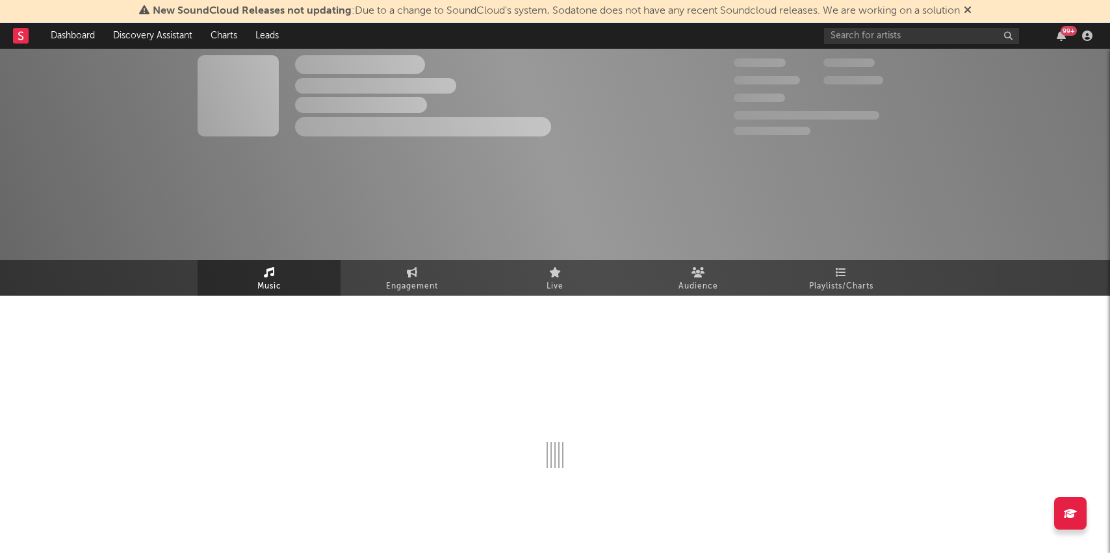
select select "1w"
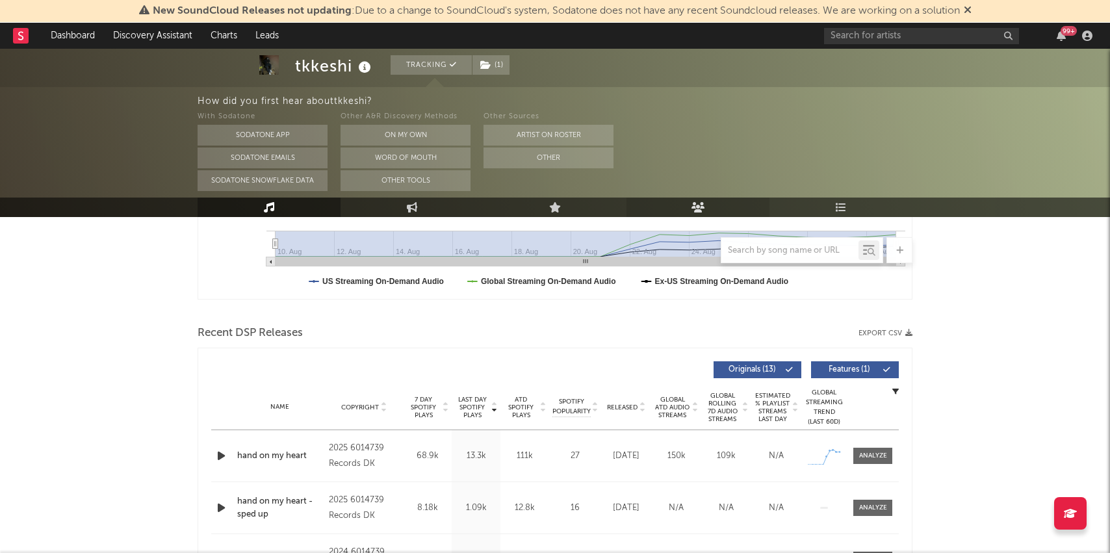
scroll to position [360, 0]
click at [222, 458] on icon "button" at bounding box center [221, 455] width 14 height 16
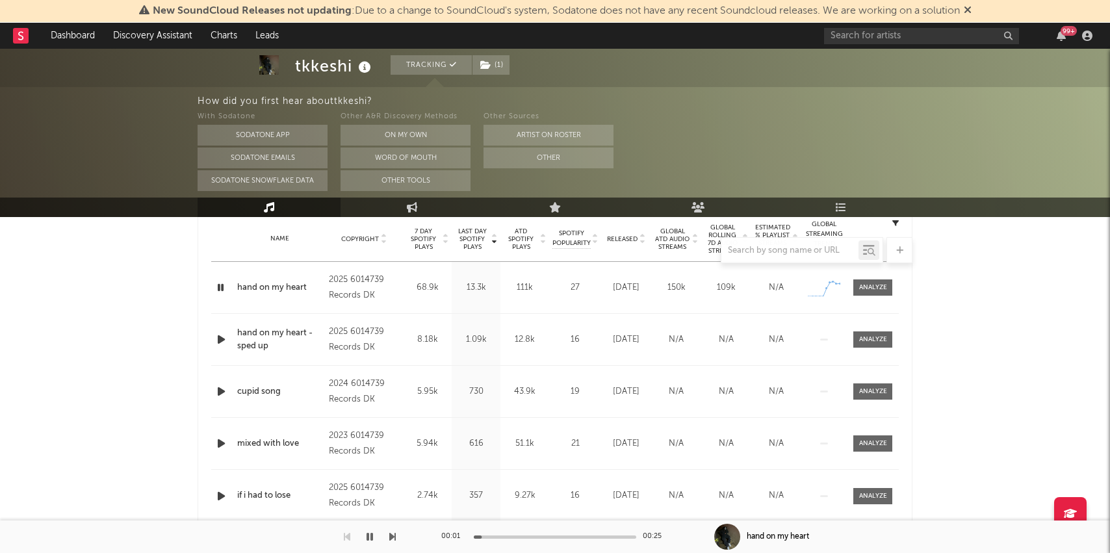
scroll to position [528, 0]
click at [874, 287] on div at bounding box center [873, 287] width 28 height 10
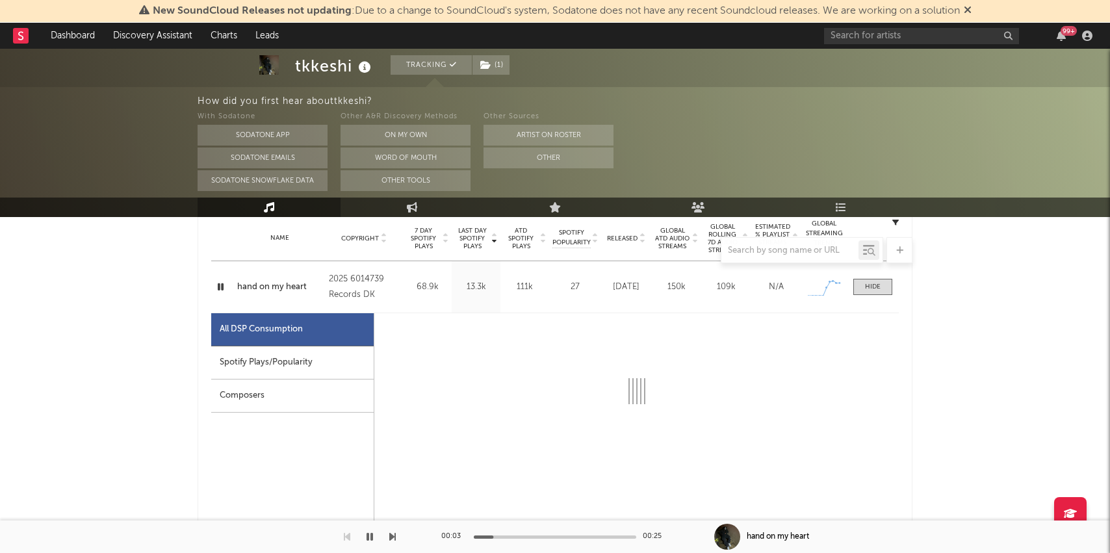
select select "1w"
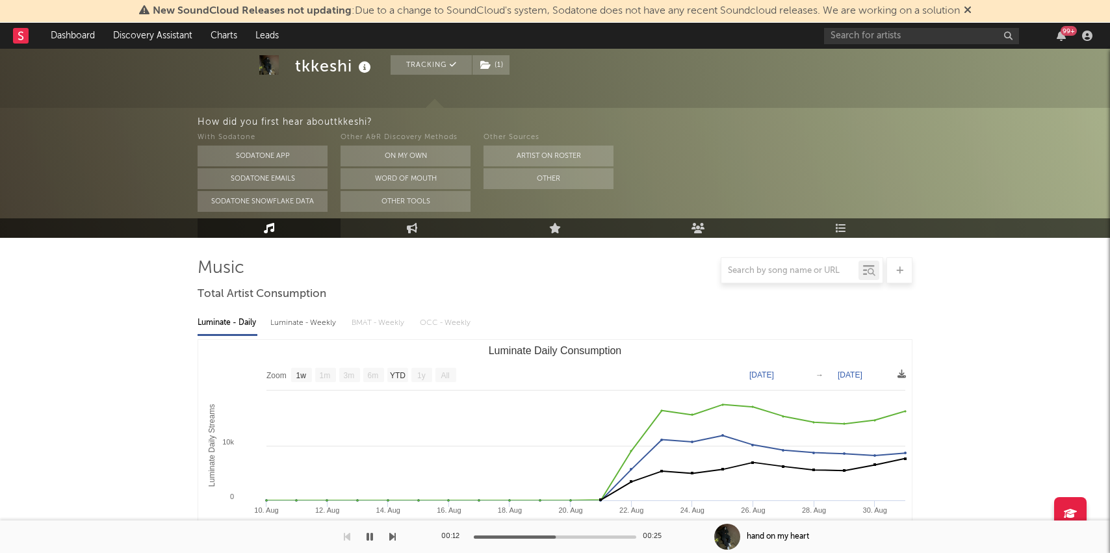
scroll to position [0, 0]
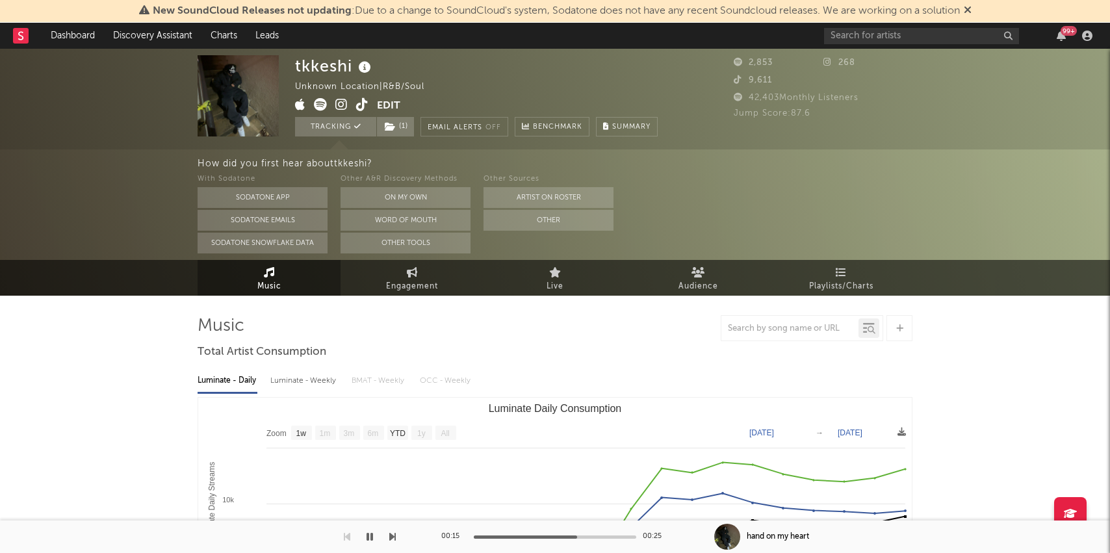
click at [346, 107] on icon at bounding box center [341, 104] width 12 height 13
click at [396, 126] on span "( 1 )" at bounding box center [395, 126] width 38 height 19
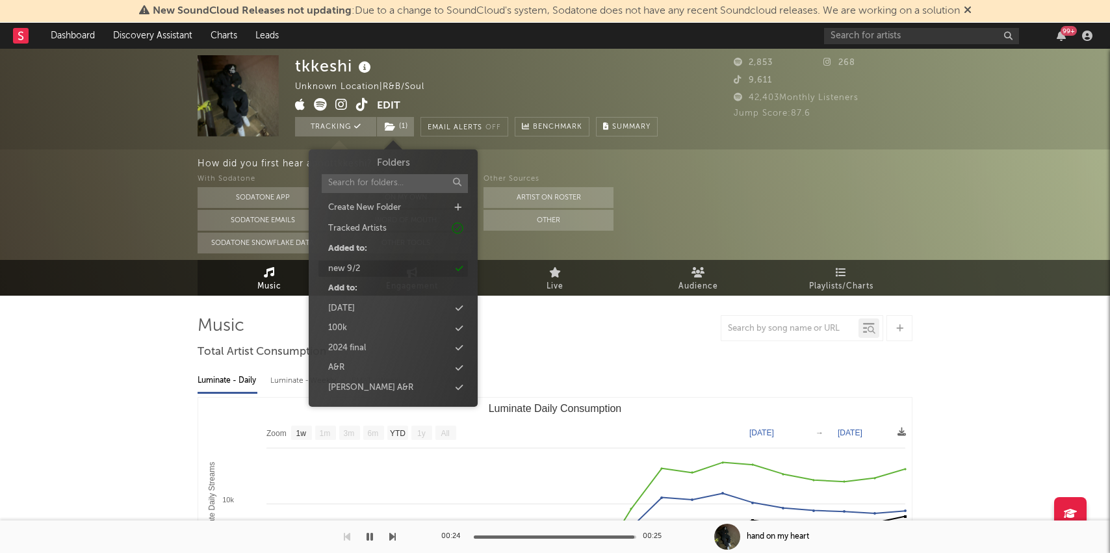
click at [352, 269] on div "new 9/2" at bounding box center [344, 269] width 32 height 13
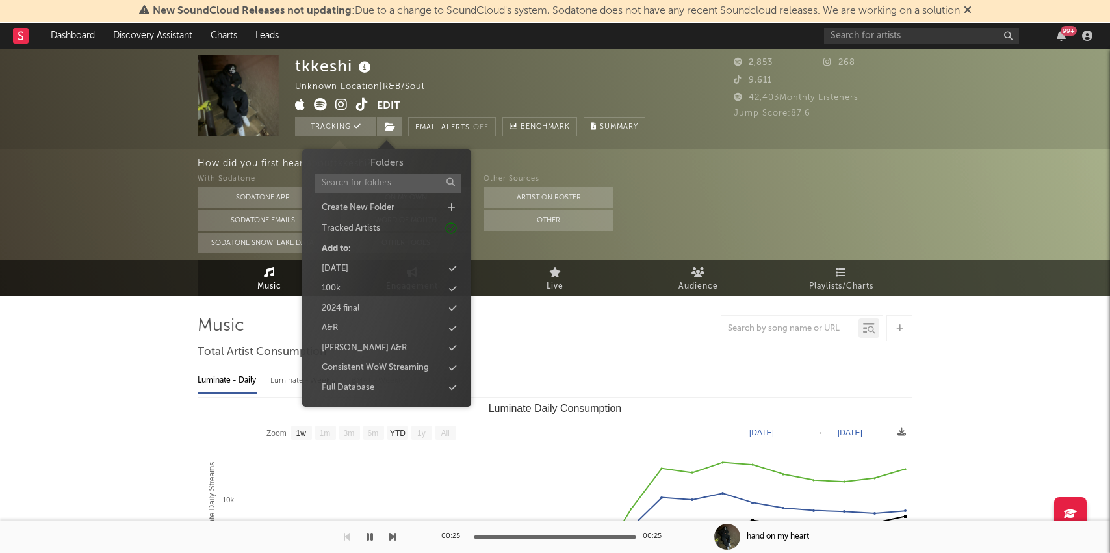
drag, startPoint x: 99, startPoint y: 259, endPoint x: 249, endPoint y: 70, distance: 241.1
click at [99, 259] on div "tkkeshi Unknown Location | R&B/Soul Edit Tracking Email Alerts Off Benchmark Su…" at bounding box center [555, 172] width 1110 height 247
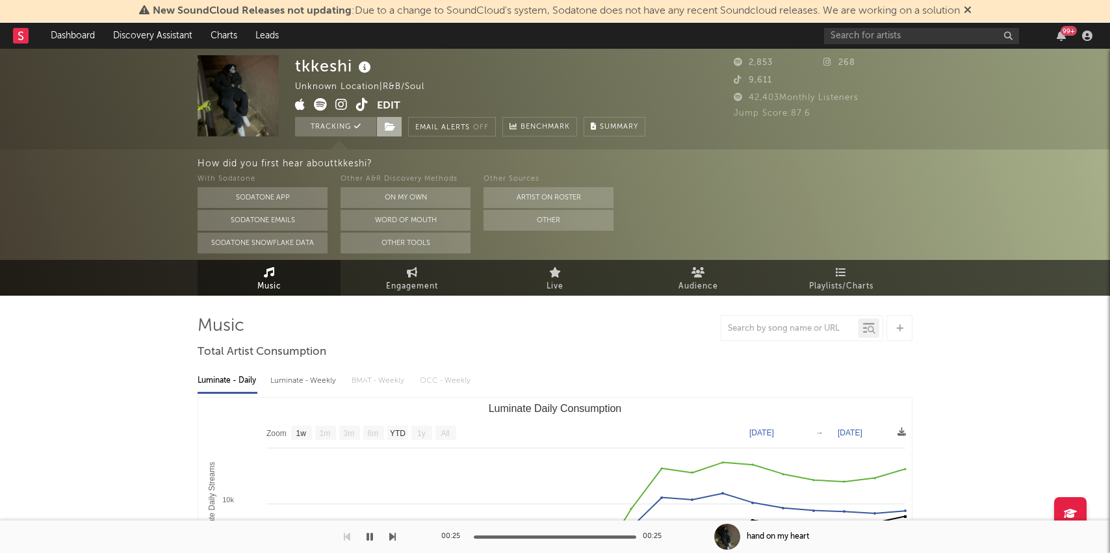
click at [390, 123] on icon at bounding box center [390, 126] width 11 height 9
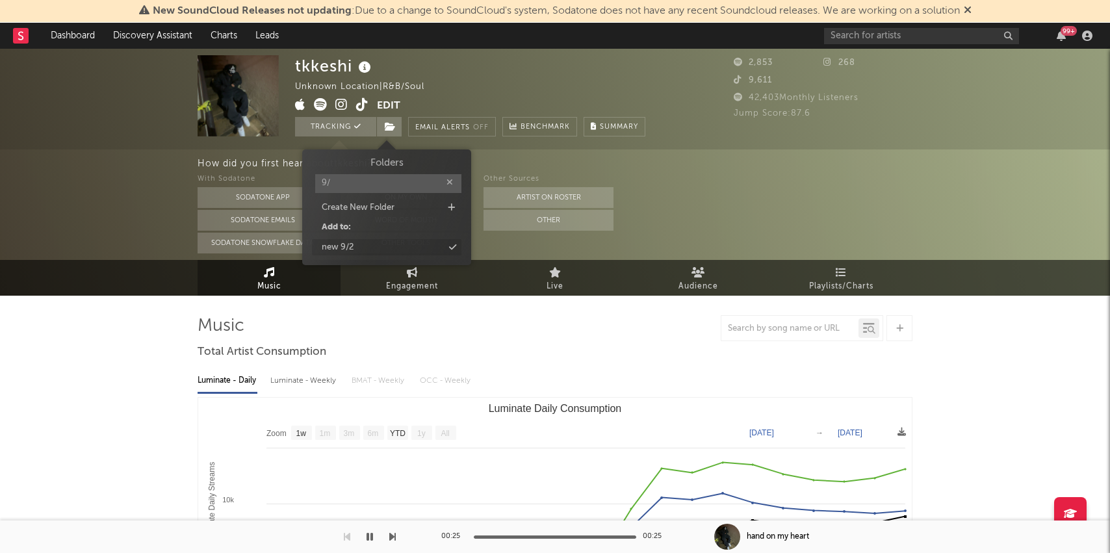
type input "9/"
click at [347, 248] on div "new 9/2" at bounding box center [338, 247] width 32 height 13
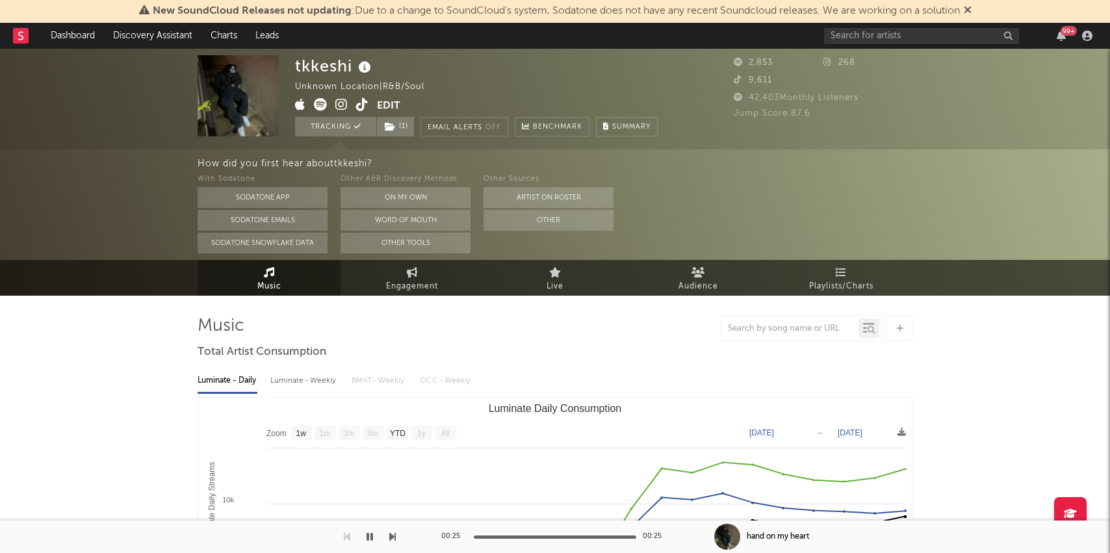
click at [53, 55] on div "tkkeshi Unknown Location | R&B/Soul Edit Tracking ( 1 ) Email Alerts Off Benchm…" at bounding box center [555, 99] width 1110 height 101
click at [54, 38] on link "Dashboard" at bounding box center [73, 36] width 62 height 26
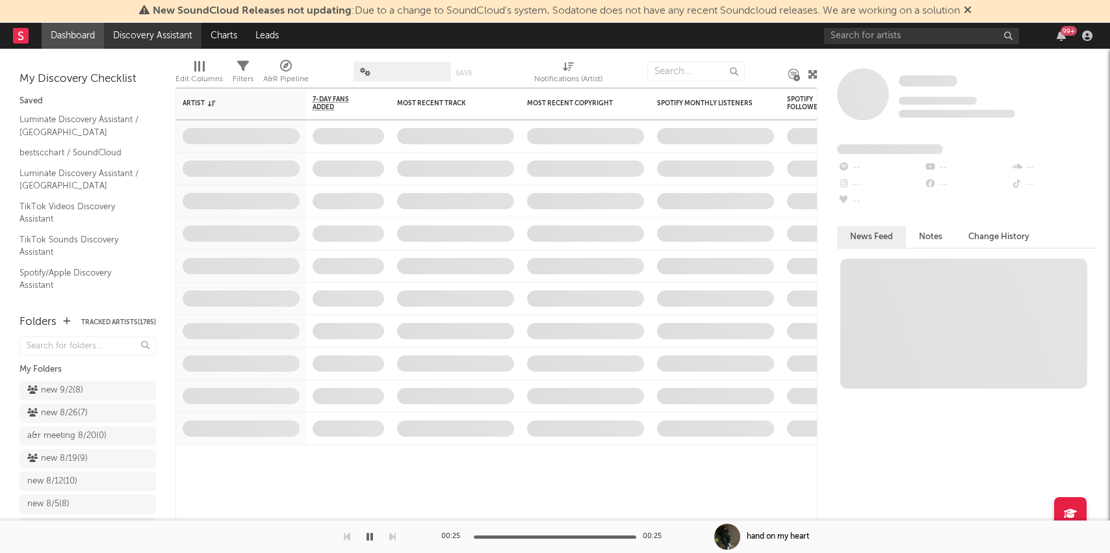
click at [161, 35] on link "Discovery Assistant" at bounding box center [152, 36] width 97 height 26
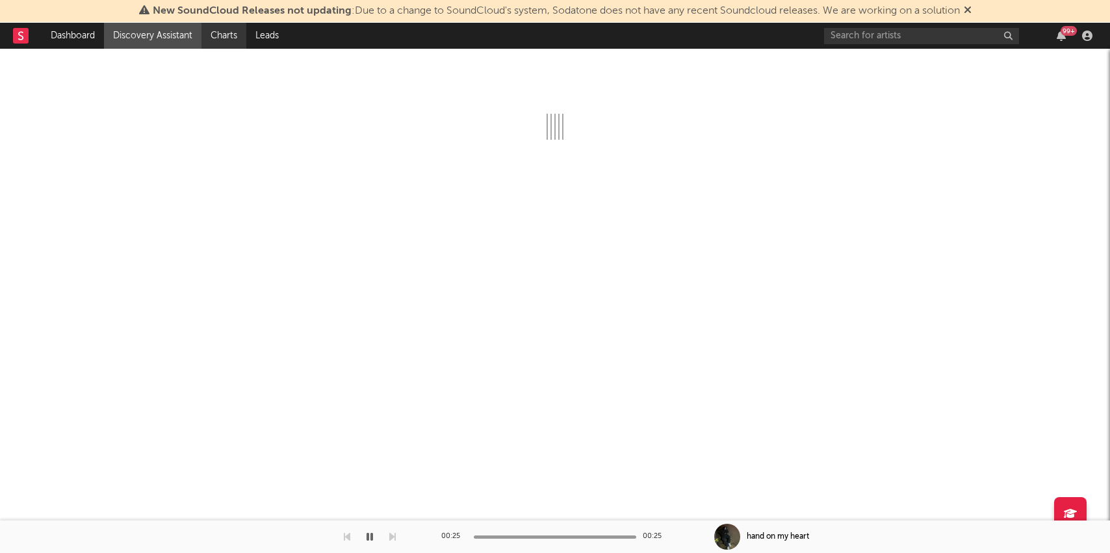
click at [220, 38] on link "Charts" at bounding box center [223, 36] width 45 height 26
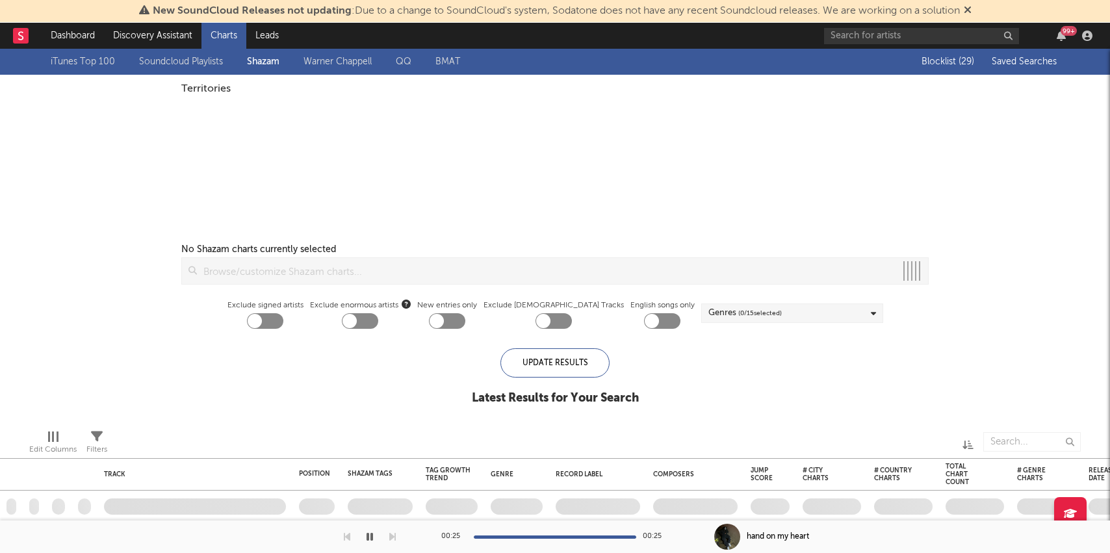
checkbox input "true"
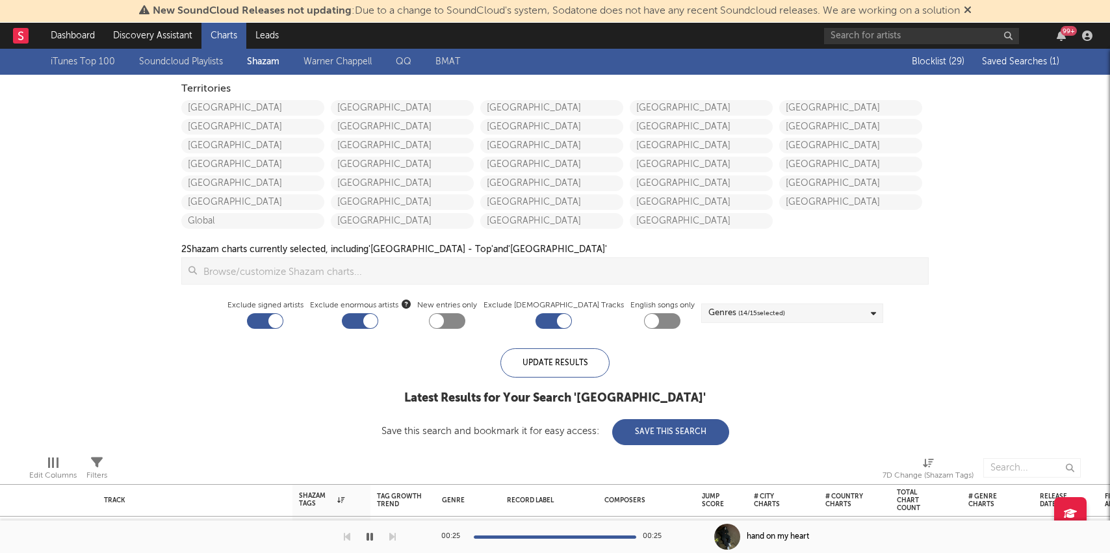
click at [147, 53] on div "iTunes Top 100 Soundcloud Playlists Shazam Warner Chappell QQ BMAT" at bounding box center [474, 62] width 846 height 26
click at [147, 34] on link "Discovery Assistant" at bounding box center [152, 36] width 97 height 26
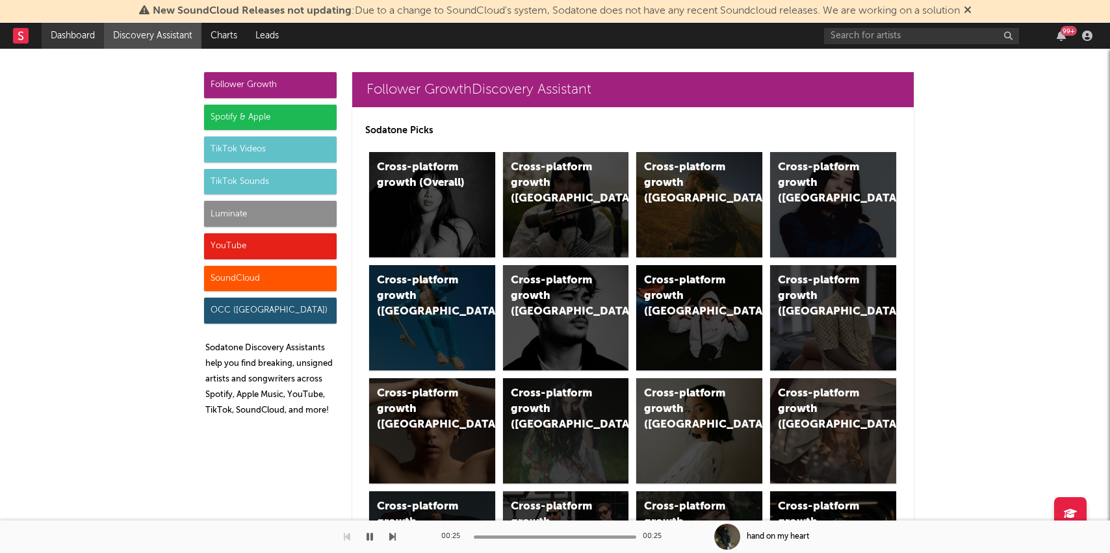
click at [69, 42] on link "Dashboard" at bounding box center [73, 36] width 62 height 26
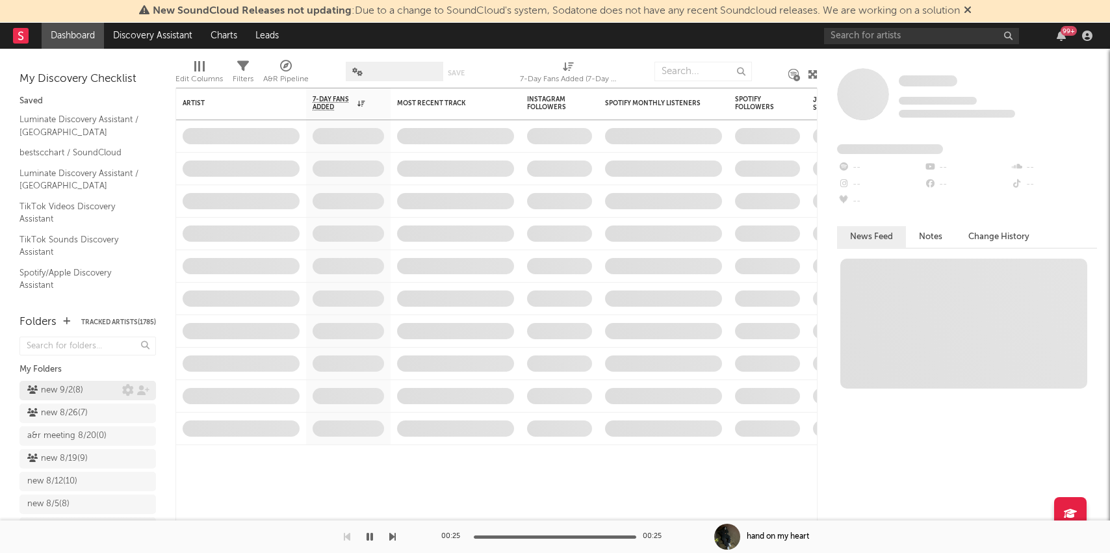
click at [79, 388] on div "new 9/2 ( 8 )" at bounding box center [55, 391] width 56 height 16
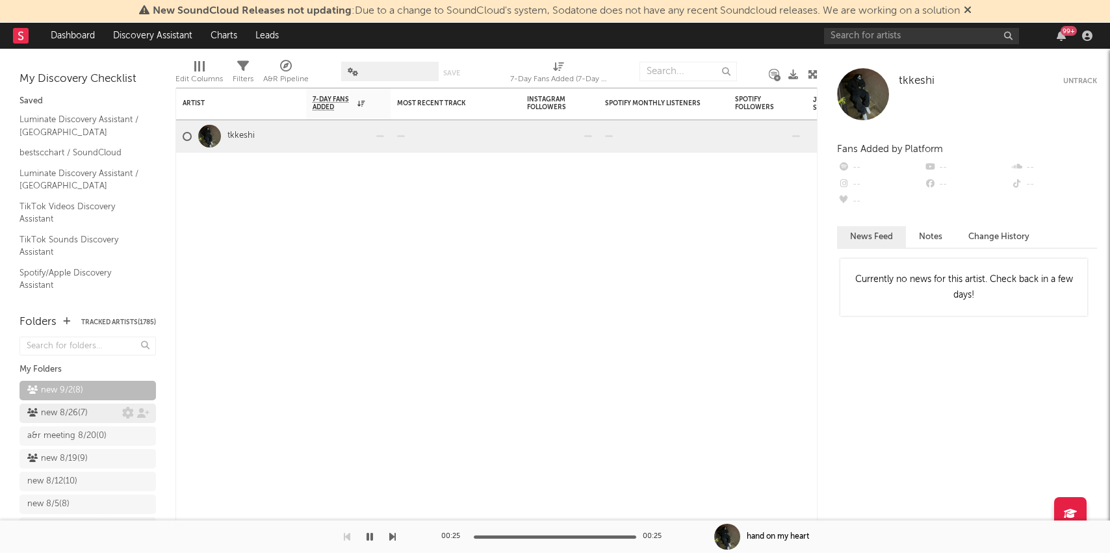
click at [58, 412] on div "new 8/26 ( 7 )" at bounding box center [57, 414] width 60 height 16
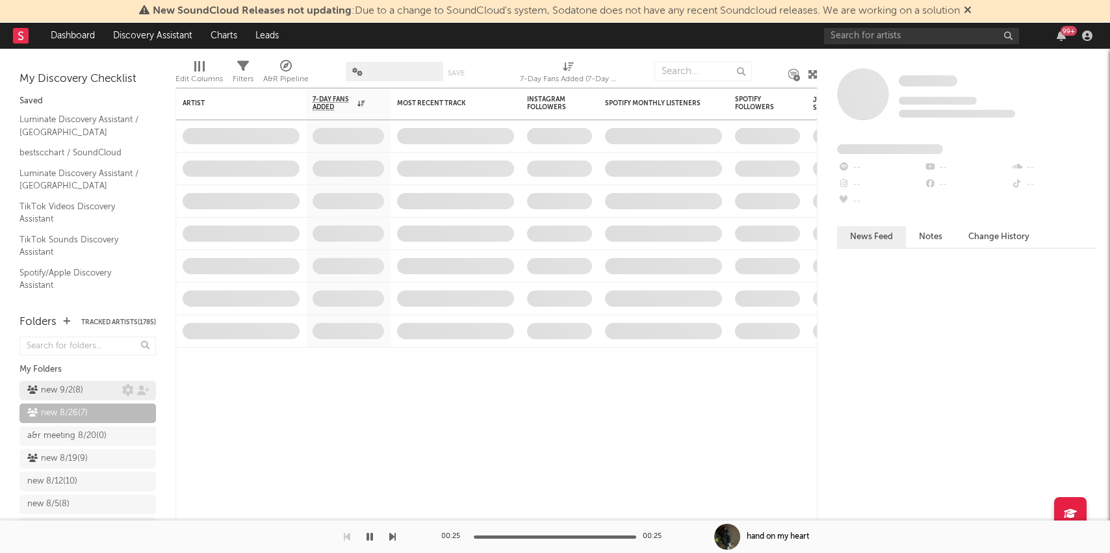
click at [57, 389] on div "new 9/2 ( 8 )" at bounding box center [55, 391] width 56 height 16
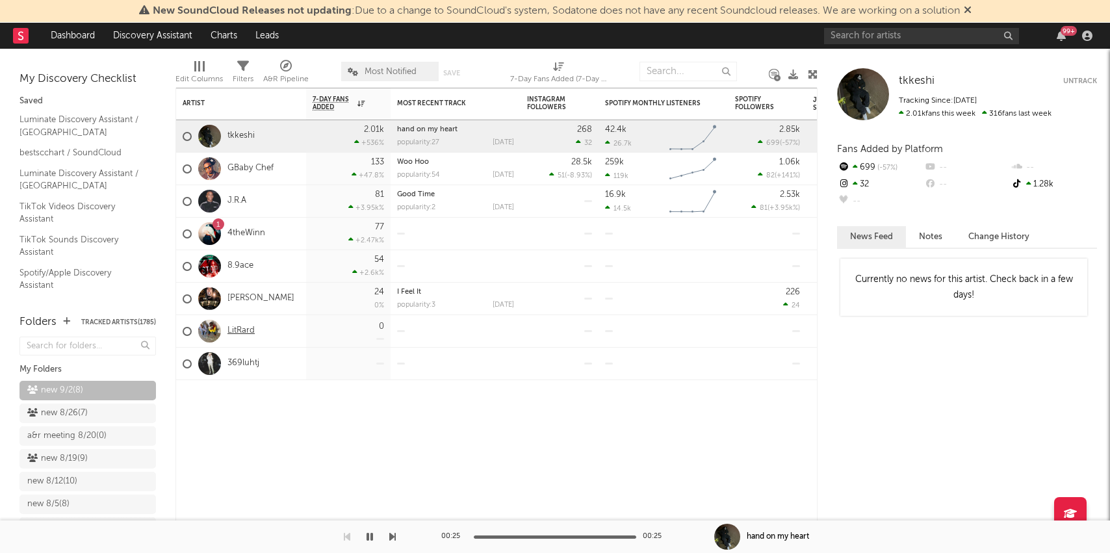
click at [231, 331] on link "LitRard" at bounding box center [240, 331] width 27 height 11
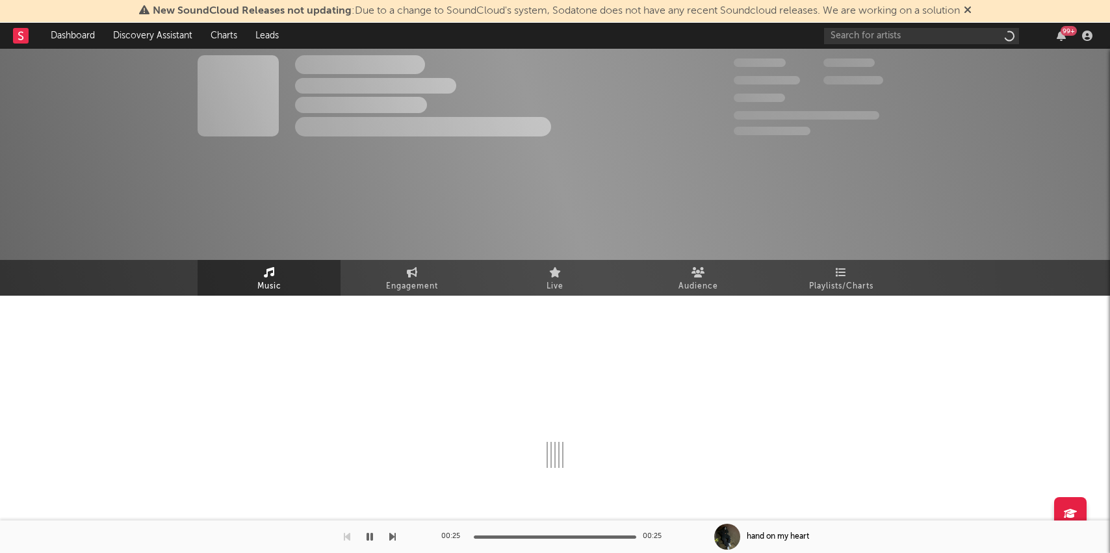
select select "1w"
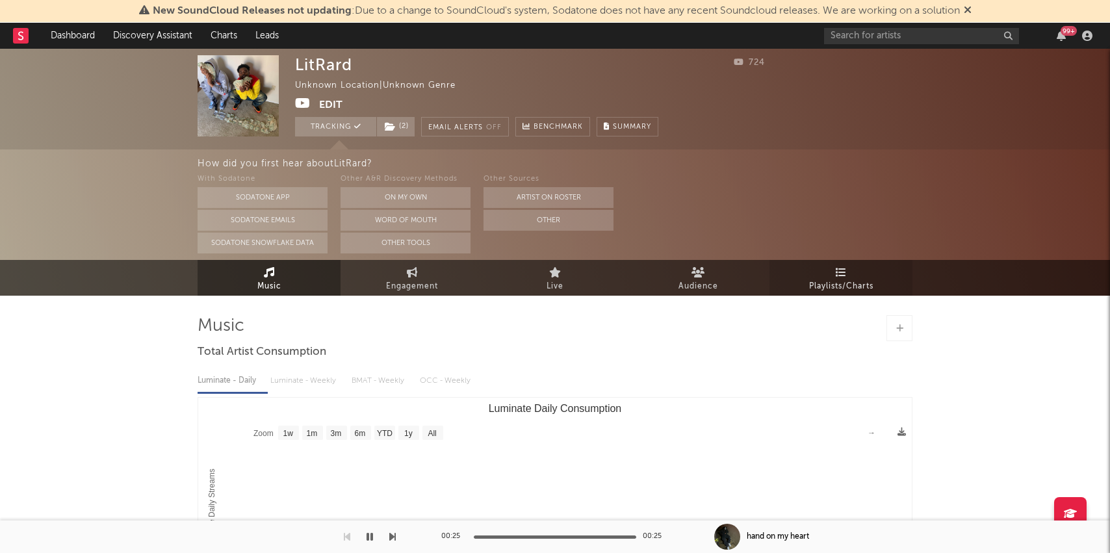
click at [844, 271] on icon at bounding box center [841, 272] width 11 height 10
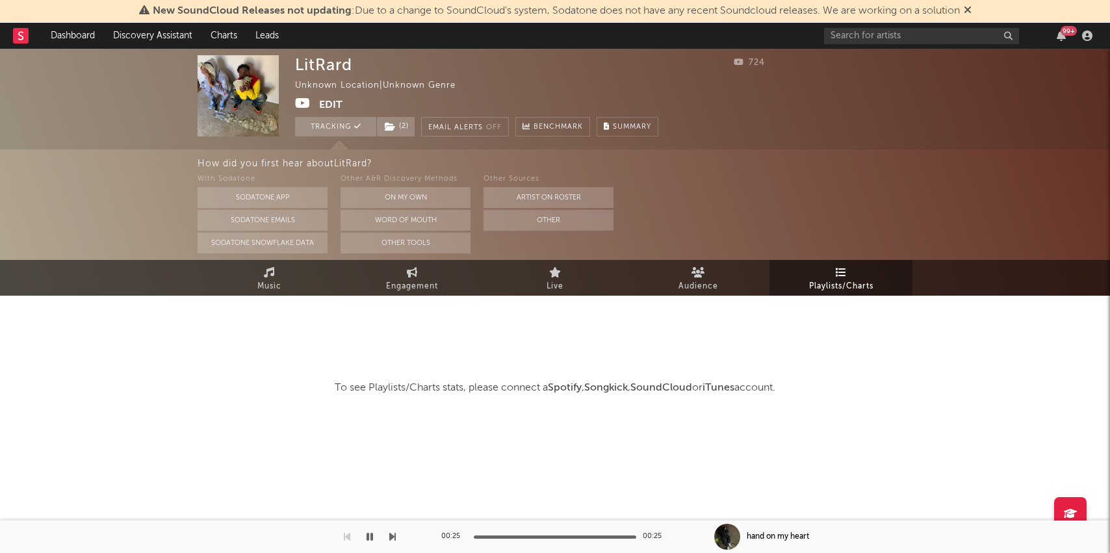
click at [300, 109] on icon at bounding box center [303, 103] width 16 height 13
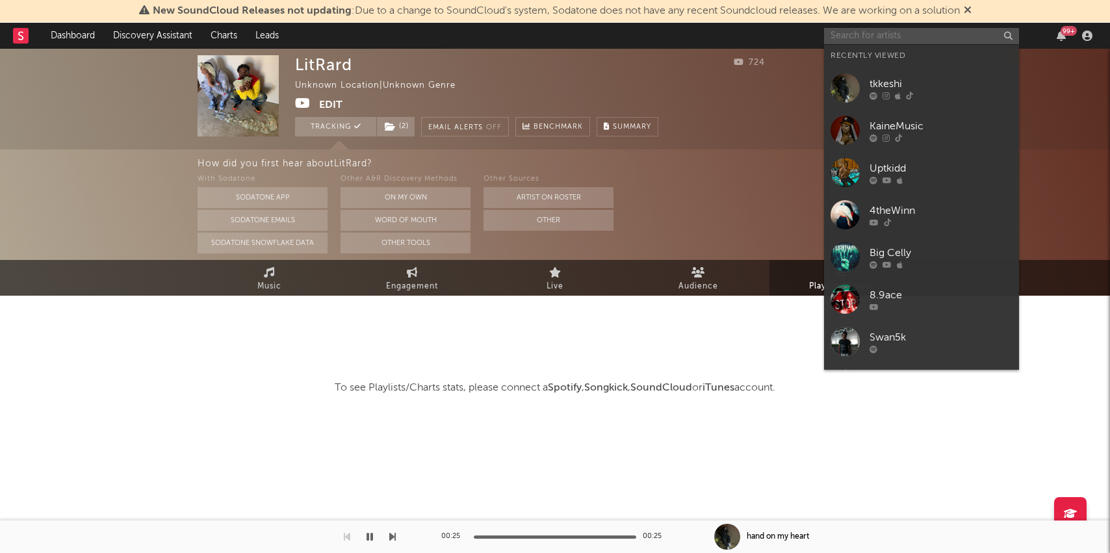
click at [848, 44] on div "99 +" at bounding box center [960, 36] width 273 height 26
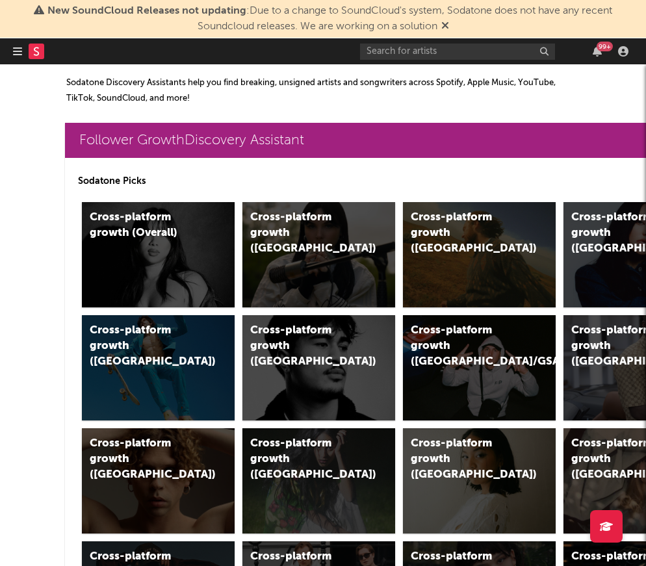
click at [17, 55] on icon "button" at bounding box center [17, 51] width 9 height 10
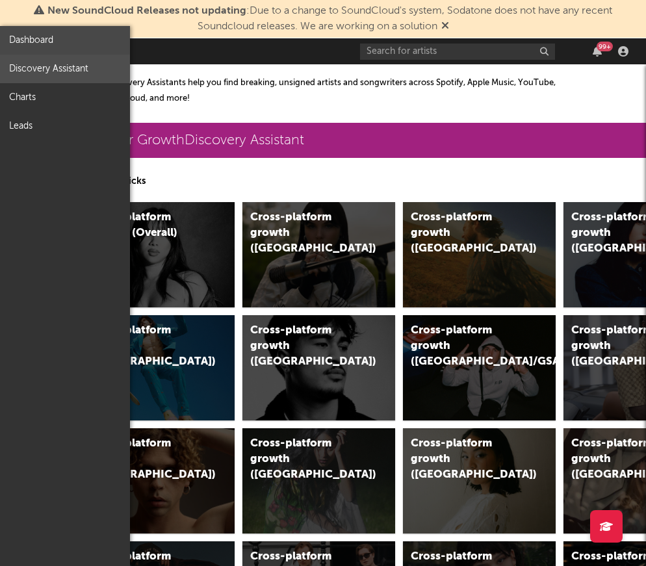
click at [15, 42] on link "Dashboard" at bounding box center [65, 40] width 130 height 29
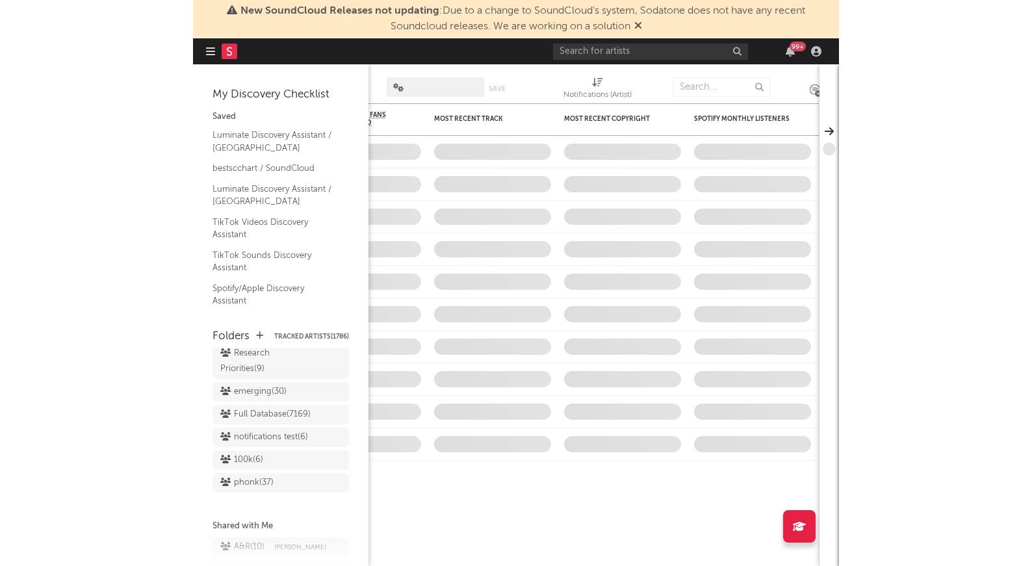
scroll to position [1167, 0]
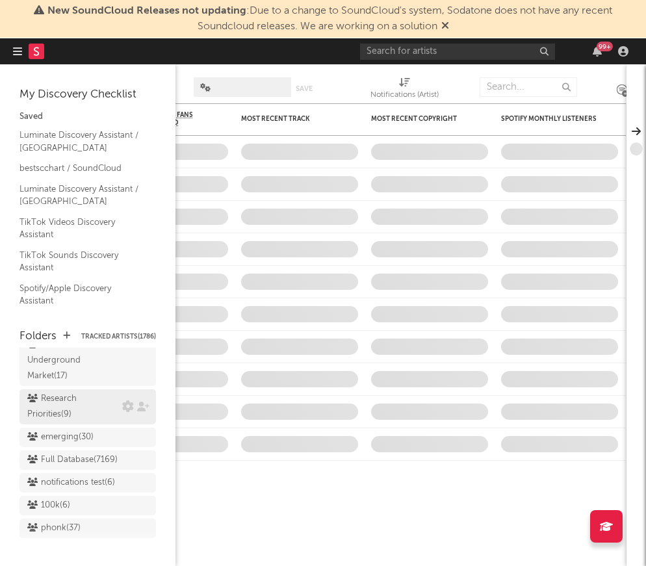
click at [66, 391] on div "Research Priorities ( 9 )" at bounding box center [73, 406] width 92 height 31
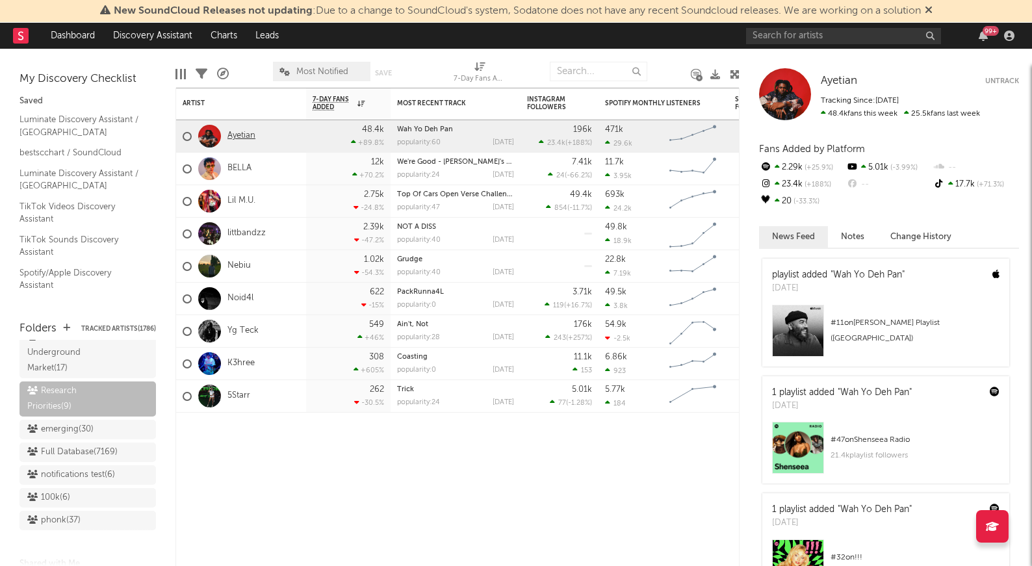
click at [234, 135] on link "Ayetian" at bounding box center [241, 136] width 28 height 11
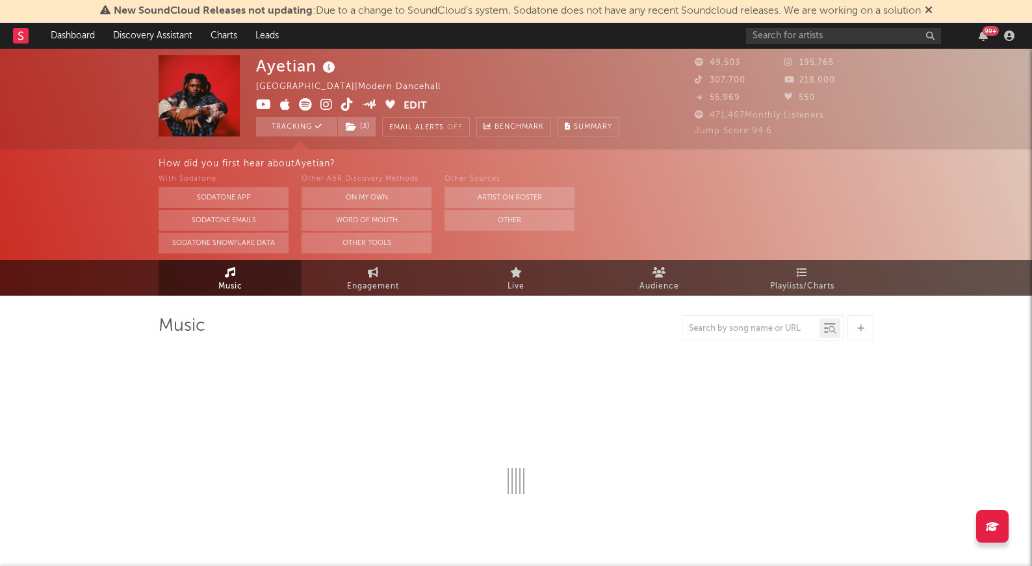
select select "6m"
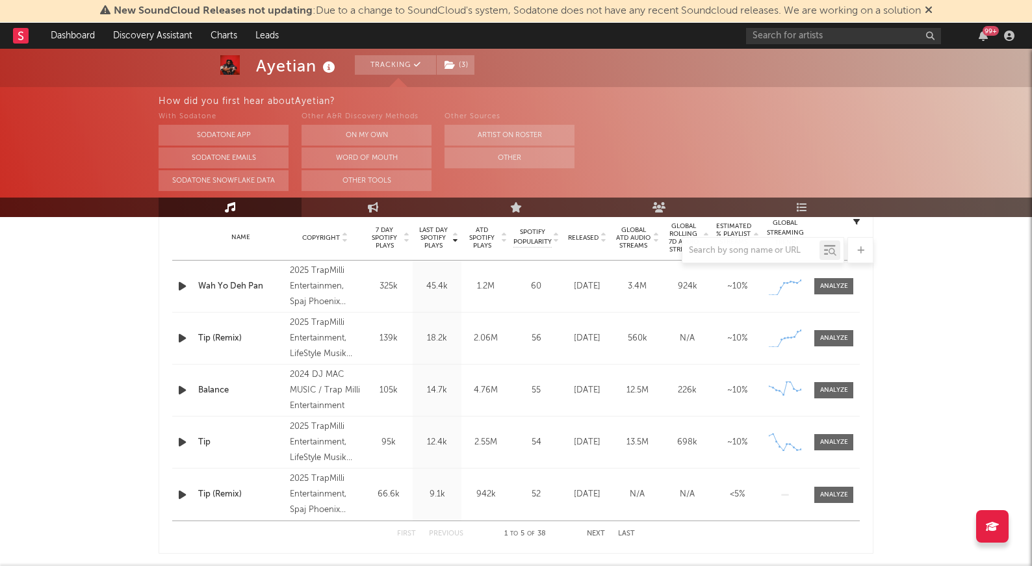
scroll to position [526, 0]
click at [645, 287] on div at bounding box center [834, 288] width 28 height 10
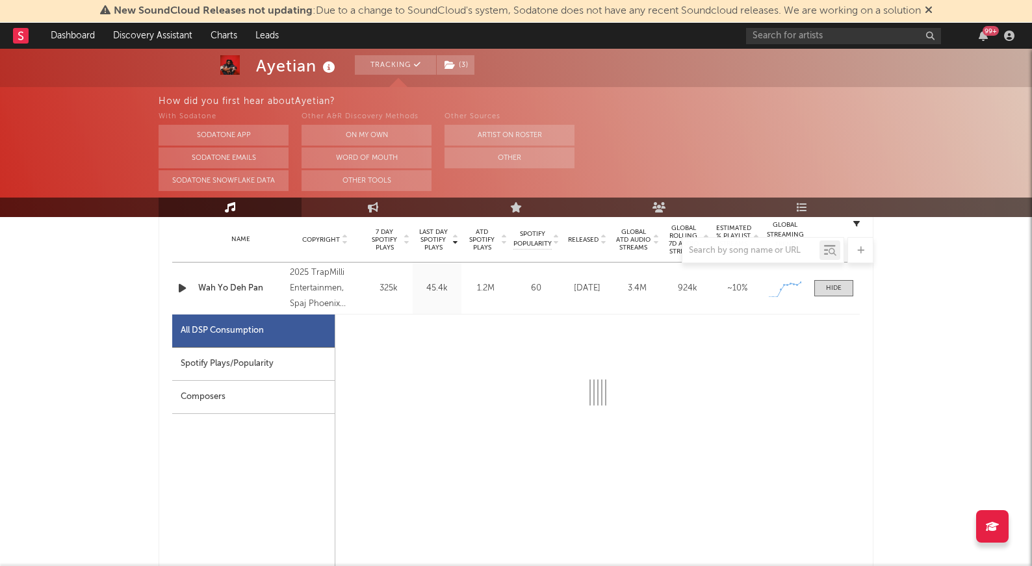
select select "1w"
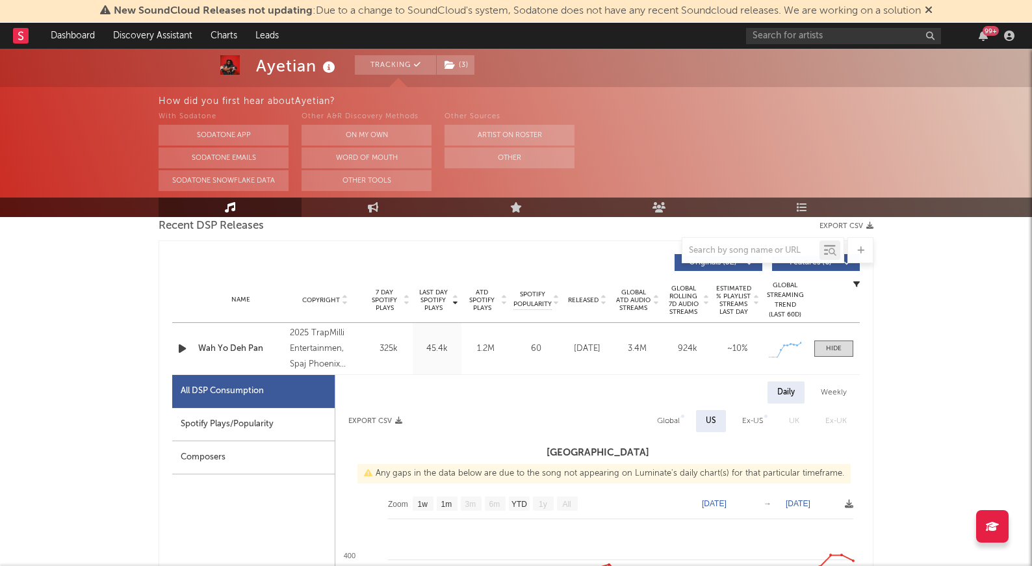
scroll to position [452, 0]
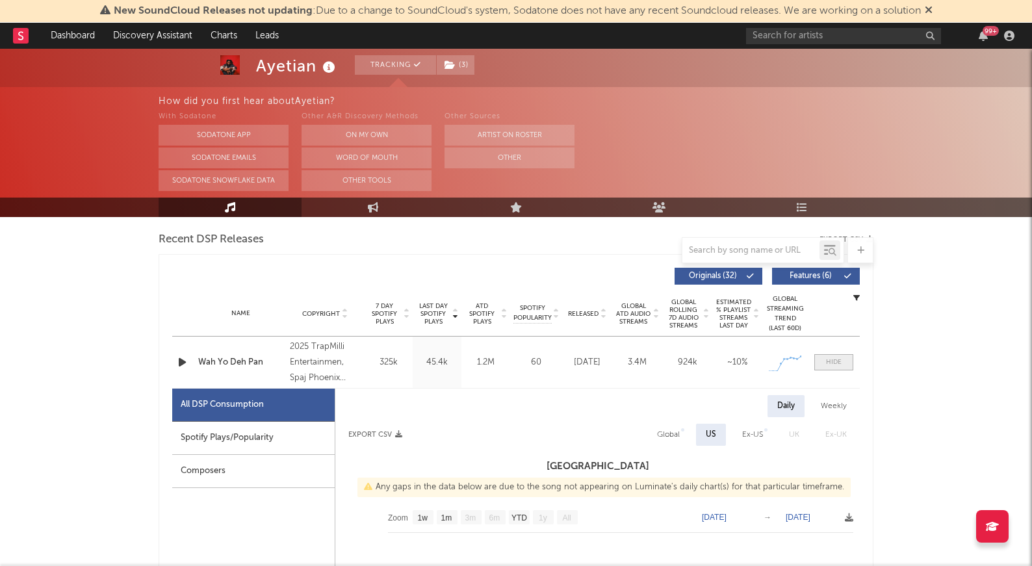
click at [645, 361] on div at bounding box center [834, 362] width 16 height 10
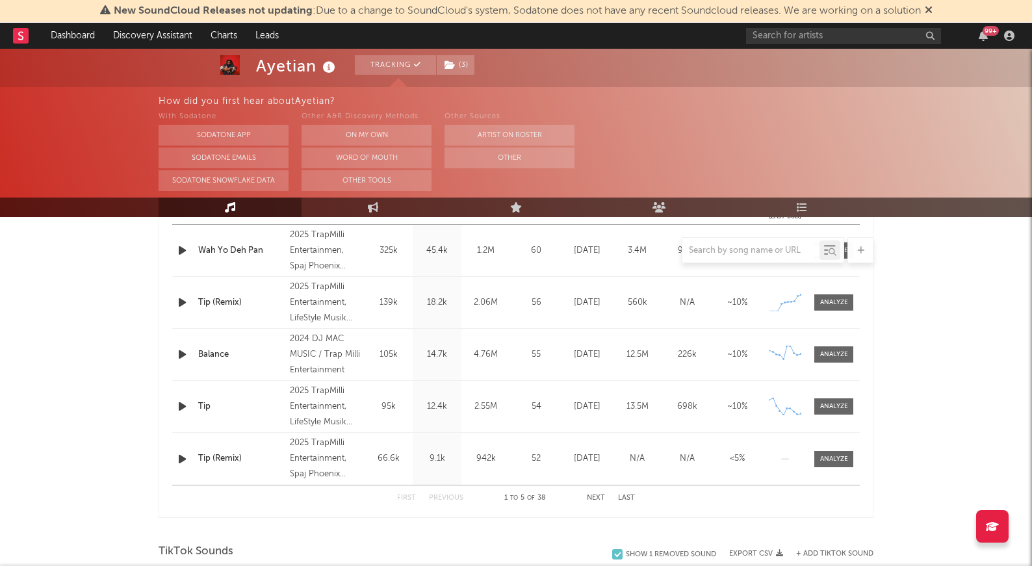
scroll to position [566, 0]
click at [597, 496] on button "Next" at bounding box center [596, 496] width 18 height 7
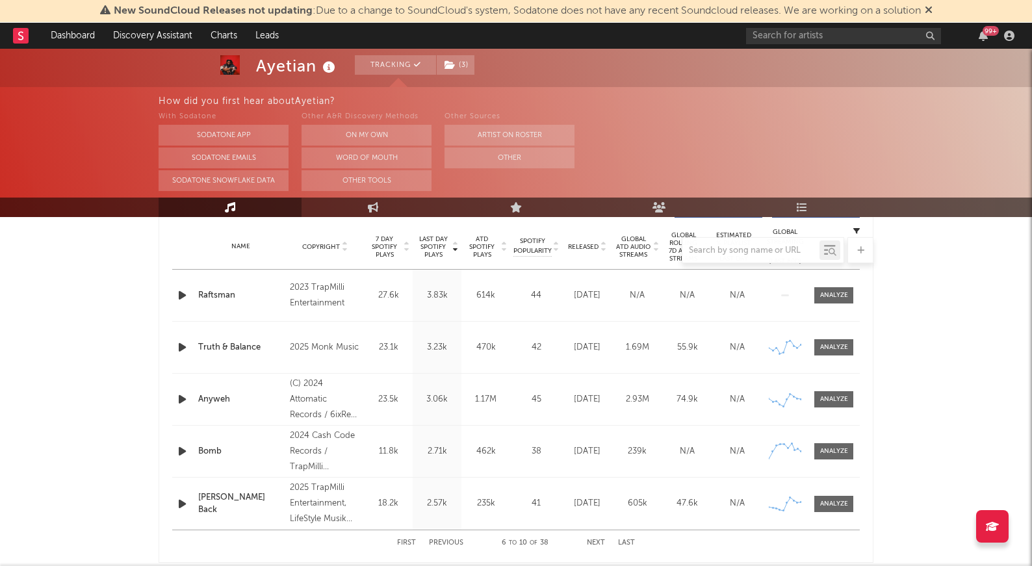
scroll to position [530, 0]
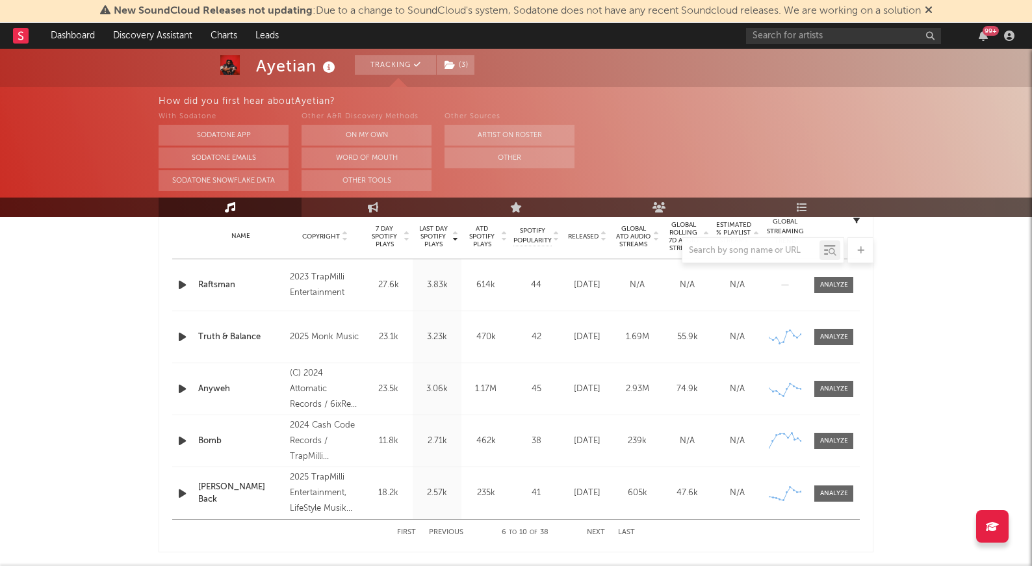
click at [596, 532] on button "Next" at bounding box center [596, 532] width 18 height 7
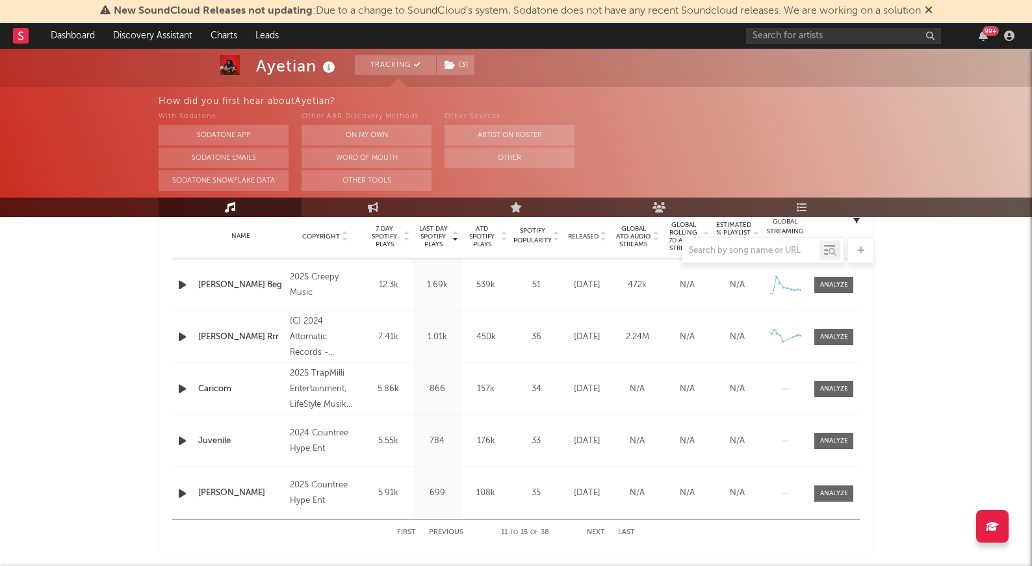
click at [453, 528] on div "First Previous 11 to 15 of 38 Next Last" at bounding box center [516, 532] width 238 height 25
click at [453, 532] on button "Previous" at bounding box center [446, 532] width 34 height 7
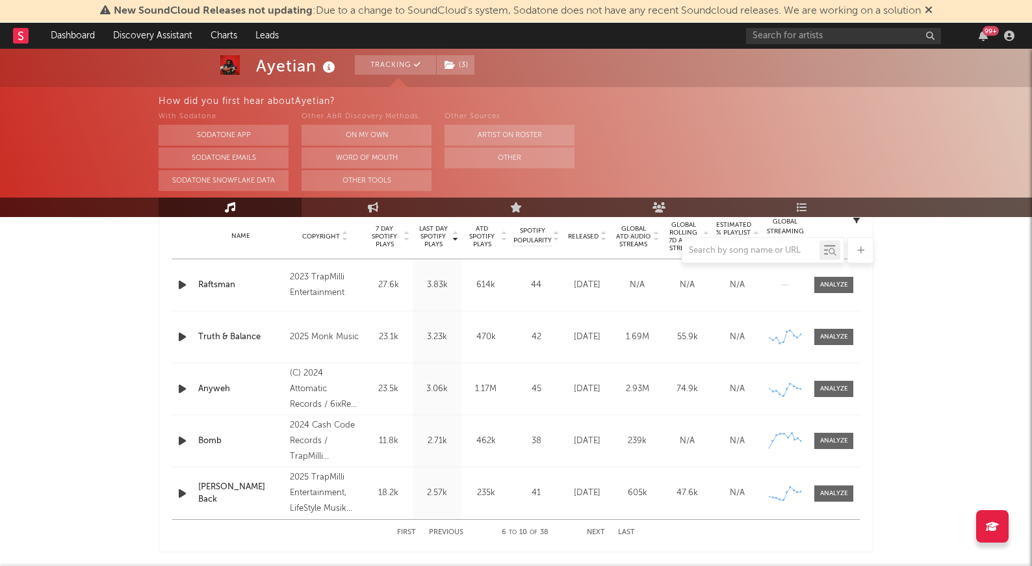
click at [444, 529] on button "Previous" at bounding box center [446, 532] width 34 height 7
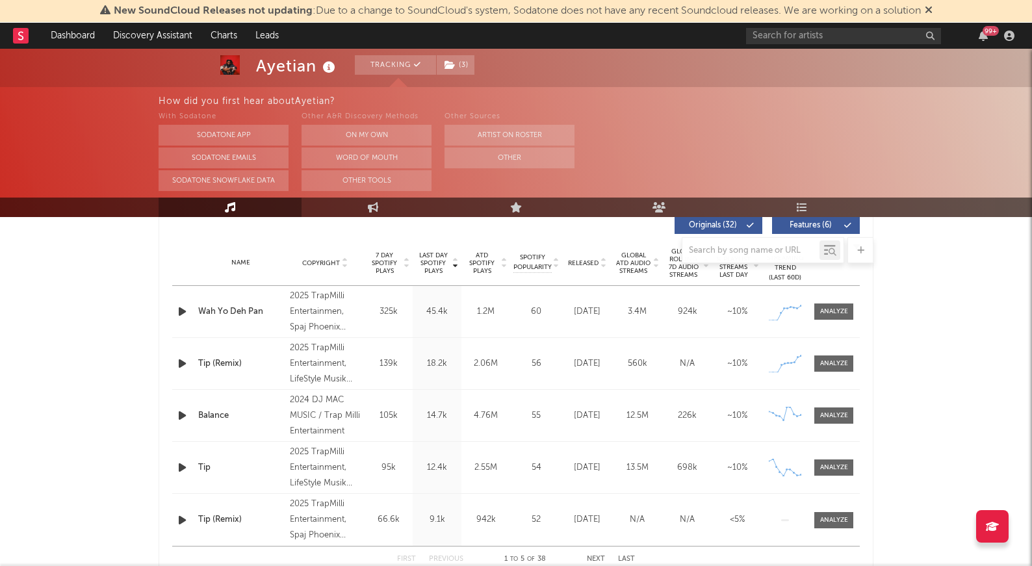
scroll to position [643, 0]
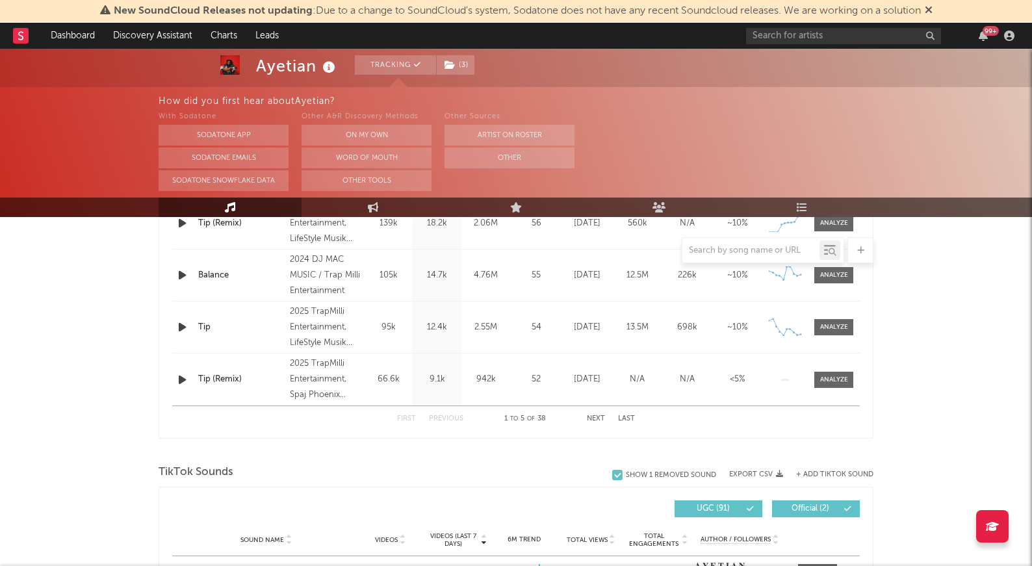
click at [597, 418] on button "Next" at bounding box center [596, 418] width 18 height 7
click at [599, 417] on button "Next" at bounding box center [596, 418] width 18 height 7
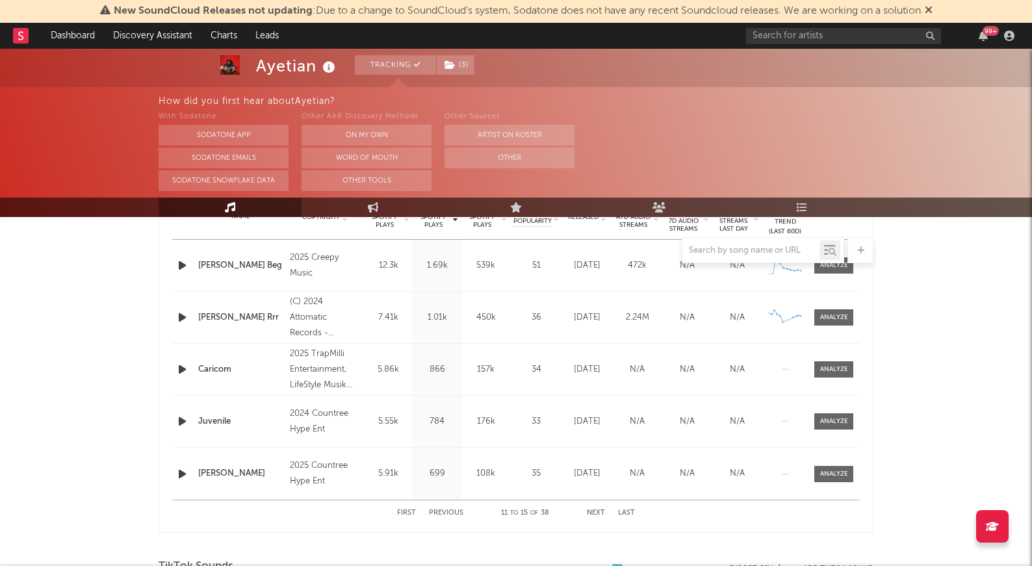
scroll to position [548, 0]
click at [444, 514] on button "Previous" at bounding box center [446, 514] width 34 height 7
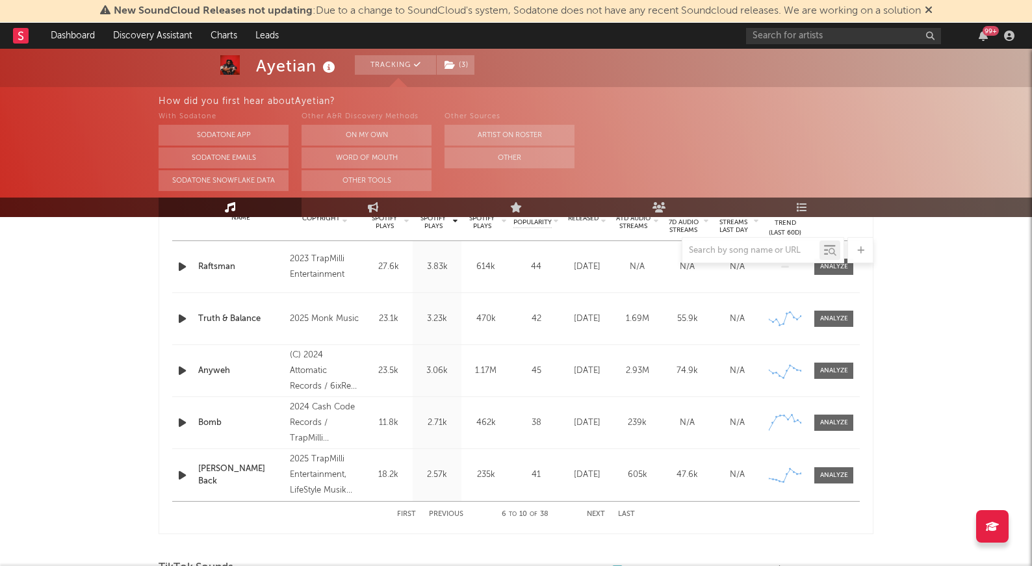
click at [444, 513] on button "Previous" at bounding box center [446, 514] width 34 height 7
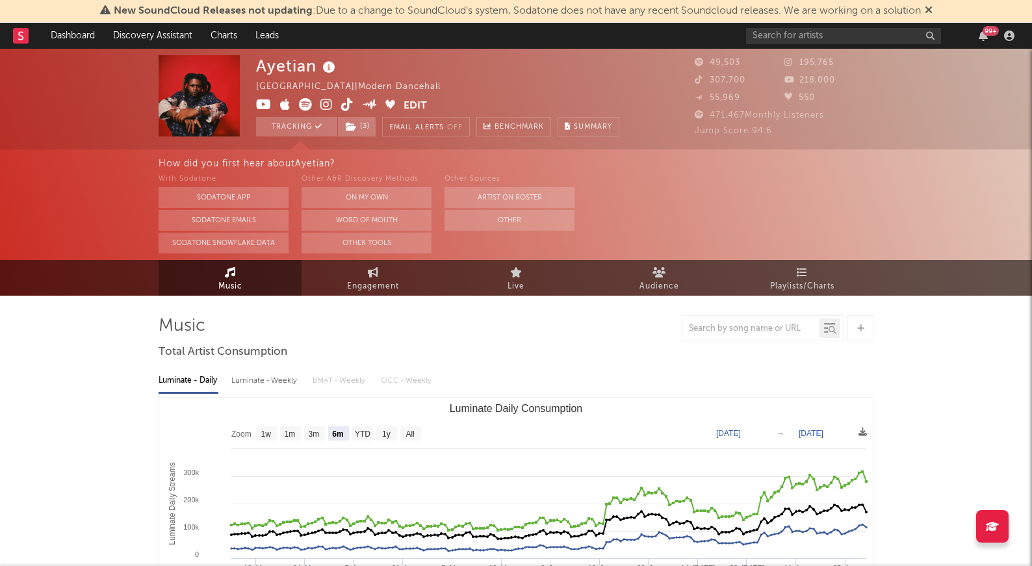
scroll to position [1, 0]
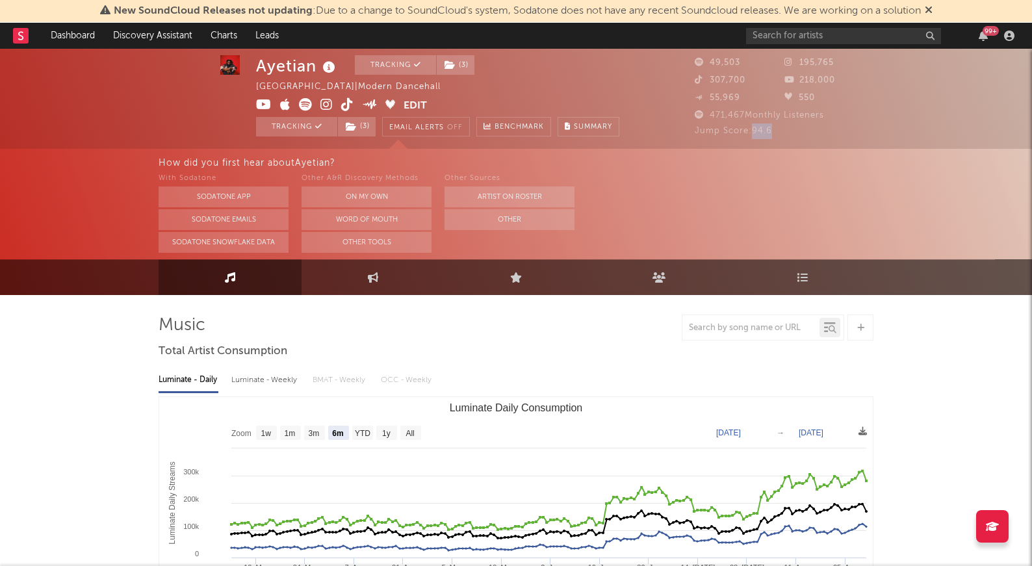
drag, startPoint x: 751, startPoint y: 132, endPoint x: 774, endPoint y: 133, distance: 22.8
click at [645, 133] on div "Jump Score: 94.6" at bounding box center [784, 131] width 179 height 16
click at [645, 161] on div "How did you first hear about Ayetian ?" at bounding box center [596, 163] width 874 height 16
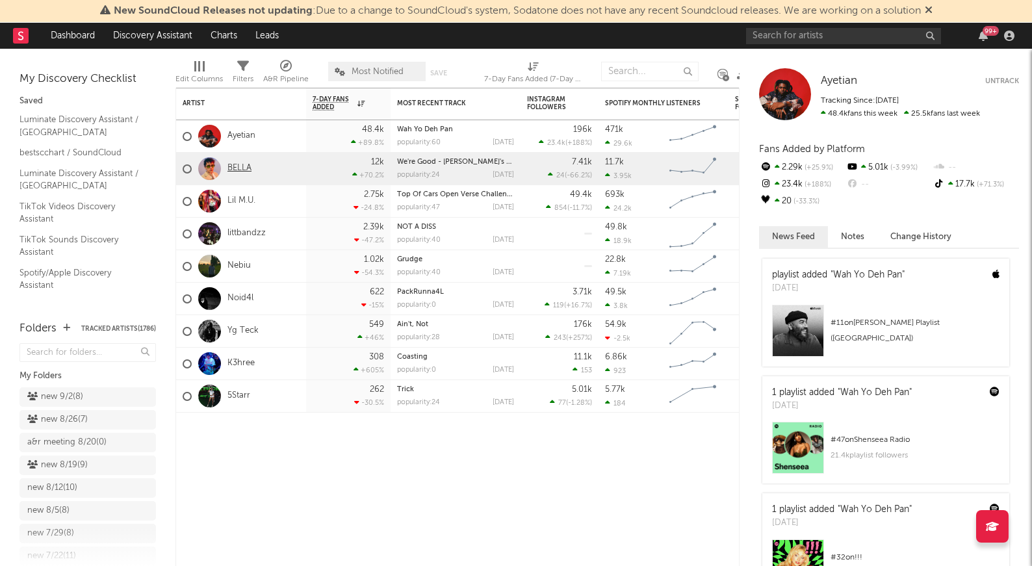
click at [237, 167] on link "BELLA" at bounding box center [239, 168] width 24 height 11
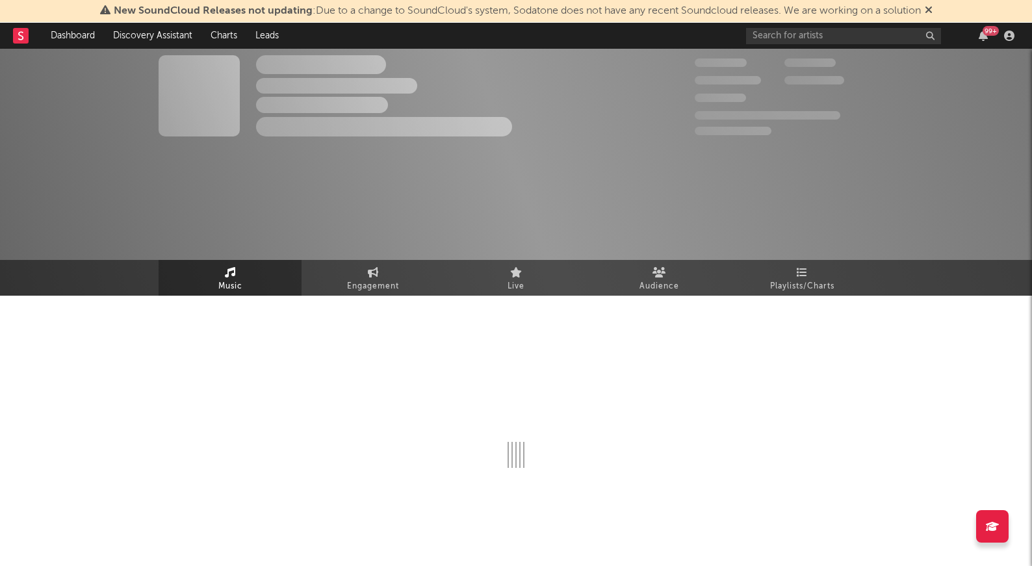
select select "1w"
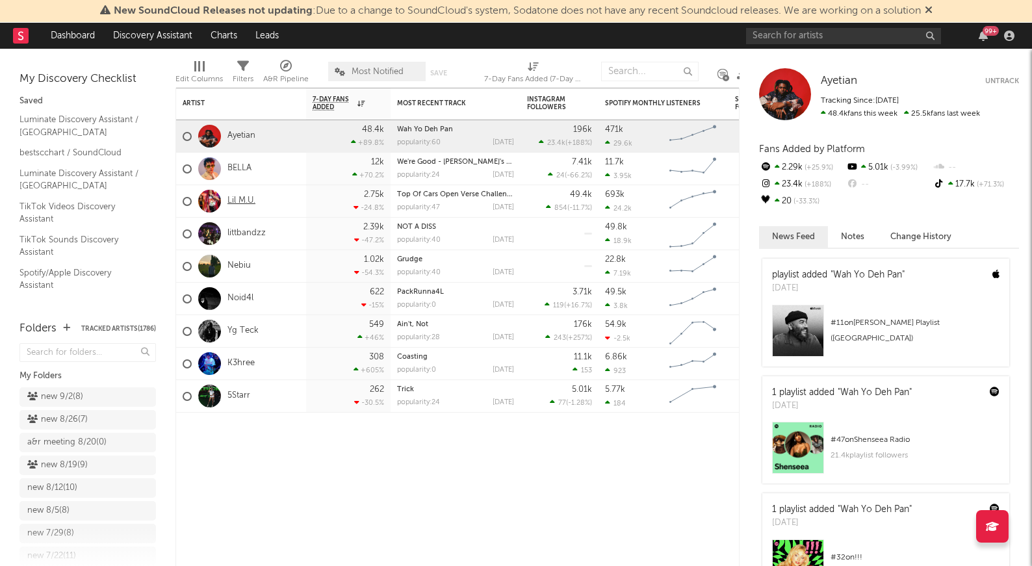
click at [248, 199] on link "Lil M.U." at bounding box center [241, 201] width 28 height 11
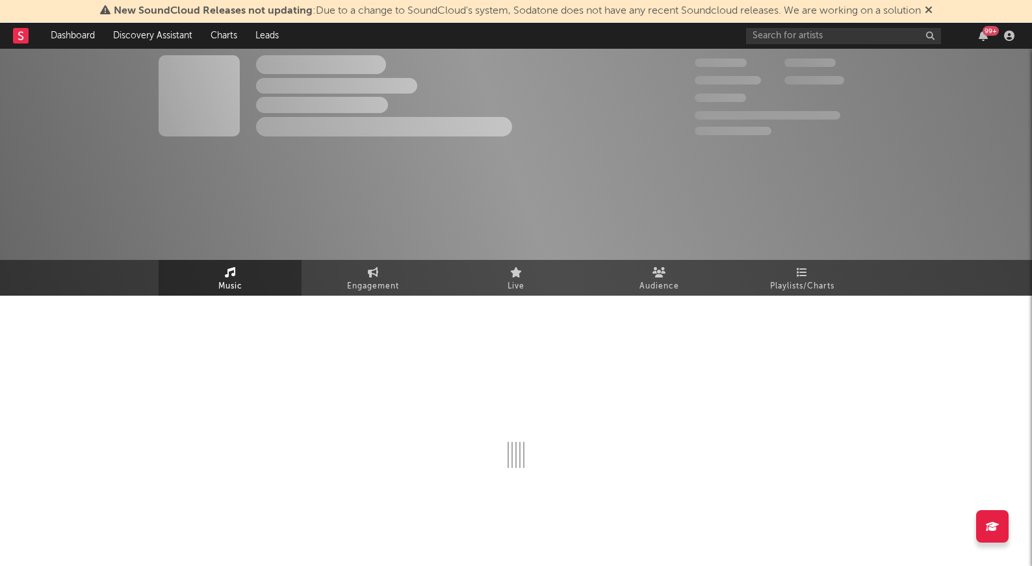
select select "1w"
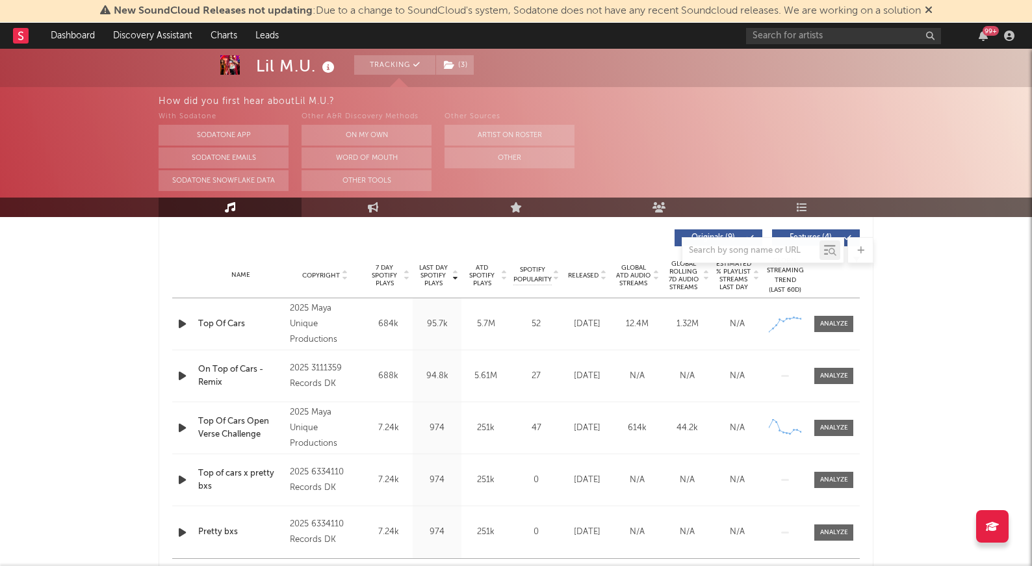
scroll to position [487, 0]
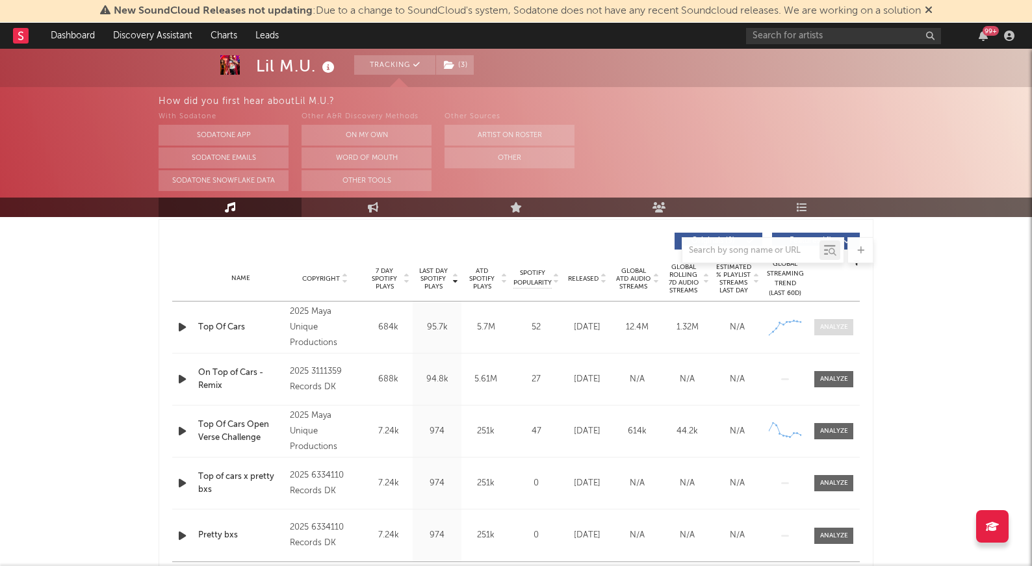
click at [645, 330] on div at bounding box center [834, 327] width 28 height 10
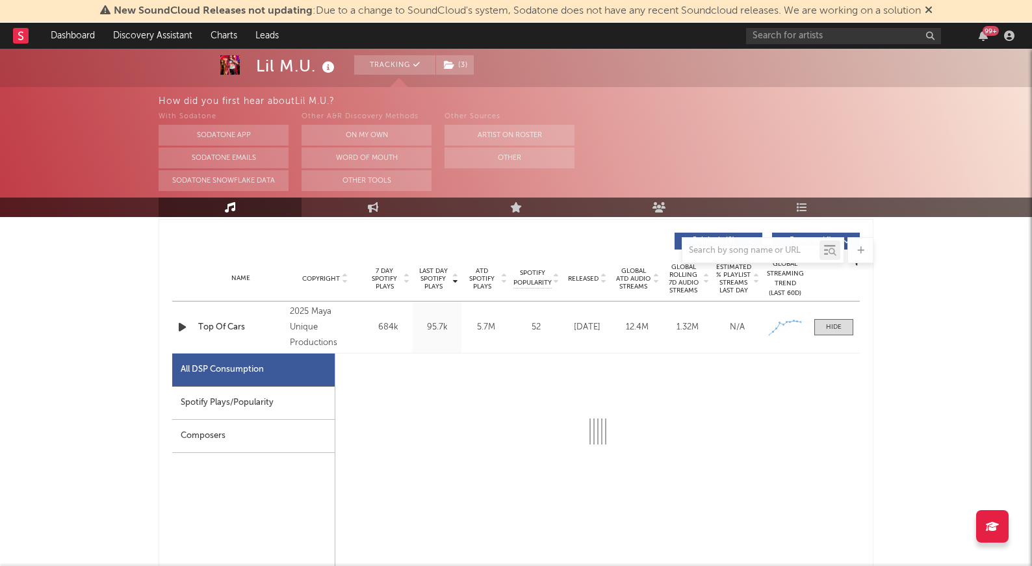
select select "1w"
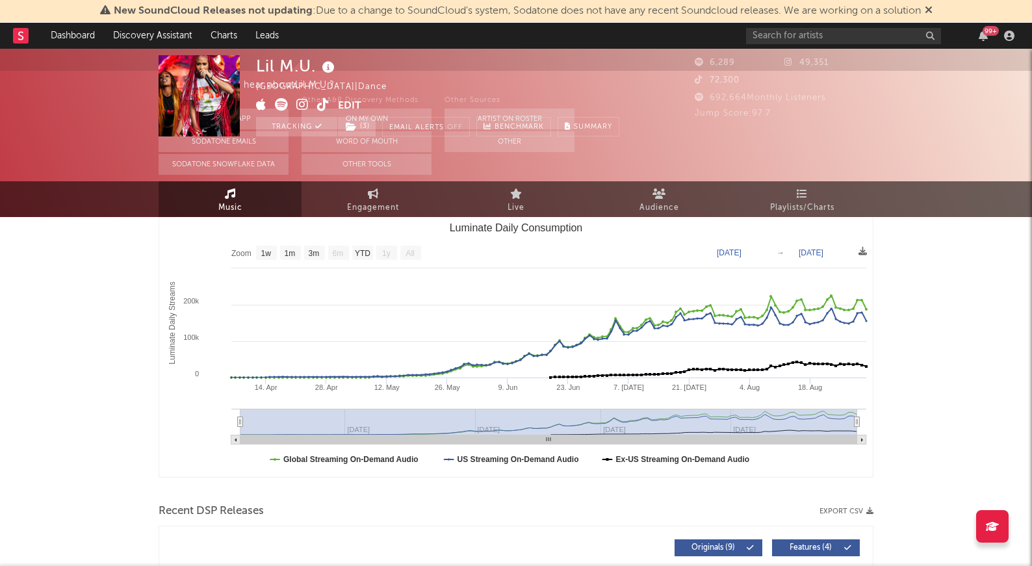
scroll to position [0, 0]
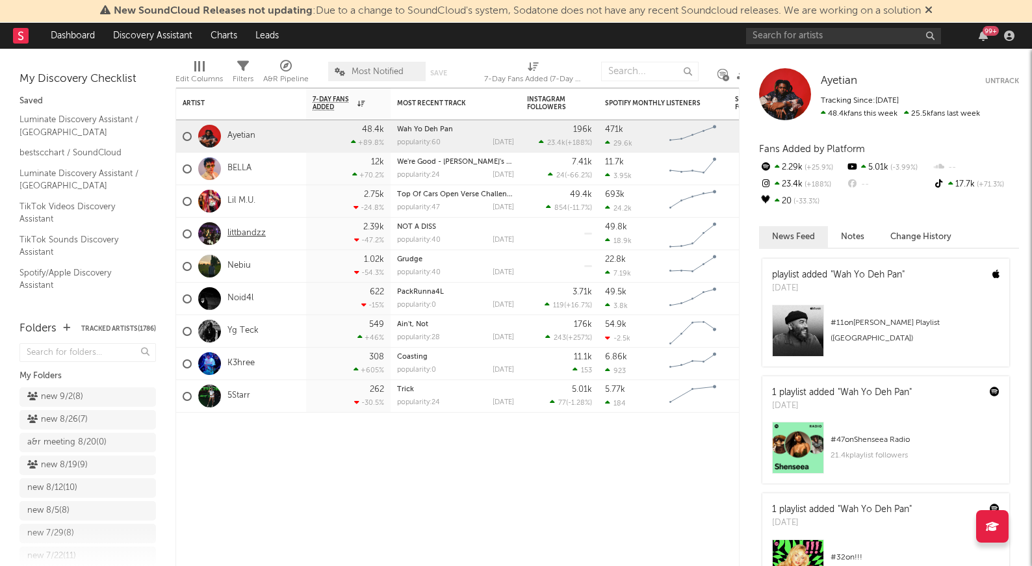
click at [250, 231] on link "littbandzz" at bounding box center [246, 233] width 38 height 11
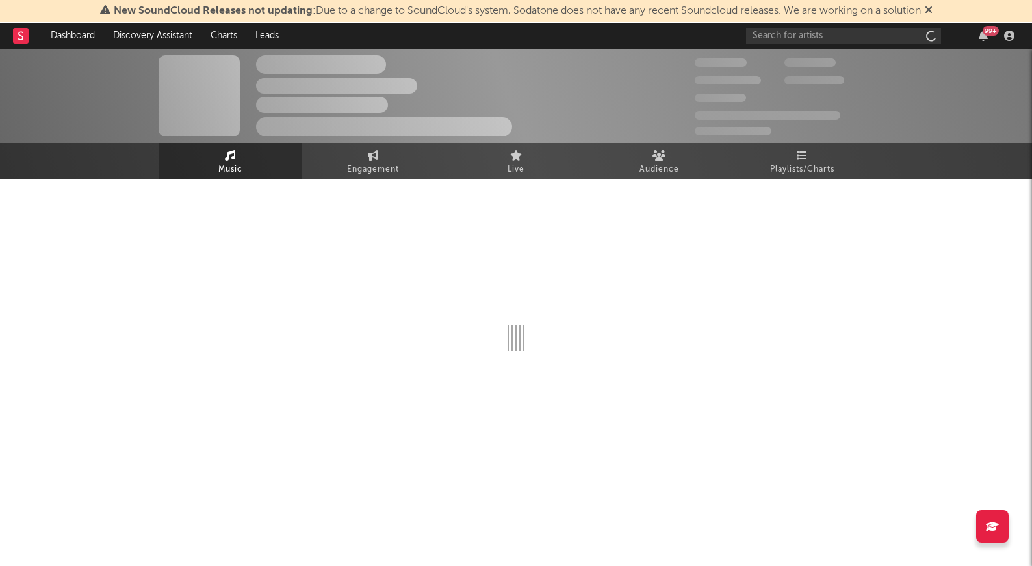
select select "1w"
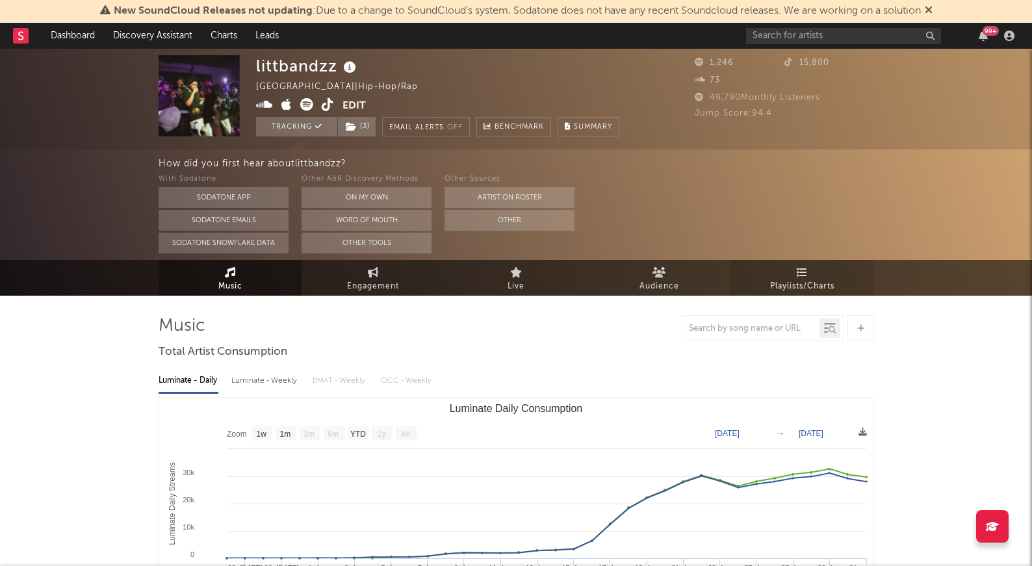
click at [645, 292] on span "Playlists/Charts" at bounding box center [802, 287] width 64 height 16
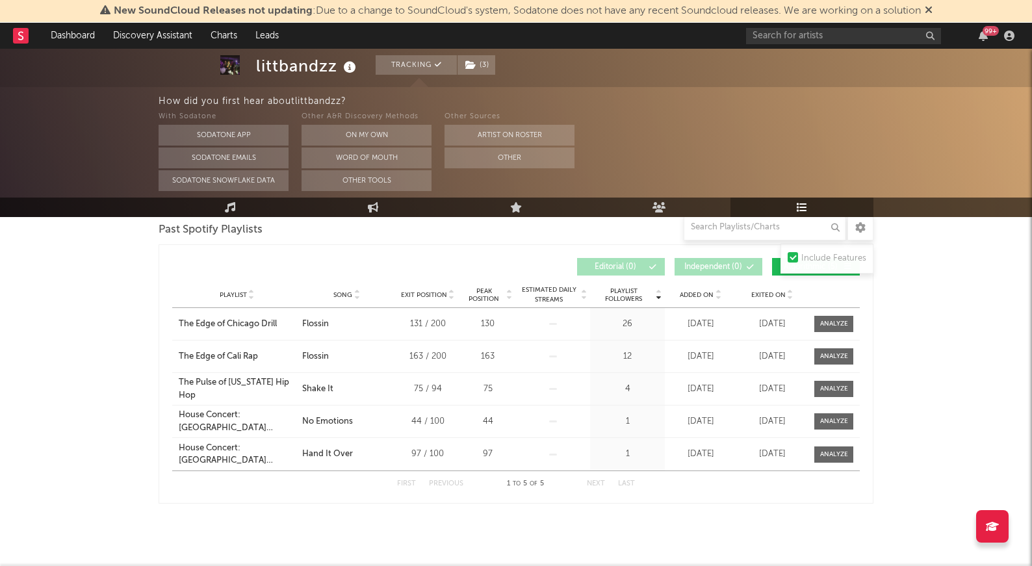
scroll to position [200, 0]
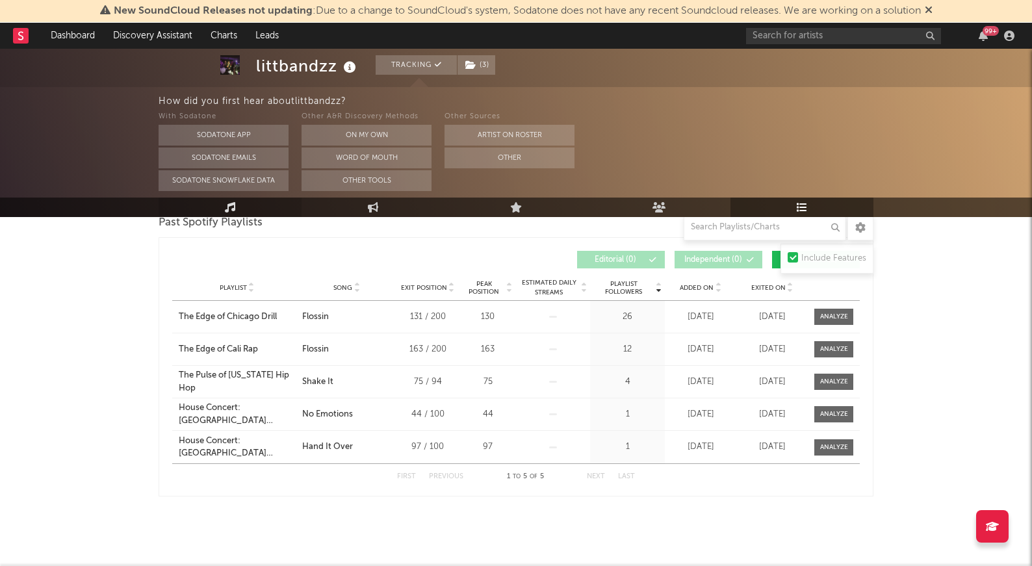
click at [240, 211] on link "Music" at bounding box center [230, 207] width 143 height 19
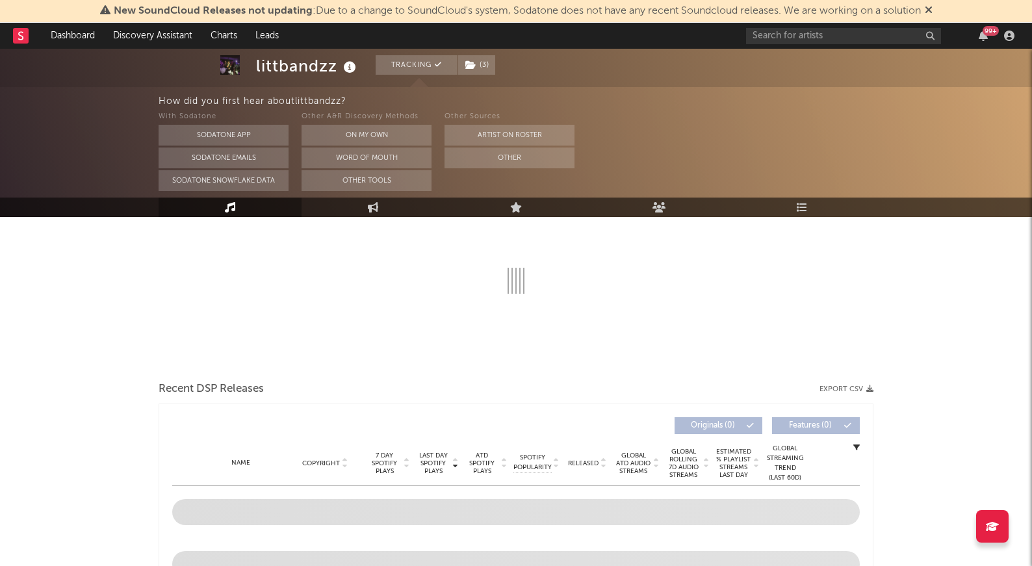
select select "1w"
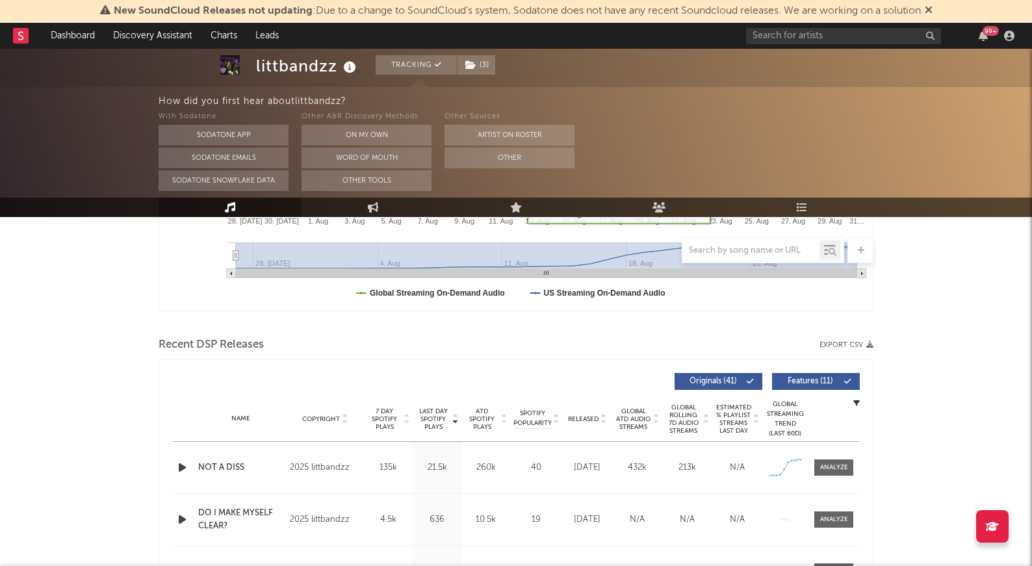
scroll to position [367, 0]
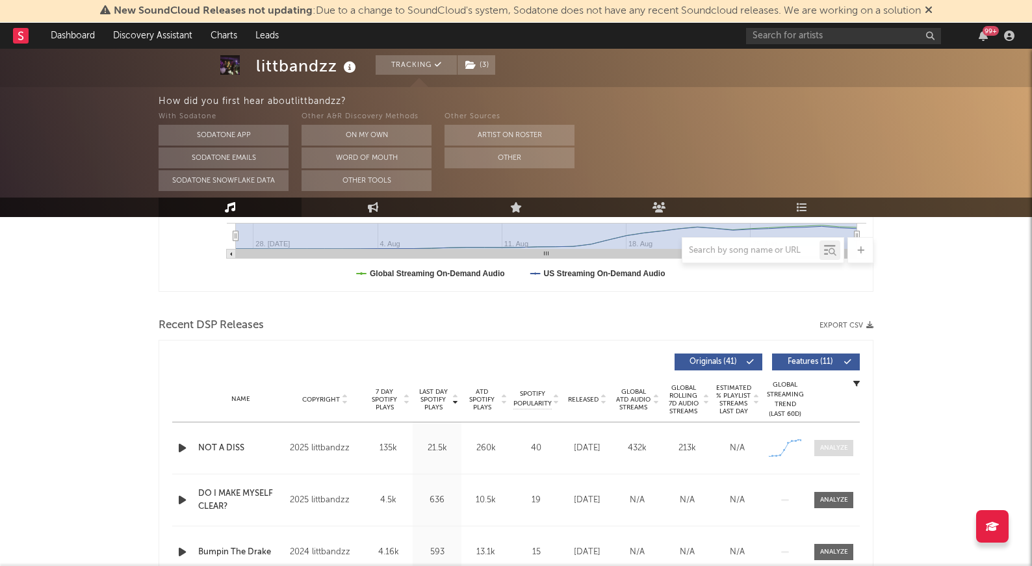
click at [645, 445] on div at bounding box center [834, 448] width 28 height 10
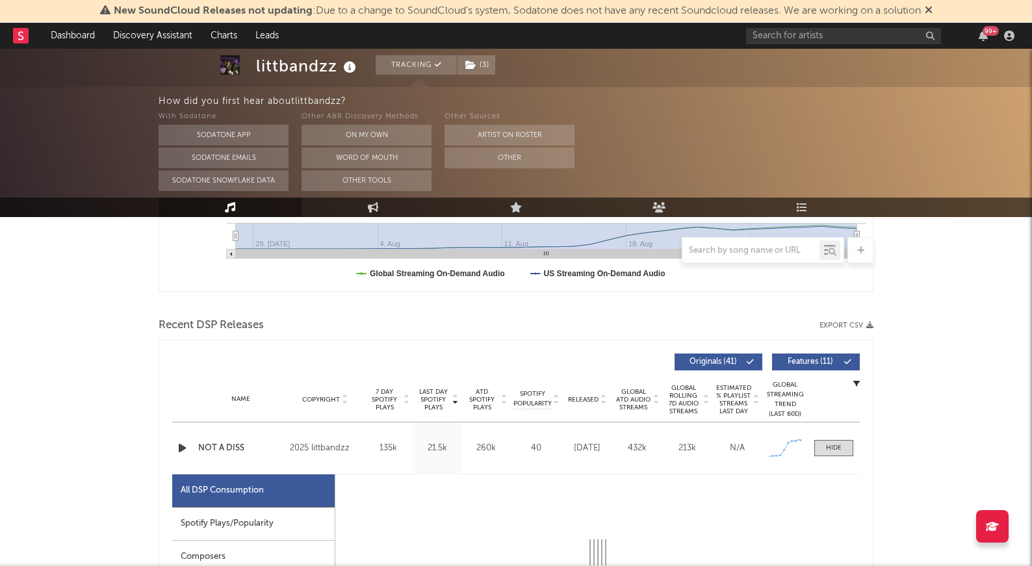
select select "1w"
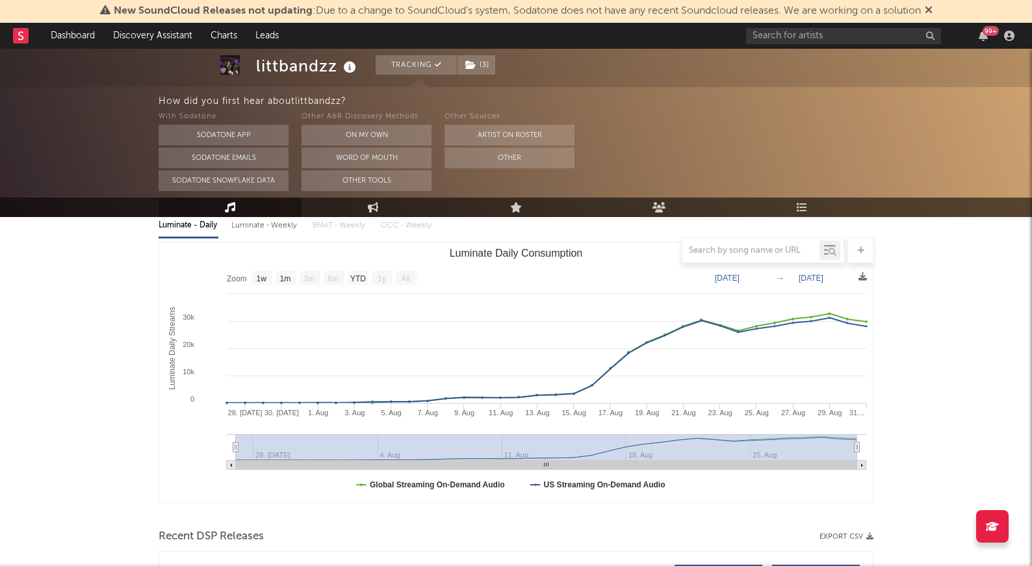
scroll to position [0, 0]
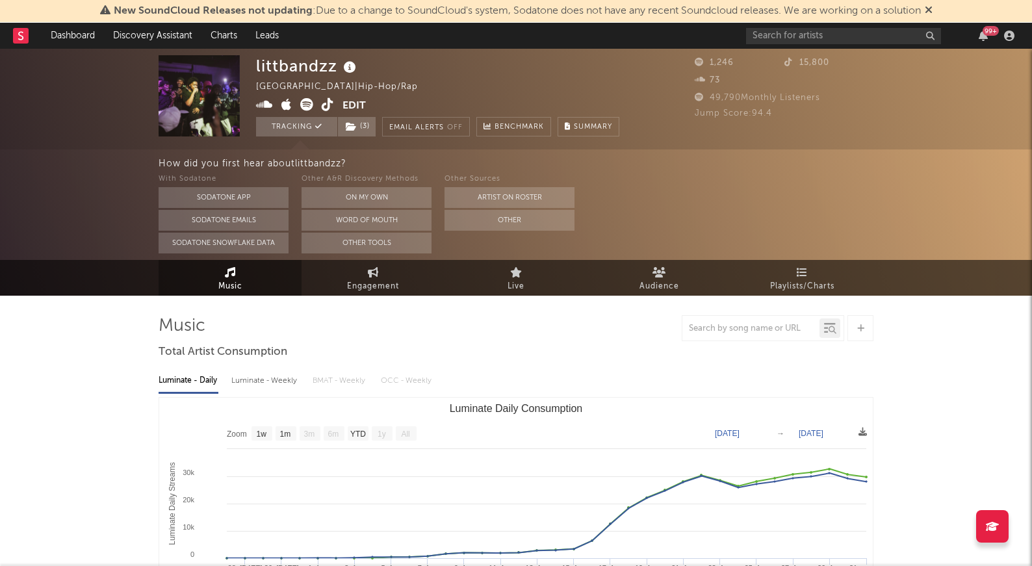
scroll to position [29, 0]
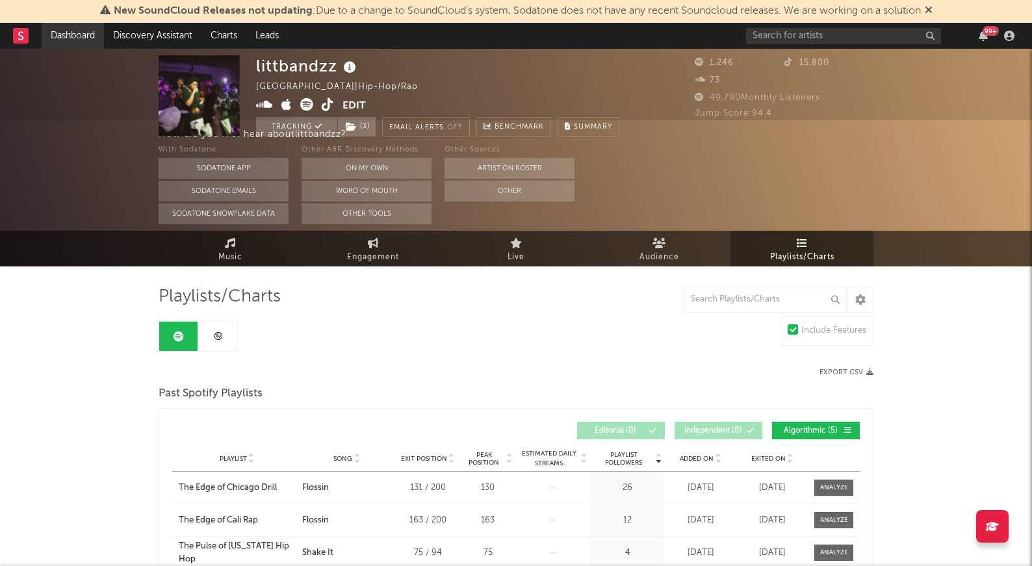
click at [74, 42] on link "Dashboard" at bounding box center [73, 36] width 62 height 26
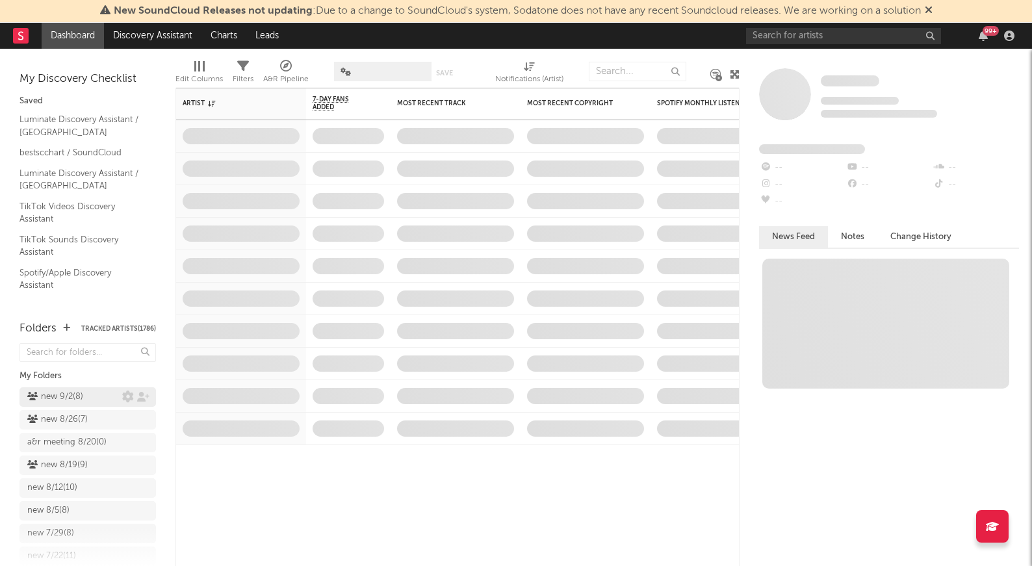
click at [52, 391] on div "new 9/2 ( 8 )" at bounding box center [55, 397] width 56 height 16
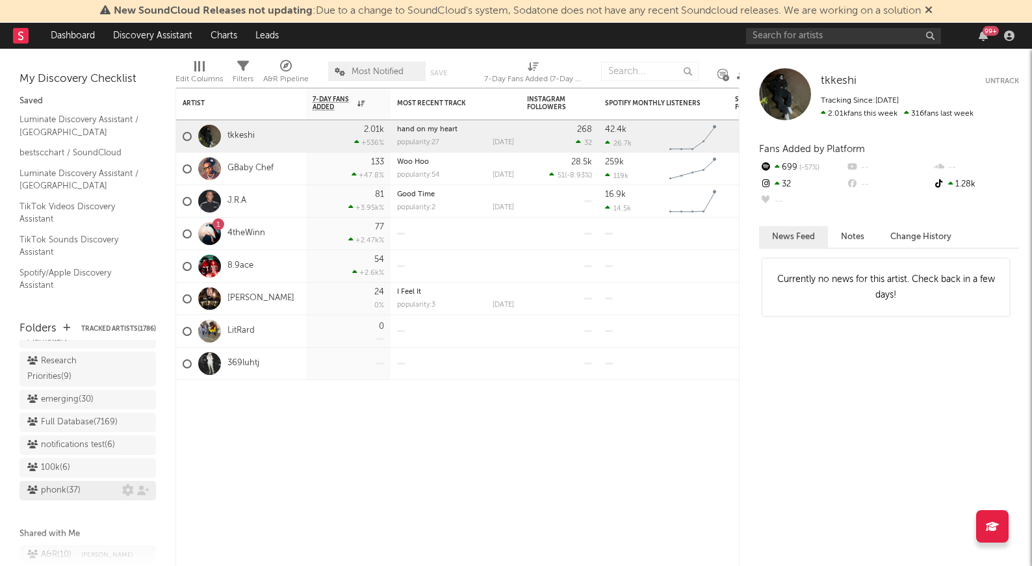
scroll to position [1191, 0]
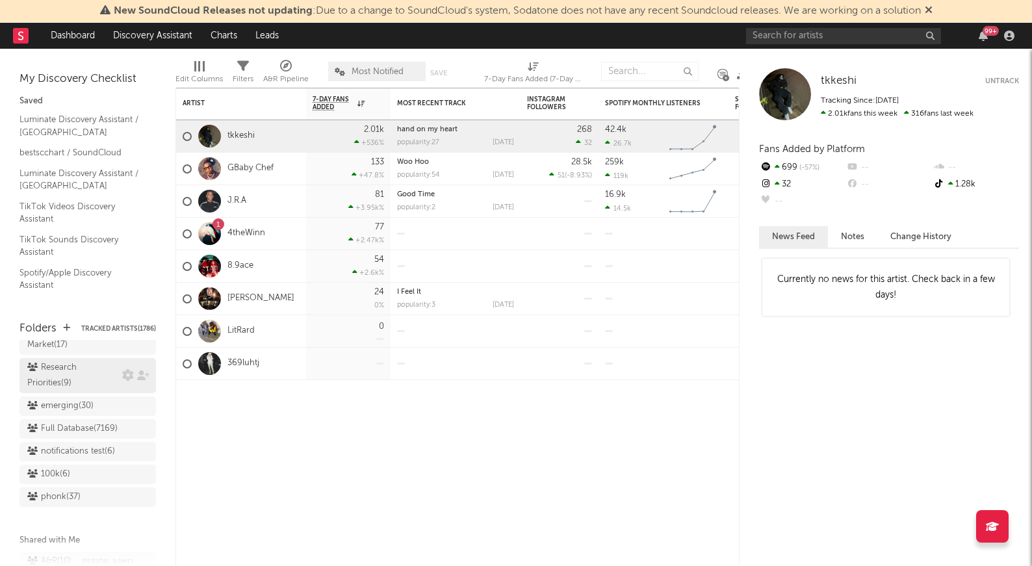
click at [52, 375] on div "Research Priorities ( 9 )" at bounding box center [73, 375] width 92 height 31
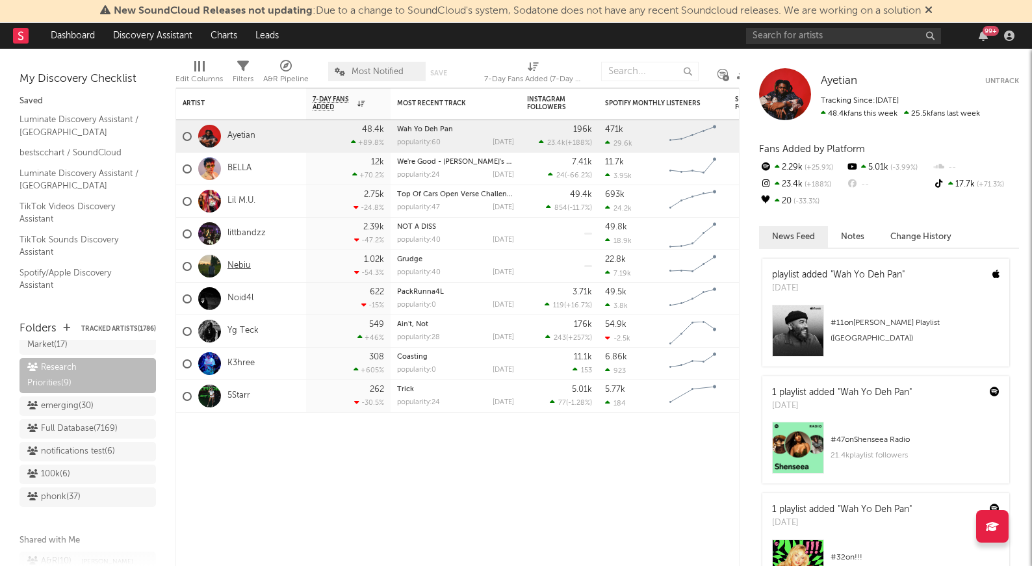
click at [238, 265] on link "Nebiu" at bounding box center [238, 266] width 23 height 11
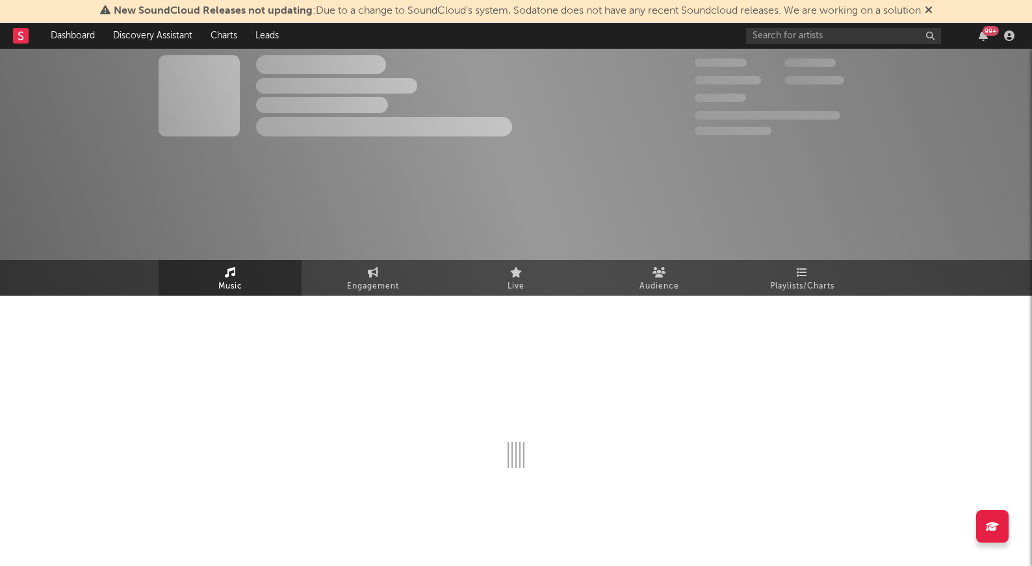
select select "1w"
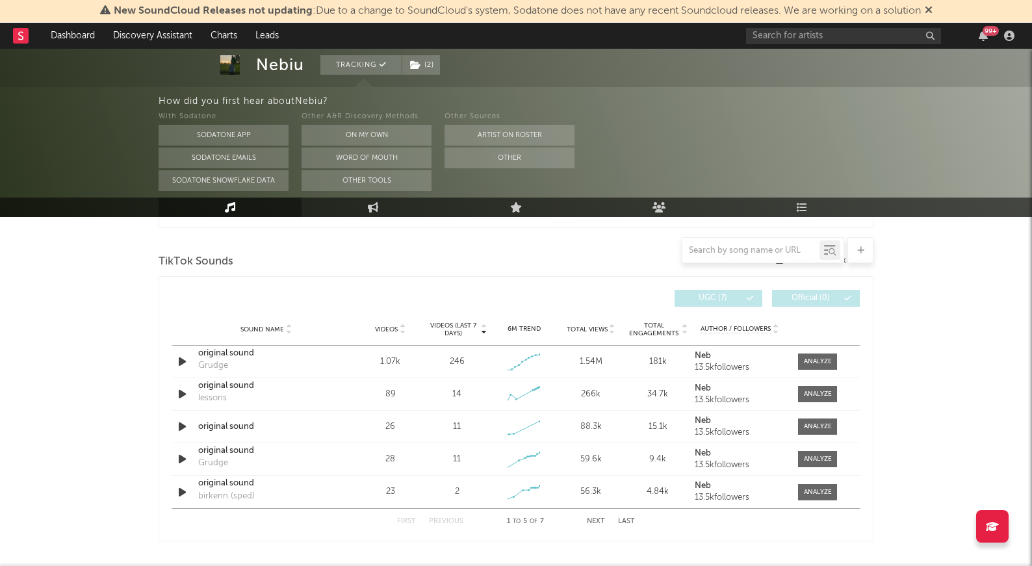
scroll to position [853, 0]
click at [645, 360] on div at bounding box center [818, 363] width 28 height 10
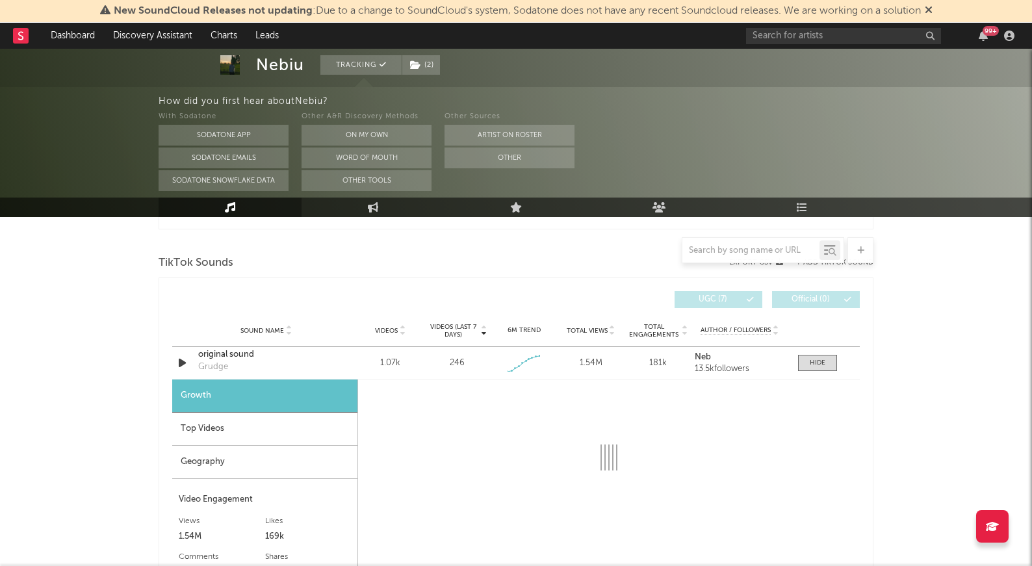
select select "1w"
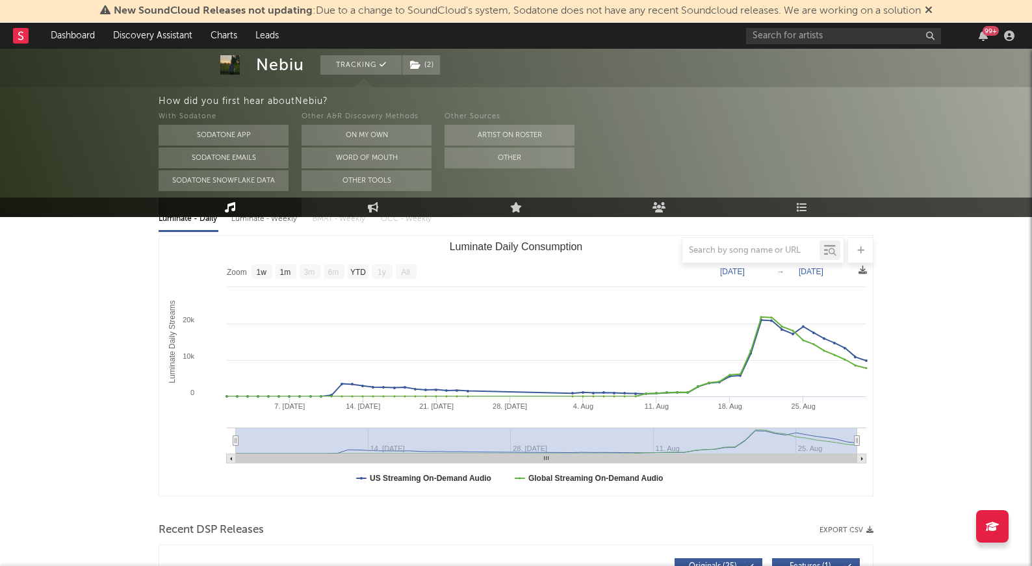
scroll to position [0, 0]
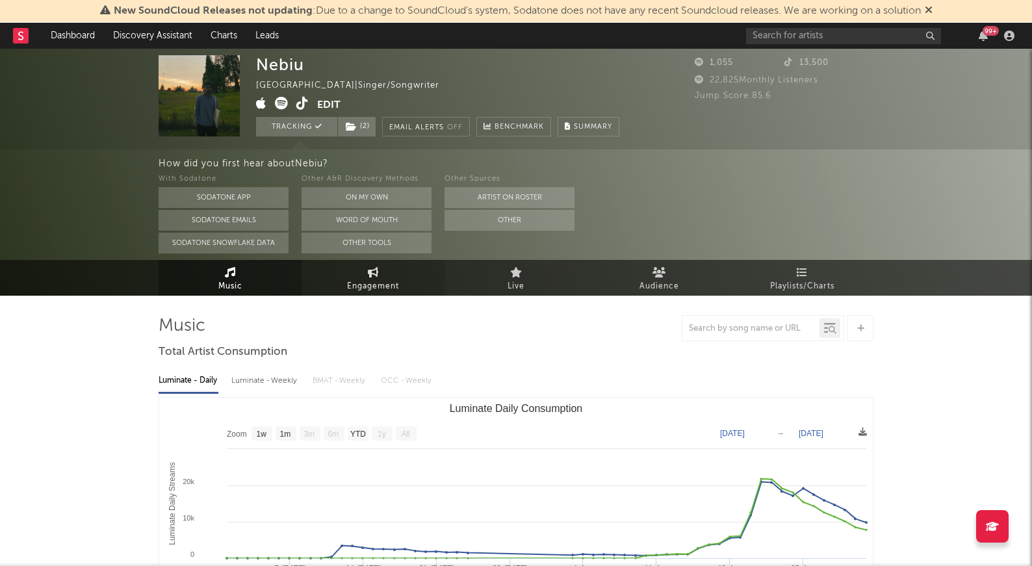
click at [347, 287] on span "Engagement" at bounding box center [373, 287] width 52 height 16
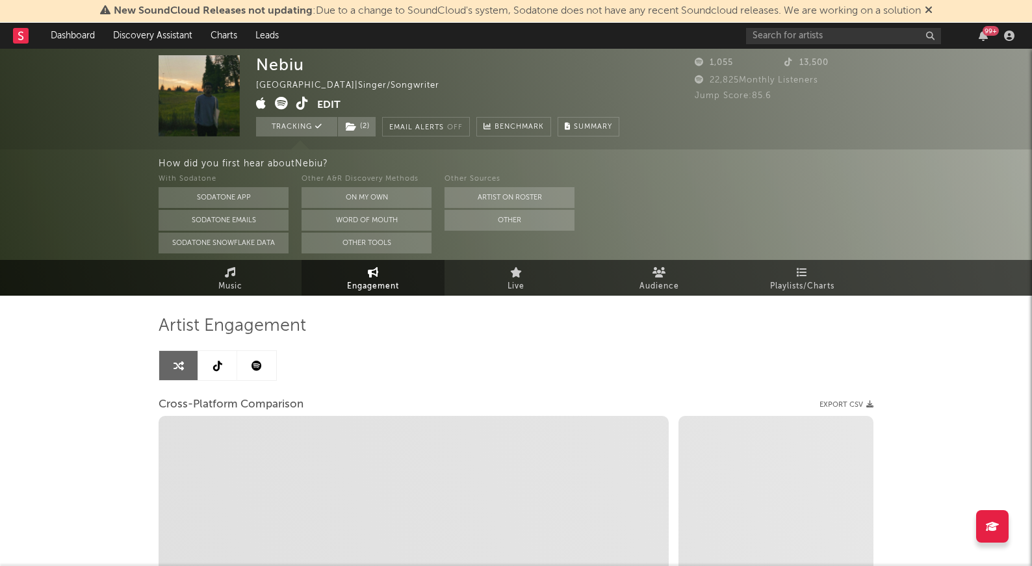
select select "1w"
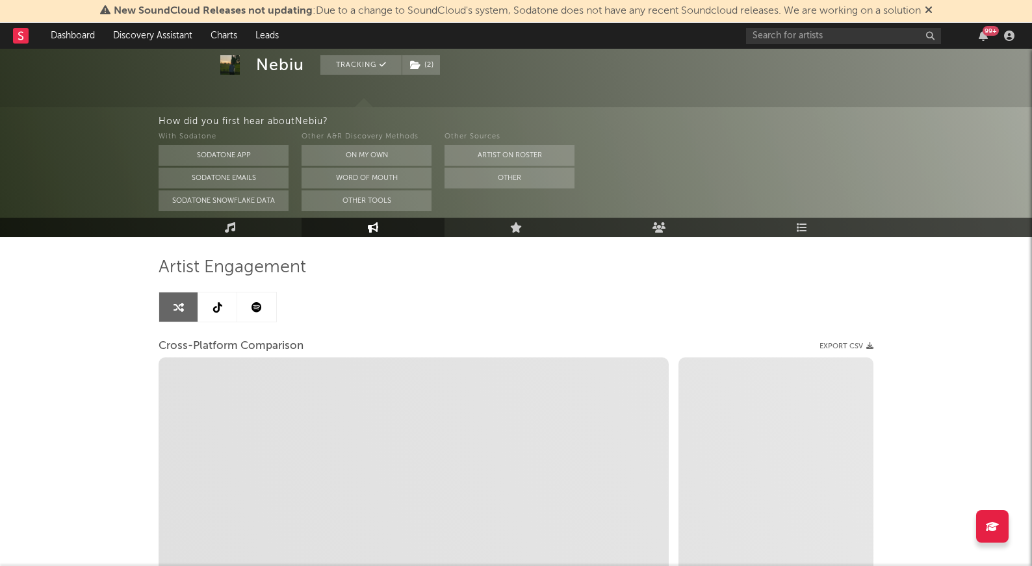
scroll to position [60, 0]
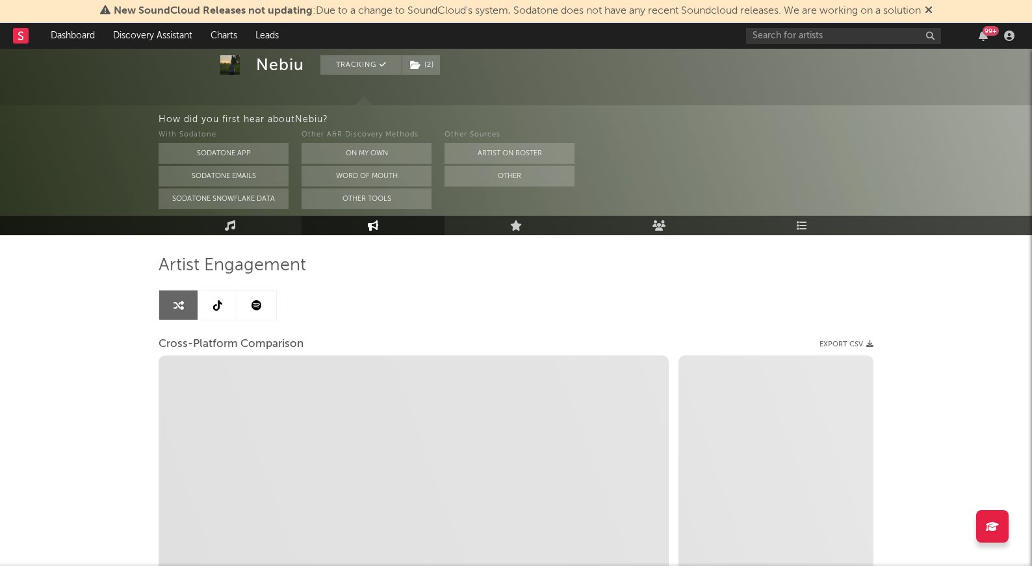
select select "1m"
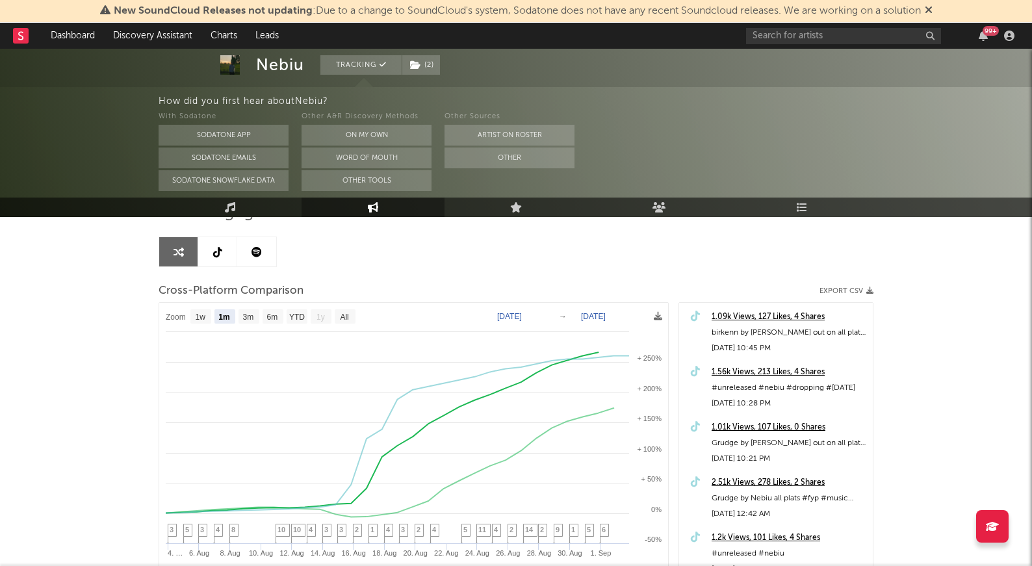
scroll to position [0, 0]
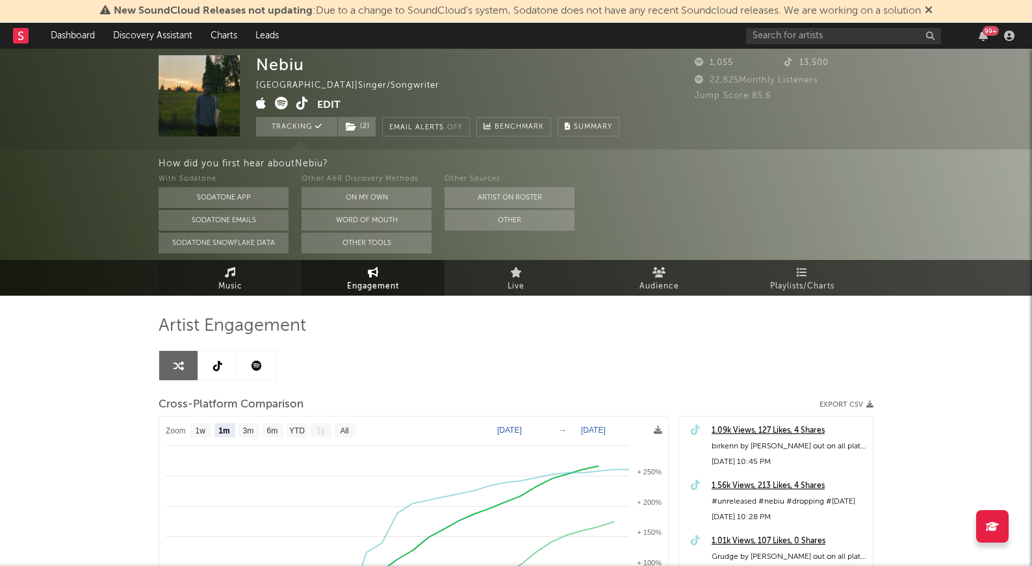
click at [227, 287] on span "Music" at bounding box center [230, 287] width 24 height 16
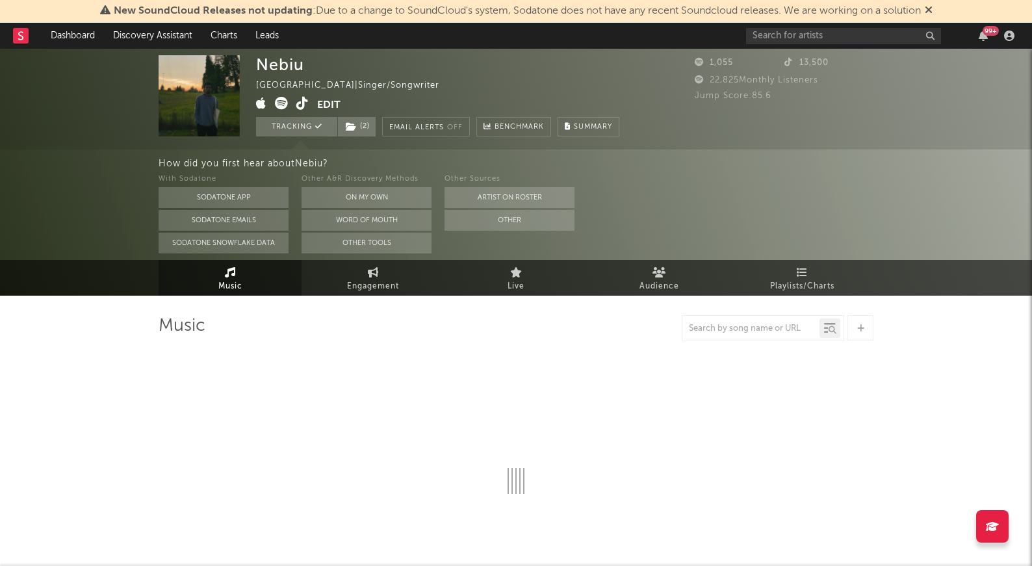
select select "1w"
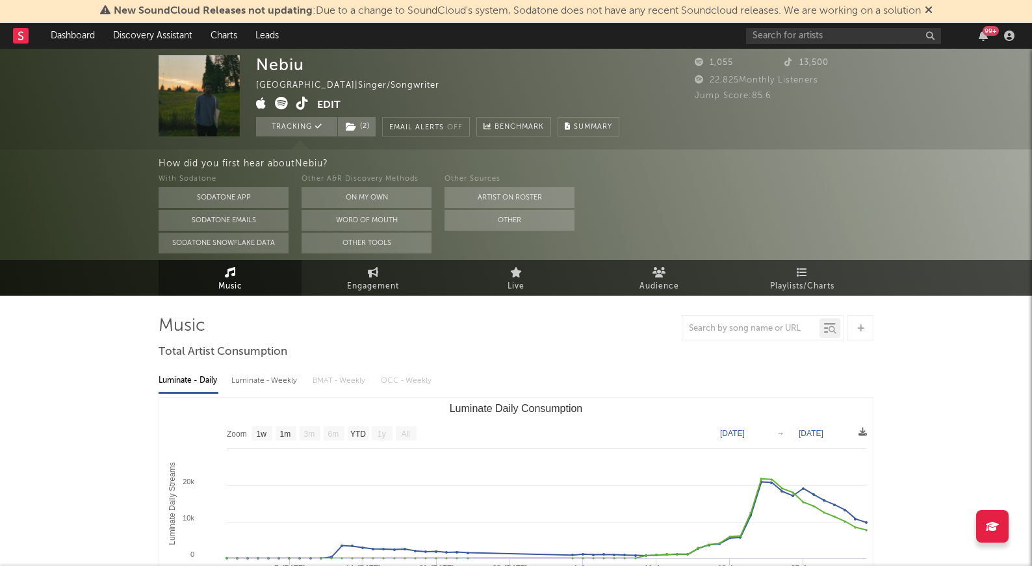
select select "1w"
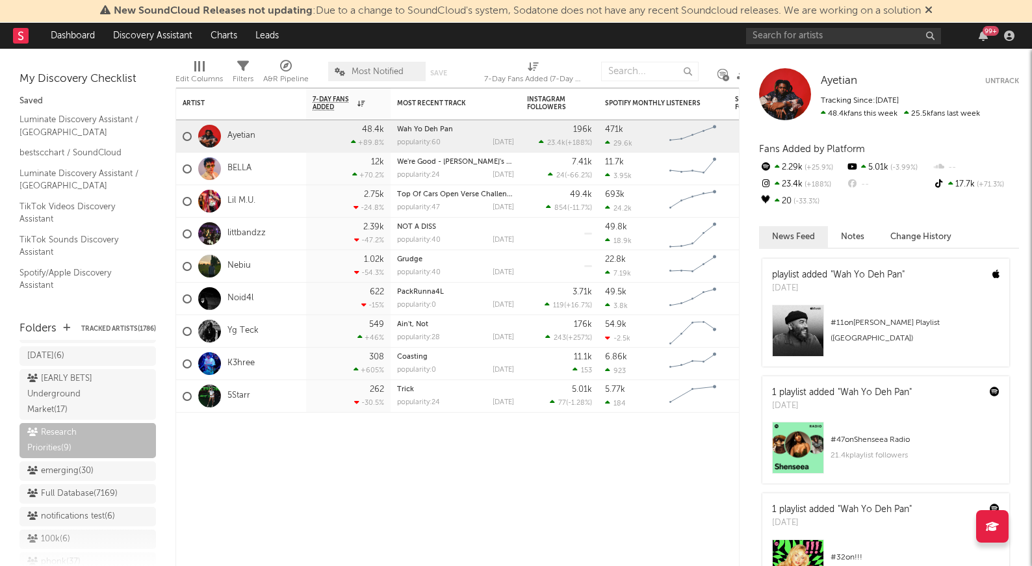
scroll to position [1128, 0]
click at [239, 298] on link "Noid4l" at bounding box center [240, 298] width 26 height 11
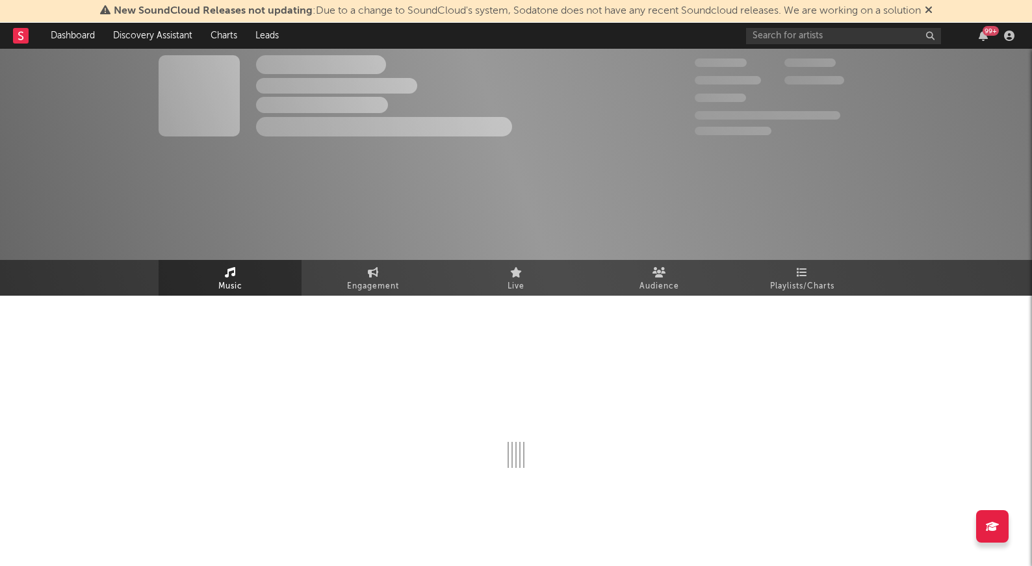
select select "6m"
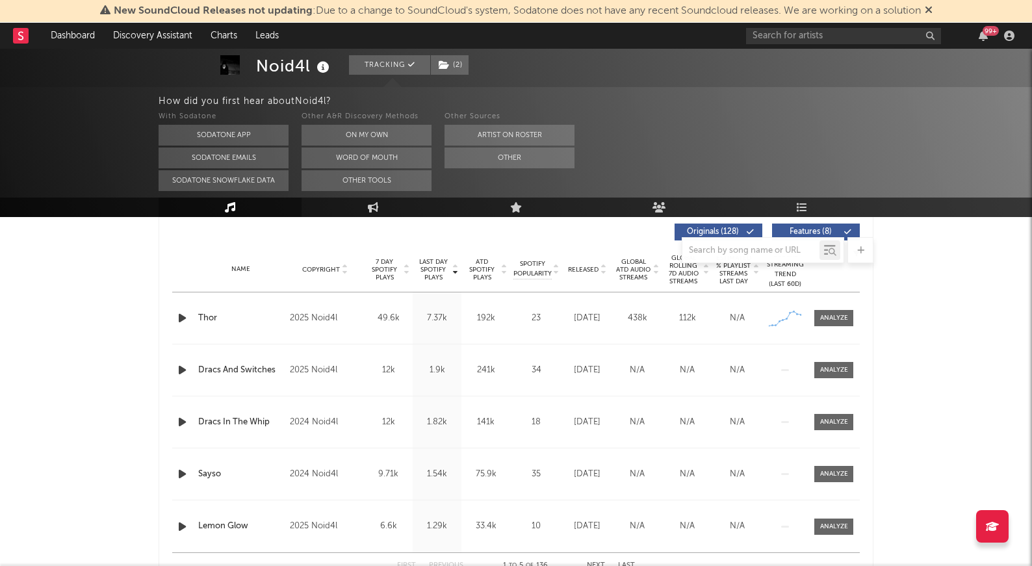
scroll to position [500, 0]
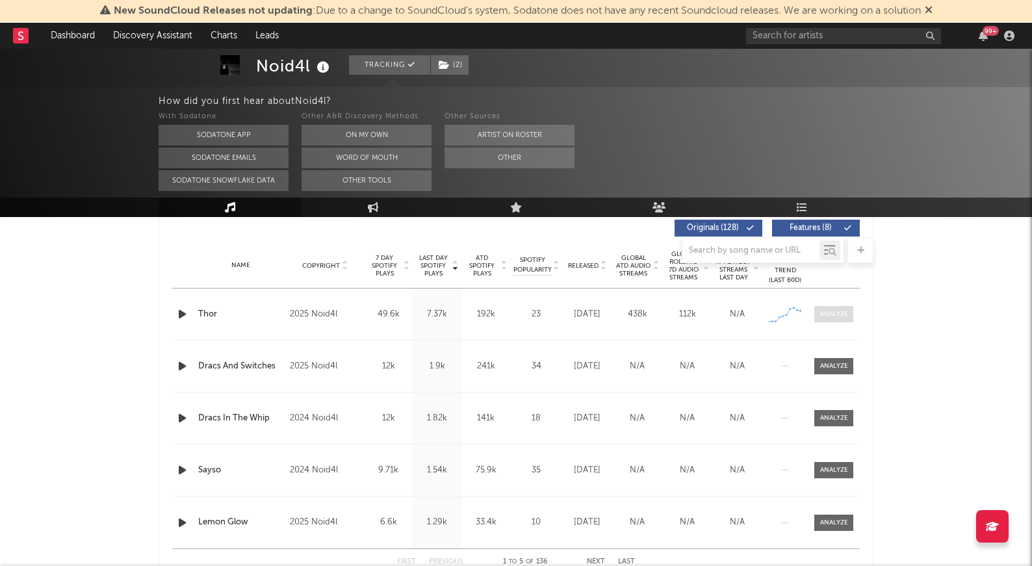
click at [645, 315] on div at bounding box center [834, 314] width 28 height 10
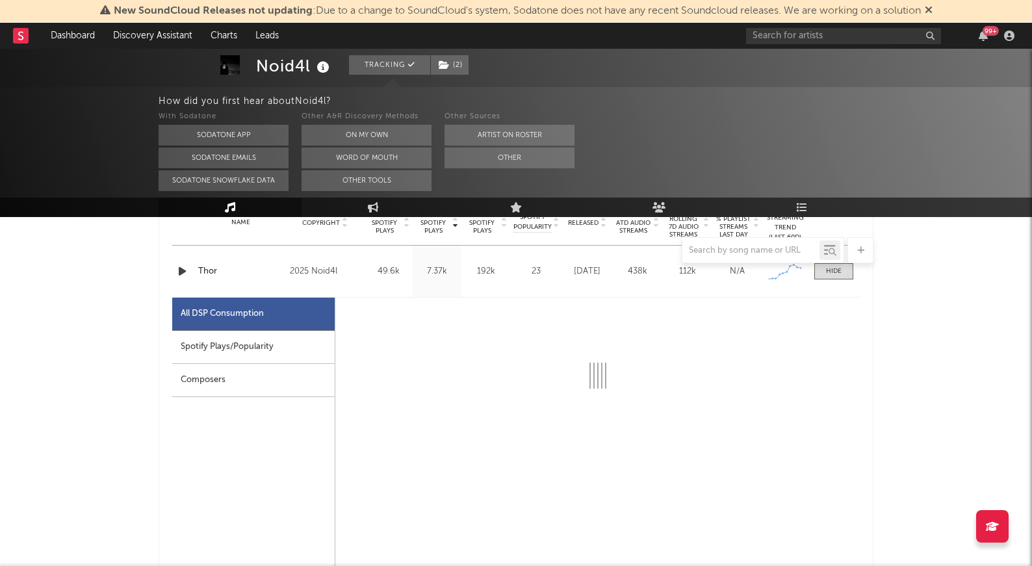
select select "1w"
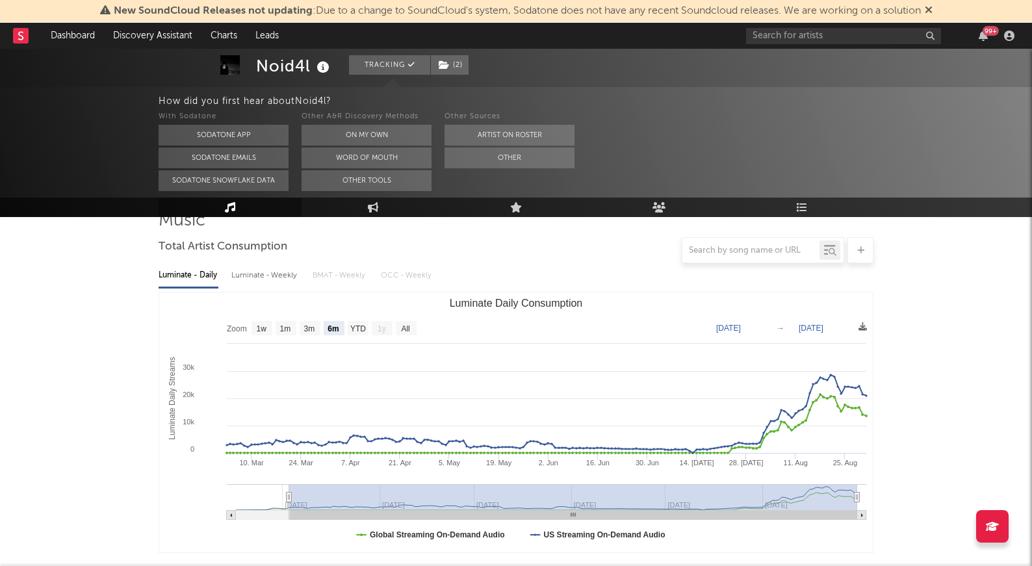
scroll to position [0, 0]
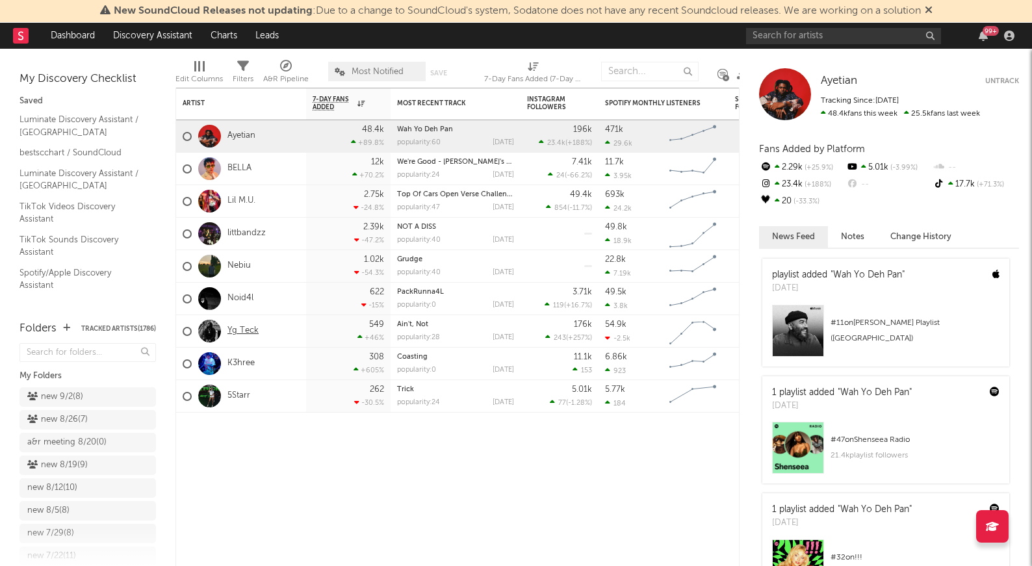
click at [244, 329] on link "Yg Teck" at bounding box center [242, 331] width 31 height 11
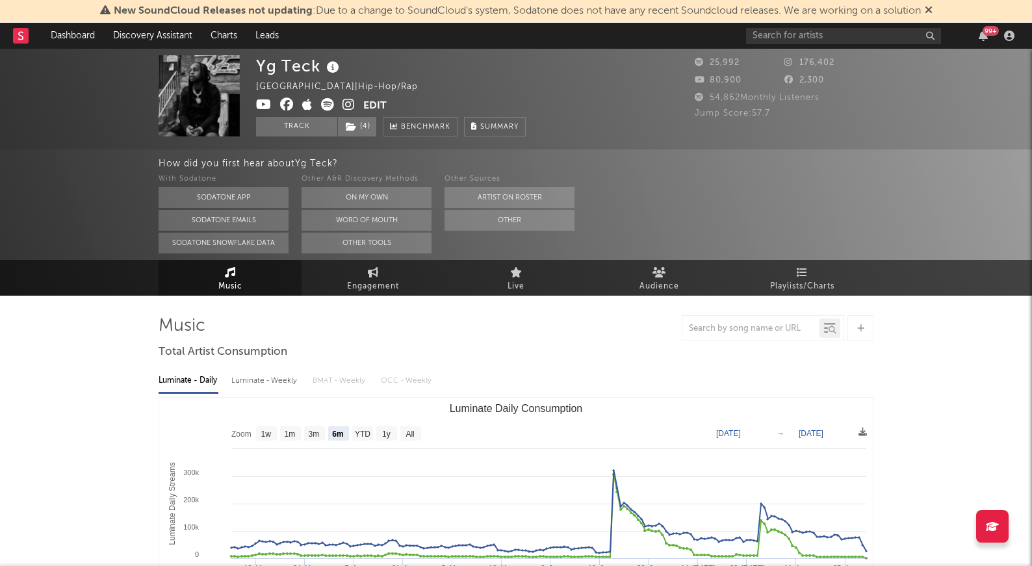
select select "6m"
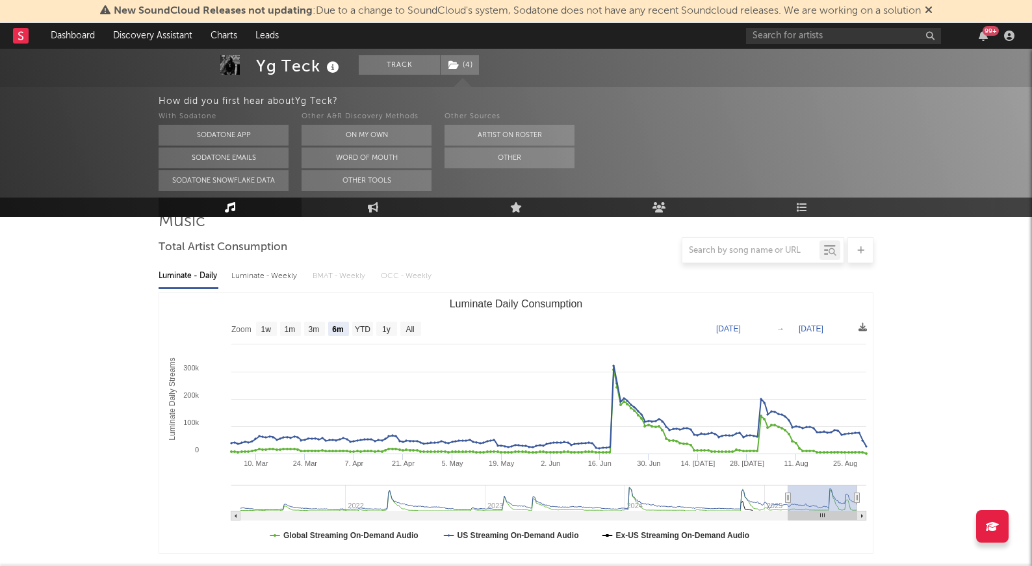
scroll to position [129, 0]
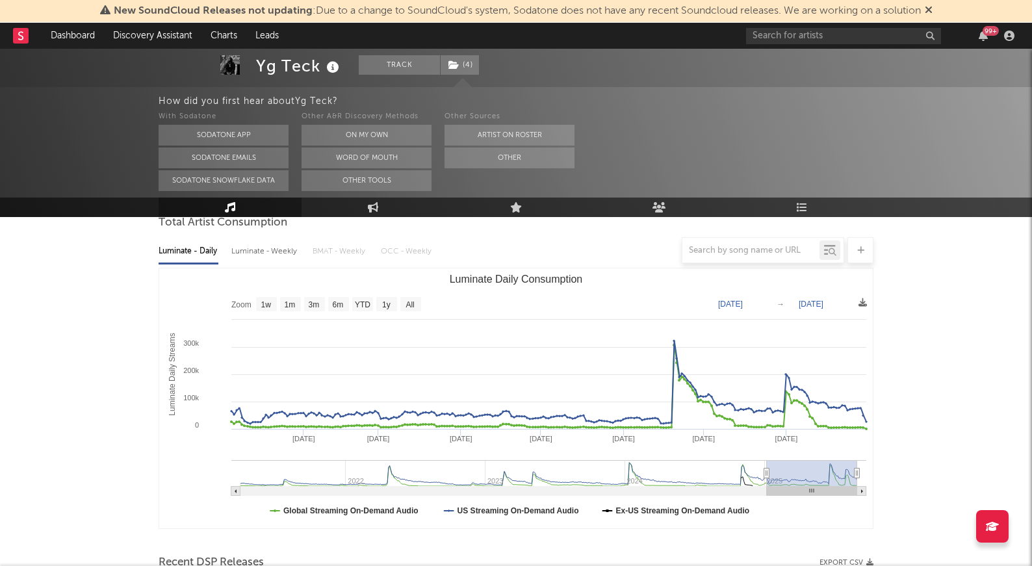
drag, startPoint x: 790, startPoint y: 473, endPoint x: 767, endPoint y: 467, distance: 23.5
click at [645, 467] on g "Luminate Daily Consumption" at bounding box center [548, 478] width 635 height 36
type input "2025-01-04"
type input "2025-08-29"
type input "2024-12-05"
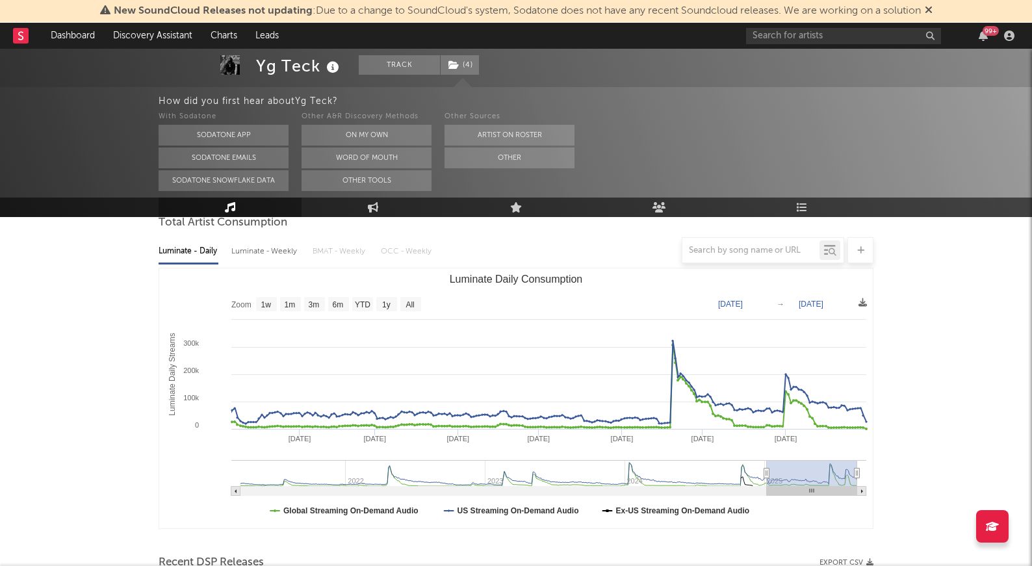
type input "2025-07-29"
type input "2024-10-20"
type input "2025-06-13"
type input "2024-08-26"
type input "2025-04-20"
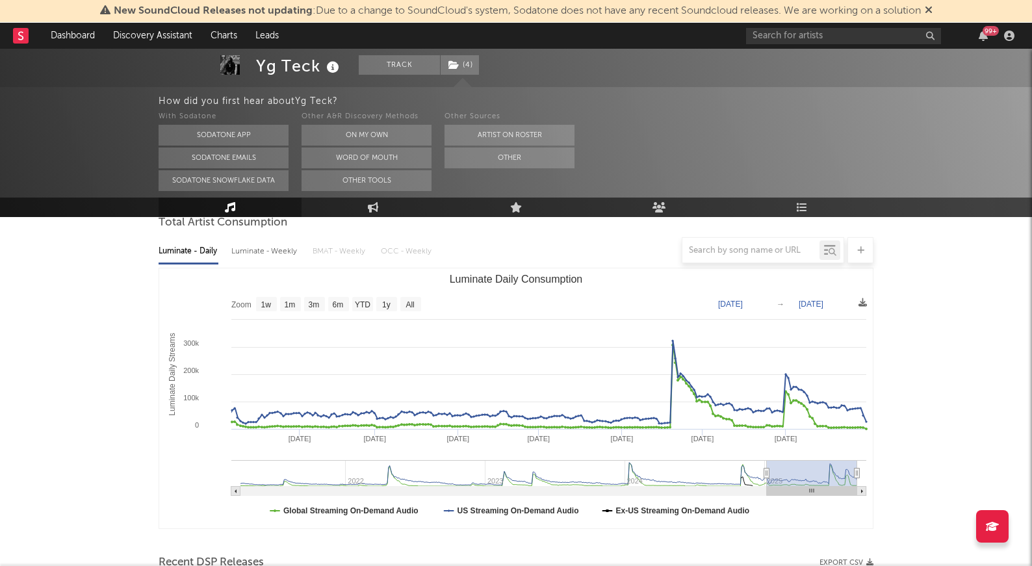
type input "2024-06-08"
type input "2025-01-30"
type input "2024-04-02"
type input "2024-11-25"
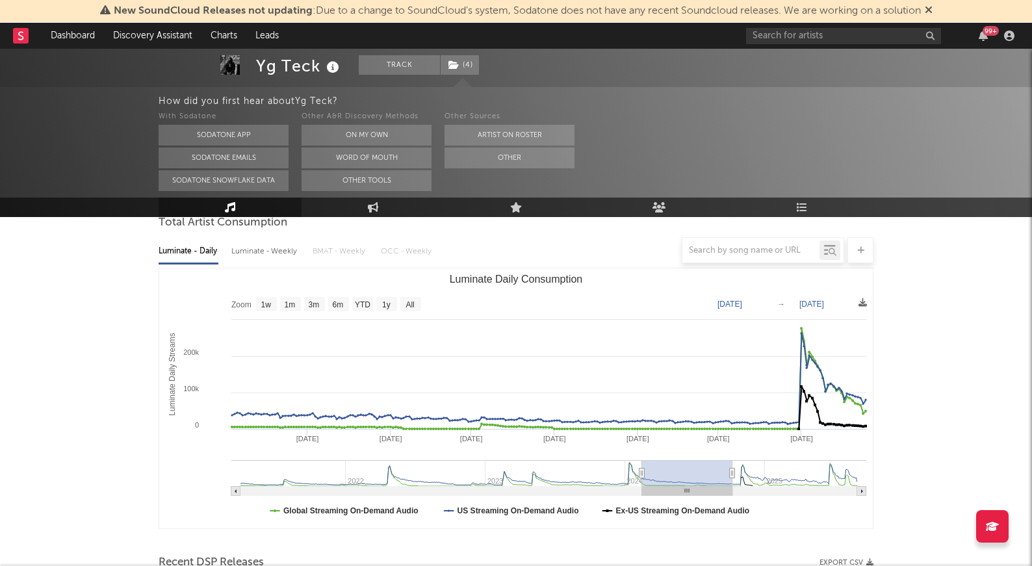
type input "2023-12-29"
type input "2024-08-21"
type input "2023-11-22"
type input "2024-07-15"
type input "2023-11-13"
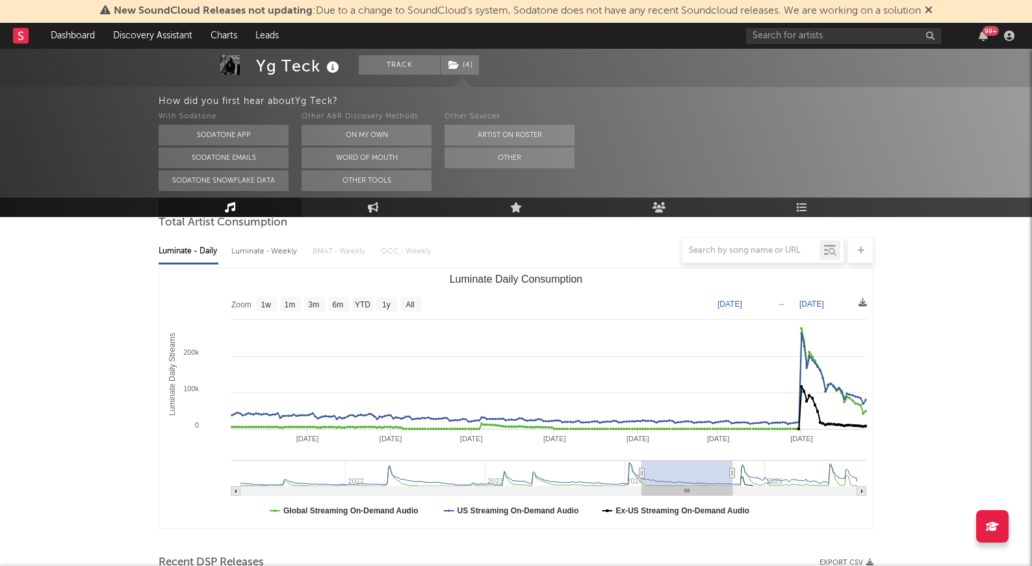
type input "2024-07-06"
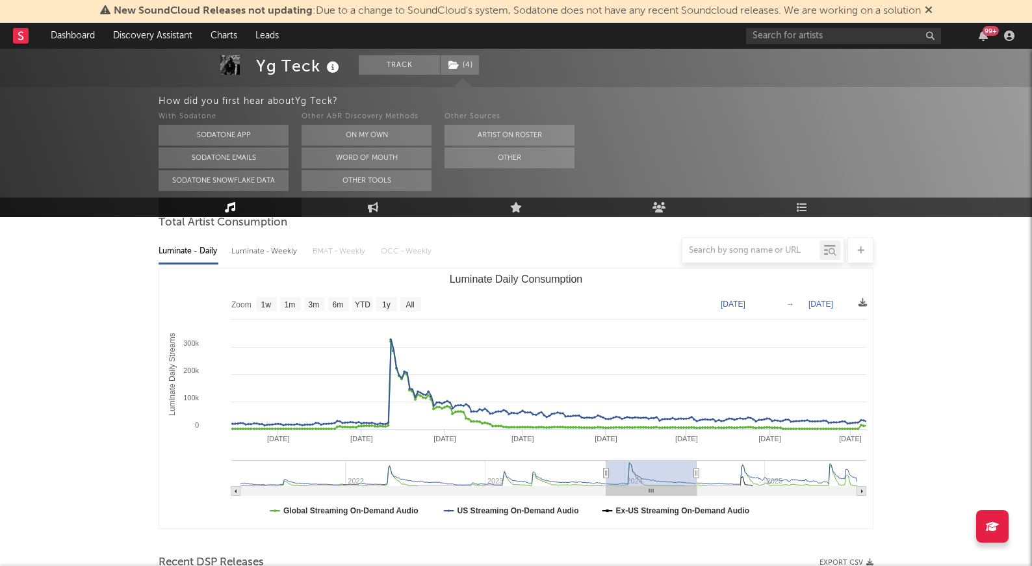
type input "2023-11-15"
type input "2024-07-08"
type input "2023-11-16"
type input "2024-07-10"
type input "2023-11-18"
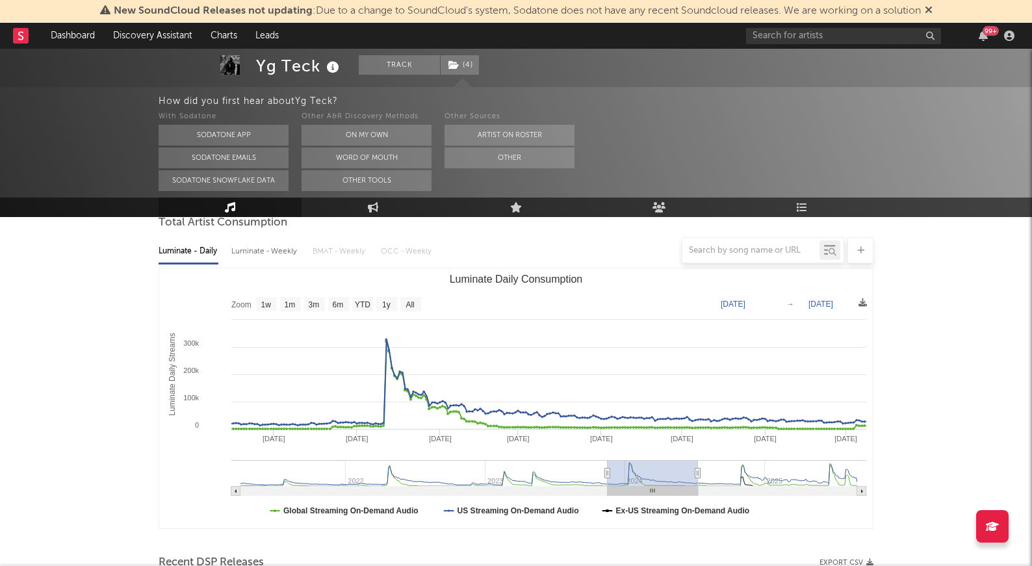
type input "2024-07-12"
type input "2023-11-25"
type input "2024-07-18"
type input "2023-12-03"
type input "2024-07-27"
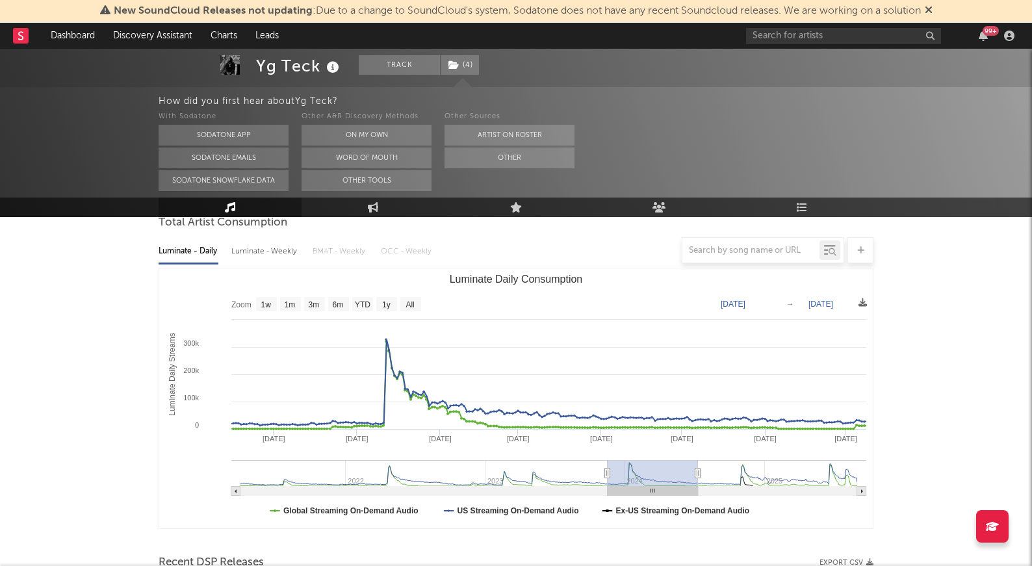
type input "2023-12-22"
type input "2024-08-15"
type input "2024-01-23"
type input "2024-09-16"
type input "2024-03-27"
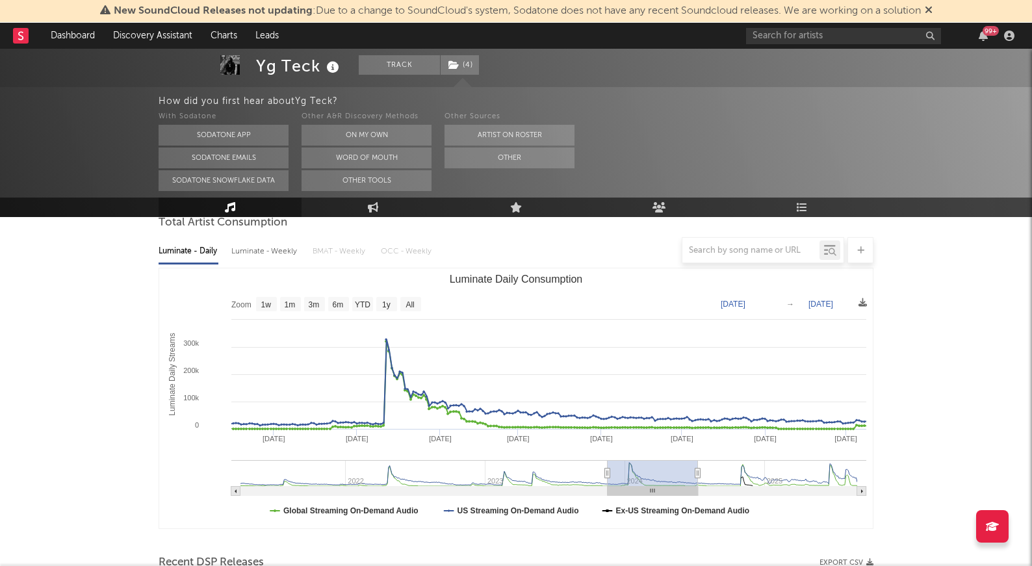
type input "2024-11-16"
type input "2024-06-08"
type input "2025-01-30"
type input "2024-08-18"
type input "2025-04-11"
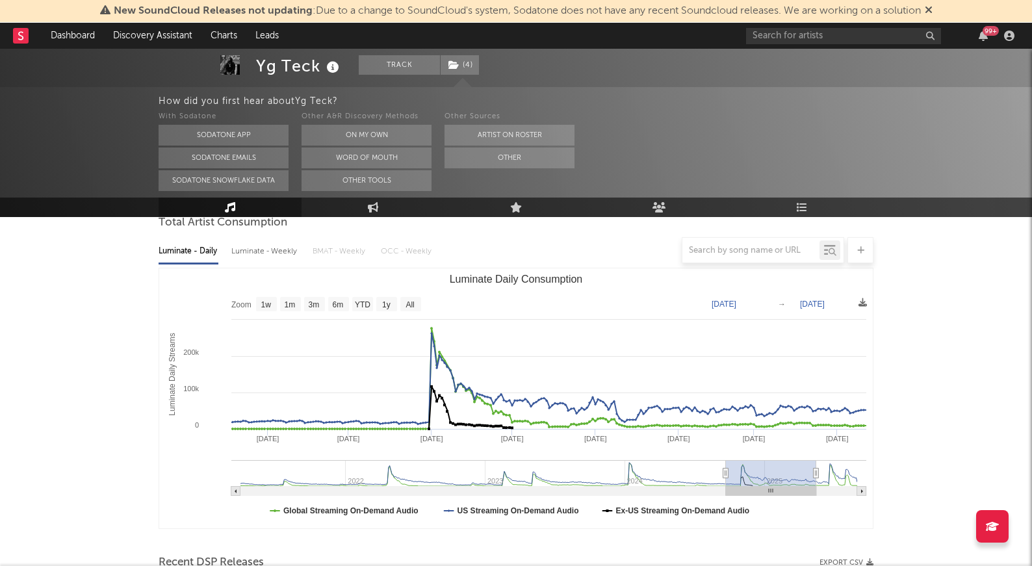
type input "2025-01-01"
type input "2025-08-25"
type input "2025-01-04"
type input "2025-08-29"
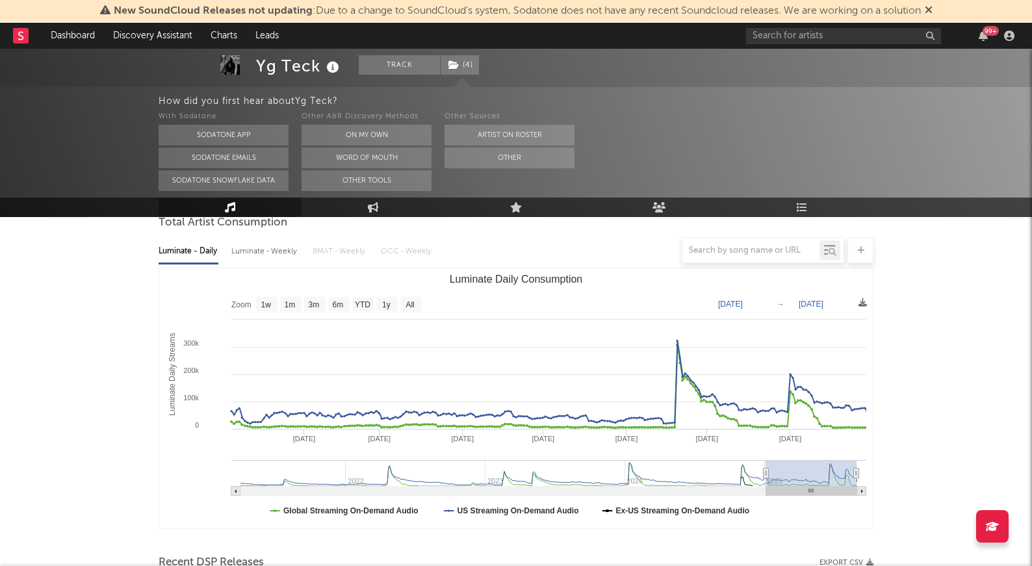
click at [645, 468] on rect "Luminate Daily Consumption" at bounding box center [811, 473] width 90 height 26
type input "2025-01-06"
type input "2025-08-31"
drag, startPoint x: 832, startPoint y: 472, endPoint x: 887, endPoint y: 472, distance: 54.6
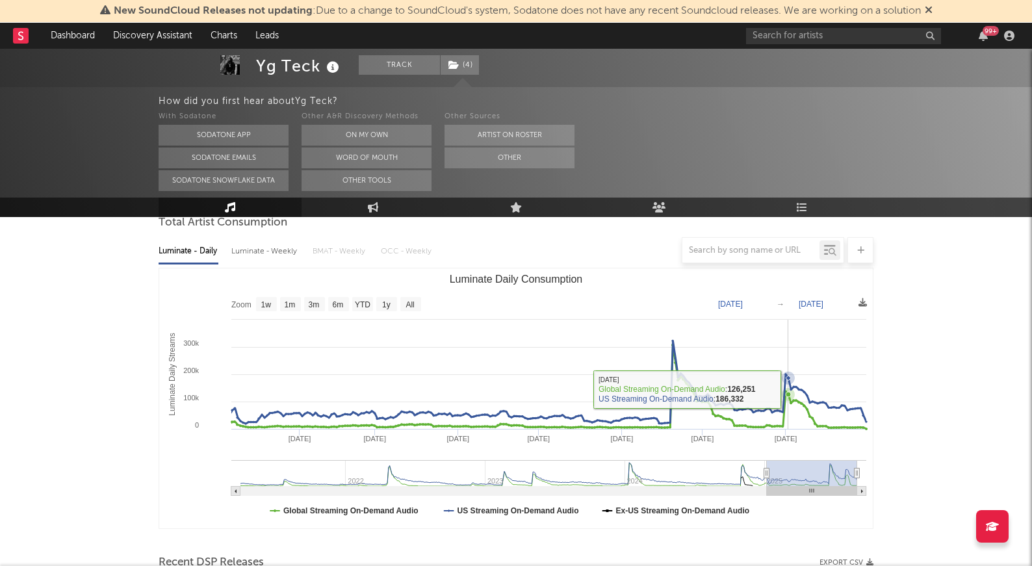
click at [645, 387] on icon "Luminate Daily Consumption" at bounding box center [548, 382] width 636 height 83
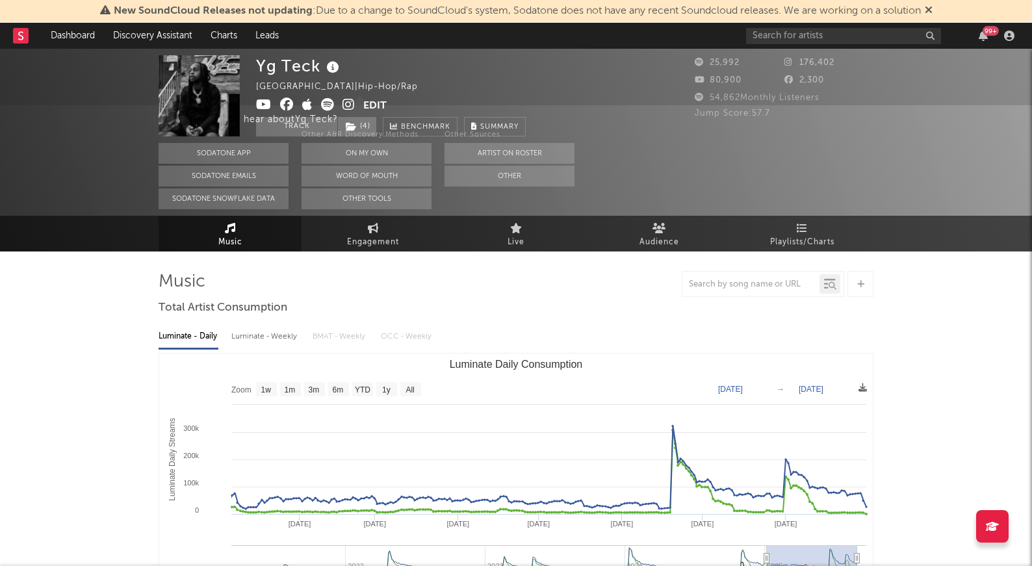
scroll to position [0, 0]
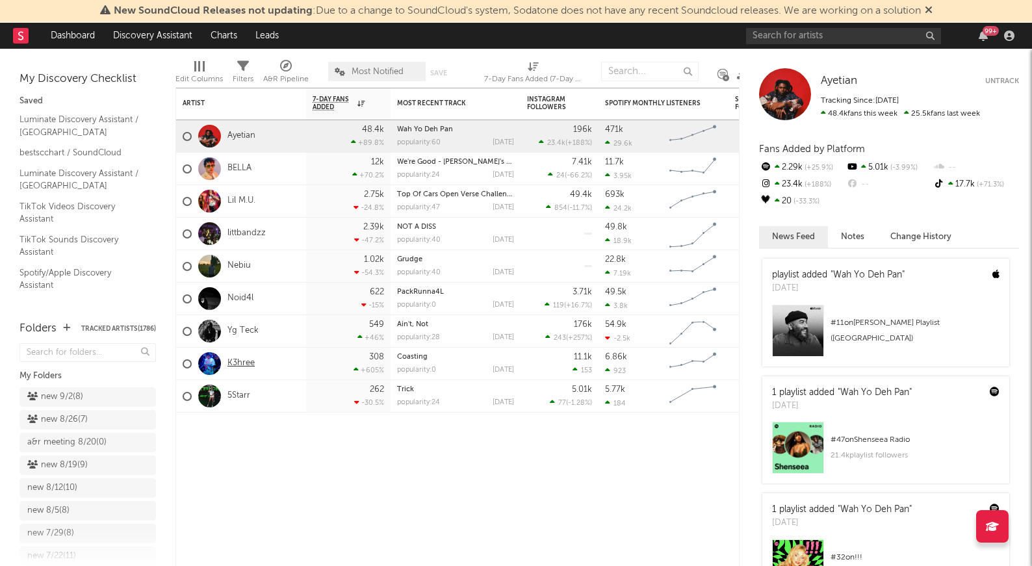
click at [243, 359] on link "K3hree" at bounding box center [240, 363] width 27 height 11
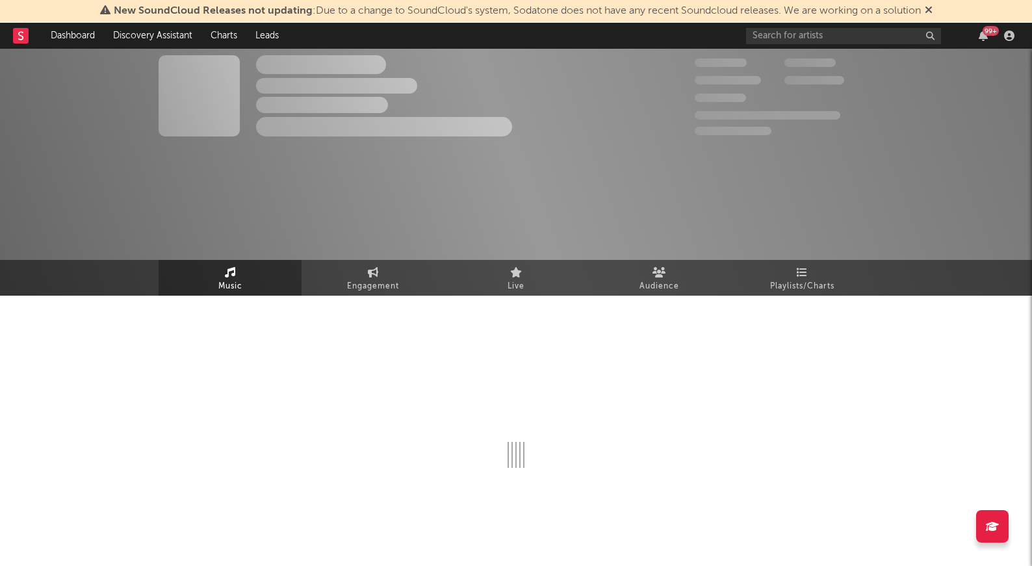
select select "6m"
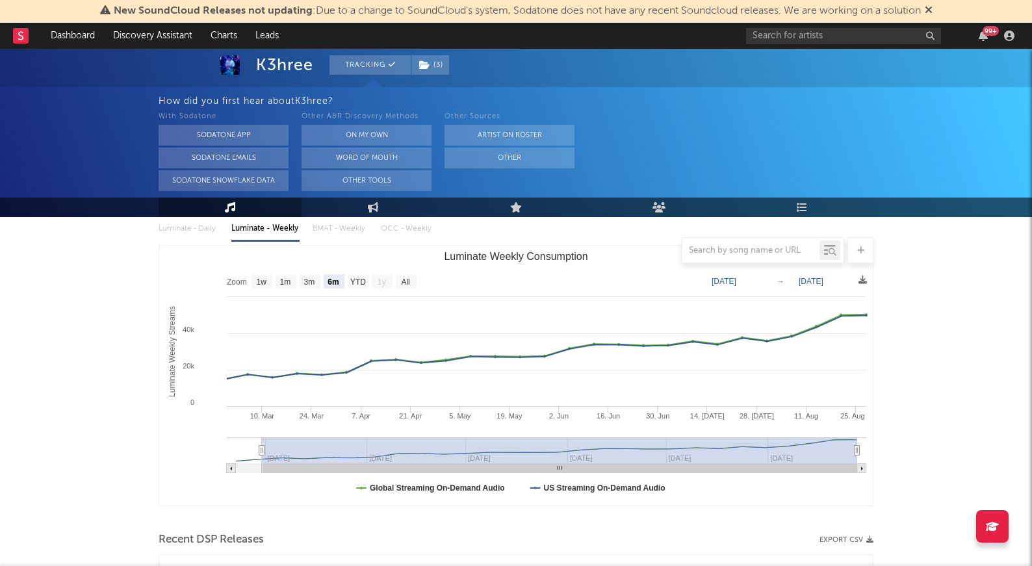
scroll to position [155, 0]
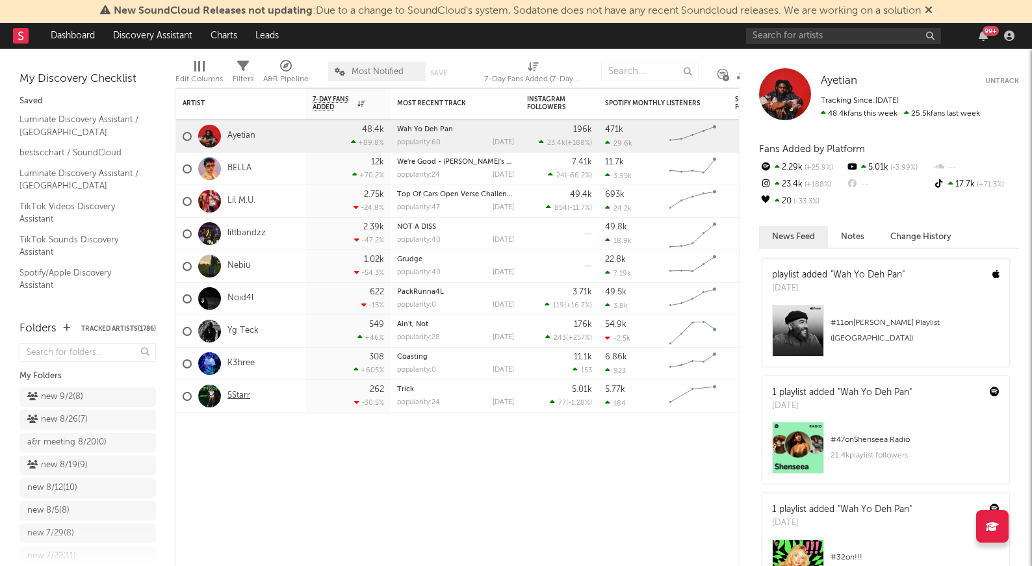
click at [242, 398] on link "5Starr" at bounding box center [238, 396] width 23 height 11
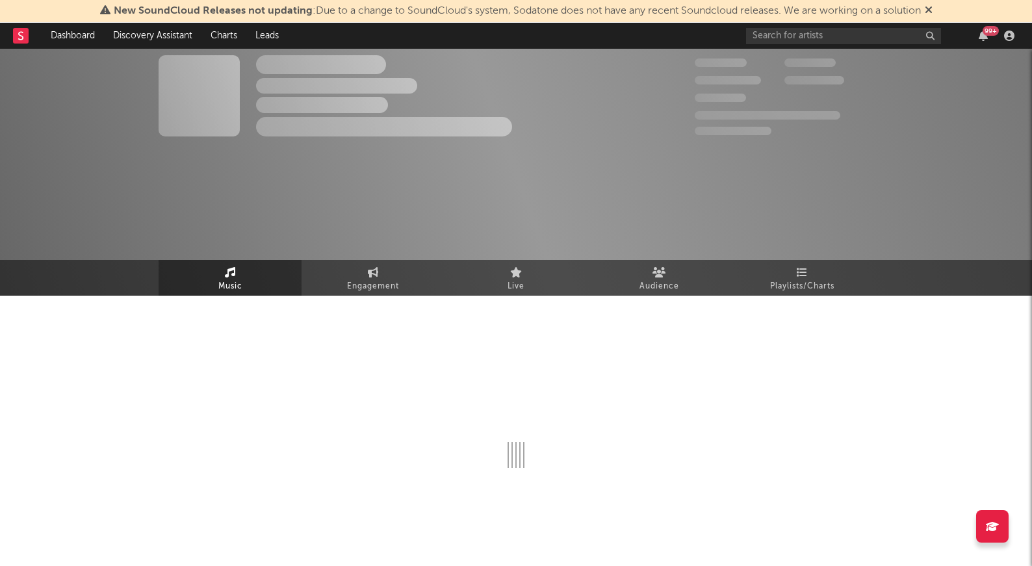
select select "1w"
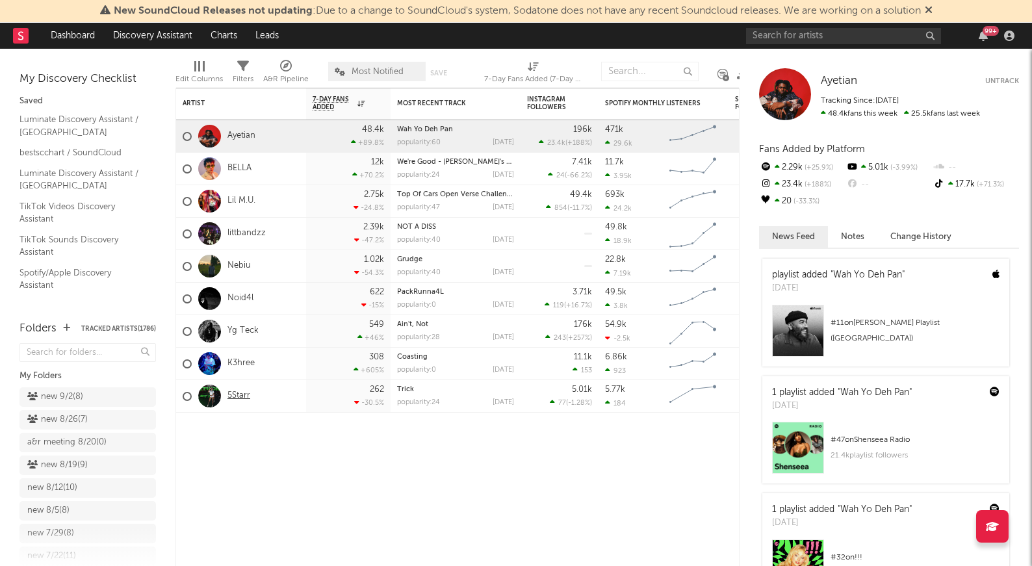
click at [238, 393] on link "5Starr" at bounding box center [238, 396] width 23 height 11
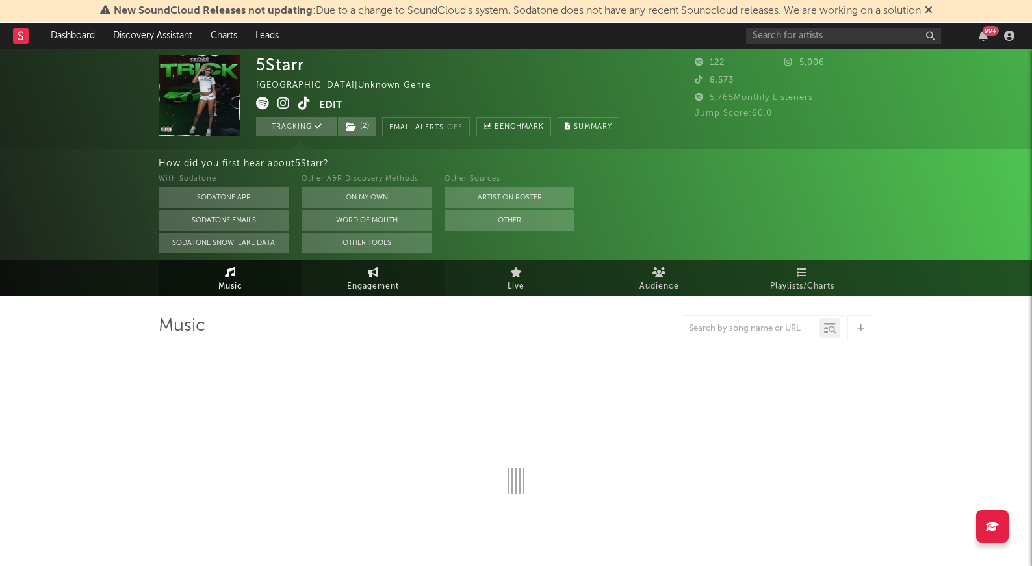
click at [357, 167] on div "5Starr United States | Unknown Genre Edit Tracking ( 2 ) Email Alerts Off Bench…" at bounding box center [516, 172] width 1032 height 247
select select "1w"
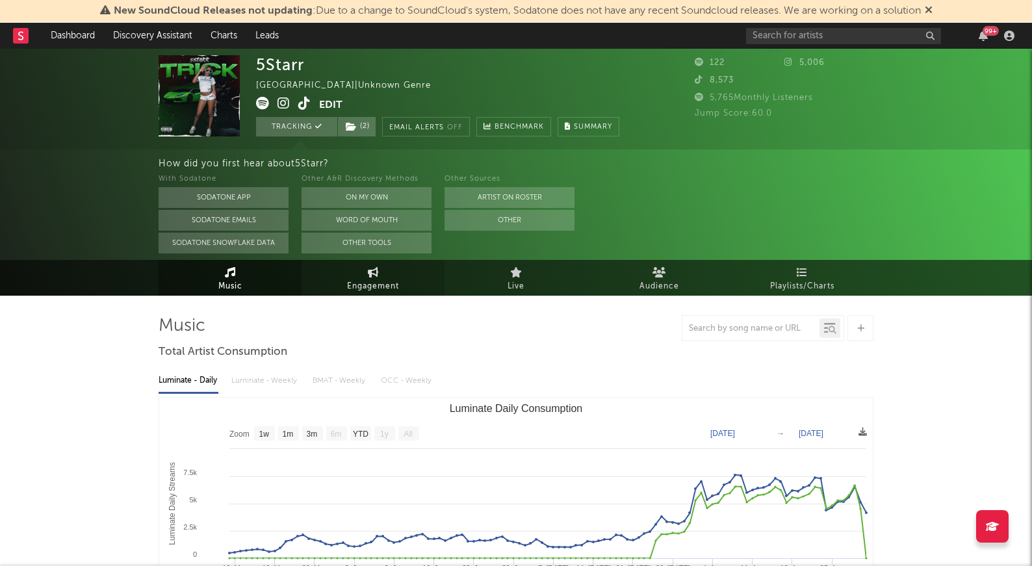
click at [372, 280] on span "Engagement" at bounding box center [373, 287] width 52 height 16
select select "1m"
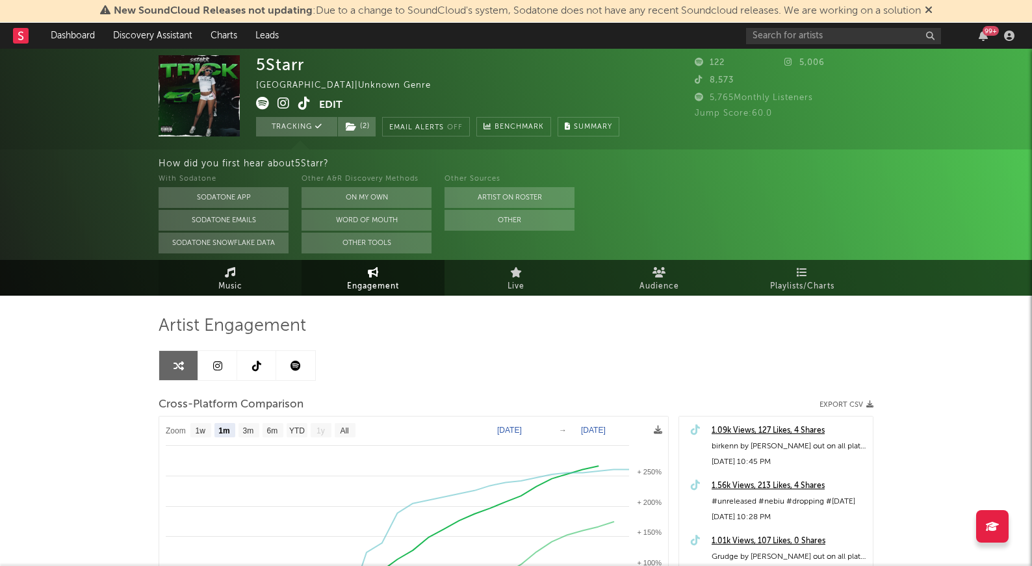
click at [209, 283] on link "Music" at bounding box center [230, 278] width 143 height 36
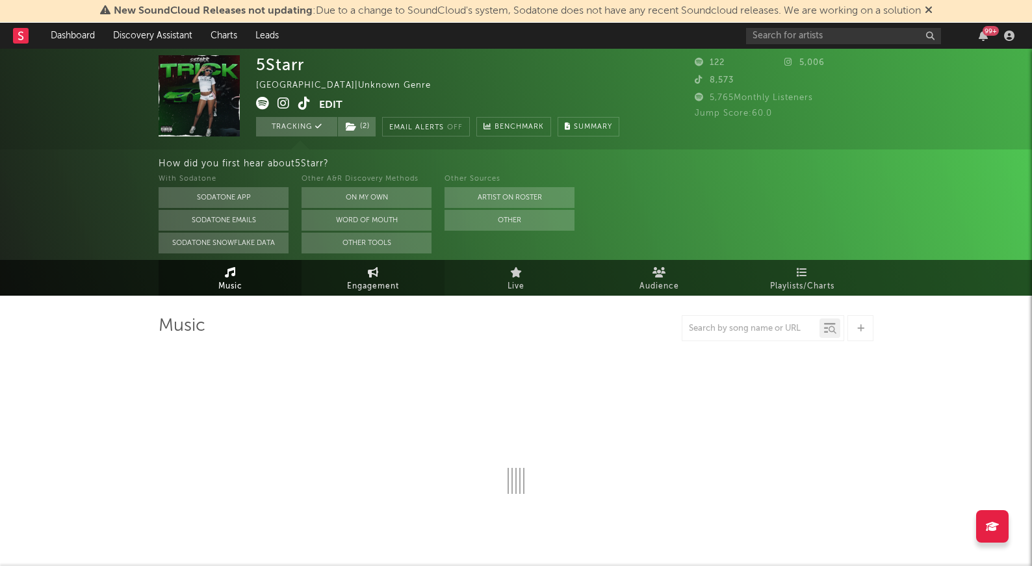
click at [363, 279] on span "Engagement" at bounding box center [373, 287] width 52 height 16
select select "1w"
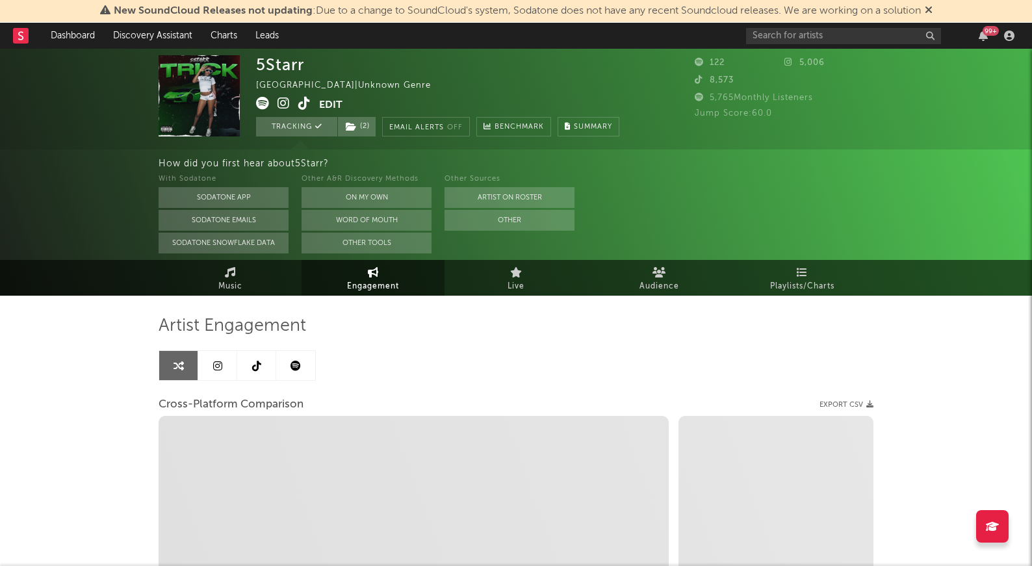
select select "1m"
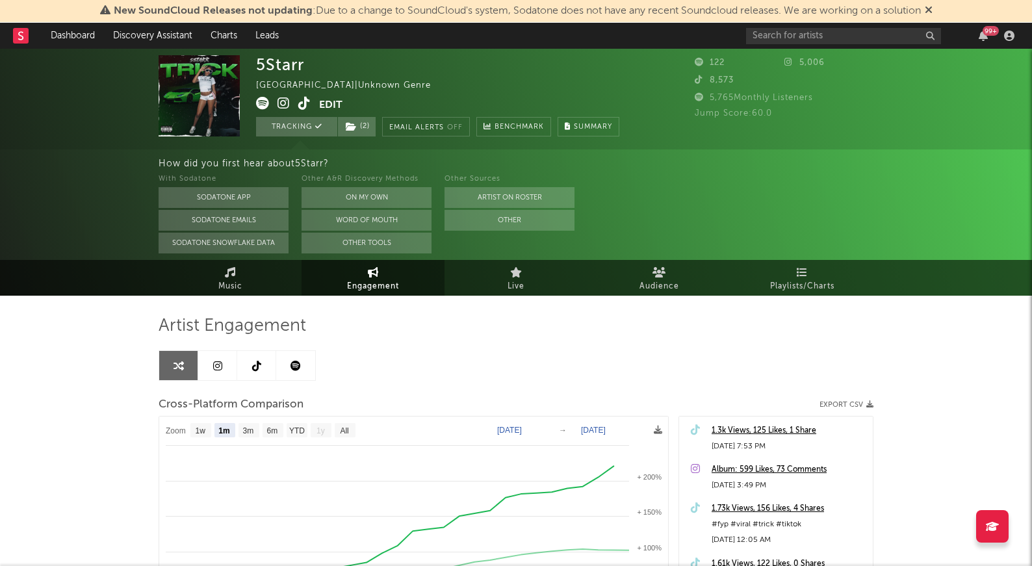
click at [222, 367] on link at bounding box center [217, 365] width 39 height 29
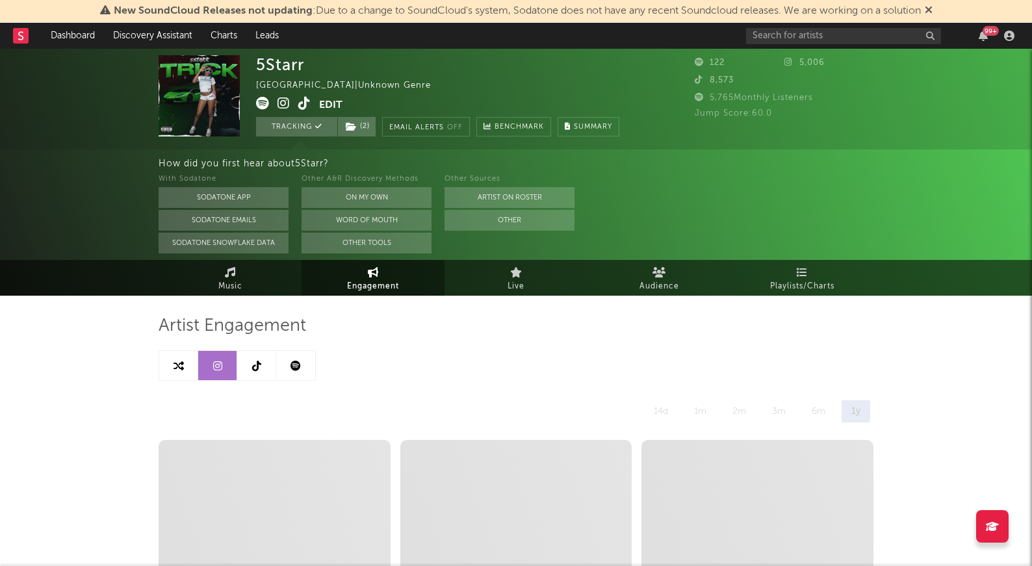
select select "1w"
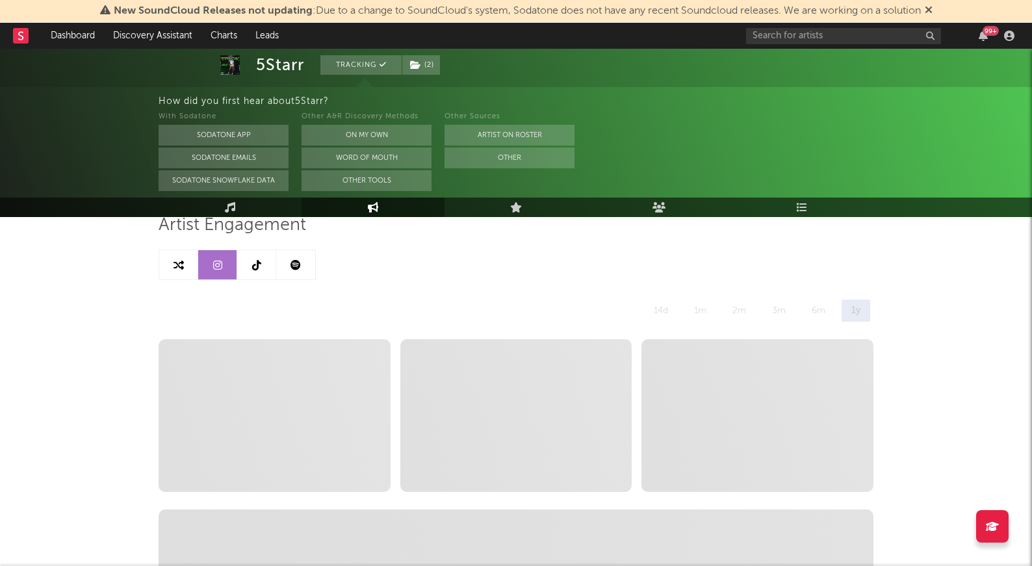
scroll to position [111, 0]
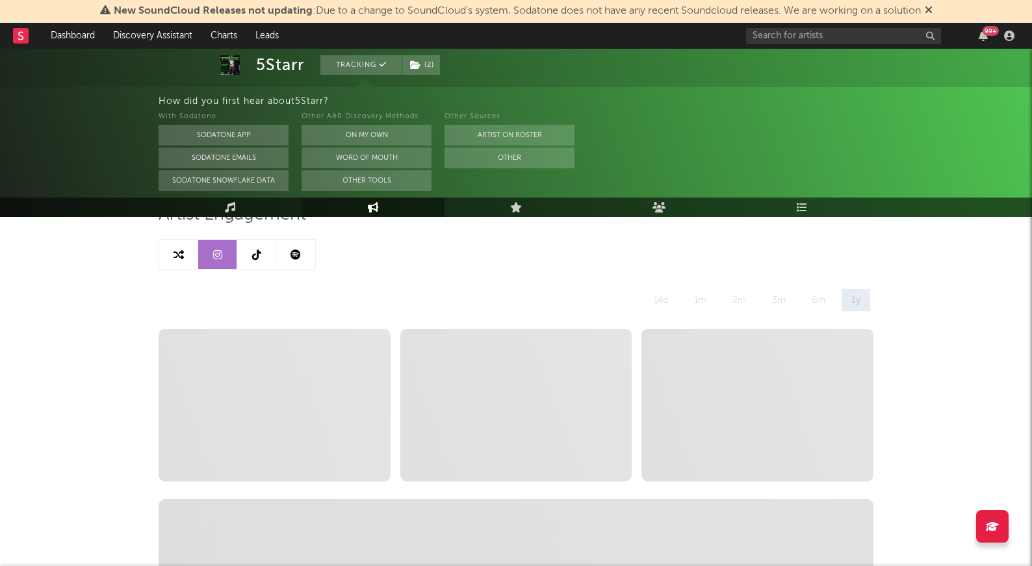
click at [186, 250] on link at bounding box center [178, 254] width 39 height 29
select select "1m"
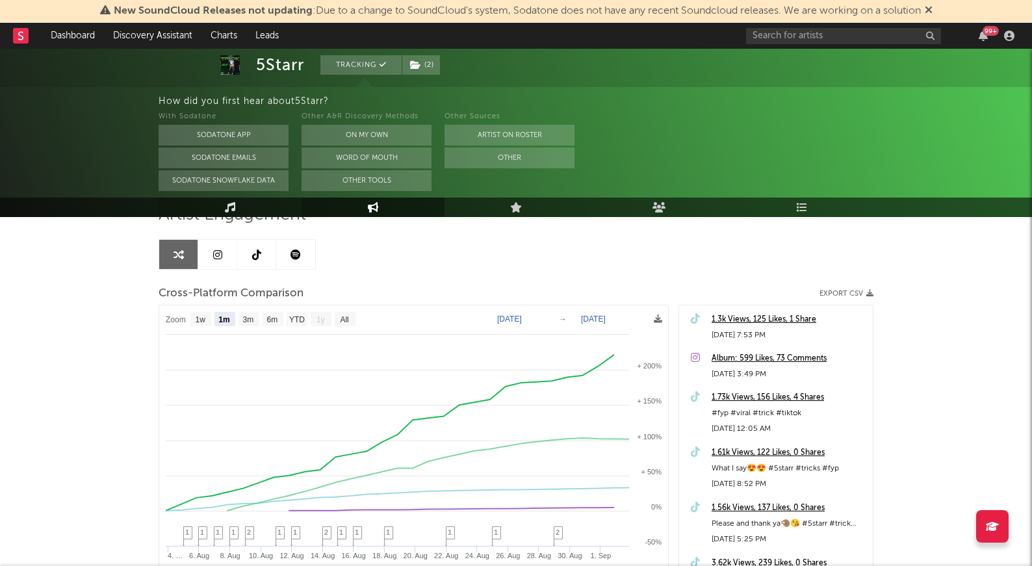
click at [219, 206] on link "Music" at bounding box center [230, 207] width 143 height 19
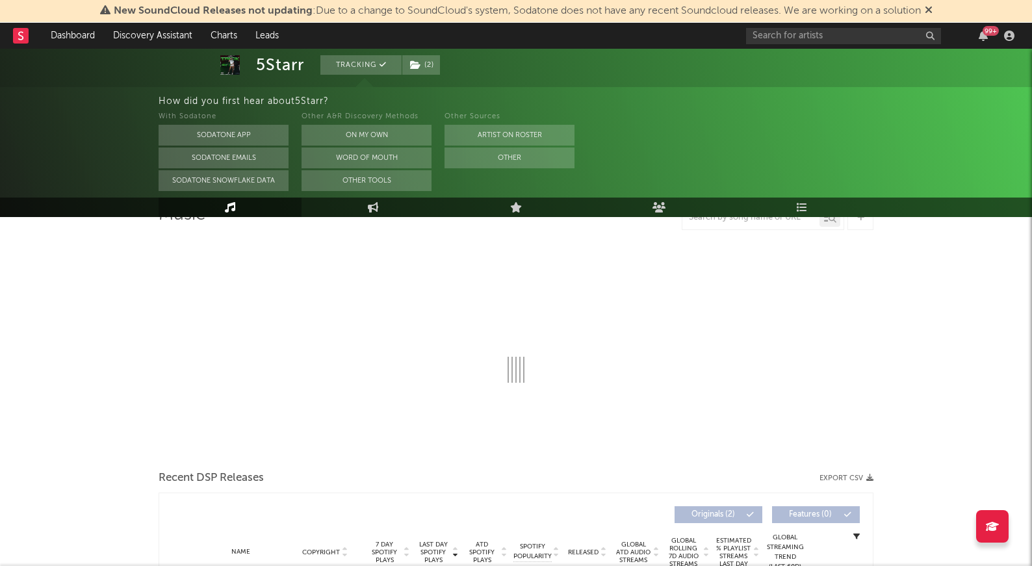
select select "1w"
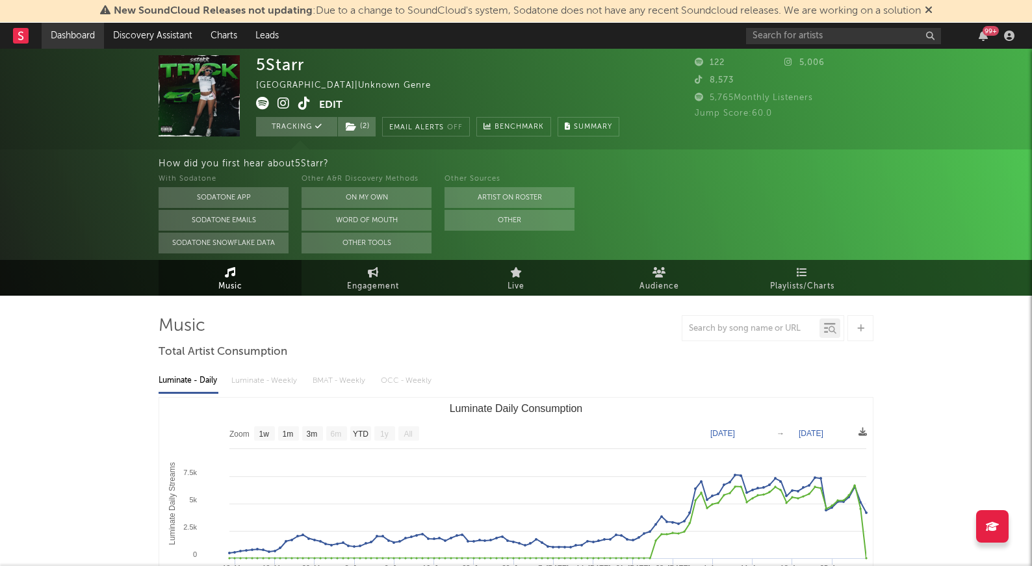
click at [73, 47] on link "Dashboard" at bounding box center [73, 36] width 62 height 26
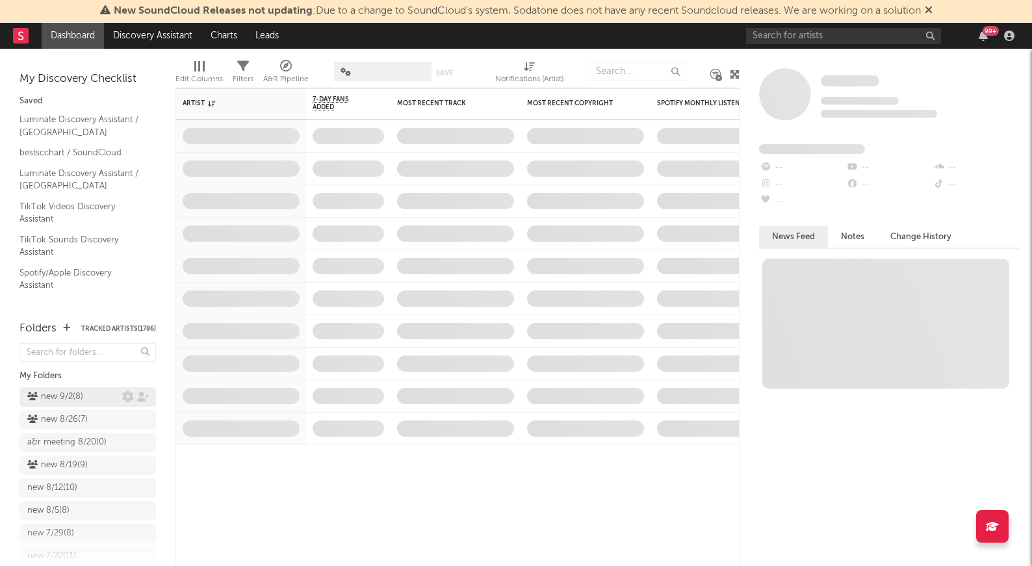
click at [67, 400] on div "new 9/2 ( 8 )" at bounding box center [55, 397] width 56 height 16
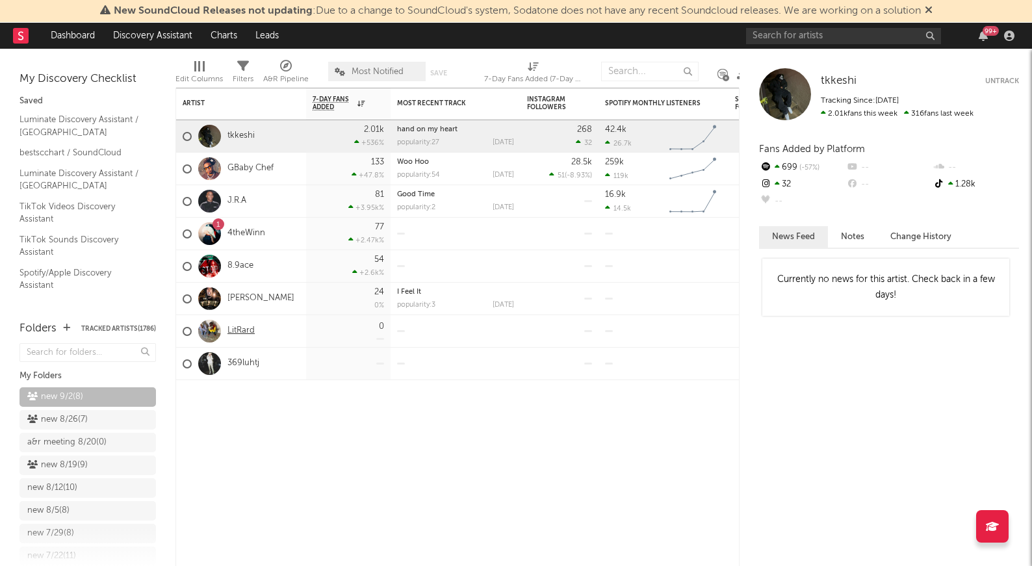
click at [248, 330] on link "LitRard" at bounding box center [240, 331] width 27 height 11
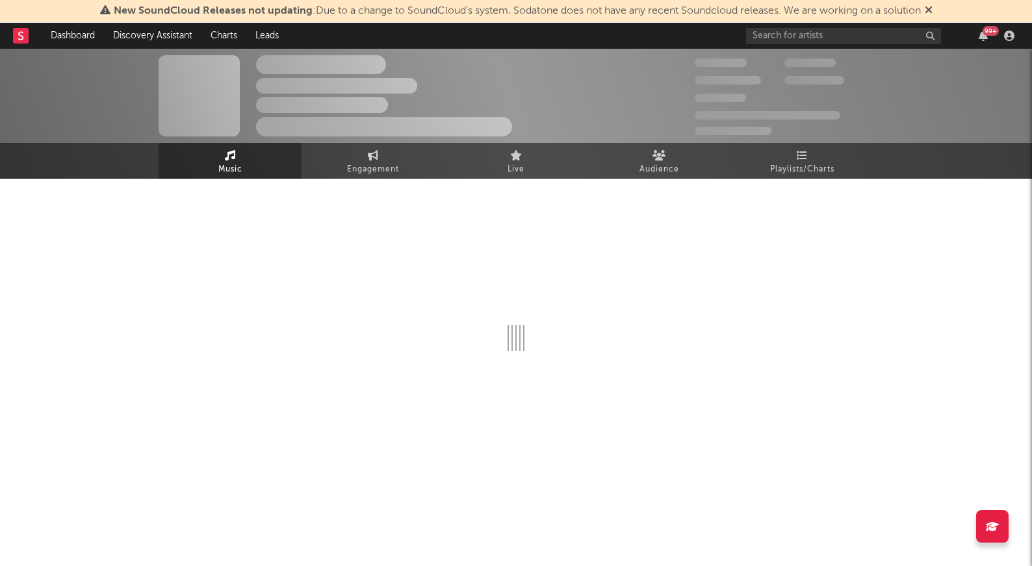
select select "1w"
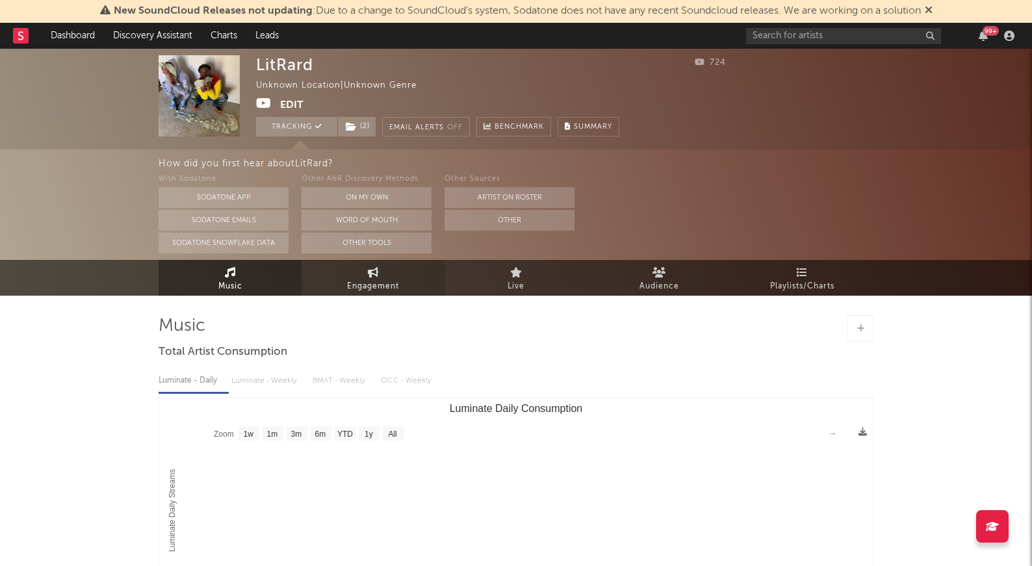
click at [329, 274] on link "Engagement" at bounding box center [373, 278] width 143 height 36
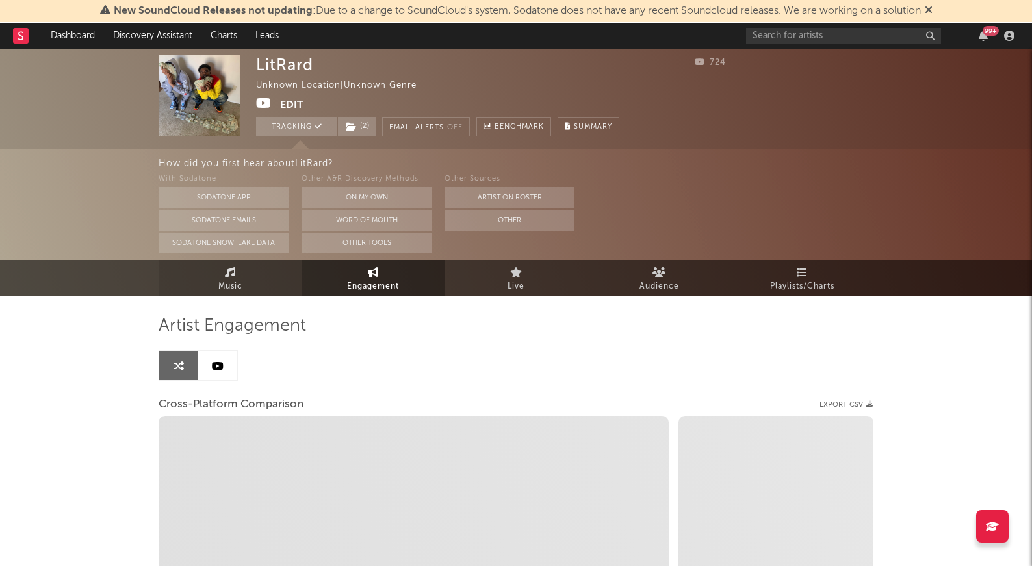
select select "1w"
click at [219, 280] on span "Music" at bounding box center [230, 287] width 24 height 16
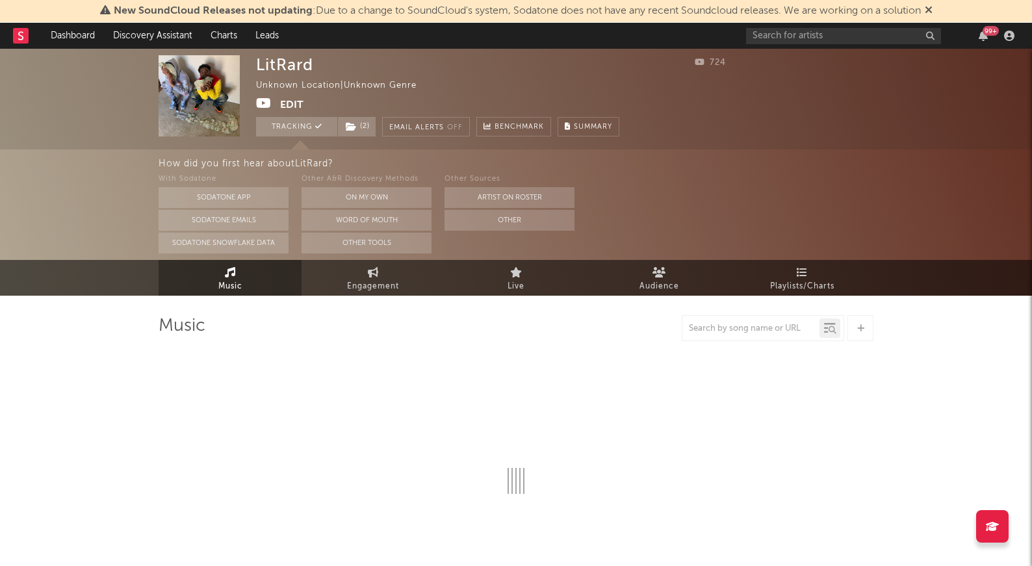
select select "1w"
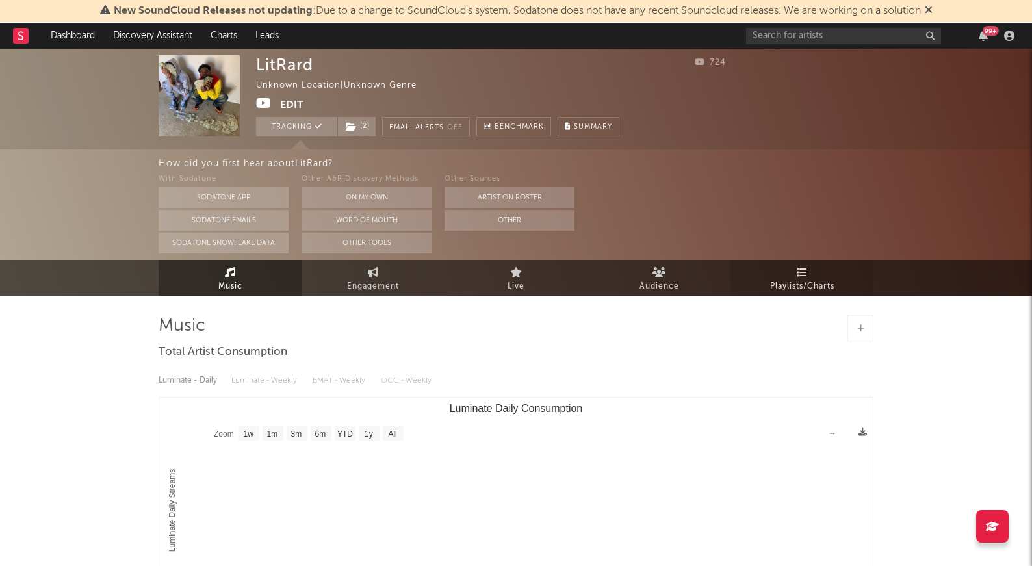
click at [645, 291] on span "Playlists/Charts" at bounding box center [802, 287] width 64 height 16
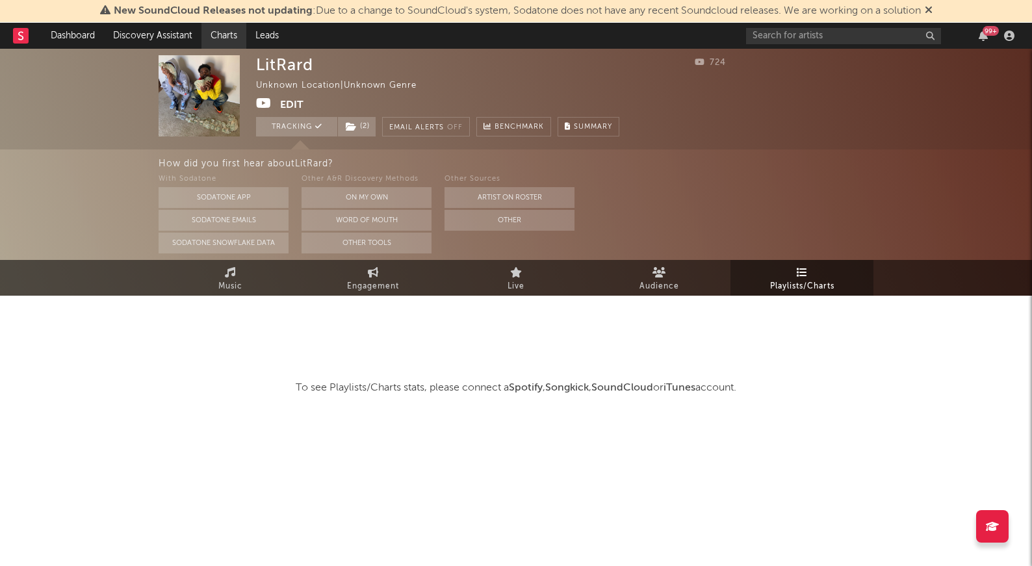
click at [222, 31] on link "Charts" at bounding box center [223, 36] width 45 height 26
click at [263, 96] on div "LitRard Unknown Location | Unknown Genre Edit Tracking ( 2 ) Email Alerts Off B…" at bounding box center [437, 95] width 363 height 81
click at [263, 106] on icon at bounding box center [264, 103] width 16 height 13
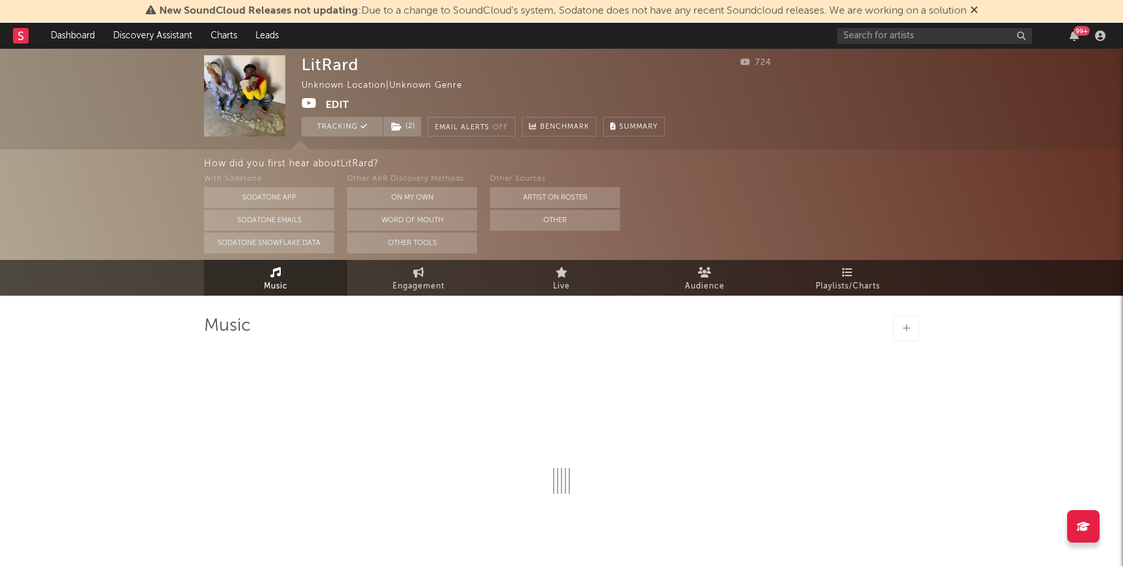
select select "1w"
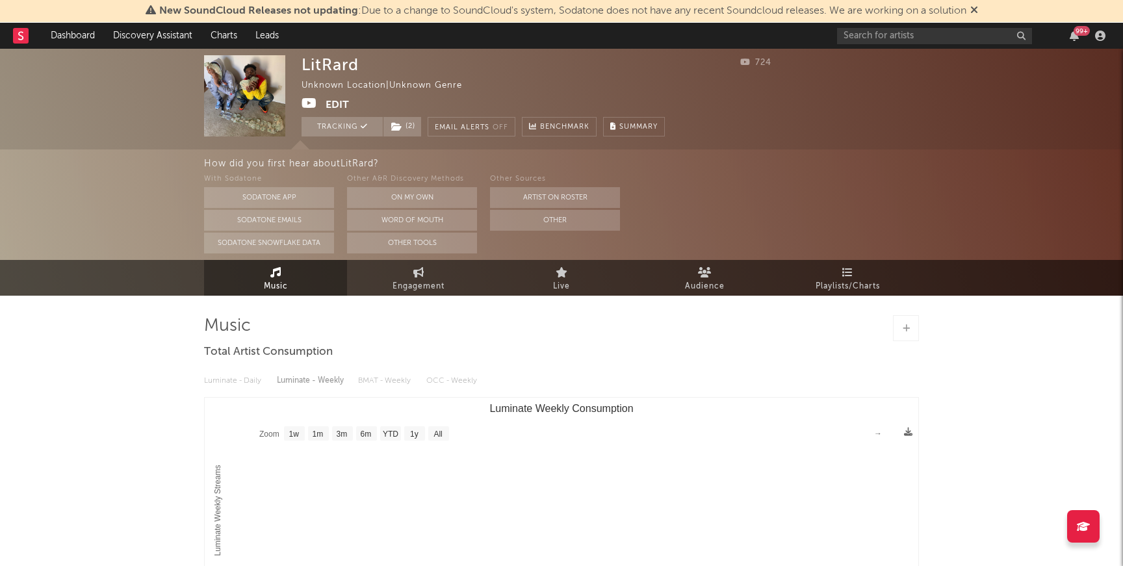
select select "1w"
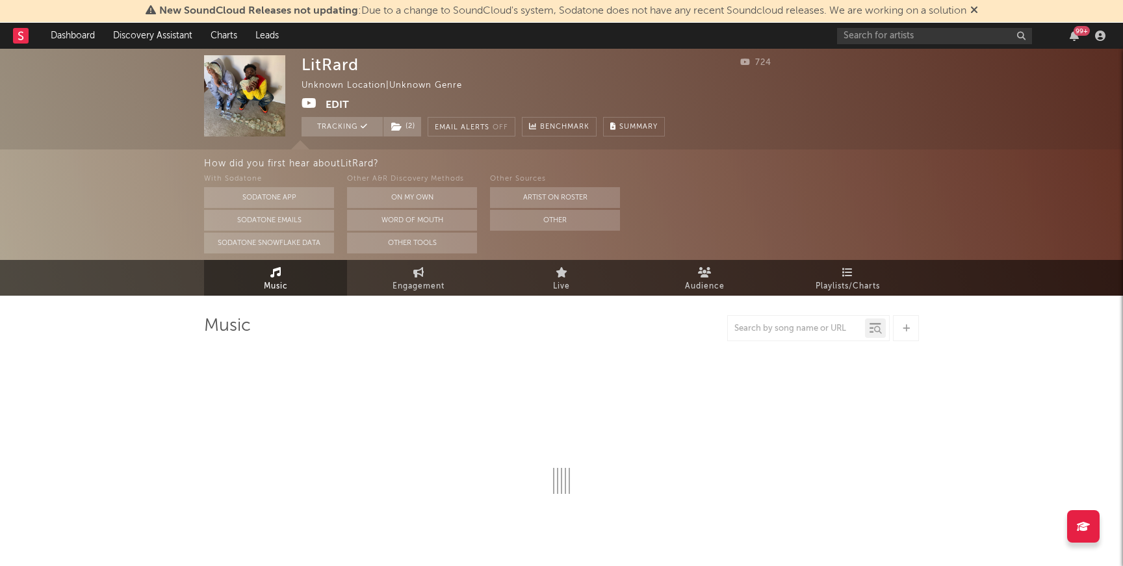
select select "1w"
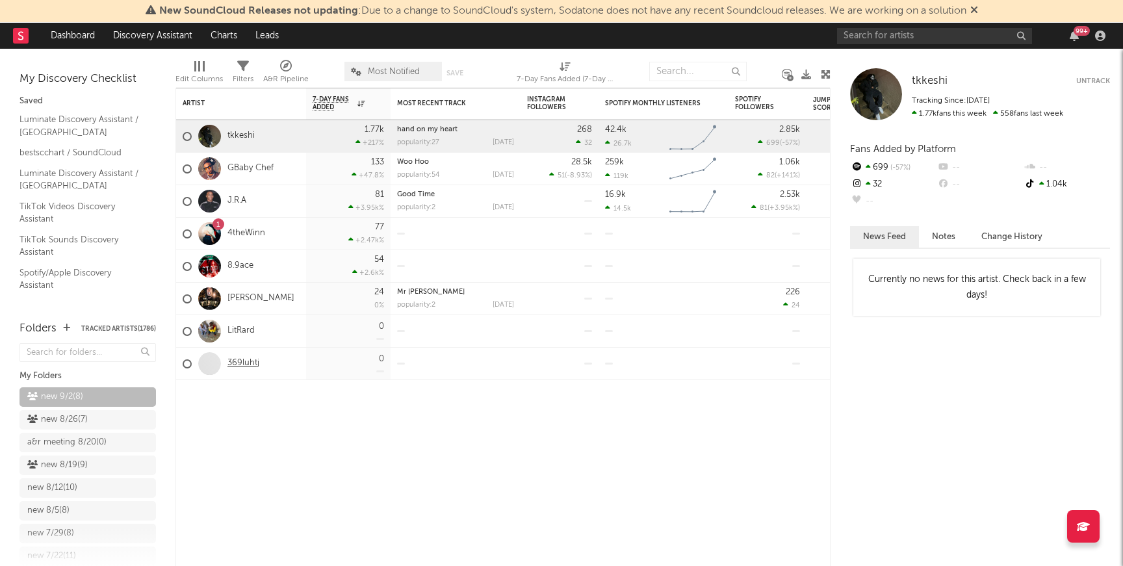
click at [250, 361] on link "369luhtj" at bounding box center [243, 363] width 32 height 11
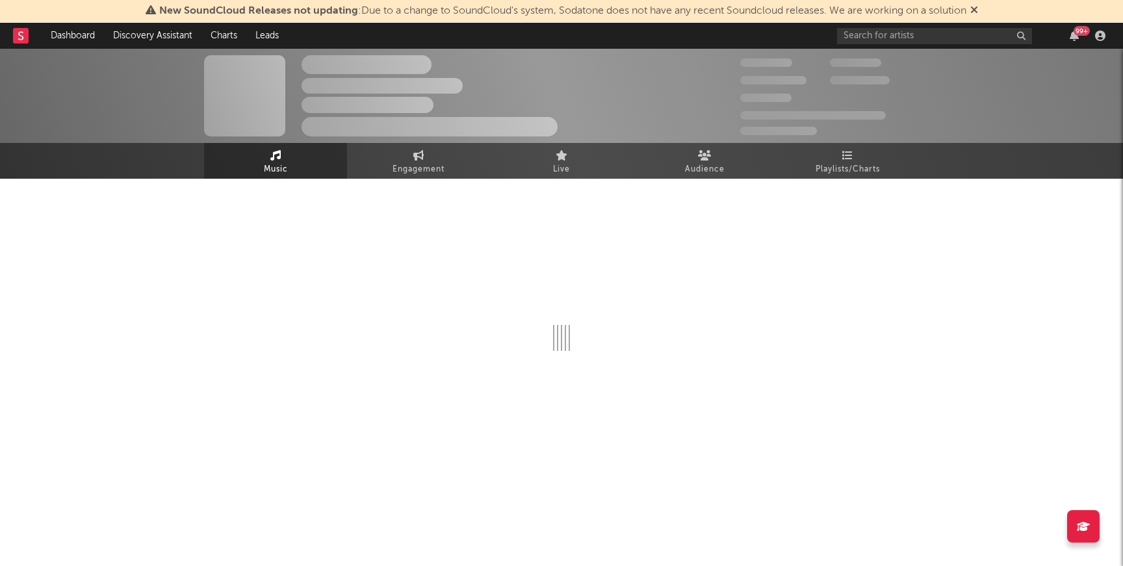
select select "1w"
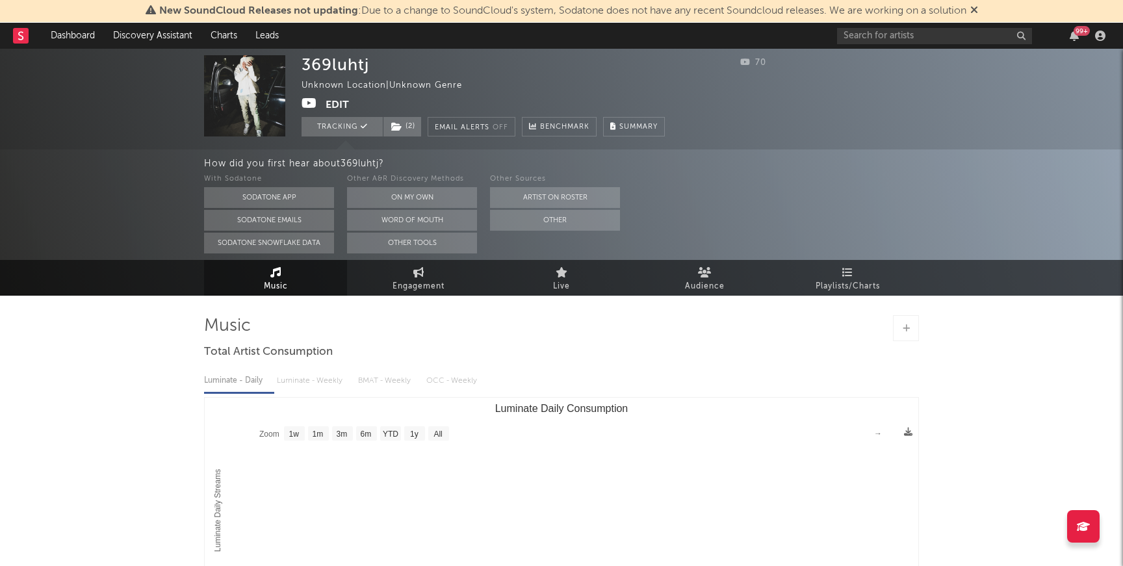
click at [306, 103] on icon at bounding box center [310, 103] width 16 height 13
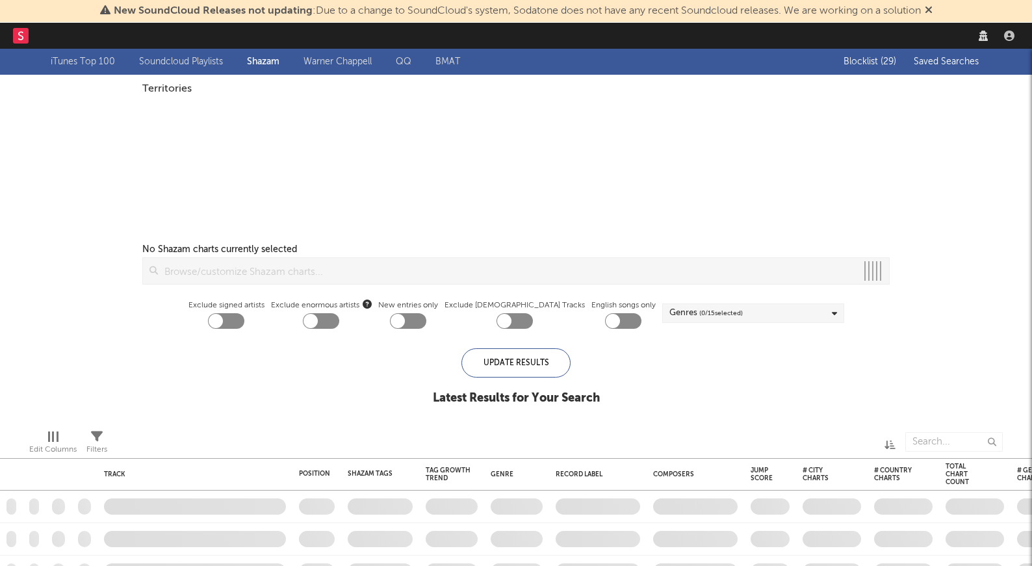
checkbox input "true"
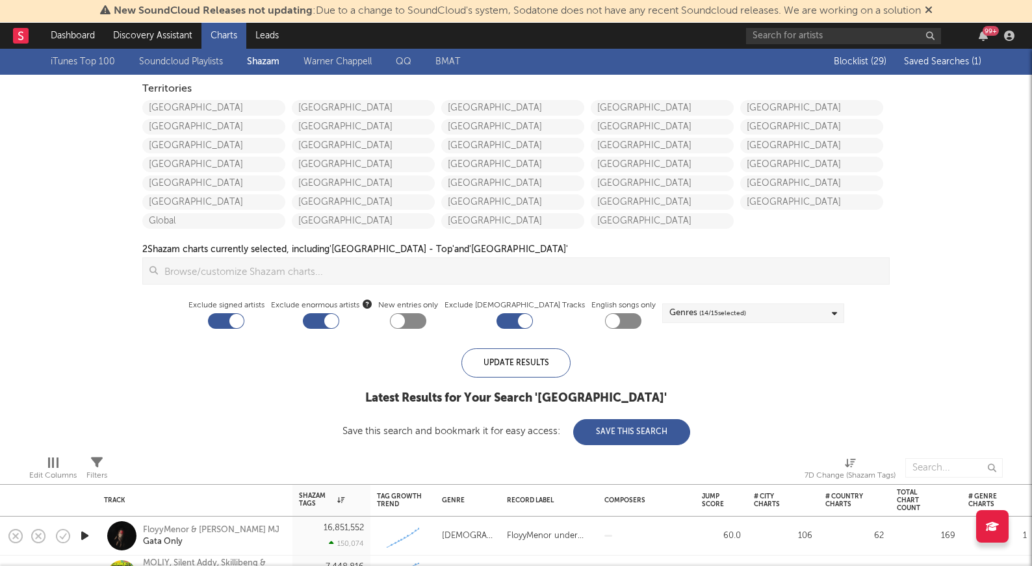
click at [916, 62] on span "Saved Searches ( 1 )" at bounding box center [942, 61] width 77 height 9
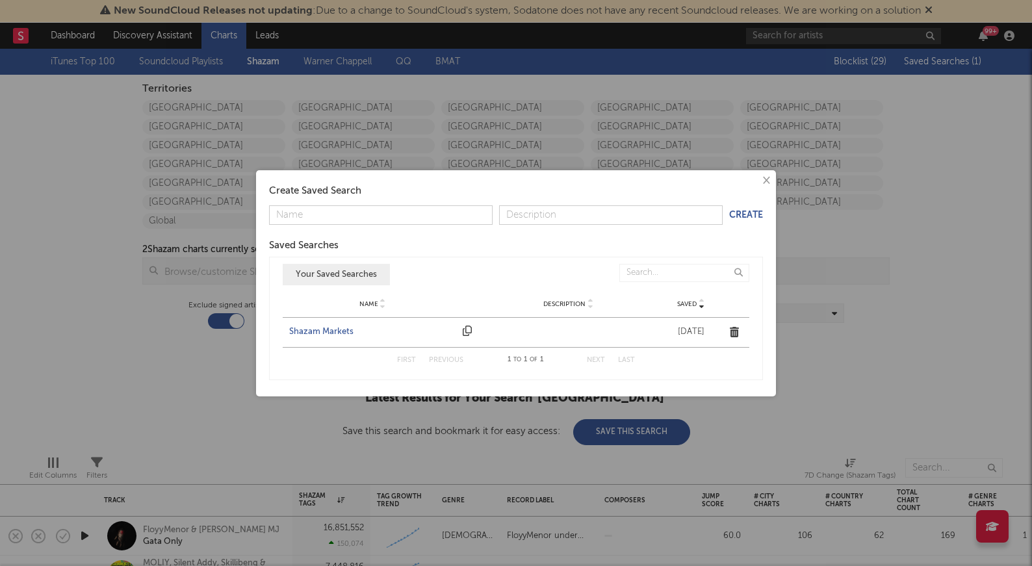
click at [335, 333] on div "Shazam Markets" at bounding box center [372, 332] width 167 height 13
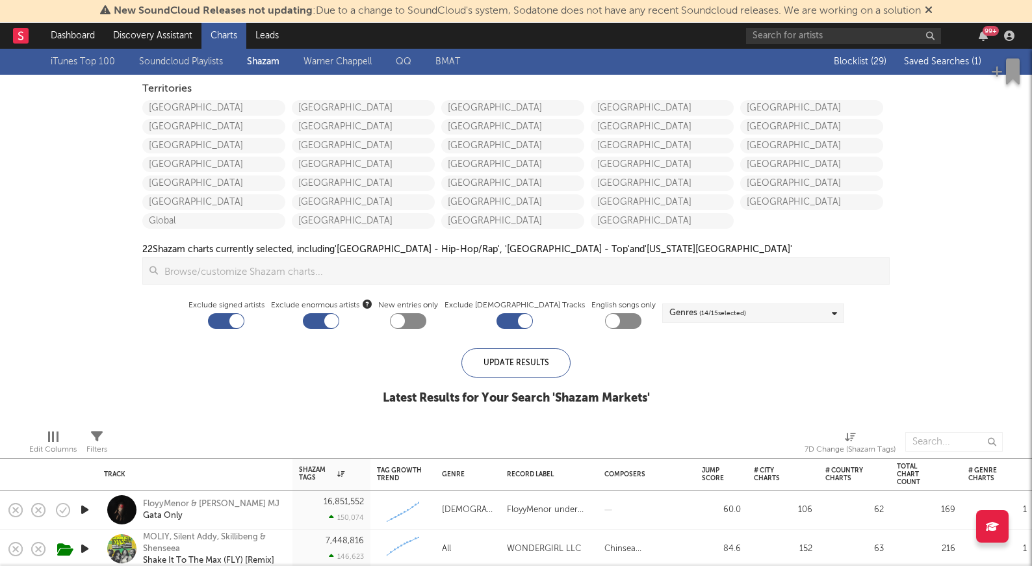
click at [46, 246] on div "iTunes Top 100 Soundcloud Playlists [PERSON_NAME] QQ BMAT Blocklist ( 29 ) Save…" at bounding box center [516, 234] width 1032 height 370
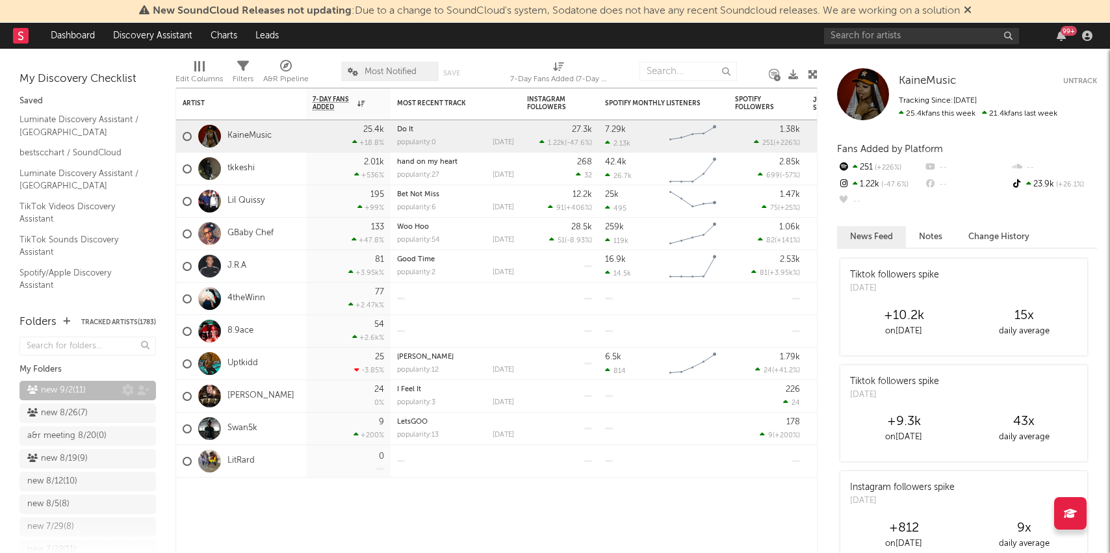
click at [36, 385] on div "new 9/2 ( 11 )" at bounding box center [87, 390] width 136 height 19
click at [64, 415] on div "new 8/26 ( 7 )" at bounding box center [57, 414] width 60 height 16
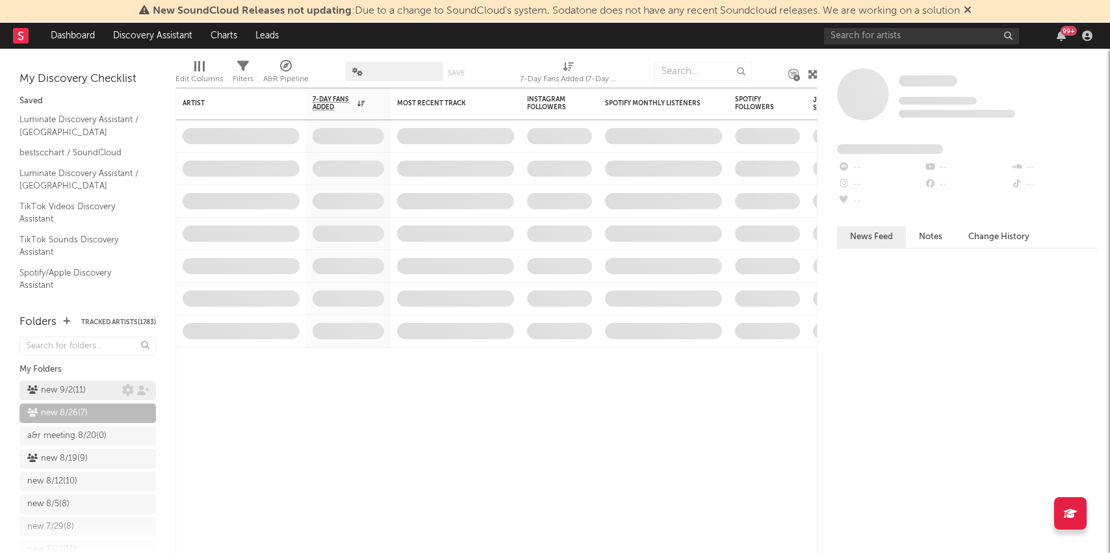
click at [64, 393] on div "new 9/2 ( 11 )" at bounding box center [56, 391] width 58 height 16
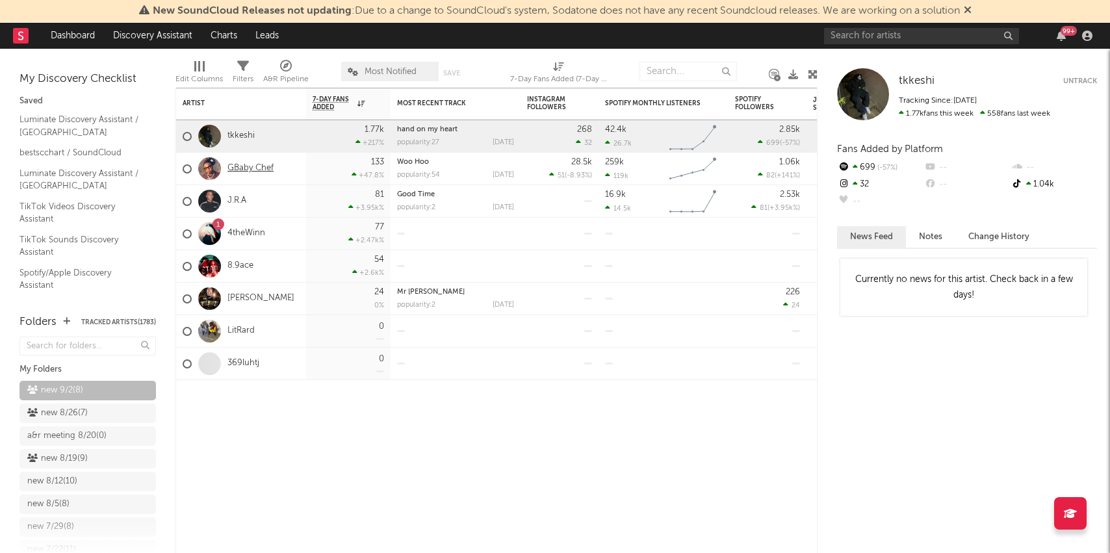
click at [253, 170] on link "GBaby Chef" at bounding box center [250, 168] width 46 height 11
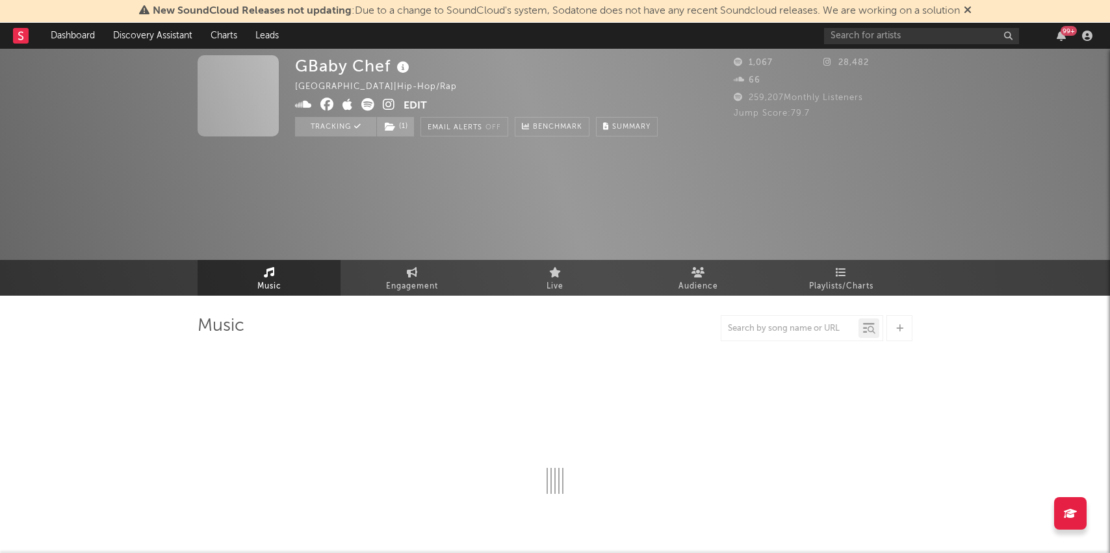
select select "6m"
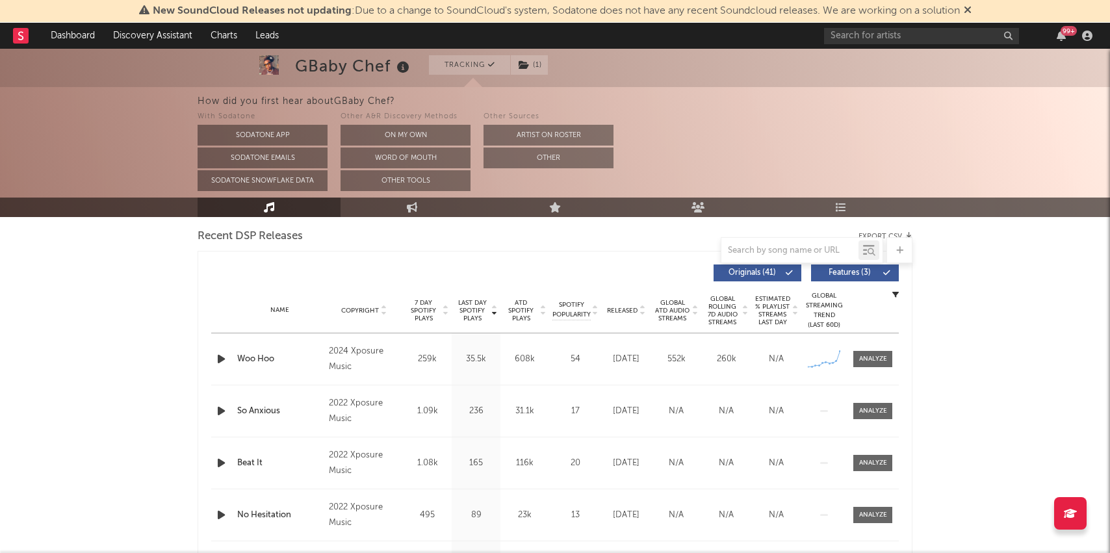
scroll to position [482, 0]
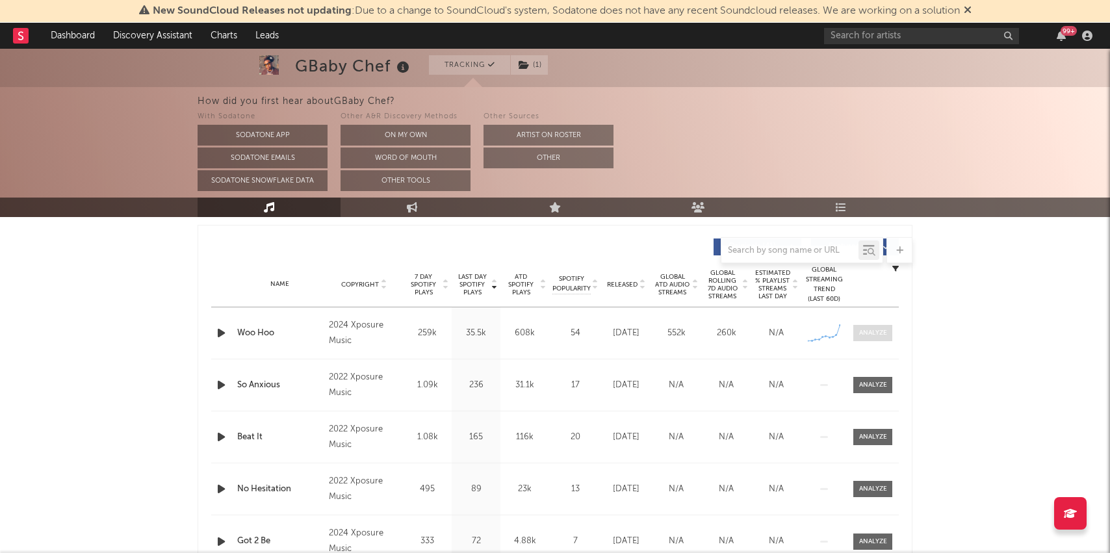
click at [866, 332] on div at bounding box center [873, 333] width 28 height 10
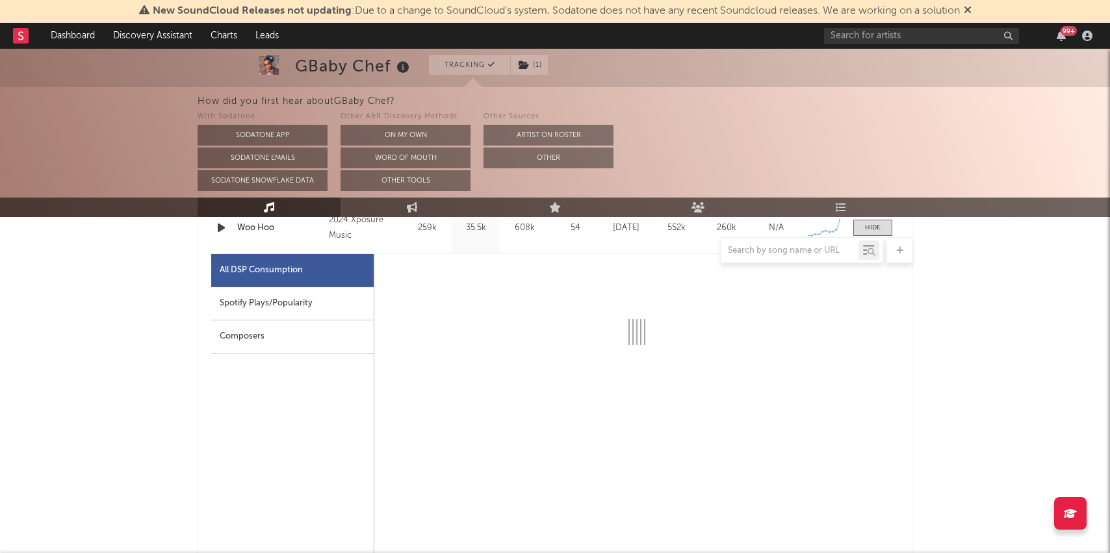
scroll to position [590, 0]
select select "1w"
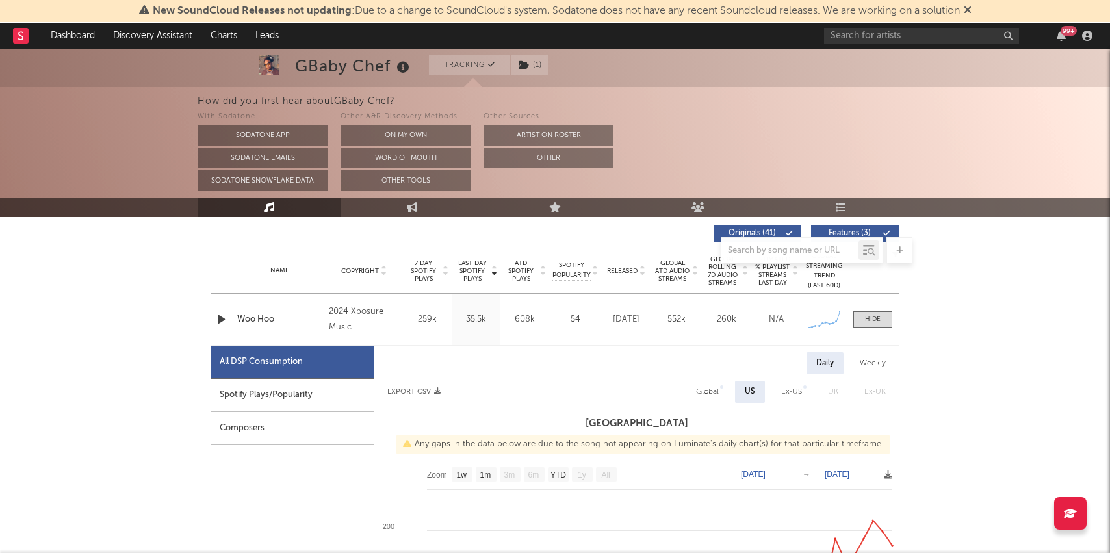
scroll to position [497, 0]
click at [221, 320] on icon "button" at bounding box center [221, 318] width 14 height 16
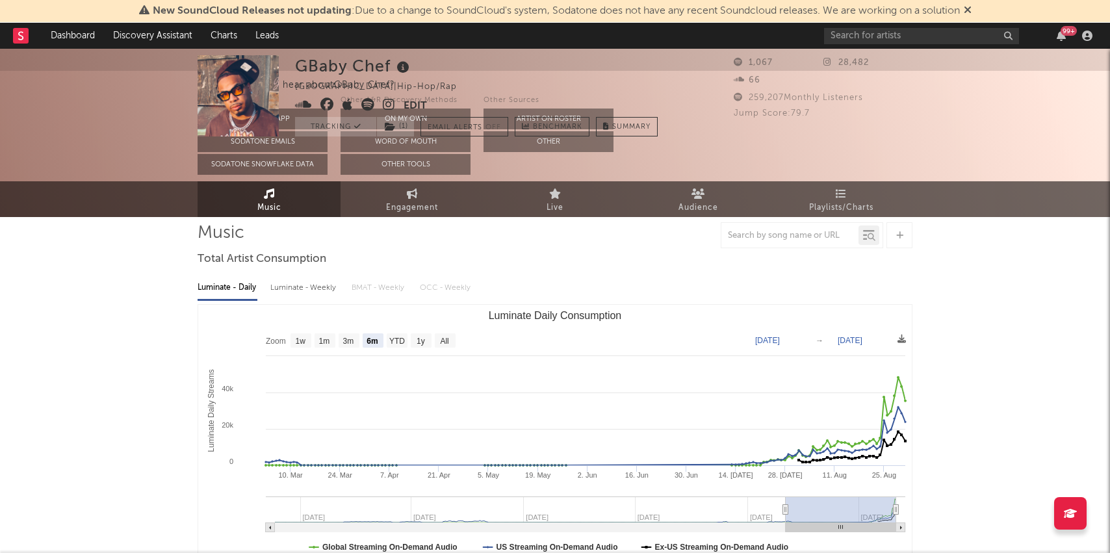
scroll to position [0, 0]
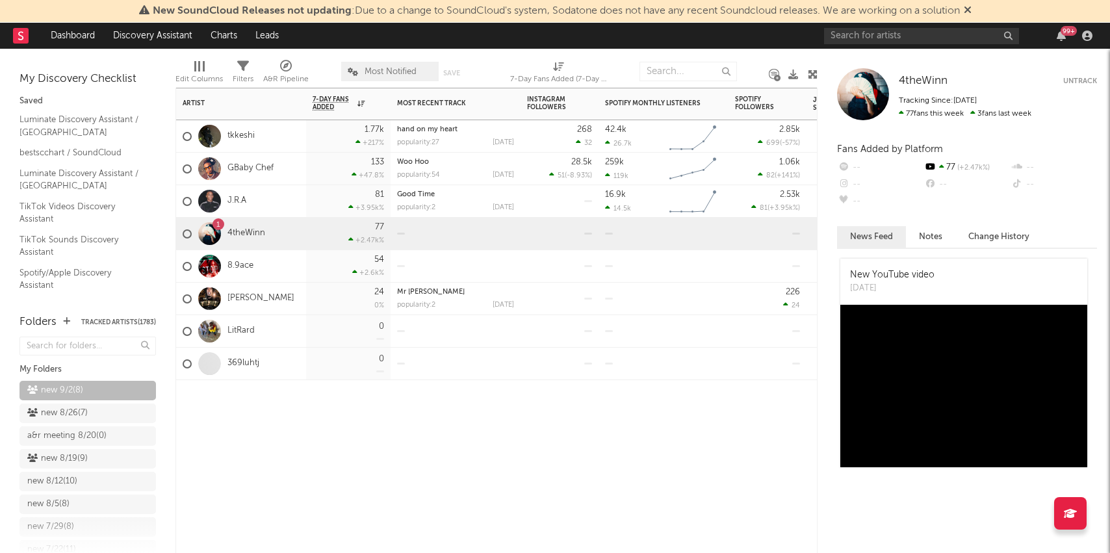
click at [238, 292] on div "[PERSON_NAME]" at bounding box center [239, 299] width 112 height 38
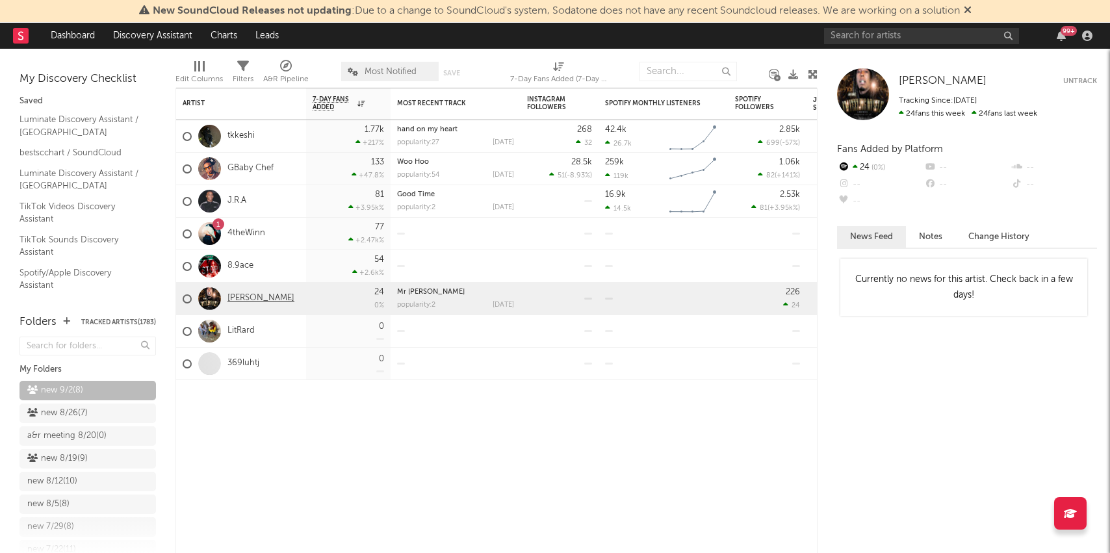
click at [238, 300] on link "[PERSON_NAME]" at bounding box center [260, 298] width 67 height 11
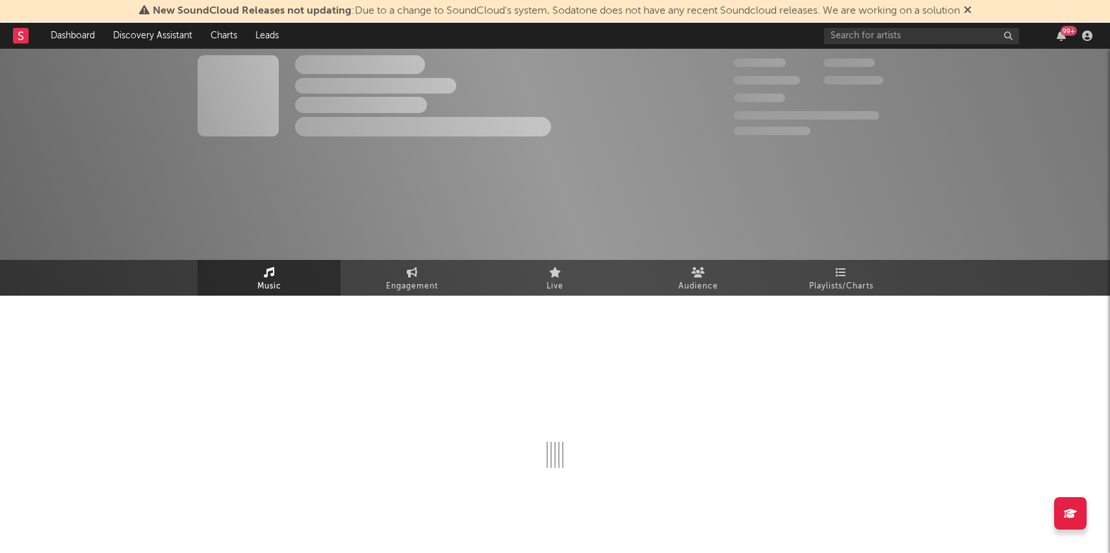
select select "6m"
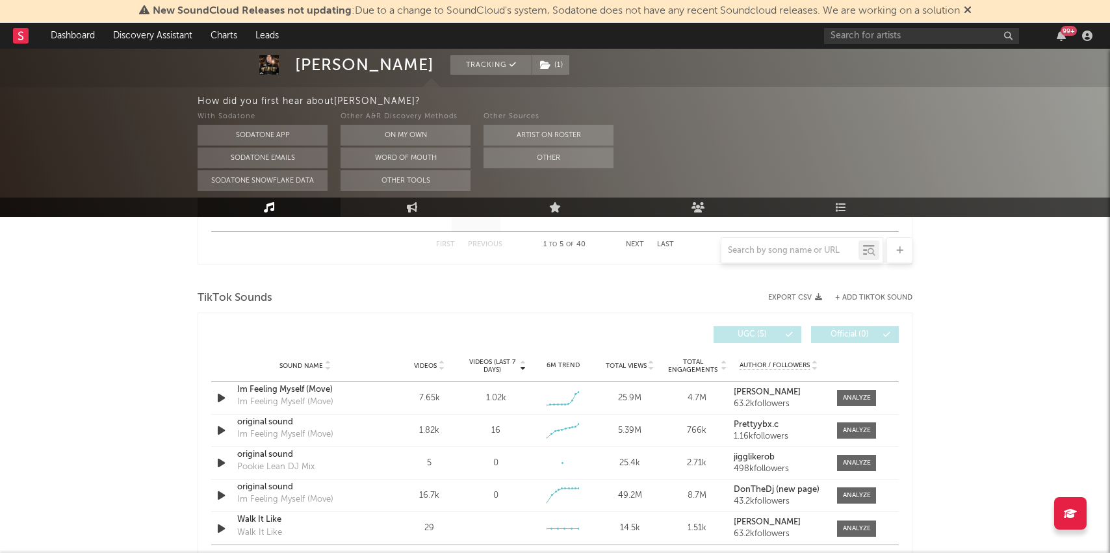
scroll to position [819, 0]
click at [312, 387] on div "Im Feeling Myself (Move)" at bounding box center [305, 388] width 136 height 13
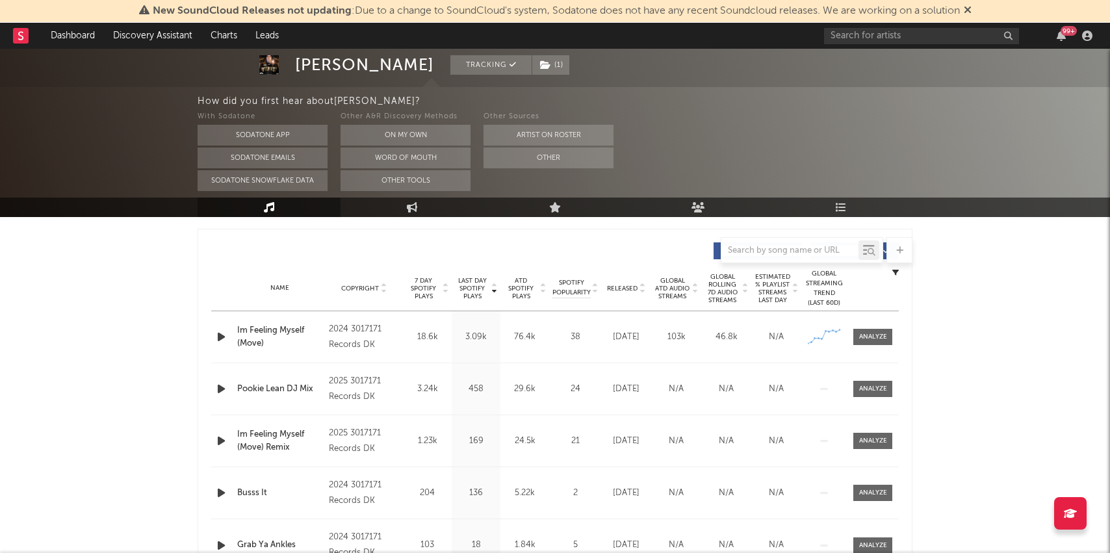
scroll to position [457, 0]
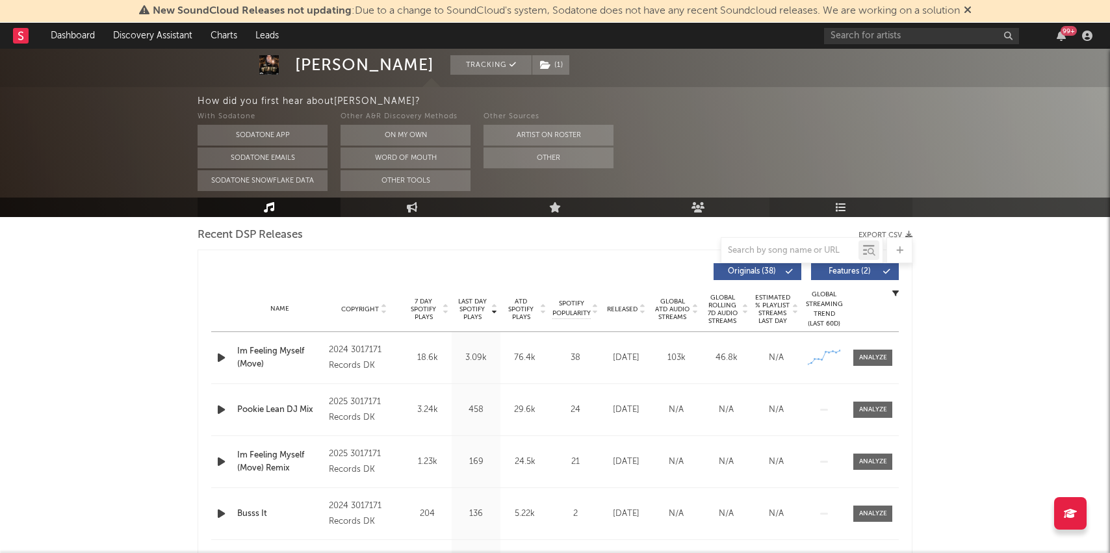
click at [854, 209] on link "Playlists/Charts" at bounding box center [841, 207] width 143 height 19
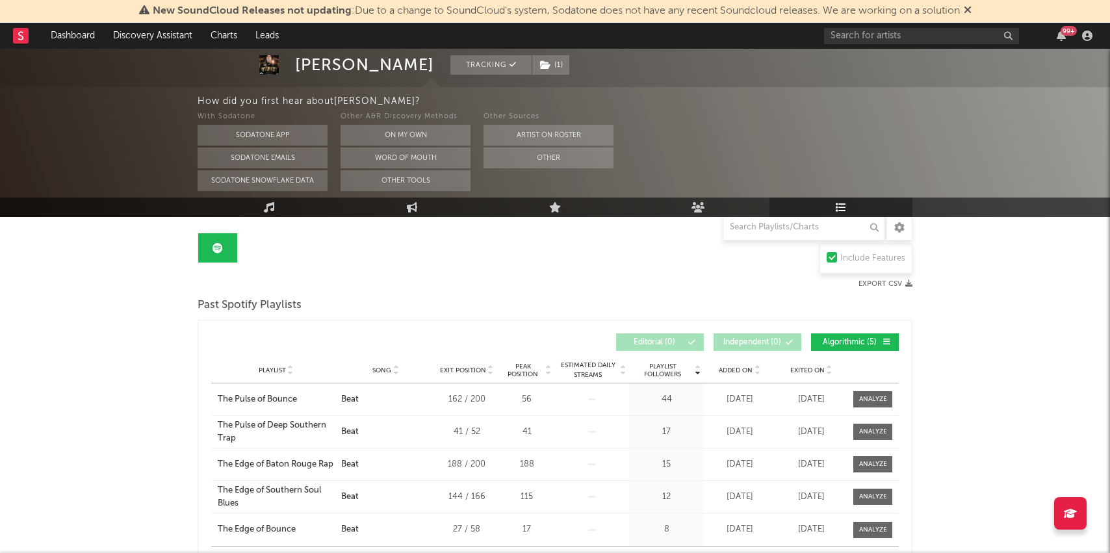
scroll to position [117, 0]
click at [284, 210] on link "Music" at bounding box center [269, 207] width 143 height 19
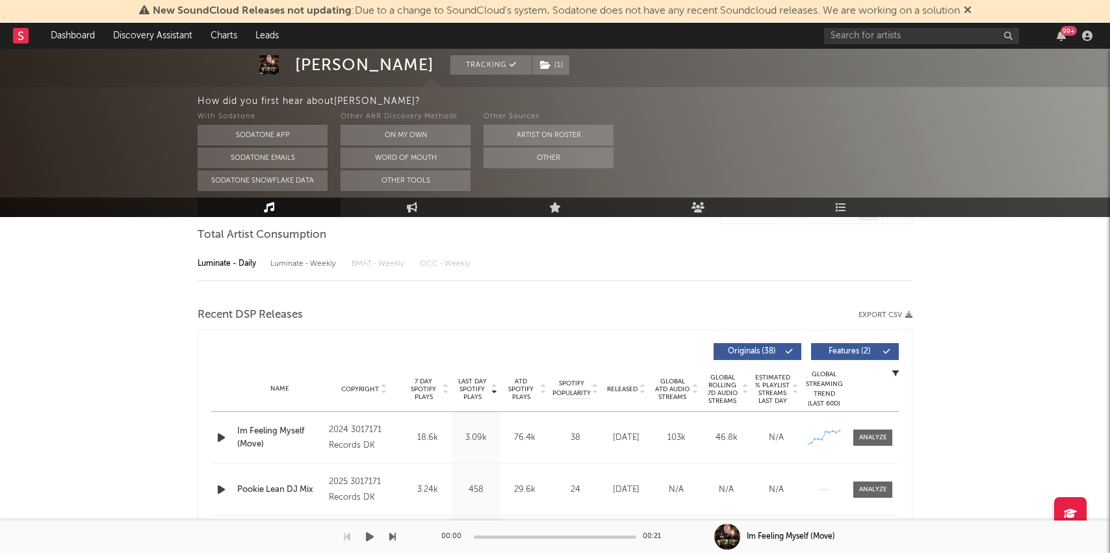
select select "6m"
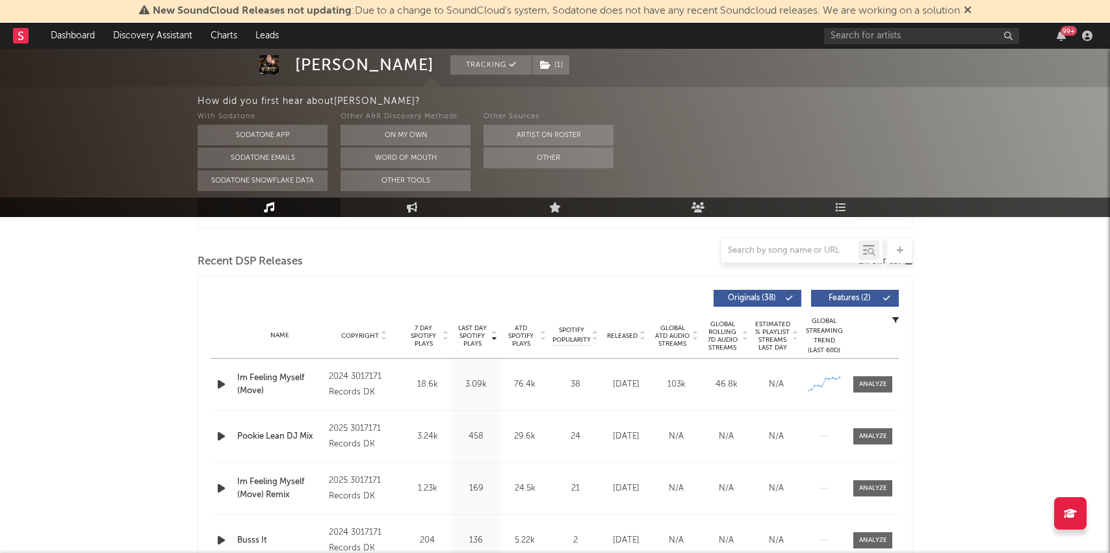
scroll to position [422, 0]
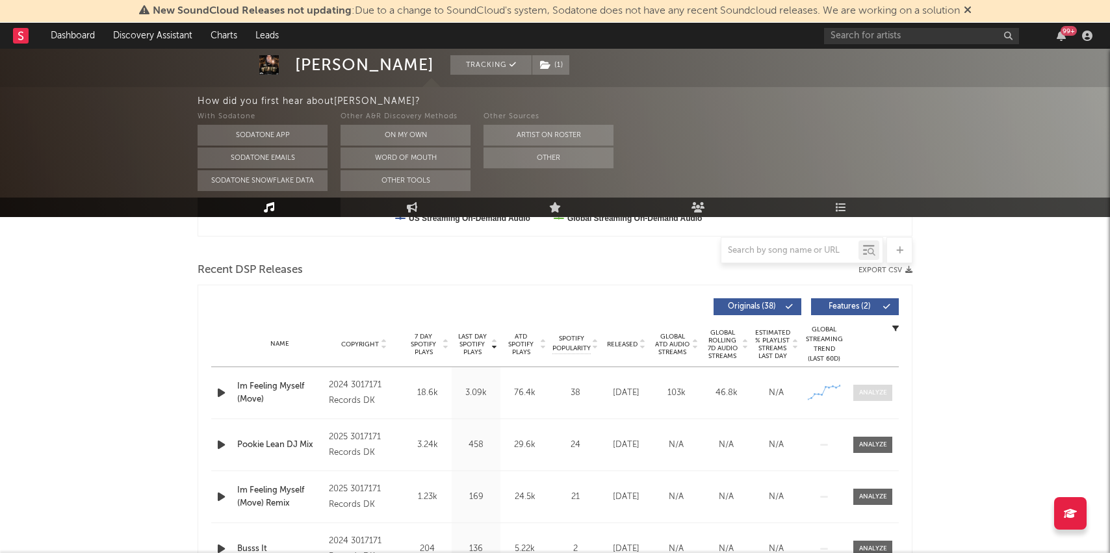
click at [877, 385] on span at bounding box center [872, 393] width 39 height 16
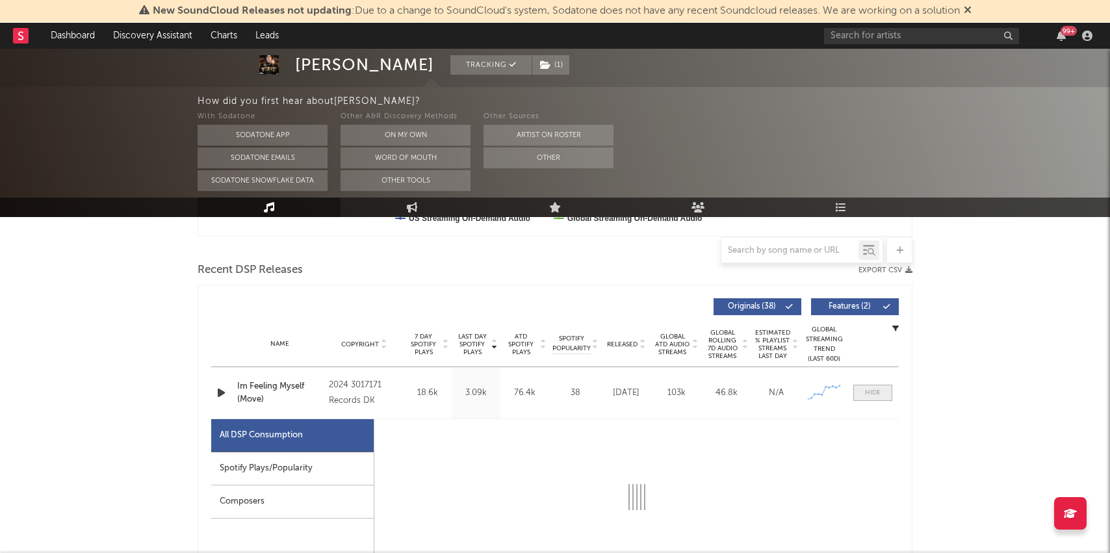
select select "6m"
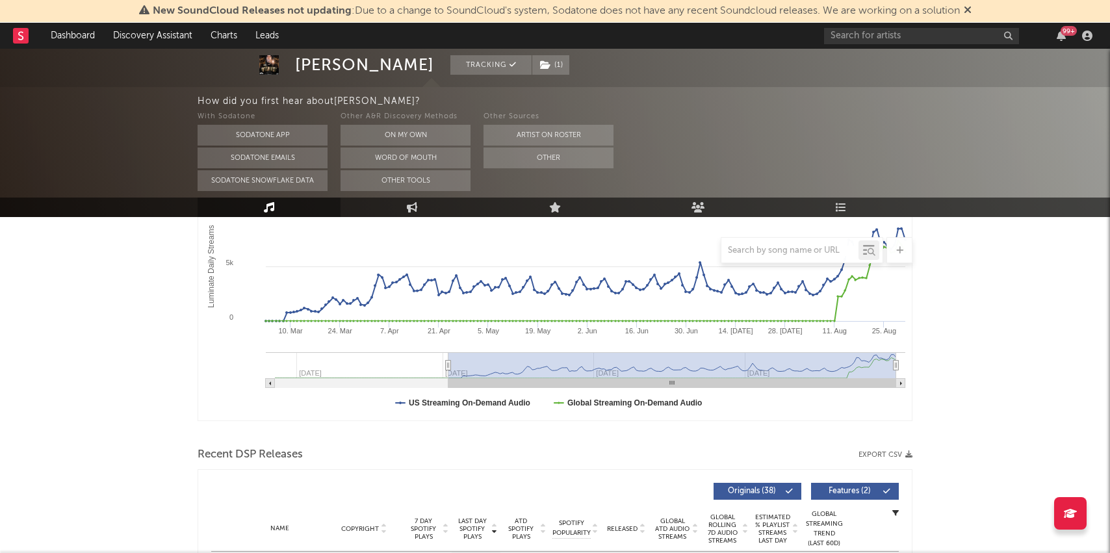
scroll to position [238, 0]
click at [64, 35] on link "Dashboard" at bounding box center [73, 36] width 62 height 26
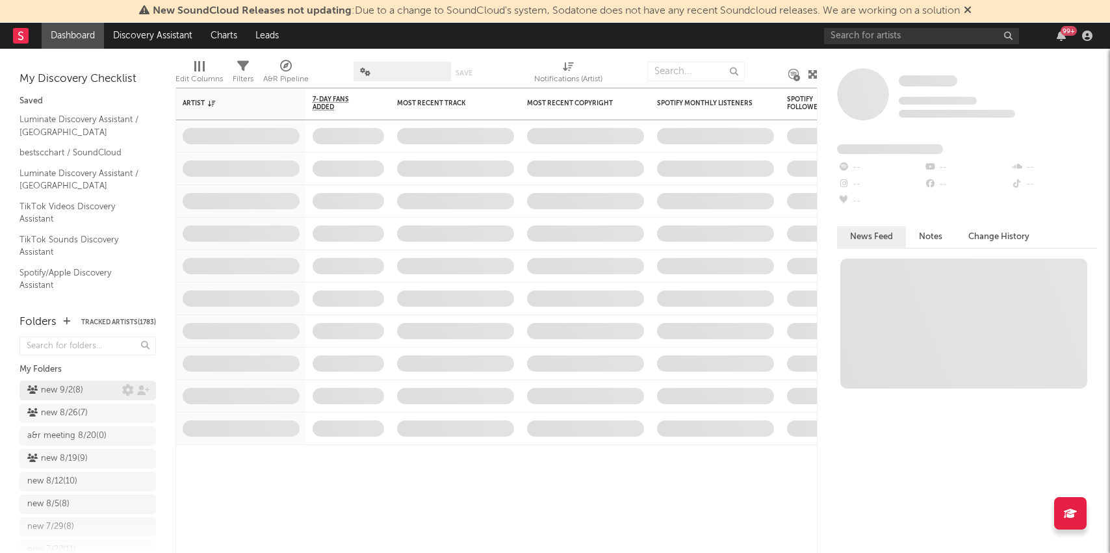
click at [62, 392] on div "new 9/2 ( 8 )" at bounding box center [55, 391] width 56 height 16
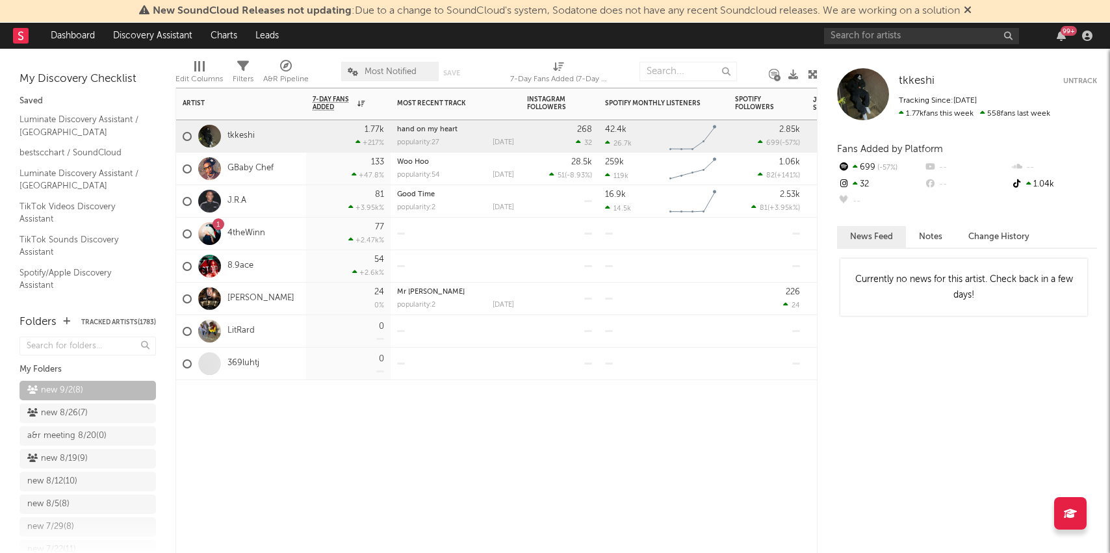
click at [222, 203] on div at bounding box center [210, 201] width 36 height 23
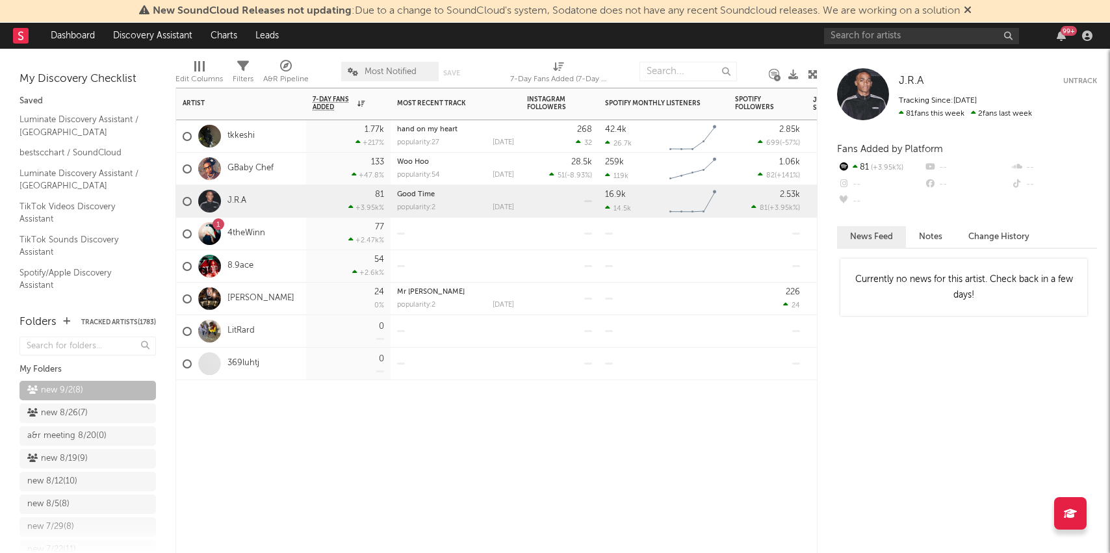
click at [240, 276] on div "8.9ace" at bounding box center [218, 267] width 71 height 38
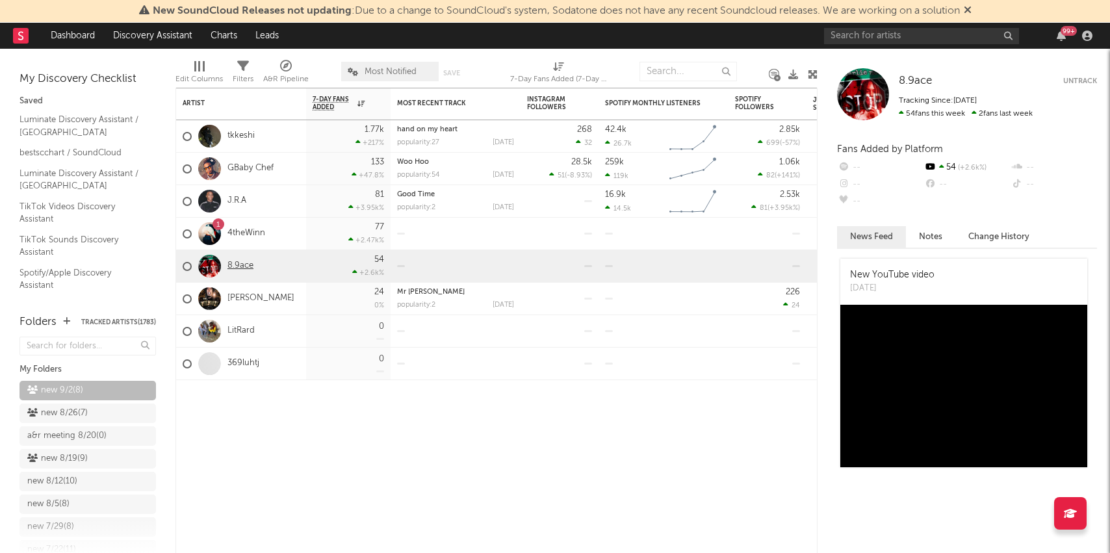
click at [240, 265] on link "8.9ace" at bounding box center [240, 266] width 26 height 11
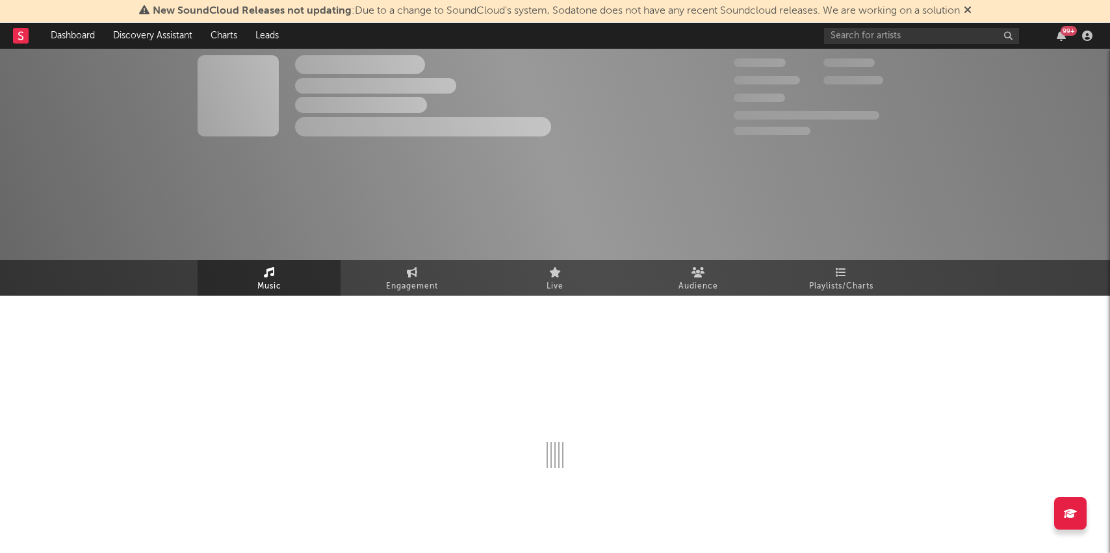
select select "1w"
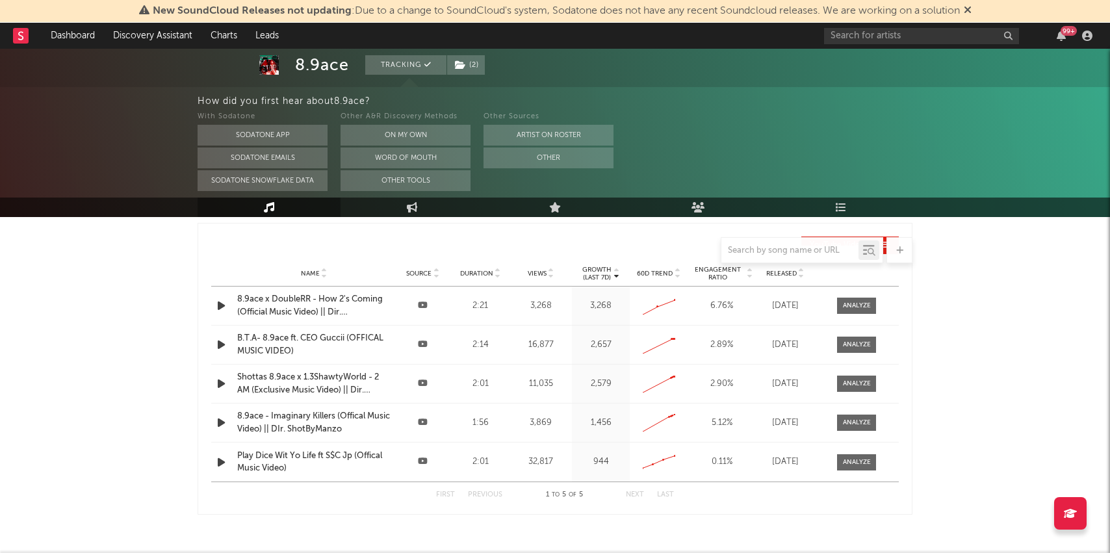
scroll to position [483, 0]
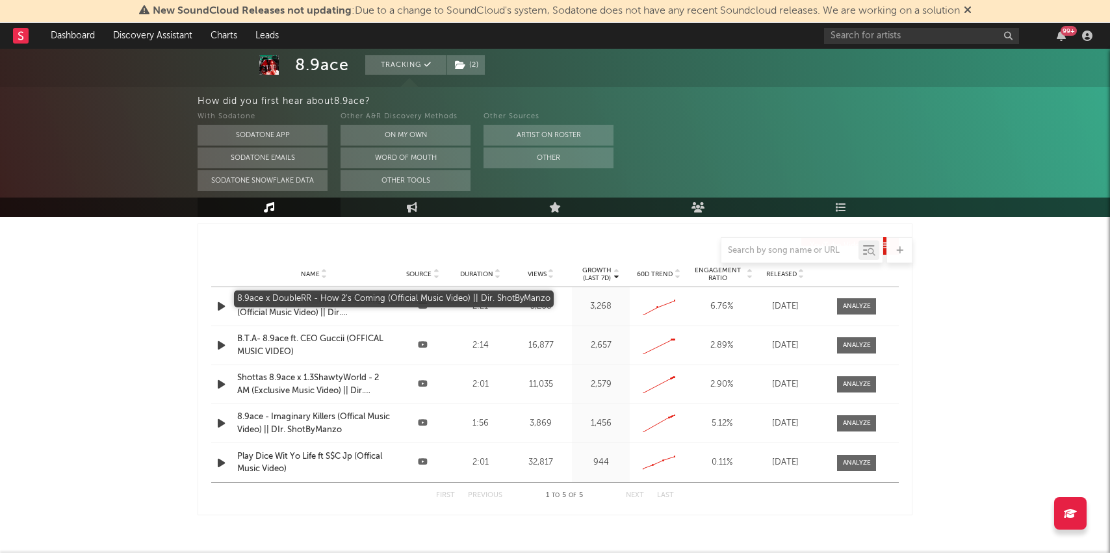
click at [305, 296] on div "8.9ace x DoubleRR - How 2's Coming (Official Music Video) || Dir. ShotByManzo" at bounding box center [313, 306] width 153 height 25
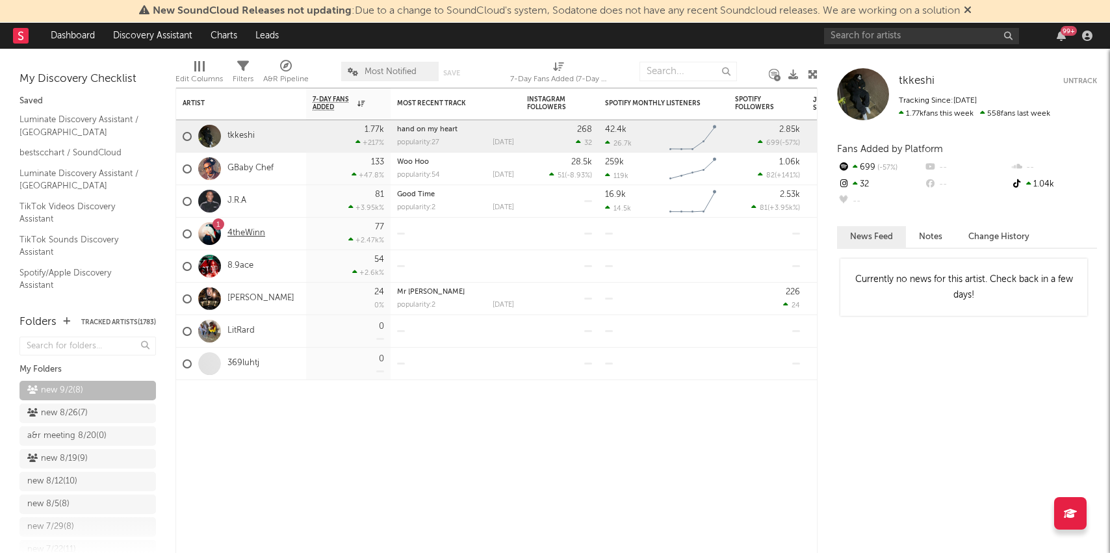
click at [242, 231] on link "4theWinn" at bounding box center [246, 233] width 38 height 11
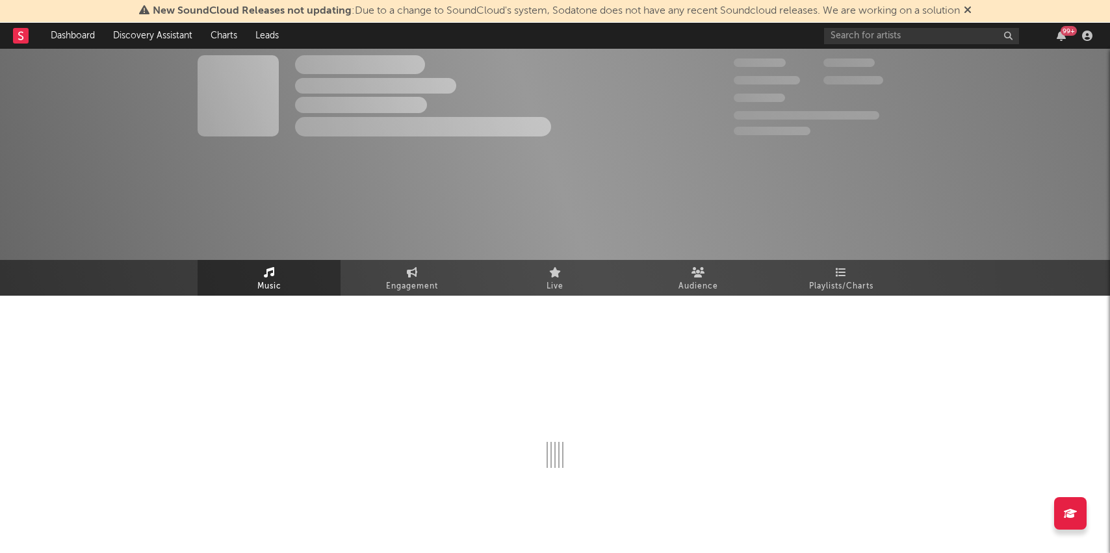
select select "1w"
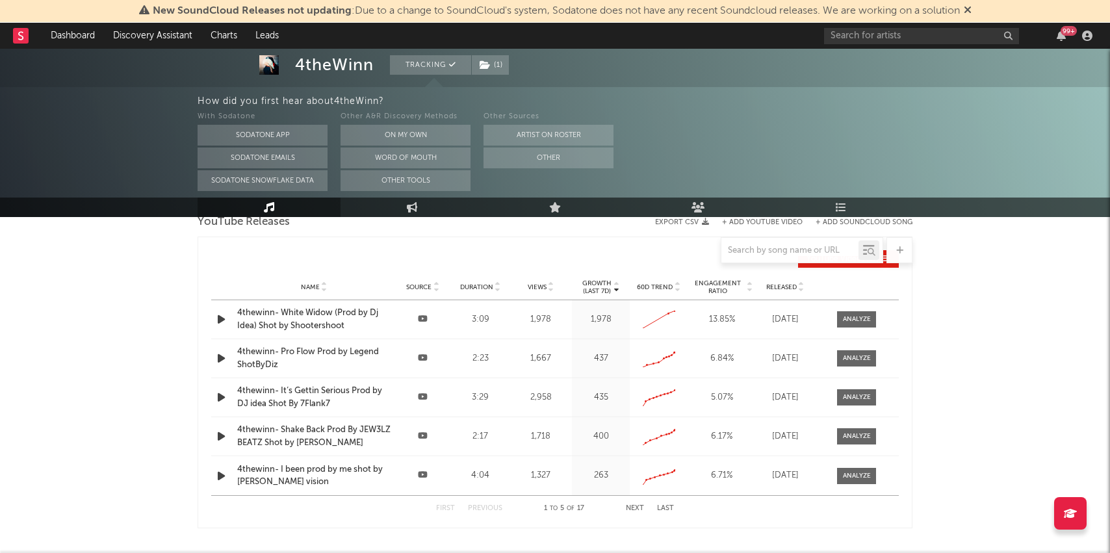
scroll to position [469, 0]
click at [339, 315] on div "4thewinn- White Widow (Prod by Dj Idea) Shot by Shootershoot" at bounding box center [313, 320] width 153 height 25
